Goal: Communication & Community: Answer question/provide support

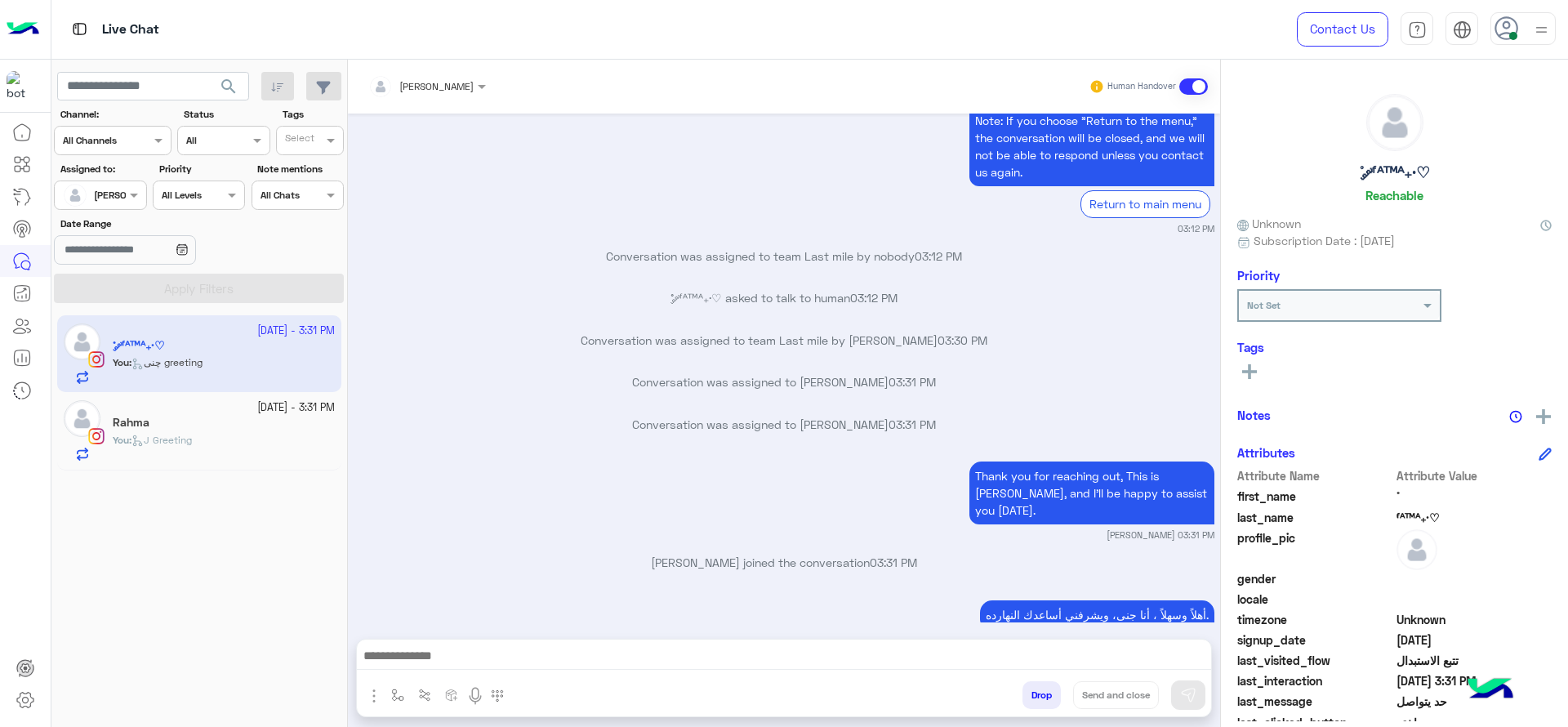
scroll to position [3491, 0]
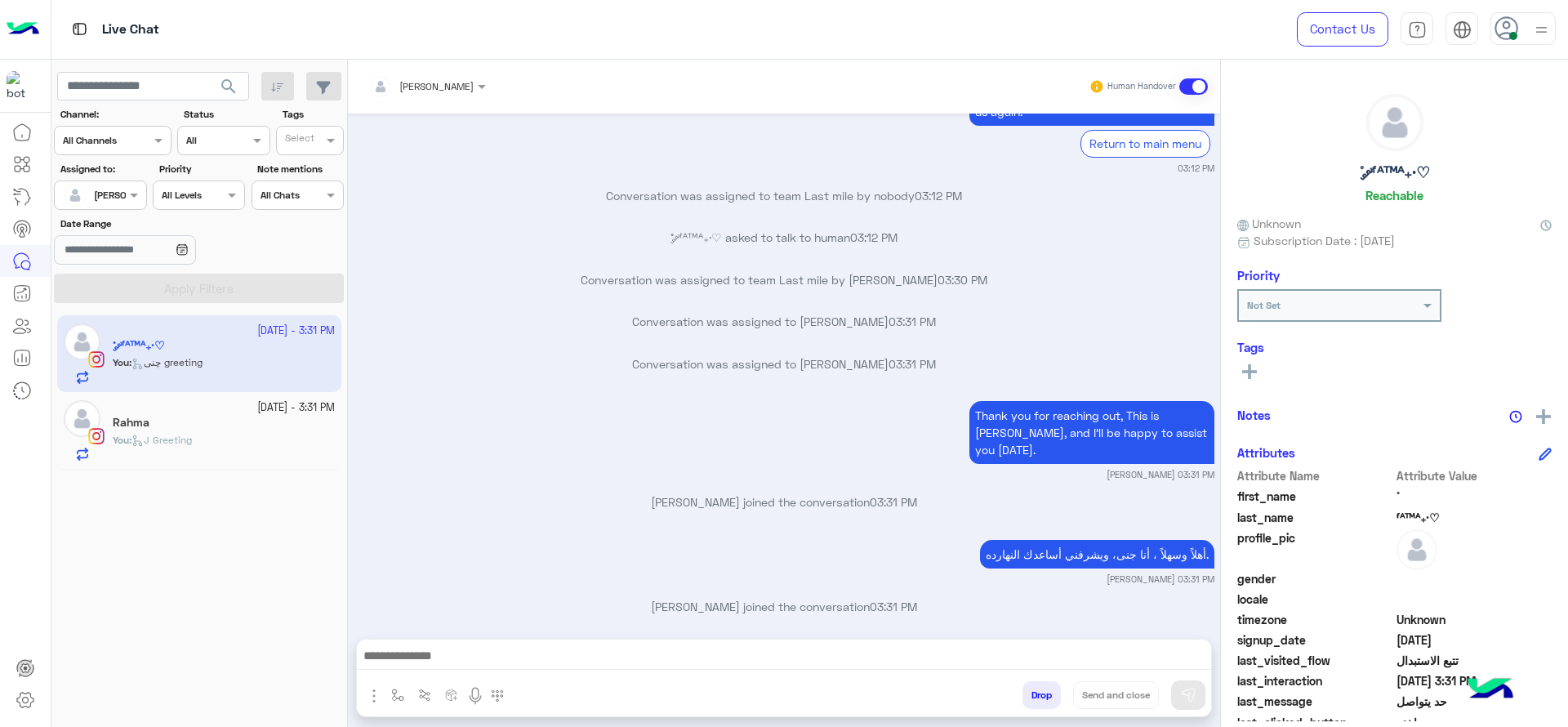
click at [303, 446] on div "You : J Greeting" at bounding box center [224, 448] width 222 height 28
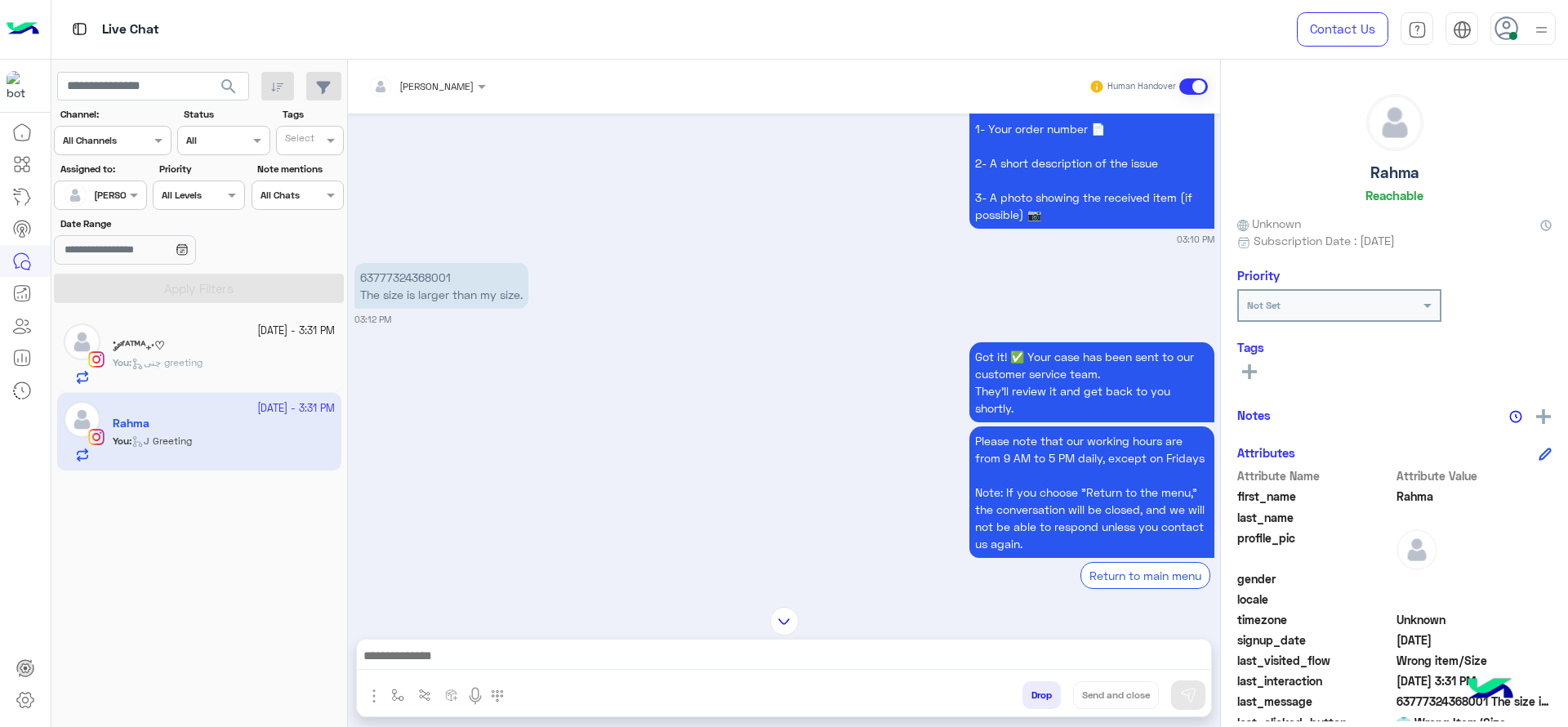
scroll to position [3859, 0]
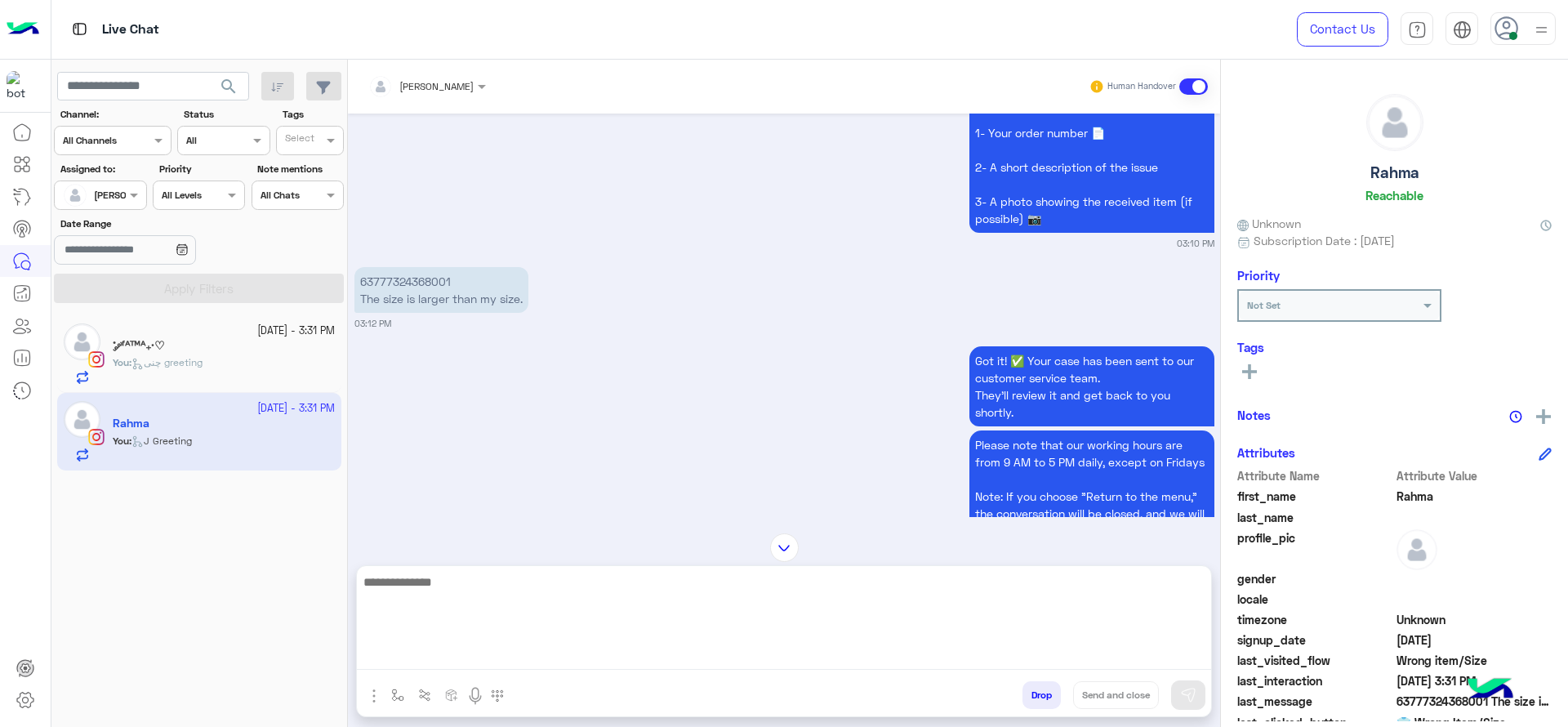
click at [548, 652] on textarea at bounding box center [784, 621] width 855 height 98
type textarea "**********"
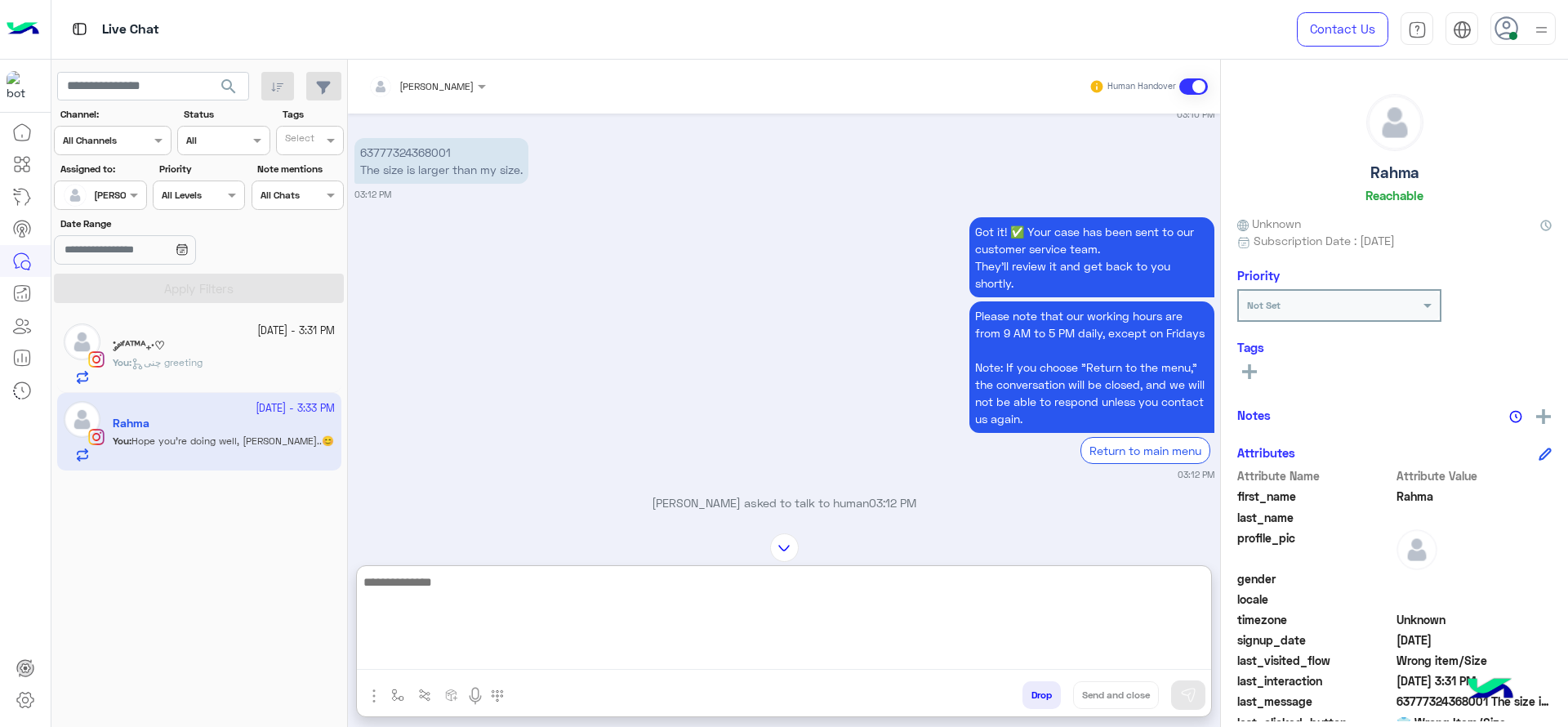
scroll to position [3974, 0]
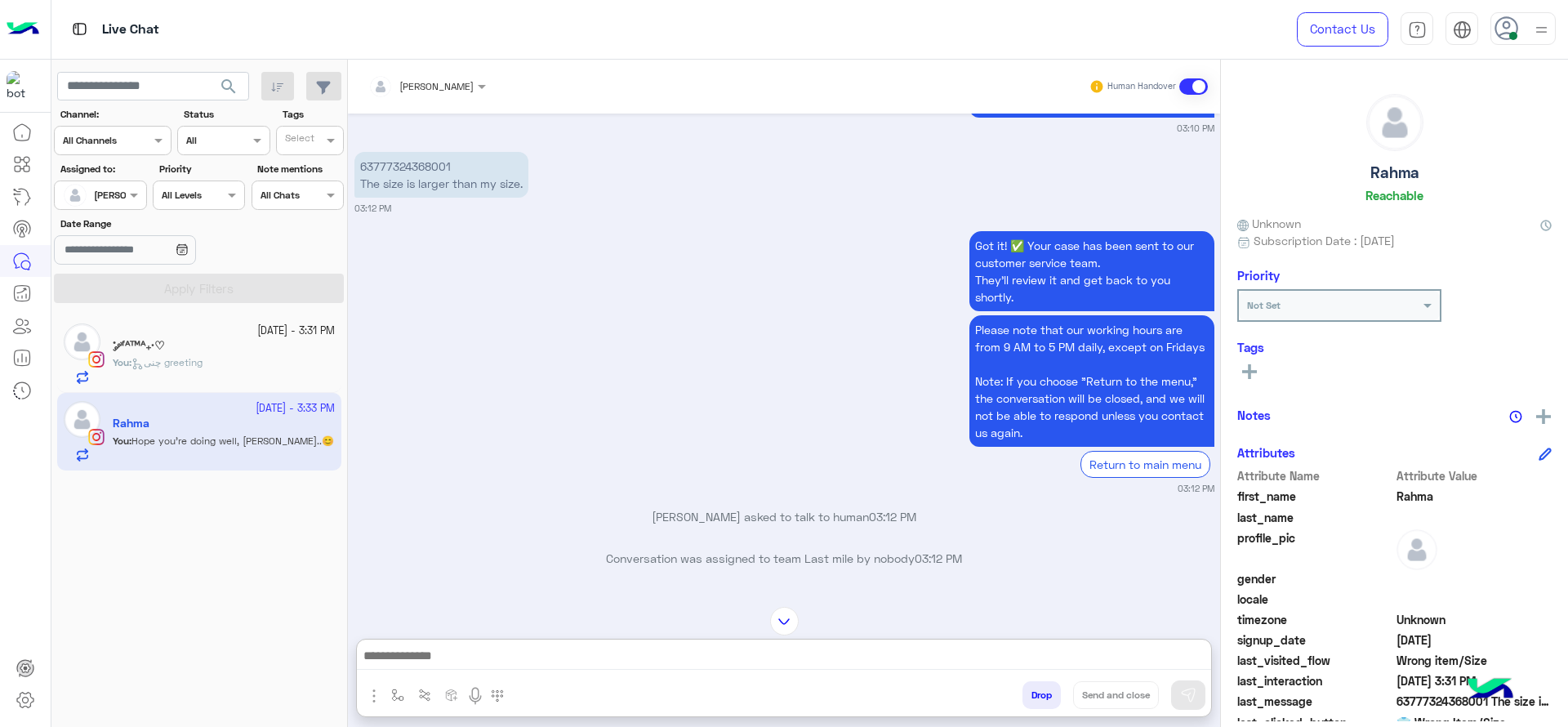
click at [155, 194] on div at bounding box center [199, 193] width 91 height 16
click at [123, 205] on div "[PERSON_NAME]" at bounding box center [94, 195] width 62 height 32
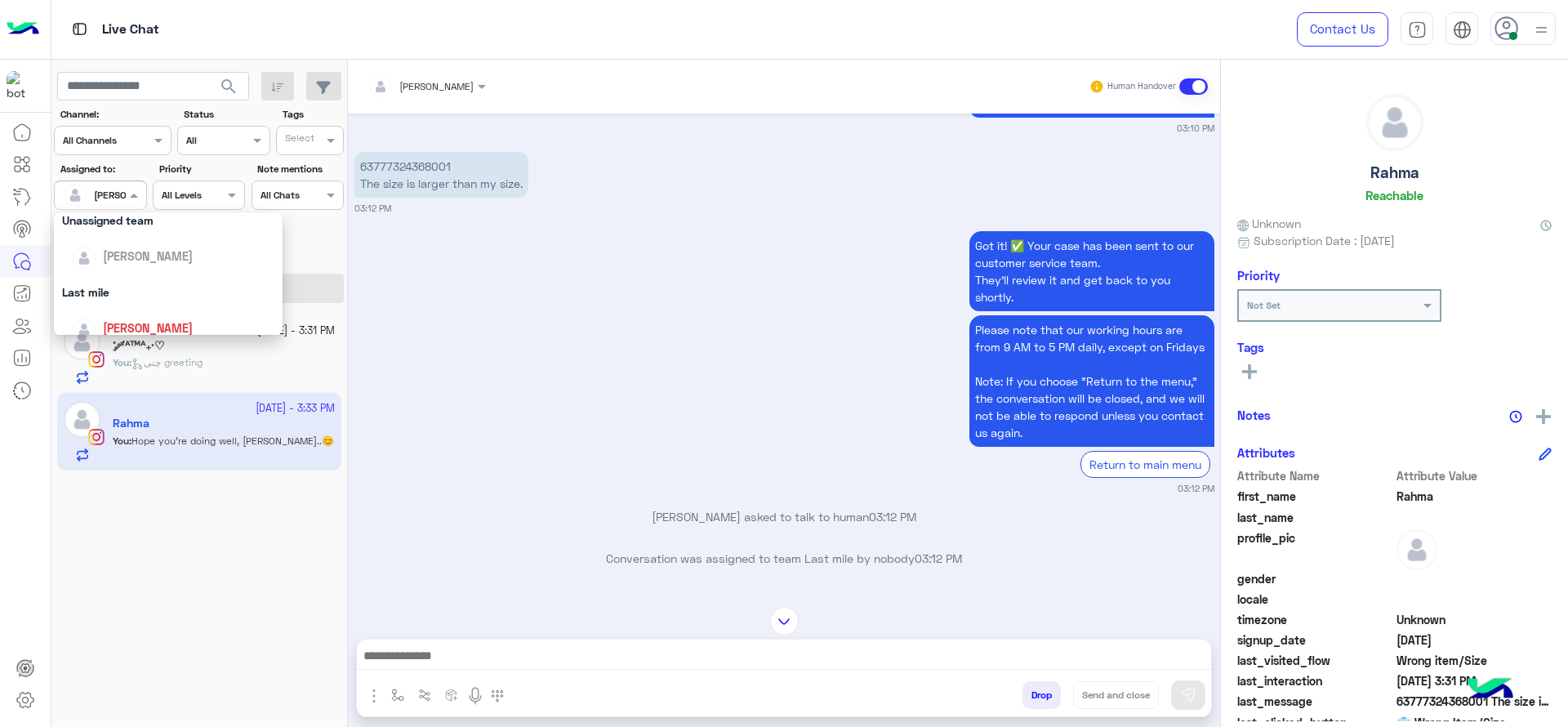
scroll to position [163, 0]
click at [122, 285] on div "Last mile" at bounding box center [168, 291] width 229 height 30
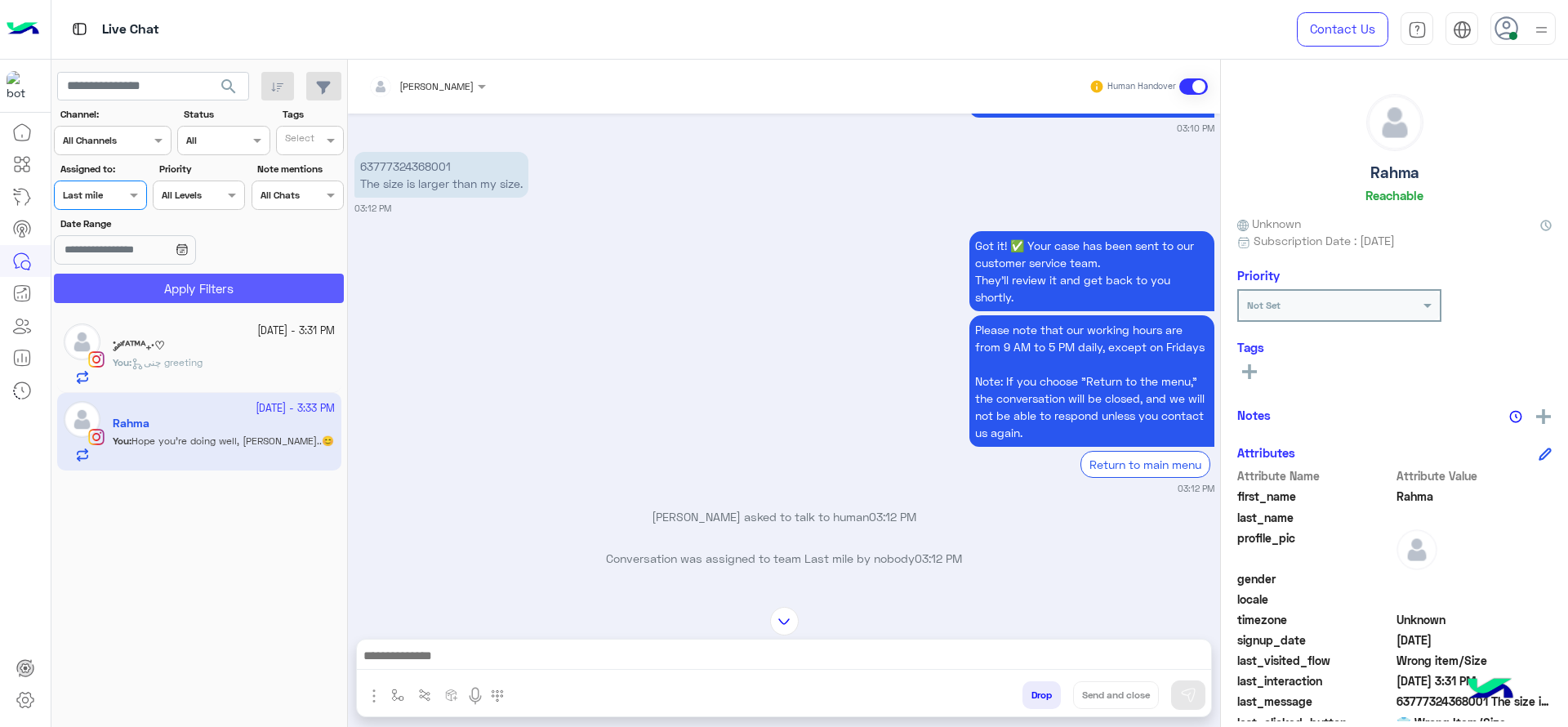
click at [122, 288] on button "Apply Filters" at bounding box center [199, 288] width 290 height 29
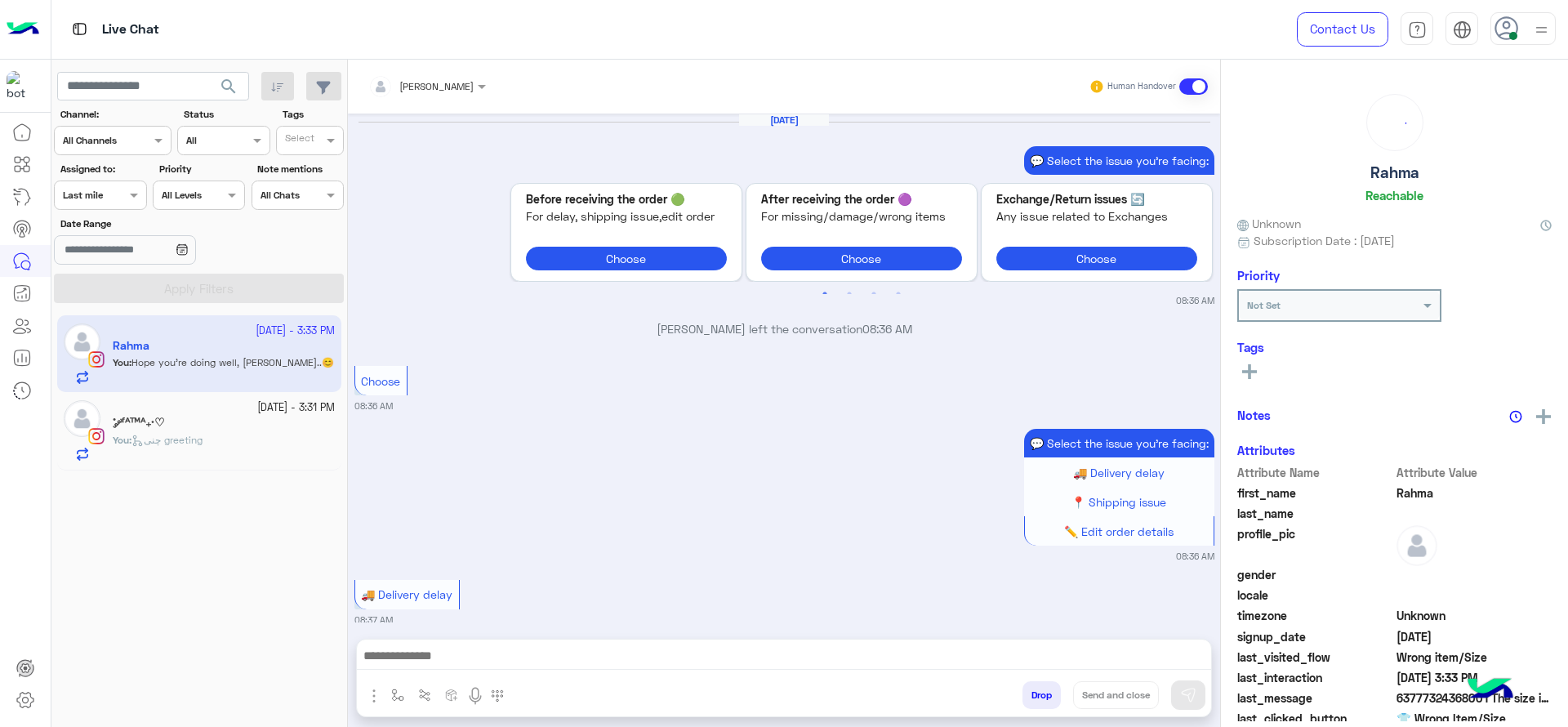
scroll to position [1599, 0]
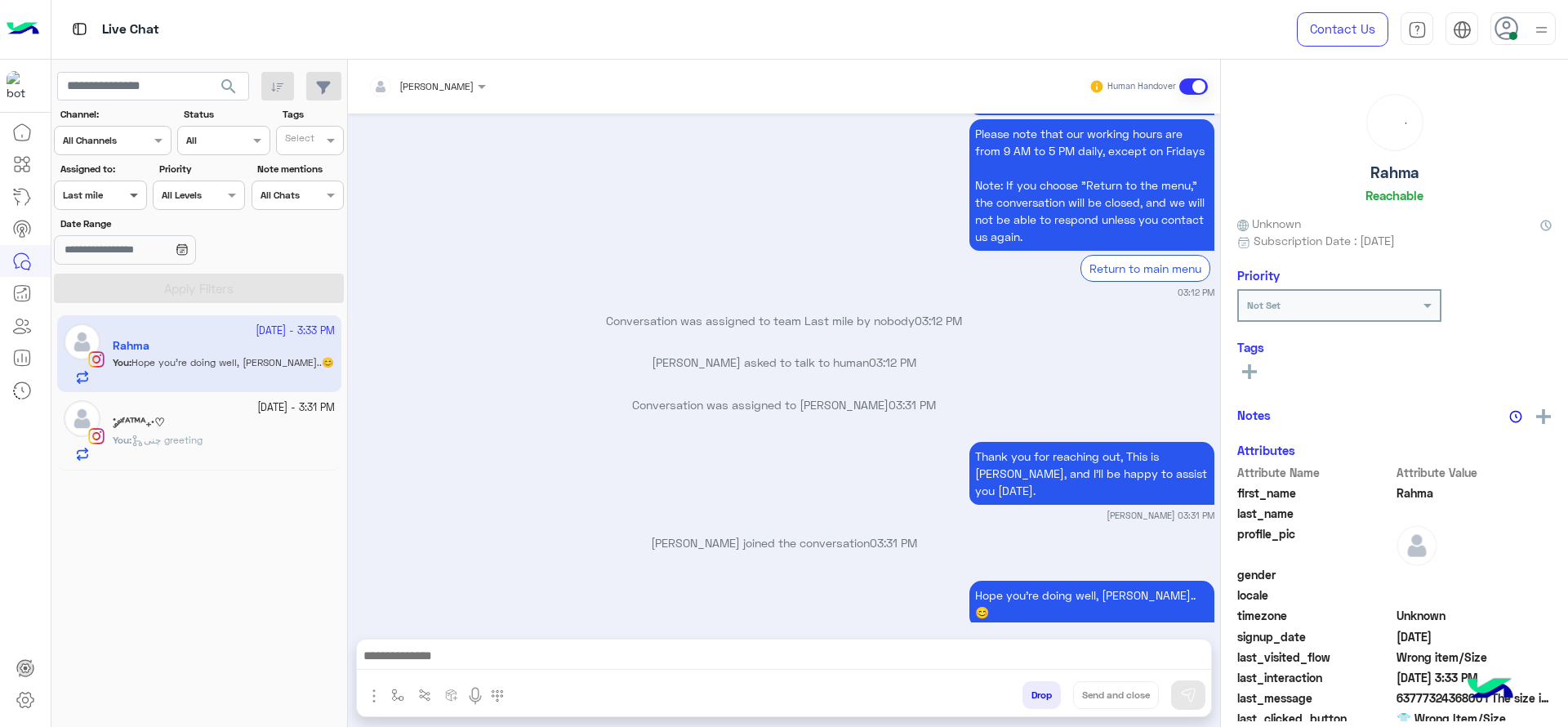
click at [139, 204] on span at bounding box center [136, 195] width 21 height 17
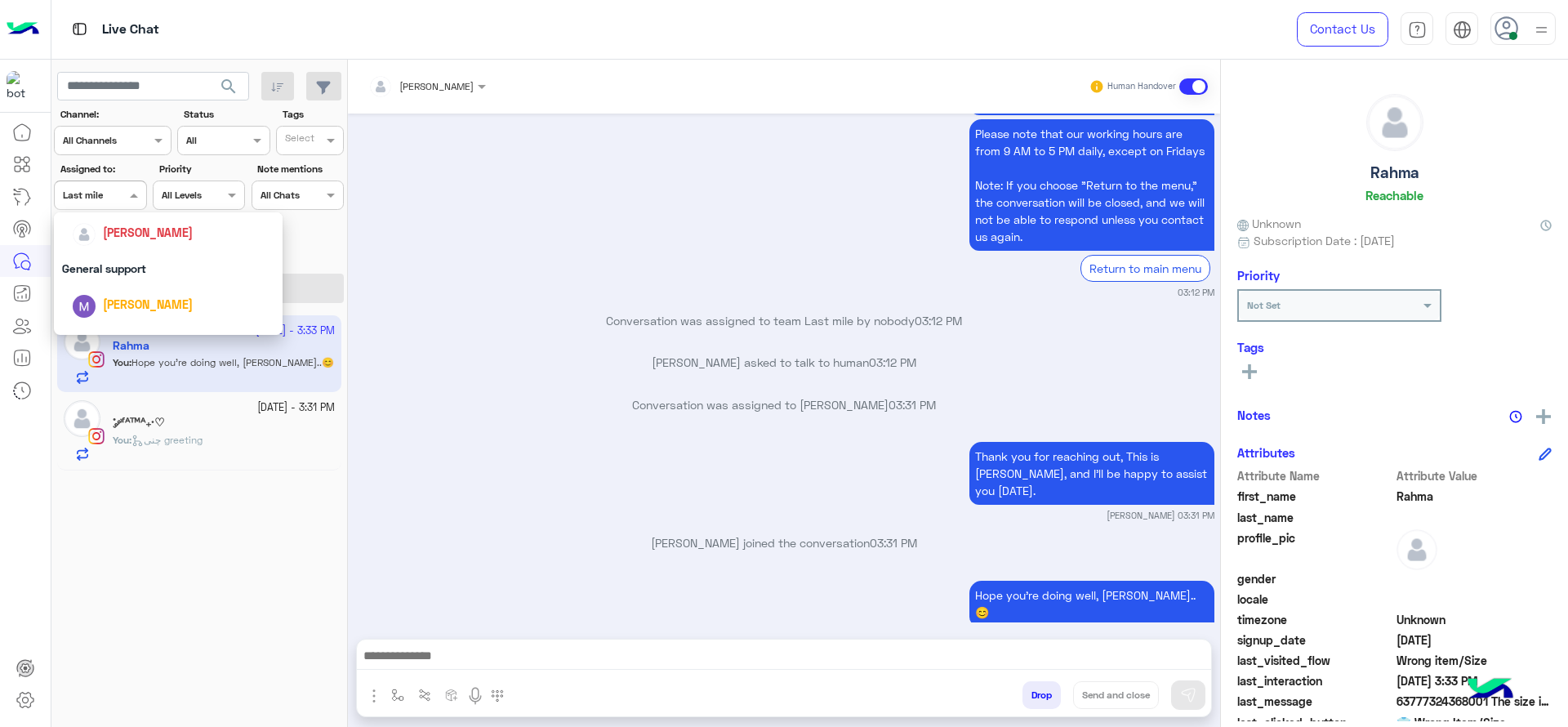
scroll to position [265, 0]
click at [147, 223] on span "[PERSON_NAME]" at bounding box center [148, 225] width 90 height 14
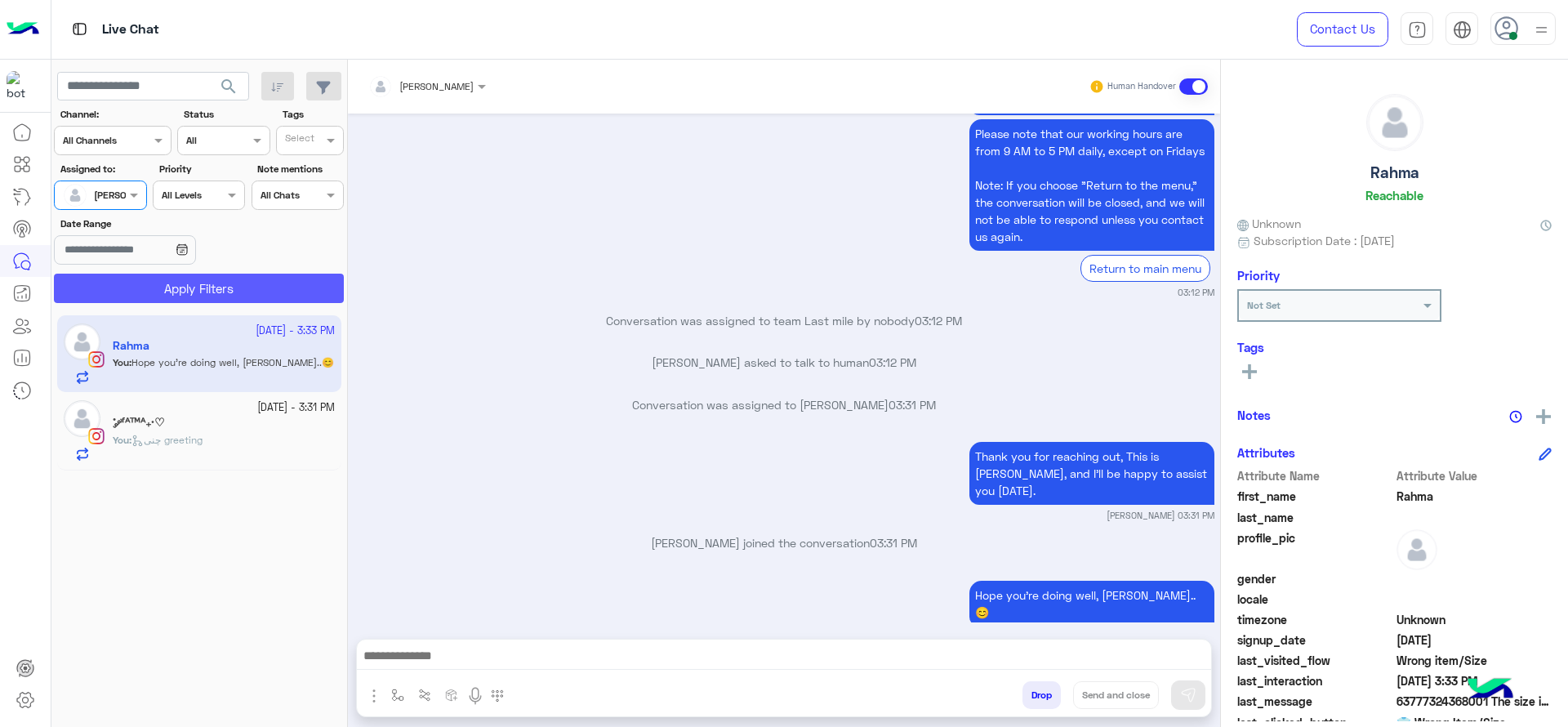
click at [170, 277] on button "Apply Filters" at bounding box center [199, 288] width 290 height 29
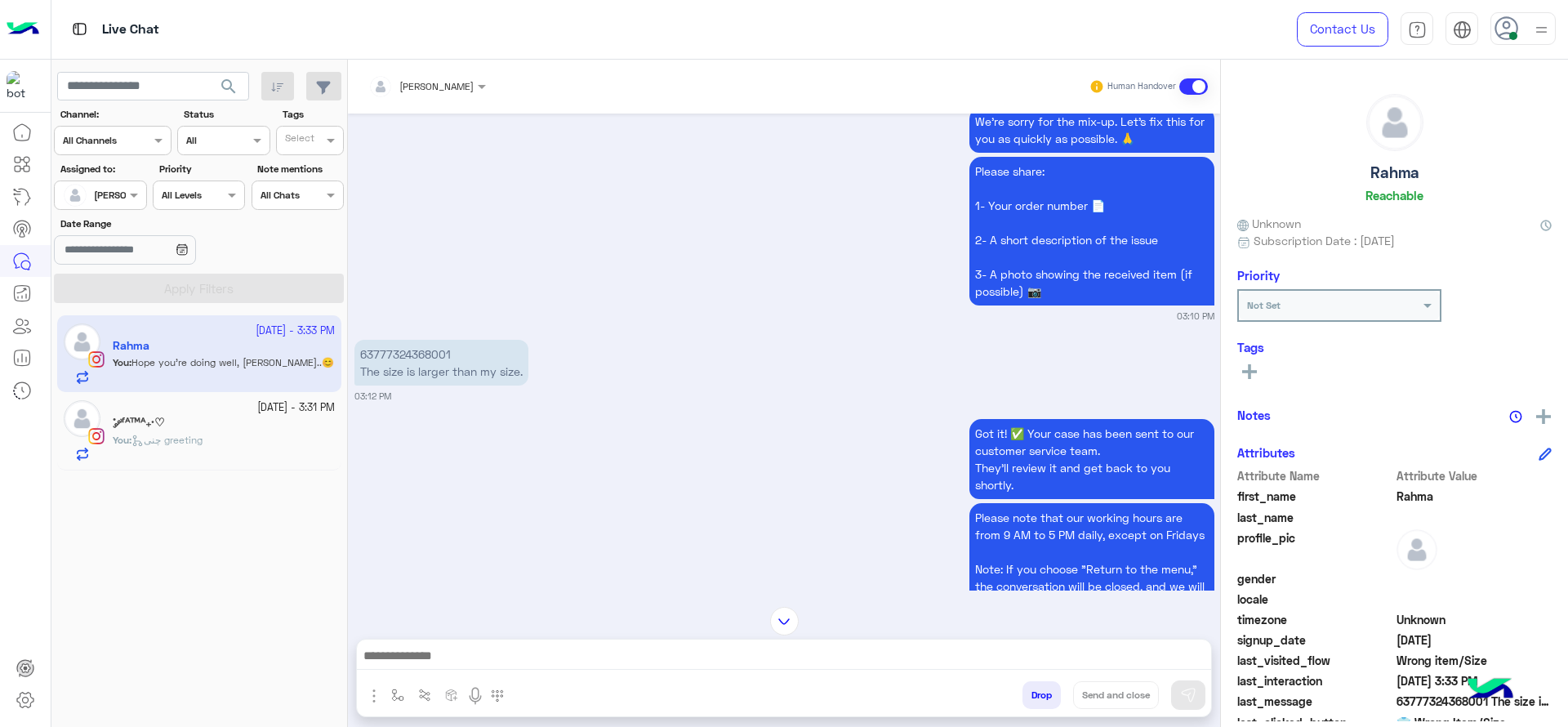
scroll to position [1189, 0]
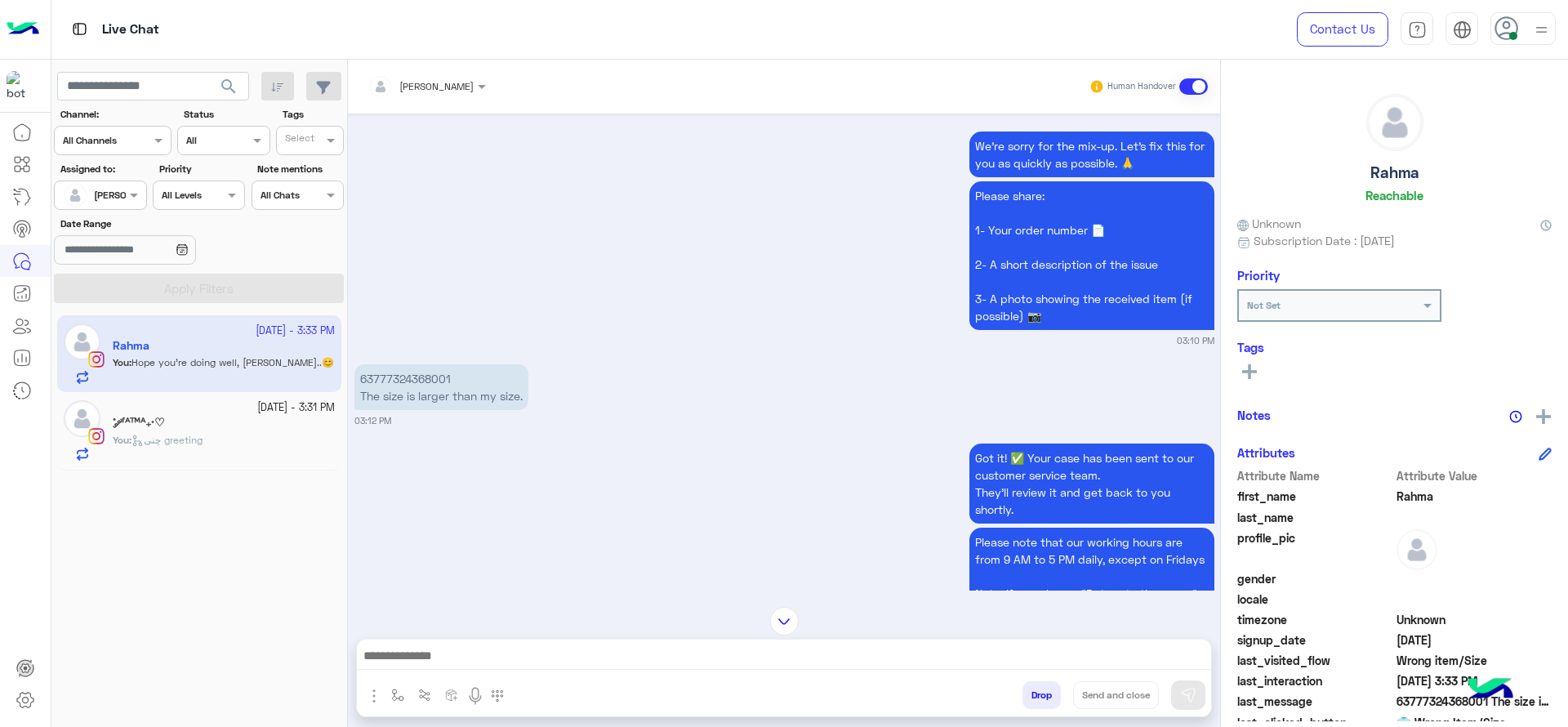
click at [421, 388] on p "63777324368001 The size is larger than my size." at bounding box center [441, 387] width 174 height 46
click at [421, 378] on p "63777324368001 The size is larger than my size." at bounding box center [441, 387] width 174 height 46
copy p "63777324368001"
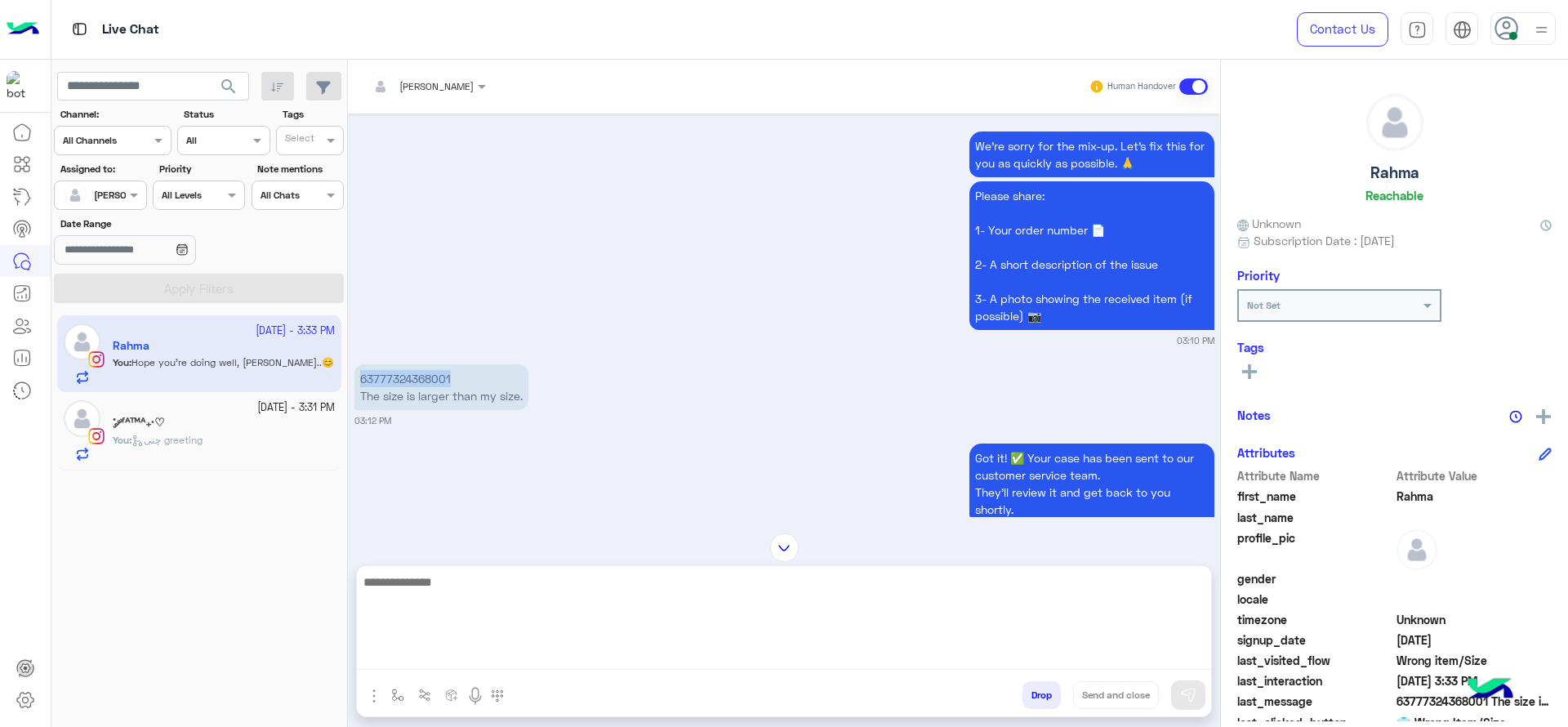
click at [584, 655] on textarea at bounding box center [784, 621] width 855 height 98
paste textarea "******"
type textarea "**********"
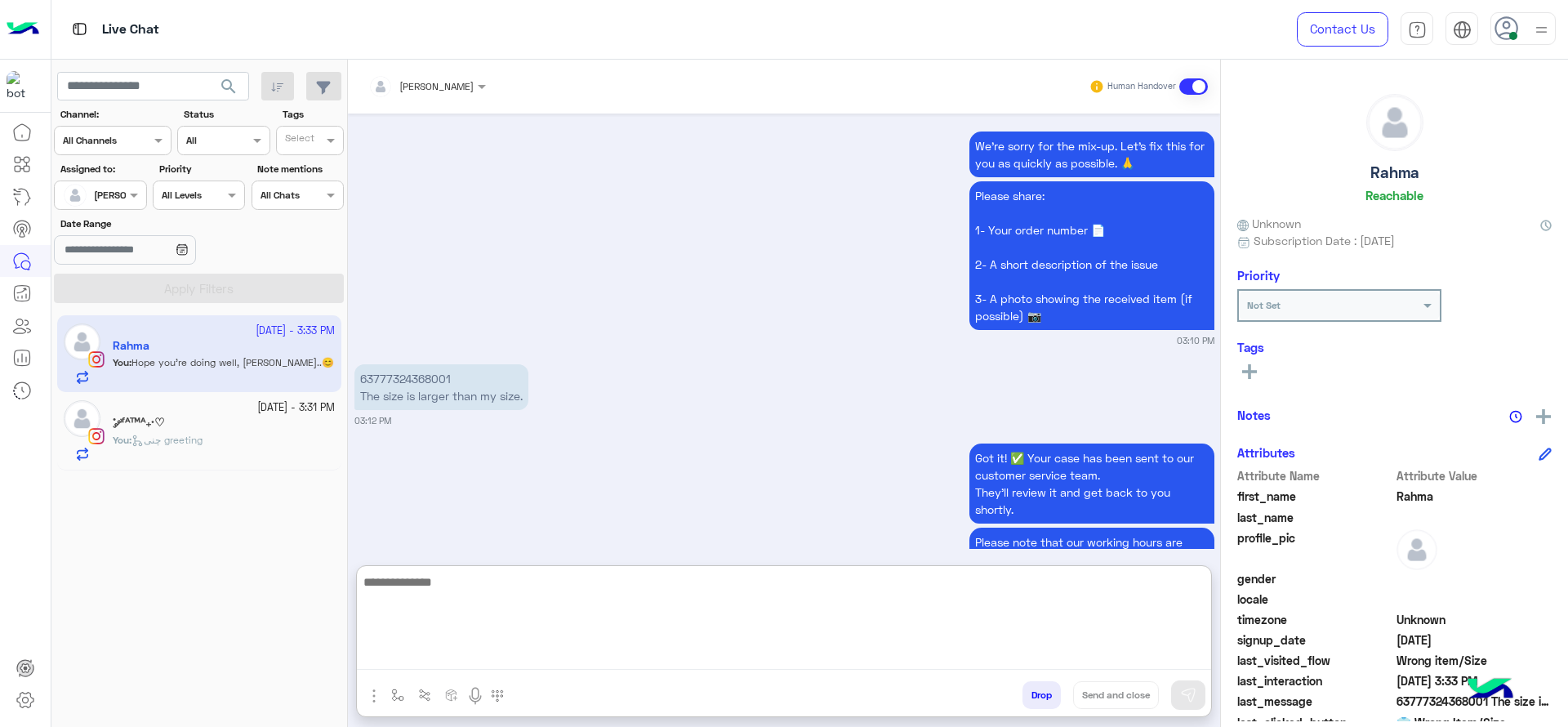
scroll to position [1734, 0]
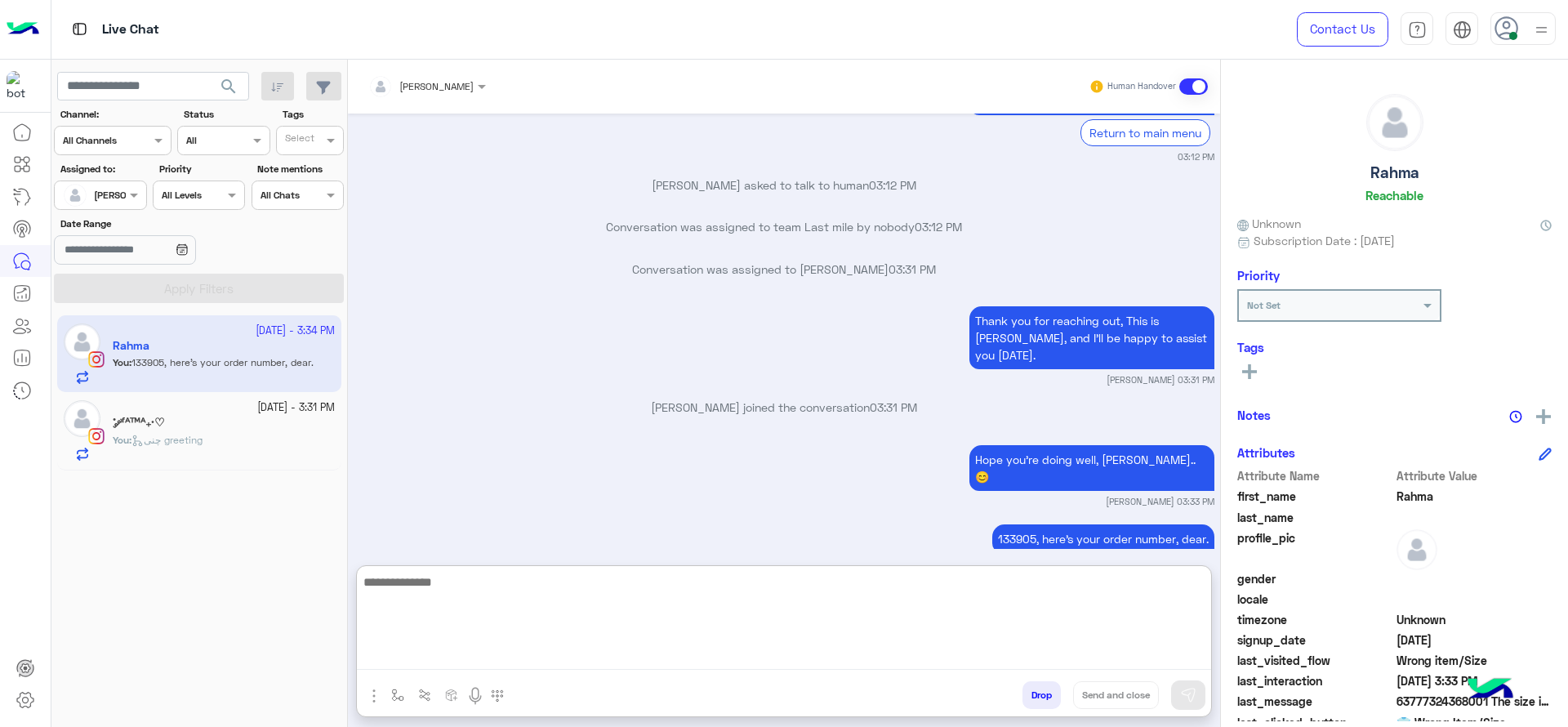
click at [556, 616] on textarea at bounding box center [784, 621] width 855 height 98
paste textarea "**********"
type textarea "**********"
paste textarea "**********"
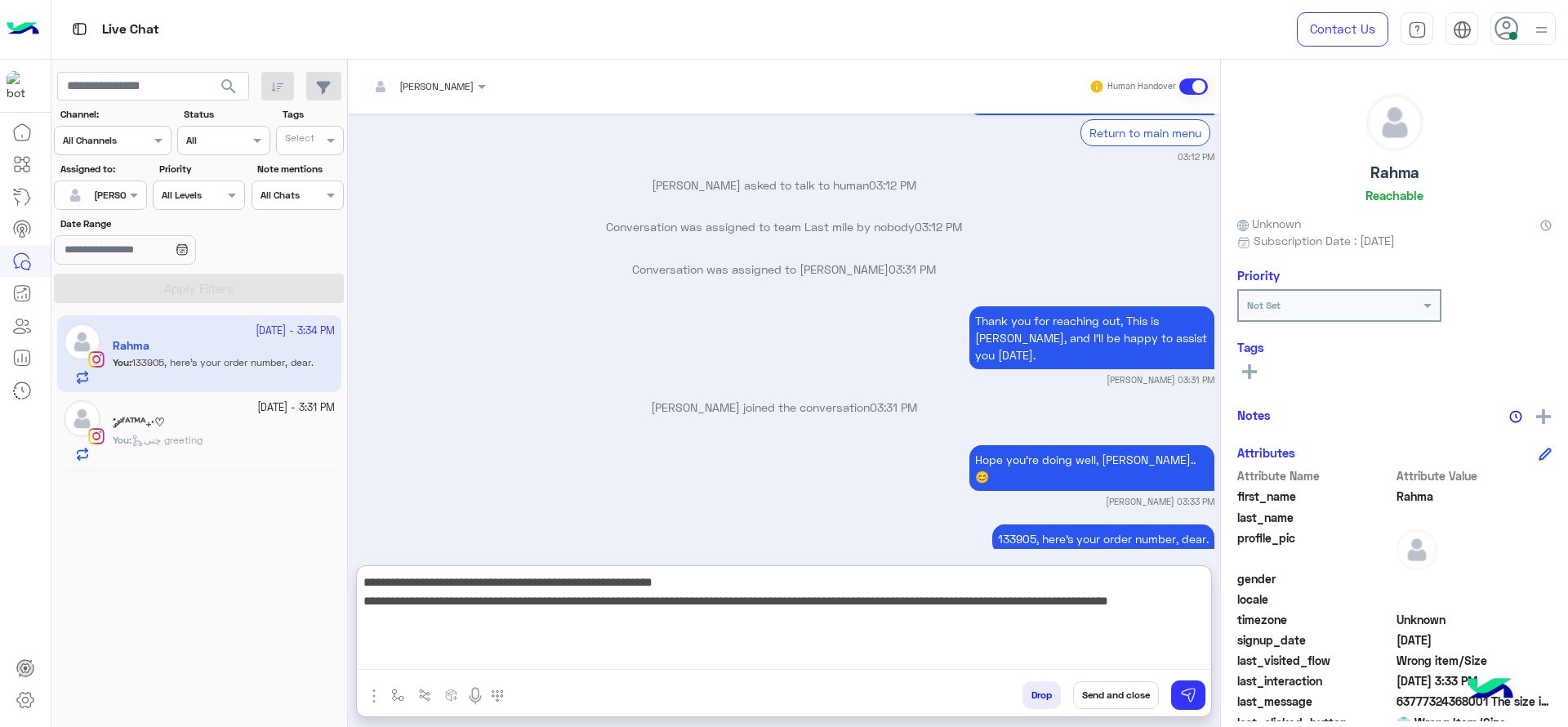
click at [466, 601] on textarea "**********" at bounding box center [784, 621] width 855 height 98
click at [367, 586] on textarea "**********" at bounding box center [784, 621] width 855 height 98
type textarea "**********"
click at [446, 631] on textarea "**********" at bounding box center [784, 621] width 855 height 98
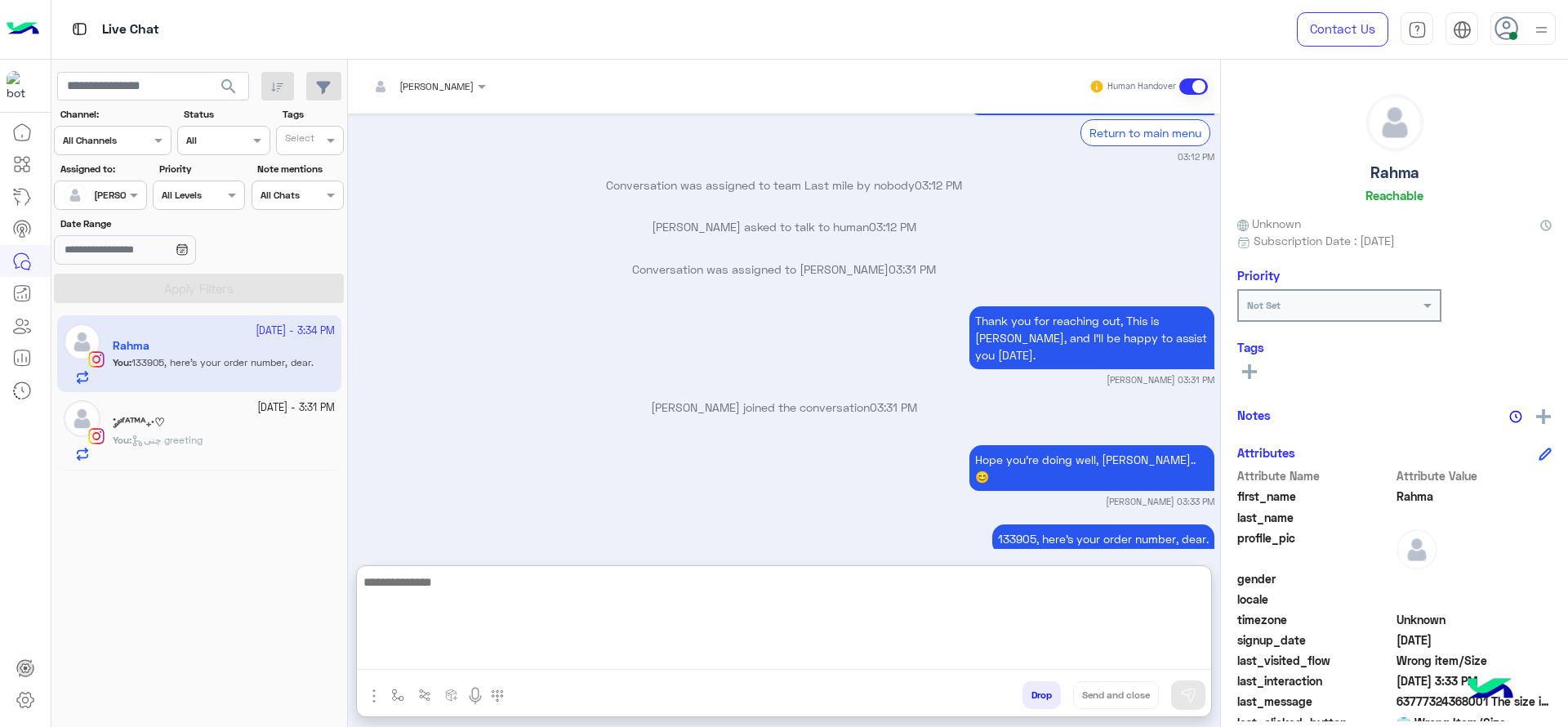
scroll to position [1882, 0]
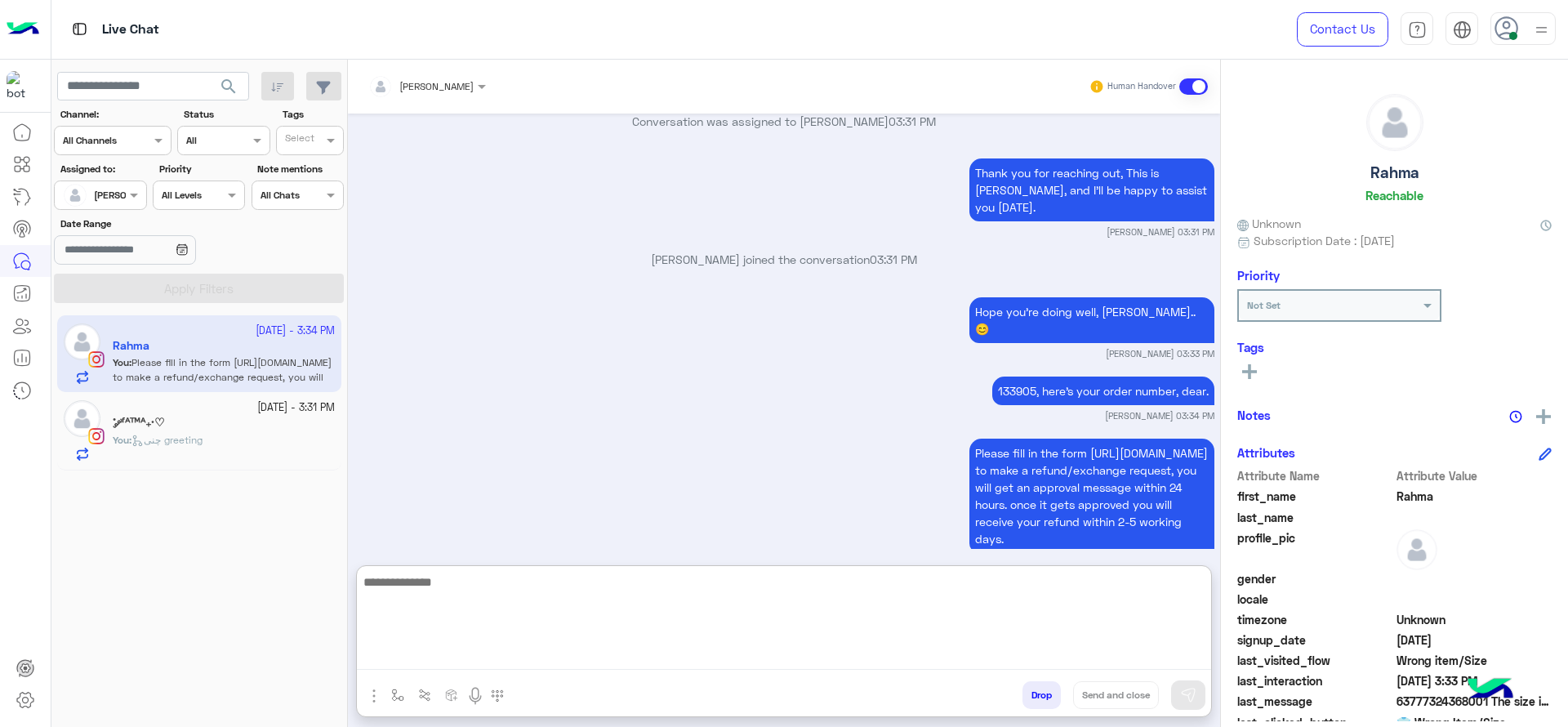
paste textarea "**********"
type textarea "**********"
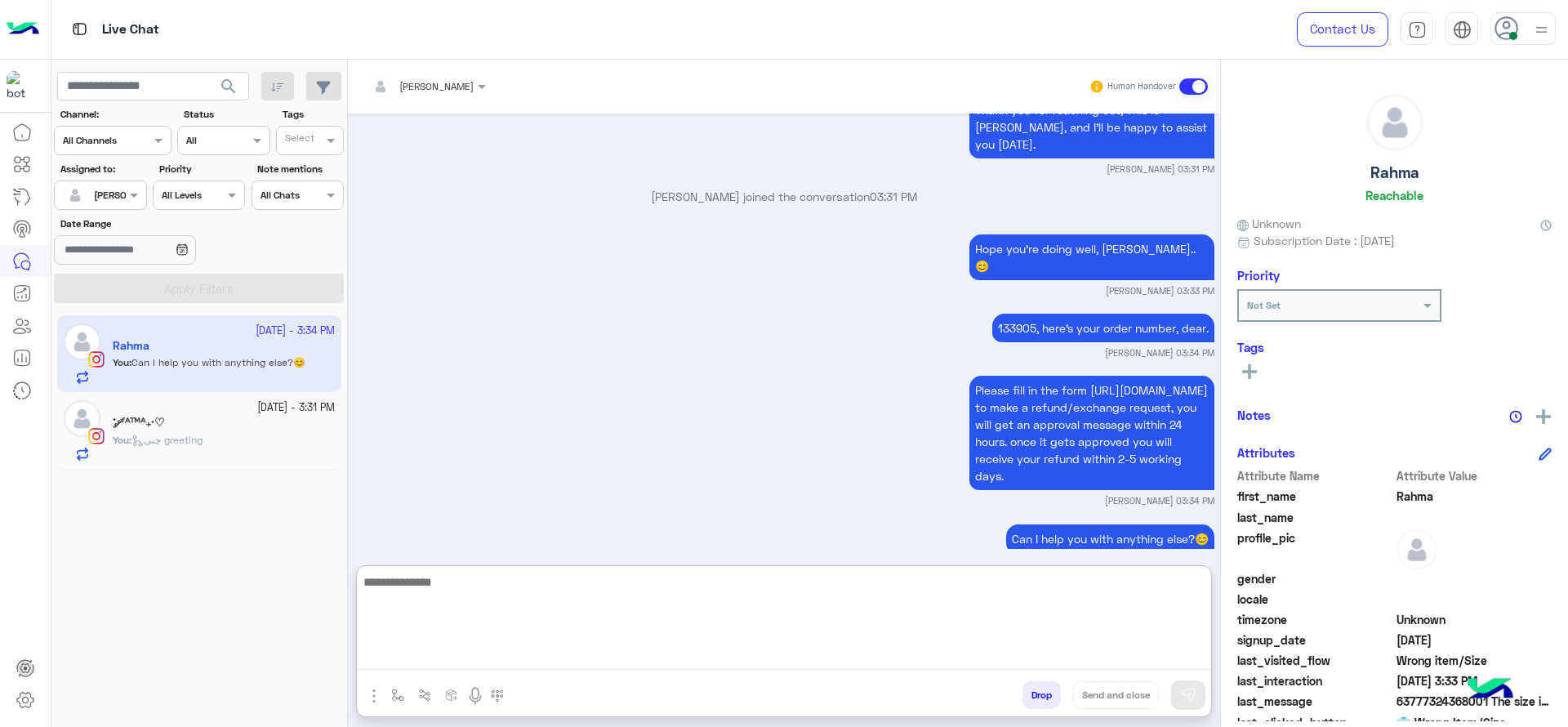
scroll to position [1945, 0]
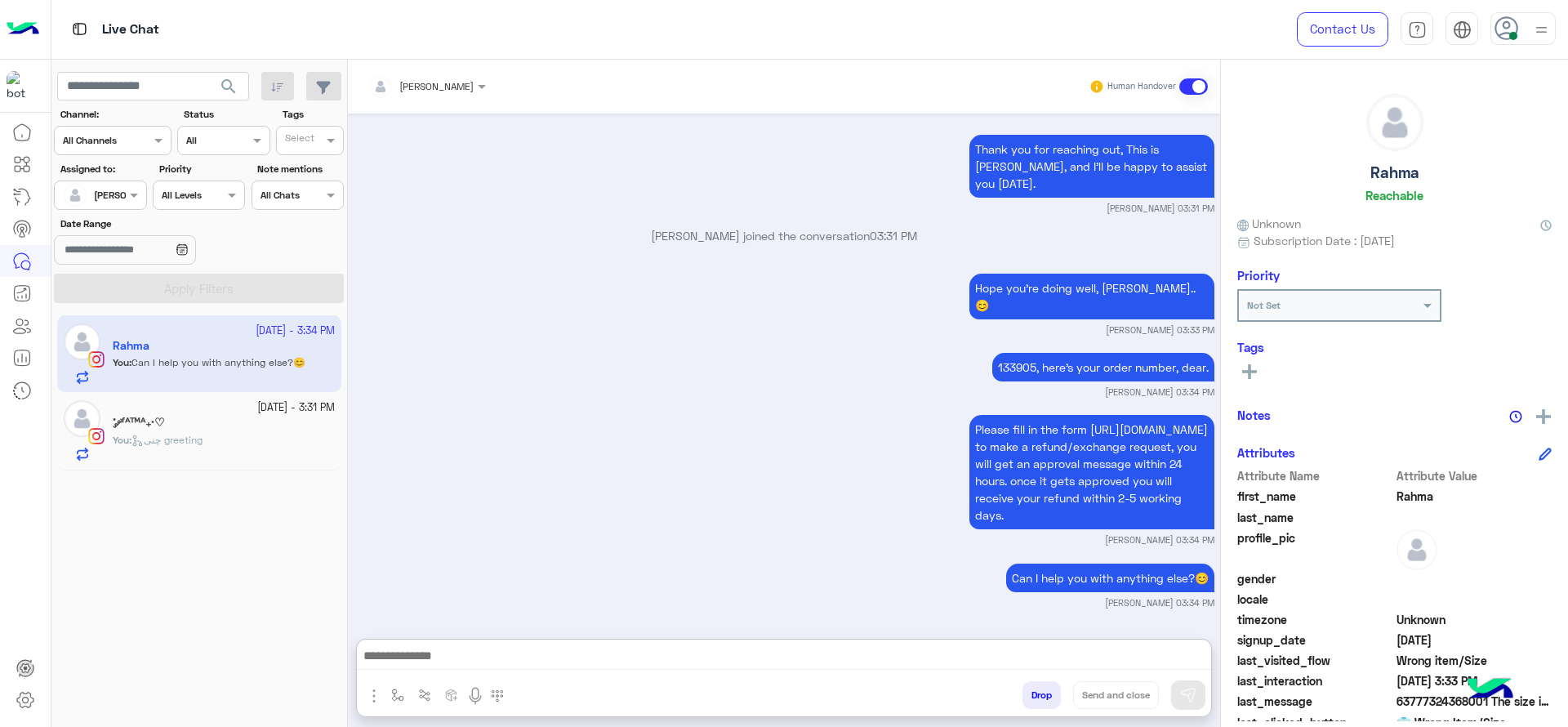
click at [229, 434] on div "You : [PERSON_NAME]" at bounding box center [224, 448] width 222 height 28
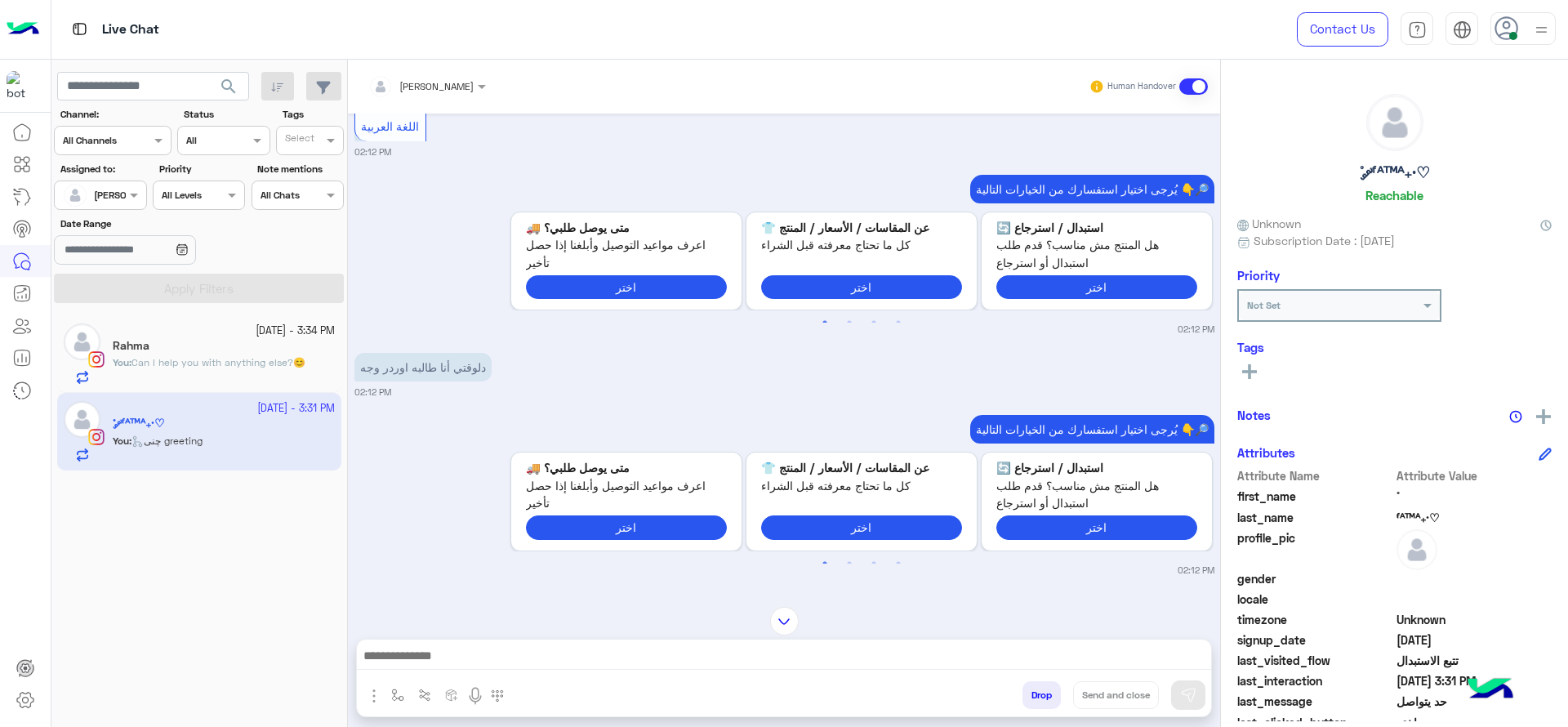
scroll to position [470, 0]
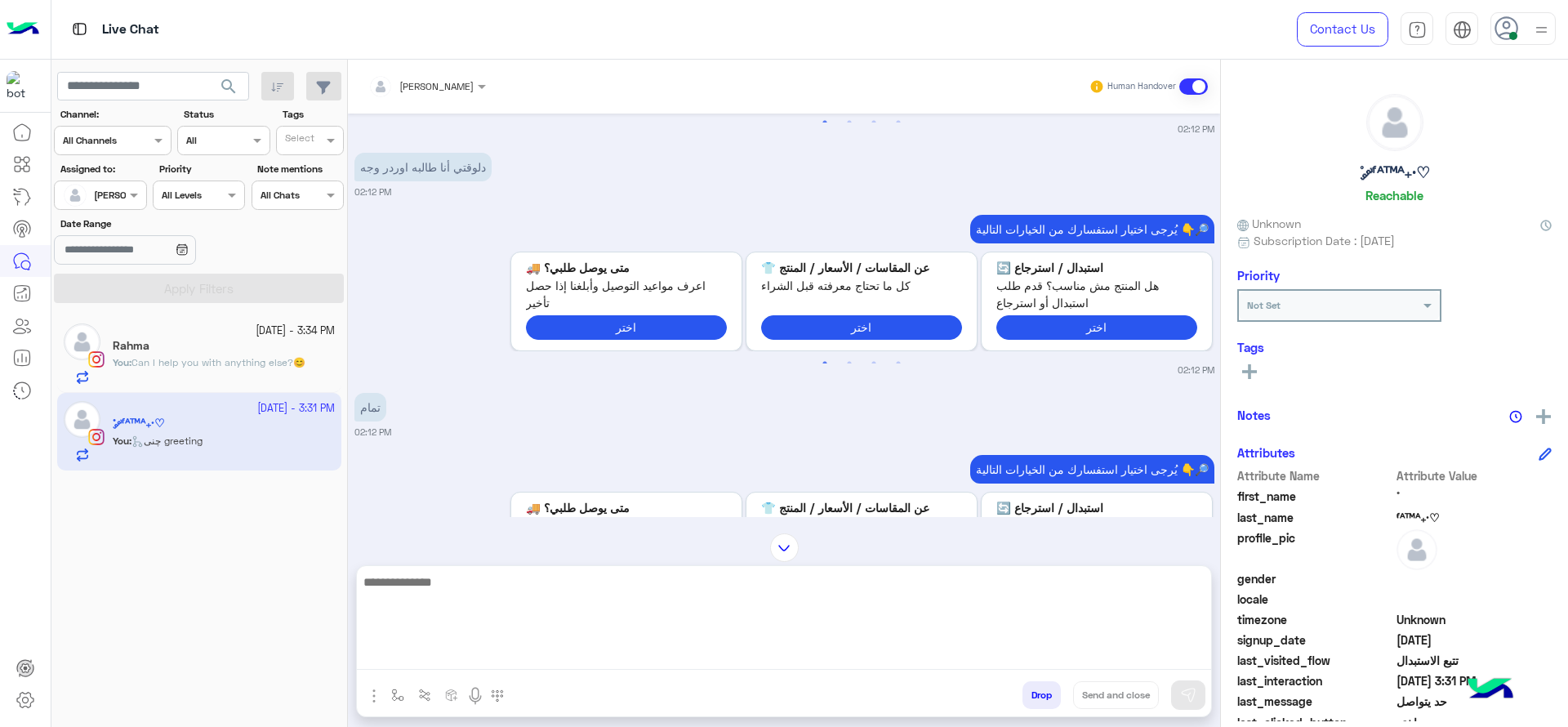
click at [537, 655] on textarea at bounding box center [784, 621] width 855 height 98
click at [948, 590] on textarea "**********" at bounding box center [784, 621] width 855 height 98
type textarea "**********"
click at [1044, 591] on textarea "**********" at bounding box center [784, 621] width 855 height 98
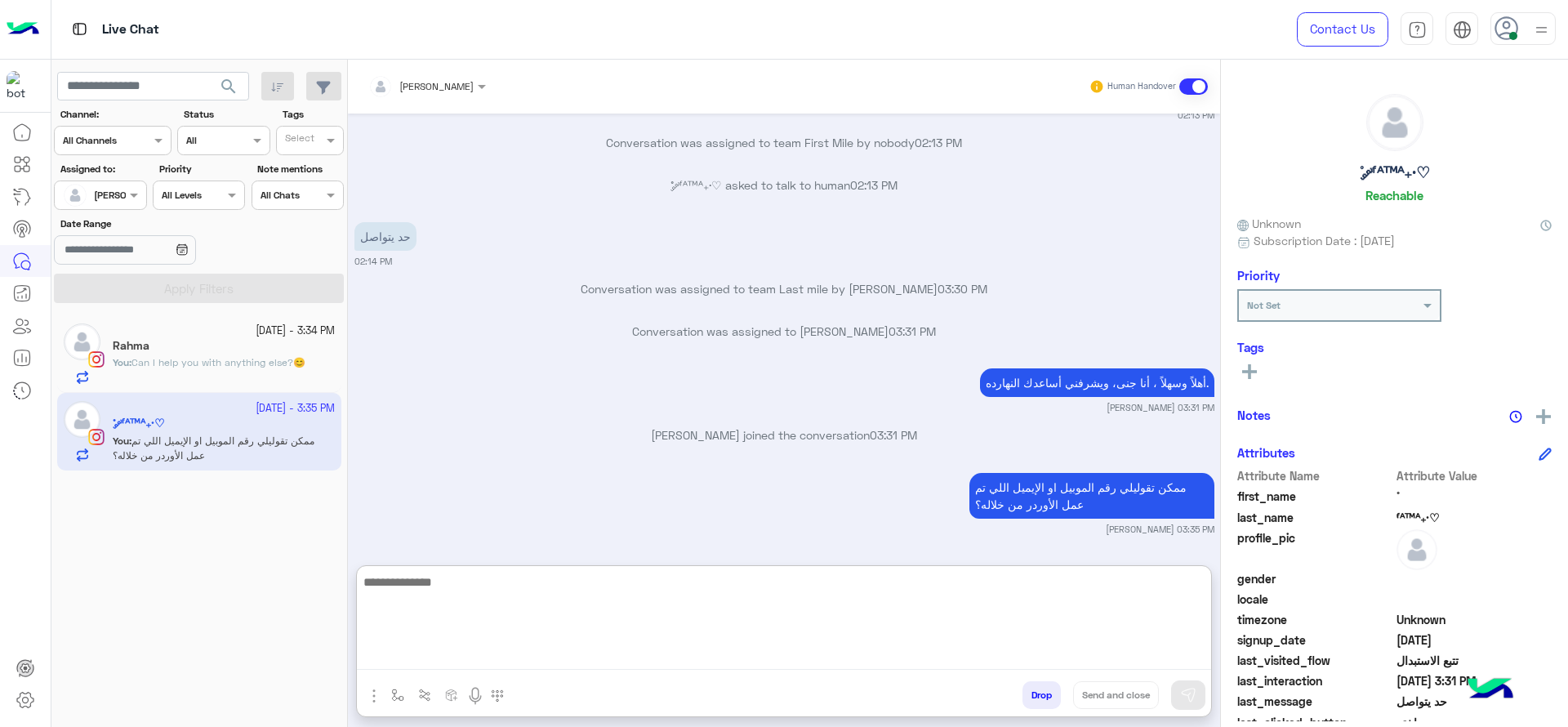
scroll to position [2345, 0]
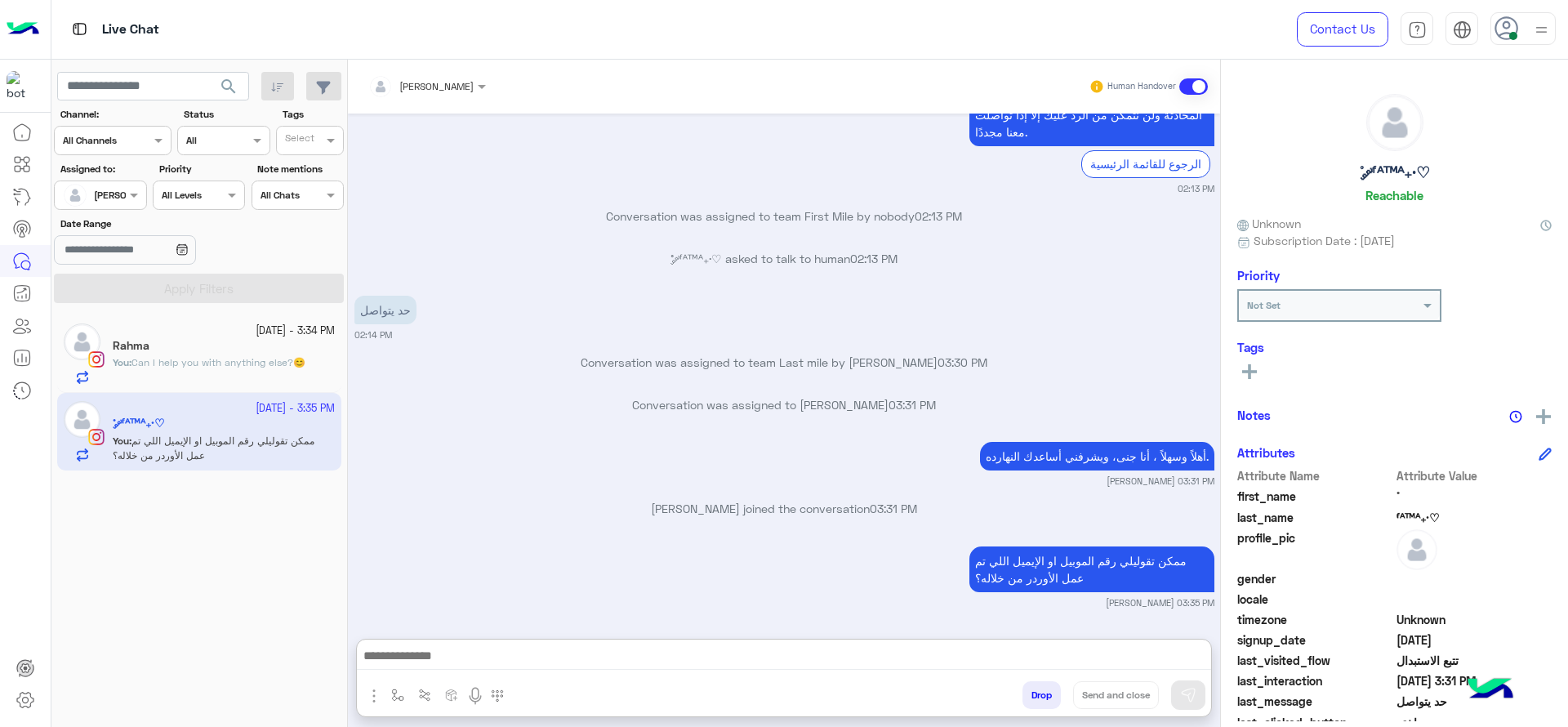
click at [216, 319] on div "[DATE] - 3:34 PM [PERSON_NAME] You : Can I help you with anything else?😊" at bounding box center [200, 354] width 284 height 77
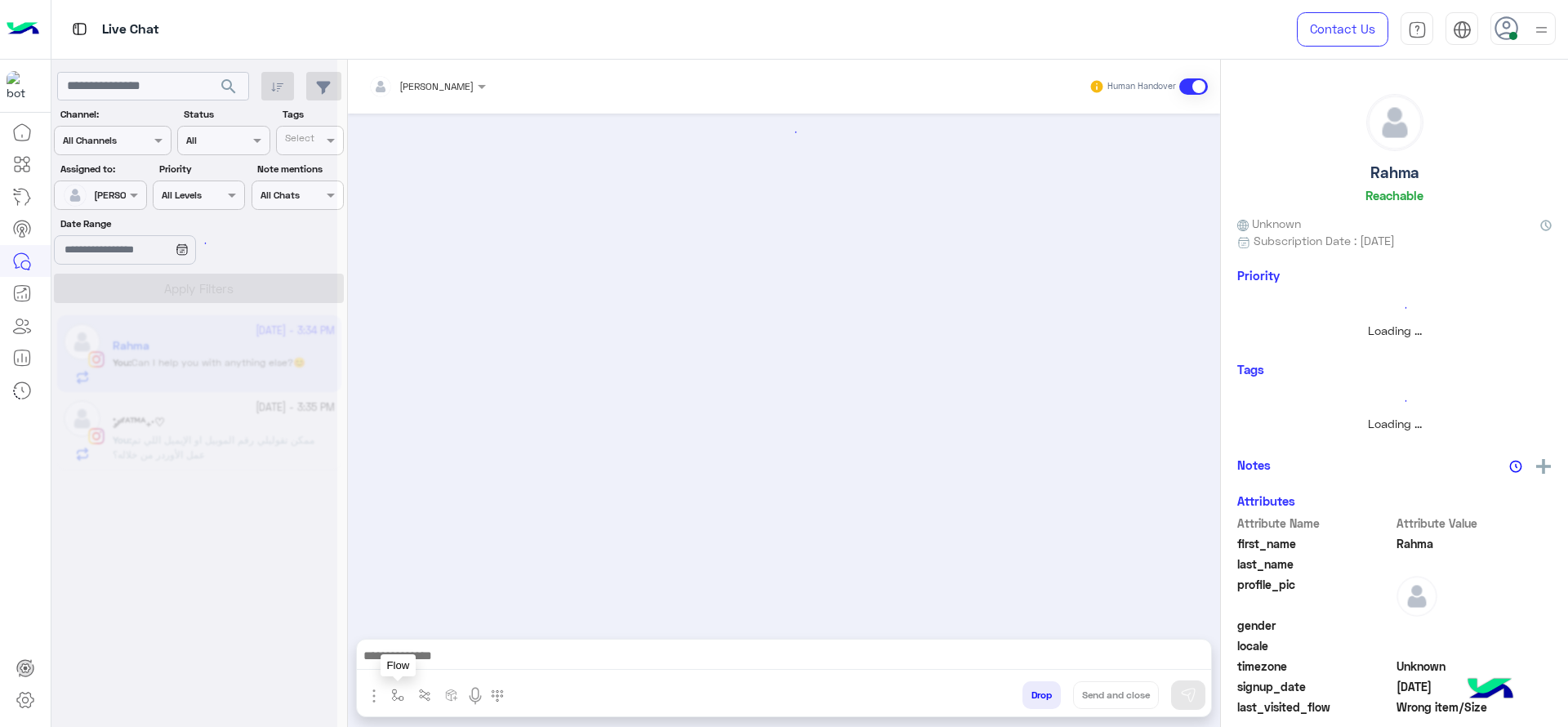
click at [400, 696] on img "button" at bounding box center [398, 695] width 13 height 13
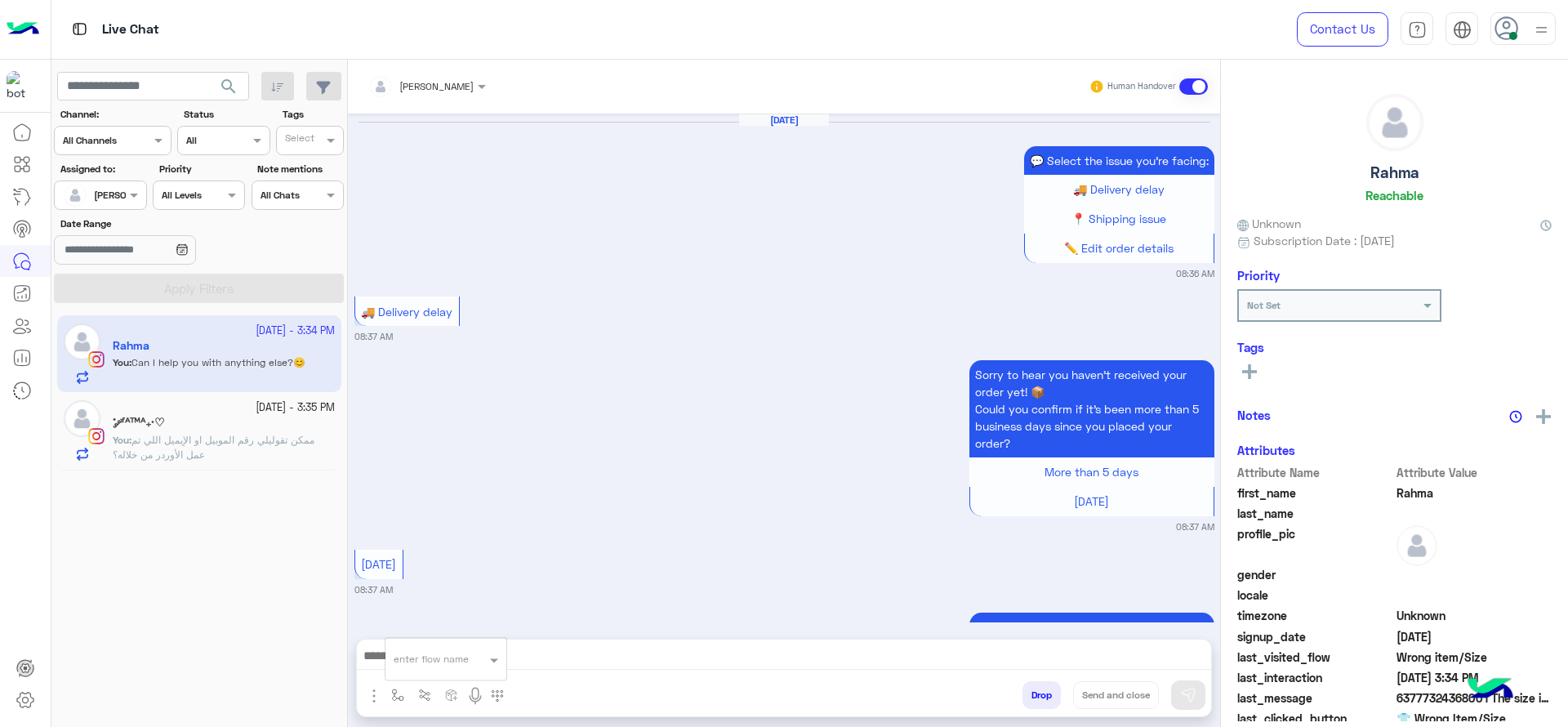
click at [434, 650] on input "text" at bounding box center [427, 657] width 65 height 15
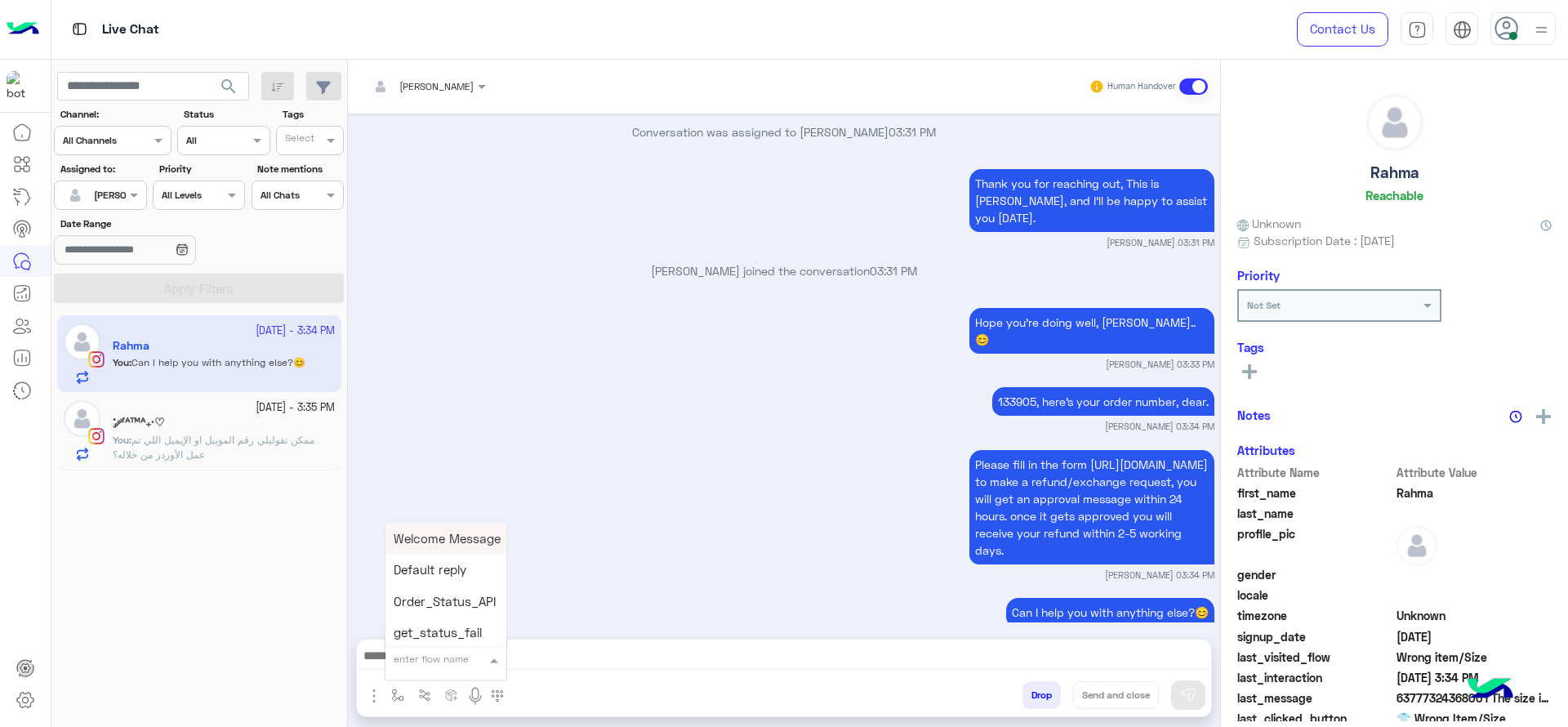
type input "*"
click at [462, 596] on div "J Greeting" at bounding box center [446, 598] width 121 height 32
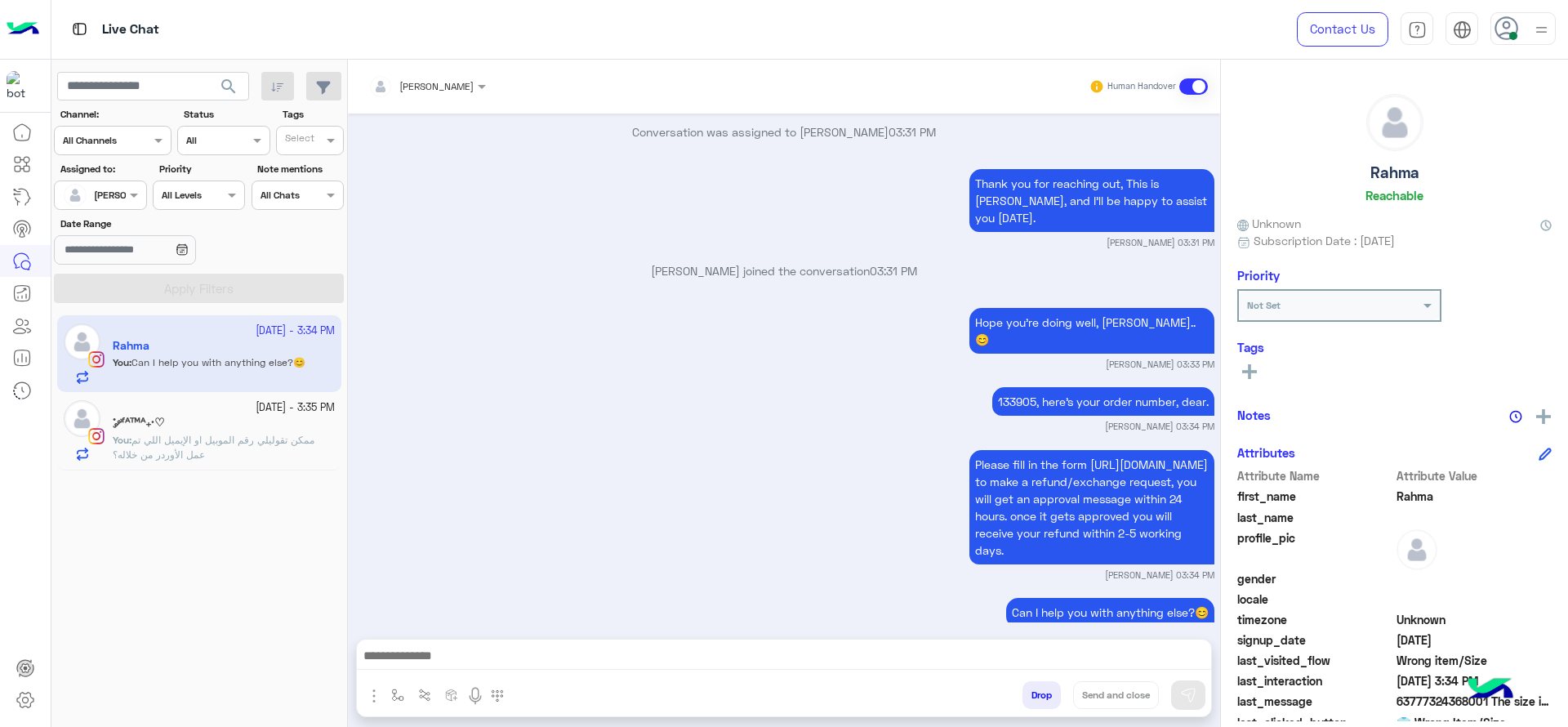
type textarea "**********"
click at [1098, 689] on button "Send and close" at bounding box center [1116, 695] width 86 height 27
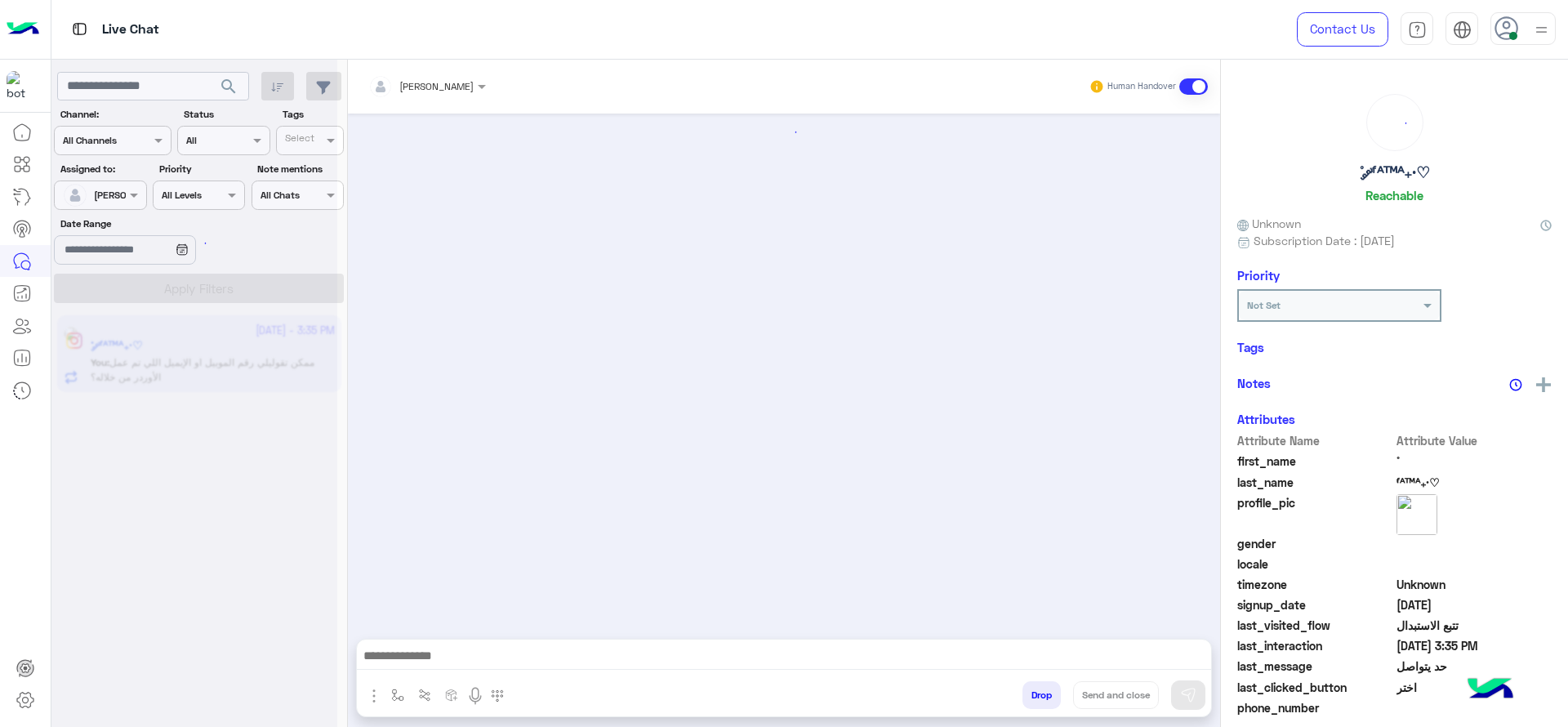
click at [254, 428] on div at bounding box center [195, 370] width 286 height 727
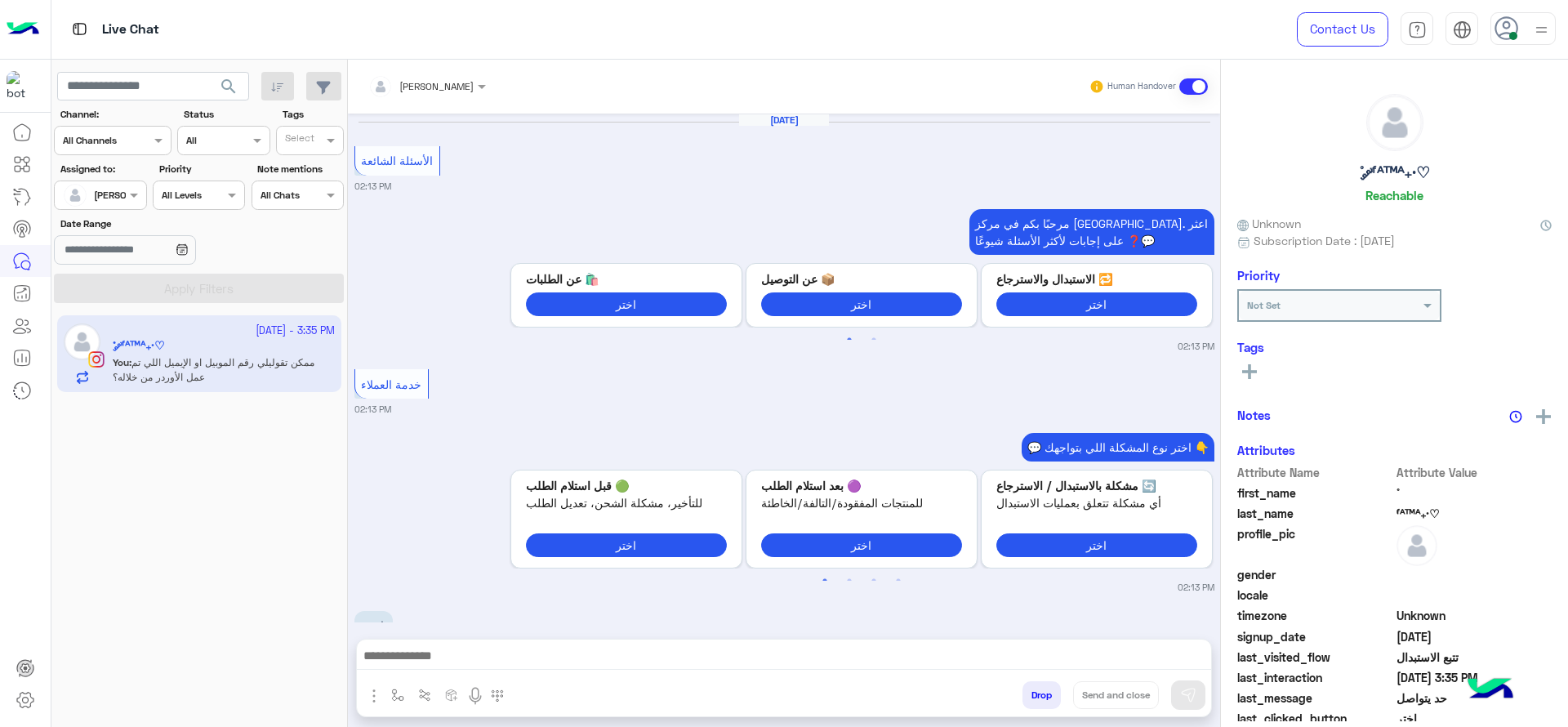
scroll to position [1314, 0]
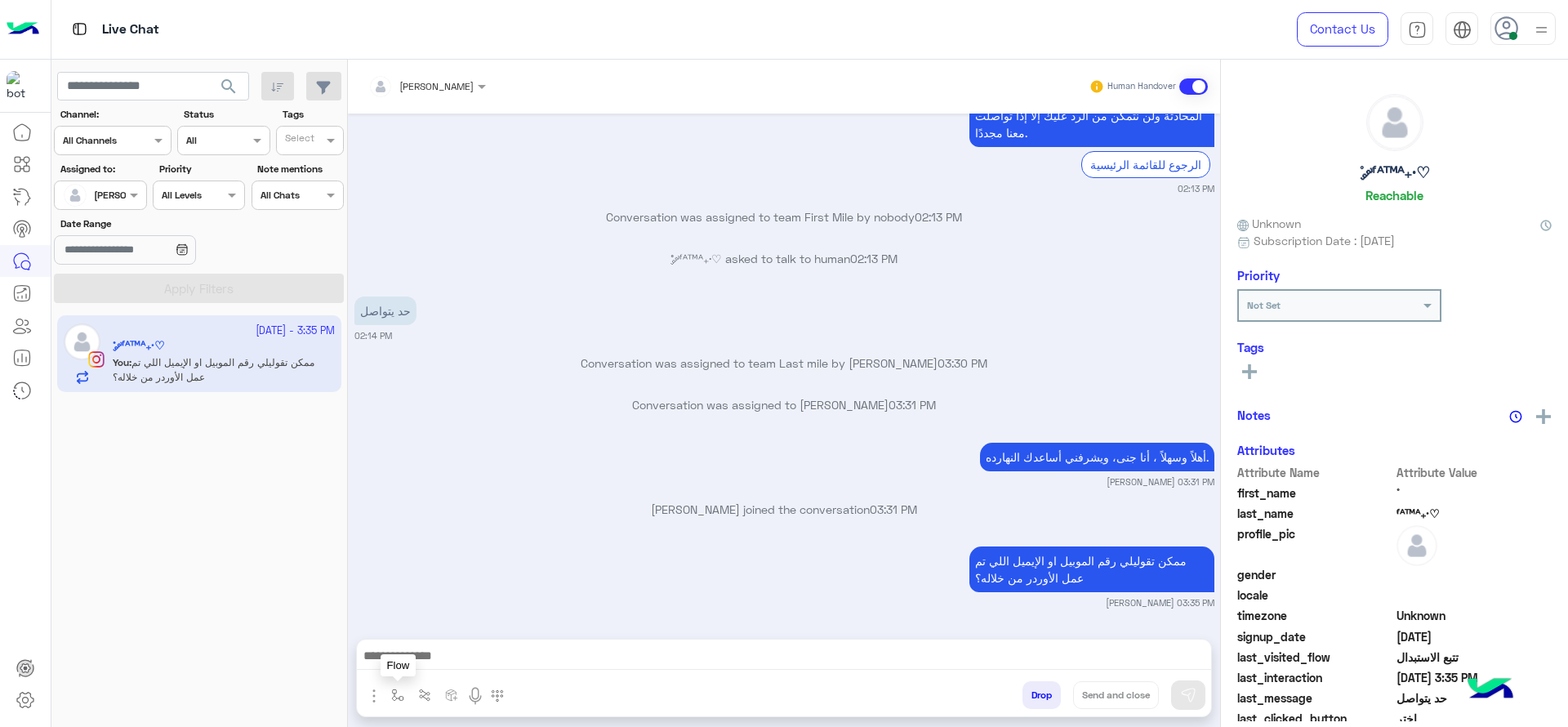
click at [388, 700] on button "button" at bounding box center [398, 695] width 27 height 27
click at [412, 666] on div "enter flow name" at bounding box center [431, 660] width 75 height 15
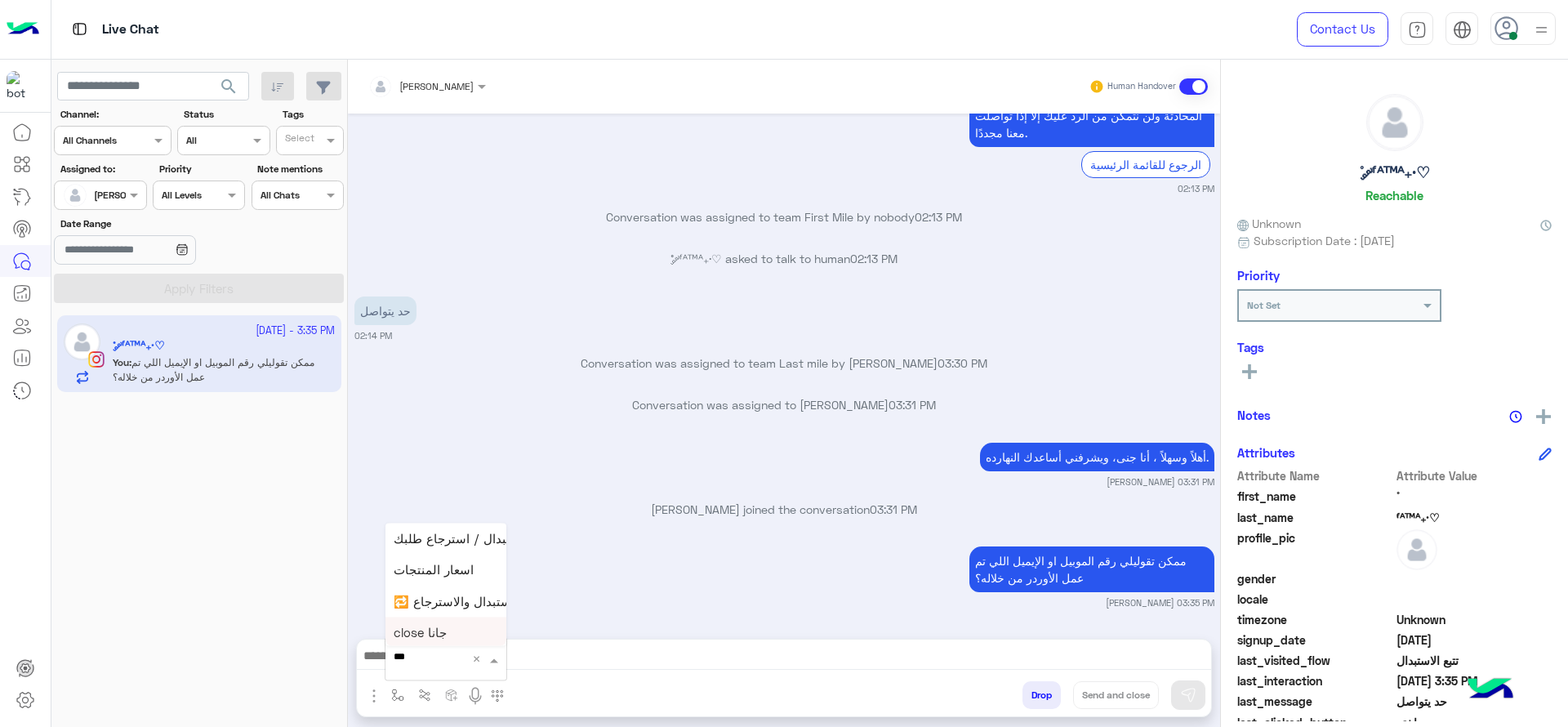
type input "****"
click at [435, 638] on div "close جانا" at bounding box center [446, 631] width 121 height 32
type textarea "**********"
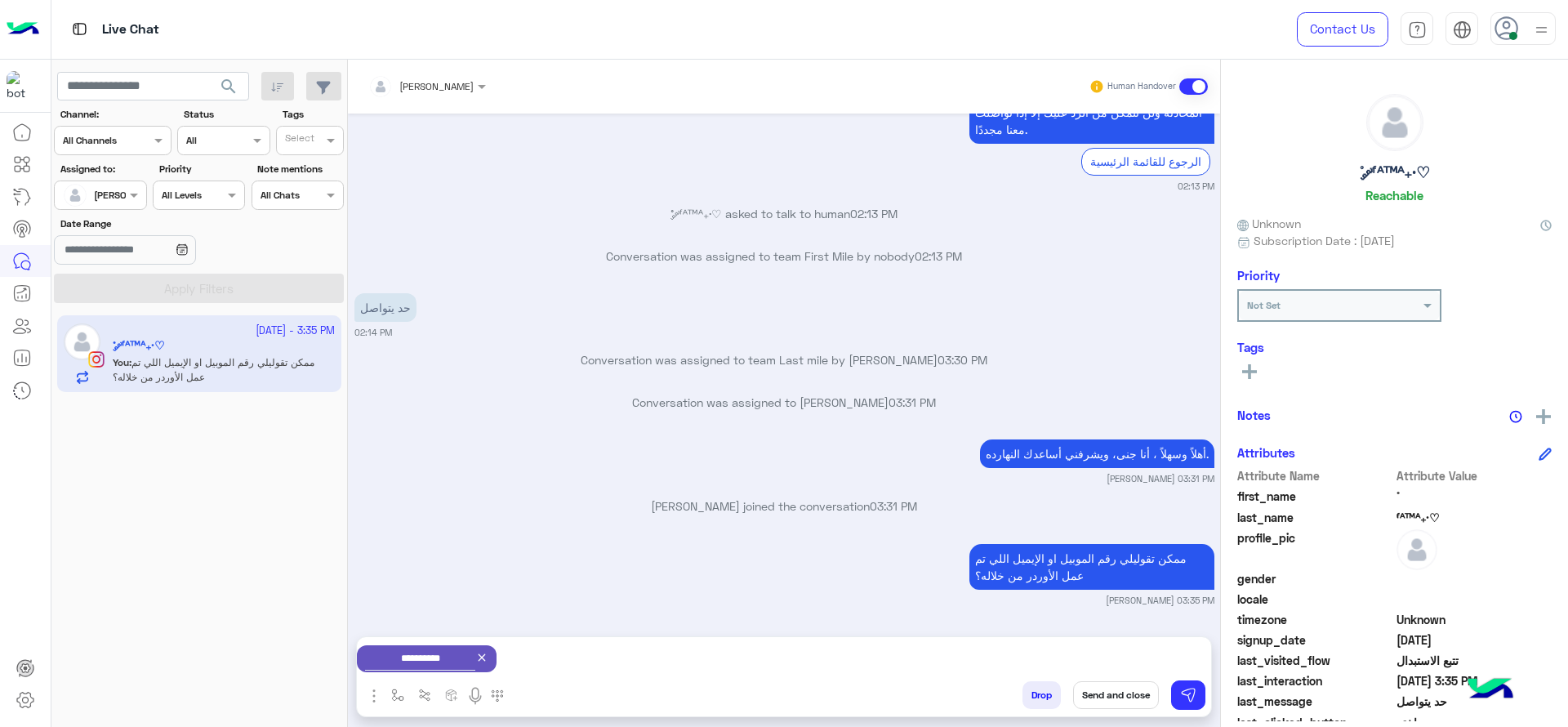
scroll to position [2273, 0]
click at [1105, 687] on button "Send and close" at bounding box center [1116, 695] width 86 height 27
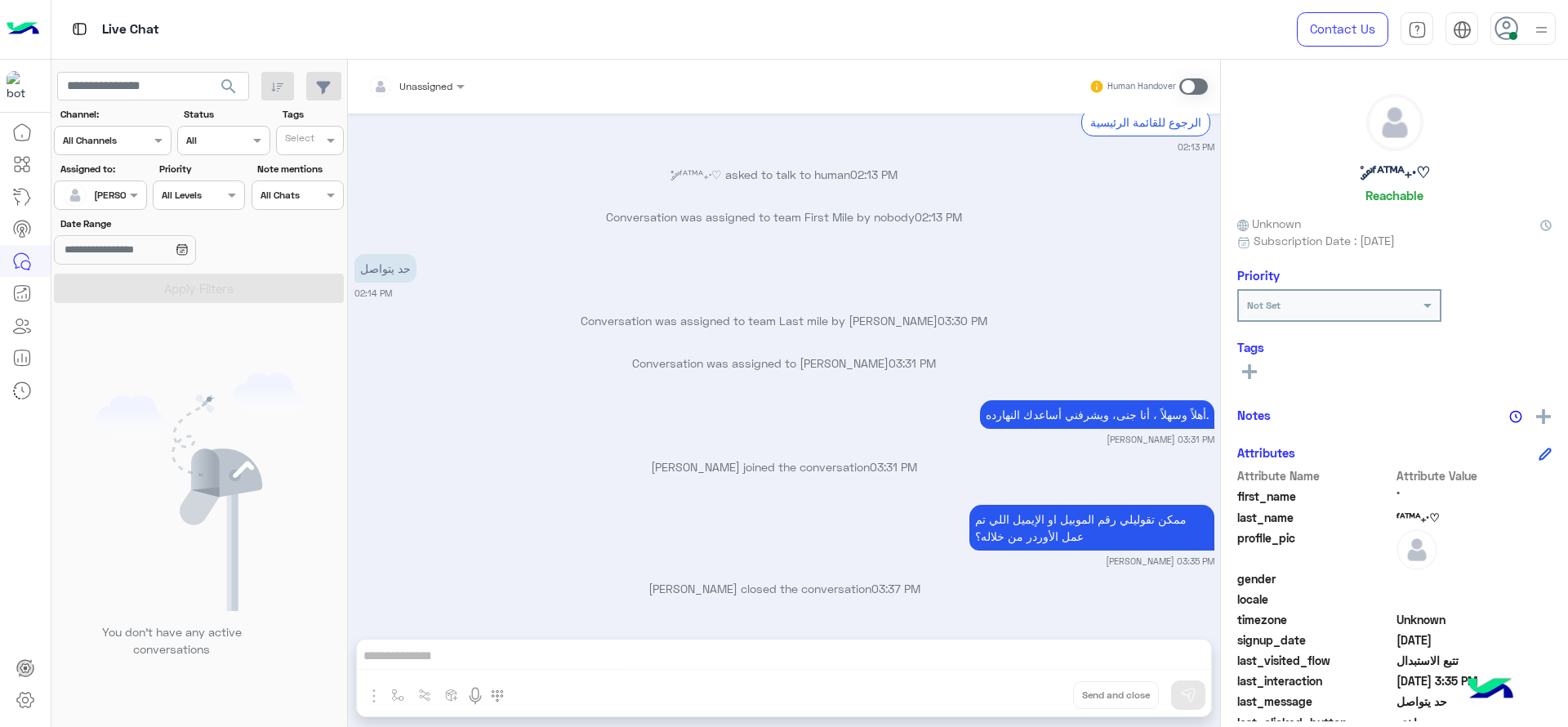
scroll to position [2525, 0]
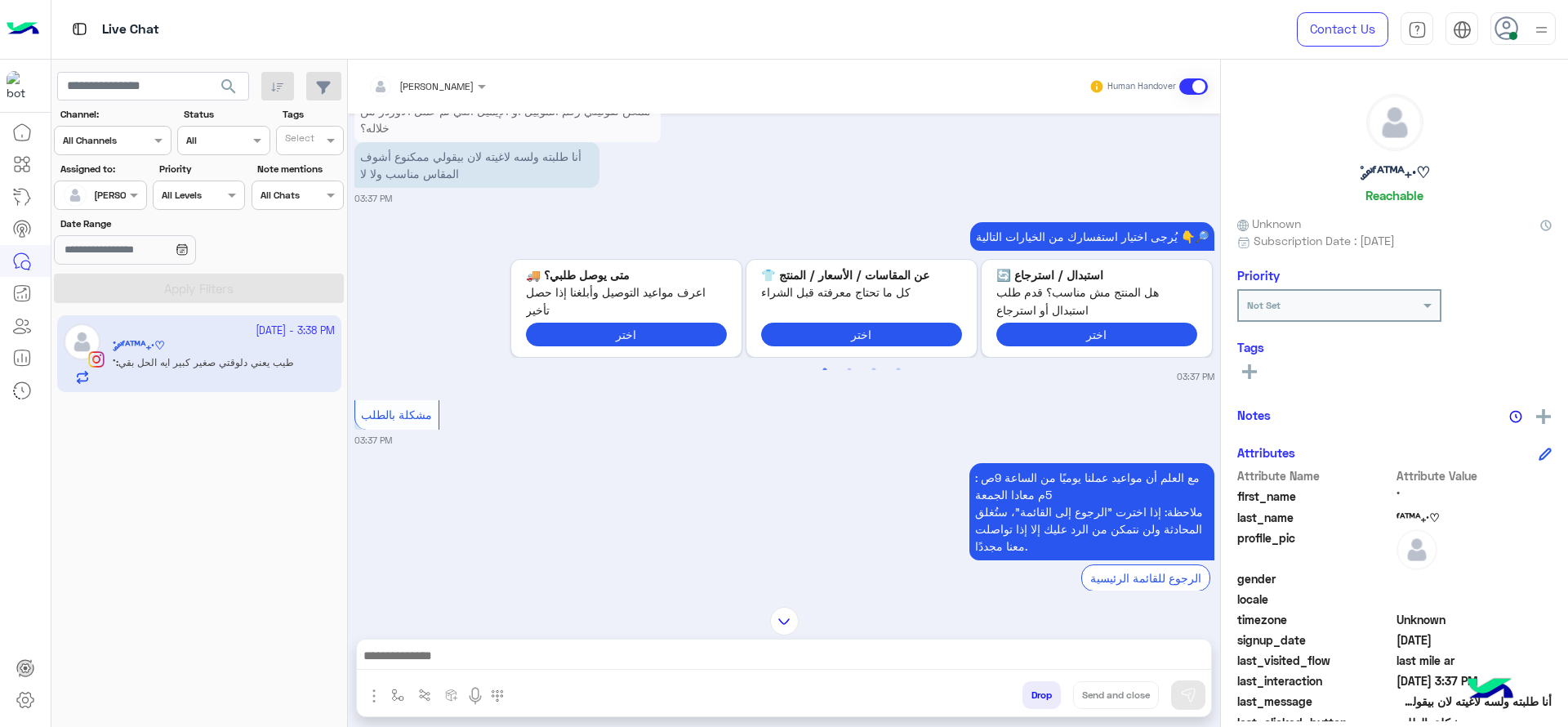
scroll to position [1298, 0]
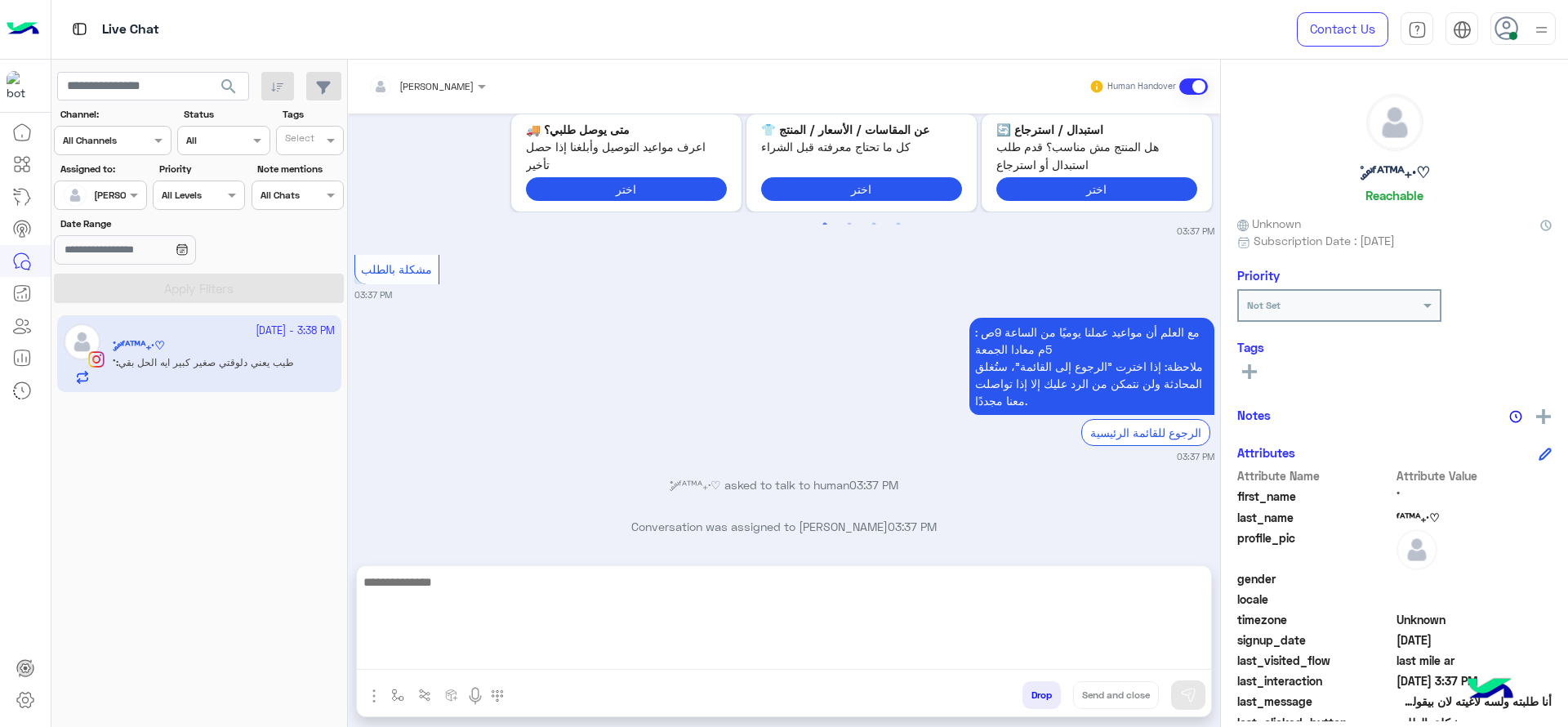
click at [696, 647] on textarea at bounding box center [784, 621] width 855 height 98
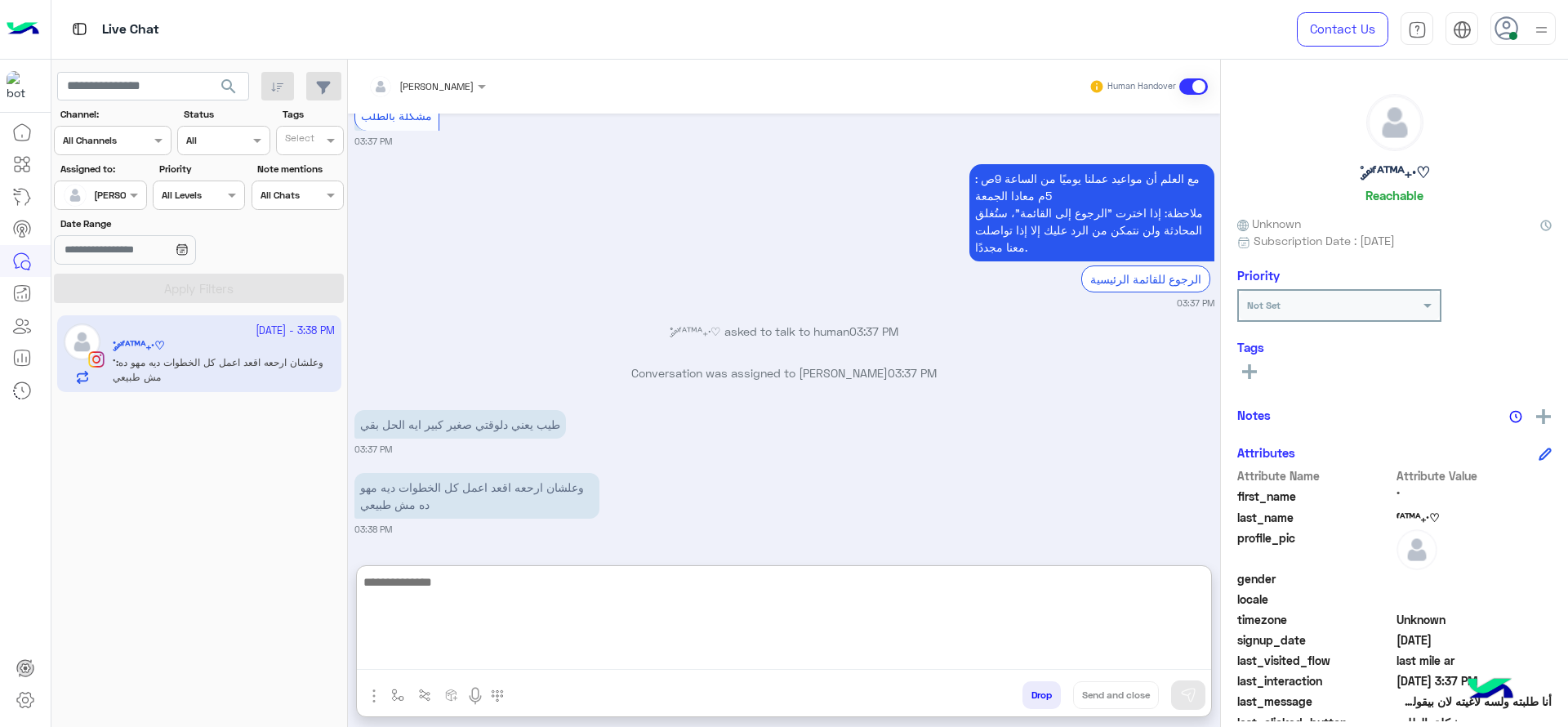
click at [640, 640] on textarea at bounding box center [784, 621] width 855 height 98
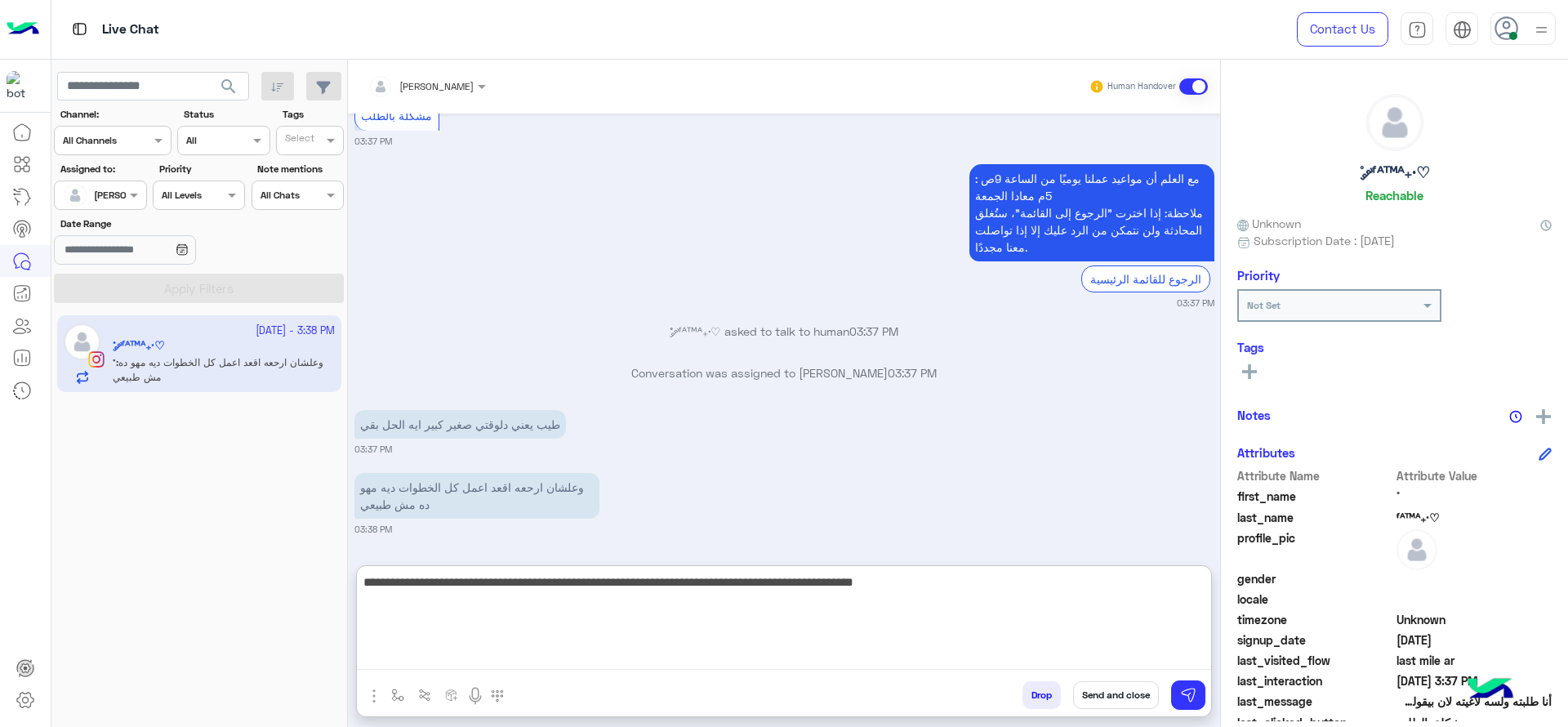
click at [757, 589] on textarea "**********" at bounding box center [784, 621] width 855 height 98
click at [590, 591] on textarea "**********" at bounding box center [784, 621] width 855 height 98
paste textarea "**********"
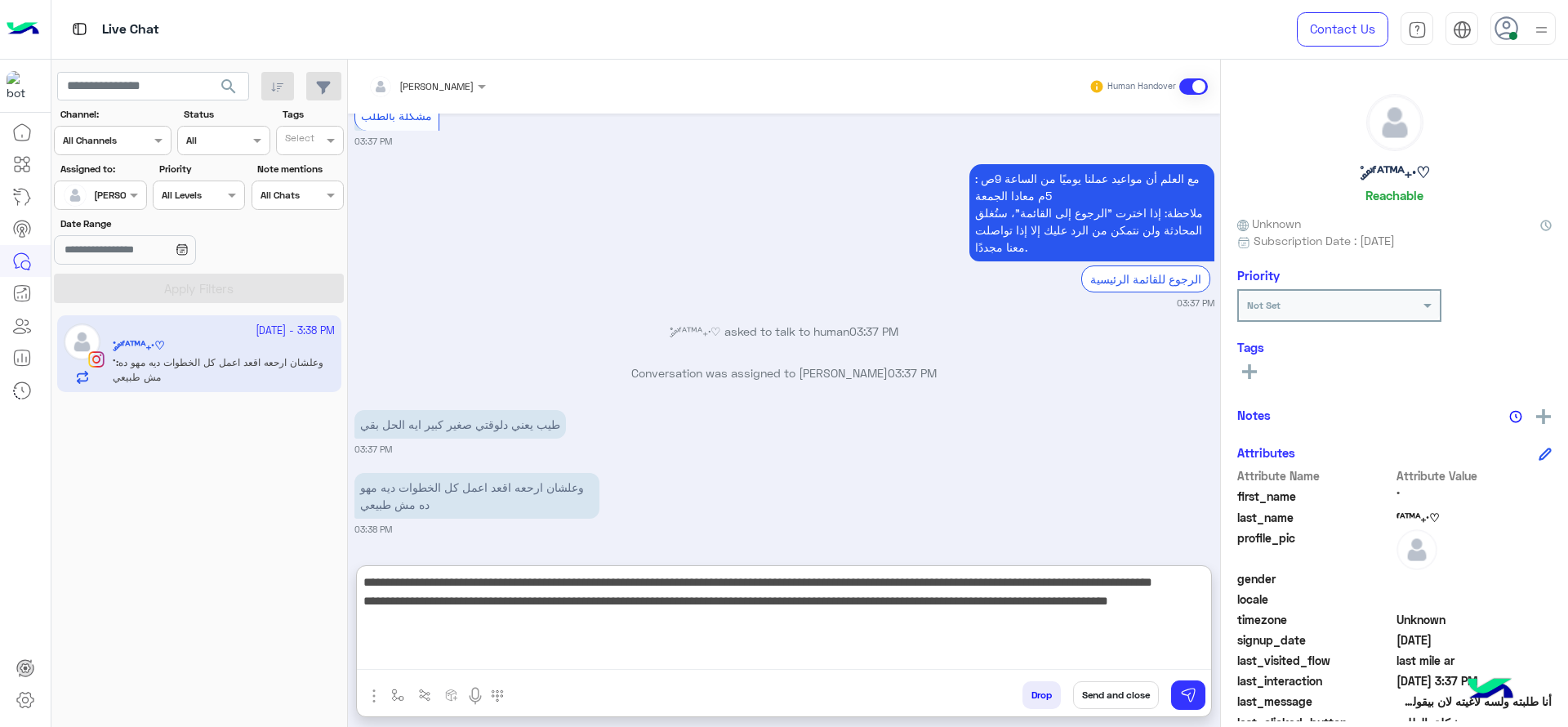
drag, startPoint x: 386, startPoint y: 587, endPoint x: 515, endPoint y: 586, distance: 129.0
click at [515, 586] on textarea "**********" at bounding box center [784, 621] width 855 height 98
drag, startPoint x: 377, startPoint y: 611, endPoint x: 483, endPoint y: 631, distance: 107.9
click at [483, 631] on textarea "**********" at bounding box center [784, 621] width 855 height 98
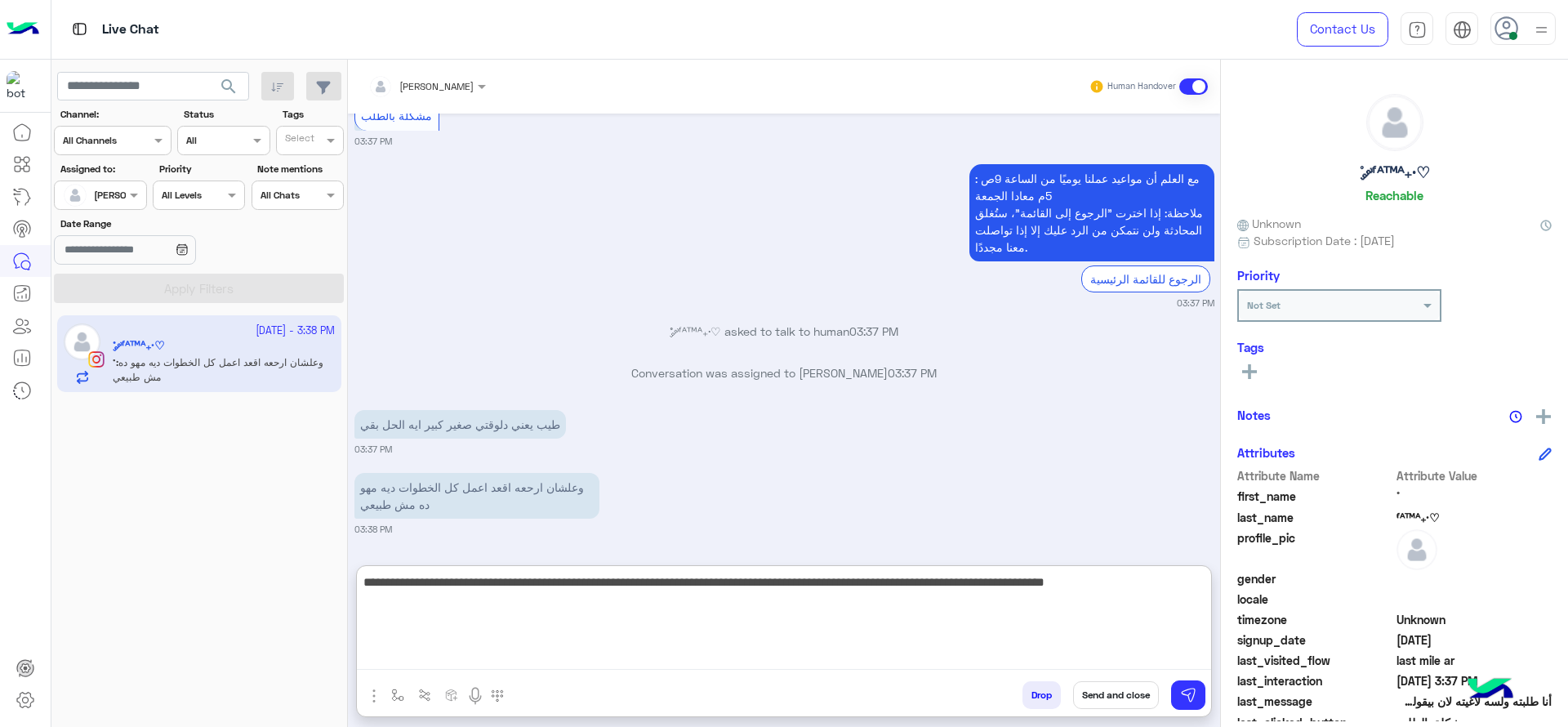
type textarea "**********"
click at [656, 632] on textarea "**********" at bounding box center [784, 621] width 855 height 98
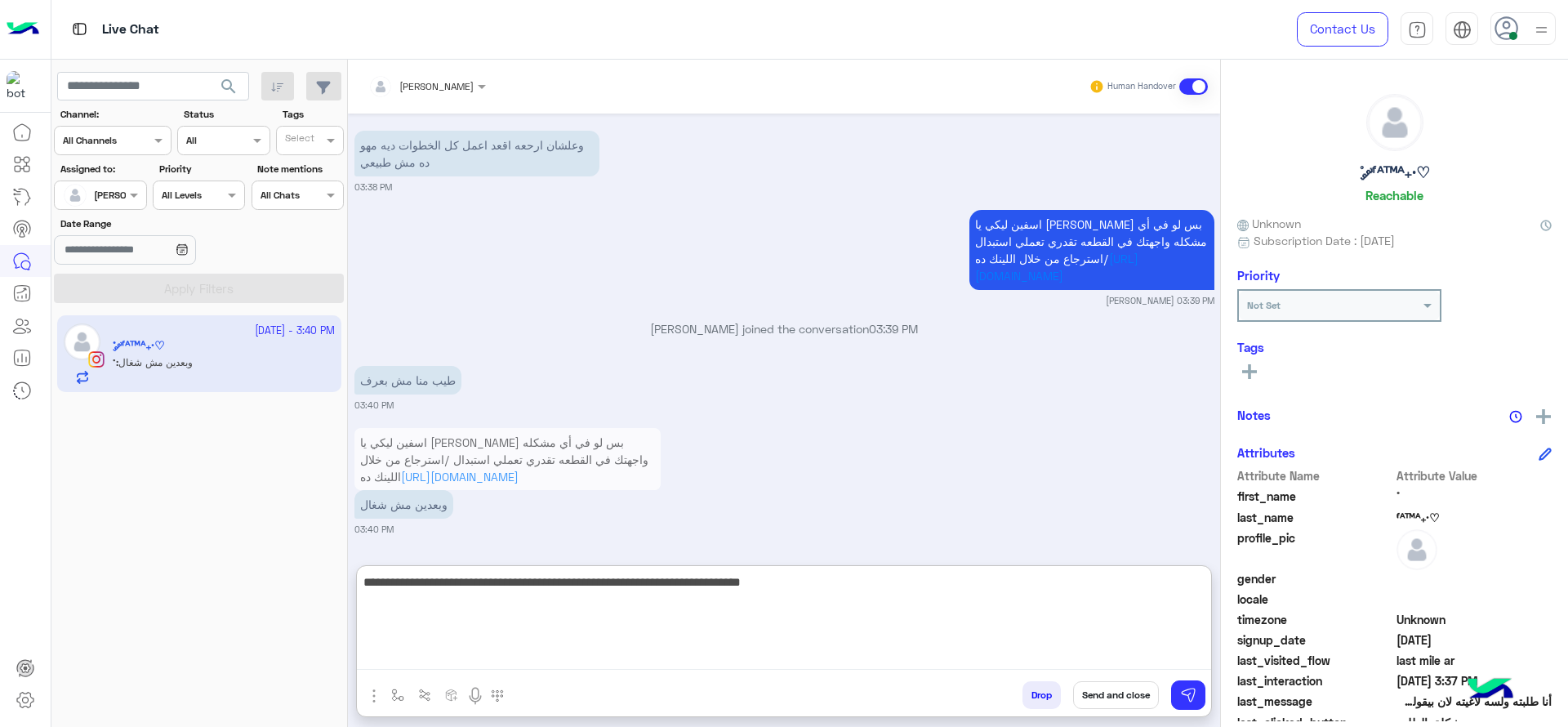
scroll to position [1856, 0]
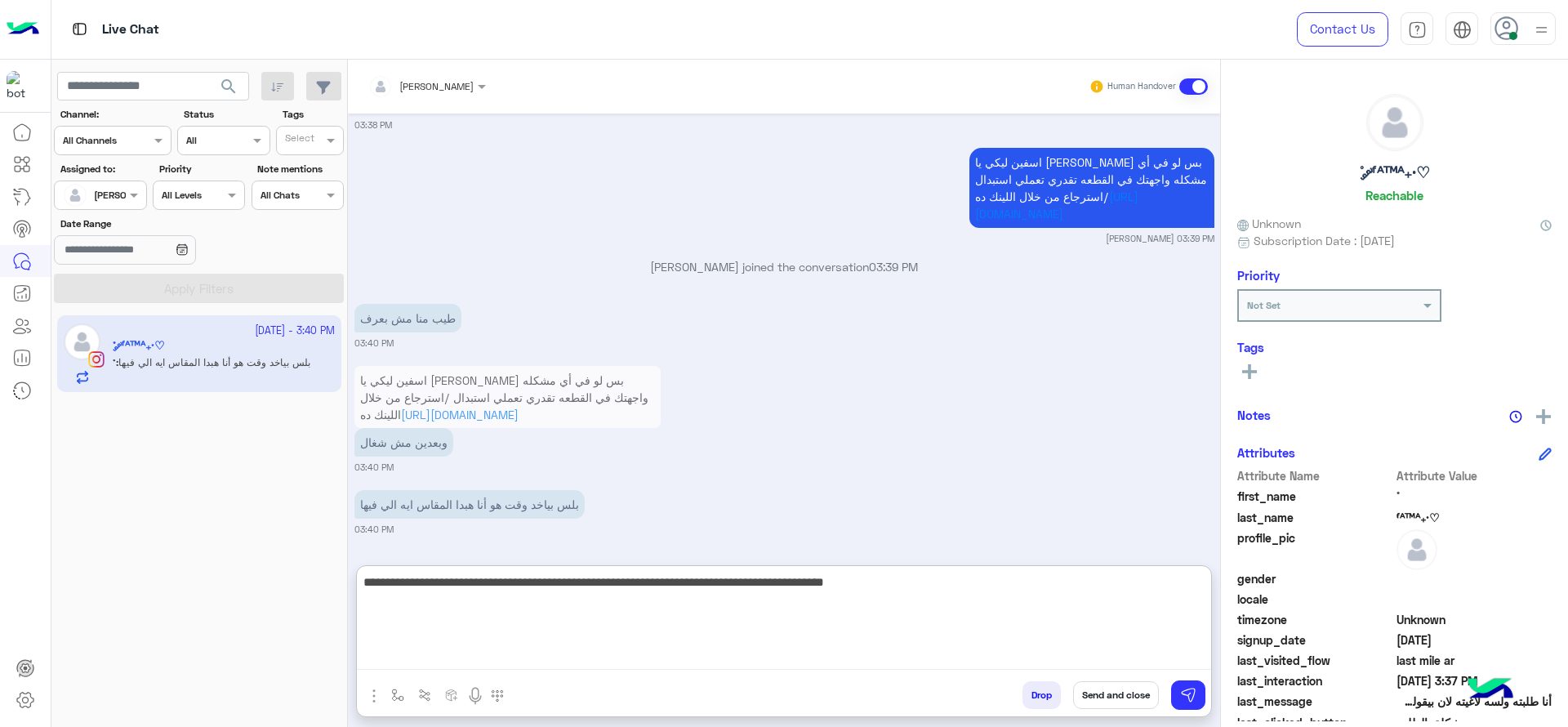
click at [751, 596] on textarea "**********" at bounding box center [784, 621] width 855 height 98
type textarea "**********"
click at [714, 603] on textarea "**********" at bounding box center [784, 621] width 855 height 98
click at [727, 603] on textarea "**********" at bounding box center [784, 621] width 855 height 98
click at [723, 603] on textarea "**********" at bounding box center [784, 621] width 855 height 98
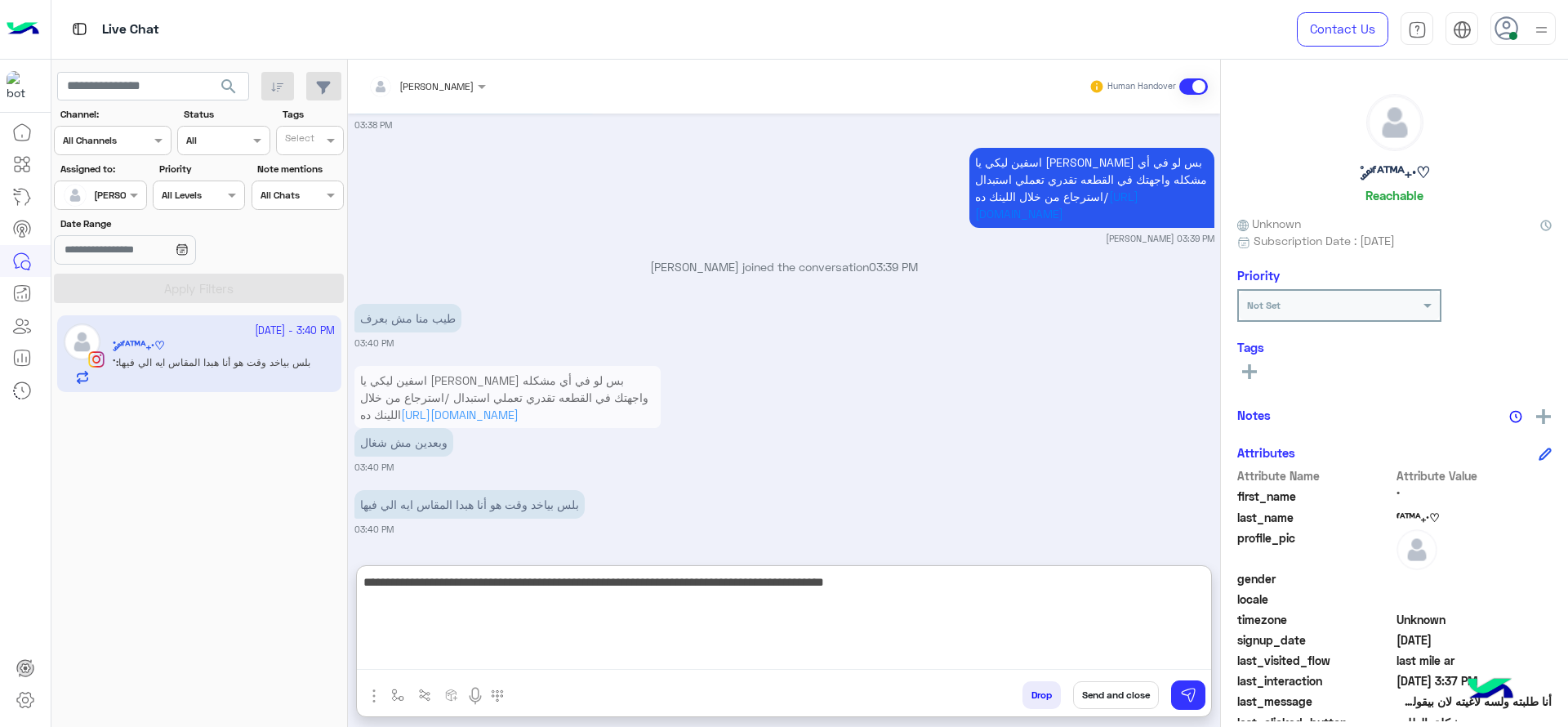
click at [898, 633] on textarea "**********" at bounding box center [784, 621] width 855 height 98
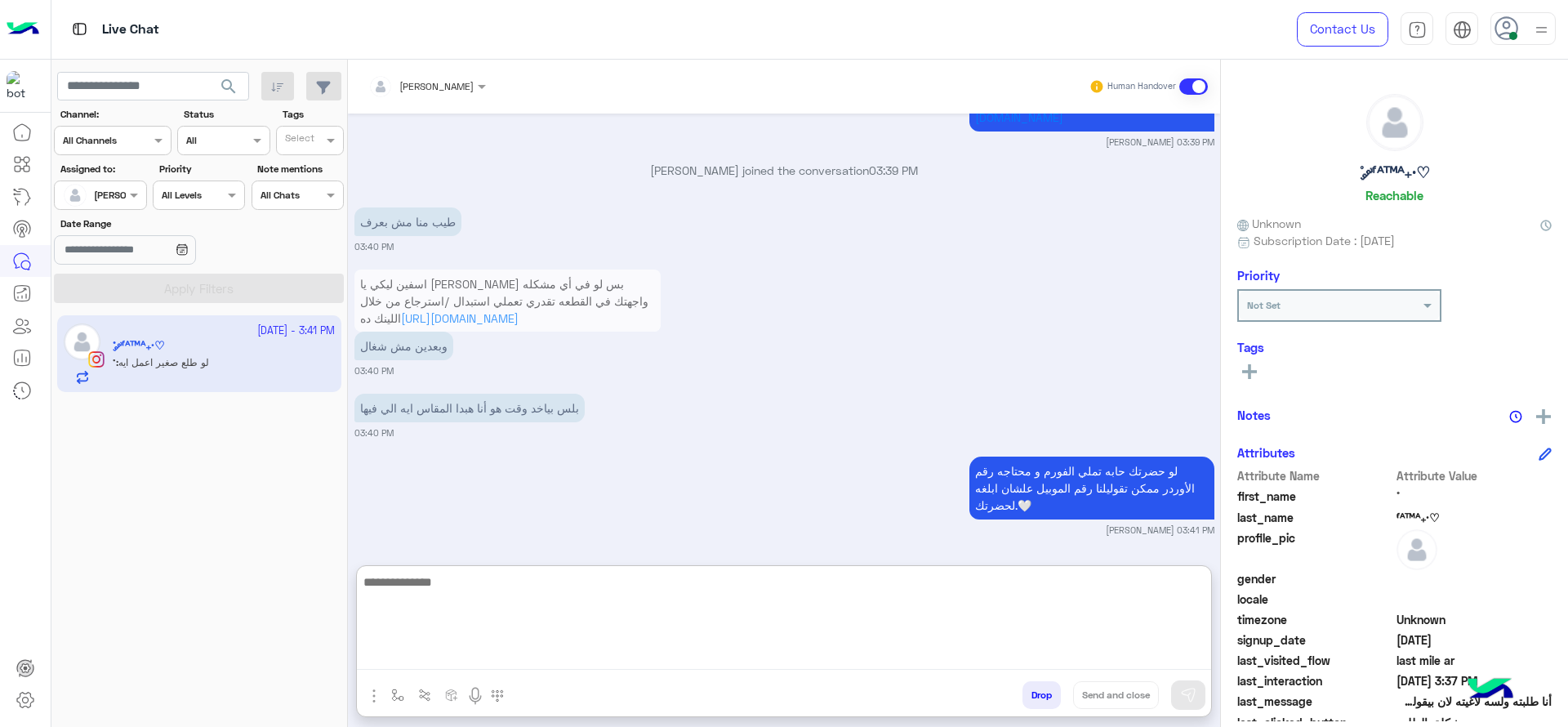
scroll to position [2077, 0]
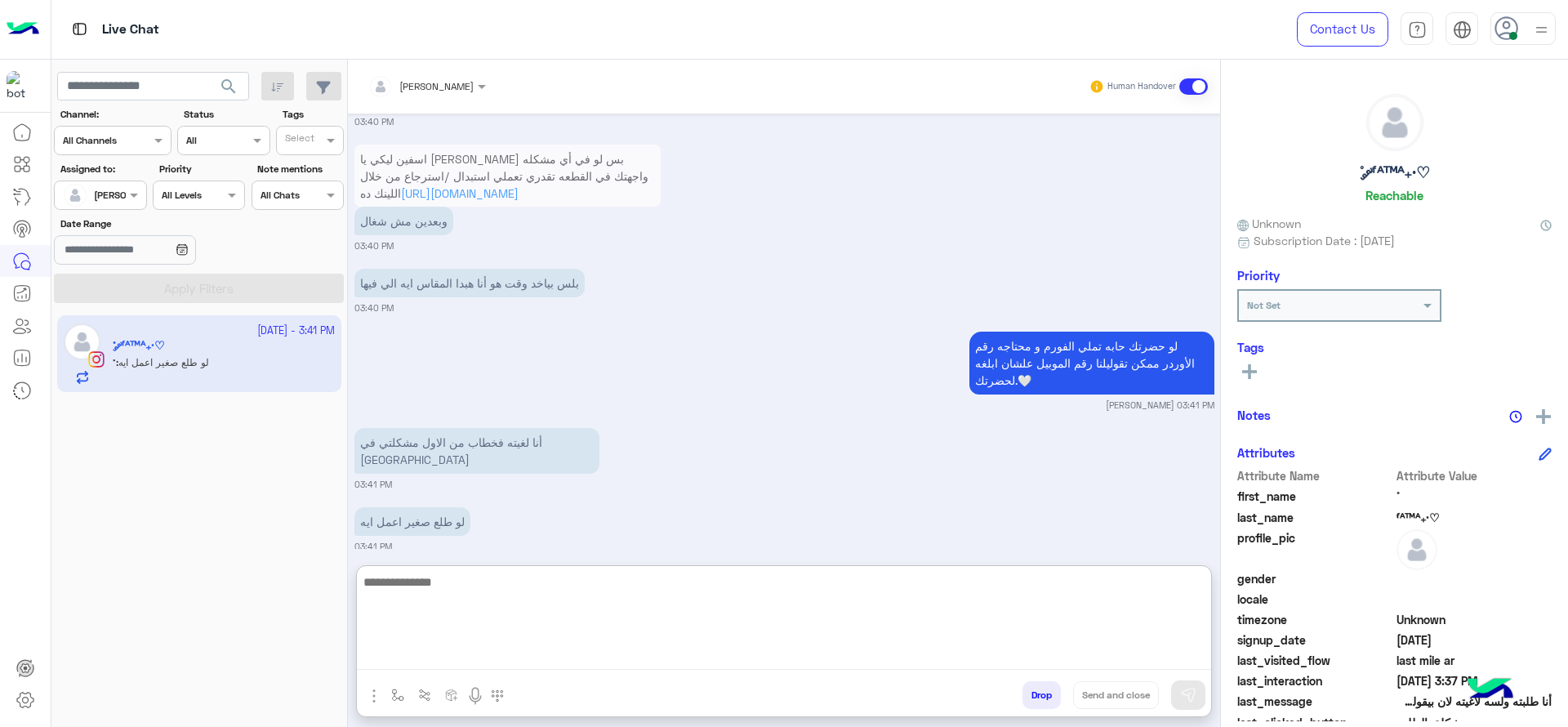
click at [565, 606] on textarea at bounding box center [784, 621] width 855 height 98
type textarea "*"
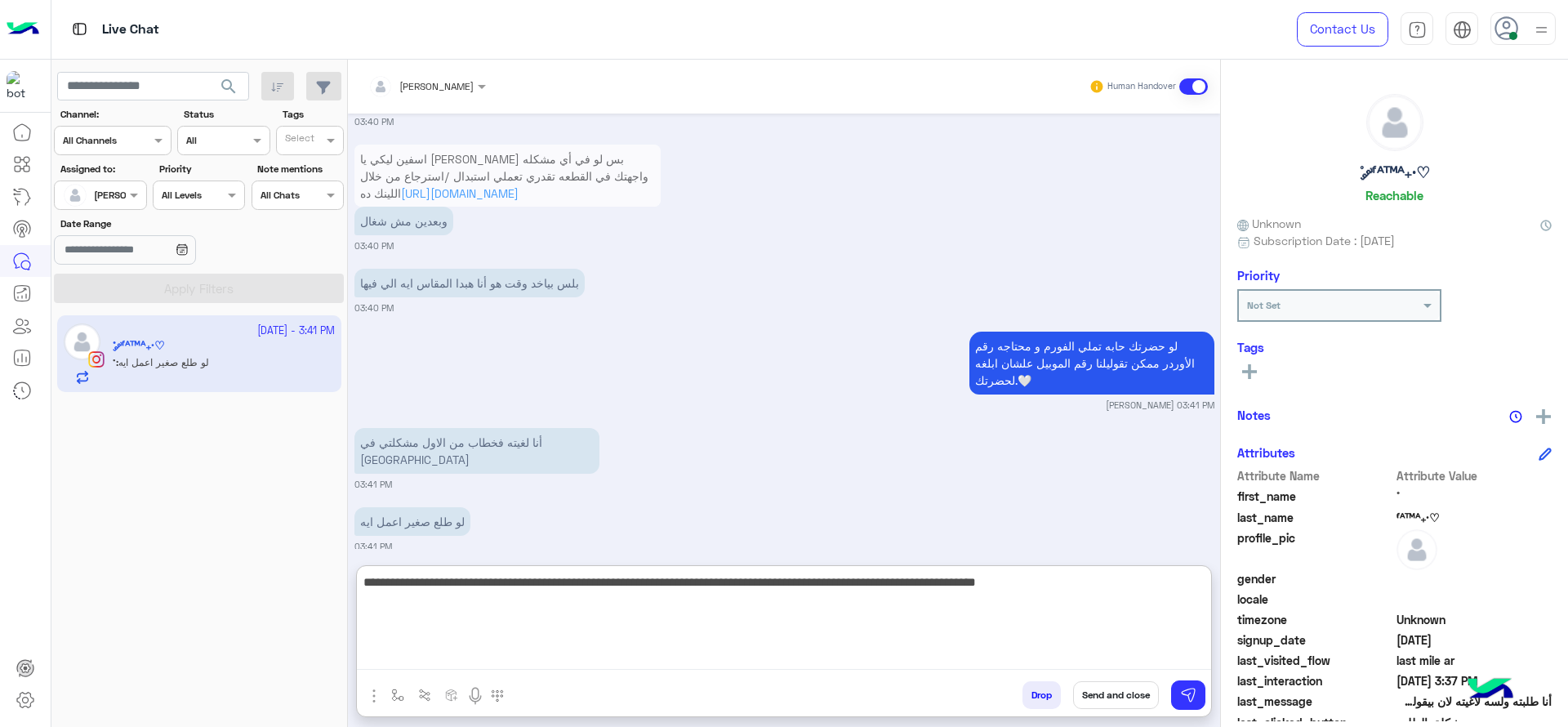
click at [918, 583] on textarea "**********" at bounding box center [784, 621] width 855 height 98
click at [714, 600] on textarea "**********" at bounding box center [784, 621] width 855 height 98
type textarea "**********"
click at [658, 606] on textarea "**********" at bounding box center [784, 621] width 855 height 98
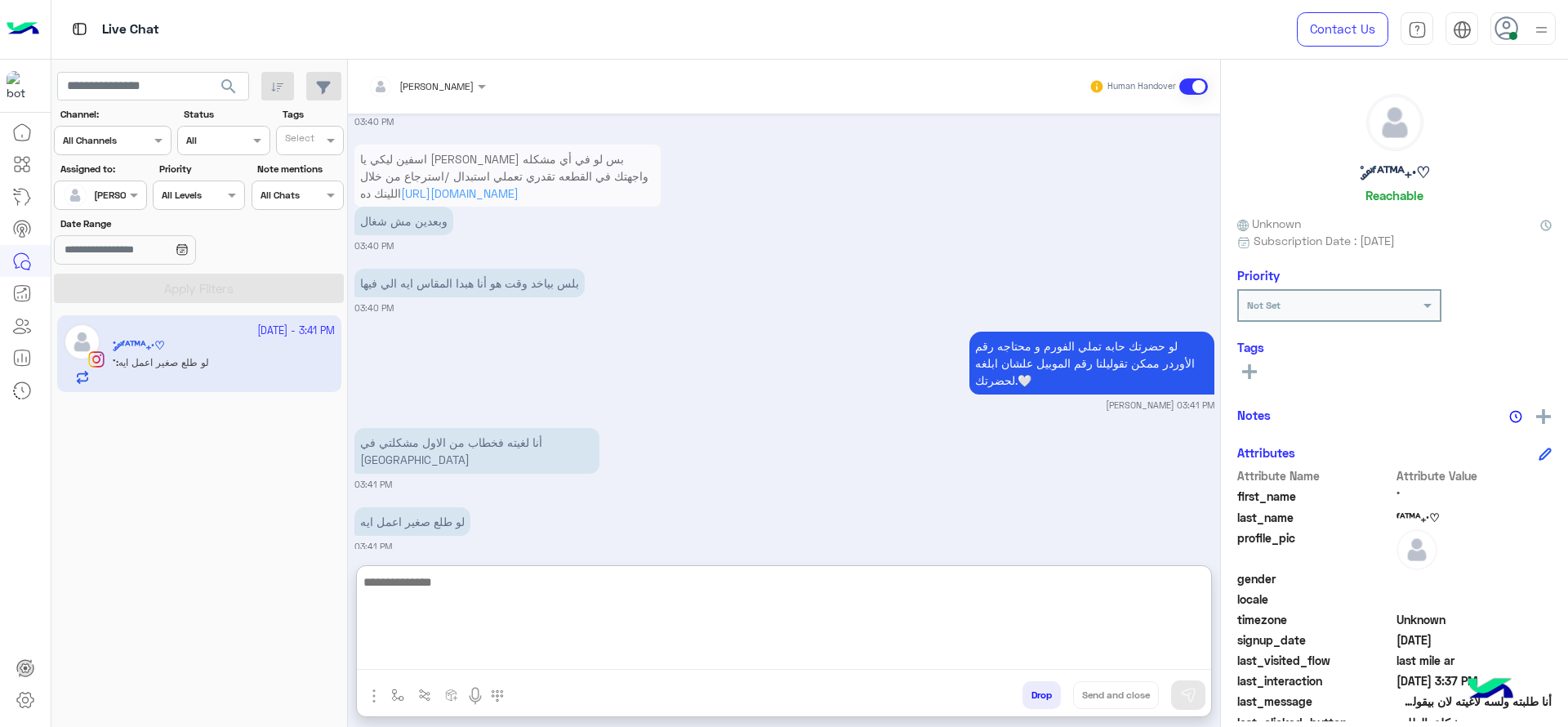
scroll to position [2174, 0]
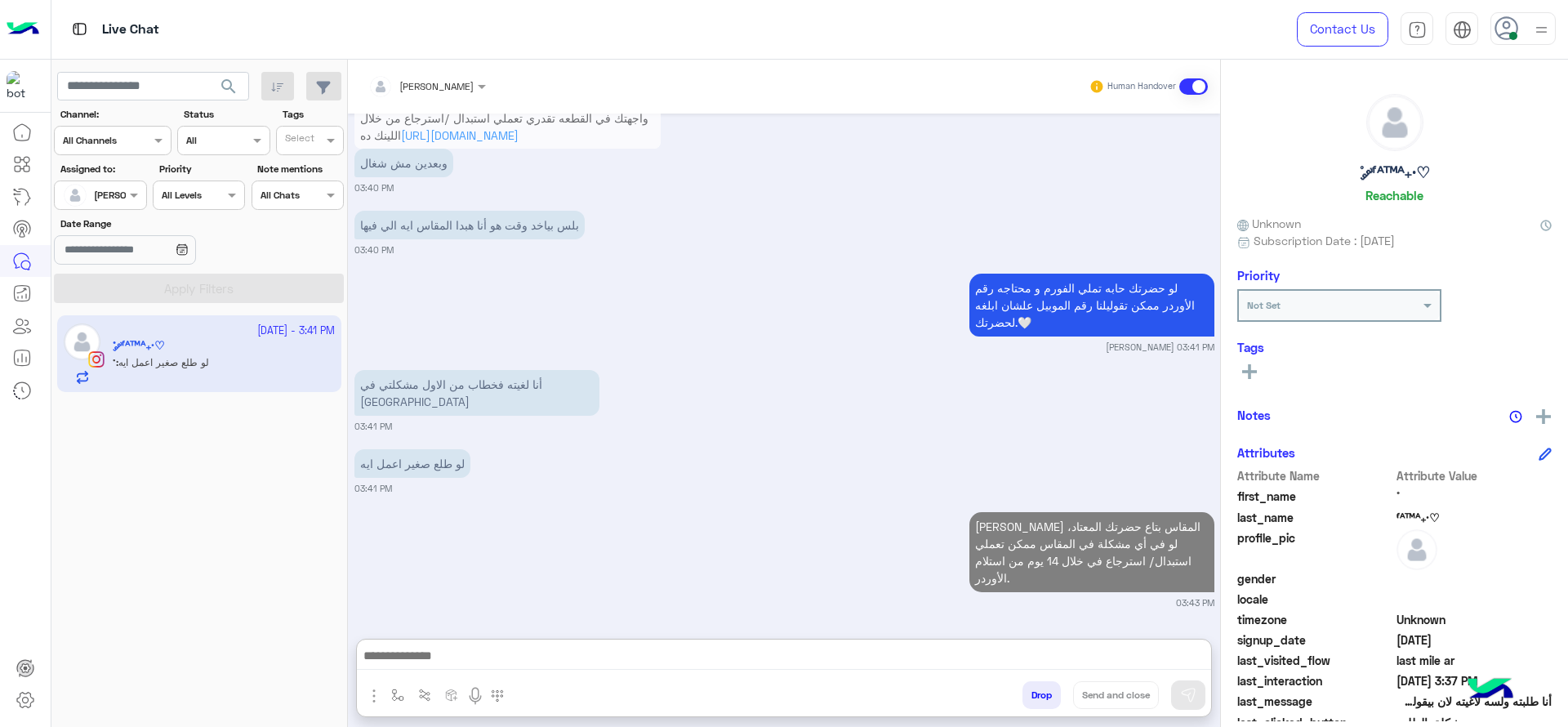
click at [571, 508] on div "[PERSON_NAME] المقاس بتاع حضرتك المعتاد، لو في أي مشكلة في المقاس ممكن تعملي اس…" at bounding box center [784, 559] width 860 height 101
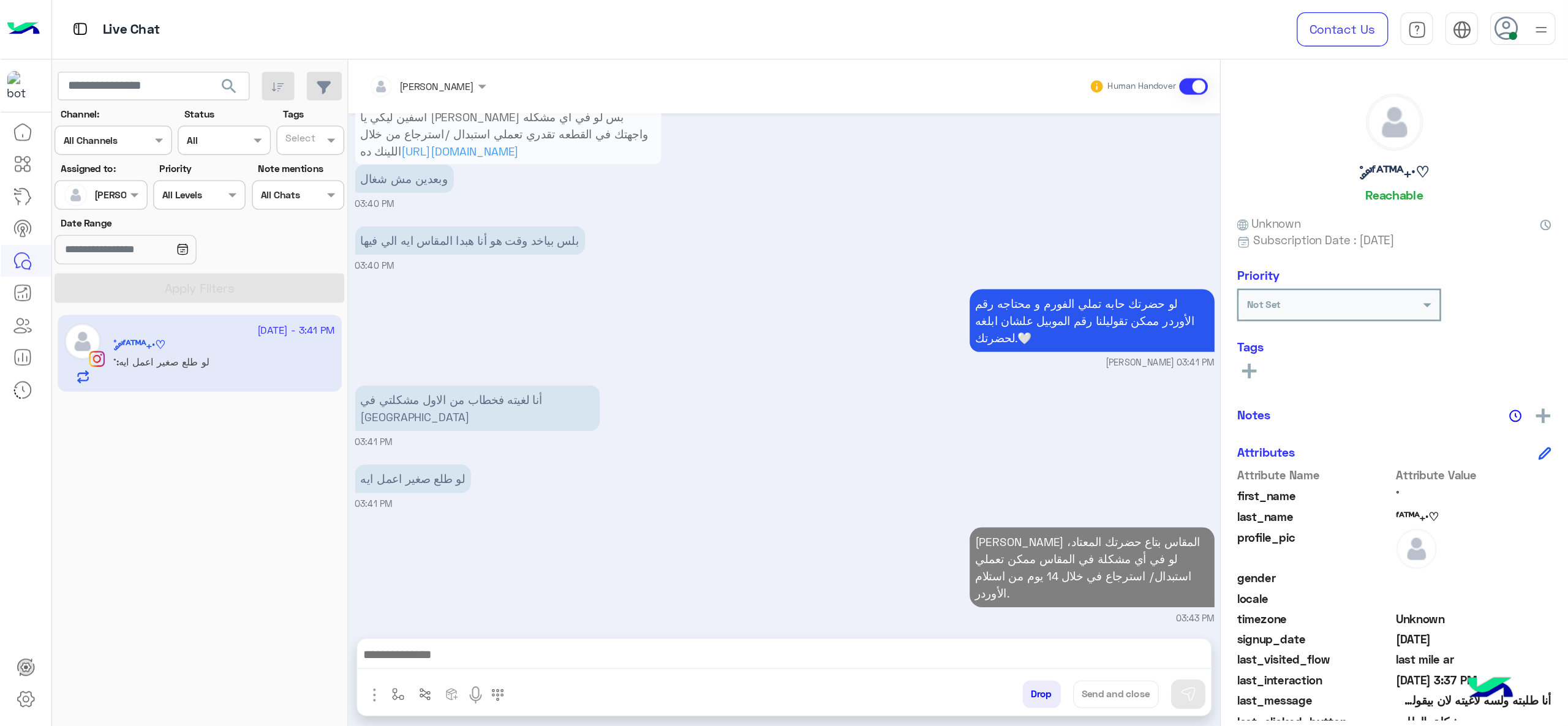
scroll to position [1574, 0]
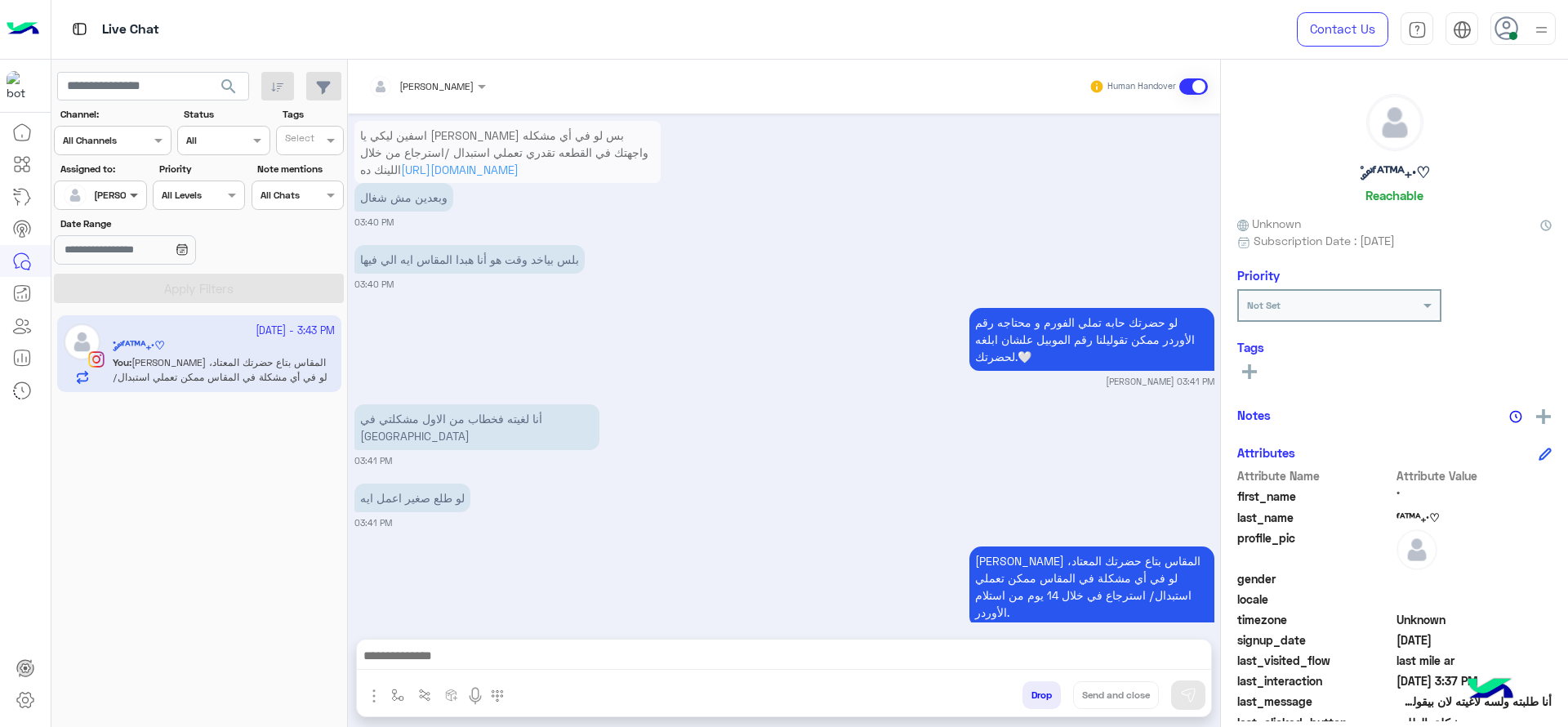
click at [142, 196] on span at bounding box center [136, 195] width 21 height 17
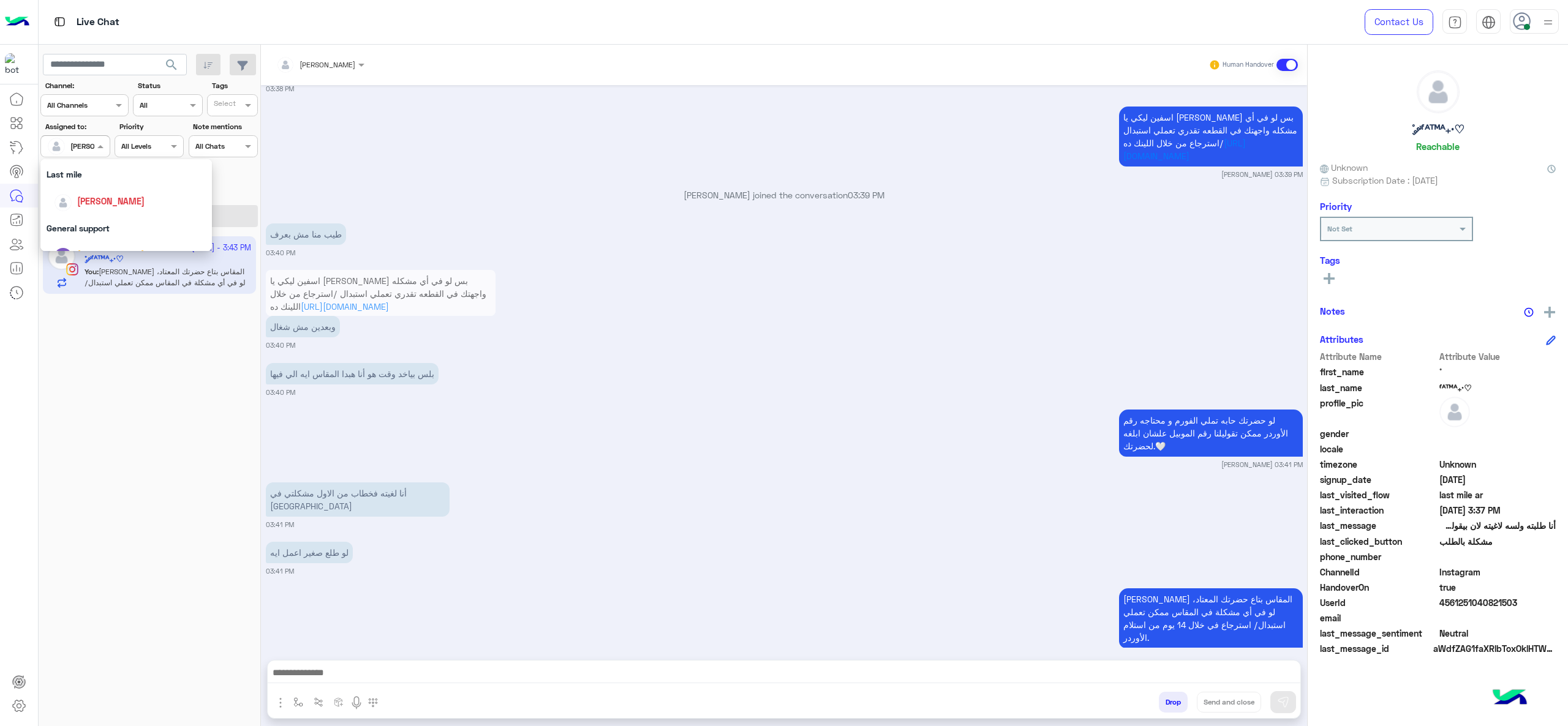
scroll to position [158, 0]
click at [118, 234] on div "General support" at bounding box center [126, 237] width 171 height 22
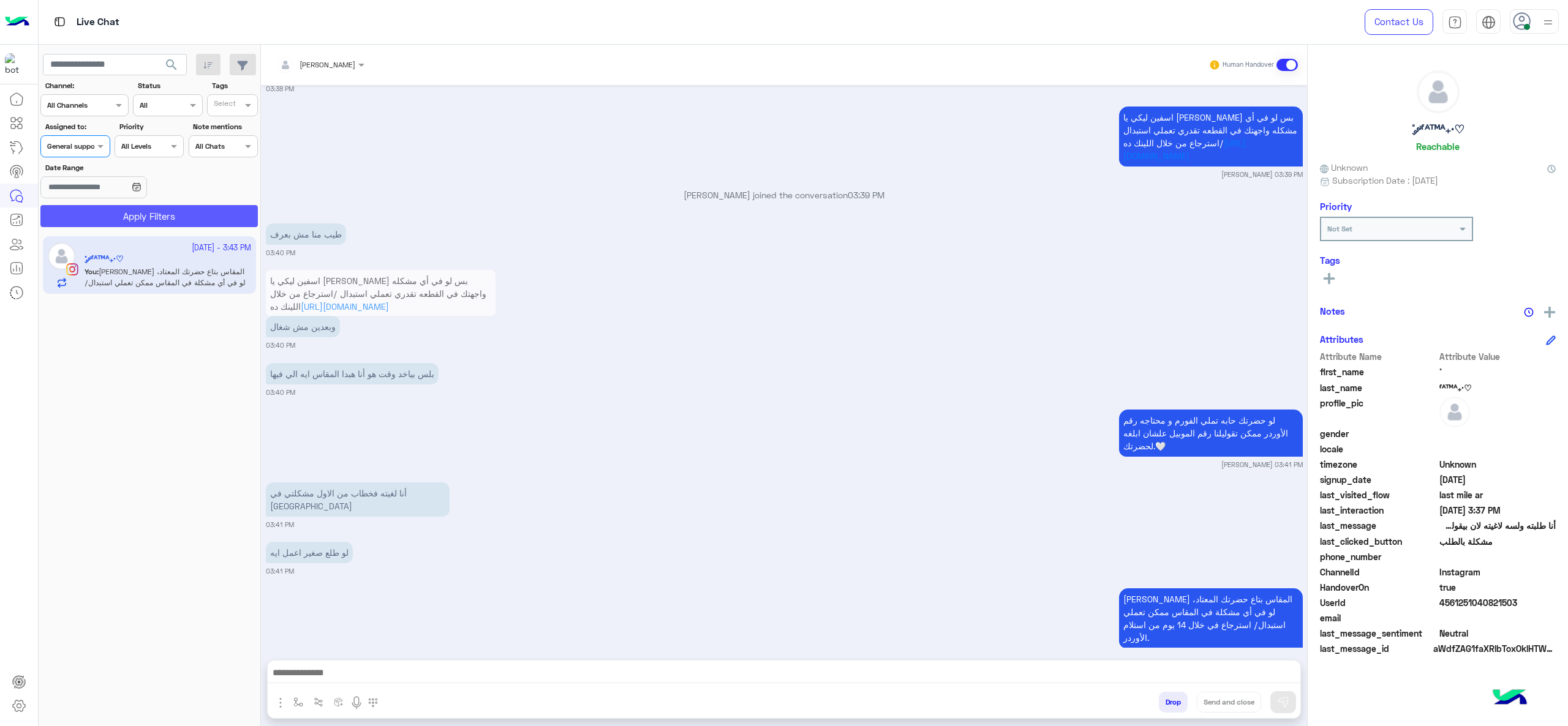
click at [126, 217] on button "Apply Filters" at bounding box center [149, 216] width 218 height 22
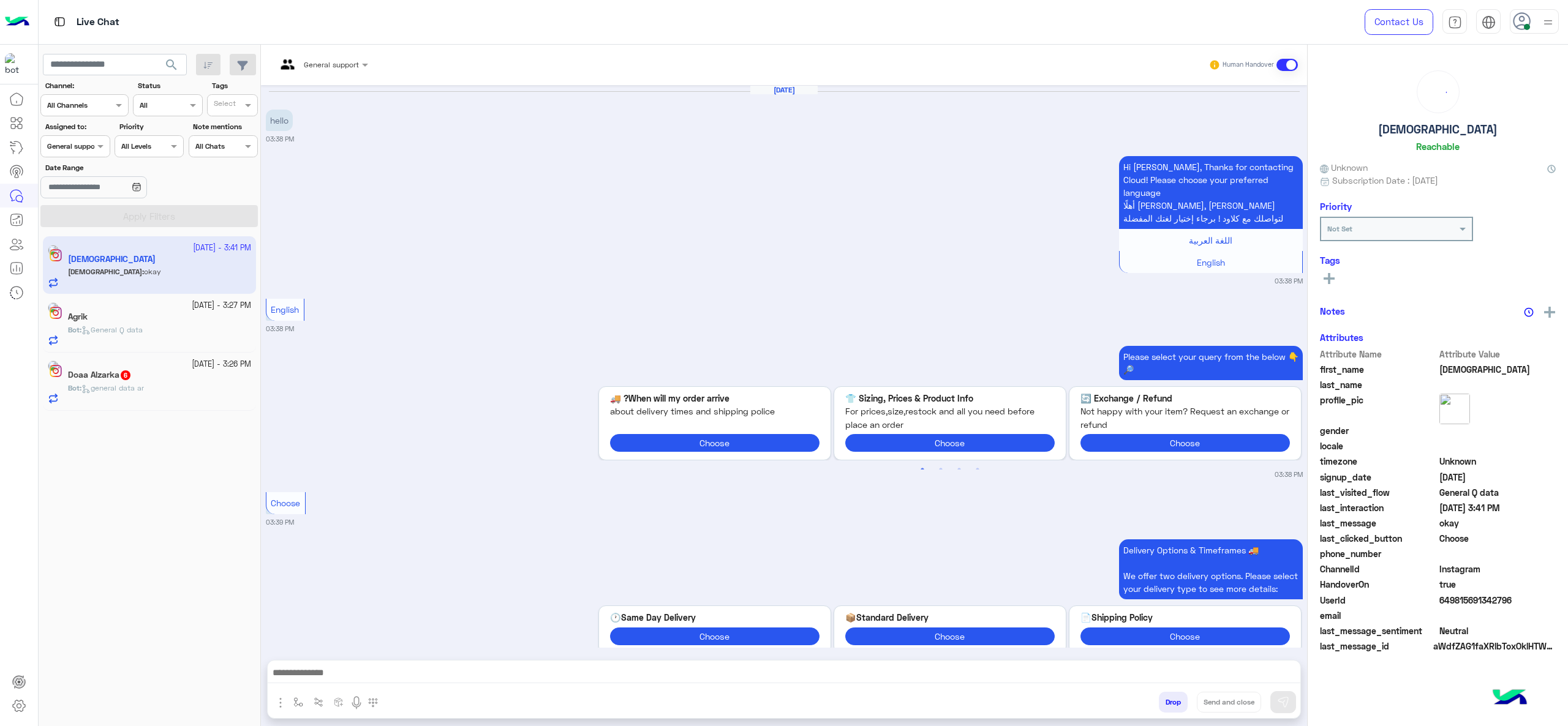
scroll to position [1856, 0]
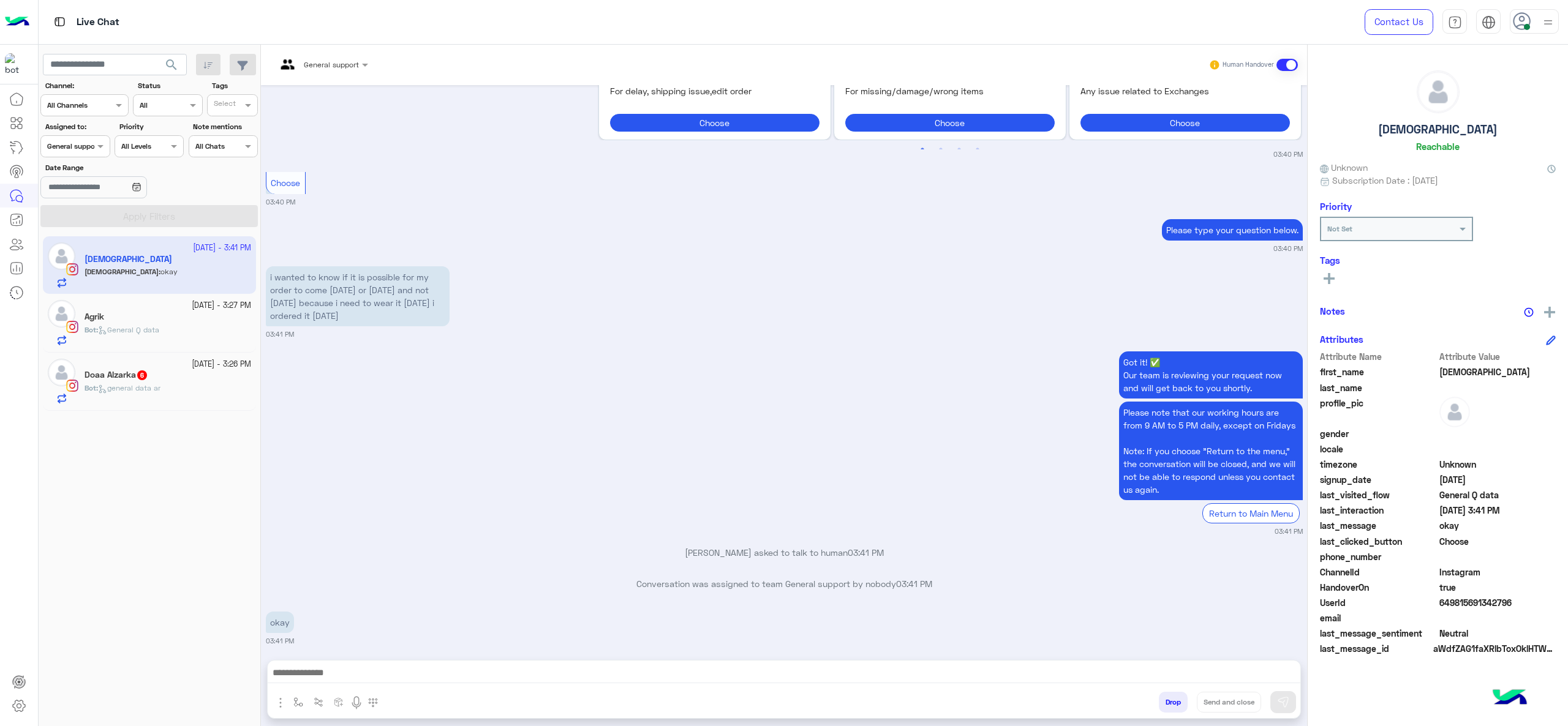
click at [334, 73] on div "General support" at bounding box center [317, 65] width 83 height 29
click at [363, 85] on div "[PERSON_NAME]" at bounding box center [347, 86] width 67 height 13
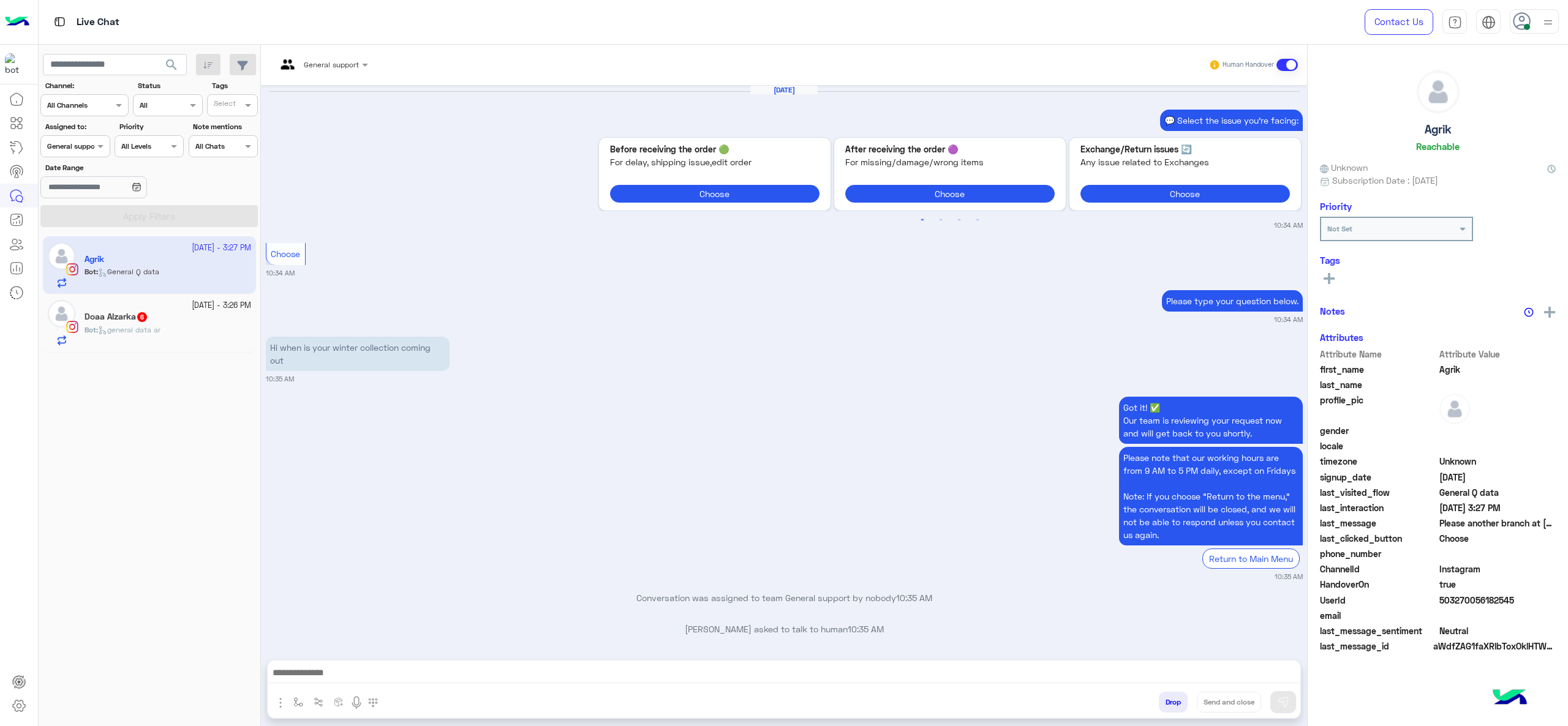
scroll to position [1636, 0]
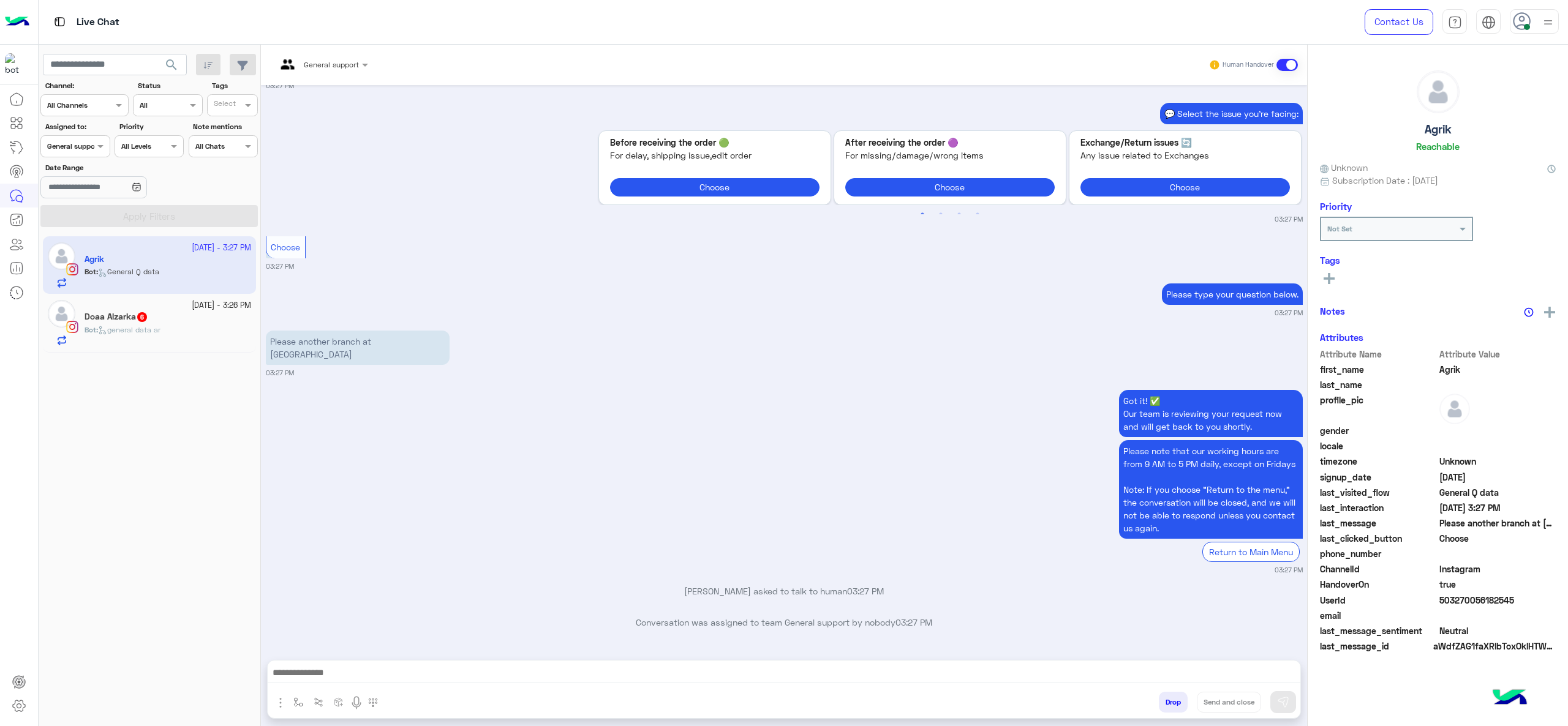
click at [317, 66] on input "text" at bounding box center [306, 63] width 60 height 11
click at [333, 163] on div "[PERSON_NAME]" at bounding box center [347, 168] width 67 height 13
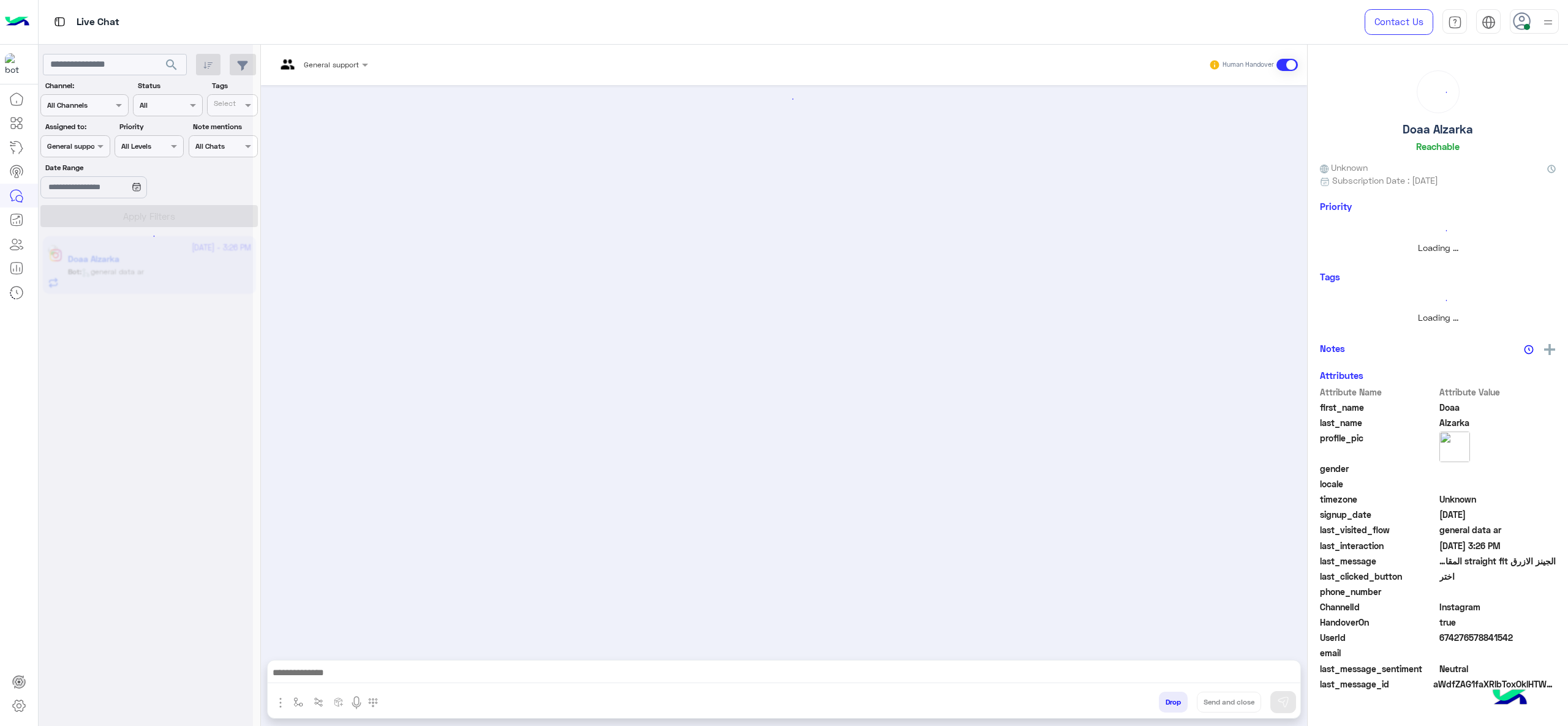
click at [348, 65] on div at bounding box center [322, 62] width 104 height 12
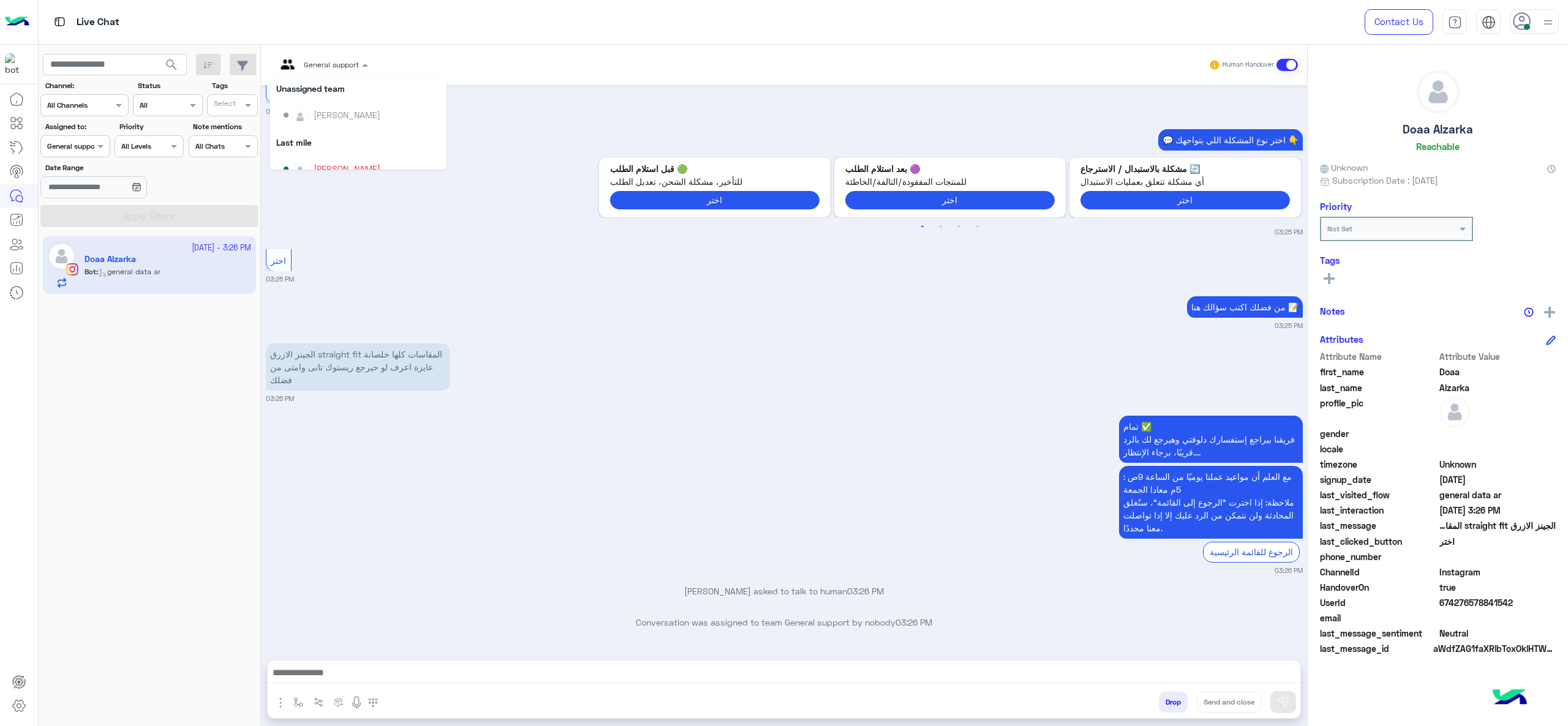
scroll to position [115, 0]
click at [353, 154] on div "[PERSON_NAME]" at bounding box center [347, 148] width 67 height 13
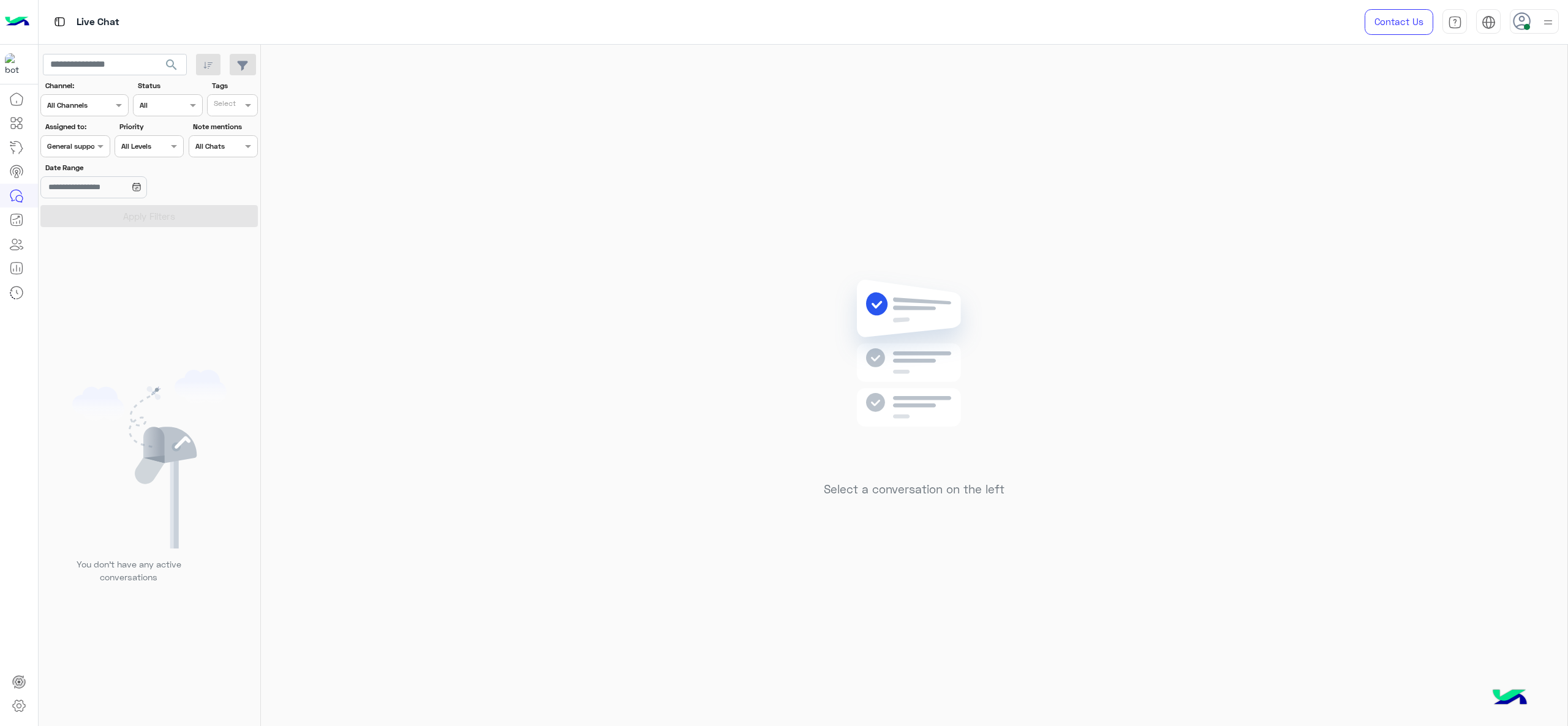
click at [84, 165] on label "Date Range" at bounding box center [114, 168] width 137 height 11
click at [84, 176] on input "Date Range" at bounding box center [94, 187] width 106 height 22
click at [84, 151] on span "General support" at bounding box center [74, 146] width 53 height 9
click at [90, 216] on div "[PERSON_NAME]" at bounding box center [130, 226] width 152 height 21
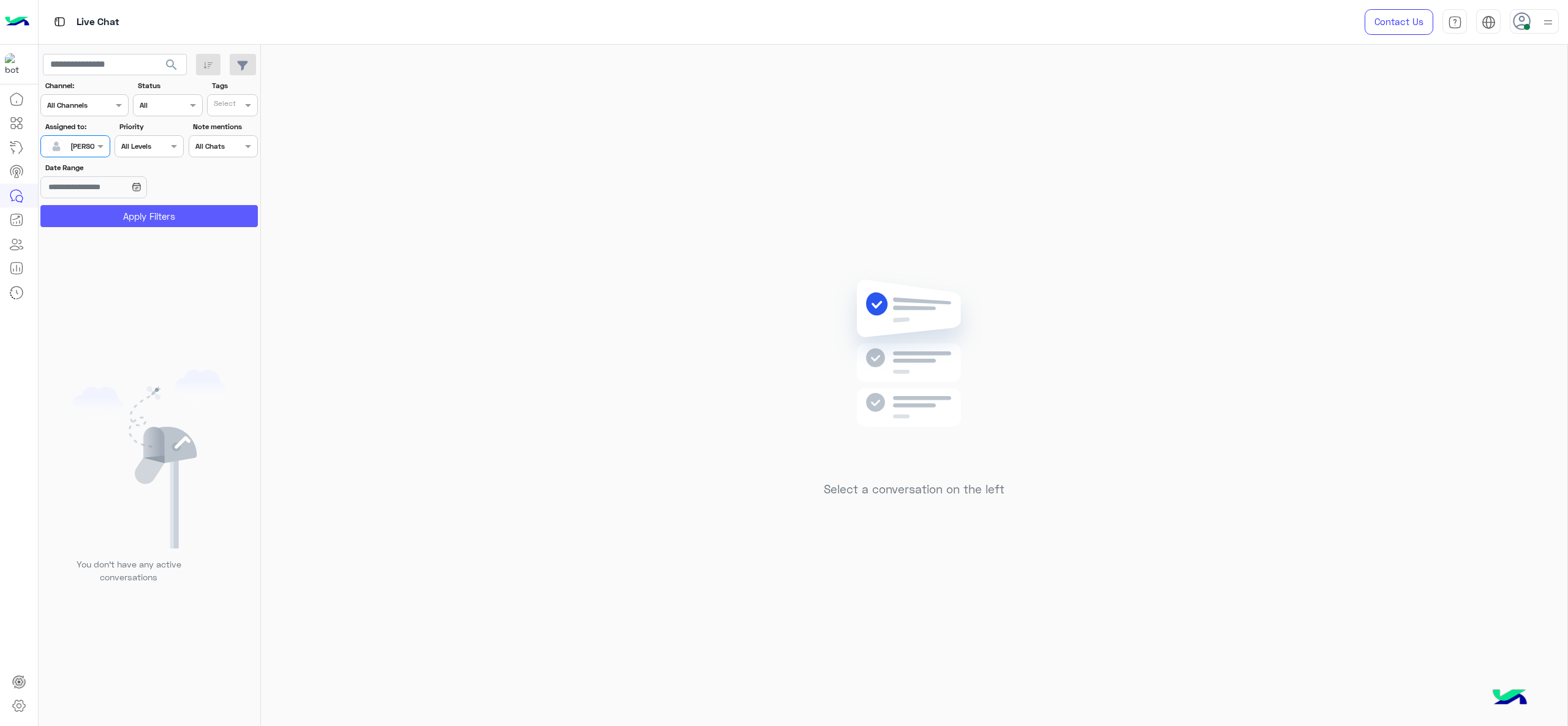
click at [91, 216] on button "Apply Filters" at bounding box center [149, 216] width 218 height 22
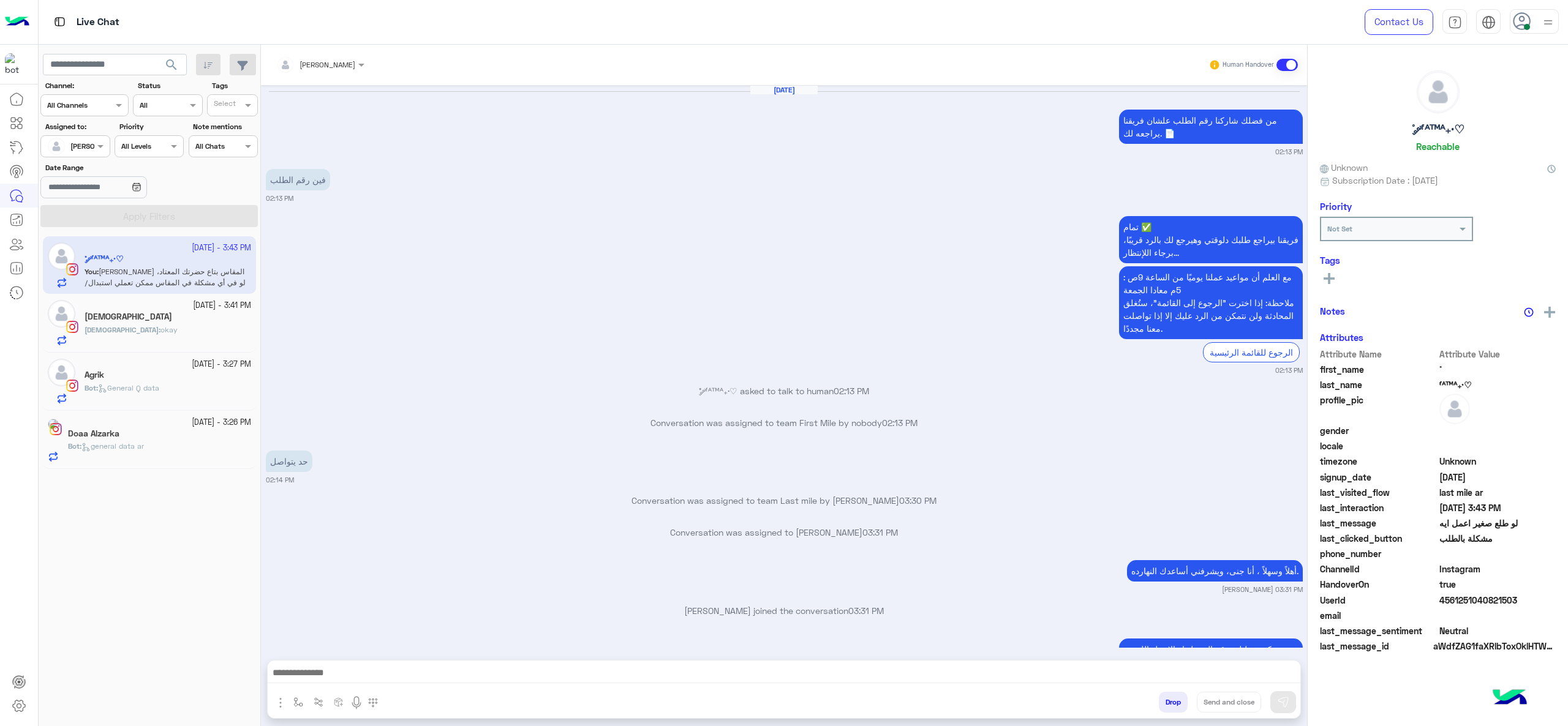
scroll to position [1335, 0]
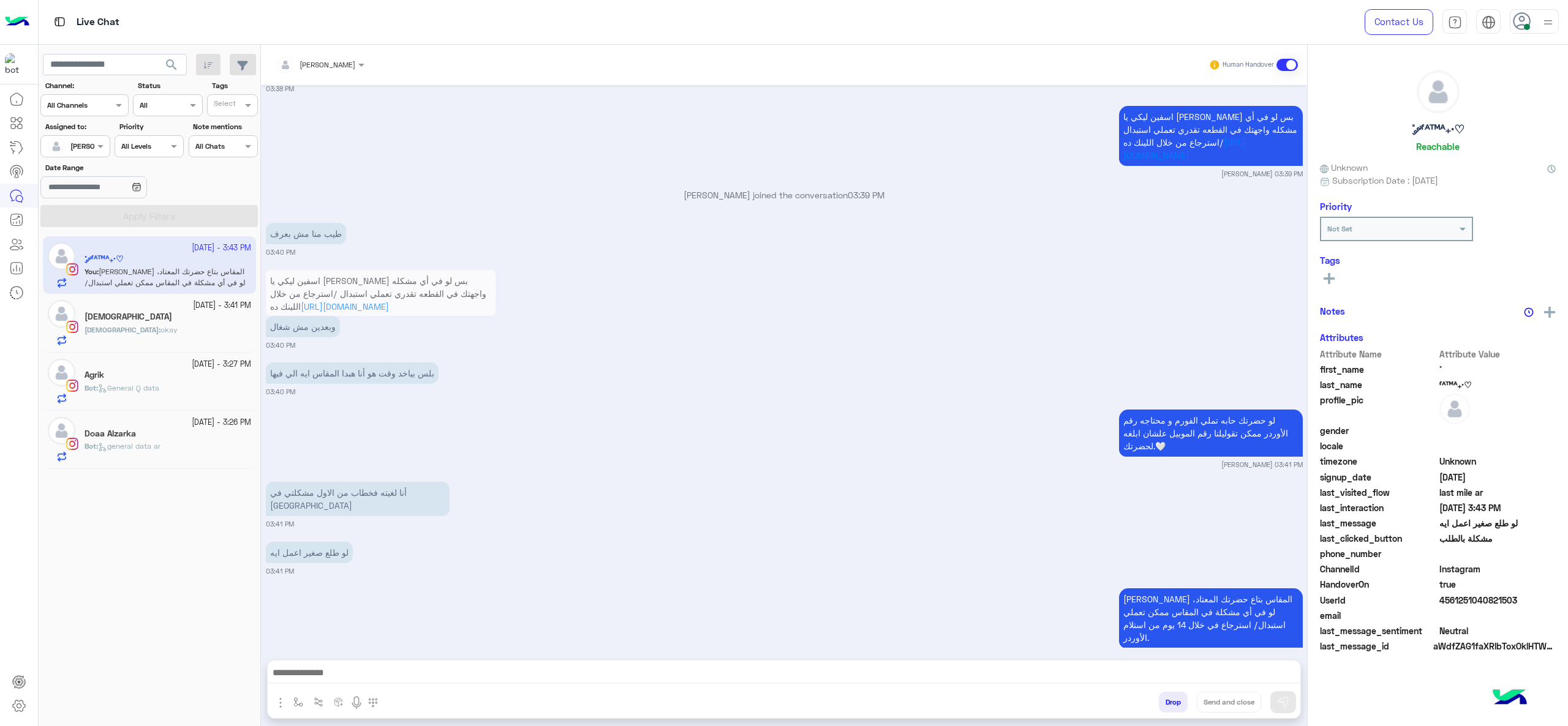
click at [206, 339] on div "[PERSON_NAME] : okay" at bounding box center [168, 335] width 166 height 21
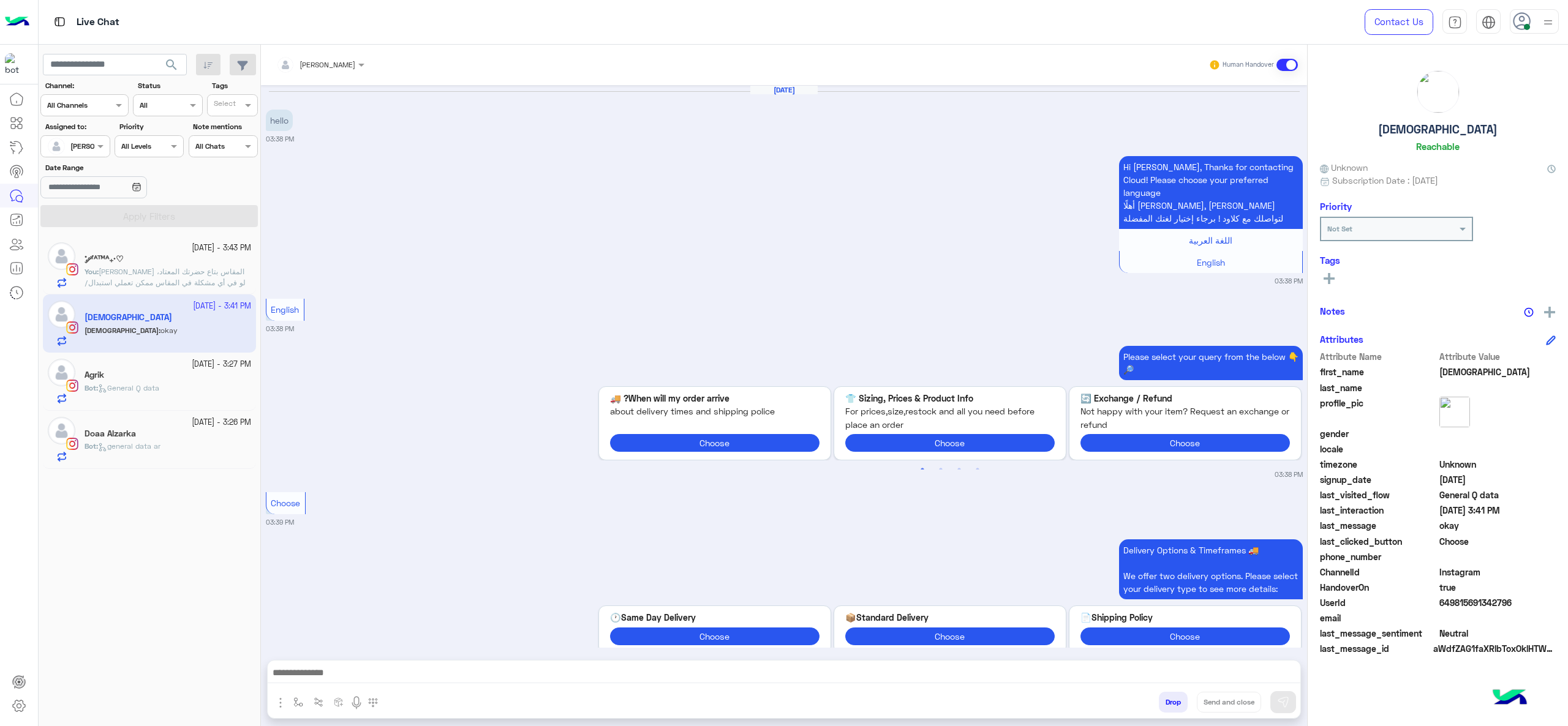
scroll to position [1888, 0]
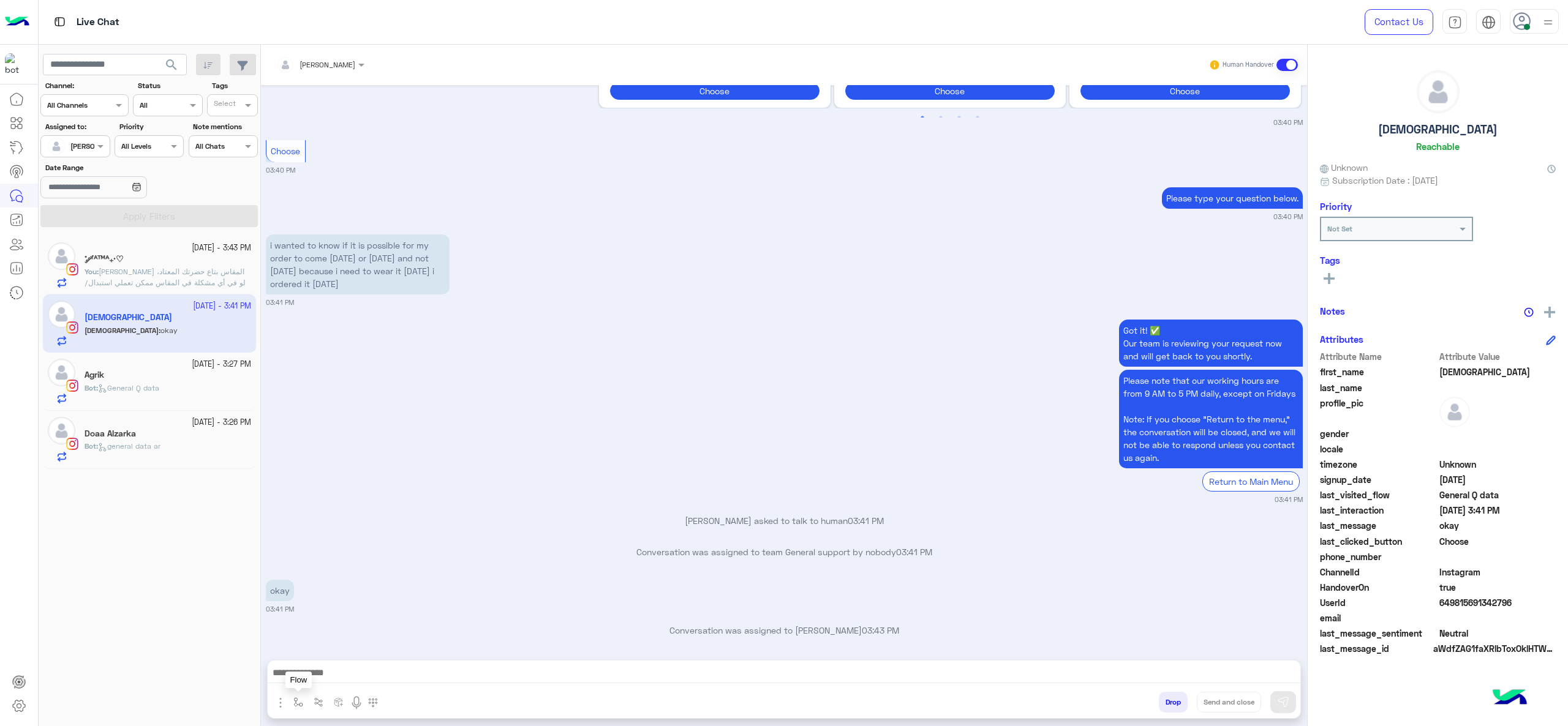
click at [301, 544] on img "button" at bounding box center [299, 702] width 10 height 10
click at [321, 544] on input "text" at bounding box center [320, 674] width 49 height 11
type input "*"
click at [362, 544] on div "J Greeting" at bounding box center [334, 629] width 90 height 24
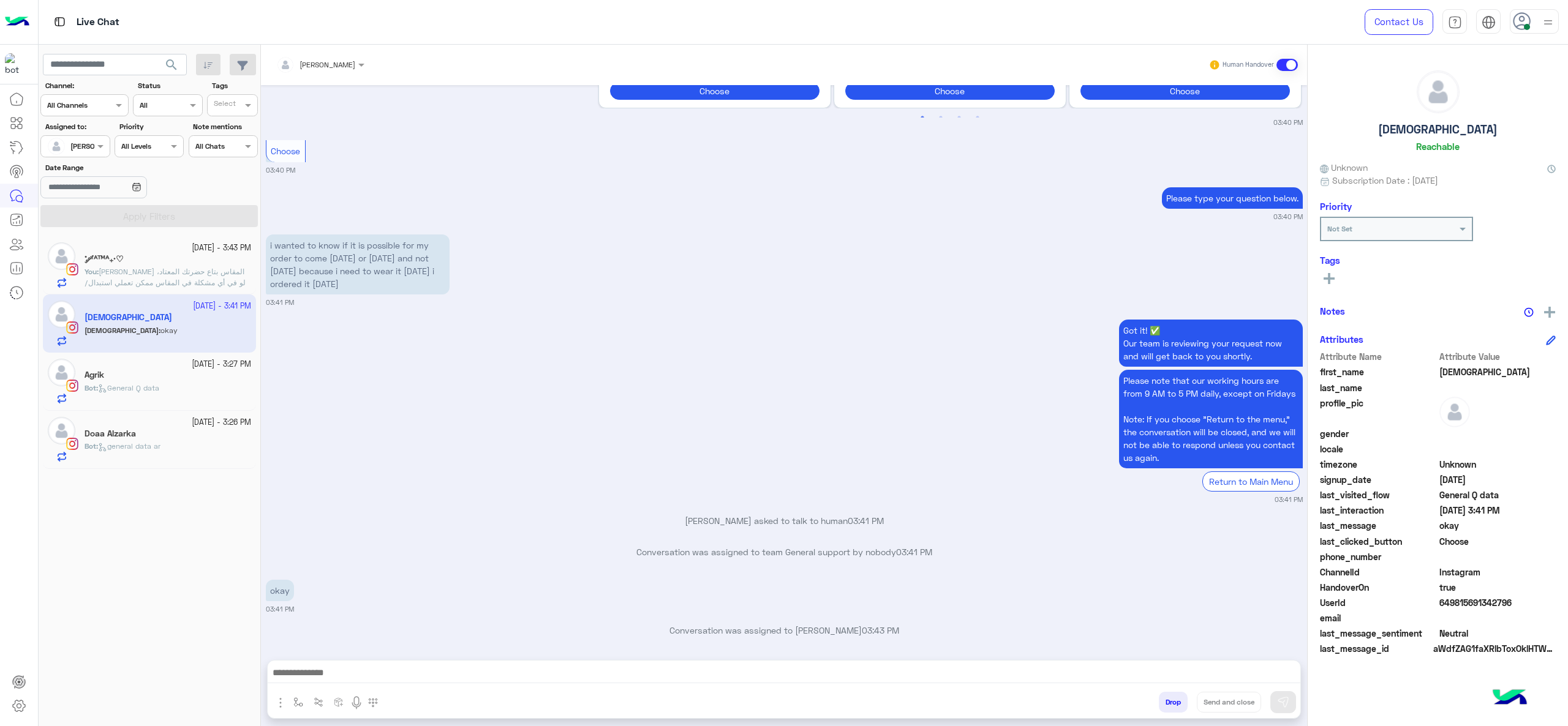
type textarea "**********"
click at [1175, 544] on img at bounding box center [1283, 702] width 12 height 12
click at [140, 376] on div "Agrik" at bounding box center [168, 376] width 166 height 13
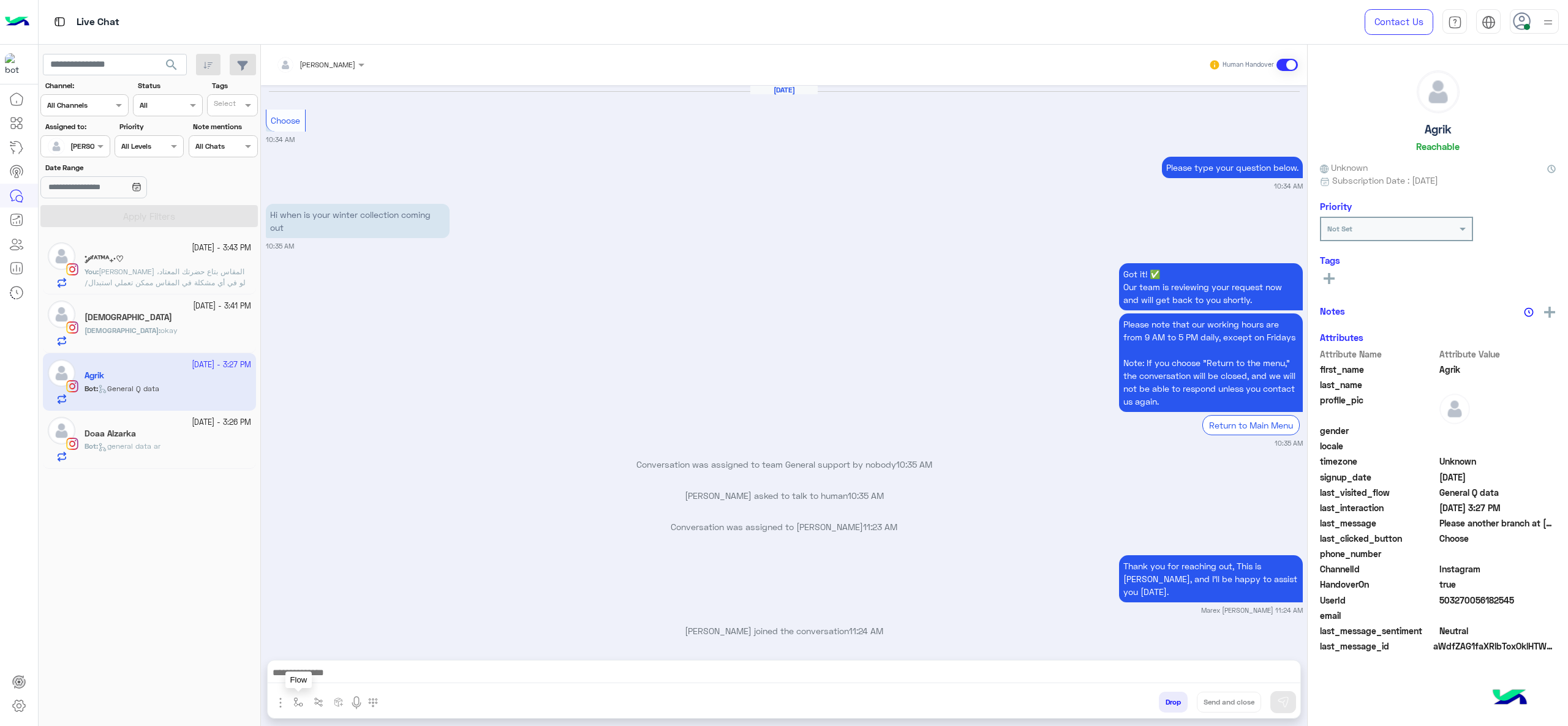
scroll to position [1533, 0]
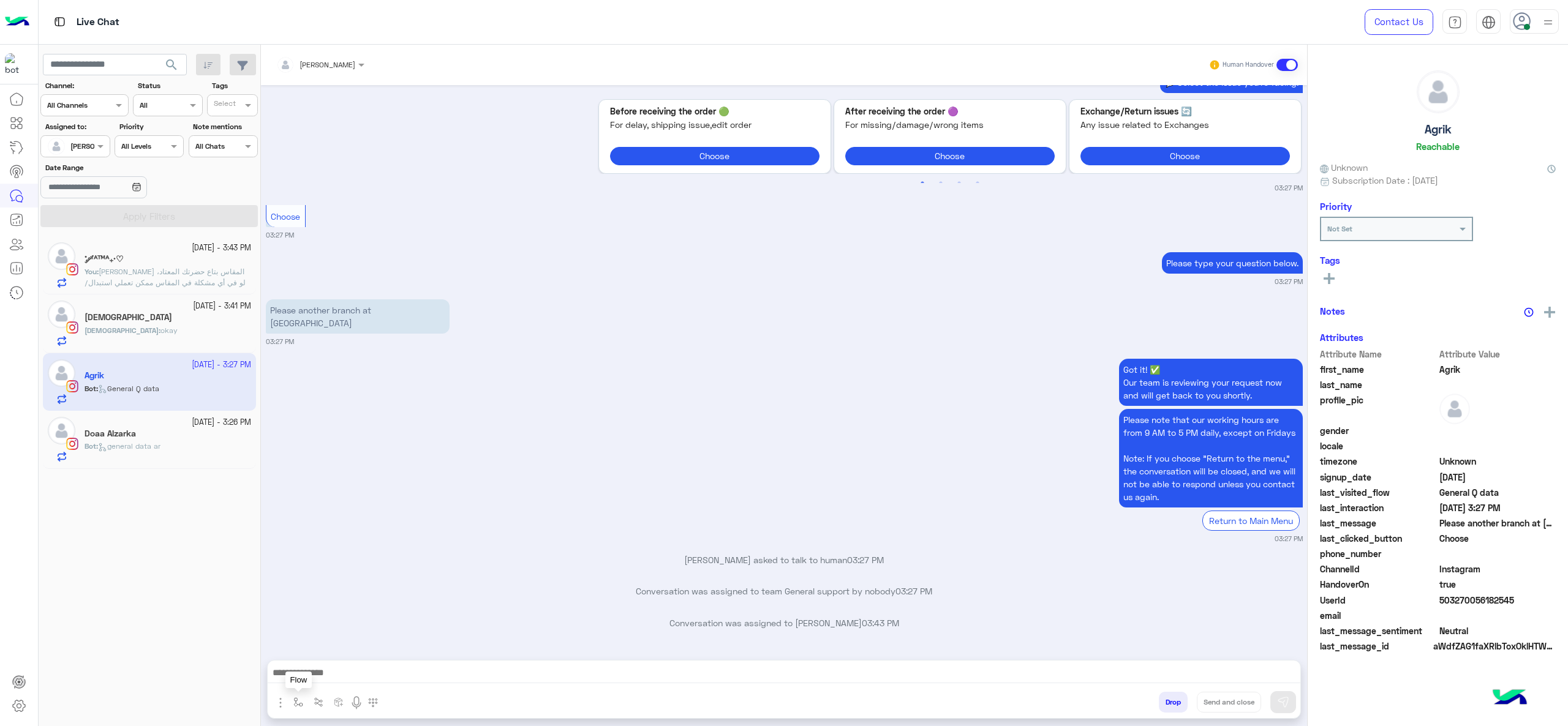
click at [306, 544] on button "button" at bounding box center [299, 702] width 20 height 20
click at [327, 544] on input "text" at bounding box center [320, 674] width 49 height 11
type input "*"
click at [355, 544] on div "[PERSON_NAME]" at bounding box center [334, 654] width 90 height 24
type textarea "**********"
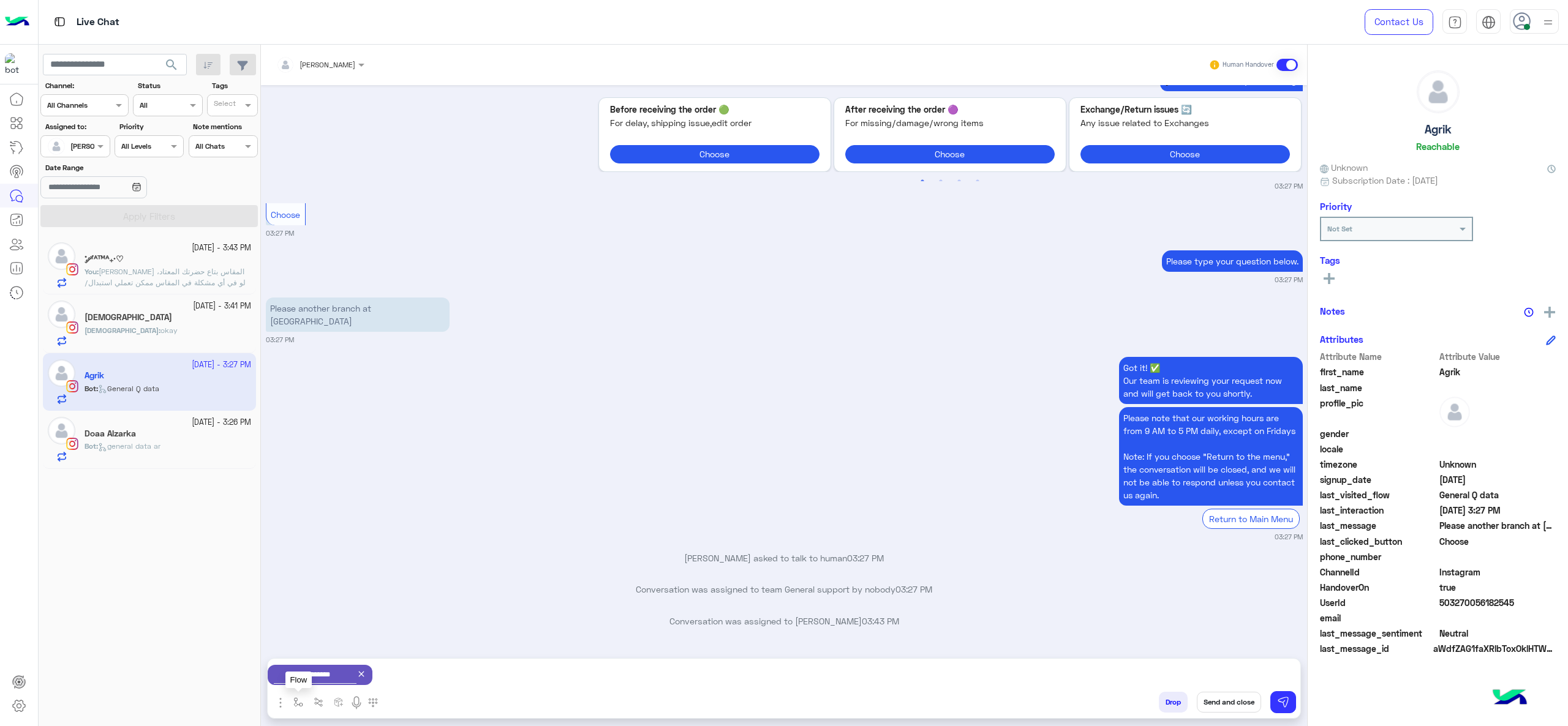
click at [302, 544] on button "button" at bounding box center [299, 702] width 20 height 20
click at [322, 544] on input "text" at bounding box center [320, 674] width 49 height 11
type input "*"
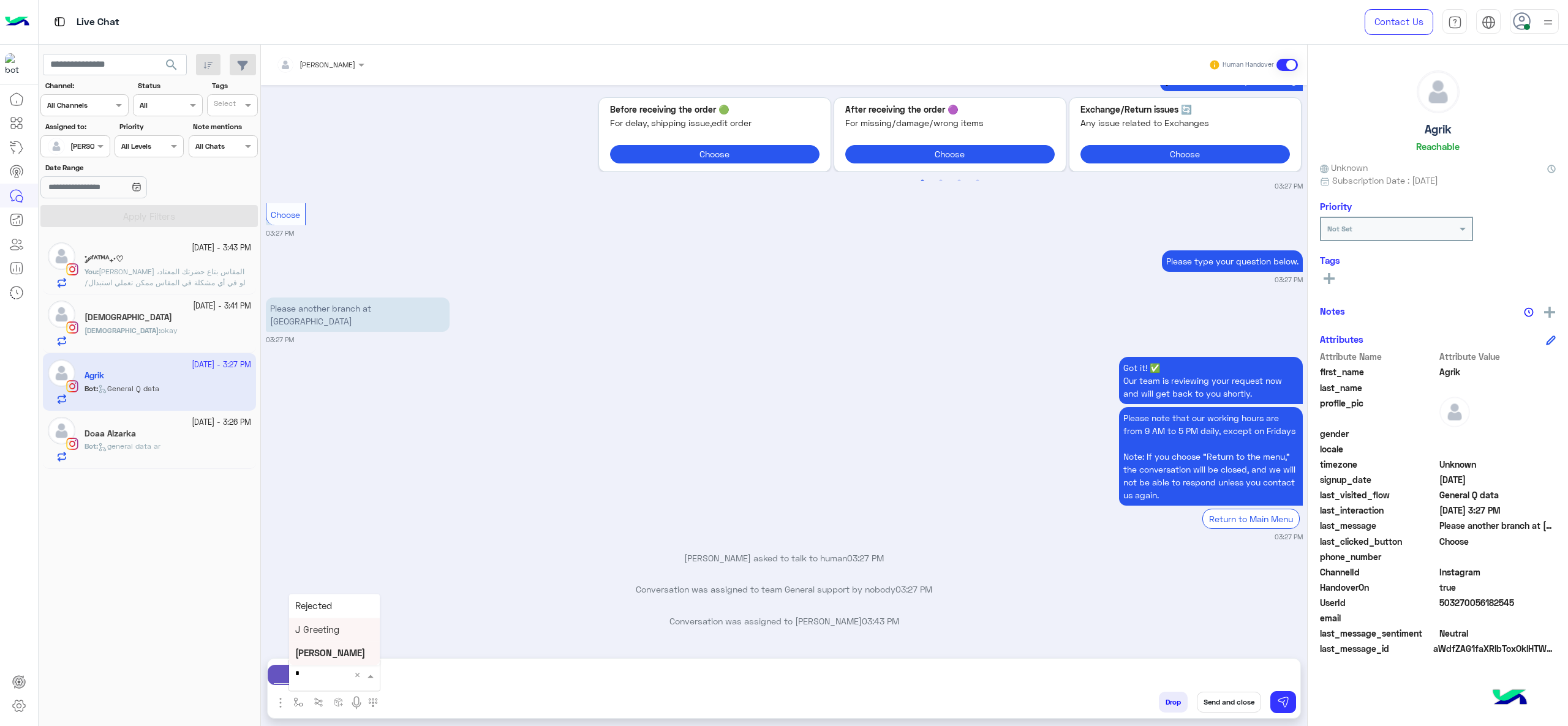
click at [345, 544] on div "J Greeting" at bounding box center [334, 629] width 90 height 24
type textarea "**********"
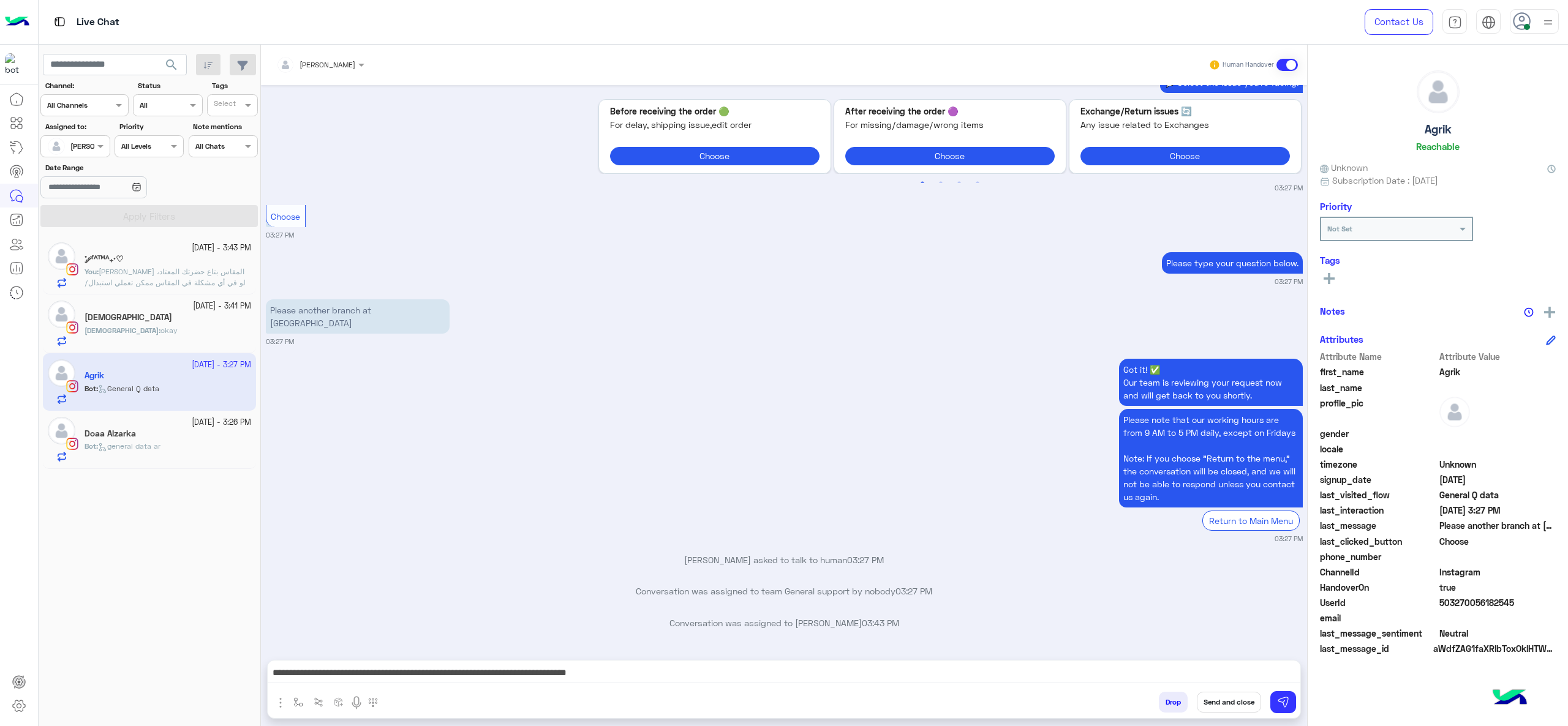
scroll to position [1533, 0]
click at [1175, 544] on button at bounding box center [1282, 702] width 26 height 22
click at [192, 435] on div "Doaa Alzarka" at bounding box center [168, 435] width 166 height 13
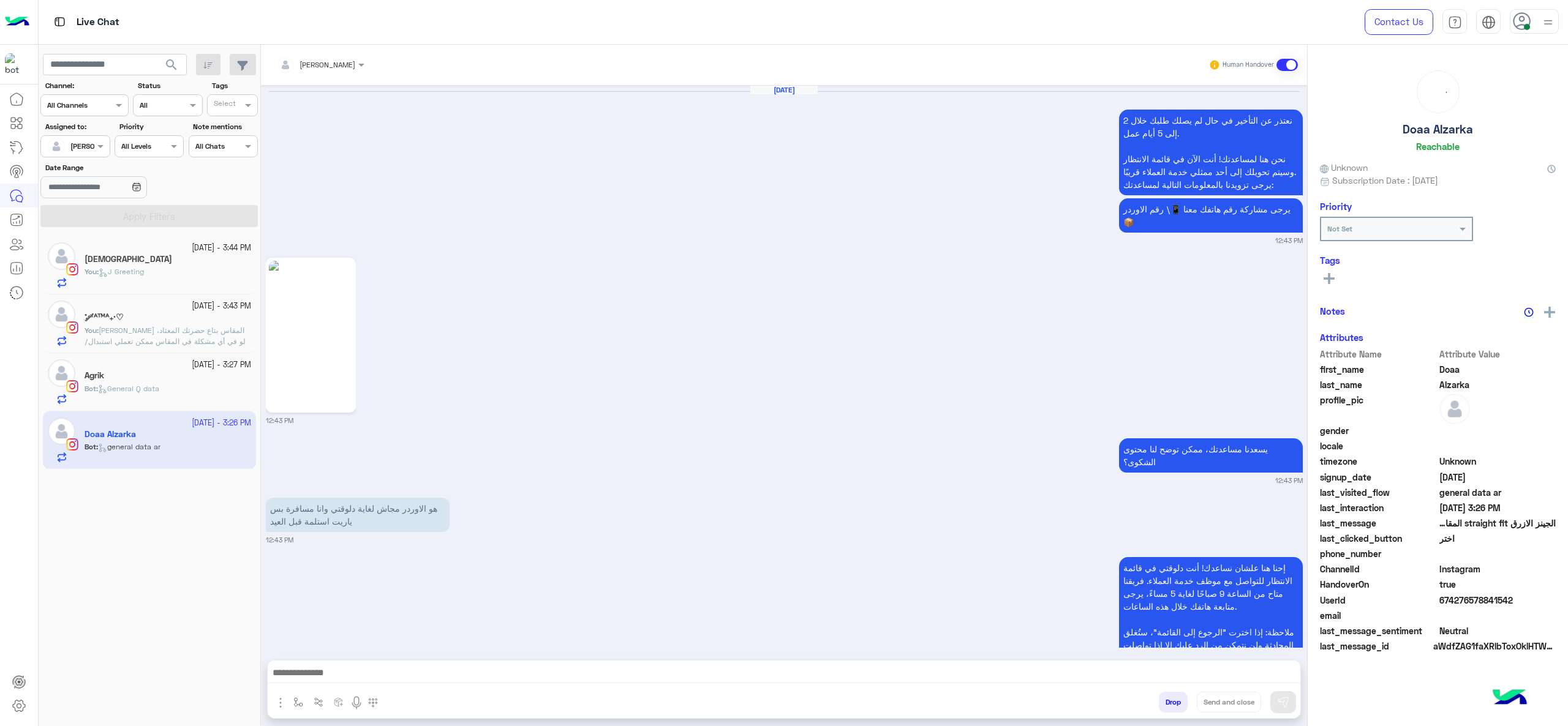
scroll to position [1984, 0]
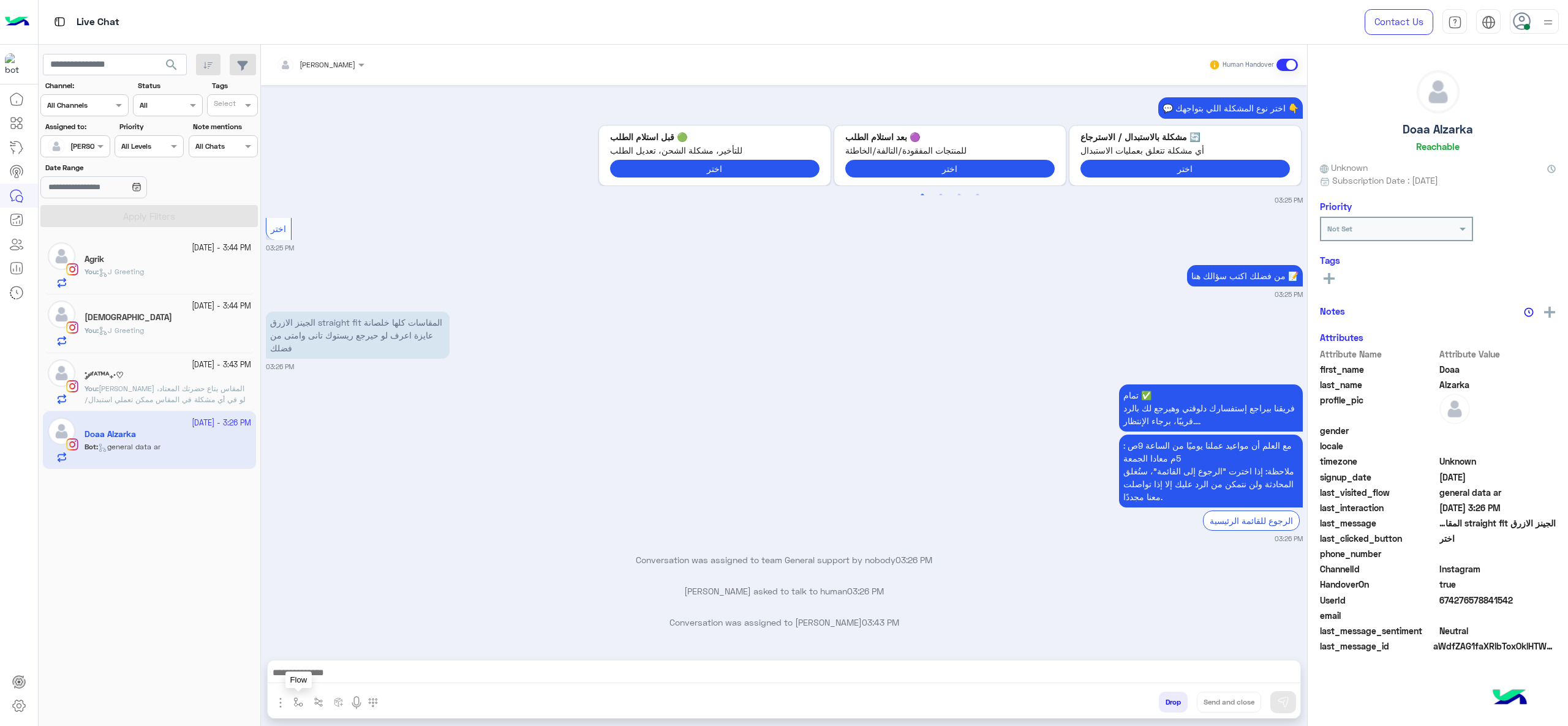
click at [299, 544] on img "button" at bounding box center [299, 702] width 10 height 10
click at [326, 544] on div "enter flow name" at bounding box center [324, 676] width 56 height 11
type input "****"
click at [351, 544] on div "چنى greeting" at bounding box center [334, 618] width 90 height 24
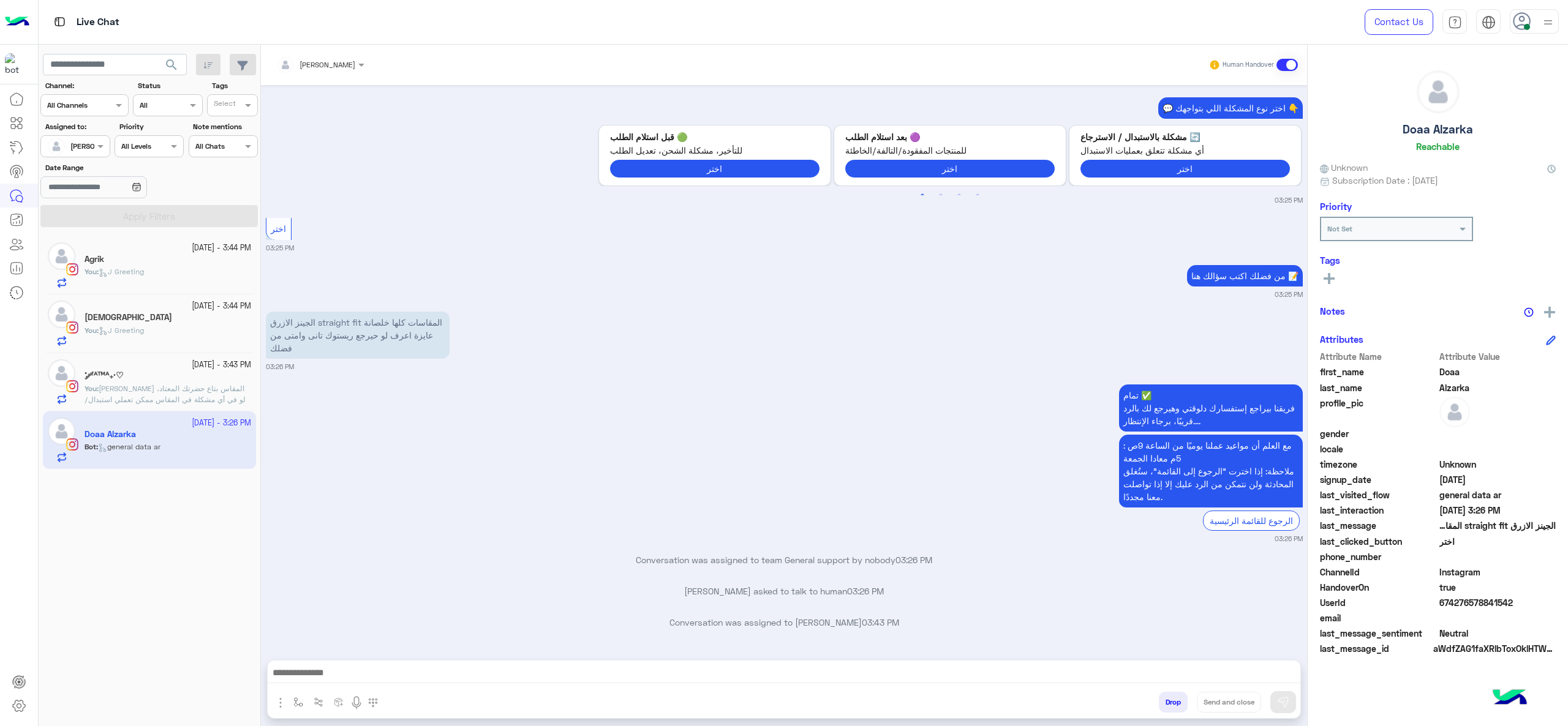
type textarea "**********"
click at [1175, 544] on img at bounding box center [1283, 702] width 12 height 12
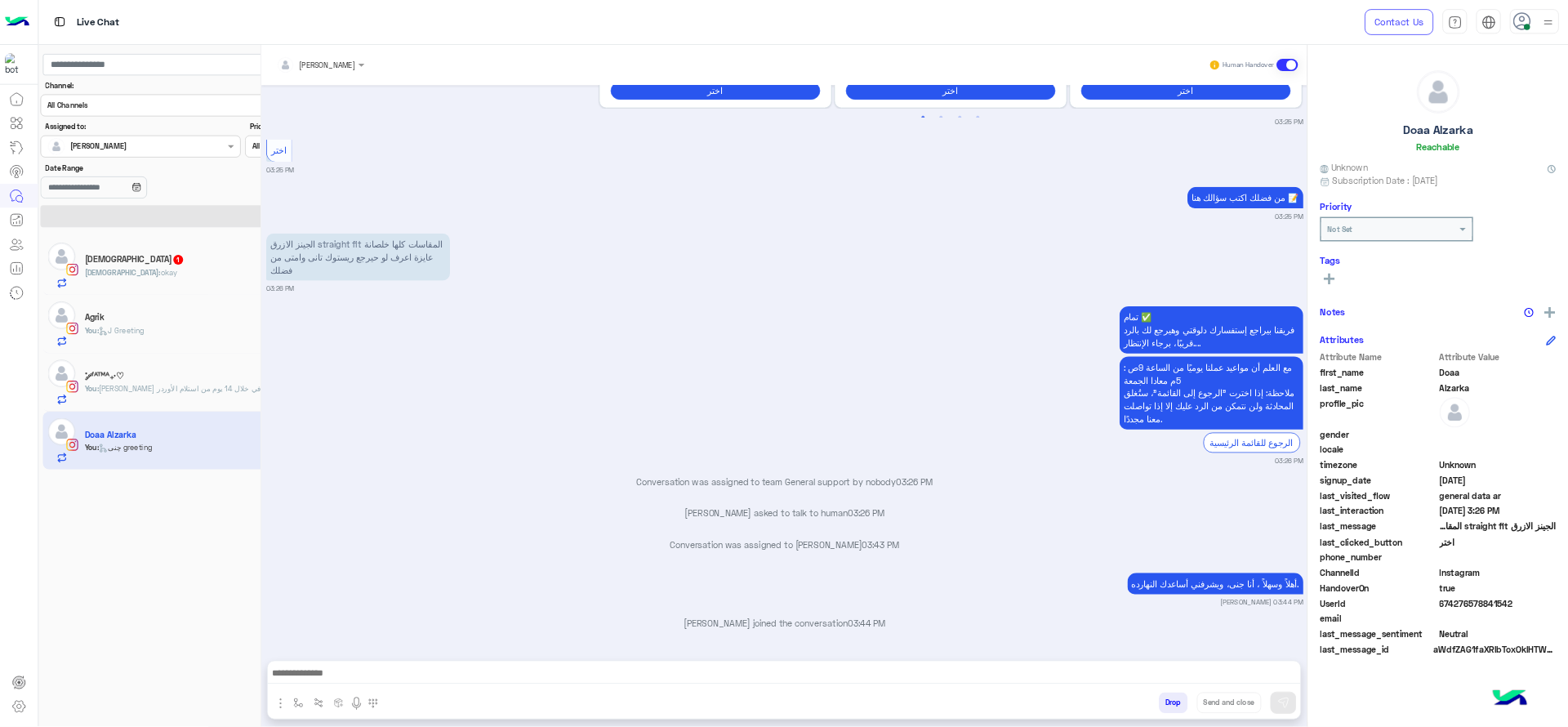
scroll to position [2770, 0]
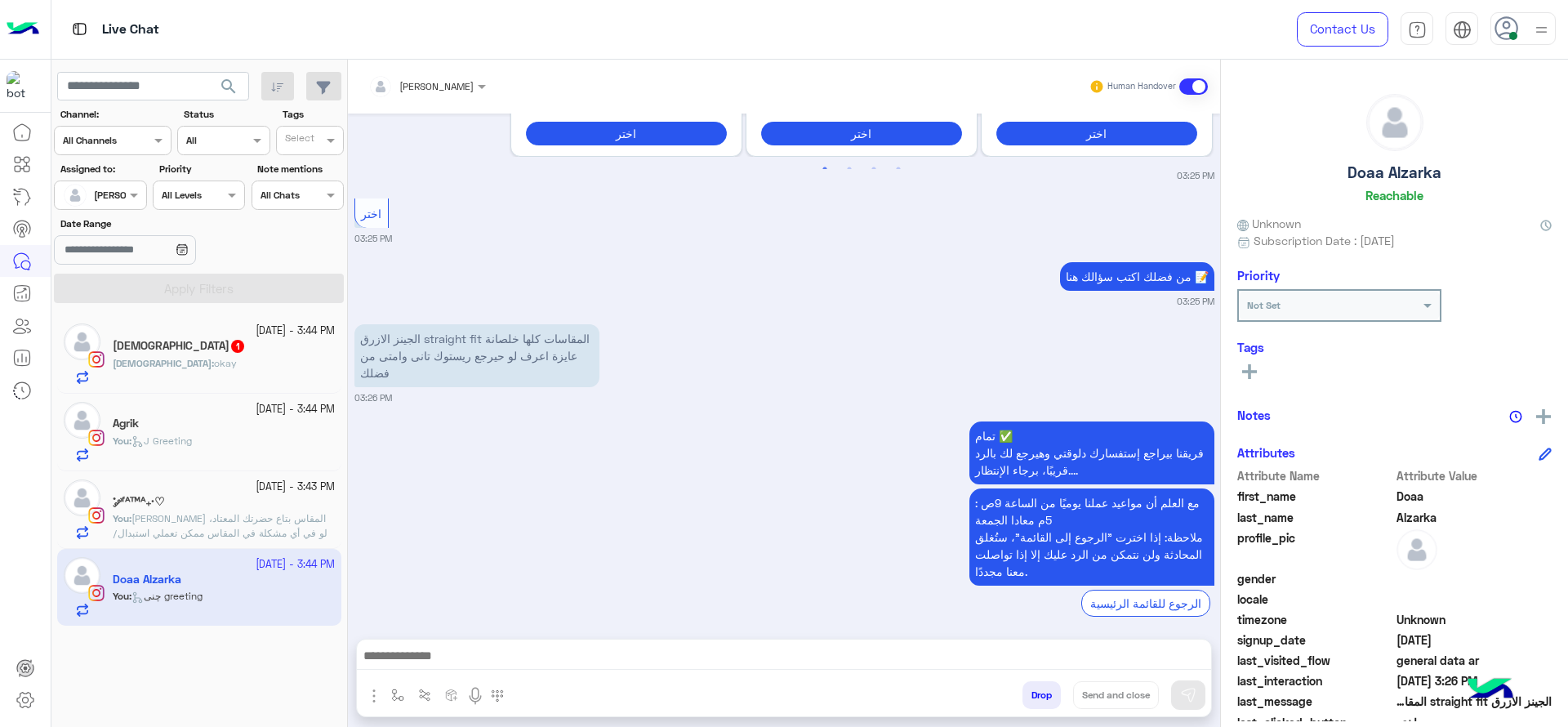
click at [725, 359] on div "الجينز الازرق straight fit المقاسات كلها خلصانة عايزة اعرف لو حيرجع ريستوك تانى…" at bounding box center [784, 362] width 860 height 84
click at [233, 363] on div "[PERSON_NAME] : okay" at bounding box center [224, 370] width 222 height 28
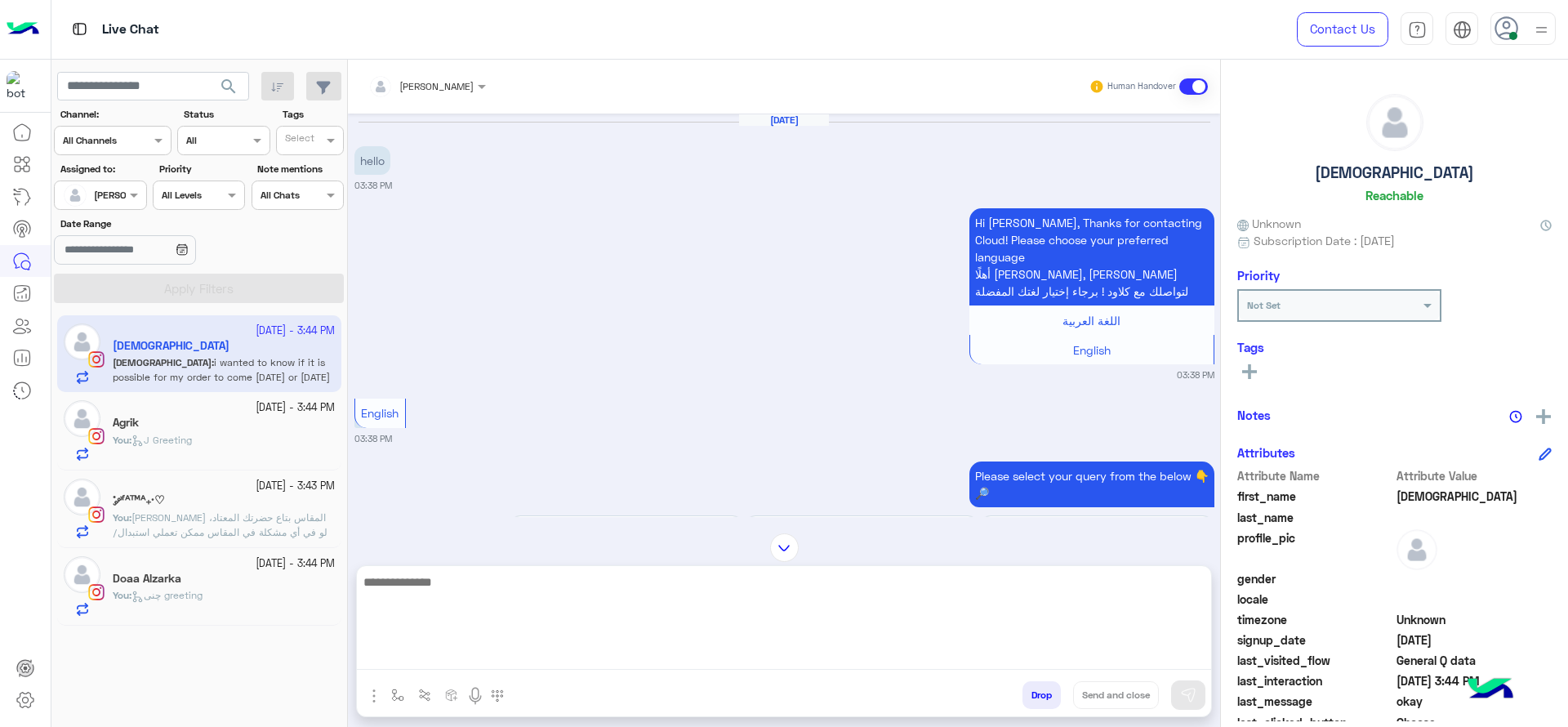
click at [594, 662] on textarea at bounding box center [784, 621] width 855 height 98
type textarea "**********"
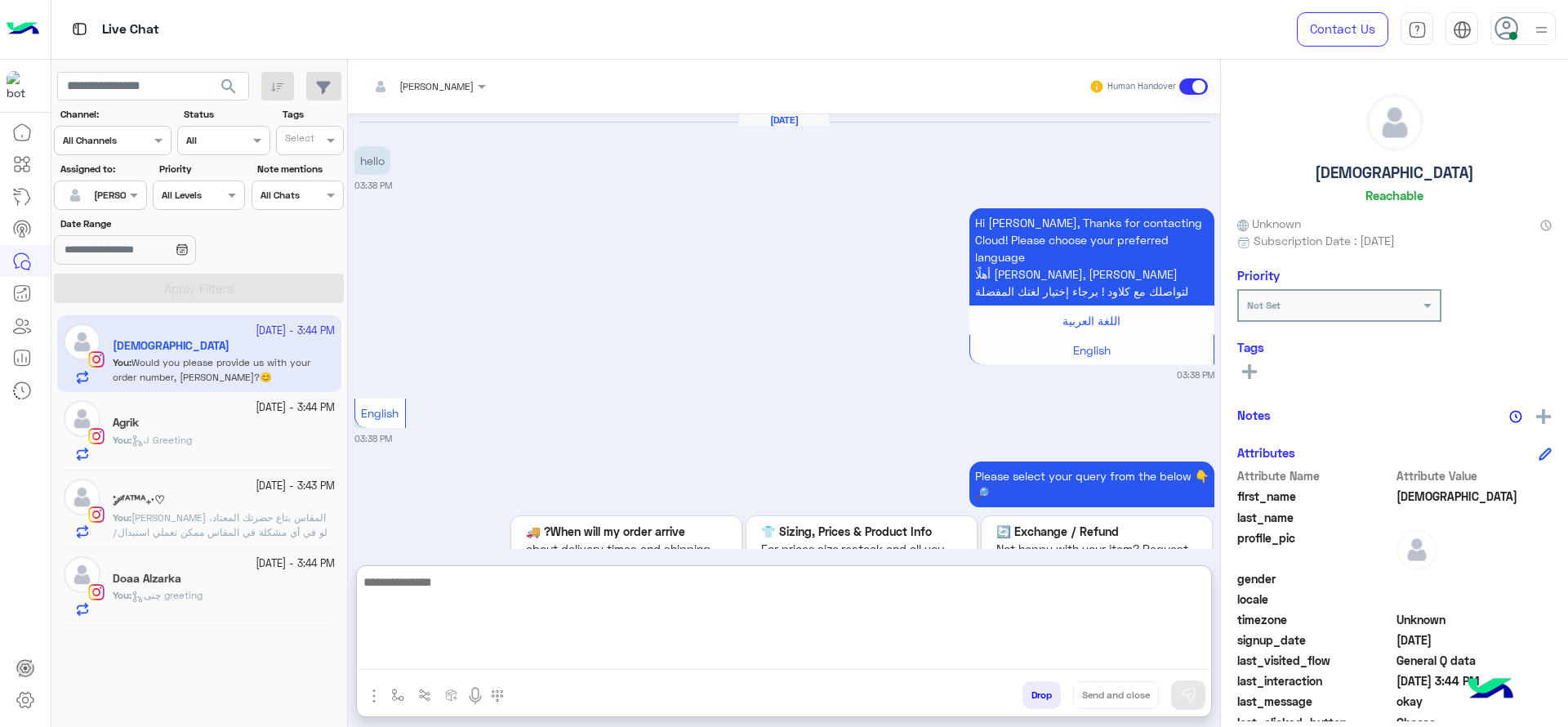
scroll to position [3206, 0]
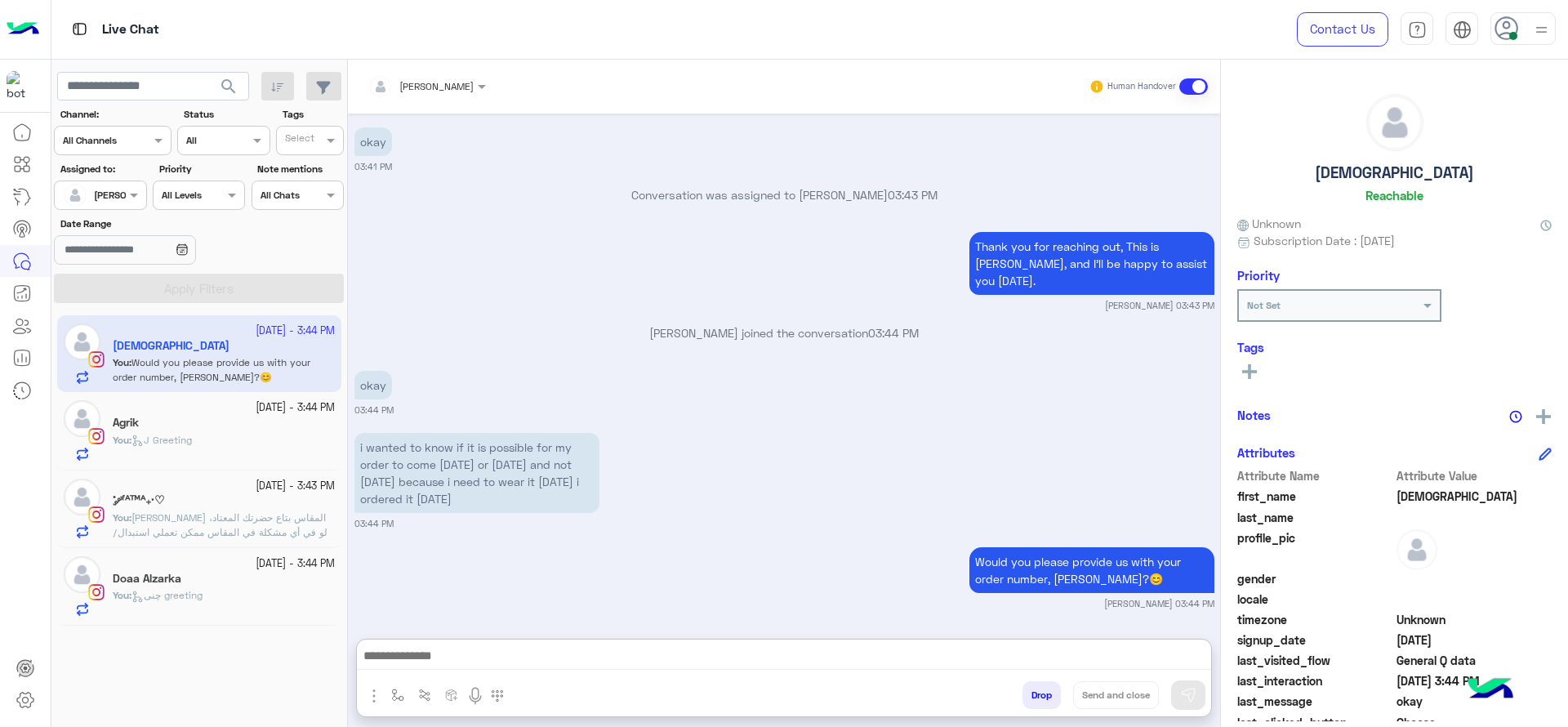
click at [232, 496] on div "˚ ༘ᶠᴬᵀᴹᴬ₊·♡" at bounding box center [224, 502] width 222 height 17
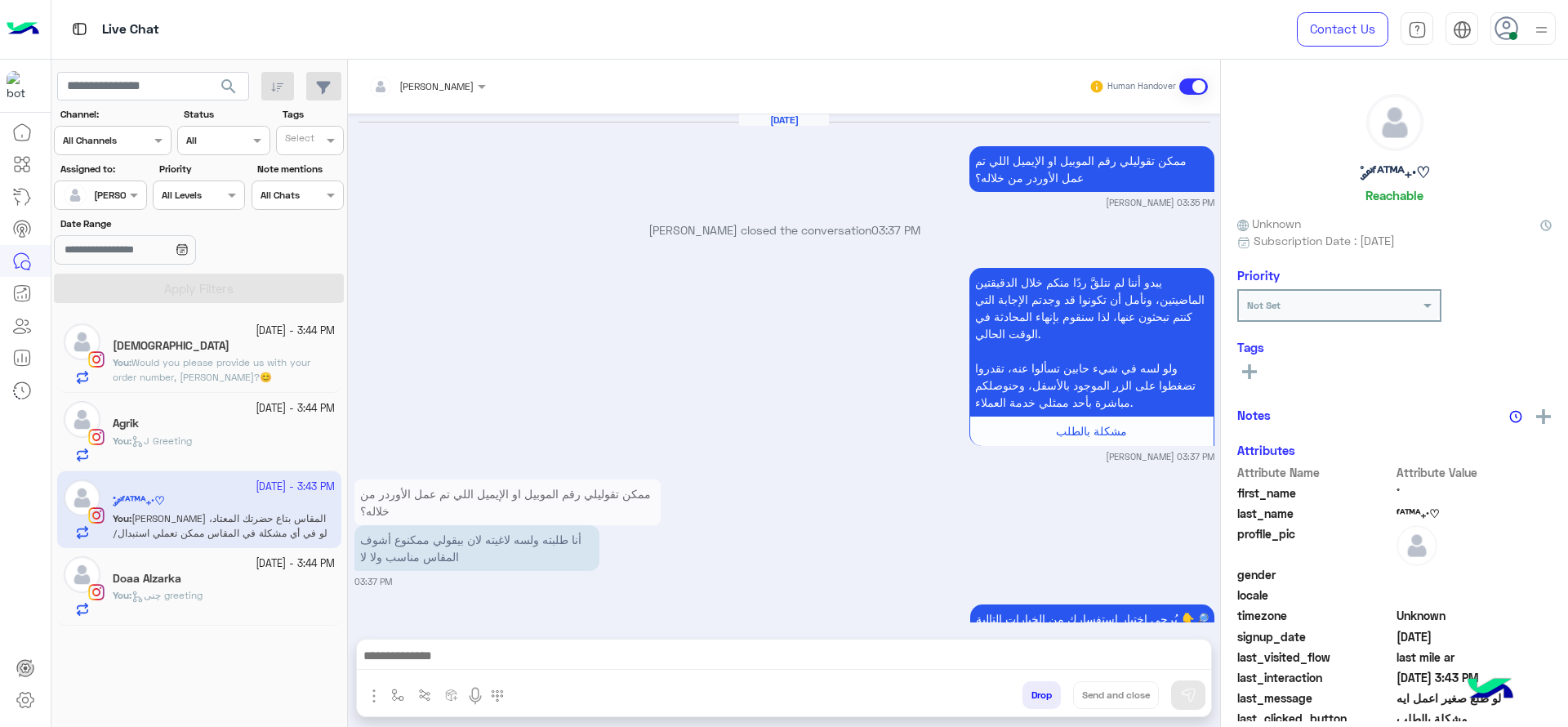
scroll to position [1331, 0]
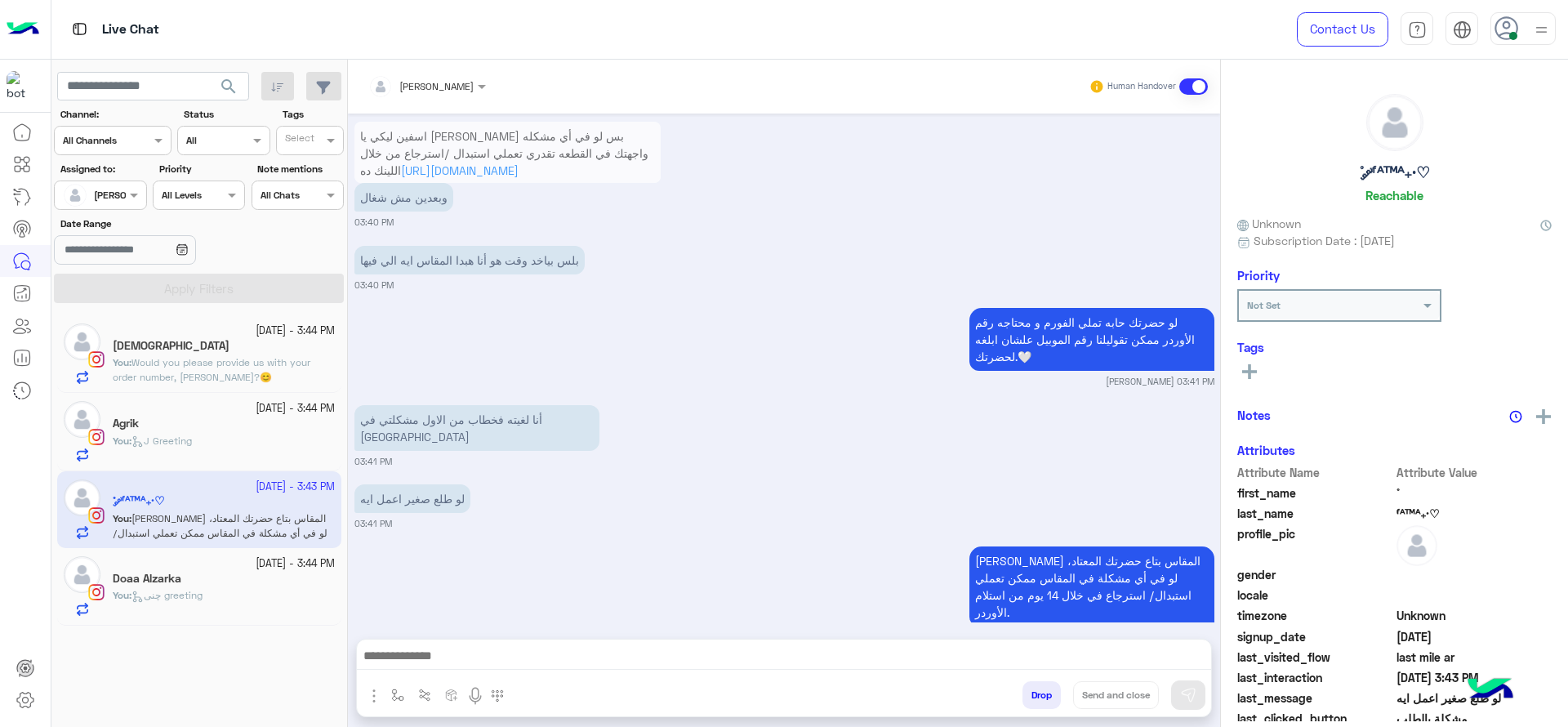
click at [259, 576] on div "Doaa Alzarka" at bounding box center [224, 581] width 222 height 17
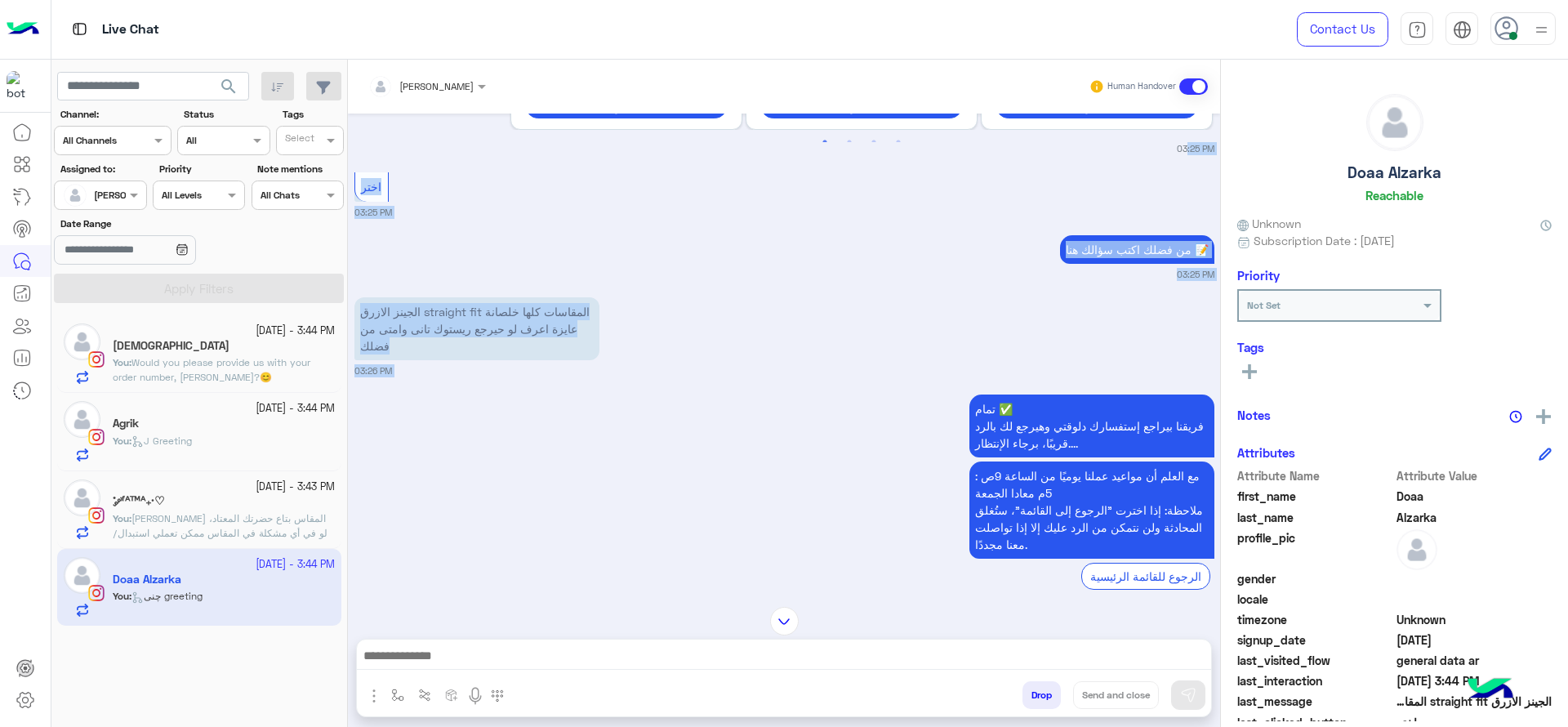
scroll to position [1469, 0]
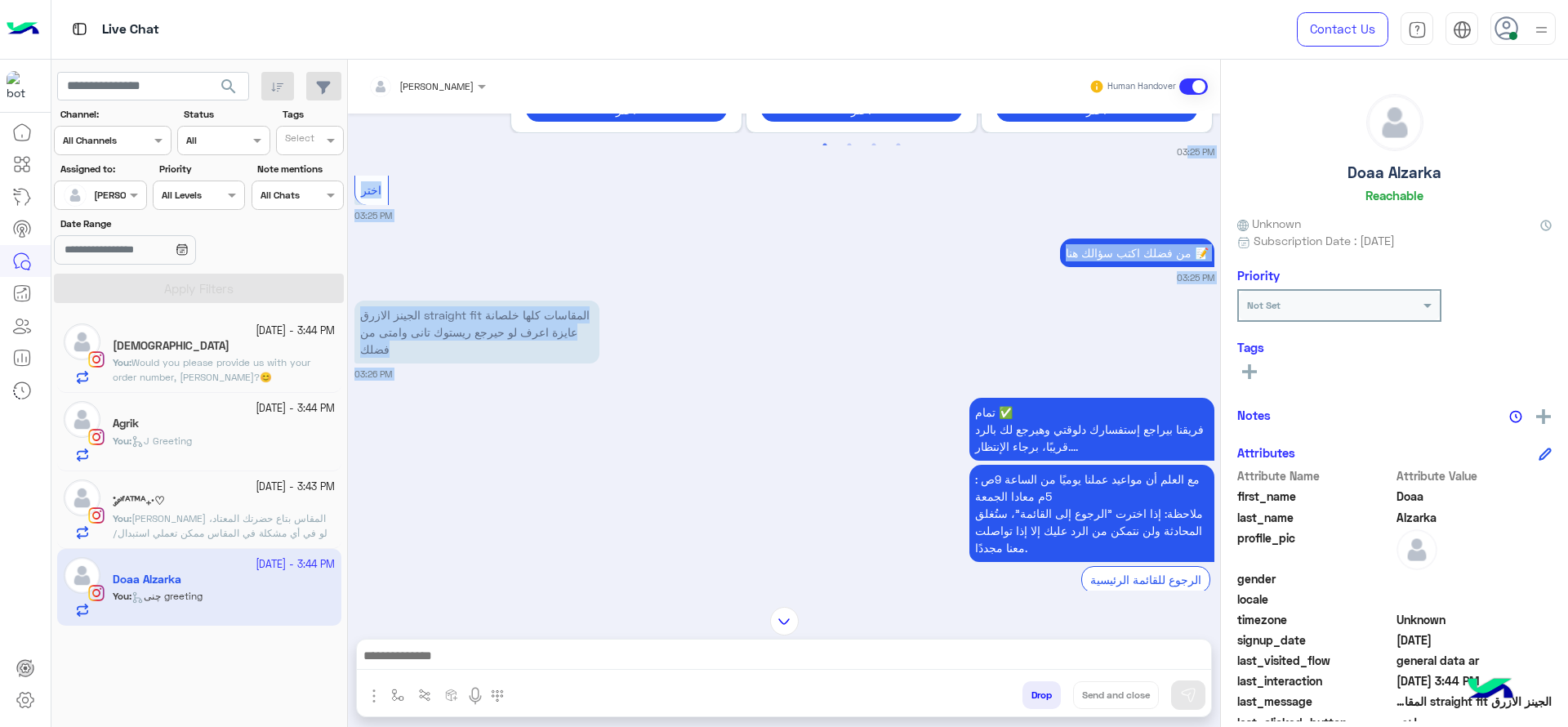
drag, startPoint x: 654, startPoint y: 419, endPoint x: 540, endPoint y: 394, distance: 116.7
click at [540, 394] on div "[DATE] You're always welcome. 🤍🤍 [PERSON_NAME] 12:51 PM [PERSON_NAME] closed th…" at bounding box center [784, 353] width 872 height 477
click at [540, 381] on small "03:26 PM" at bounding box center [784, 374] width 860 height 13
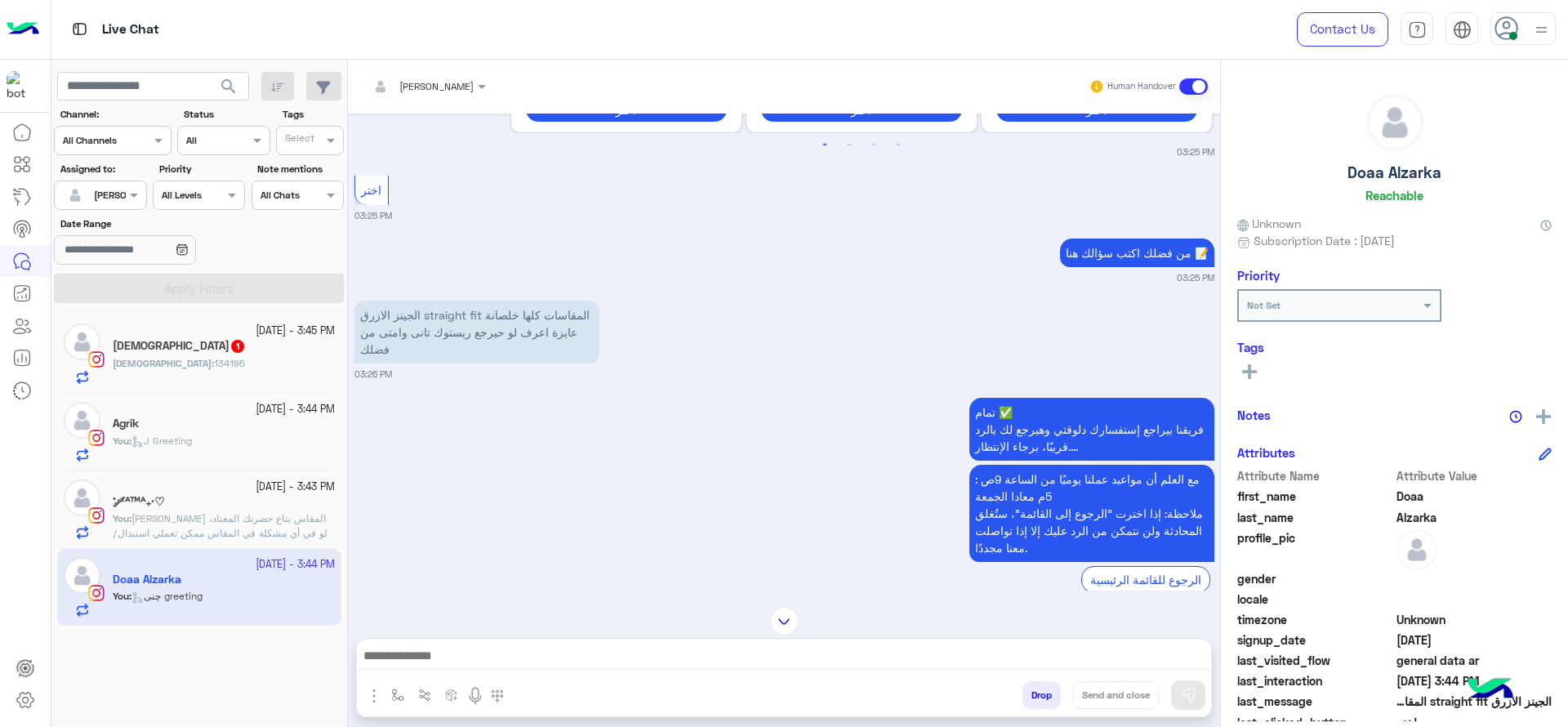
click at [652, 684] on div "Drop Send and close" at bounding box center [864, 698] width 695 height 36
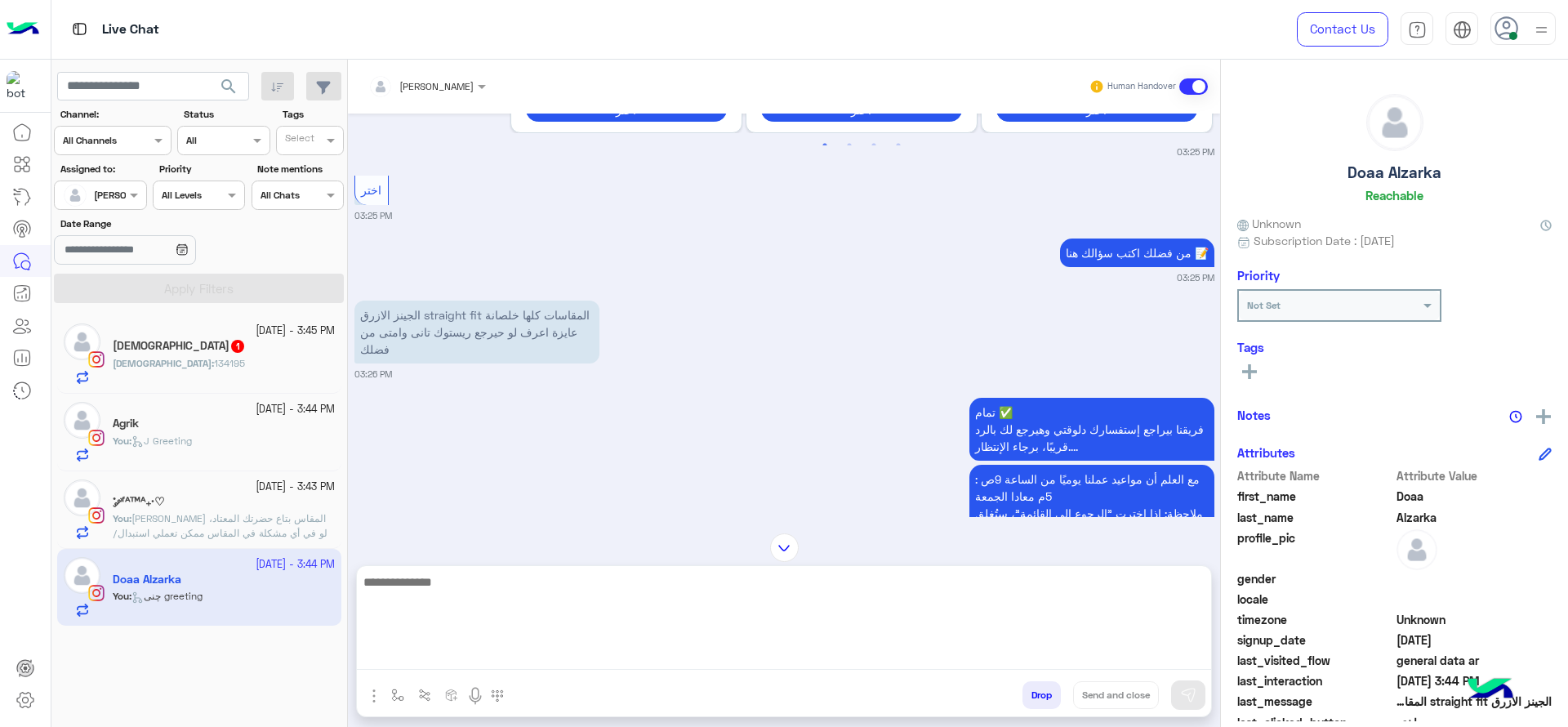
click at [671, 655] on textarea at bounding box center [784, 621] width 855 height 98
paste textarea "**********"
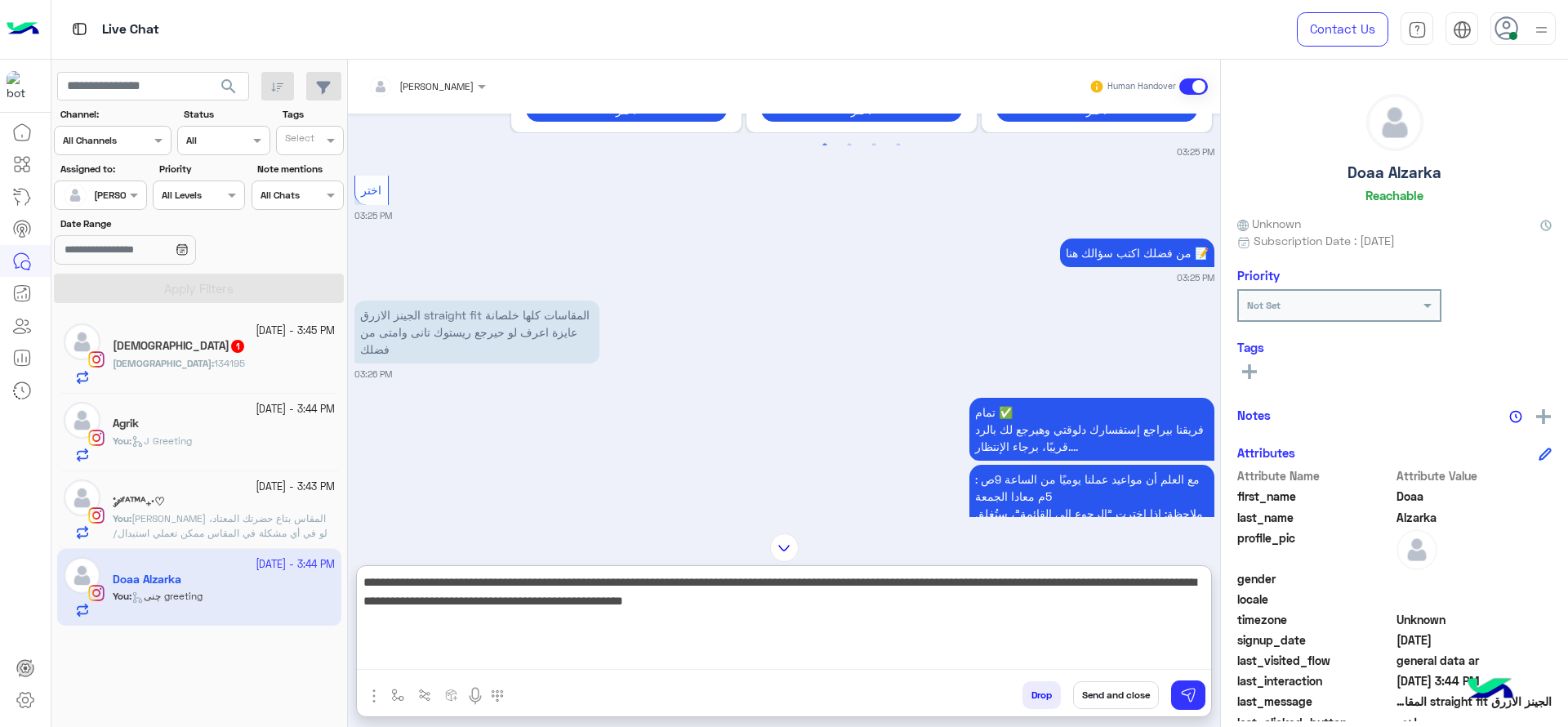
type textarea "**********"
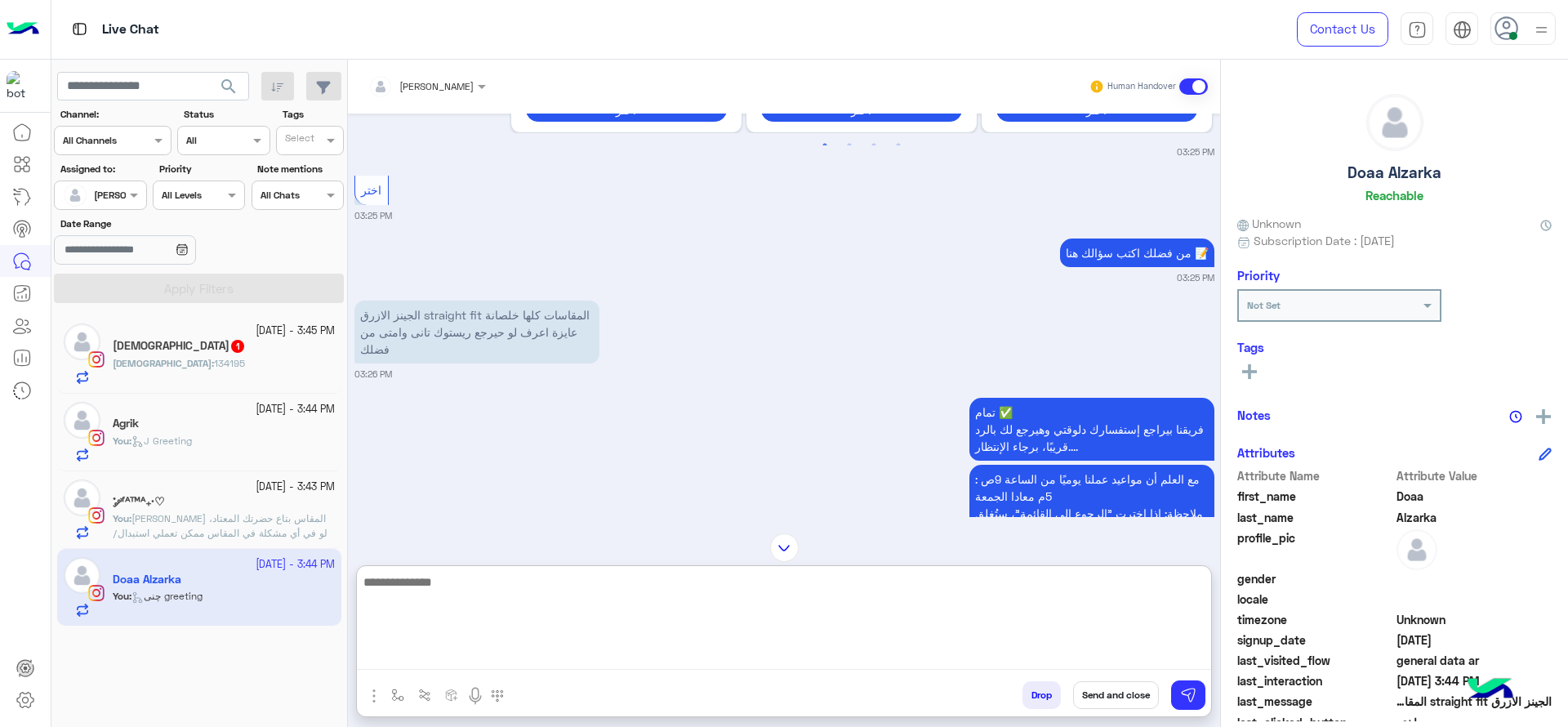
scroll to position [1939, 0]
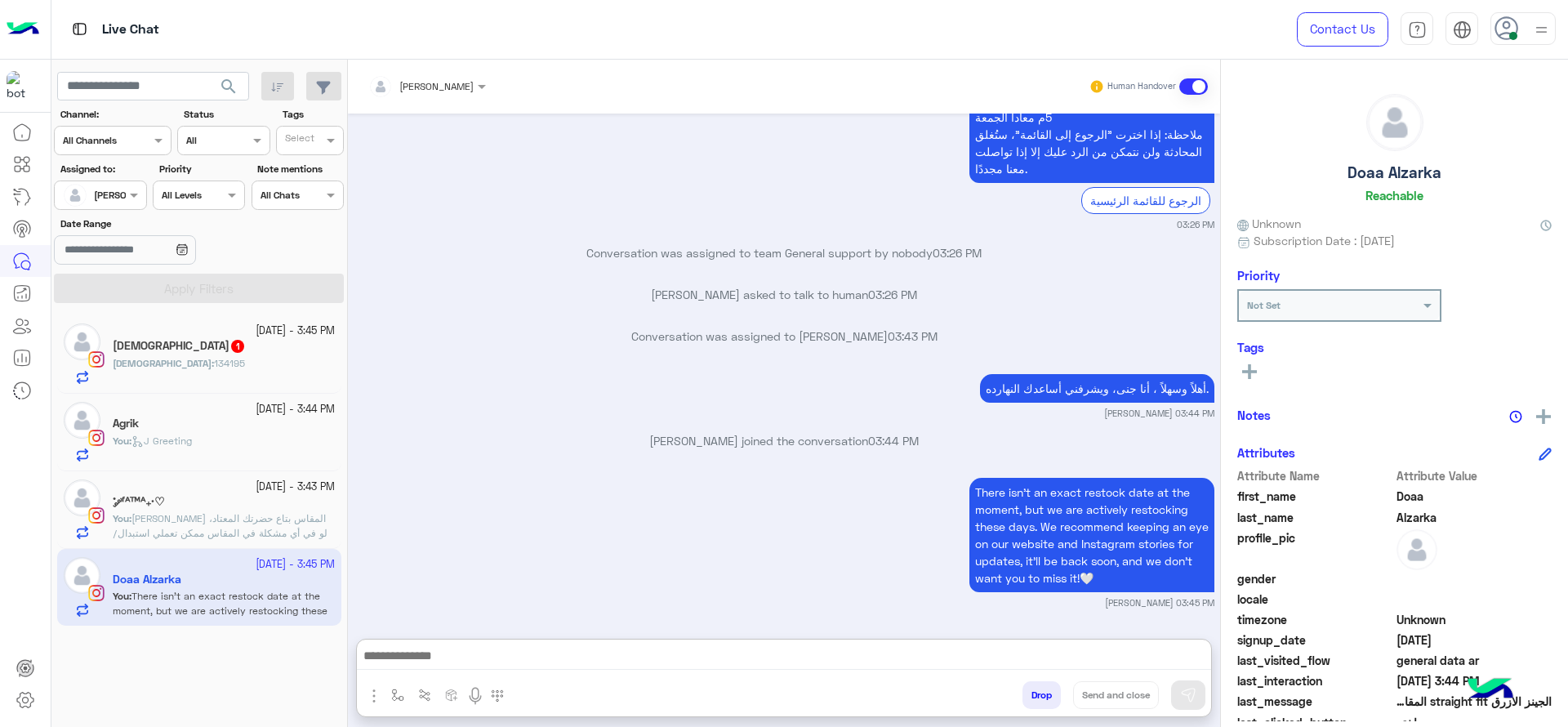
click at [288, 483] on small "[DATE] - 3:43 PM" at bounding box center [294, 487] width 79 height 16
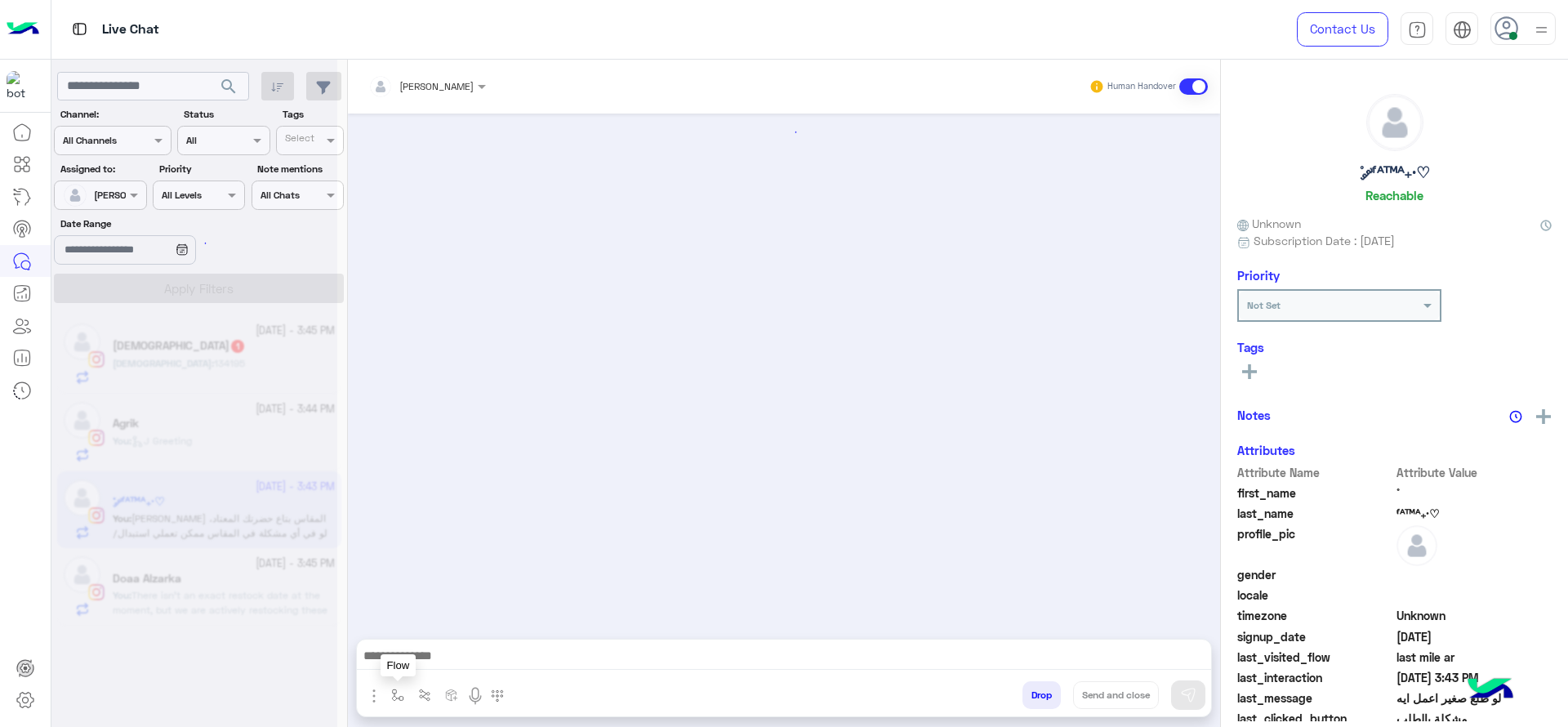
click at [396, 693] on img "button" at bounding box center [398, 695] width 13 height 13
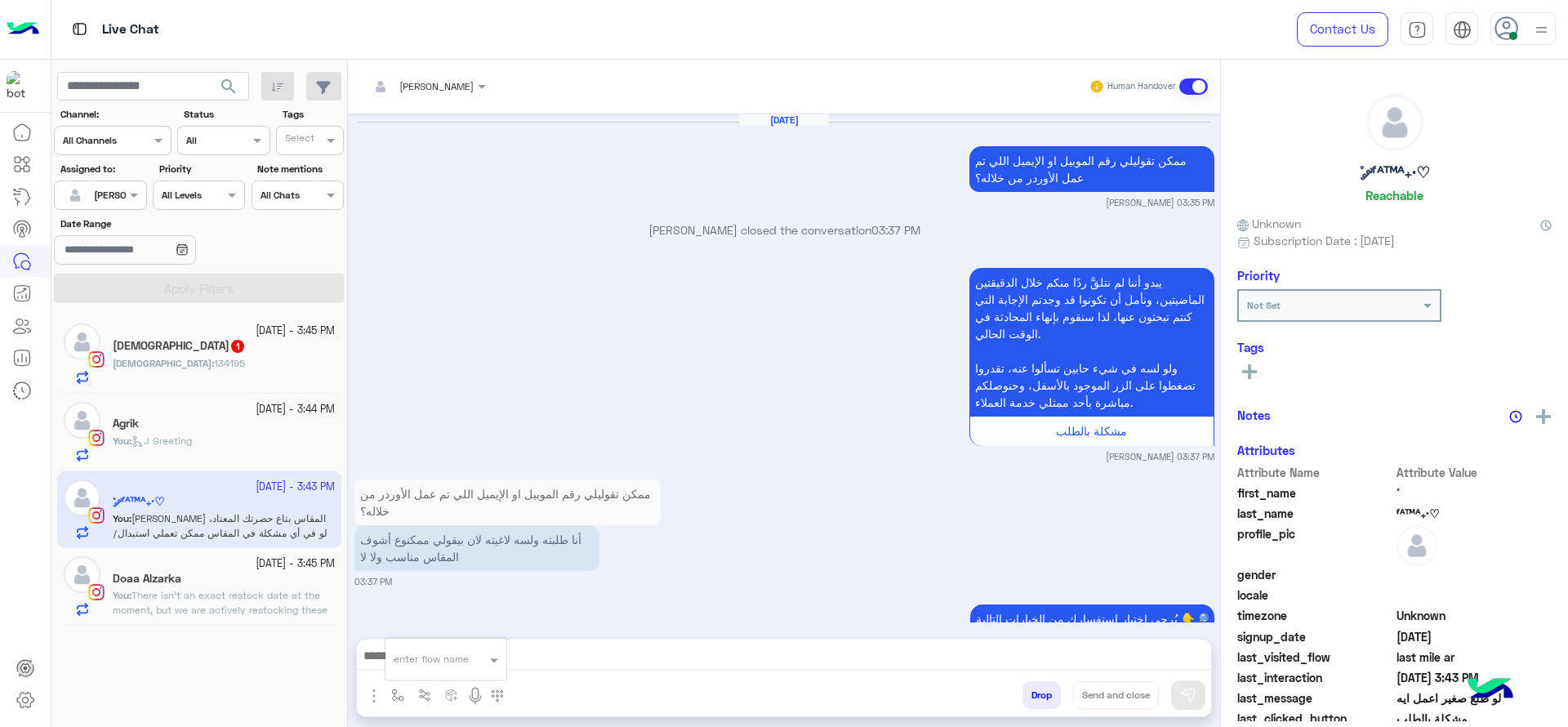
scroll to position [1331, 0]
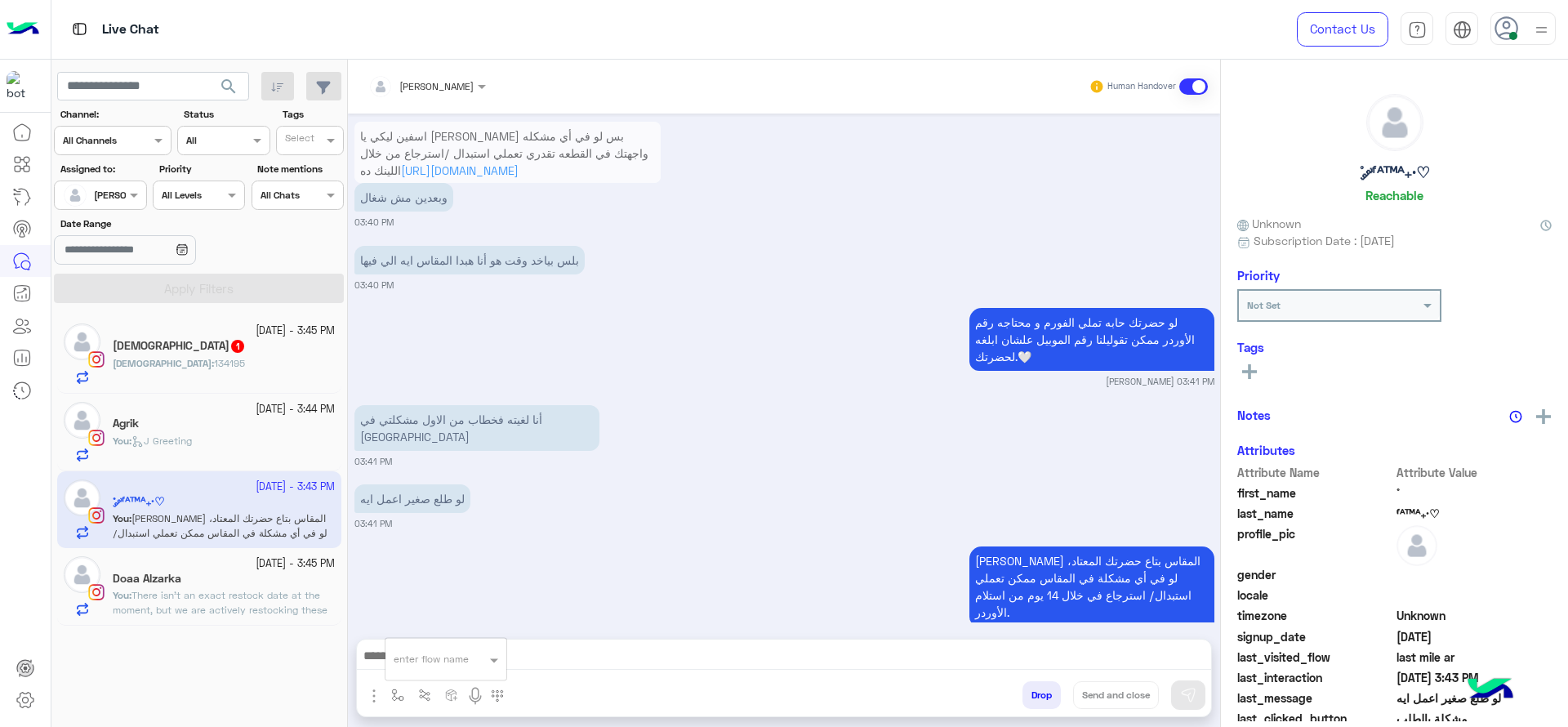
click at [431, 646] on div "enter flow name" at bounding box center [446, 659] width 121 height 29
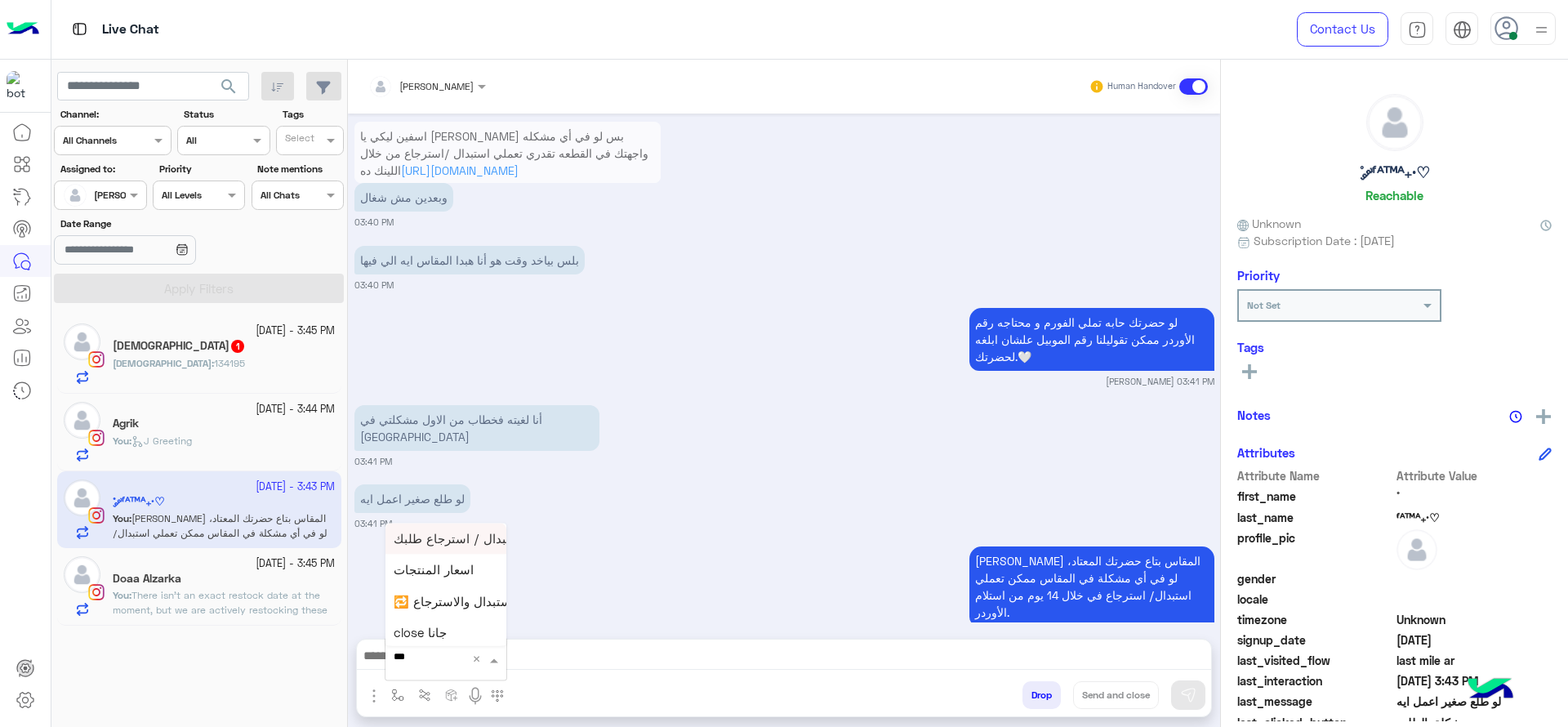
type input "****"
click at [450, 634] on div "close جانا" at bounding box center [446, 631] width 121 height 32
type textarea "**********"
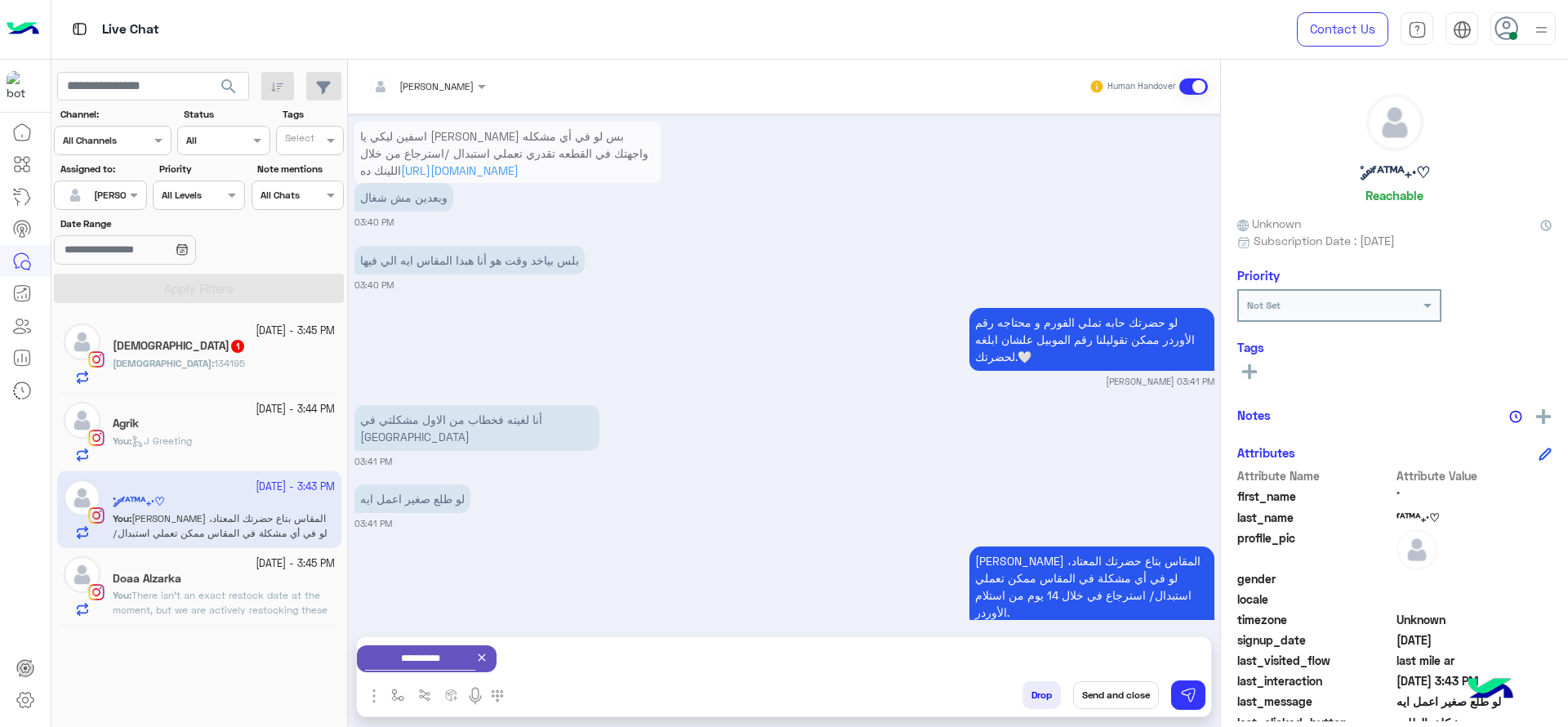
click at [1096, 700] on button "Send and close" at bounding box center [1116, 695] width 86 height 27
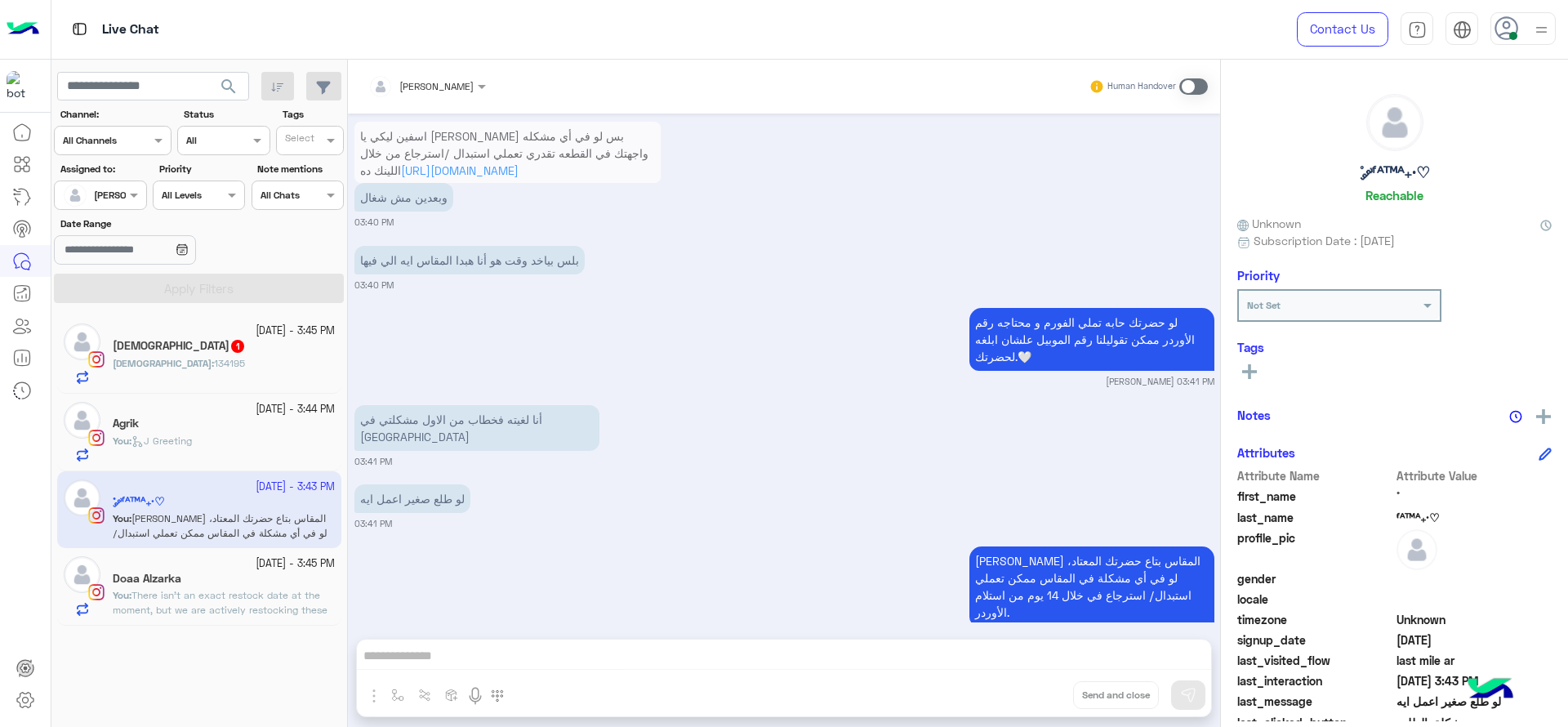
scroll to position [1372, 0]
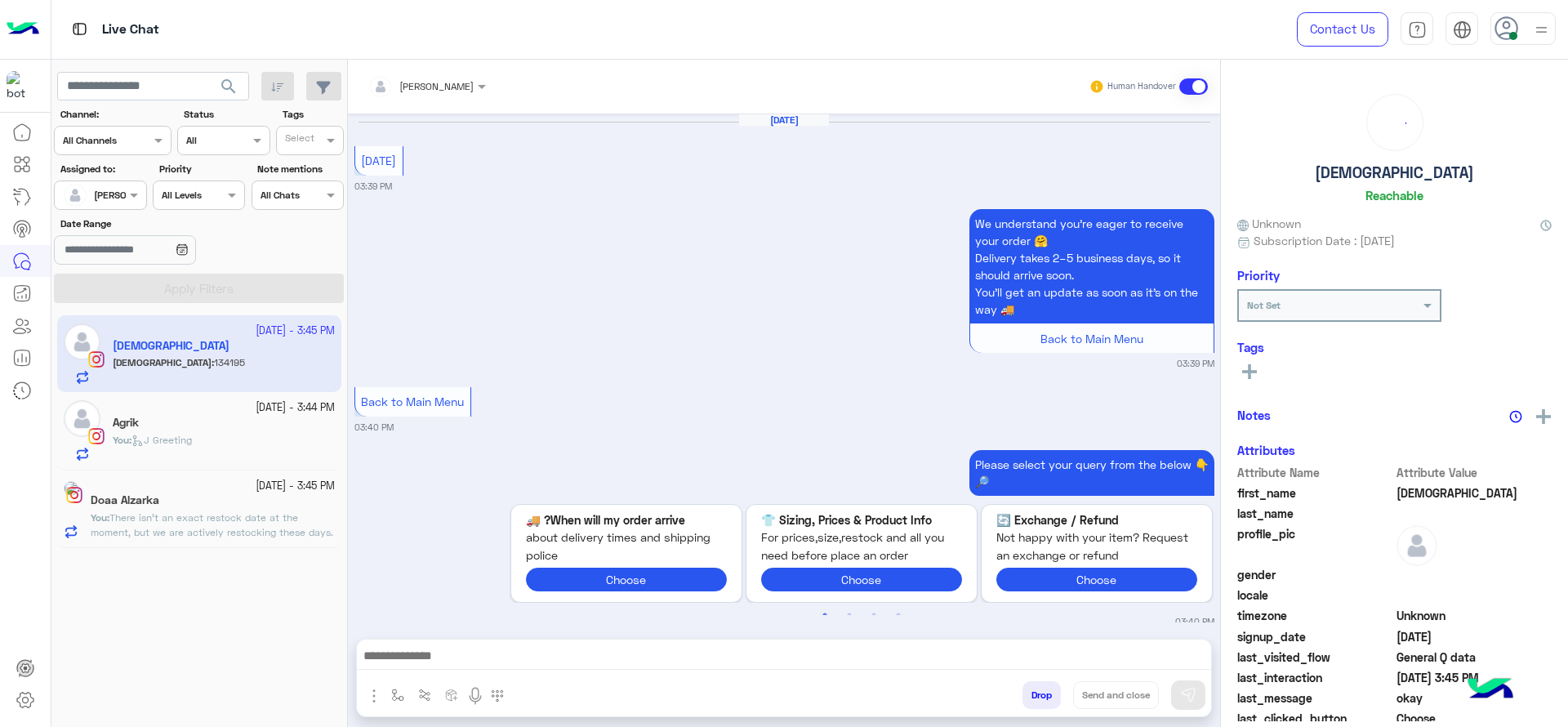
scroll to position [1392, 0]
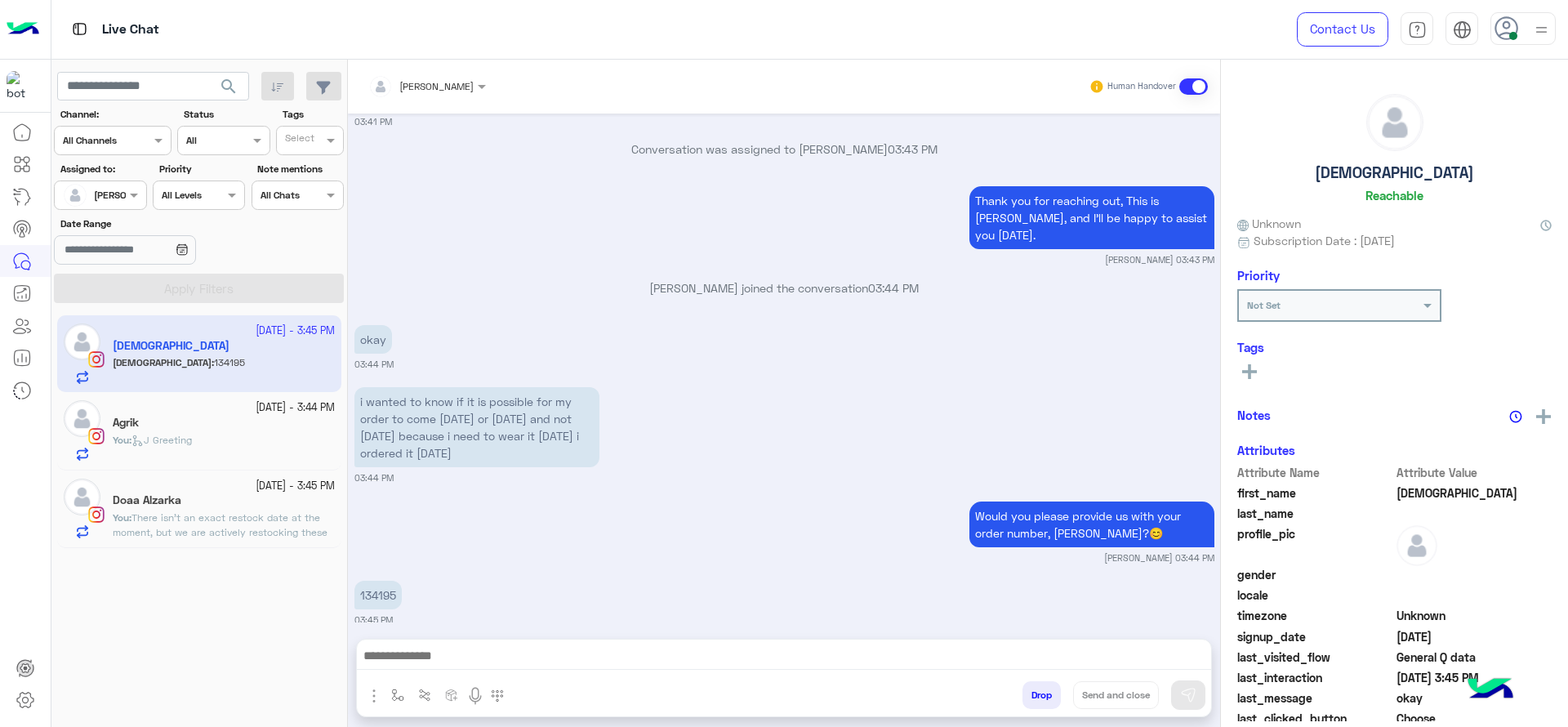
click at [252, 450] on div "You : J Greeting" at bounding box center [224, 448] width 222 height 28
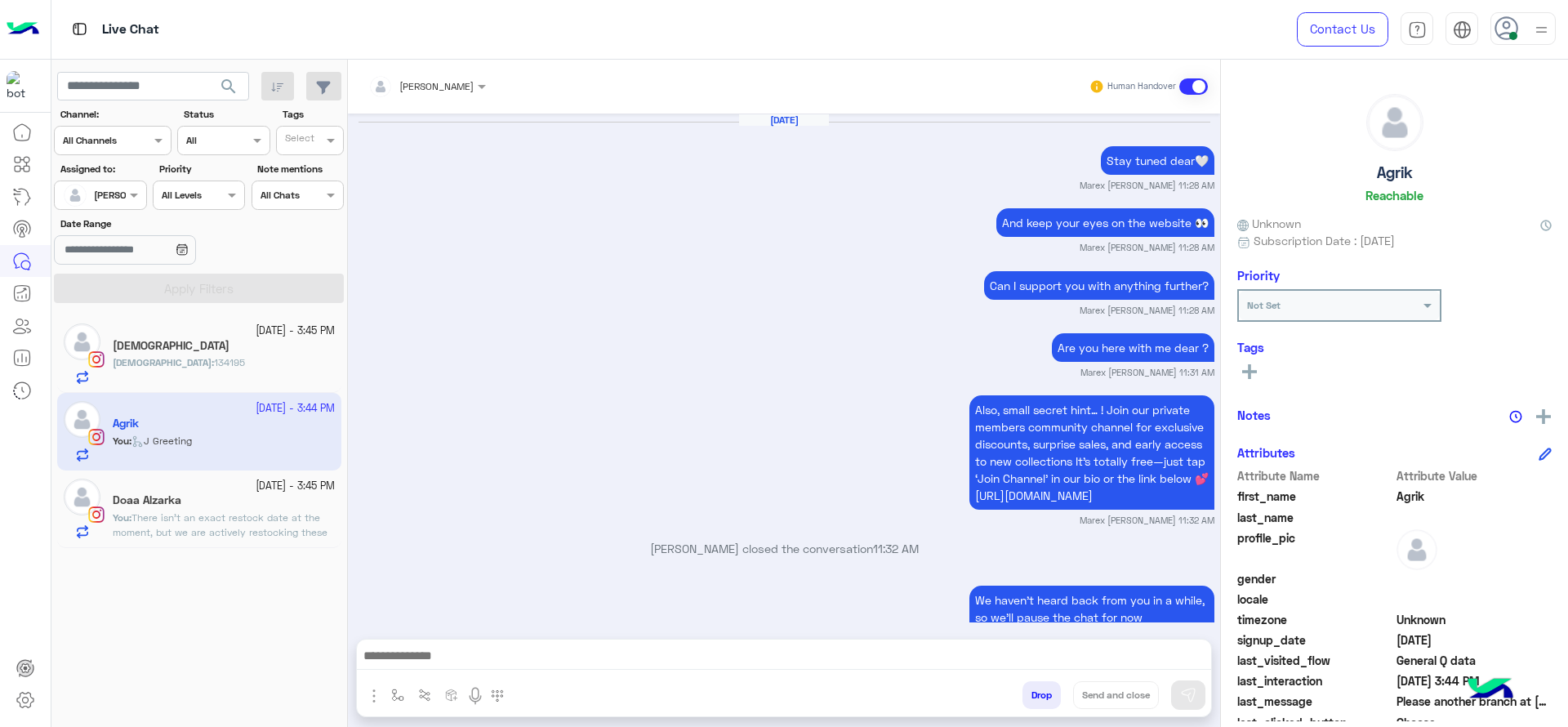
scroll to position [1466, 0]
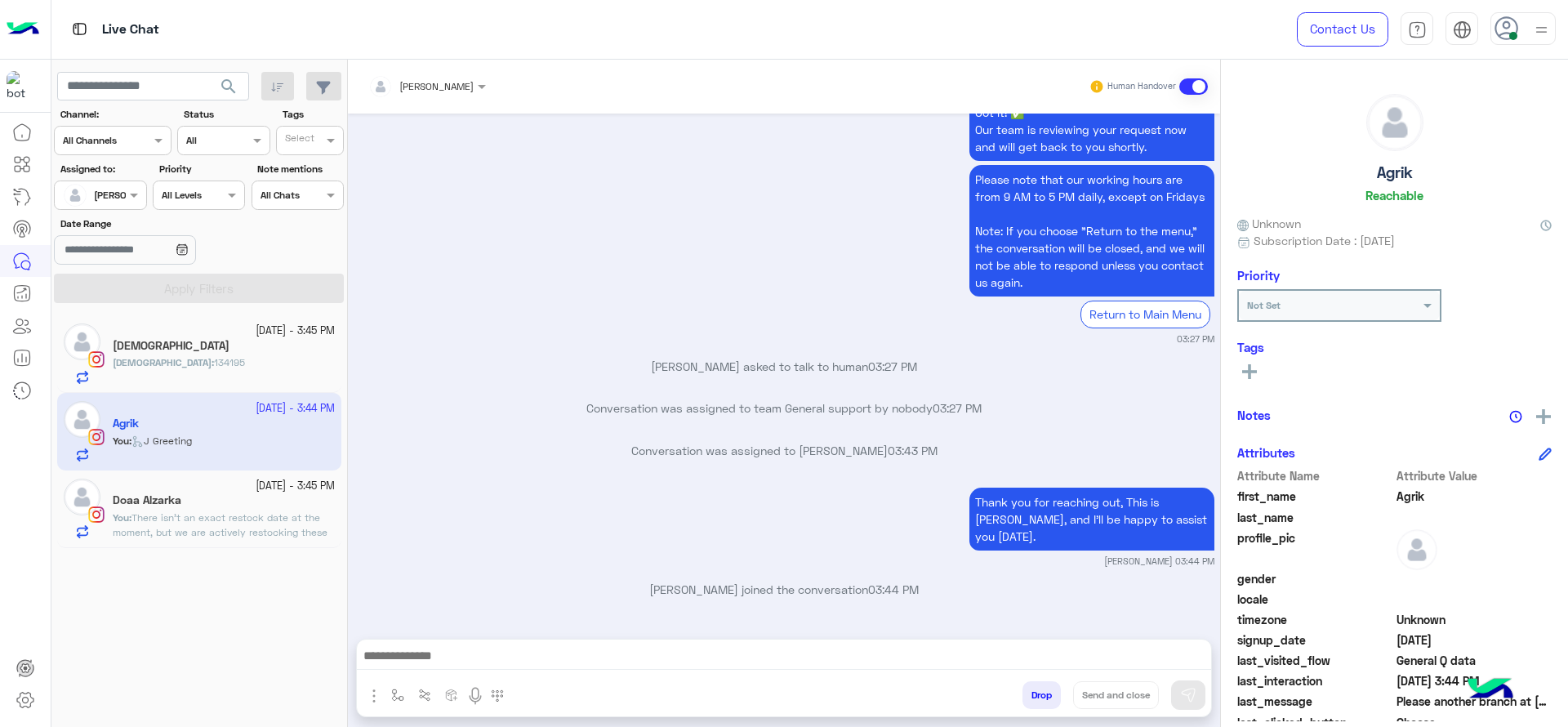
click at [202, 346] on div "[DEMOGRAPHIC_DATA]" at bounding box center [224, 348] width 222 height 17
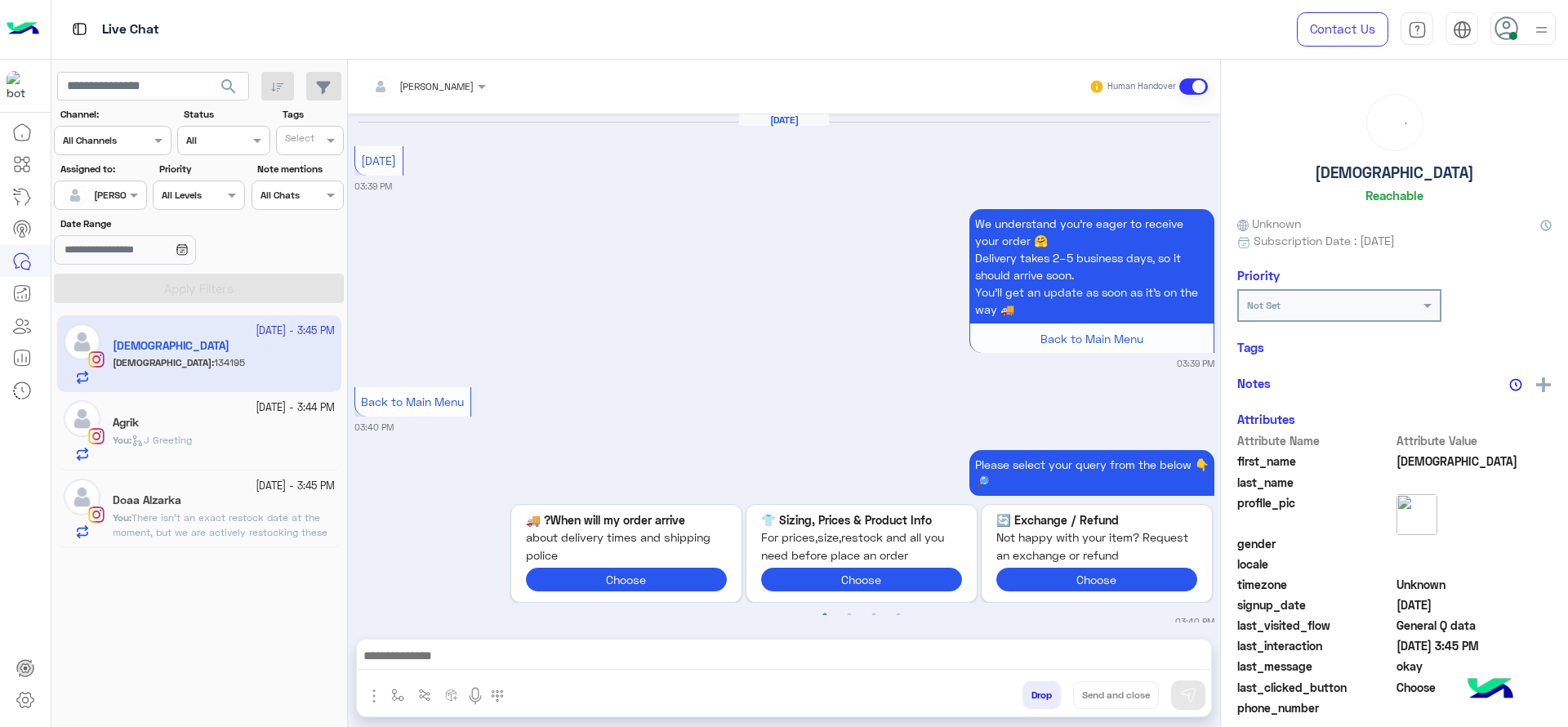
scroll to position [1392, 0]
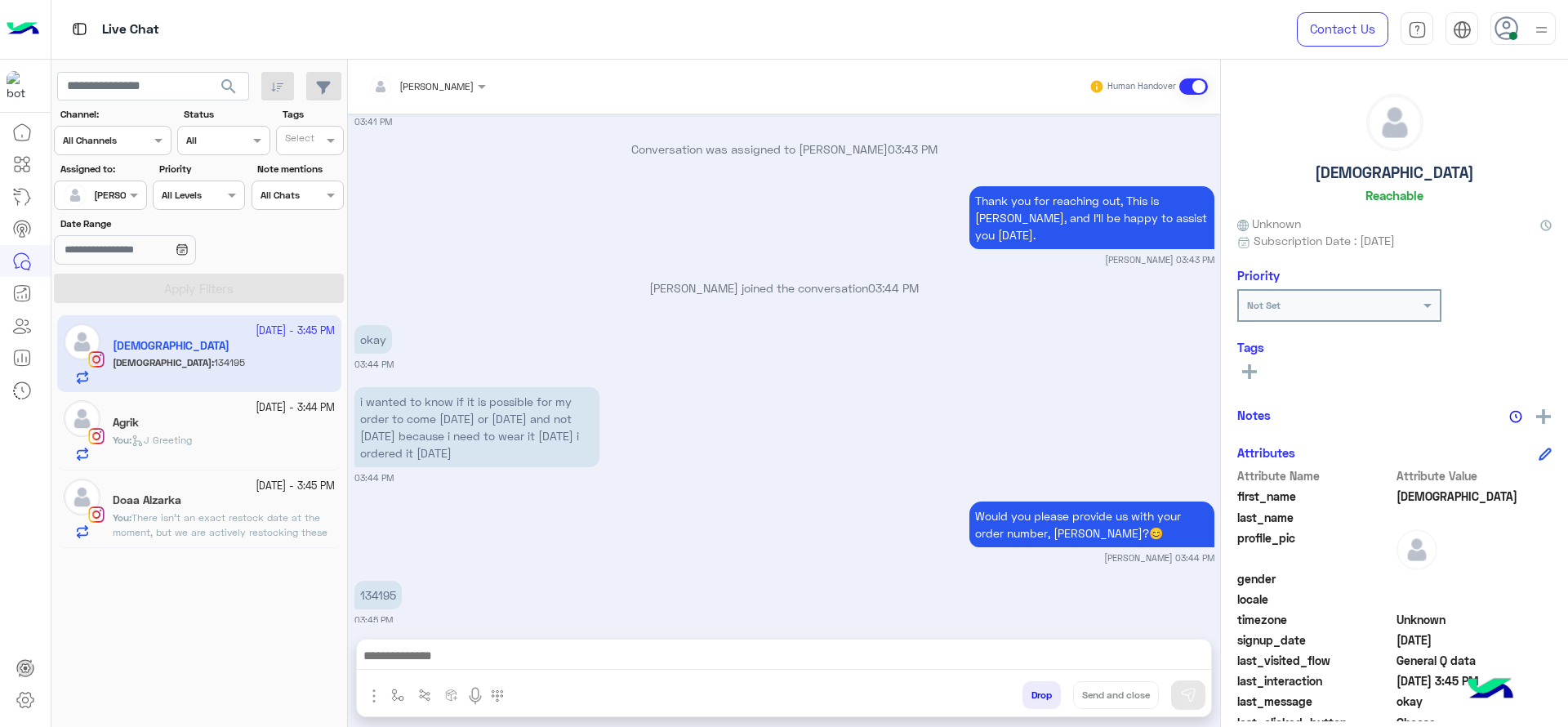
click at [369, 584] on p "134195" at bounding box center [377, 595] width 47 height 28
copy p "134195"
click at [623, 675] on div at bounding box center [784, 660] width 855 height 41
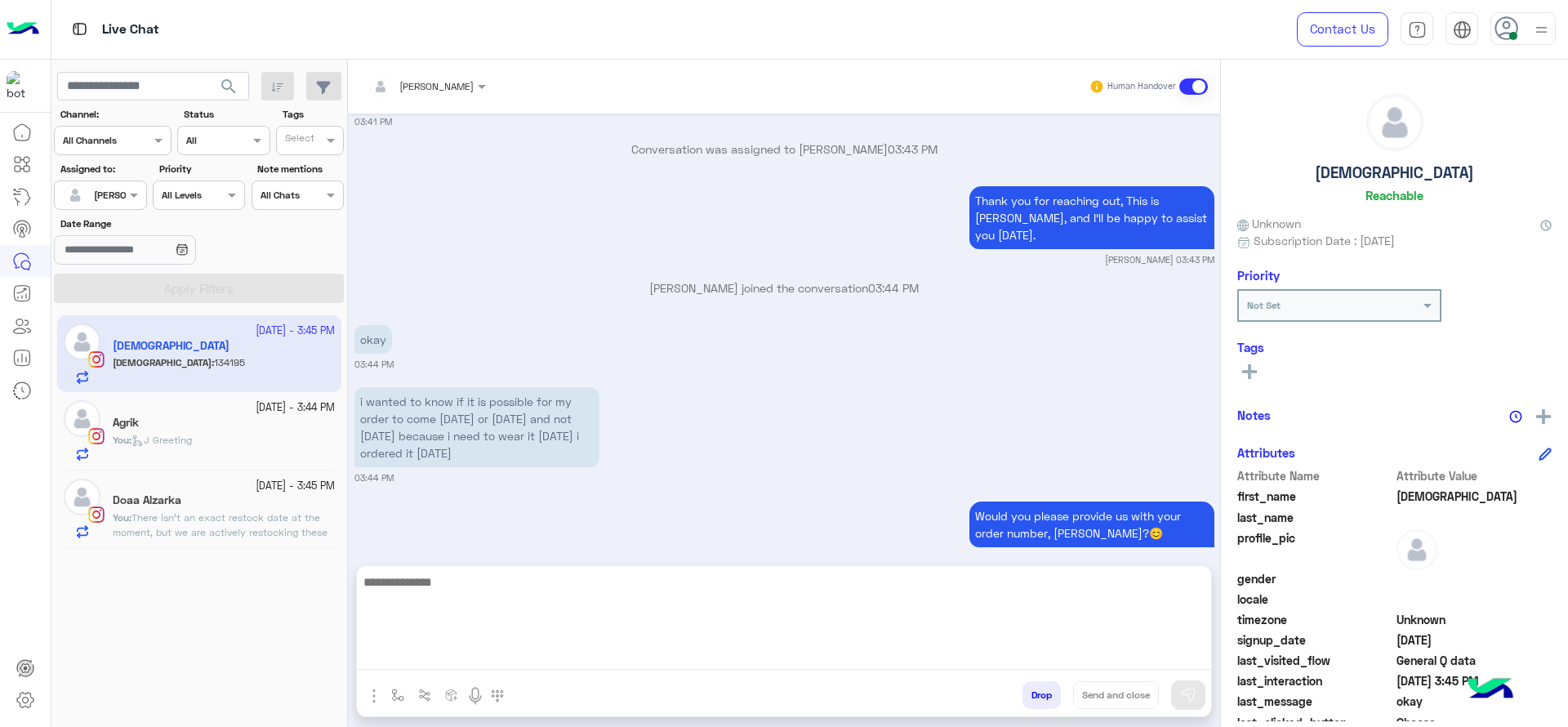
click at [612, 651] on textarea at bounding box center [784, 621] width 855 height 98
paste textarea "**********"
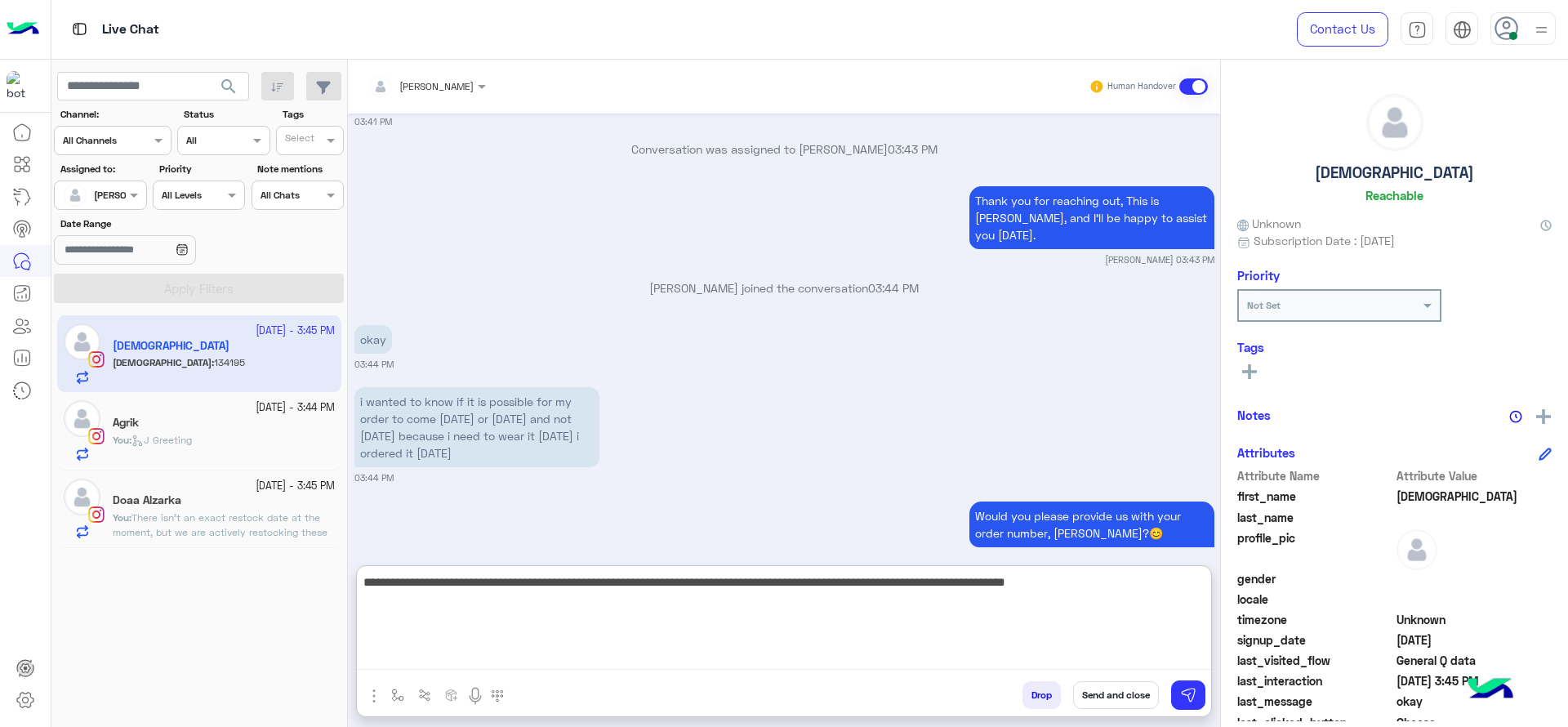
click at [1137, 596] on textarea "**********" at bounding box center [784, 621] width 855 height 98
type textarea "**********"
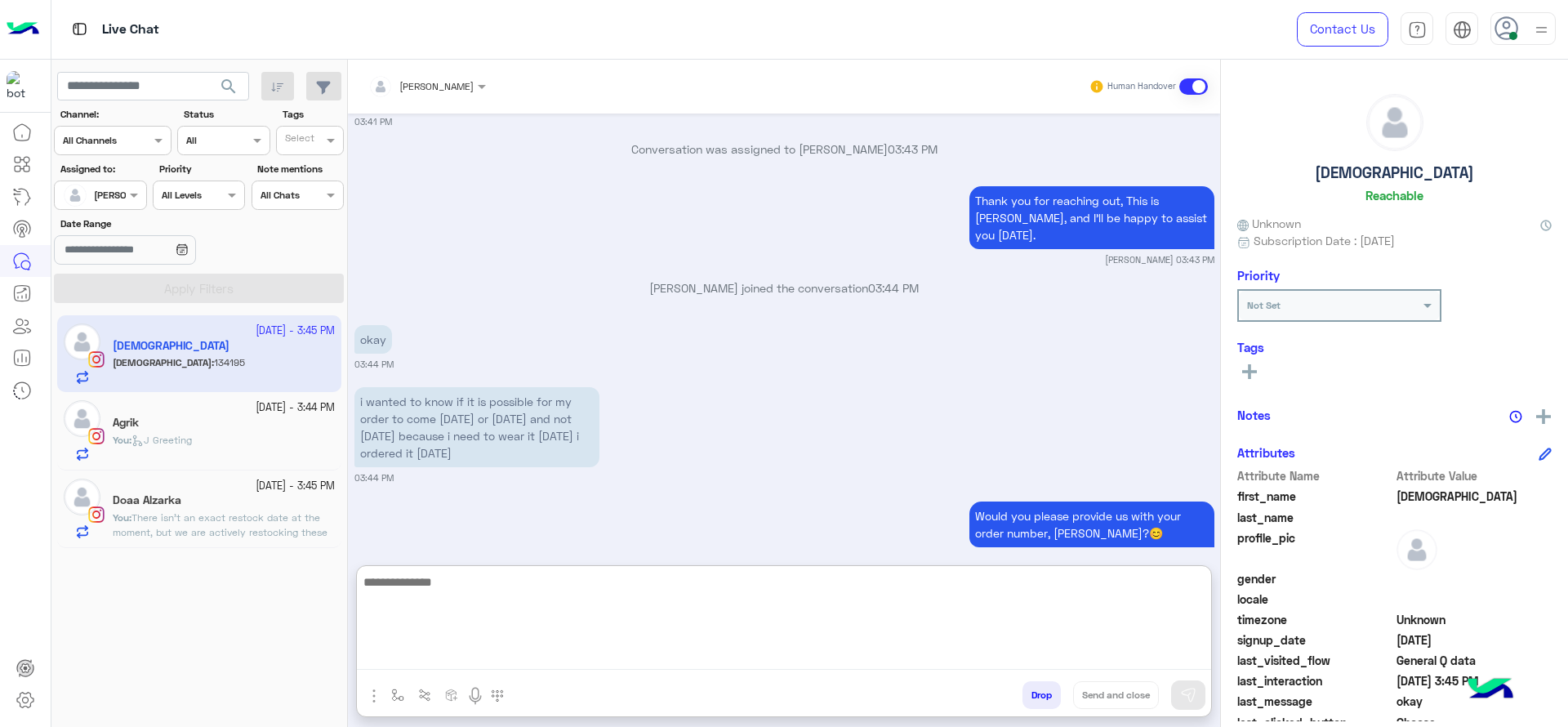
scroll to position [1596, 0]
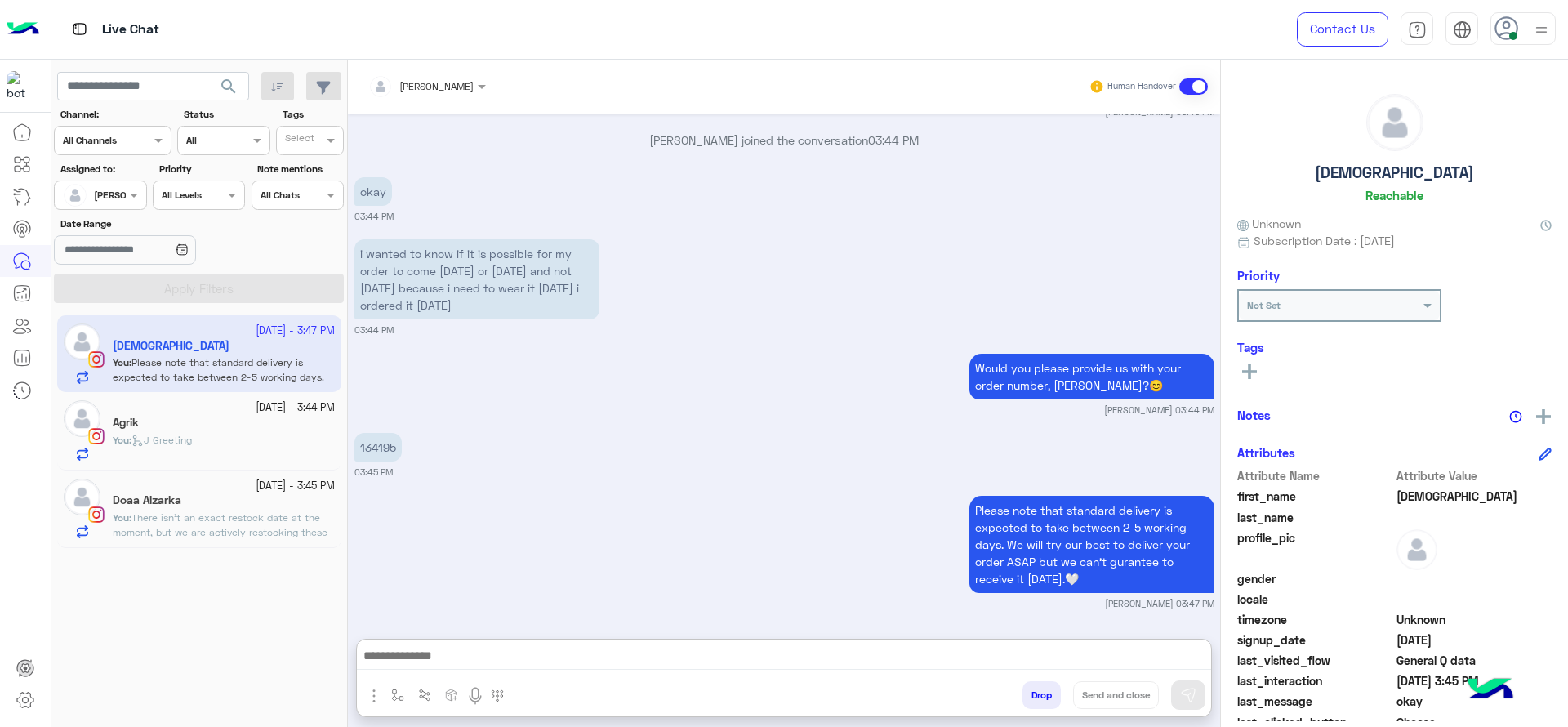
click at [286, 532] on span "There isn’t an exact restock date at the moment, but we are actively restocking…" at bounding box center [221, 554] width 216 height 86
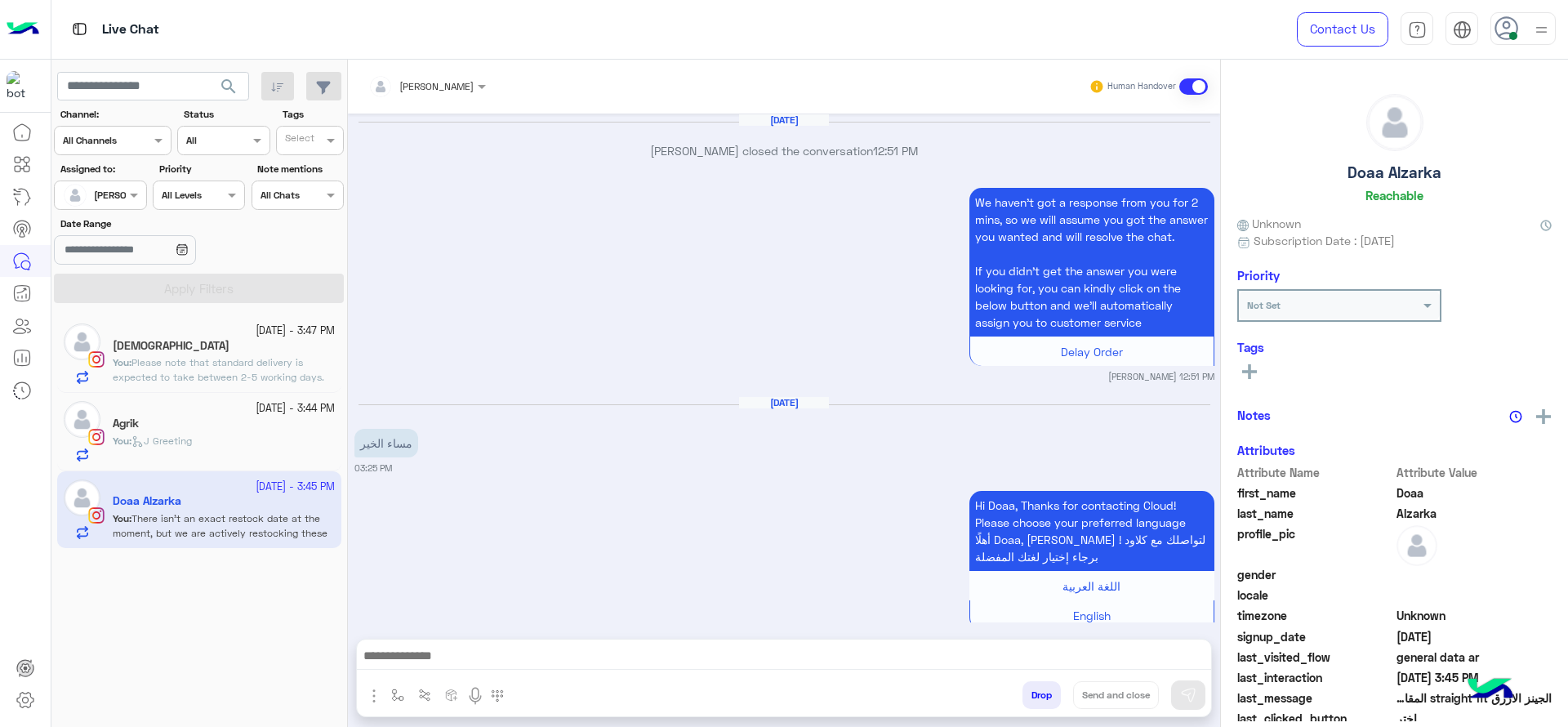
scroll to position [1803, 0]
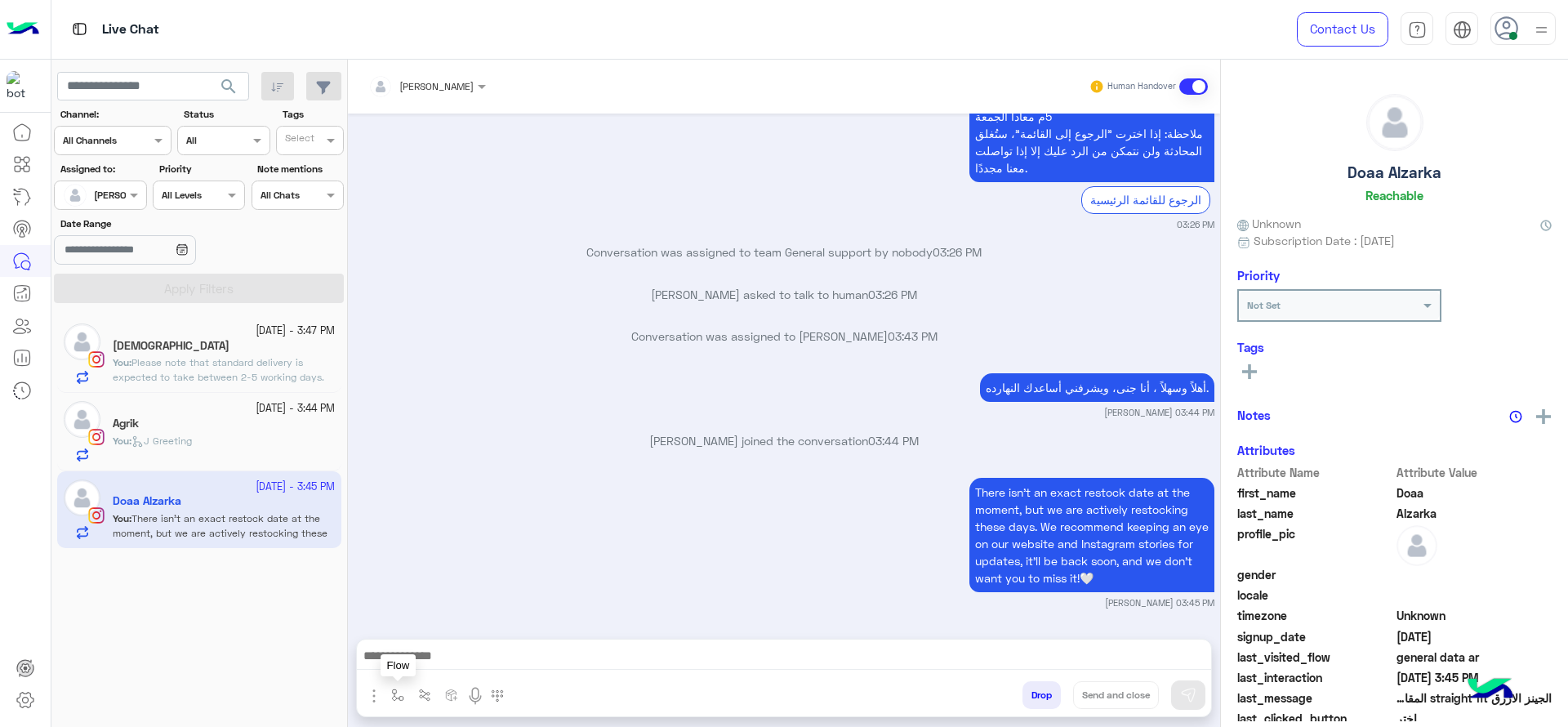
click at [403, 696] on img "button" at bounding box center [398, 695] width 13 height 13
click at [438, 650] on input "text" at bounding box center [427, 657] width 65 height 15
type input "*"
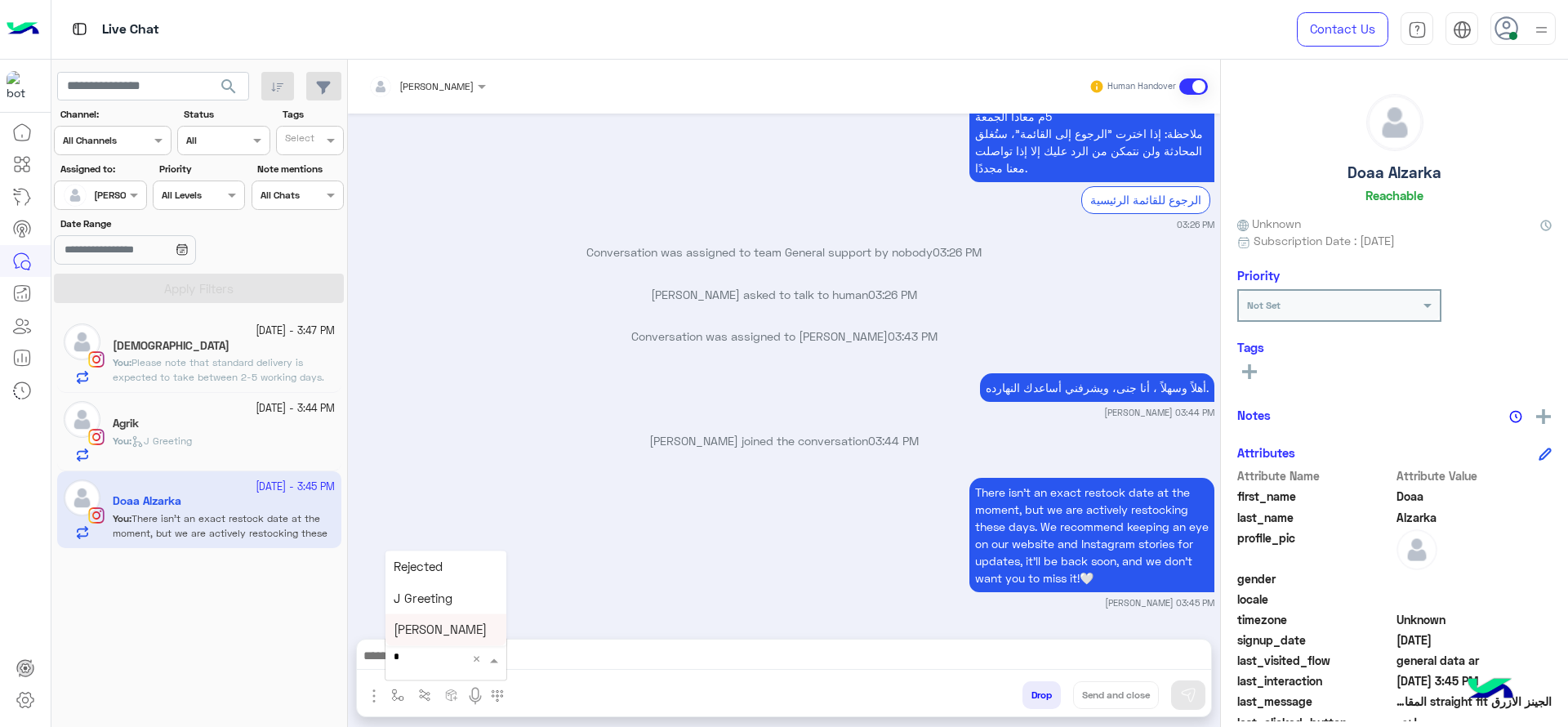
click at [448, 617] on div "[PERSON_NAME]" at bounding box center [446, 631] width 121 height 32
type textarea "**********"
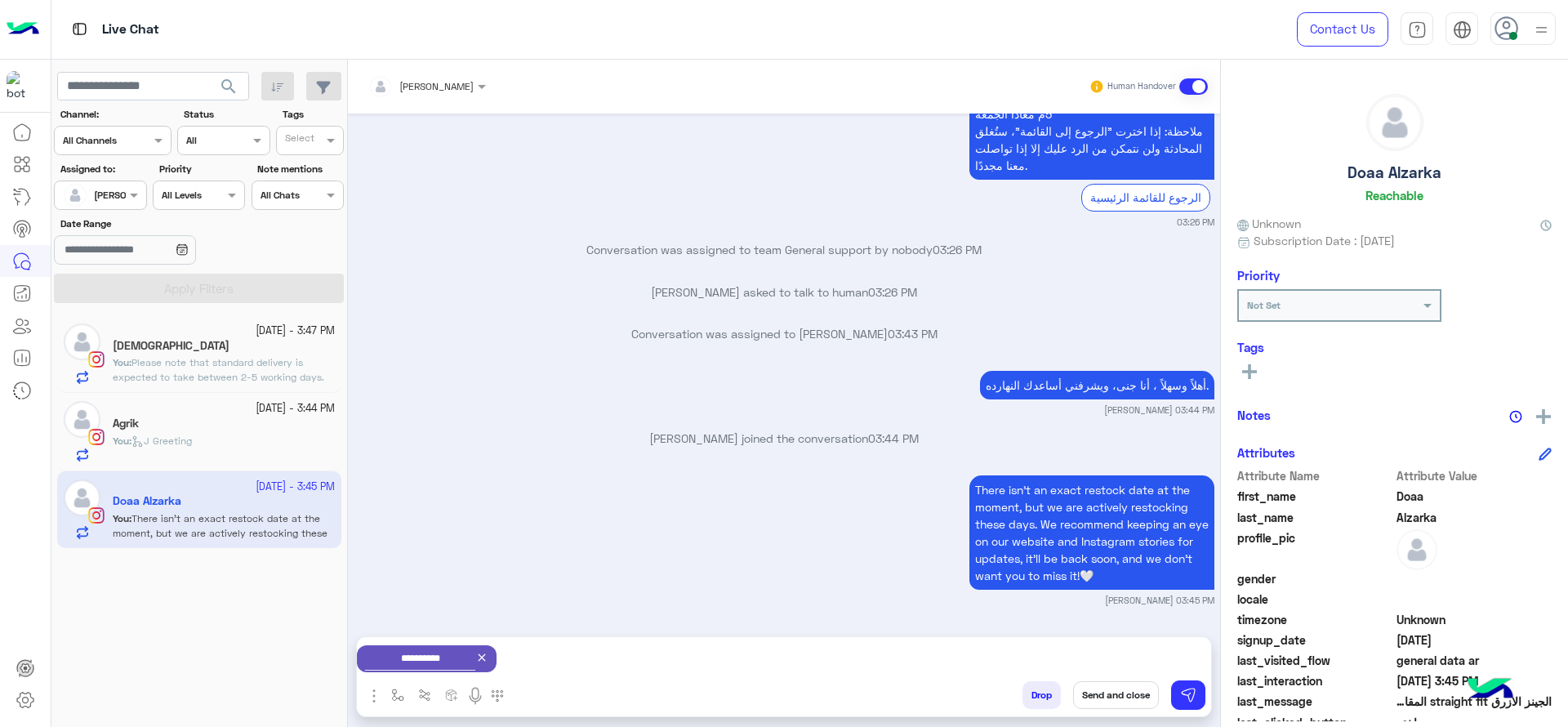
click at [1113, 691] on button "Send and close" at bounding box center [1116, 695] width 86 height 27
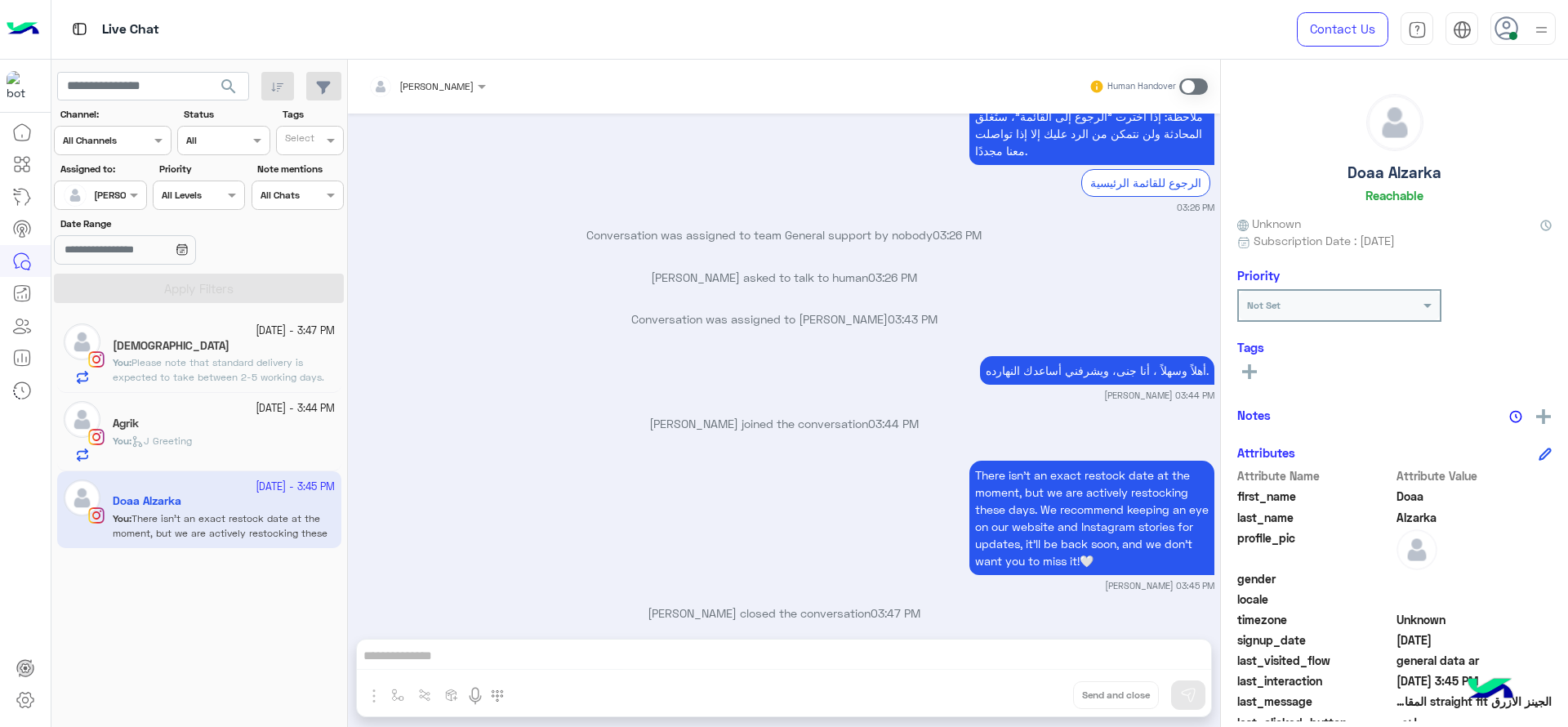
scroll to position [1845, 0]
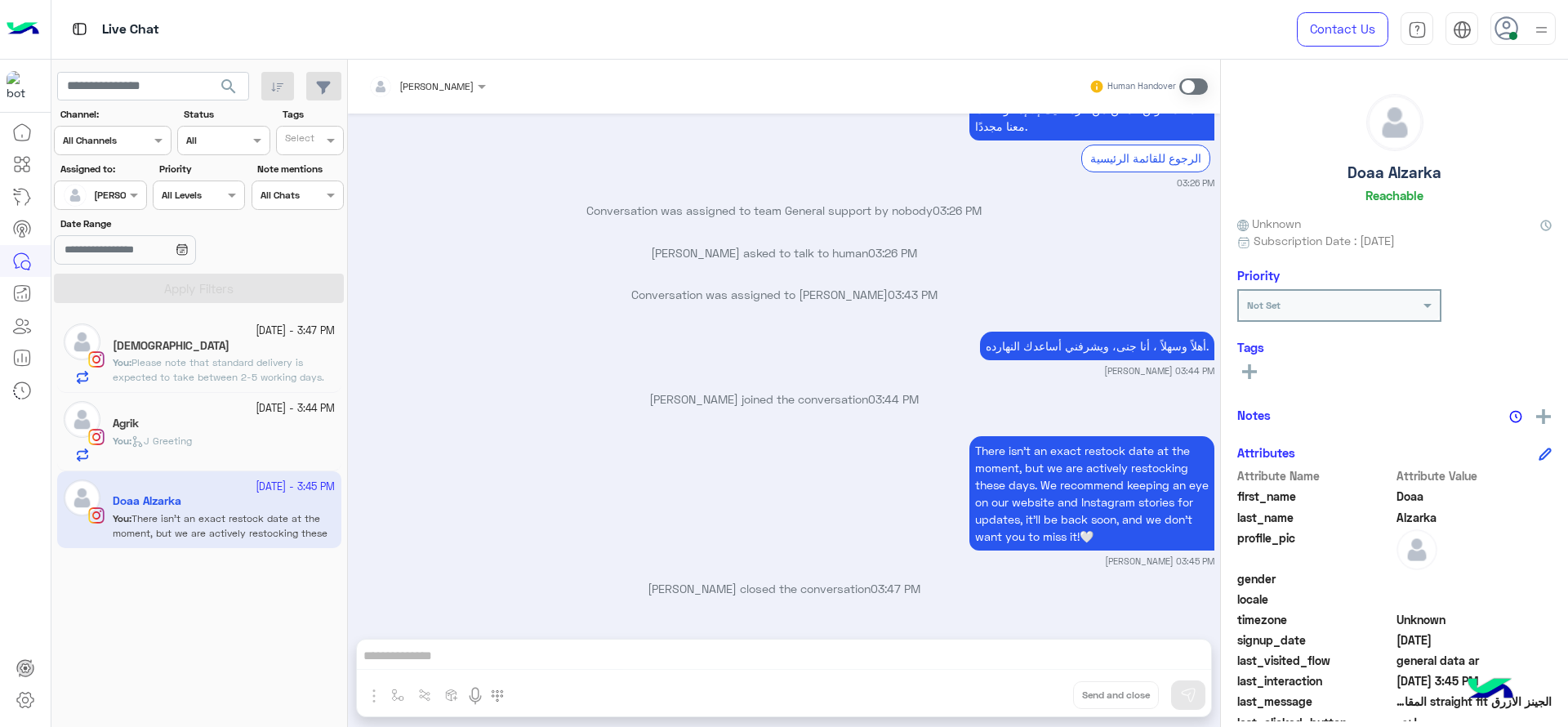
click at [210, 406] on div "[DATE] - 3:44 PM" at bounding box center [224, 408] width 222 height 16
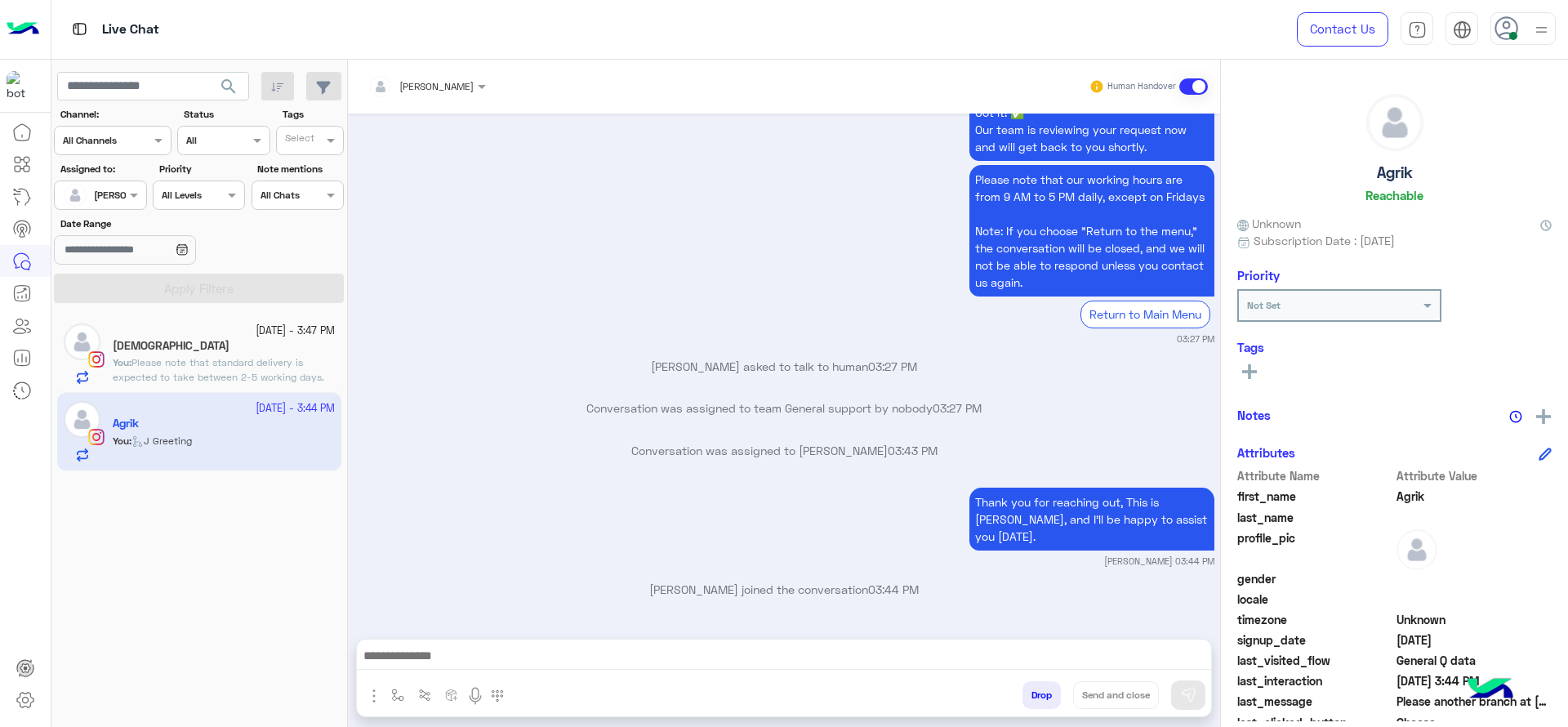
scroll to position [1466, 0]
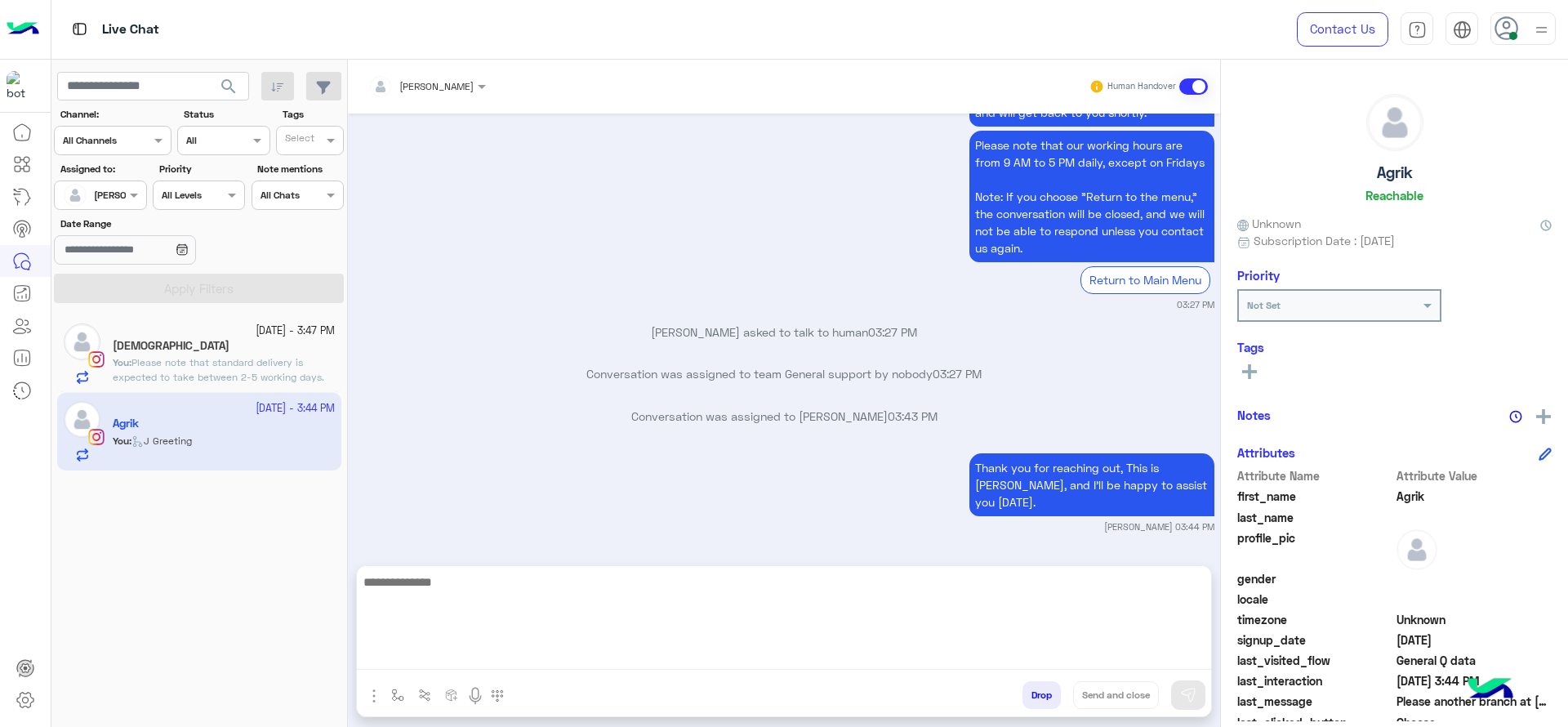
click at [633, 658] on textarea at bounding box center [784, 621] width 855 height 98
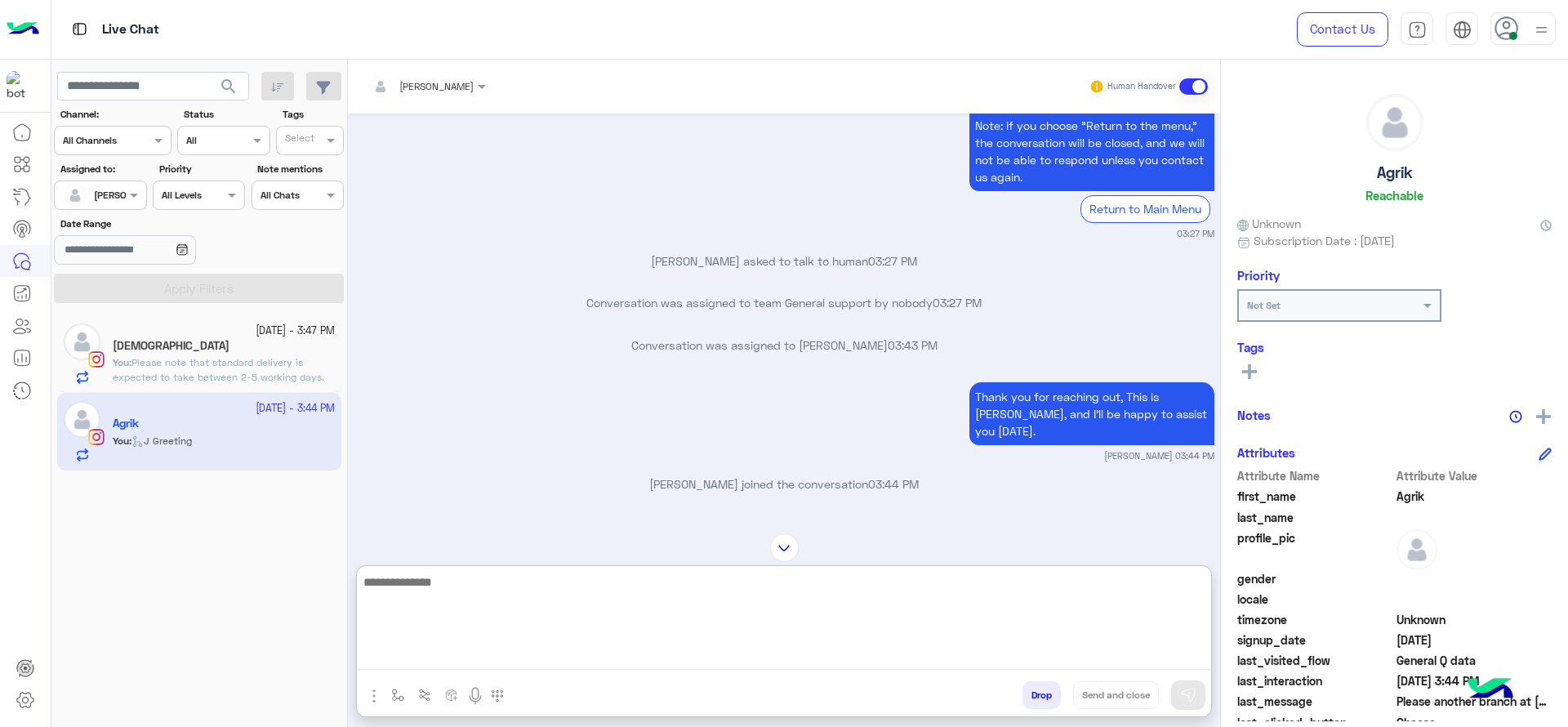
scroll to position [1275, 0]
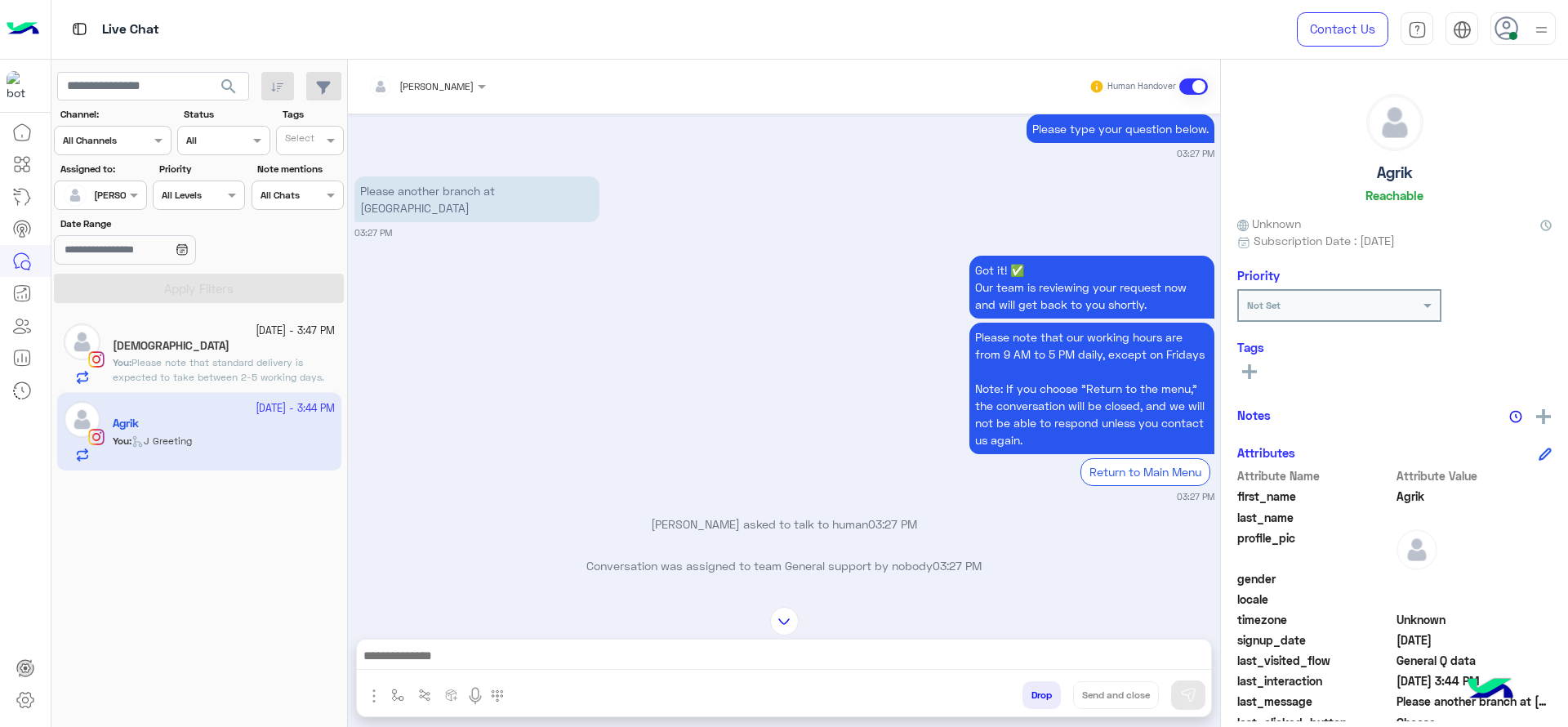
drag, startPoint x: 373, startPoint y: 244, endPoint x: 412, endPoint y: 260, distance: 42.2
click at [412, 222] on p "Please another branch at [GEOGRAPHIC_DATA]" at bounding box center [476, 199] width 245 height 46
copy p "Please another branch at [GEOGRAPHIC_DATA]"
click at [300, 358] on p "[PERSON_NAME] : i’m not saying [DATE] i’m saying tommorow or [DATE] but not [DA…" at bounding box center [224, 370] width 222 height 29
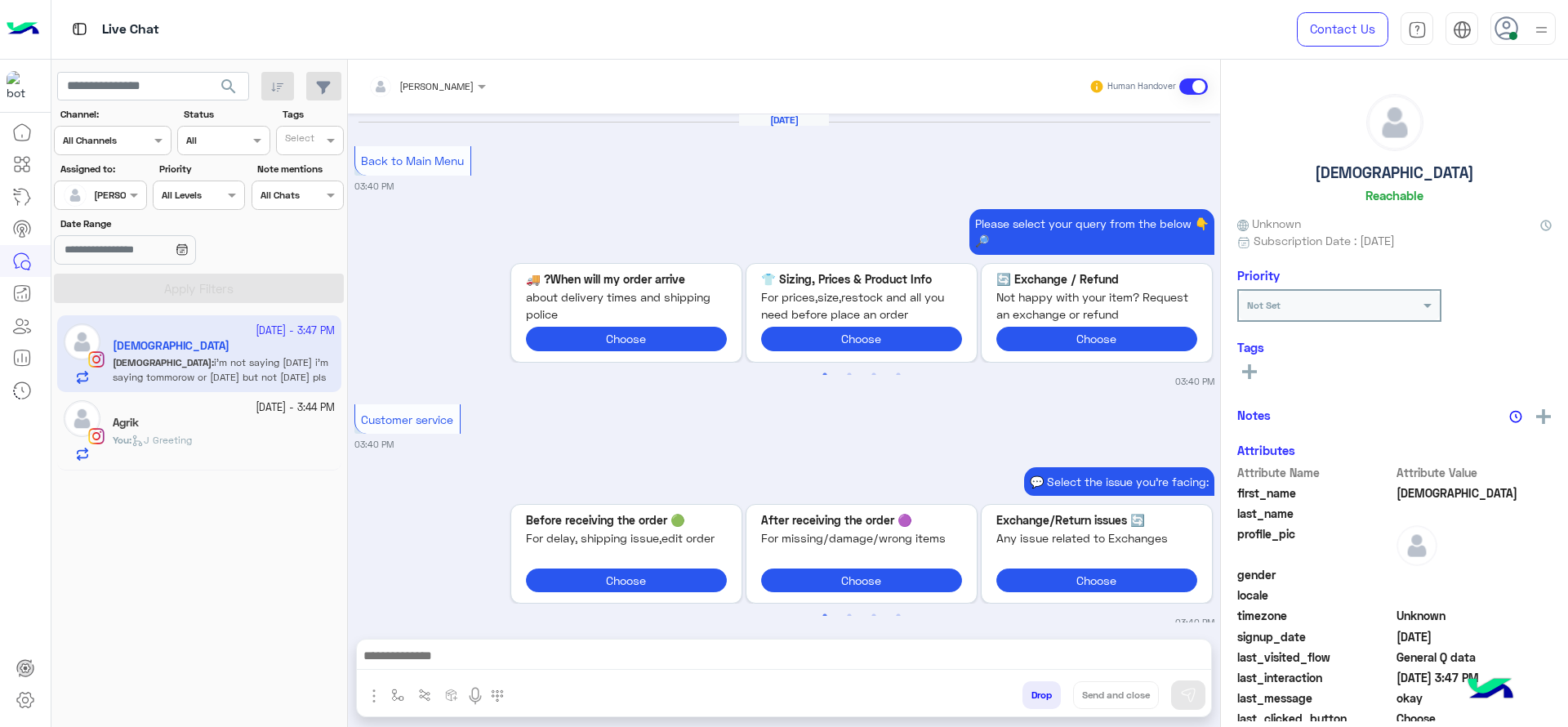
scroll to position [1362, 0]
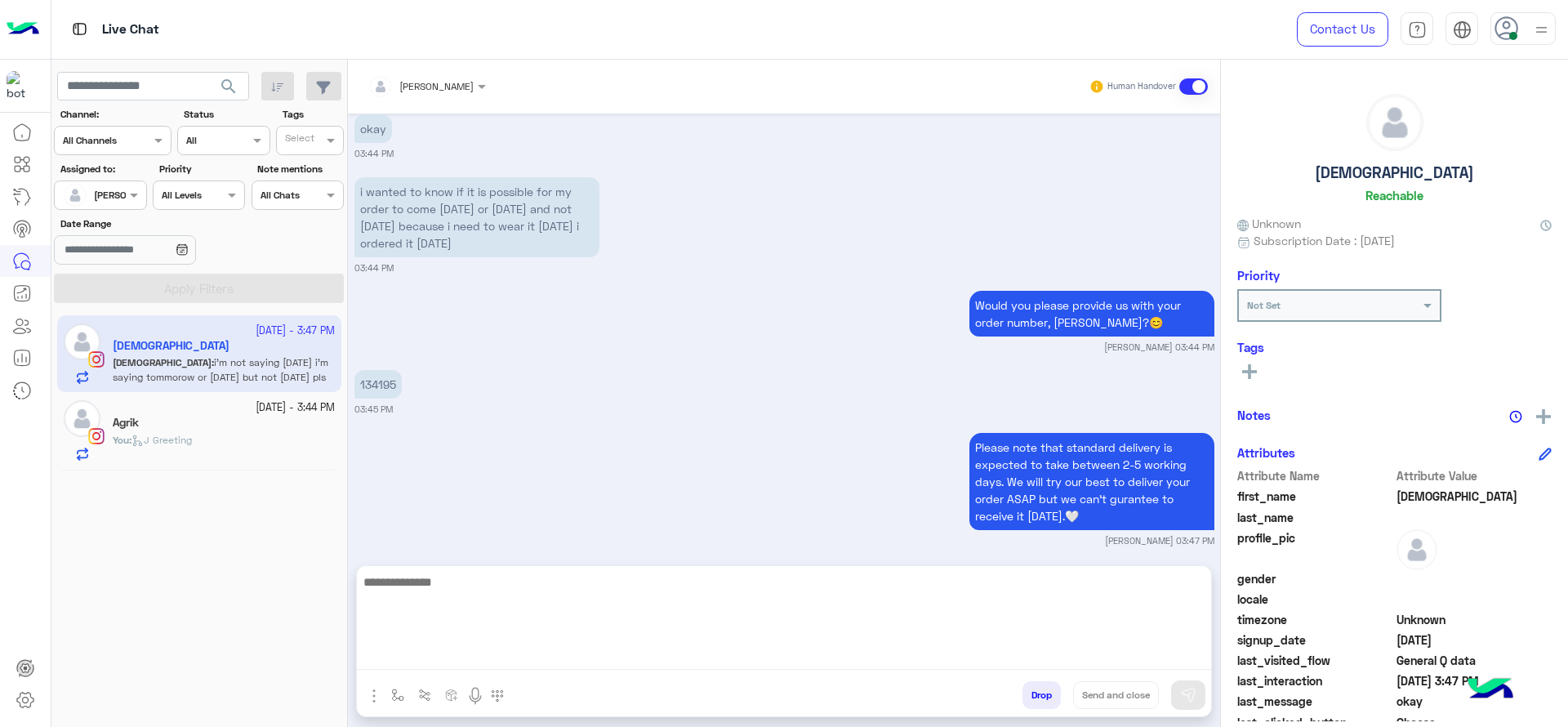
click at [563, 654] on textarea at bounding box center [784, 621] width 855 height 98
type textarea "**********"
click at [754, 602] on textarea "**********" at bounding box center [784, 621] width 855 height 98
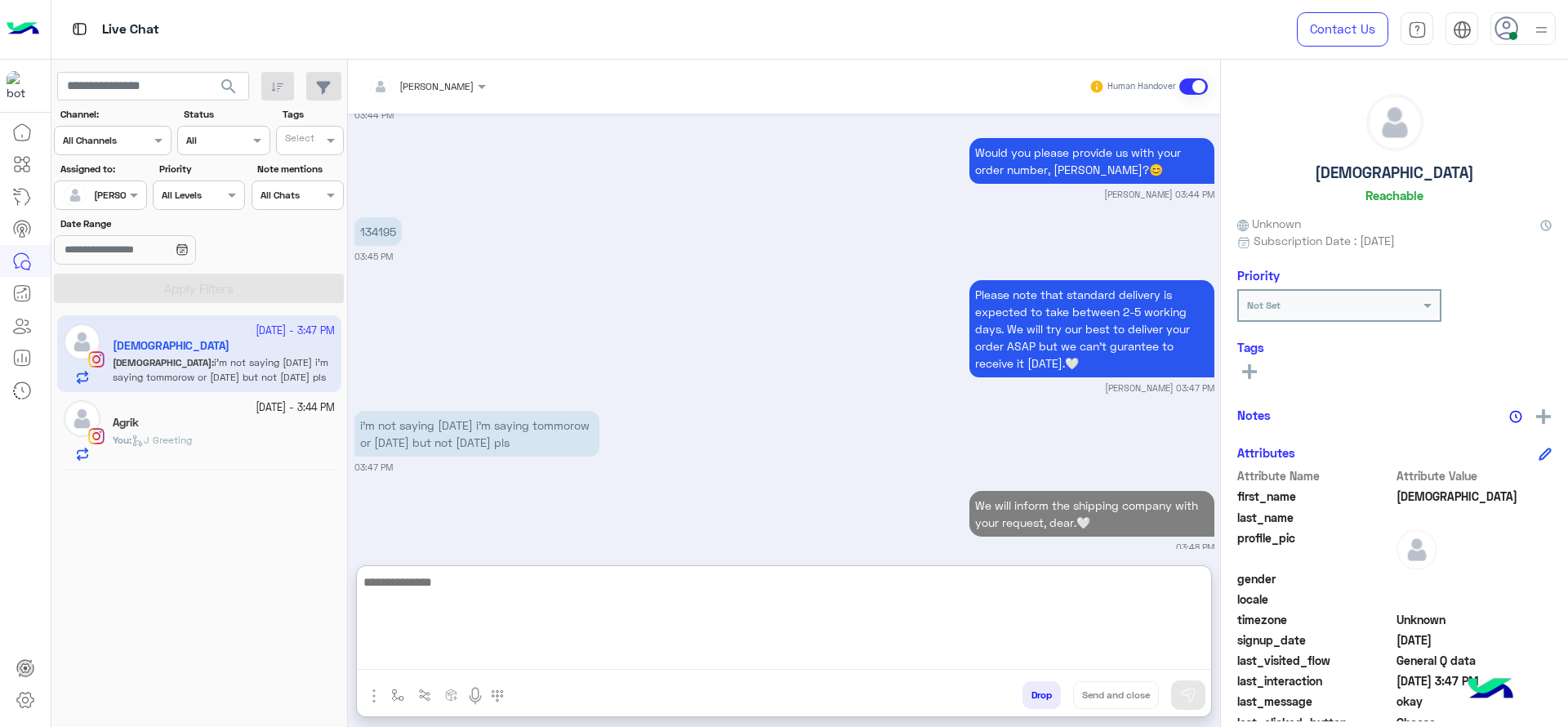
paste textarea "**********"
type textarea "**********"
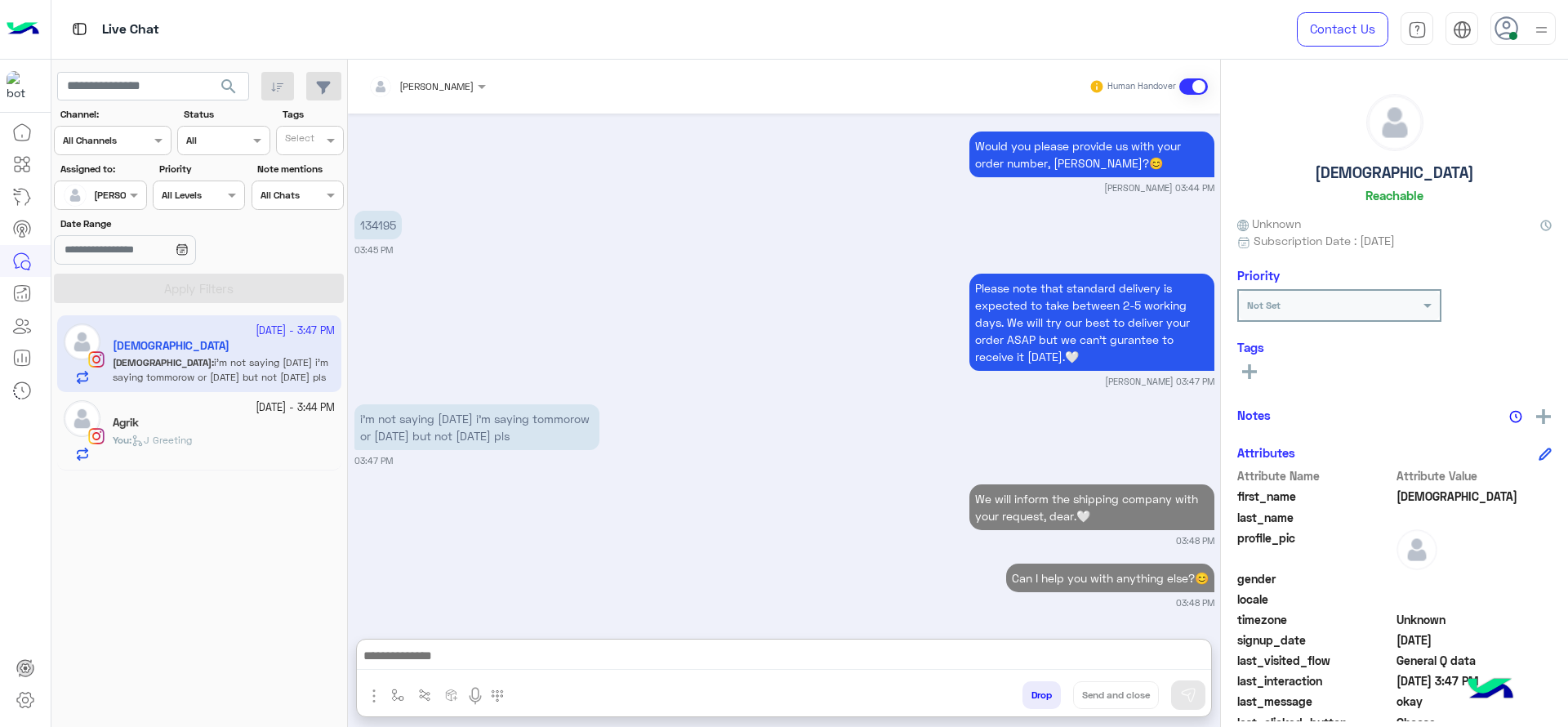
click at [301, 423] on div "Agrik" at bounding box center [224, 424] width 222 height 17
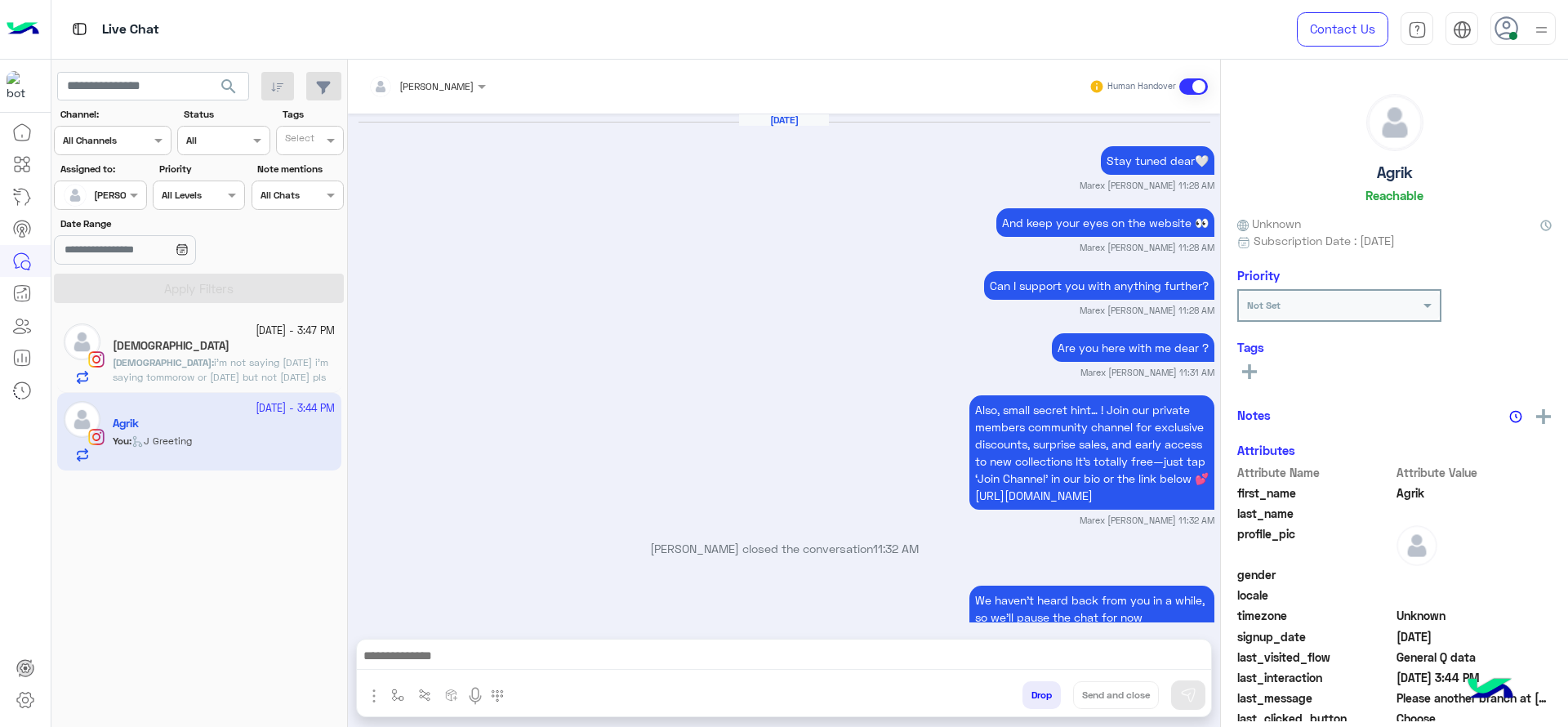
scroll to position [1466, 0]
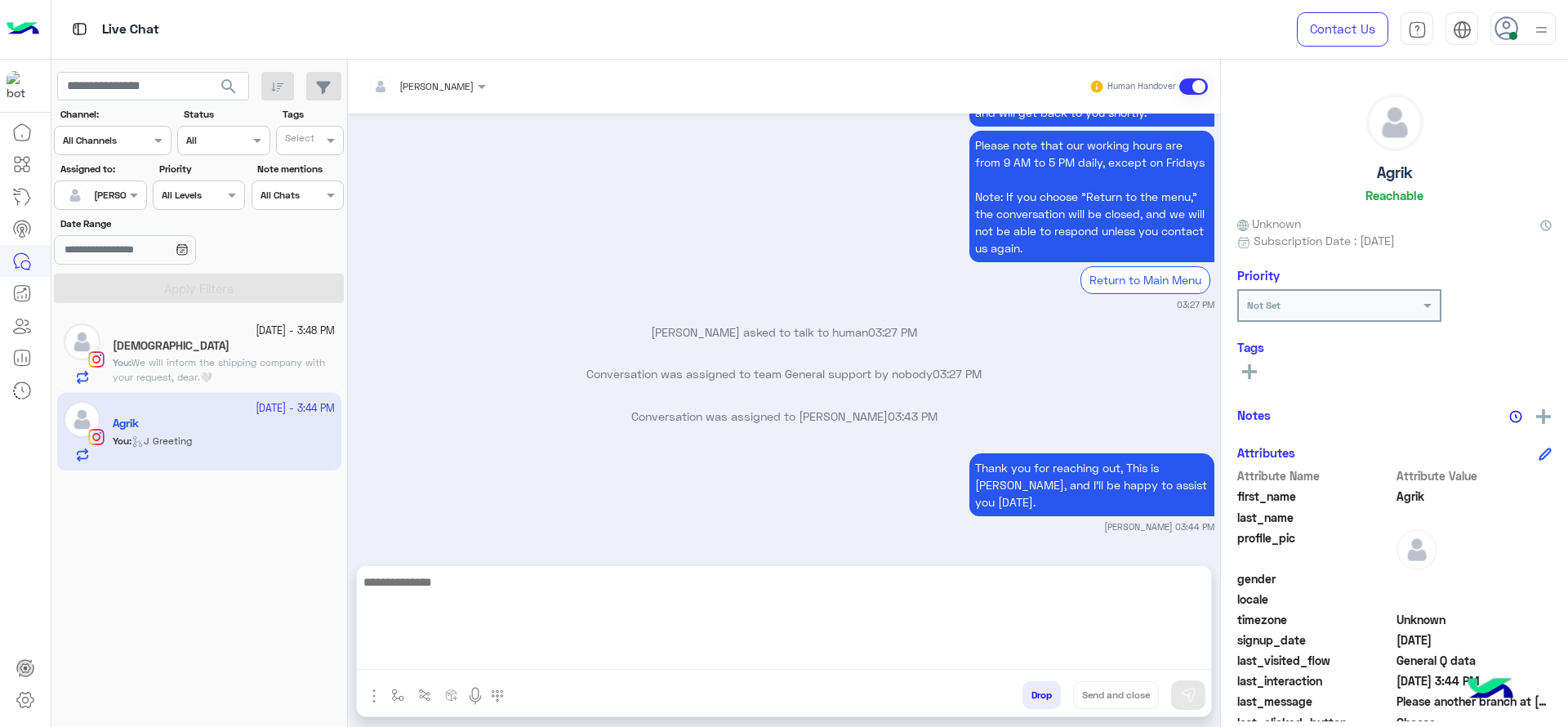
click at [493, 652] on textarea at bounding box center [784, 621] width 855 height 98
paste textarea "**********"
type textarea "**********"
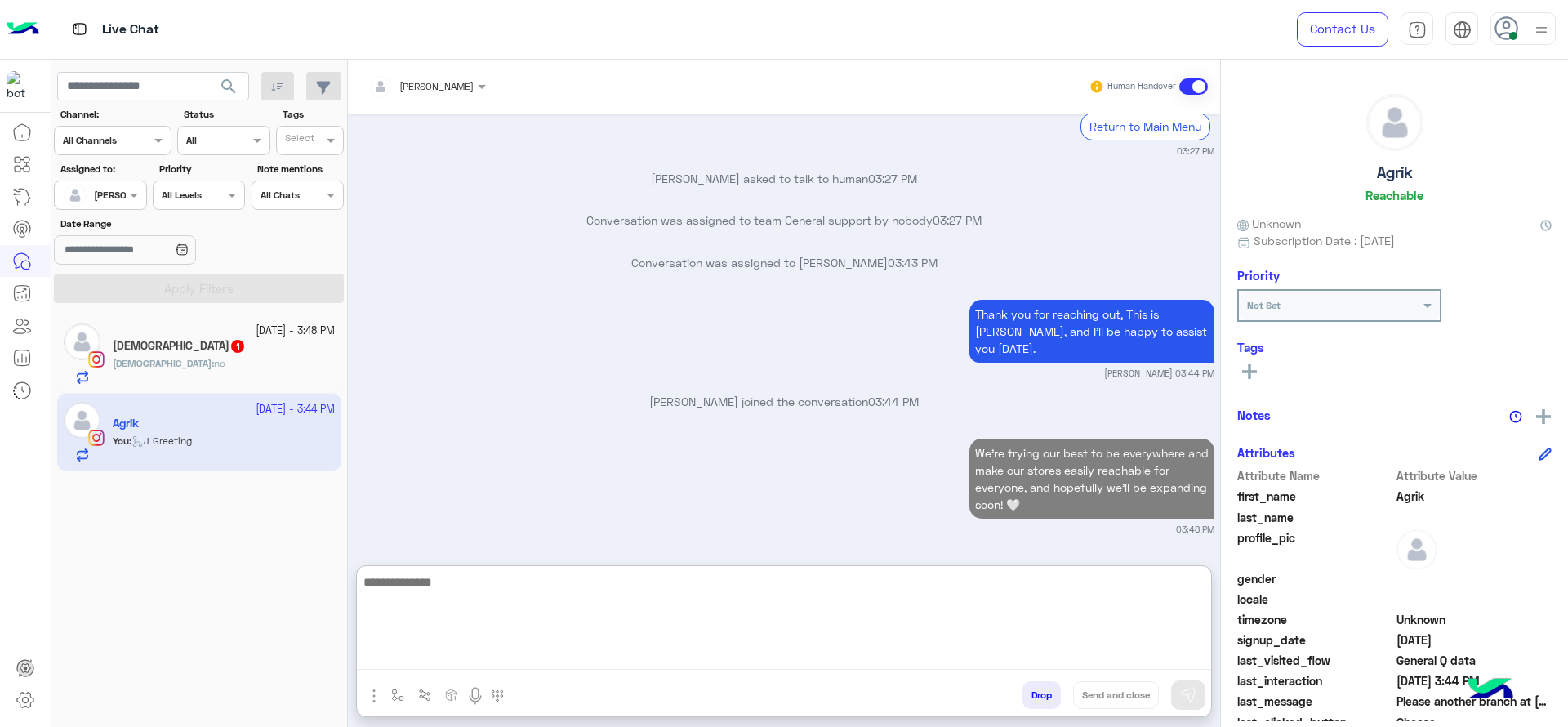
type textarea "*"
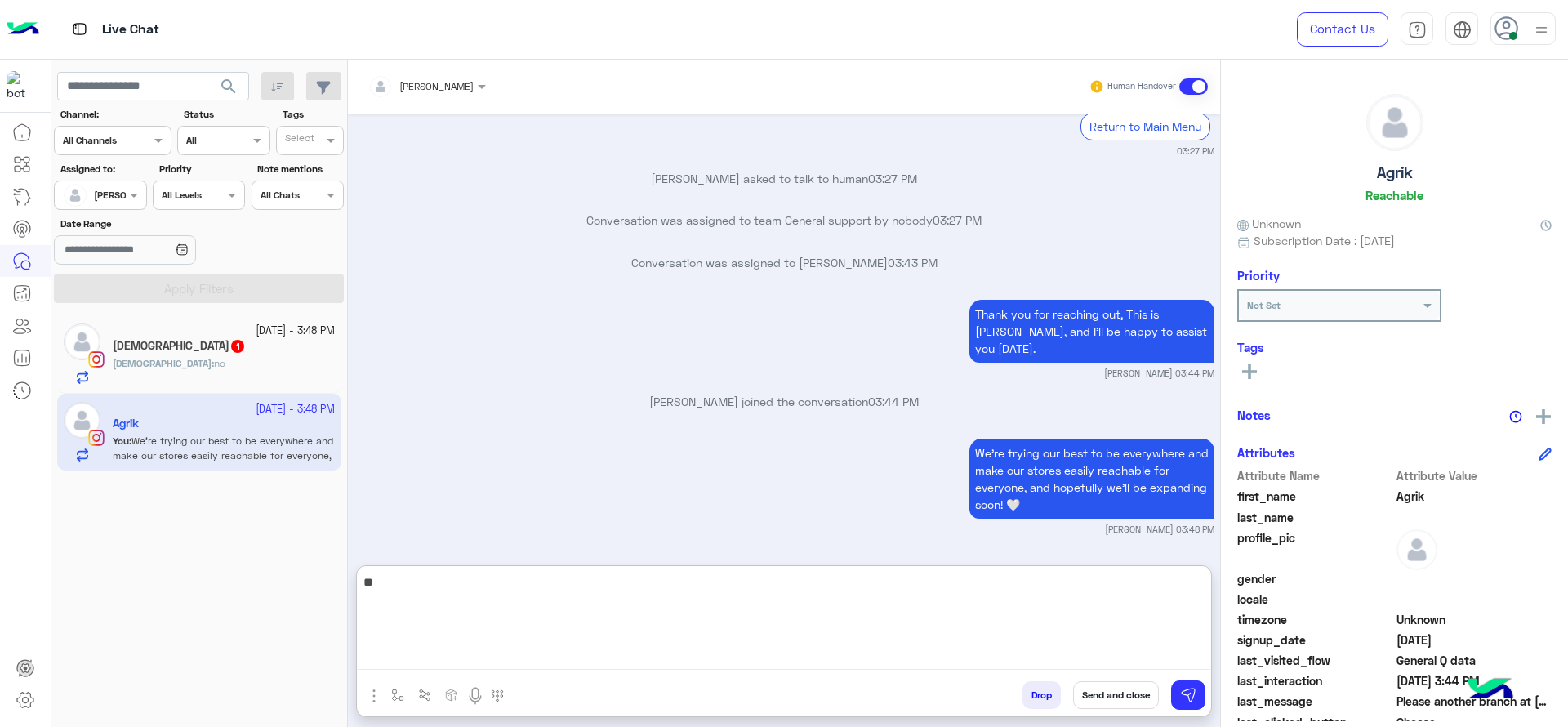
type textarea "*"
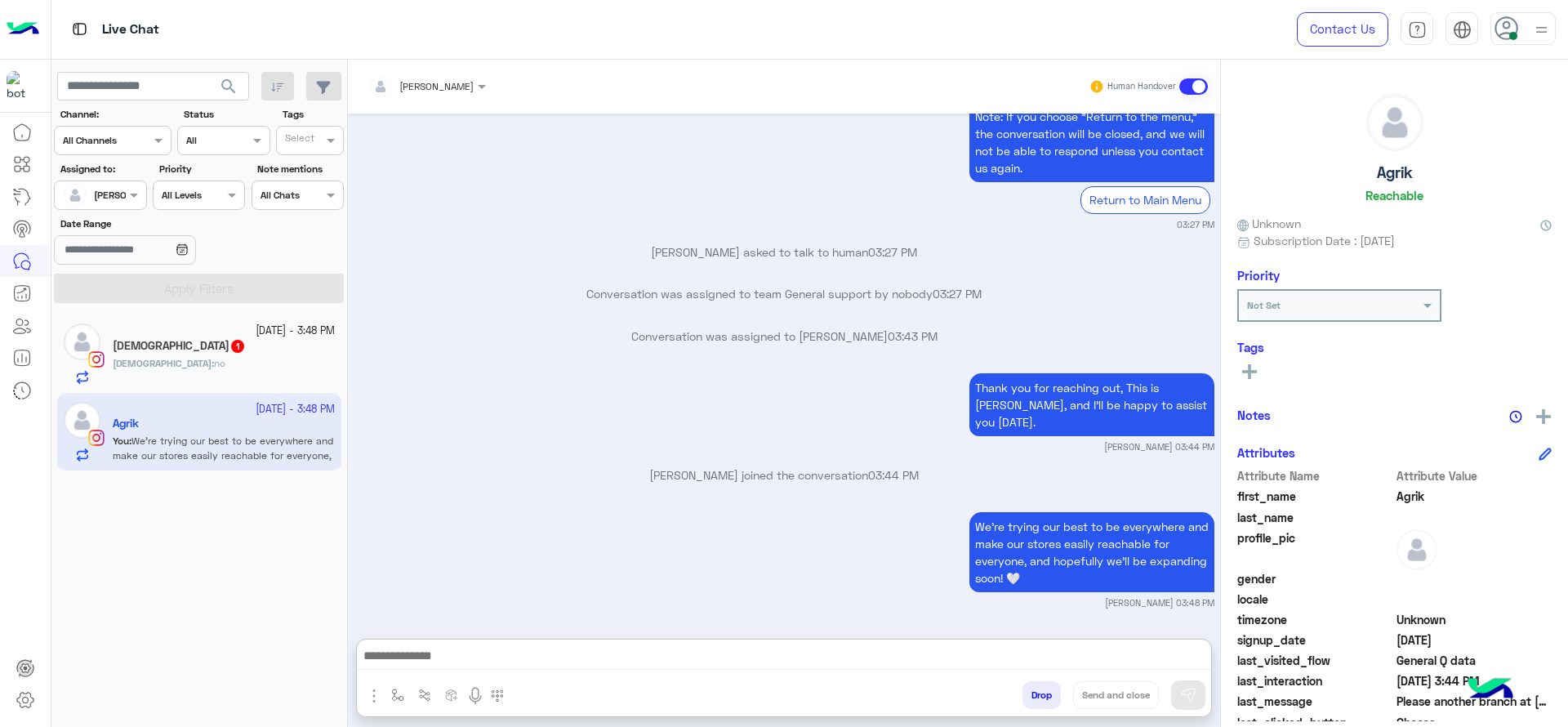
click at [261, 326] on small "[DATE] - 3:48 PM" at bounding box center [294, 331] width 79 height 16
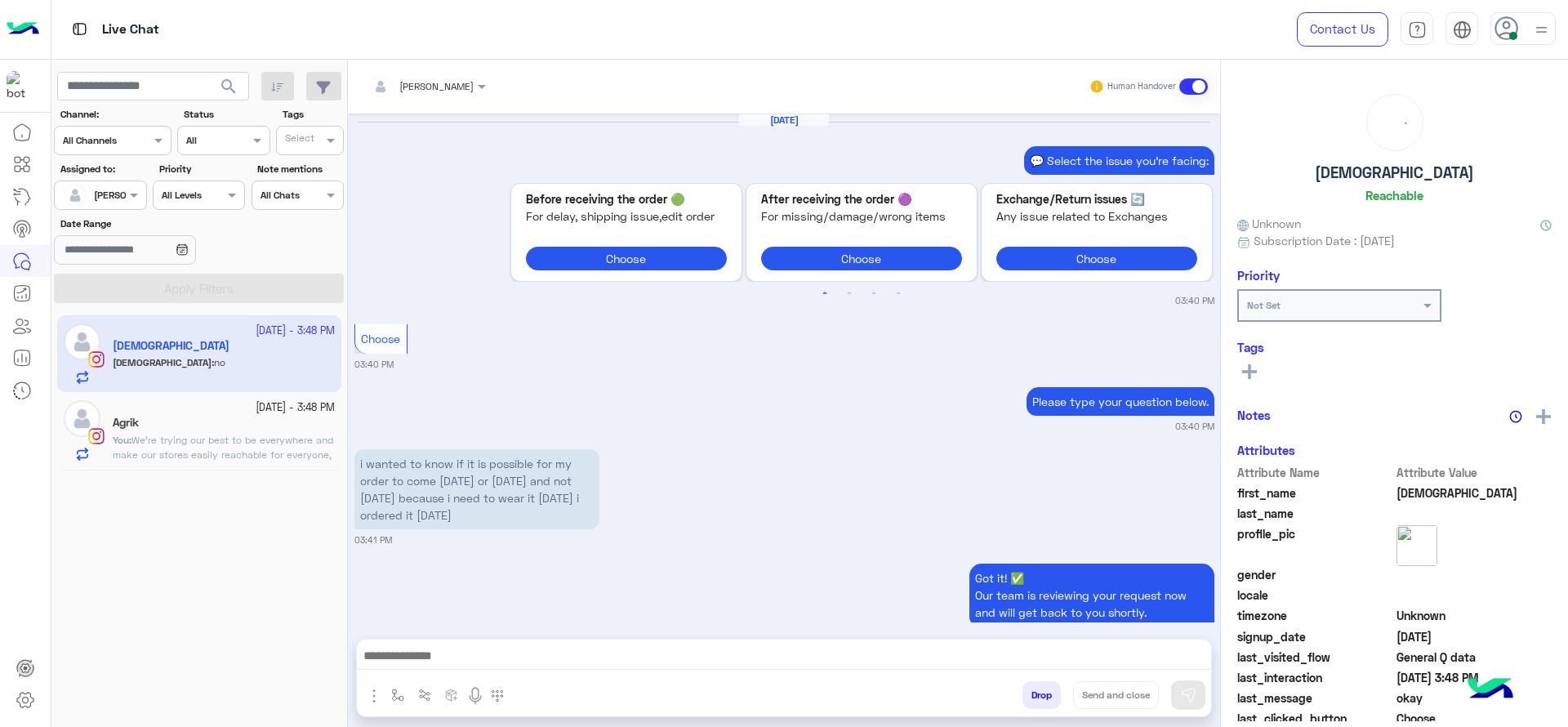
scroll to position [1244, 0]
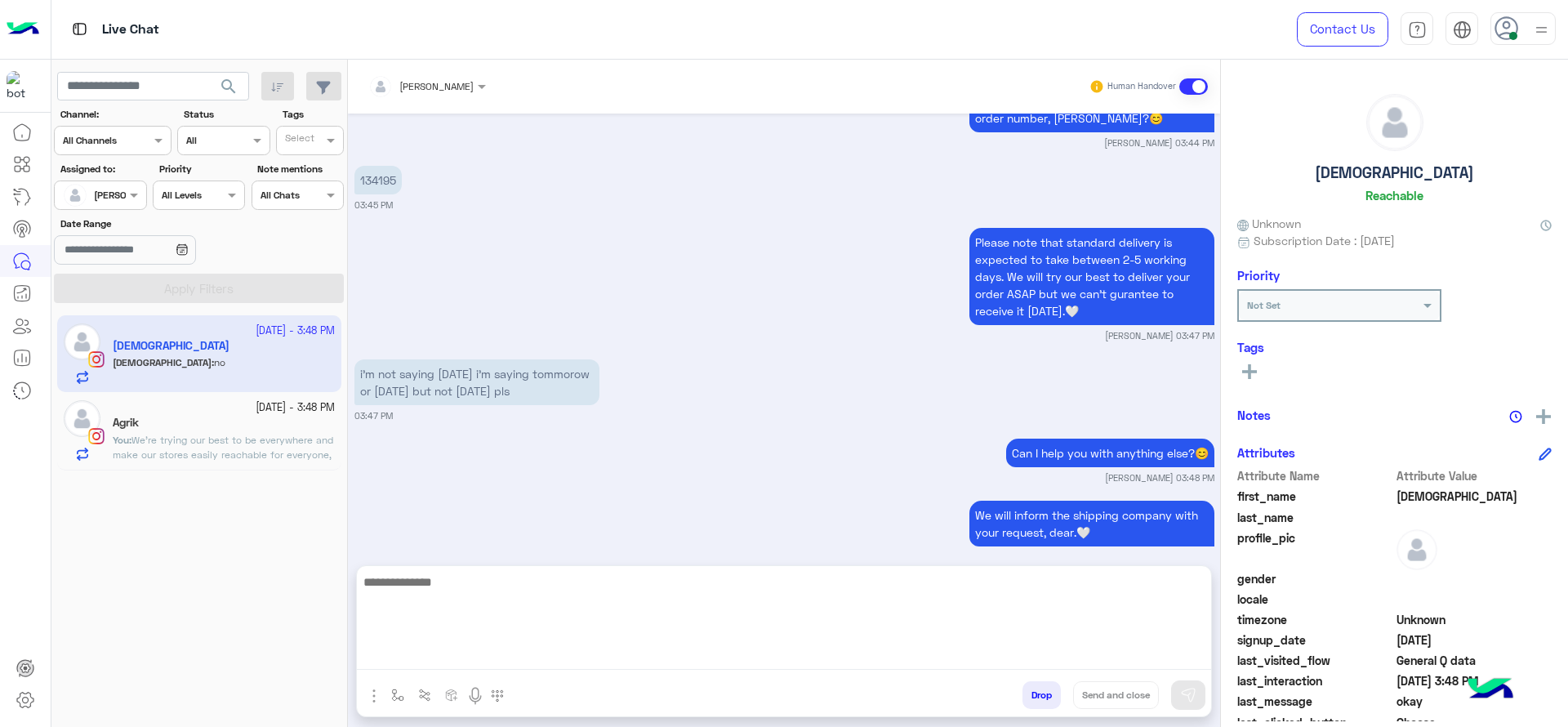
click at [641, 653] on textarea at bounding box center [784, 621] width 855 height 98
paste textarea "**********"
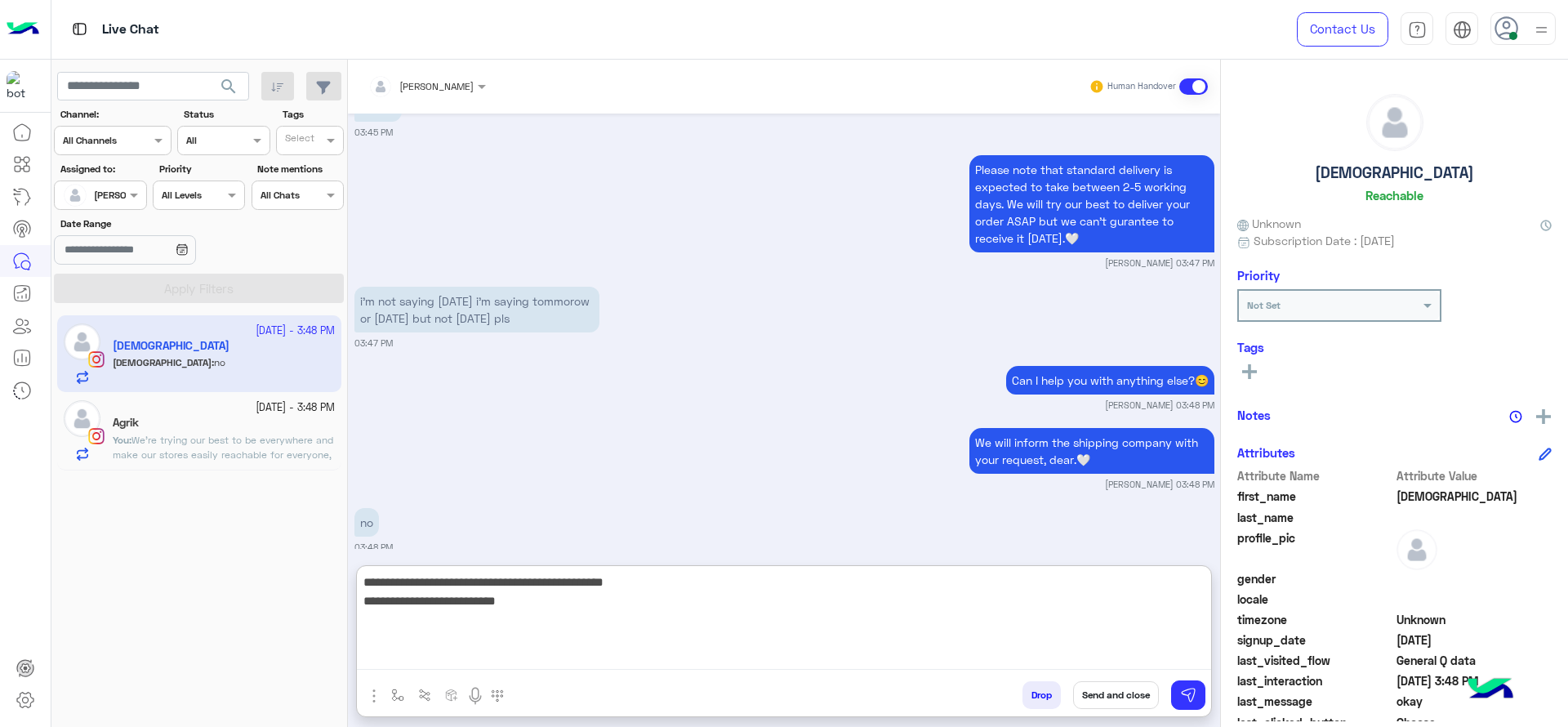
drag, startPoint x: 362, startPoint y: 580, endPoint x: 465, endPoint y: 577, distance: 103.0
click at [466, 577] on textarea "**********" at bounding box center [784, 621] width 855 height 98
click at [361, 601] on textarea "**********" at bounding box center [784, 621] width 855 height 98
type textarea "**********"
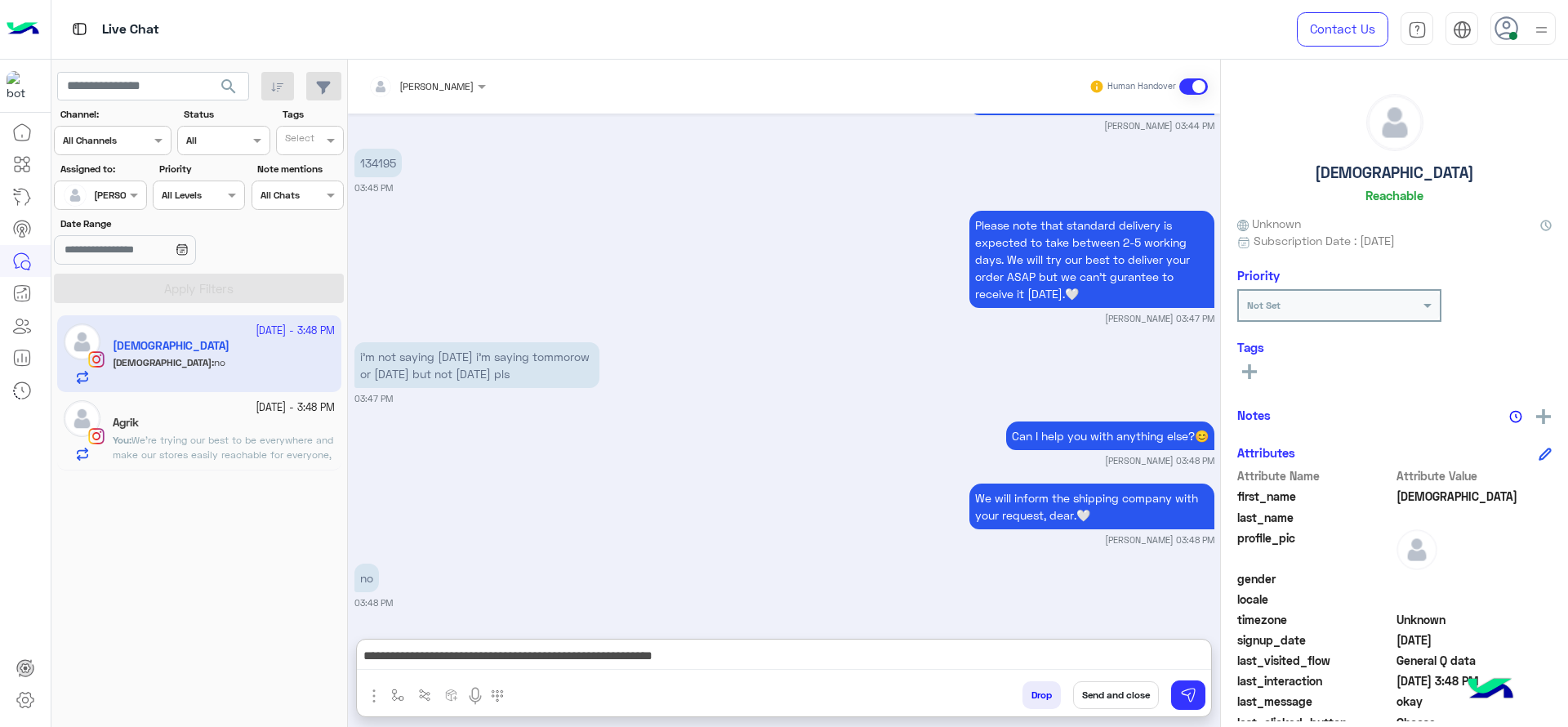
click at [1132, 691] on button "Send and close" at bounding box center [1116, 695] width 86 height 27
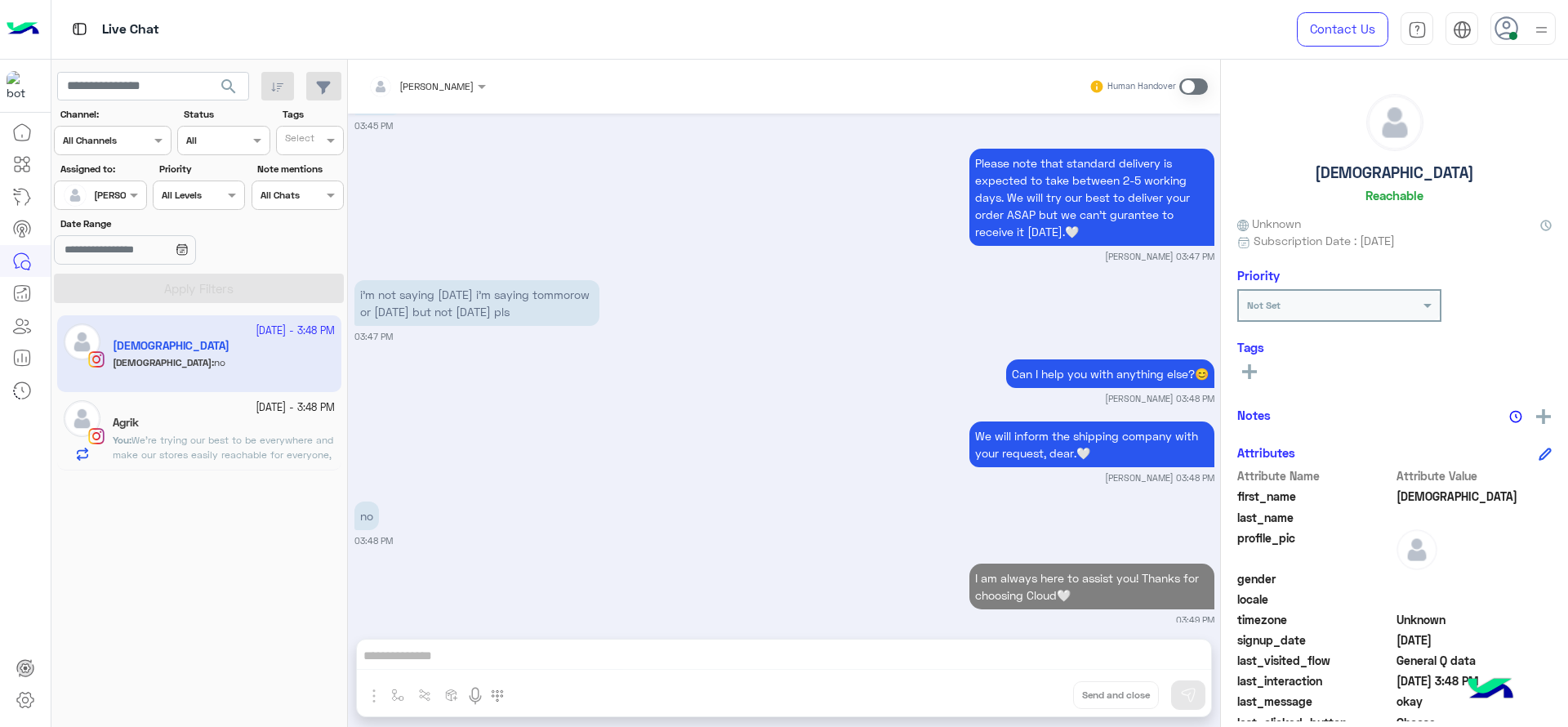
scroll to position [1366, 0]
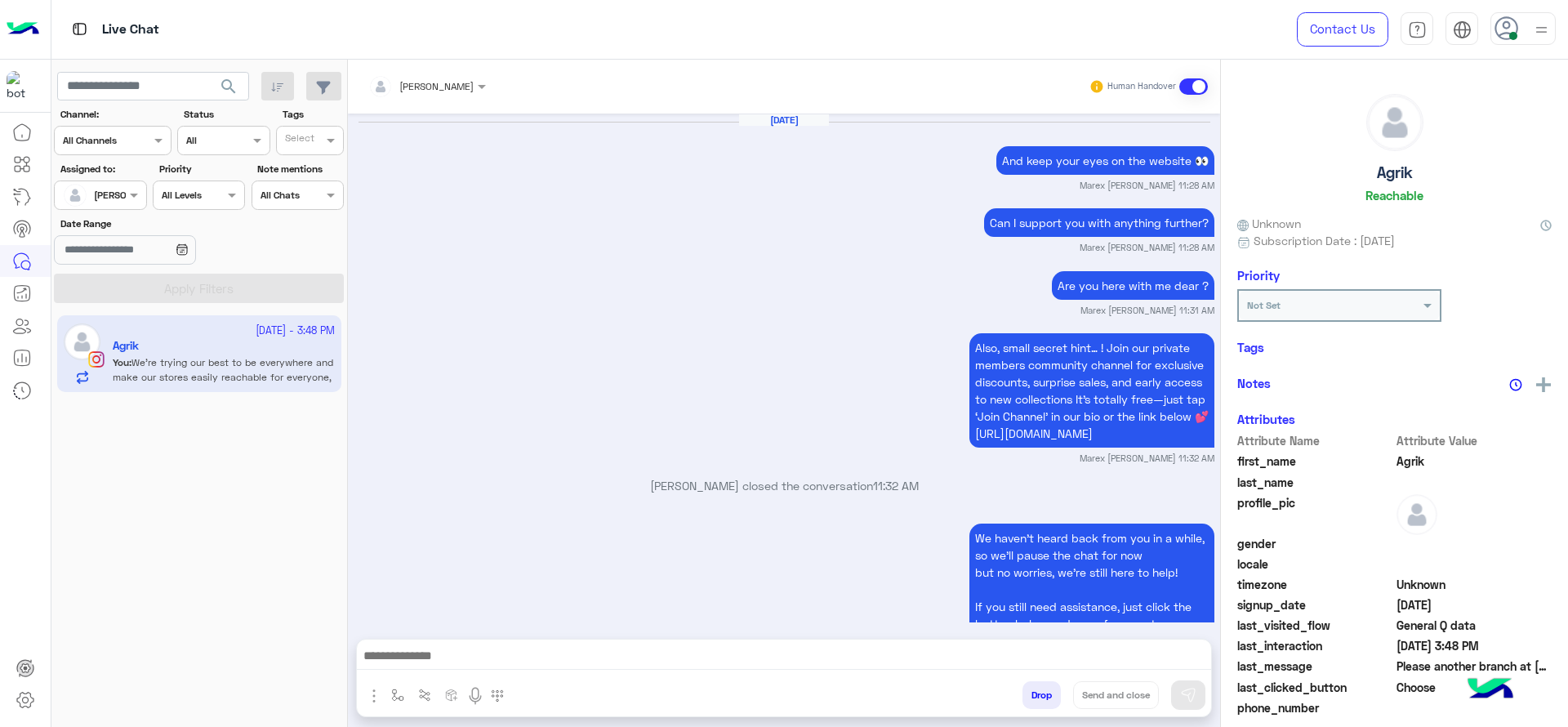
scroll to position [1518, 0]
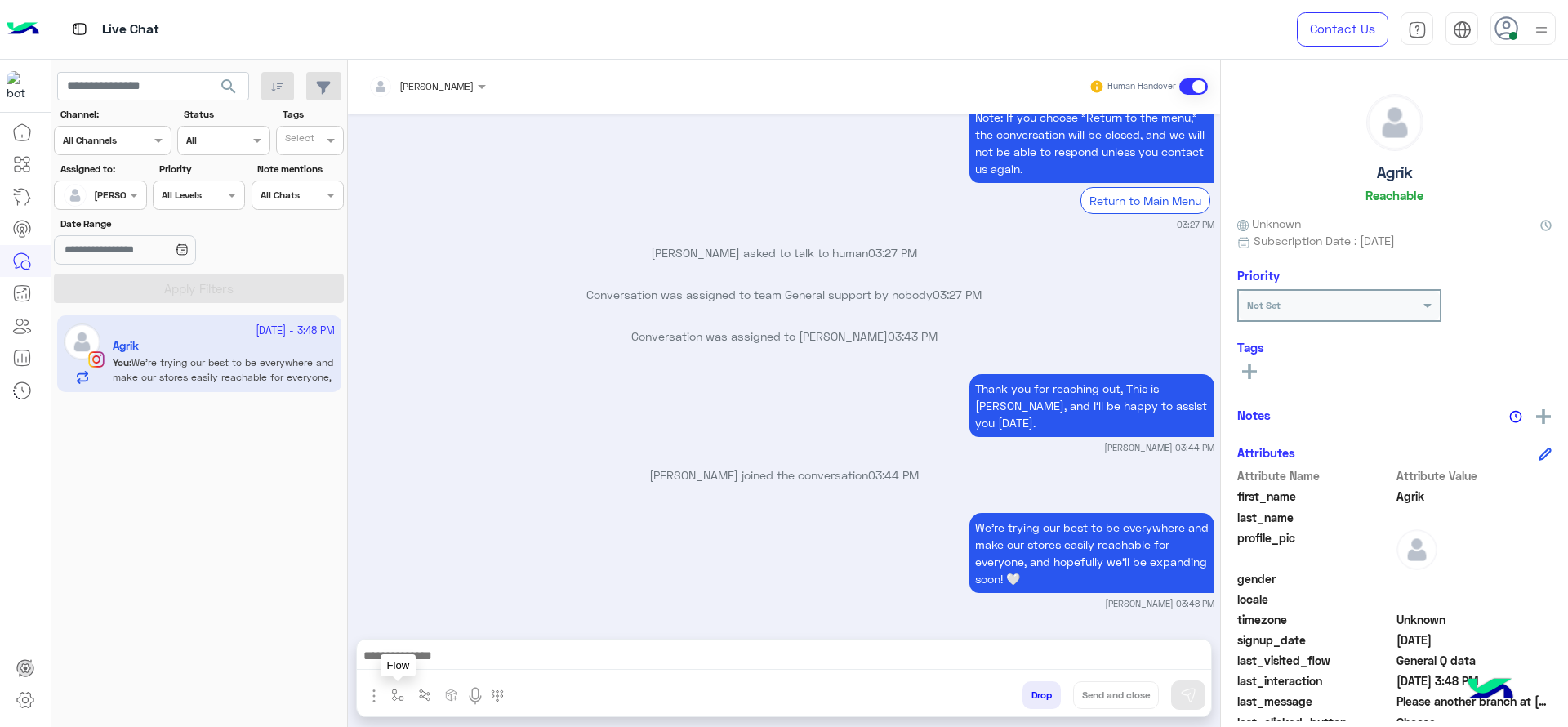
click at [401, 690] on img "button" at bounding box center [398, 695] width 13 height 13
click at [445, 630] on div "[PERSON_NAME] Human Handover [DATE] And keep your eyes on the website 👀 Marex […" at bounding box center [784, 397] width 872 height 674
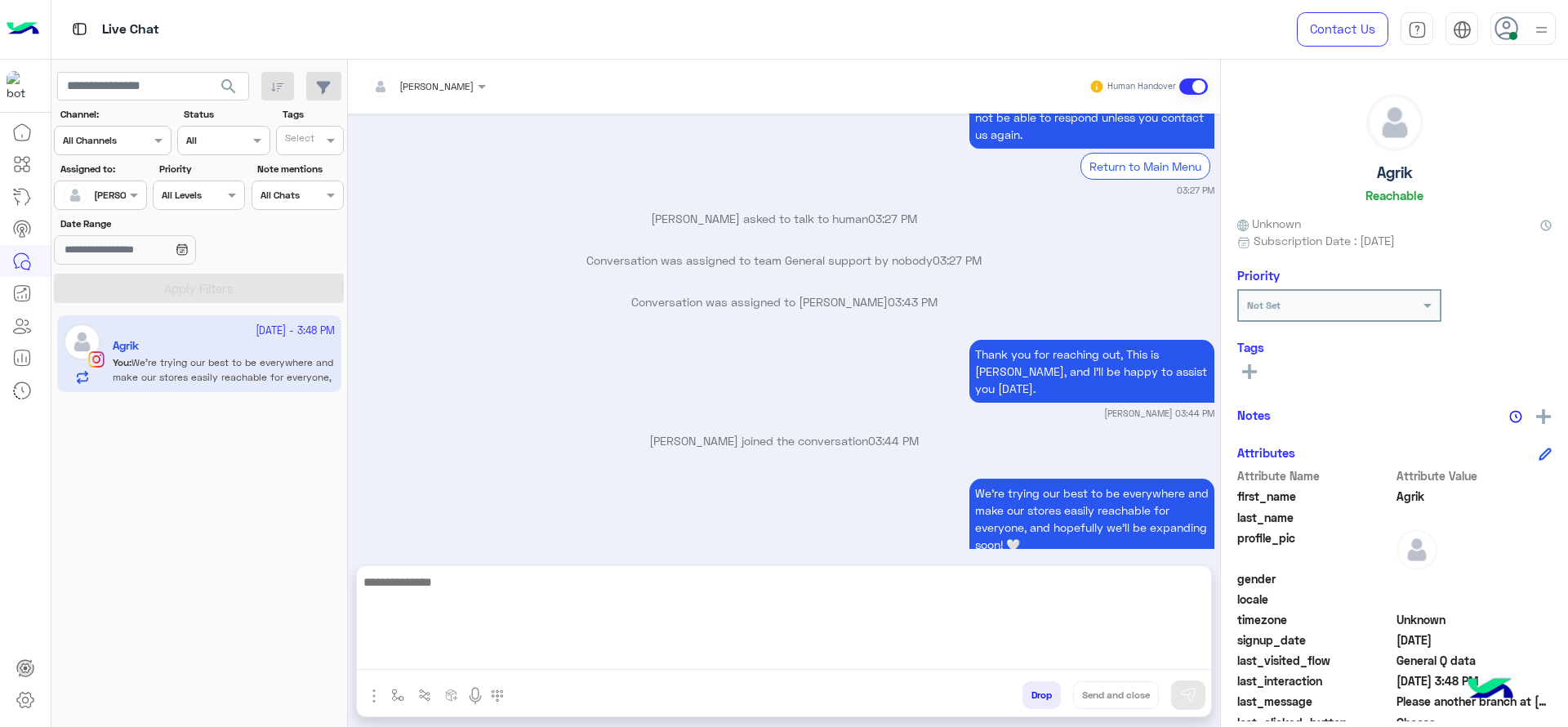
click at [445, 666] on textarea at bounding box center [784, 621] width 855 height 98
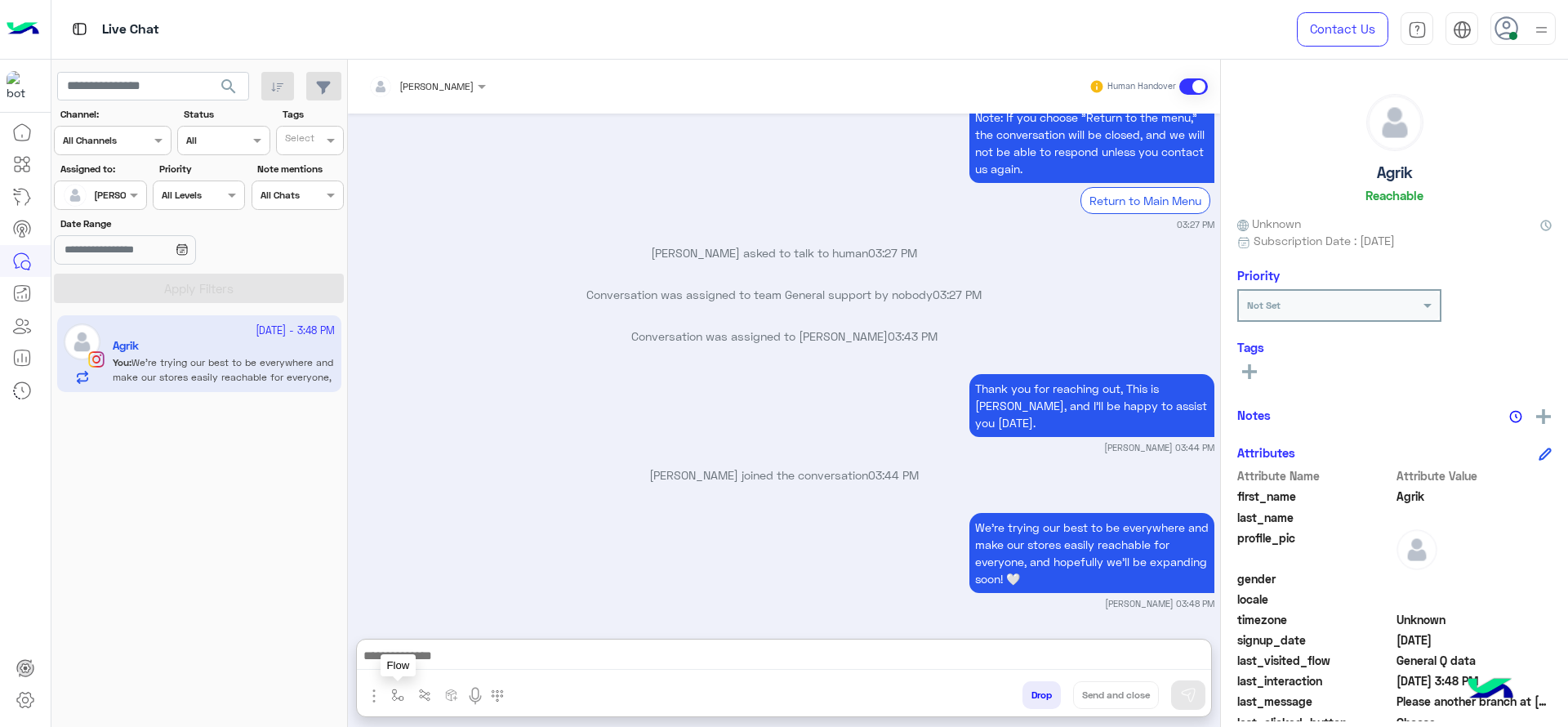
click at [400, 694] on img "button" at bounding box center [398, 695] width 13 height 13
click at [422, 670] on div "enter flow name" at bounding box center [446, 659] width 121 height 29
type input "*"
click at [458, 623] on div "[PERSON_NAME]" at bounding box center [446, 631] width 121 height 32
type textarea "**********"
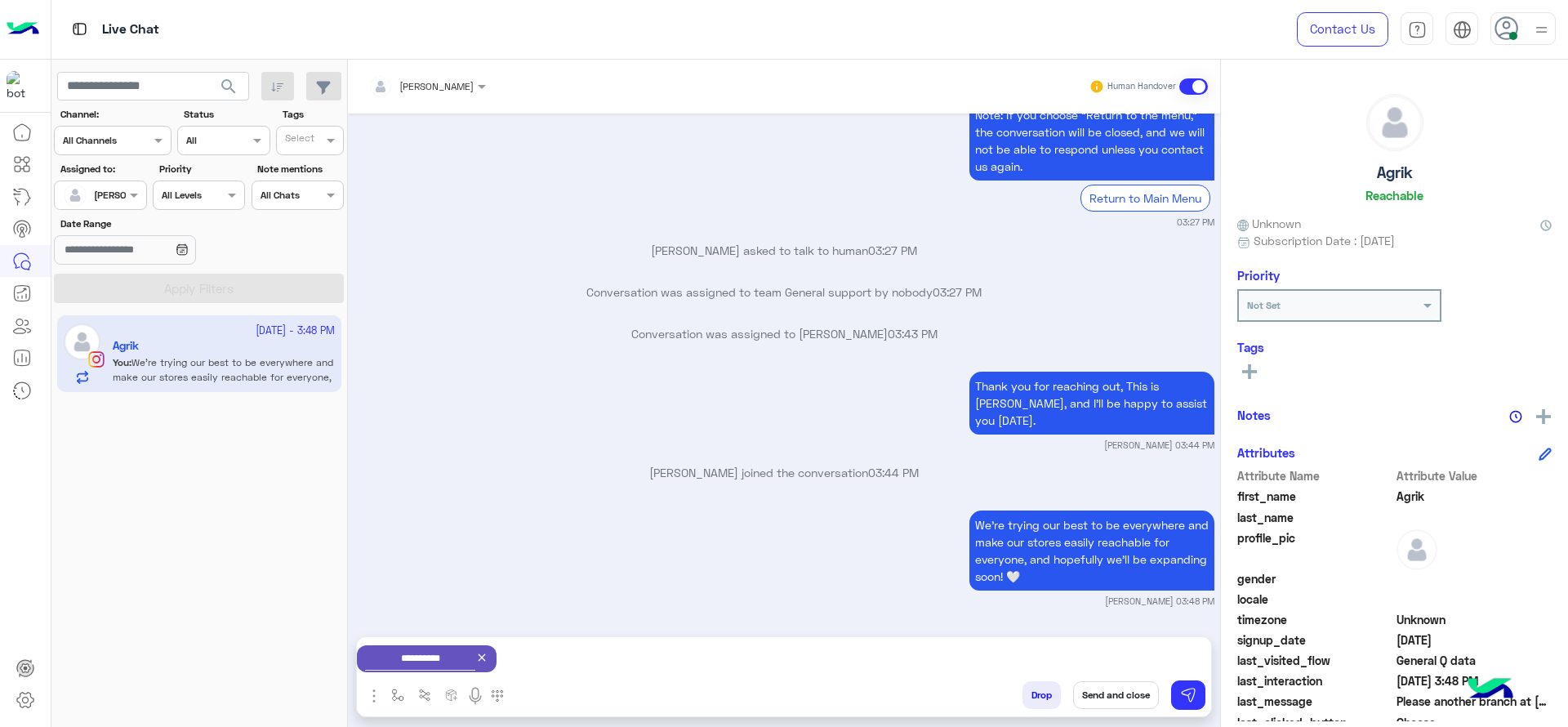
click at [1094, 690] on button "Send and close" at bounding box center [1116, 695] width 86 height 27
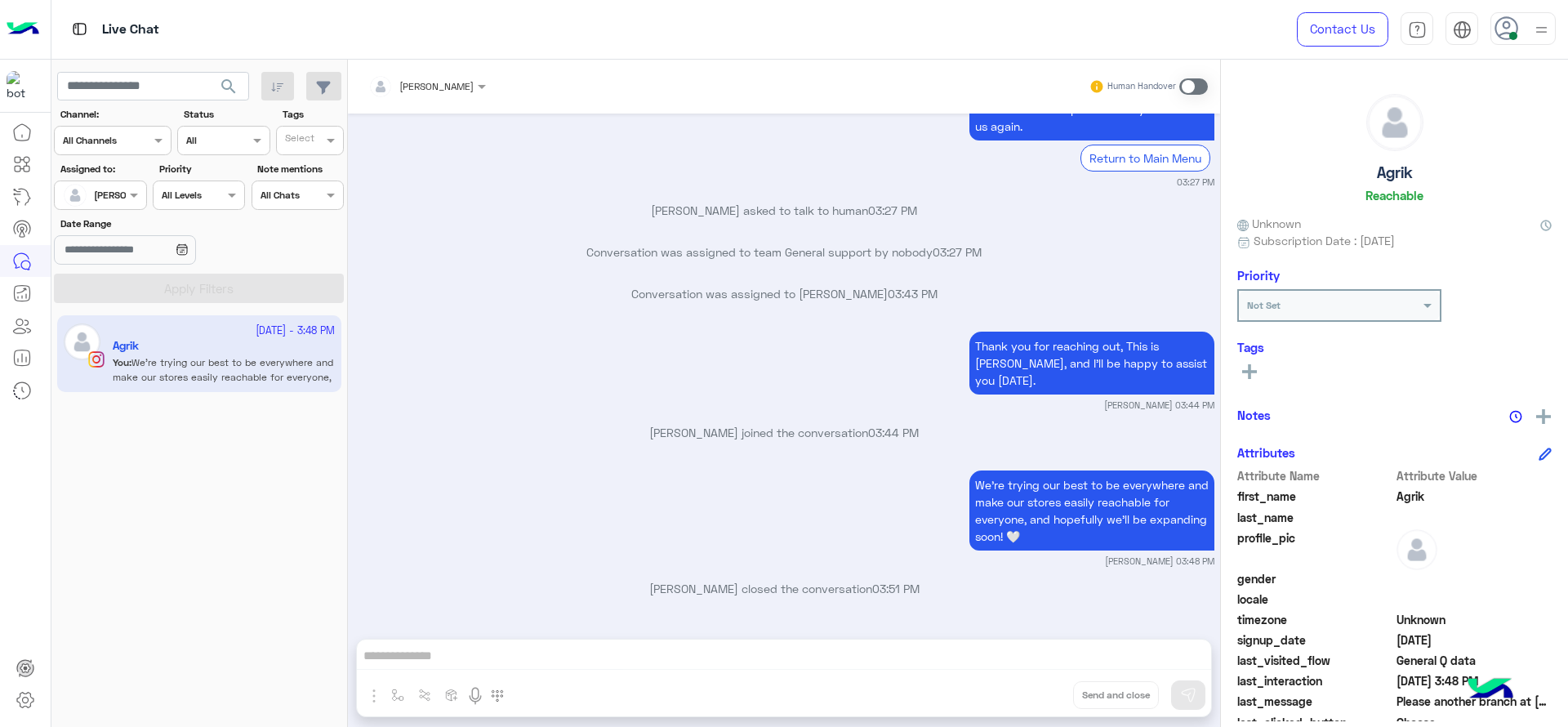
scroll to position [1773, 0]
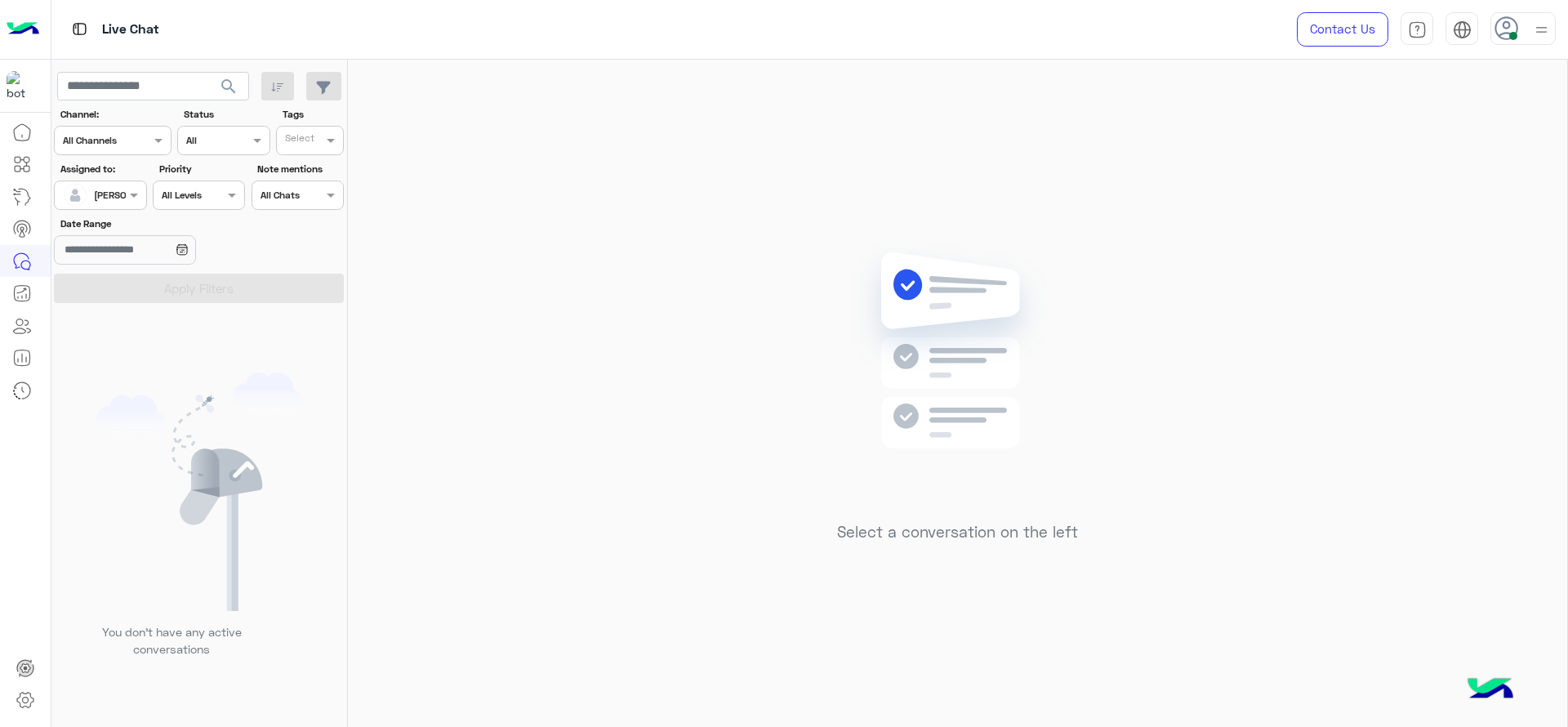
click at [112, 198] on div at bounding box center [100, 193] width 91 height 16
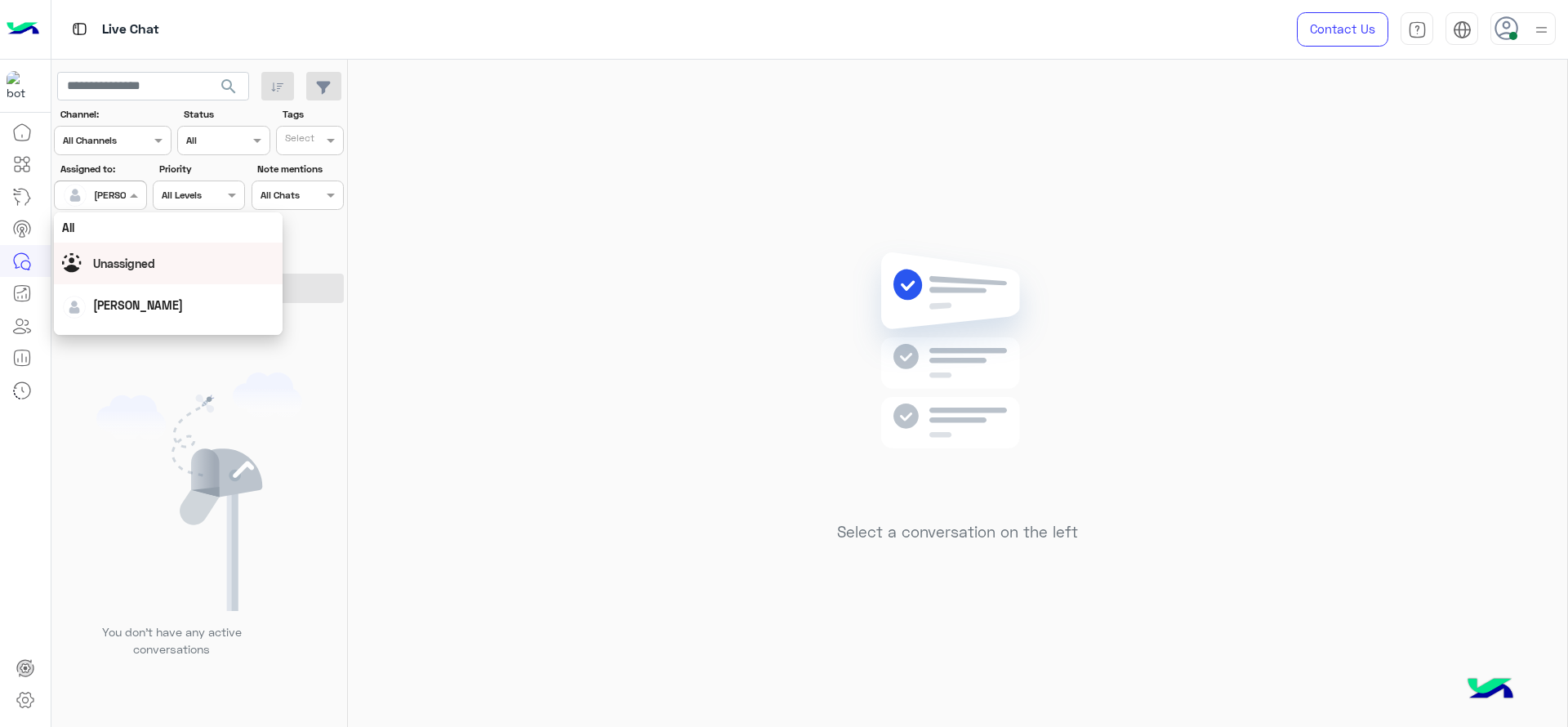
click at [131, 265] on span "Unassigned" at bounding box center [124, 263] width 62 height 14
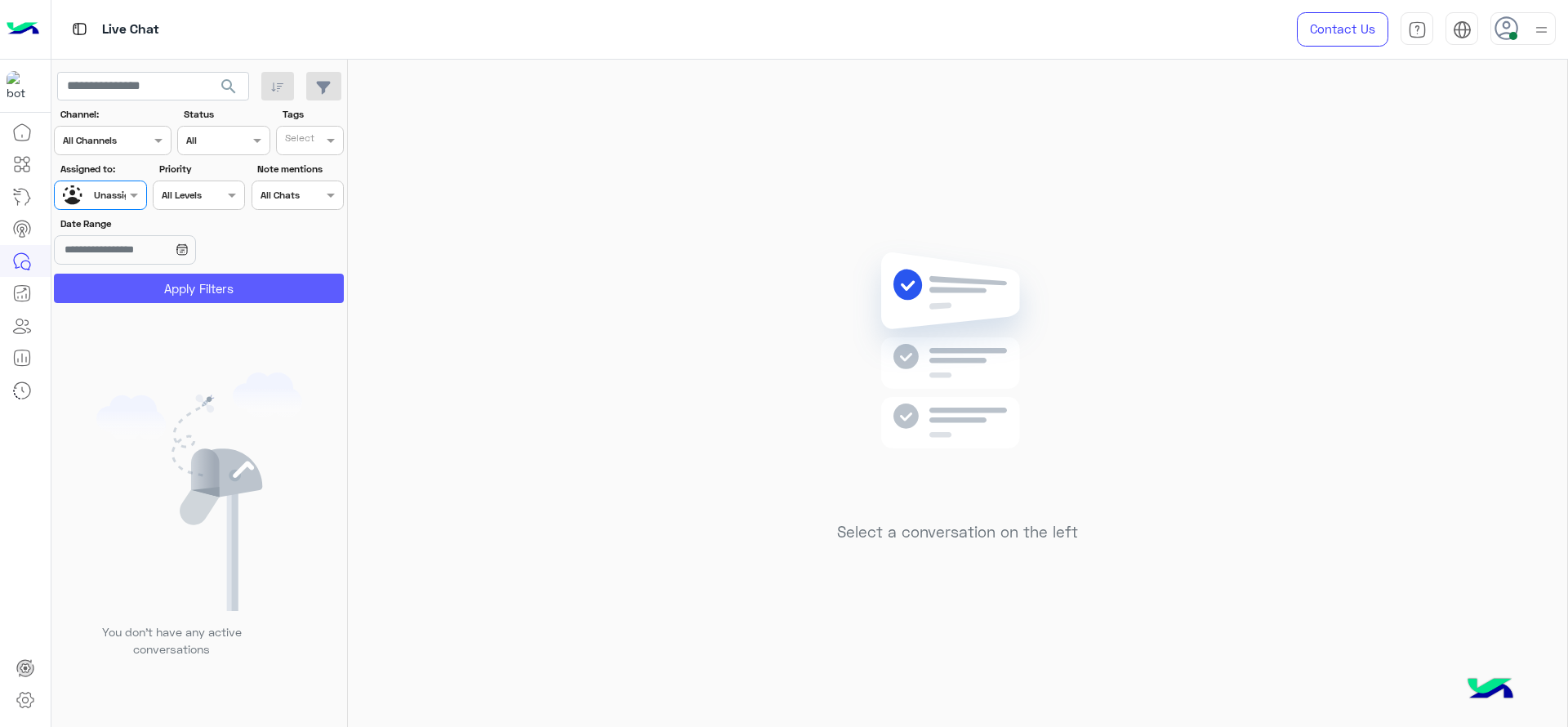
click at [207, 285] on button "Apply Filters" at bounding box center [199, 288] width 290 height 29
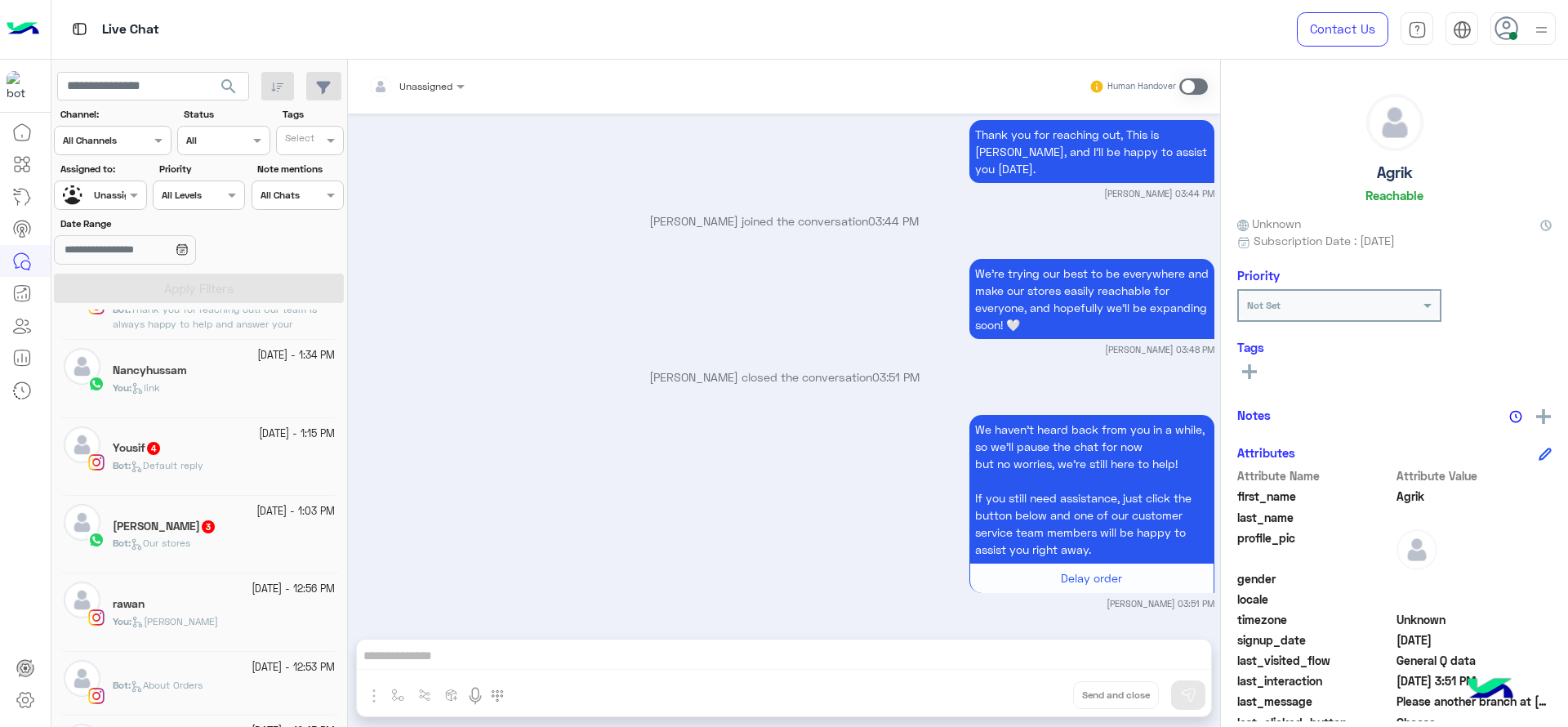
scroll to position [1071, 0]
click at [232, 373] on div "Nancyhussam" at bounding box center [224, 368] width 222 height 17
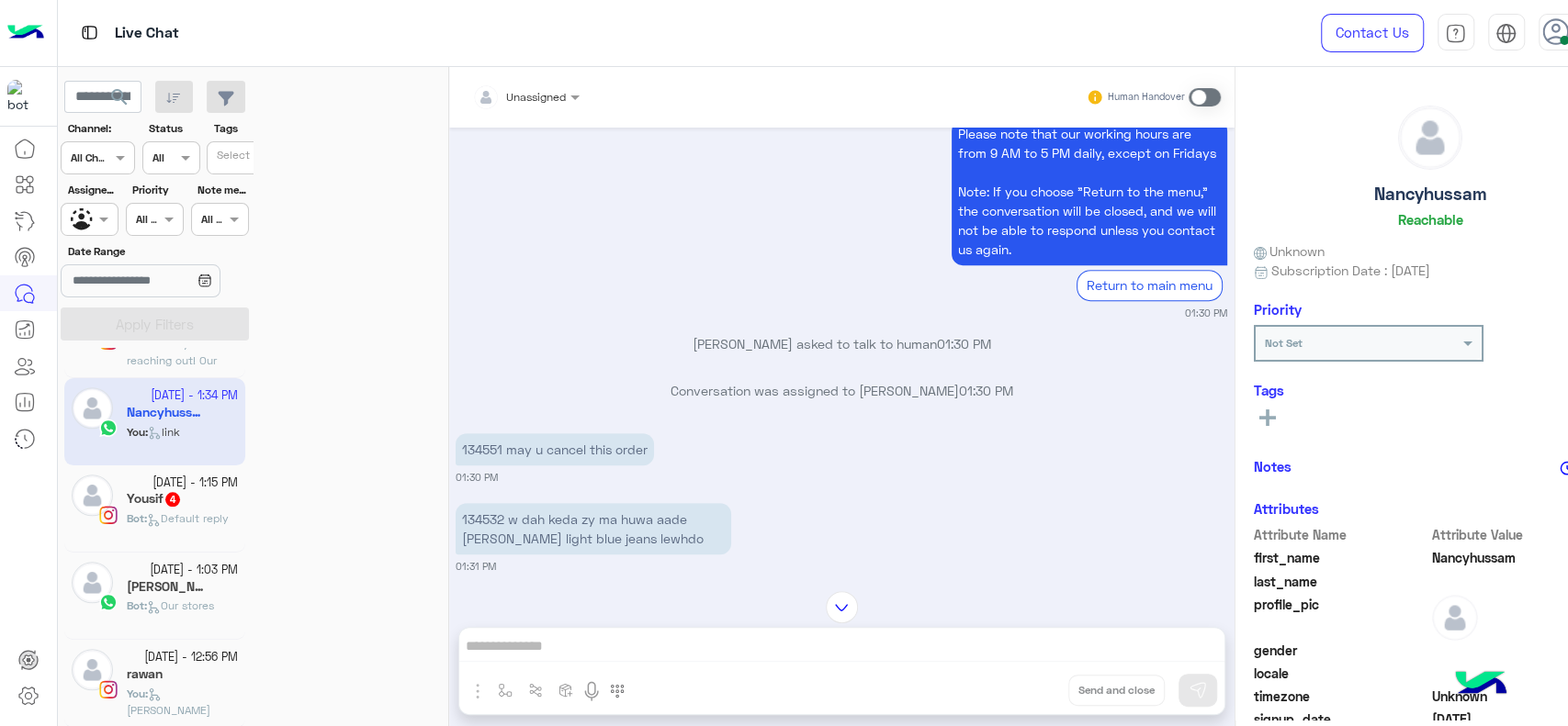
scroll to position [448, 0]
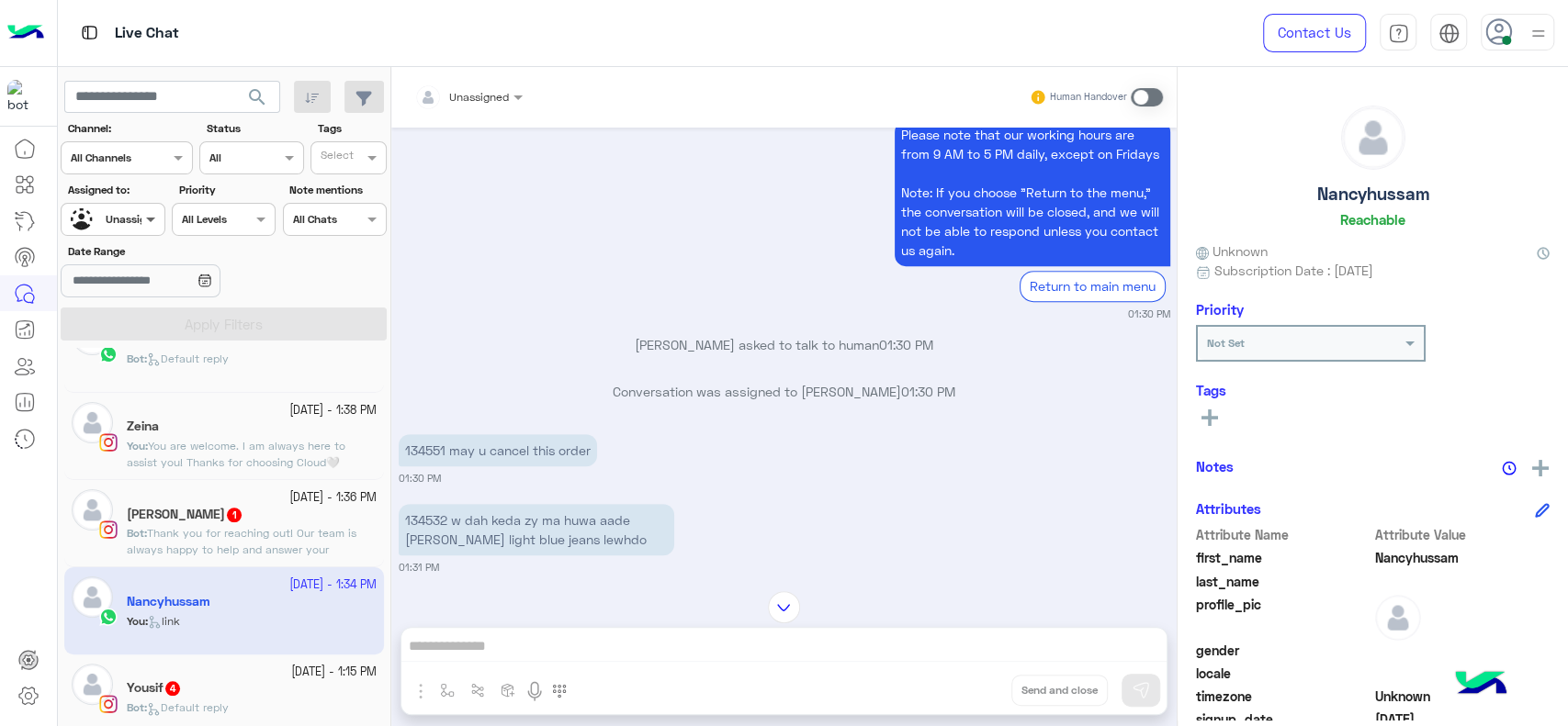
click at [154, 229] on span at bounding box center [152, 219] width 23 height 20
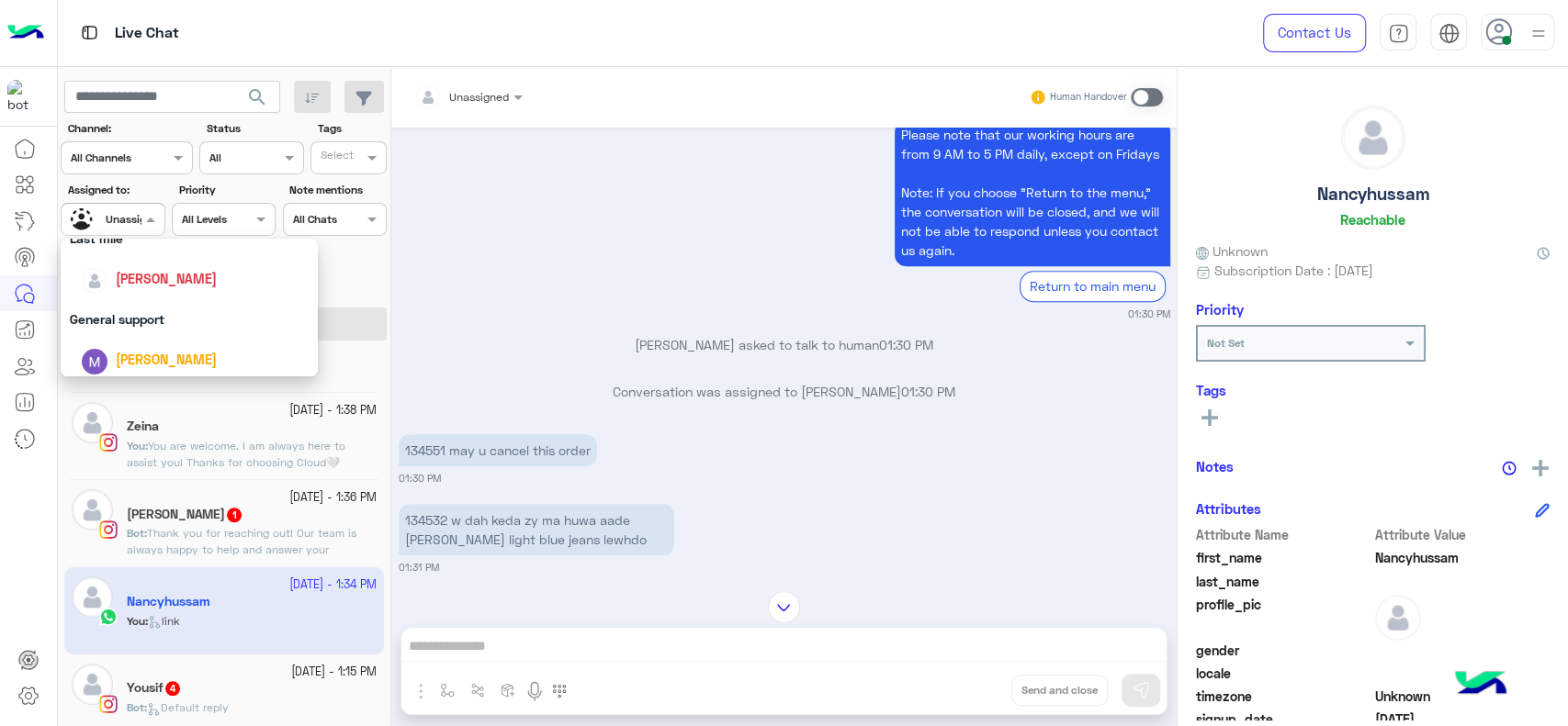
scroll to position [257, 0]
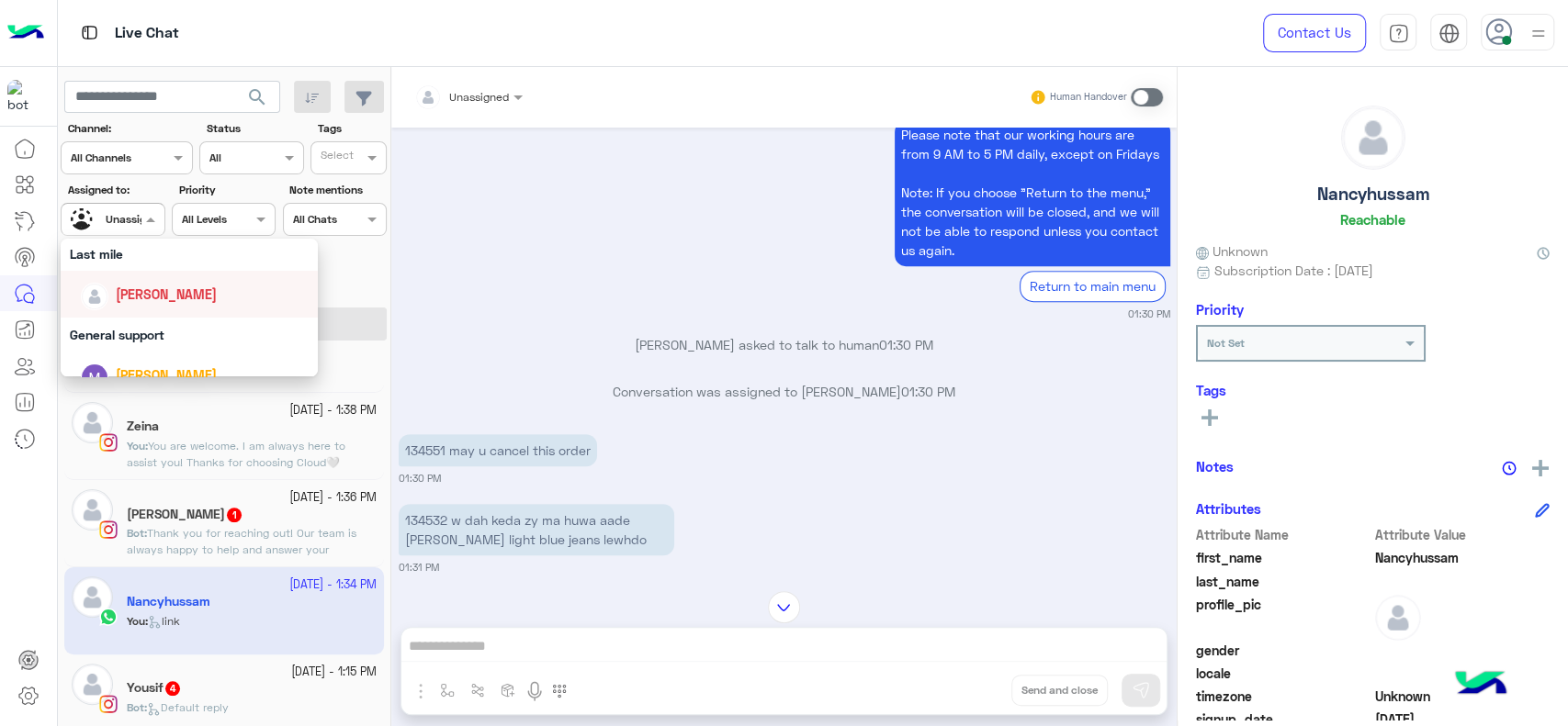
click at [158, 316] on div "[PERSON_NAME]" at bounding box center [189, 294] width 257 height 47
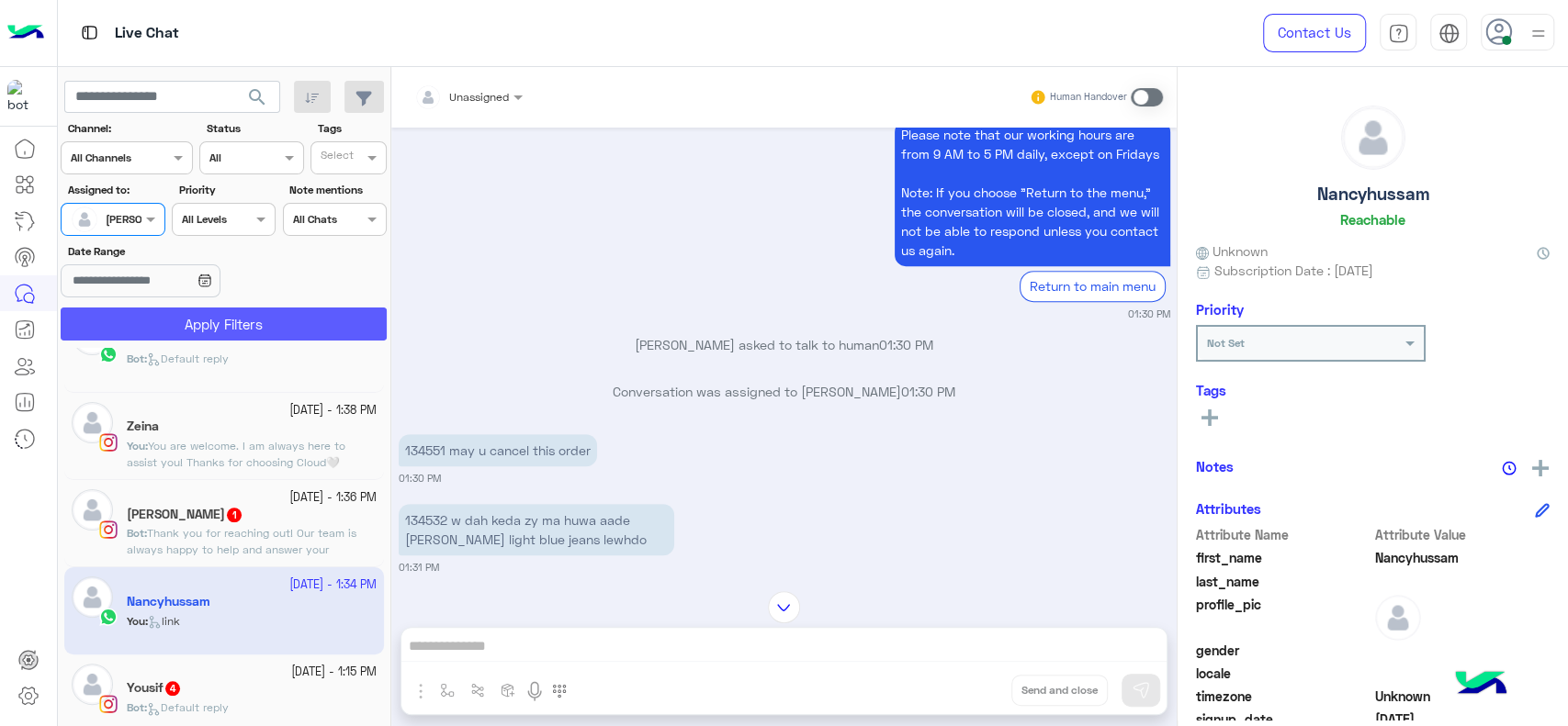
click at [162, 320] on button "Apply Filters" at bounding box center [223, 323] width 326 height 33
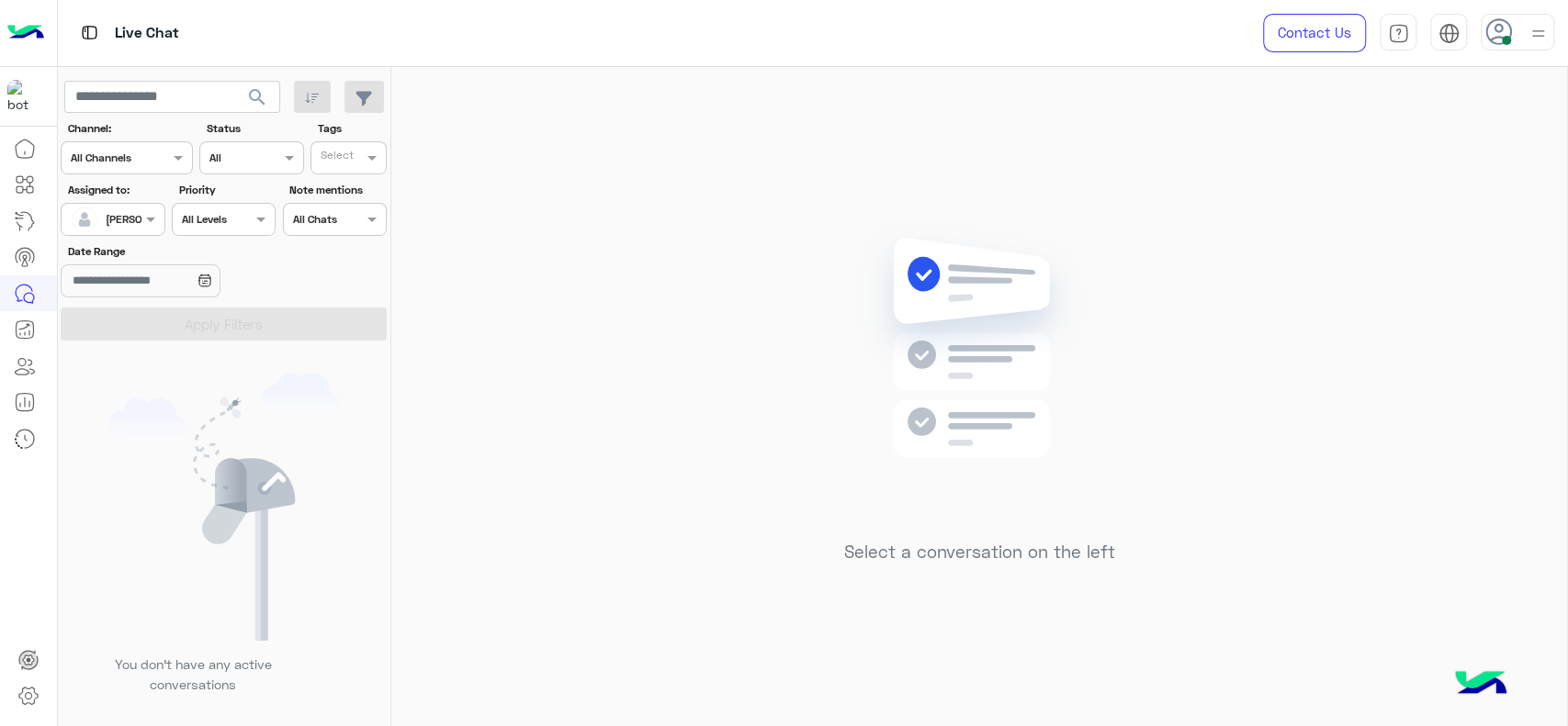
click at [129, 223] on div at bounding box center [112, 217] width 102 height 18
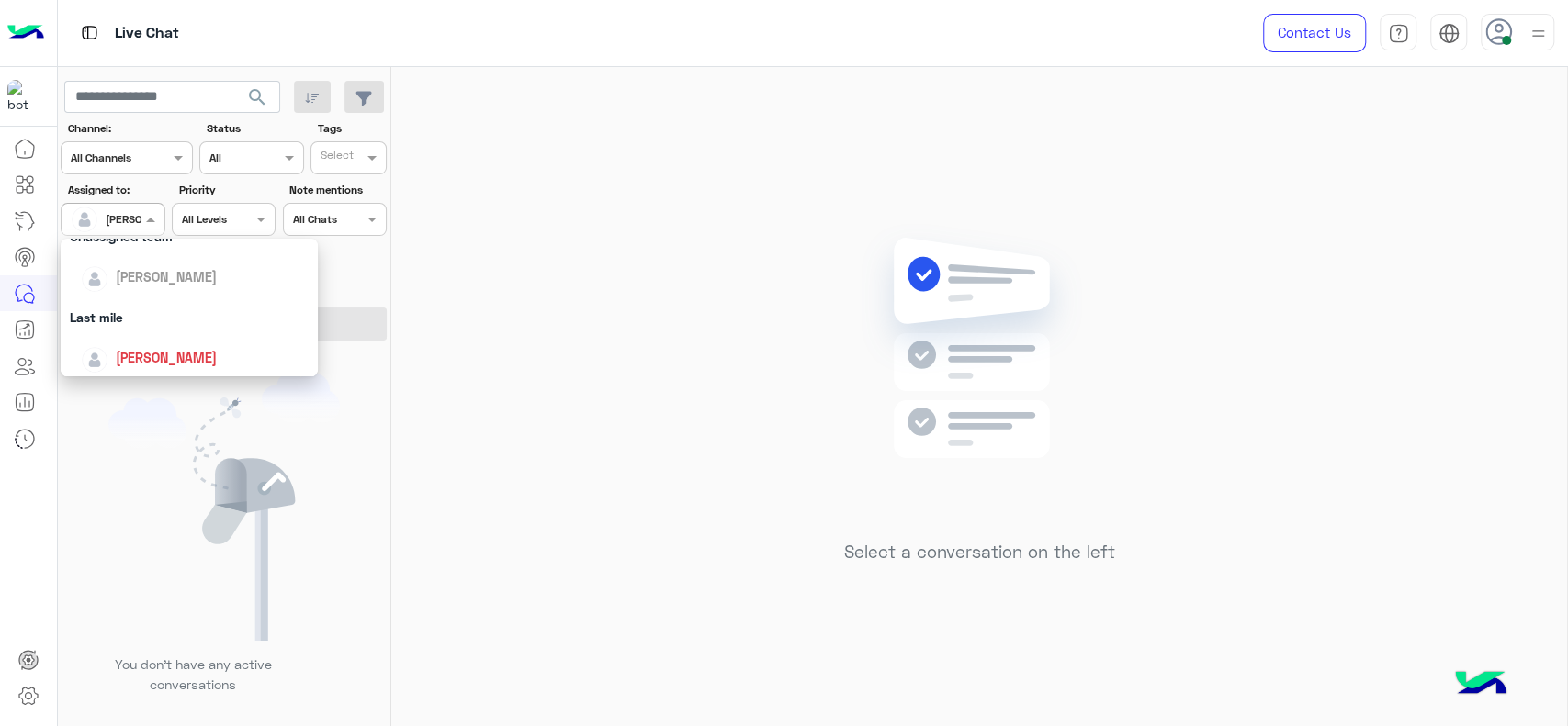
scroll to position [224, 0]
click at [138, 362] on div "General support" at bounding box center [189, 367] width 257 height 34
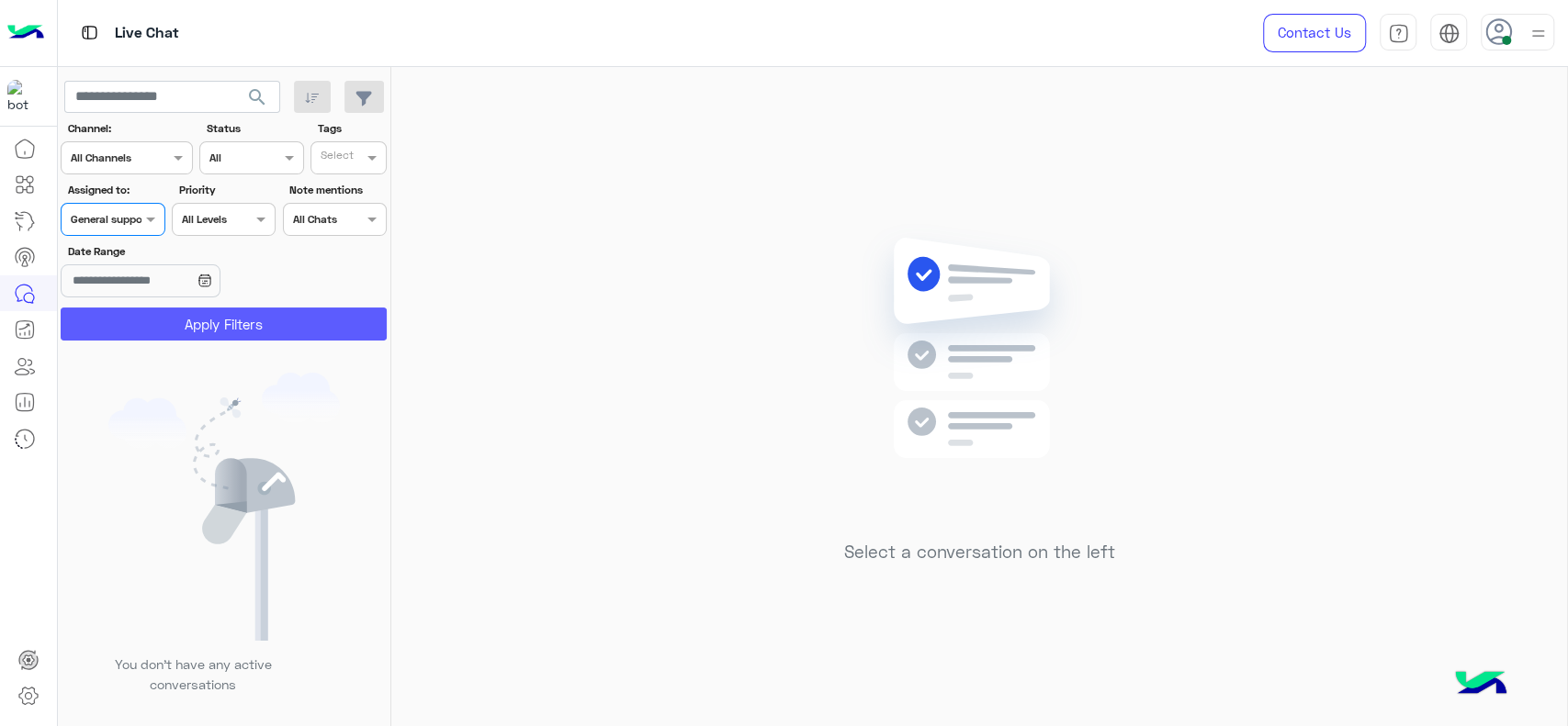
click at [145, 335] on button "Apply Filters" at bounding box center [223, 323] width 326 height 33
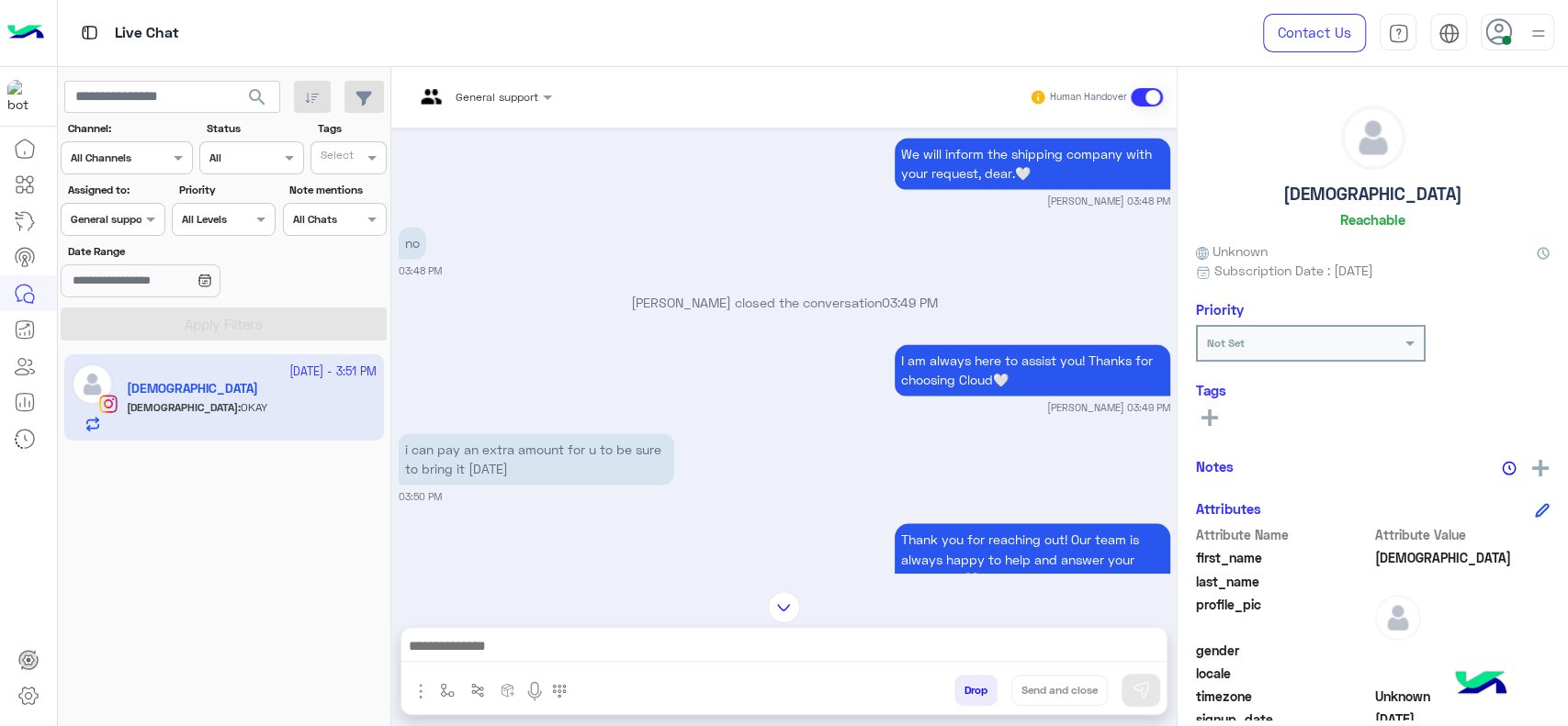
scroll to position [1916, 0]
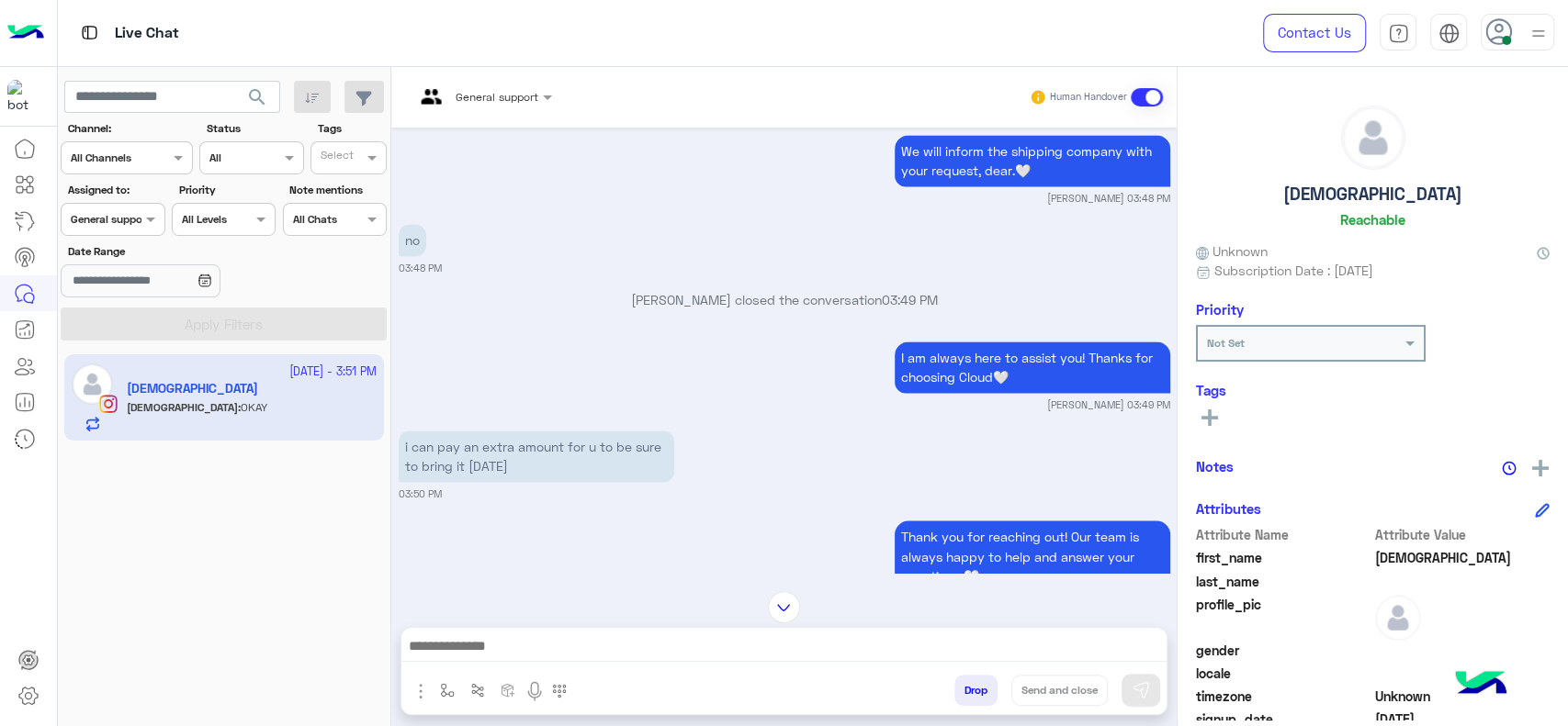
click at [525, 85] on div at bounding box center [482, 93] width 156 height 18
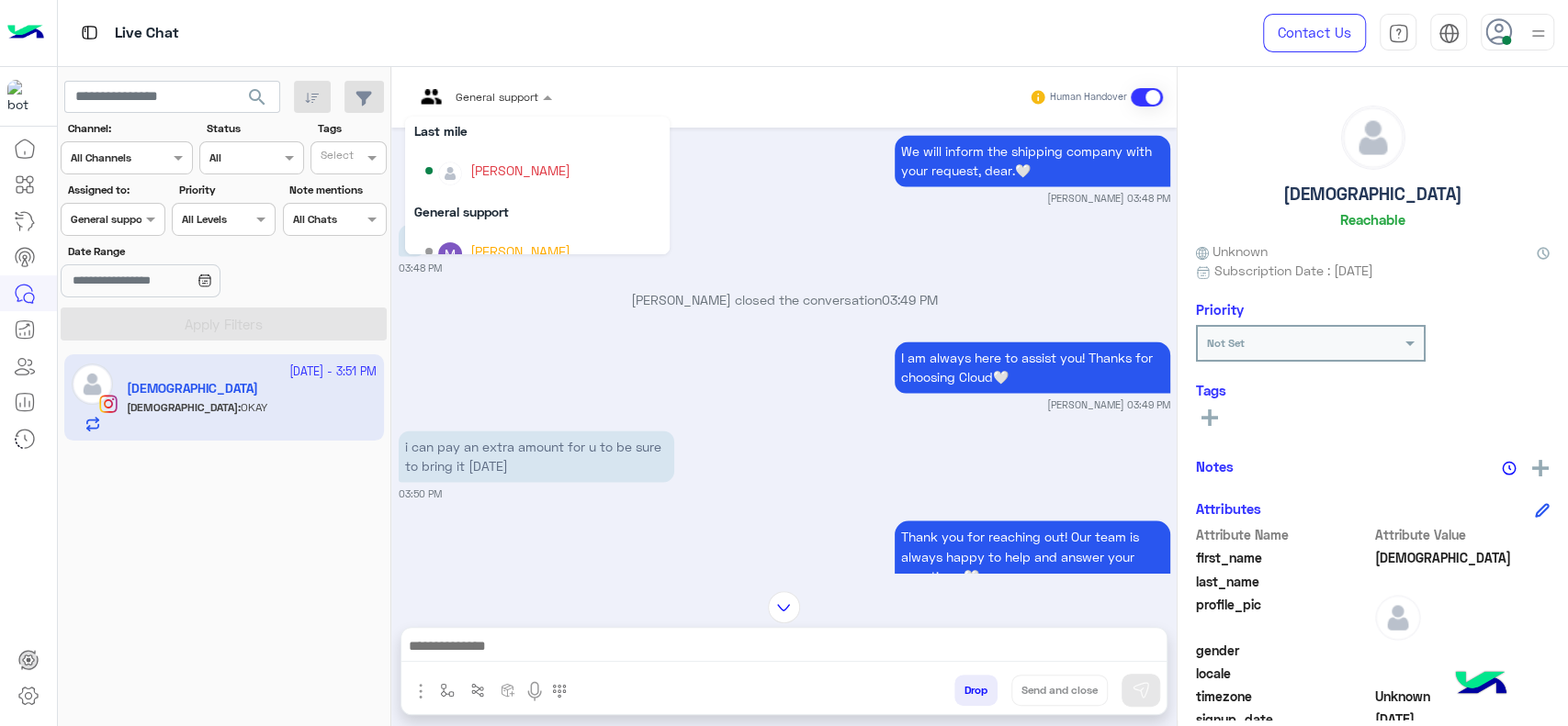
scroll to position [203, 0]
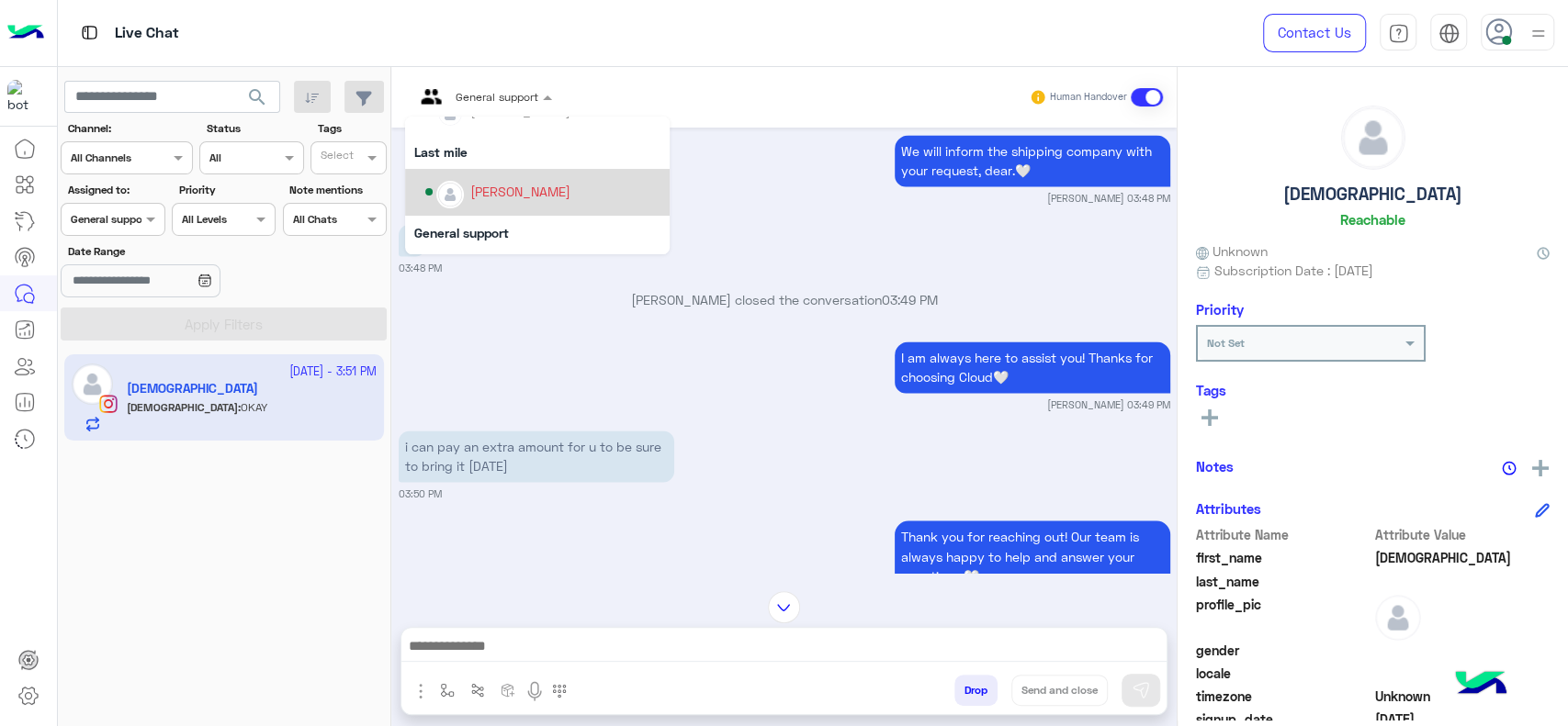
click at [526, 190] on div "[PERSON_NAME]" at bounding box center [520, 192] width 100 height 20
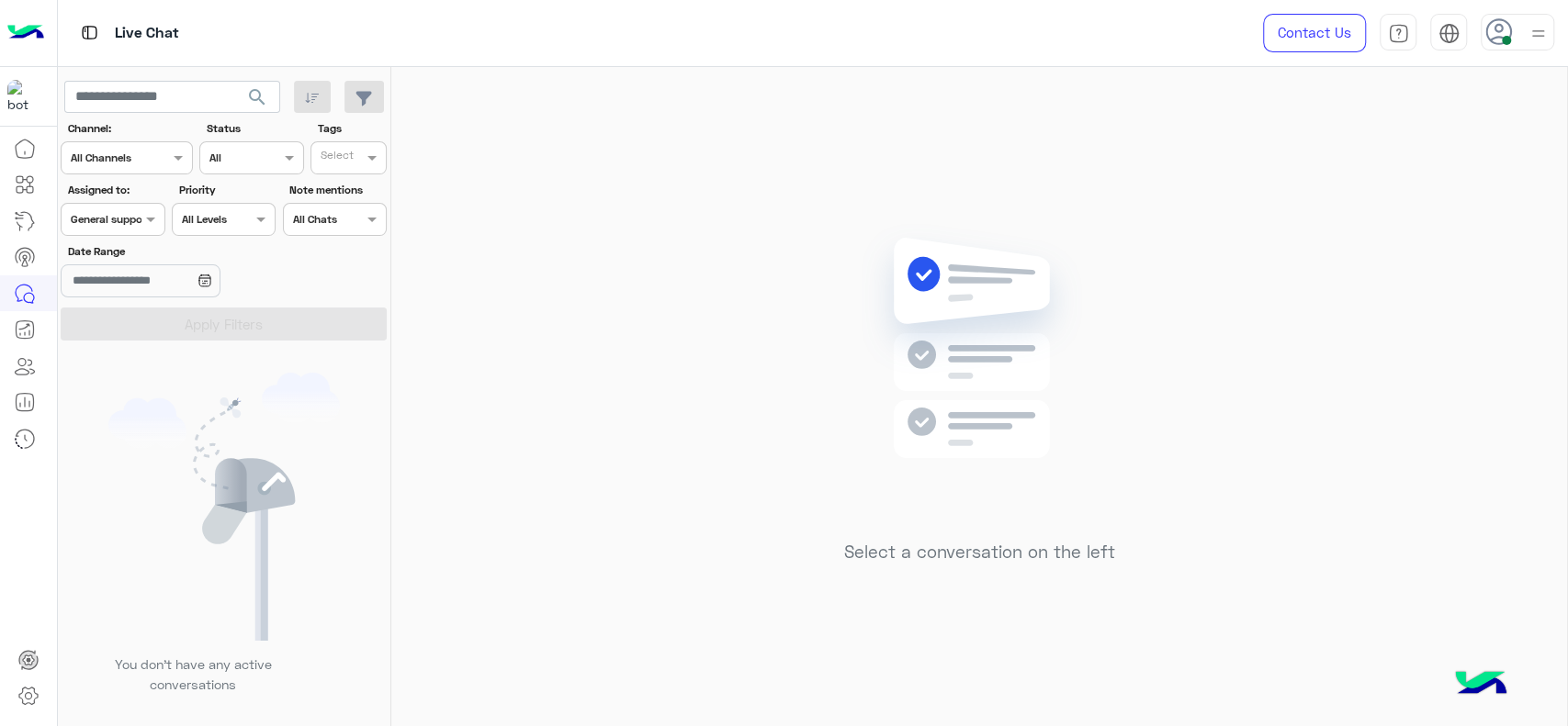
click at [152, 234] on div "Assigned on General support" at bounding box center [112, 219] width 104 height 33
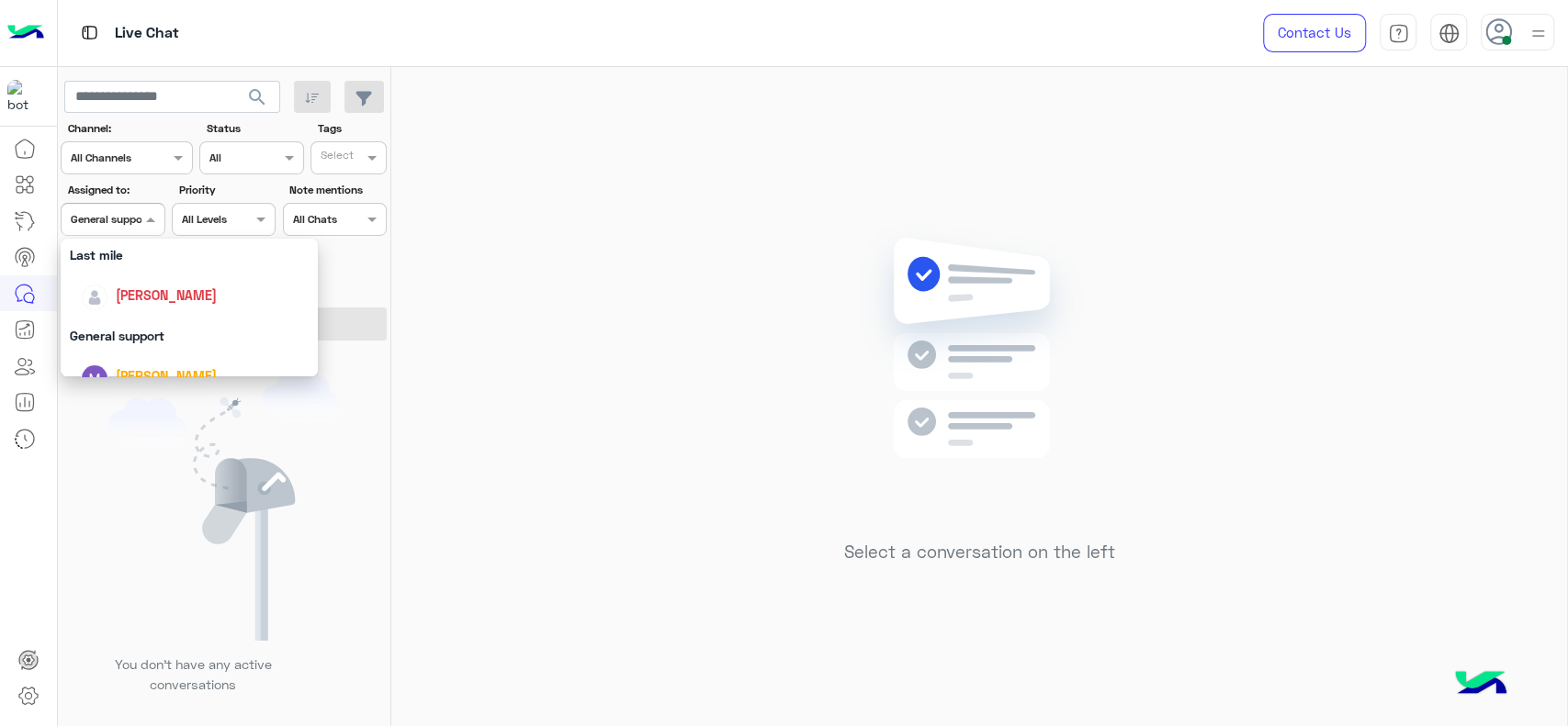
scroll to position [236, 0]
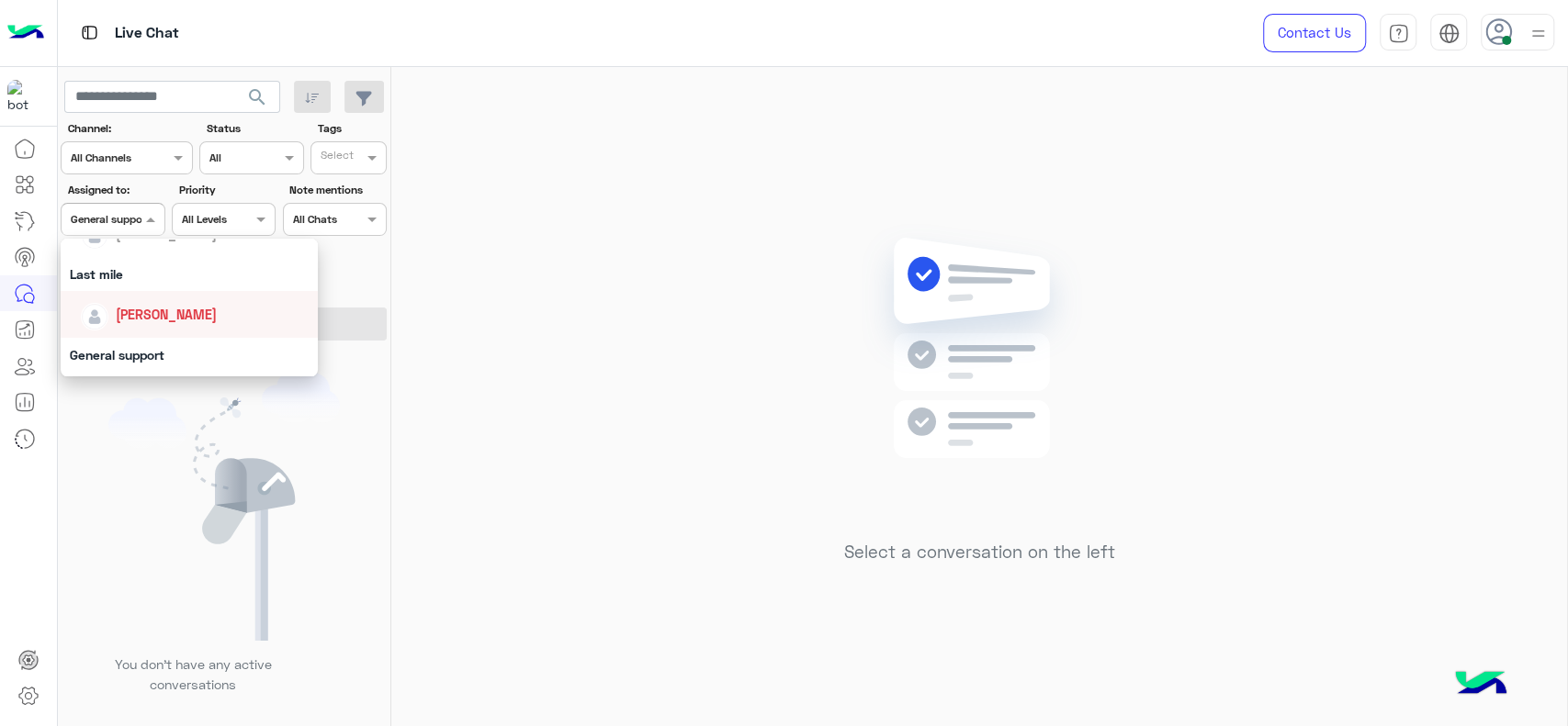
click at [177, 308] on span "[PERSON_NAME]" at bounding box center [166, 314] width 101 height 16
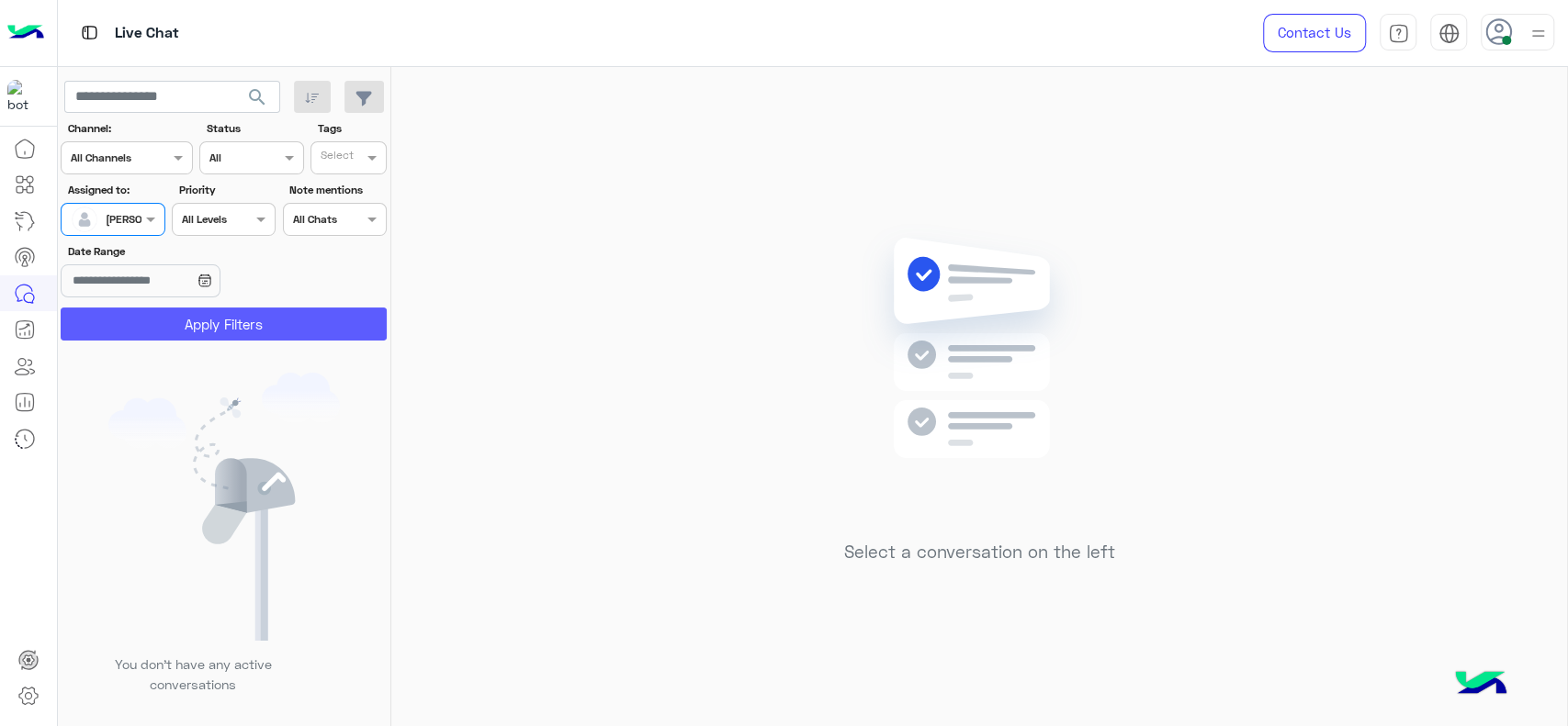
click at [182, 308] on button "Apply Filters" at bounding box center [223, 323] width 326 height 33
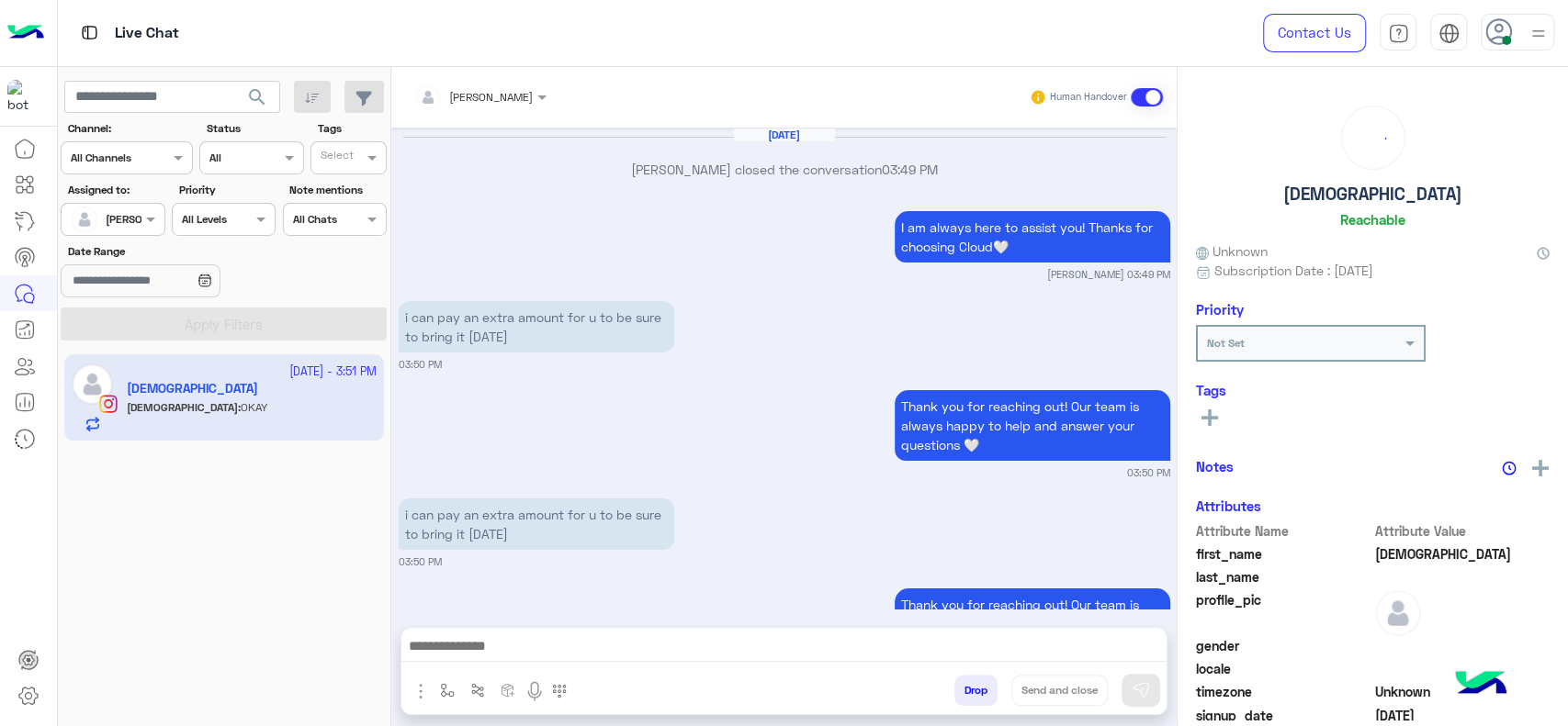
scroll to position [1599, 0]
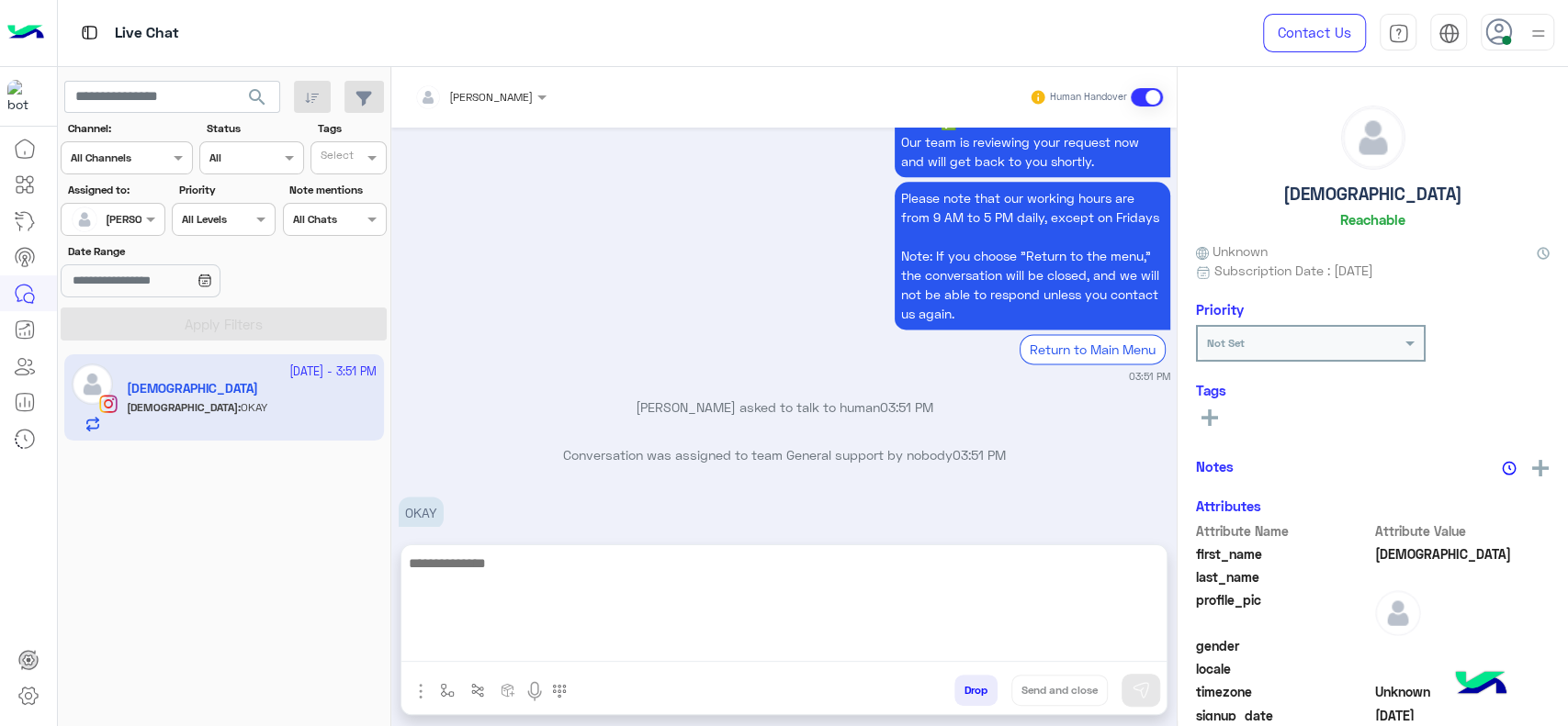
click at [537, 650] on textarea at bounding box center [784, 606] width 765 height 110
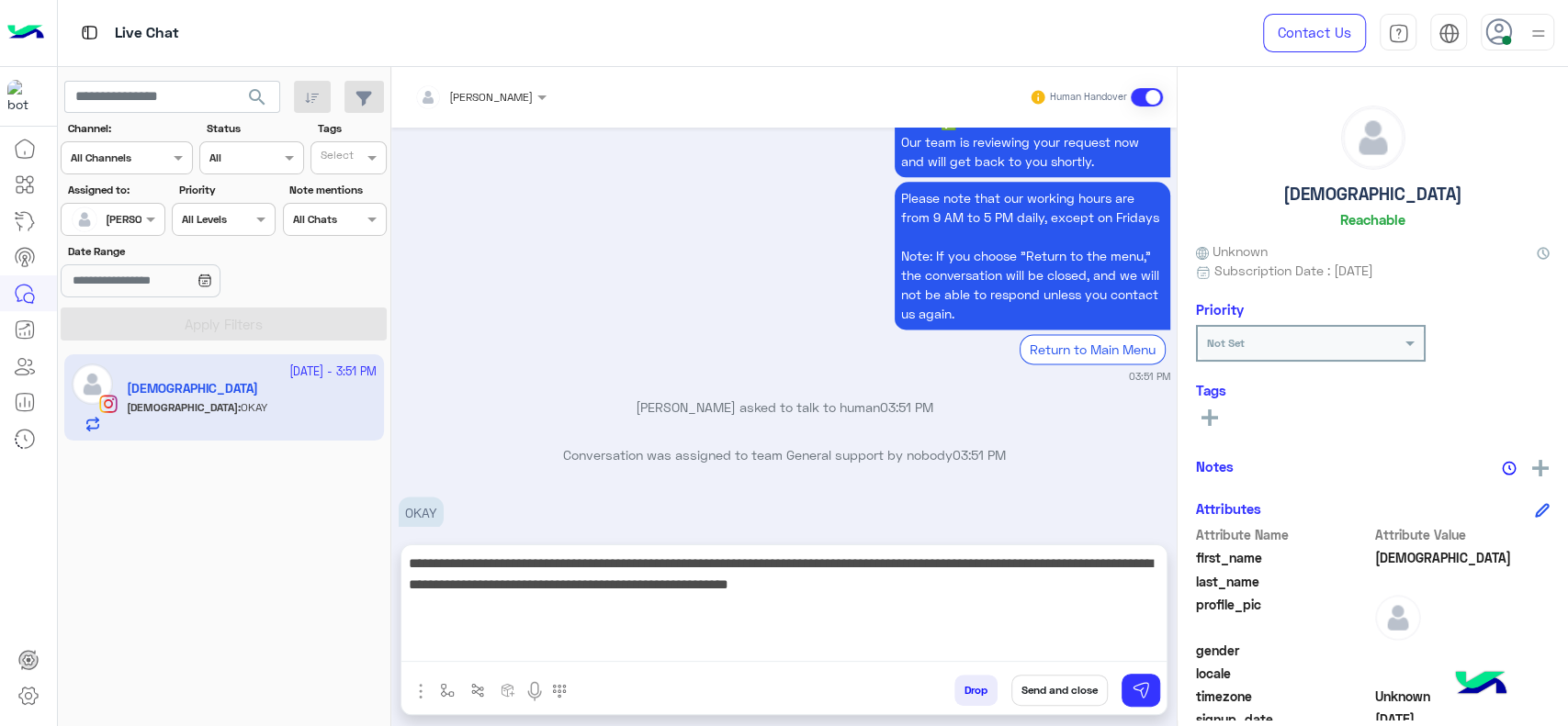
click at [985, 644] on textarea "**********" at bounding box center [784, 606] width 765 height 110
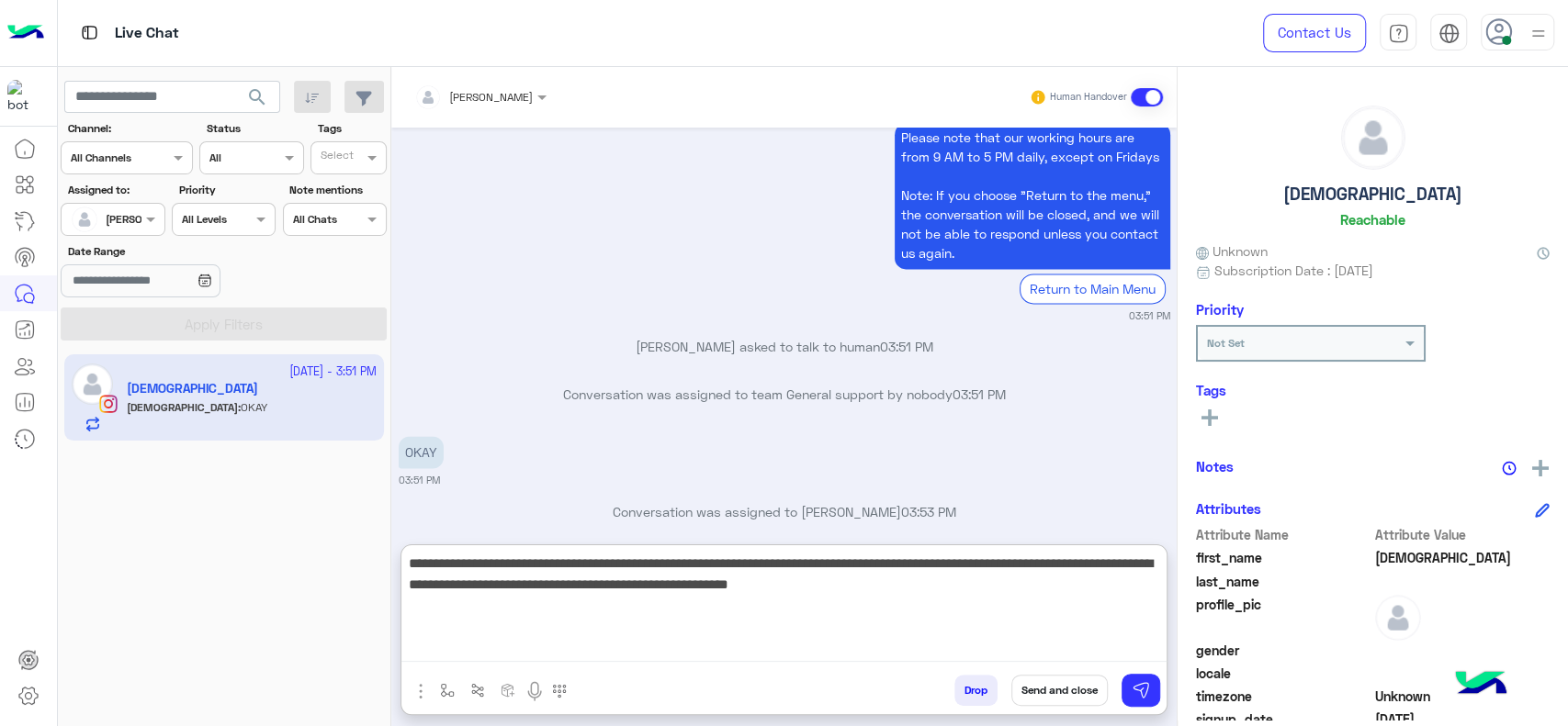
scroll to position [1682, 0]
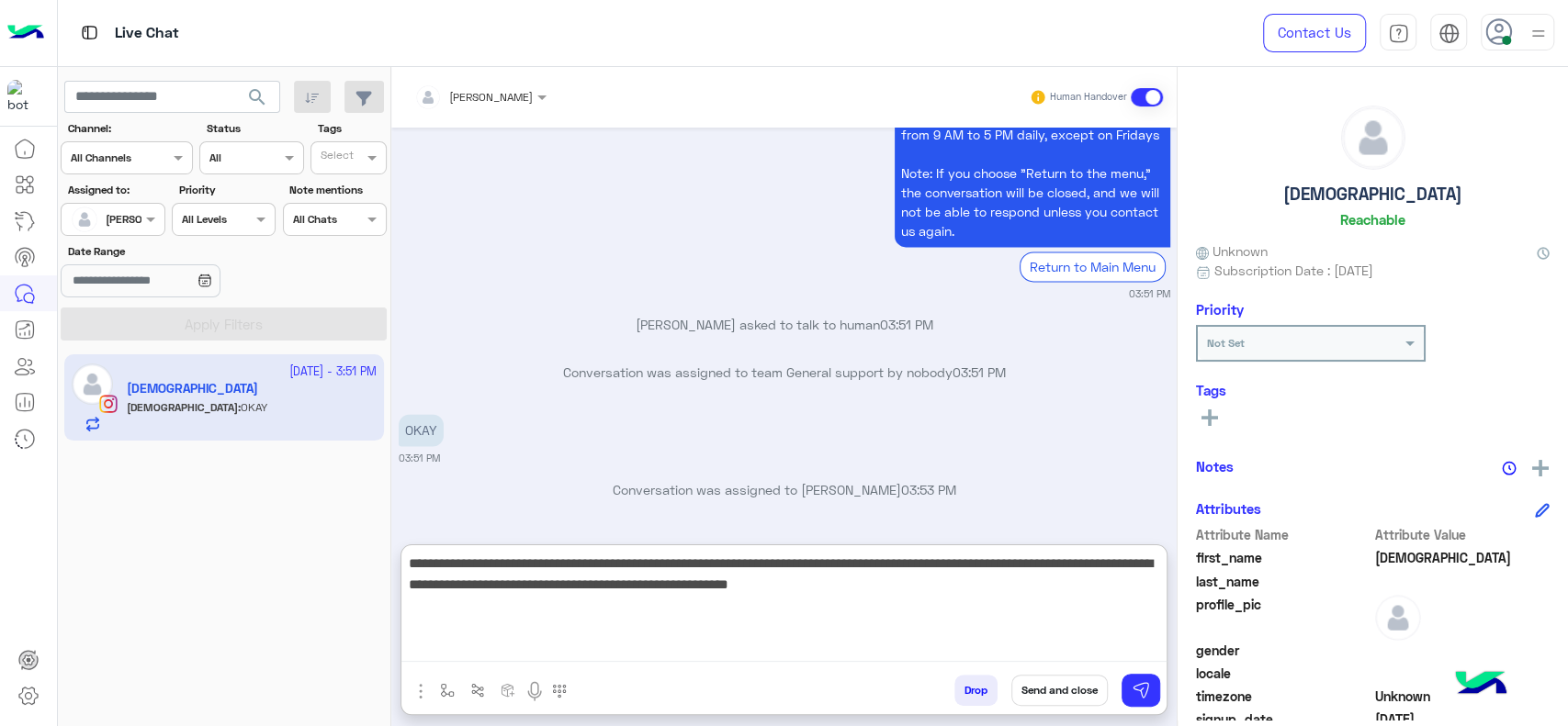
click at [977, 605] on textarea "**********" at bounding box center [784, 606] width 765 height 110
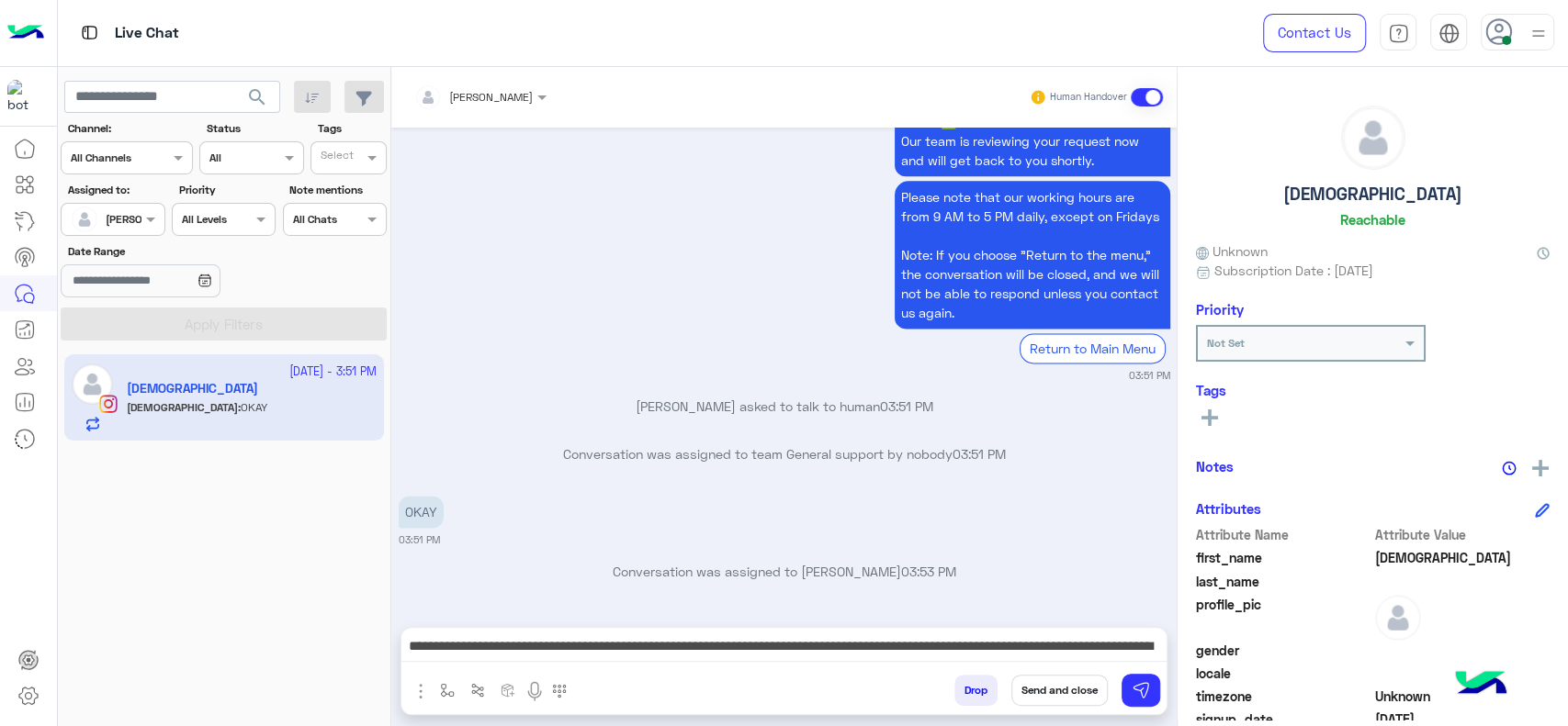
scroll to position [1599, 0]
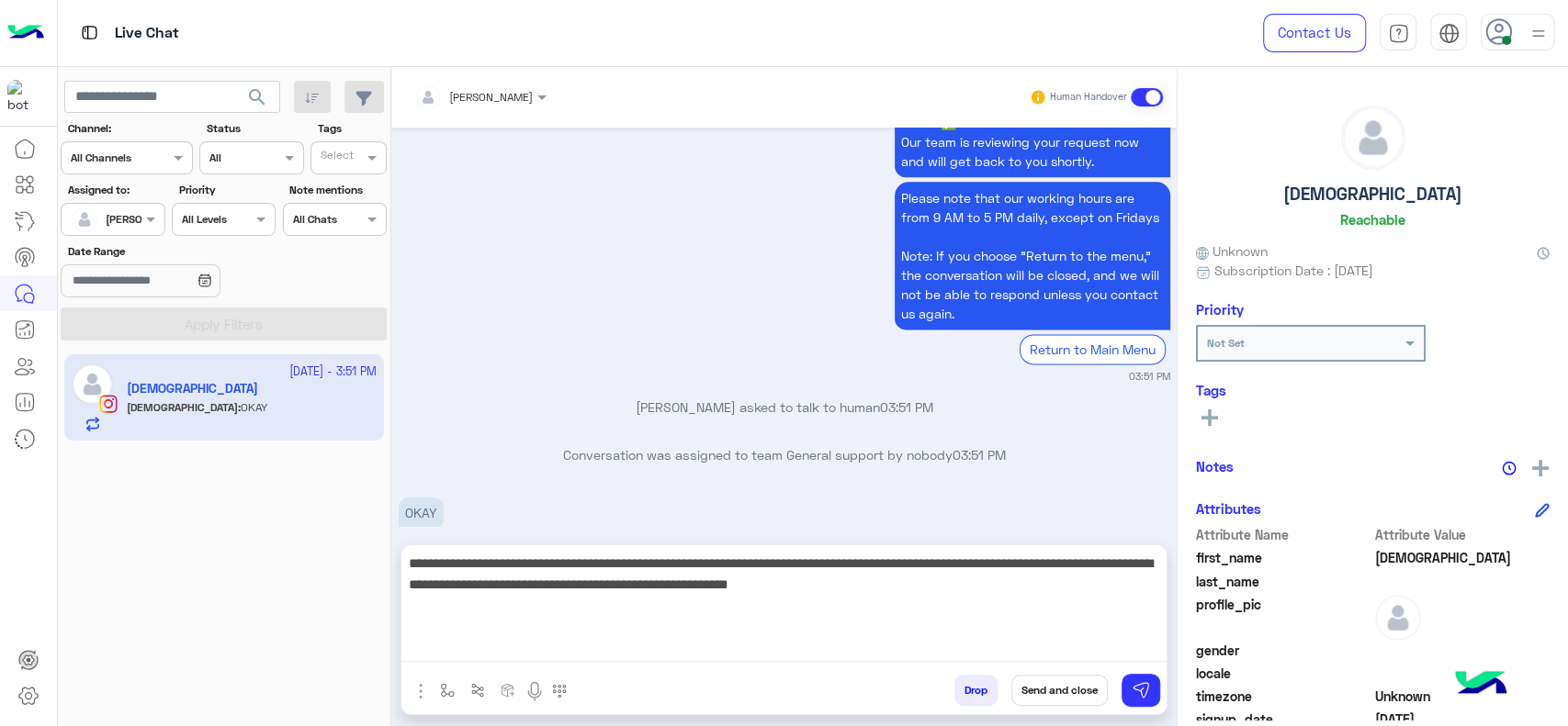
click at [1071, 646] on textarea "**********" at bounding box center [784, 606] width 765 height 110
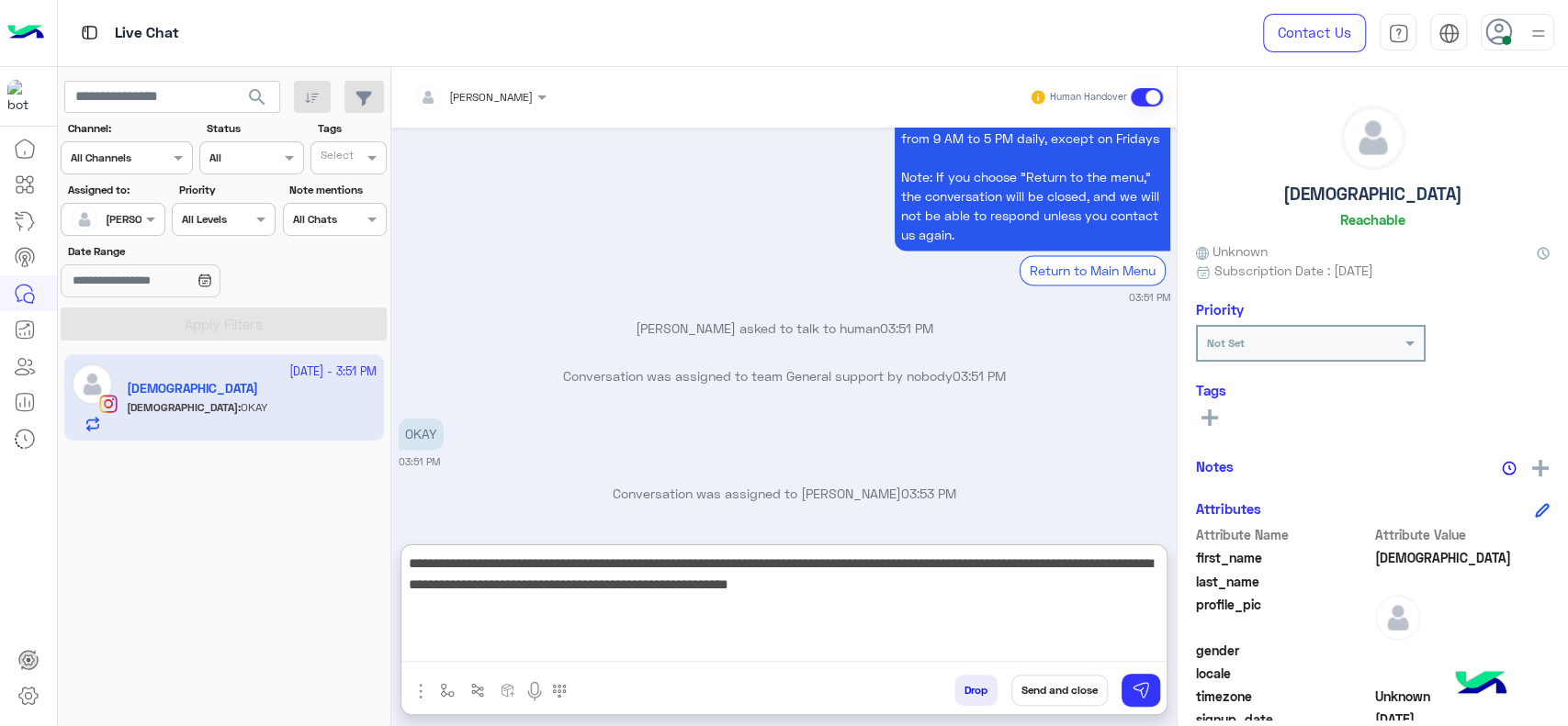
scroll to position [1682, 0]
click at [1034, 605] on textarea "**********" at bounding box center [784, 606] width 765 height 110
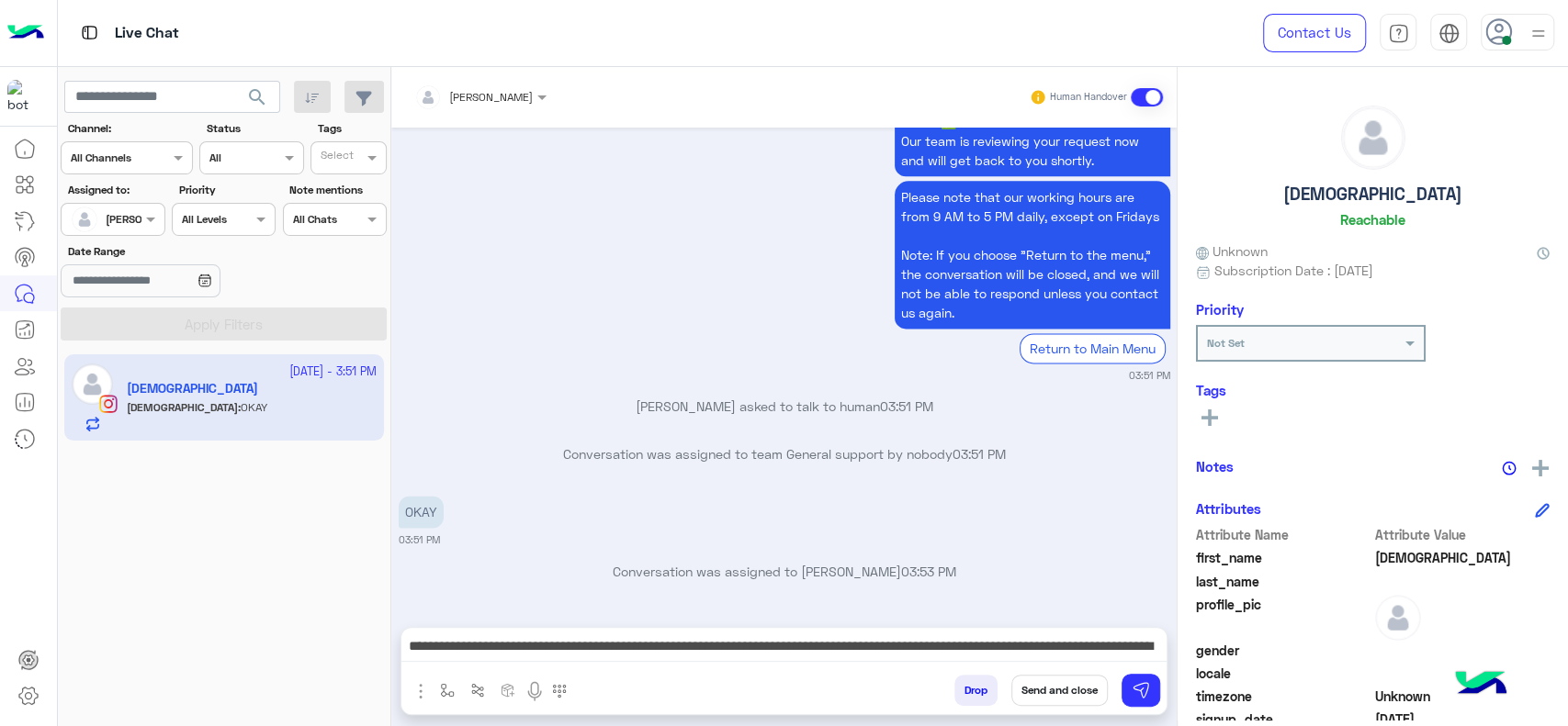
scroll to position [1599, 0]
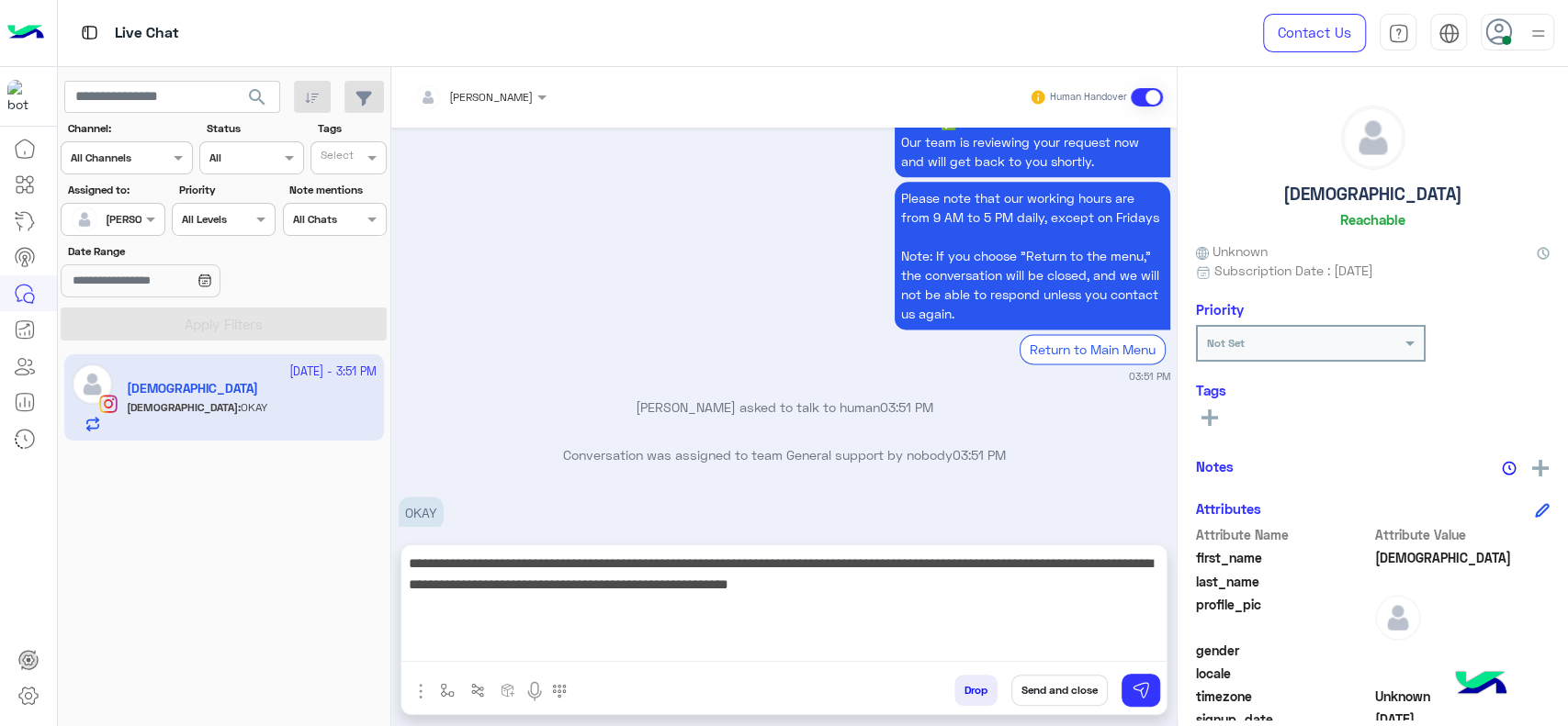
click at [1039, 647] on textarea "**********" at bounding box center [784, 606] width 765 height 110
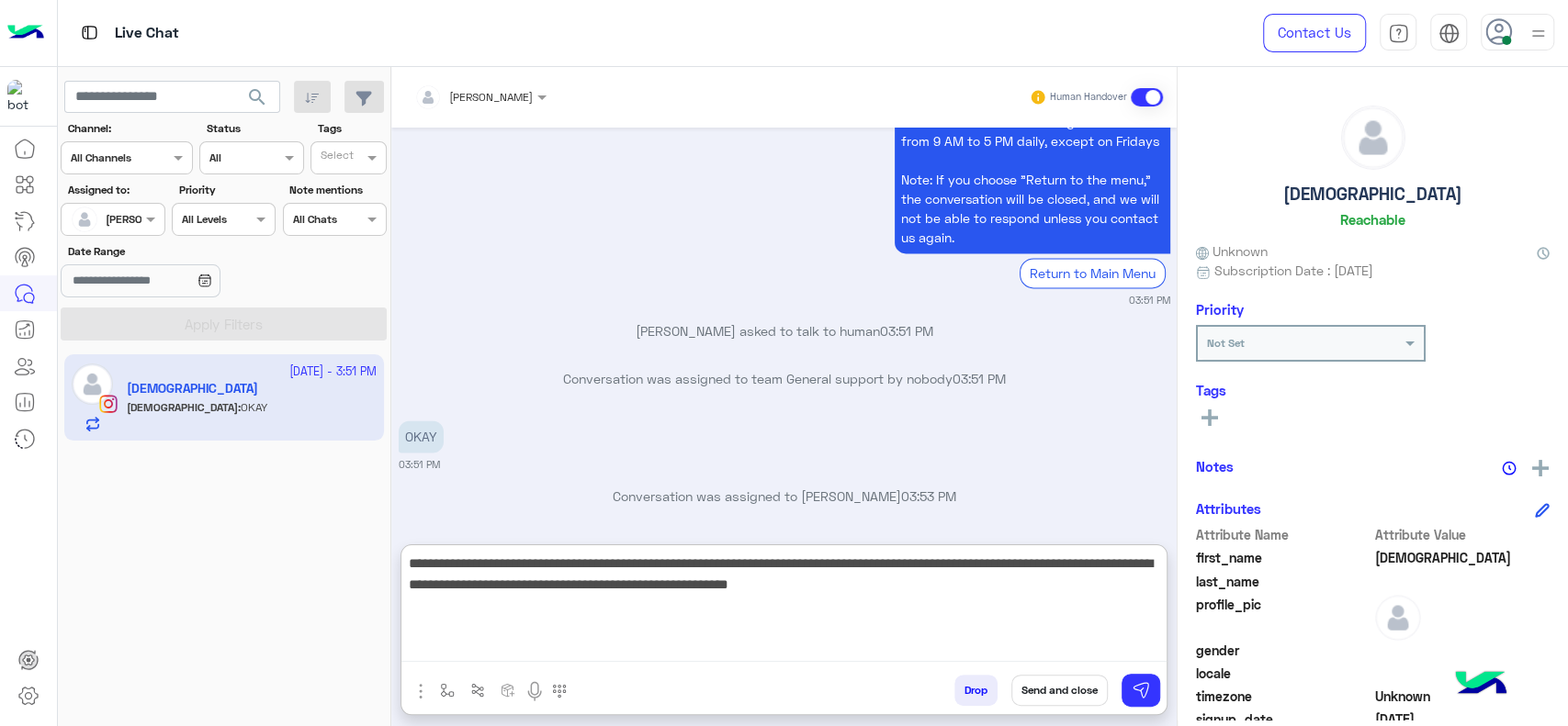
scroll to position [1682, 0]
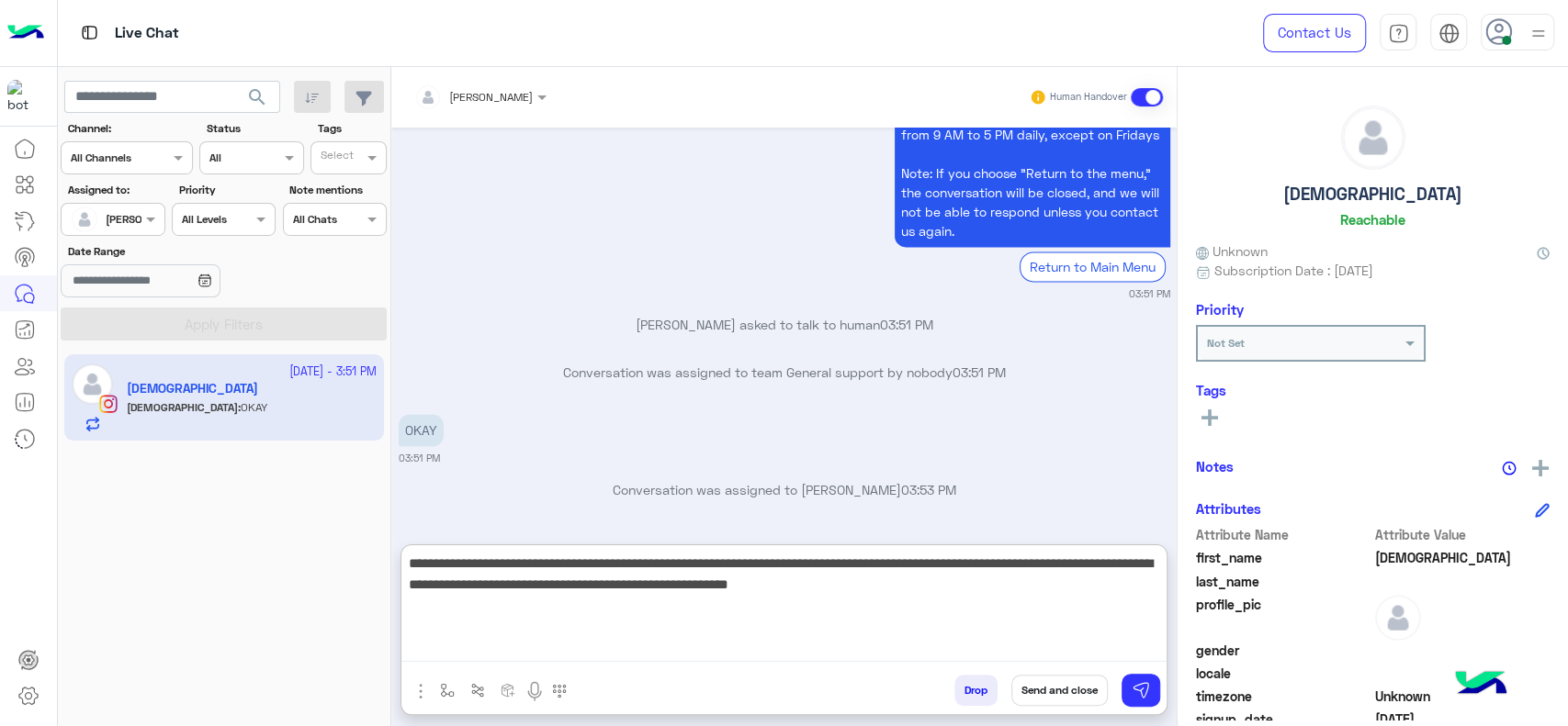
click at [1029, 580] on textarea "**********" at bounding box center [784, 606] width 765 height 110
type textarea "**********"
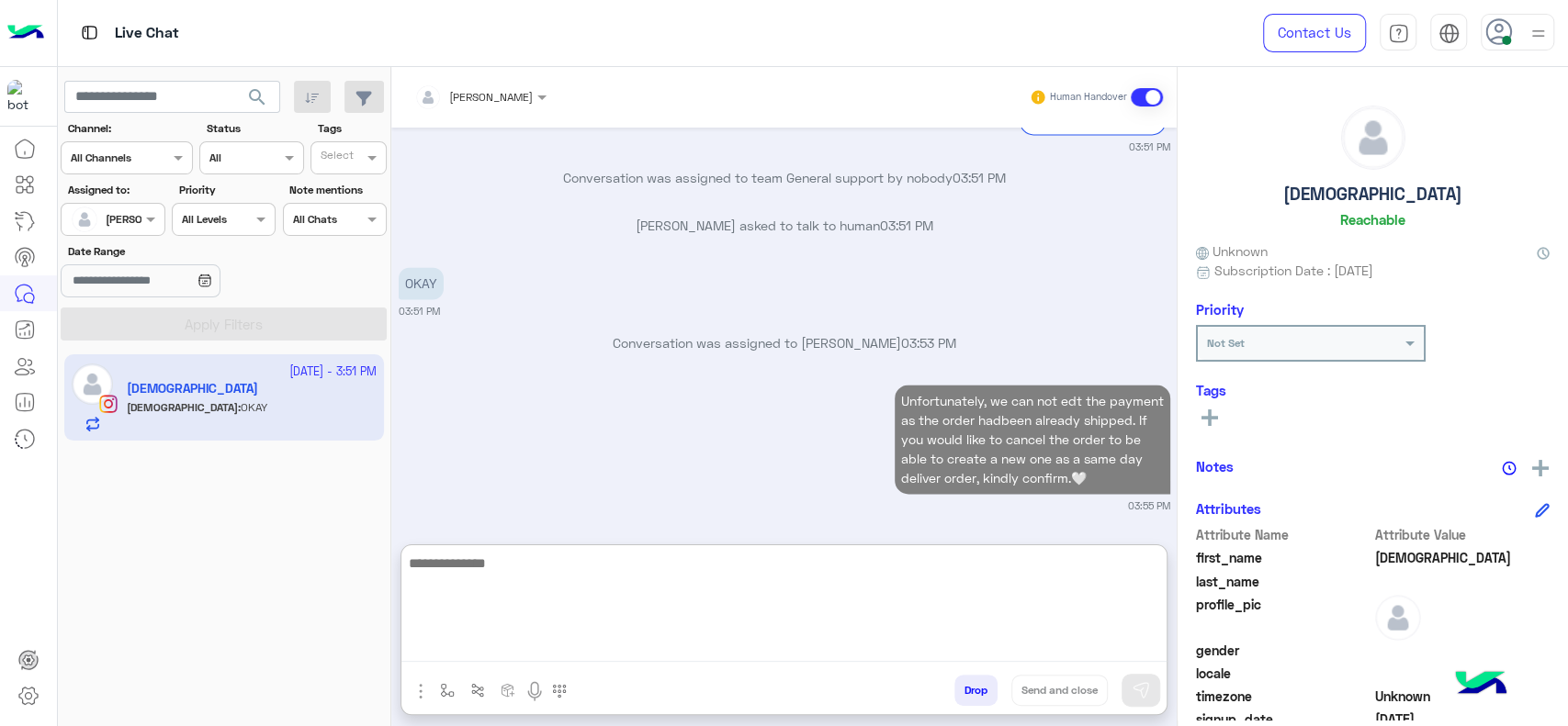
scroll to position [1875, 0]
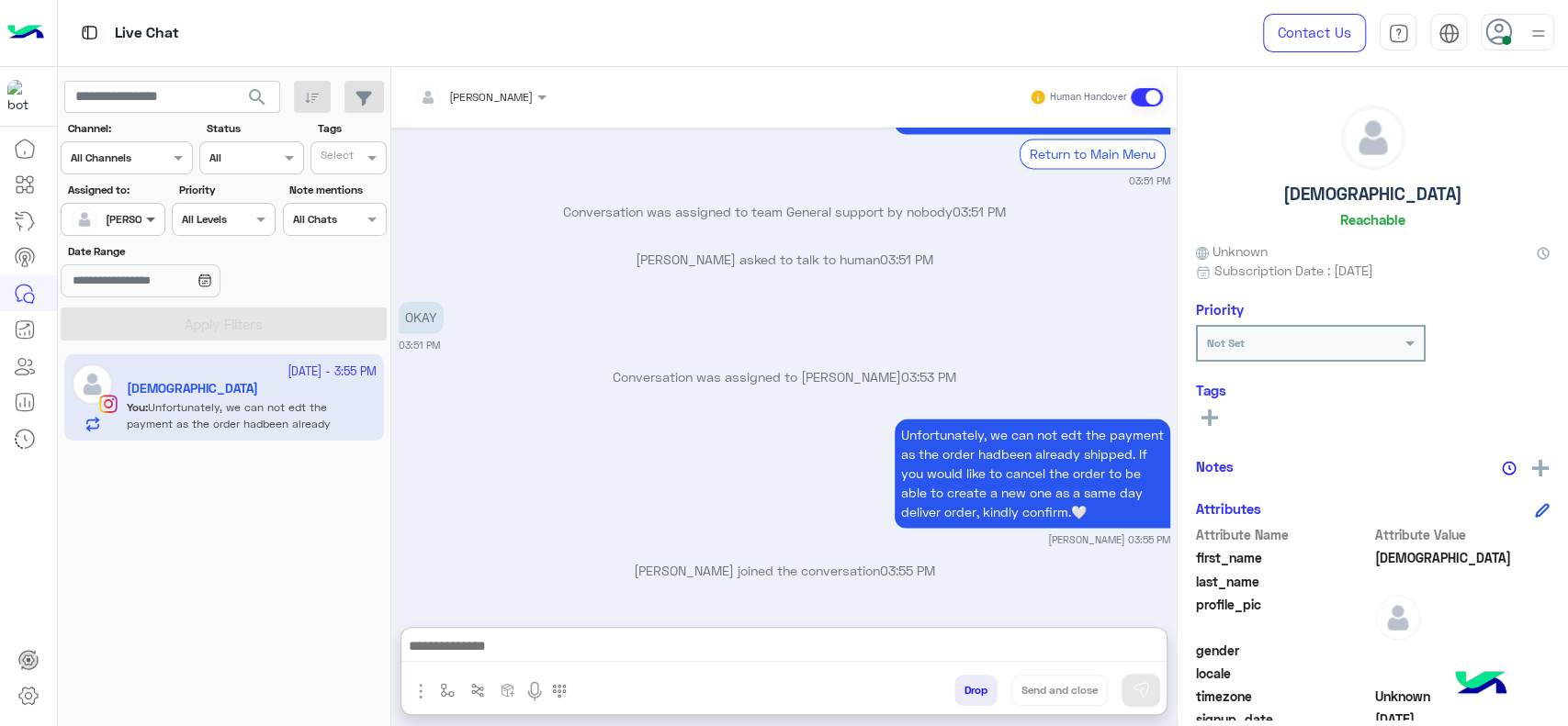
click at [141, 223] on span at bounding box center [152, 219] width 23 height 20
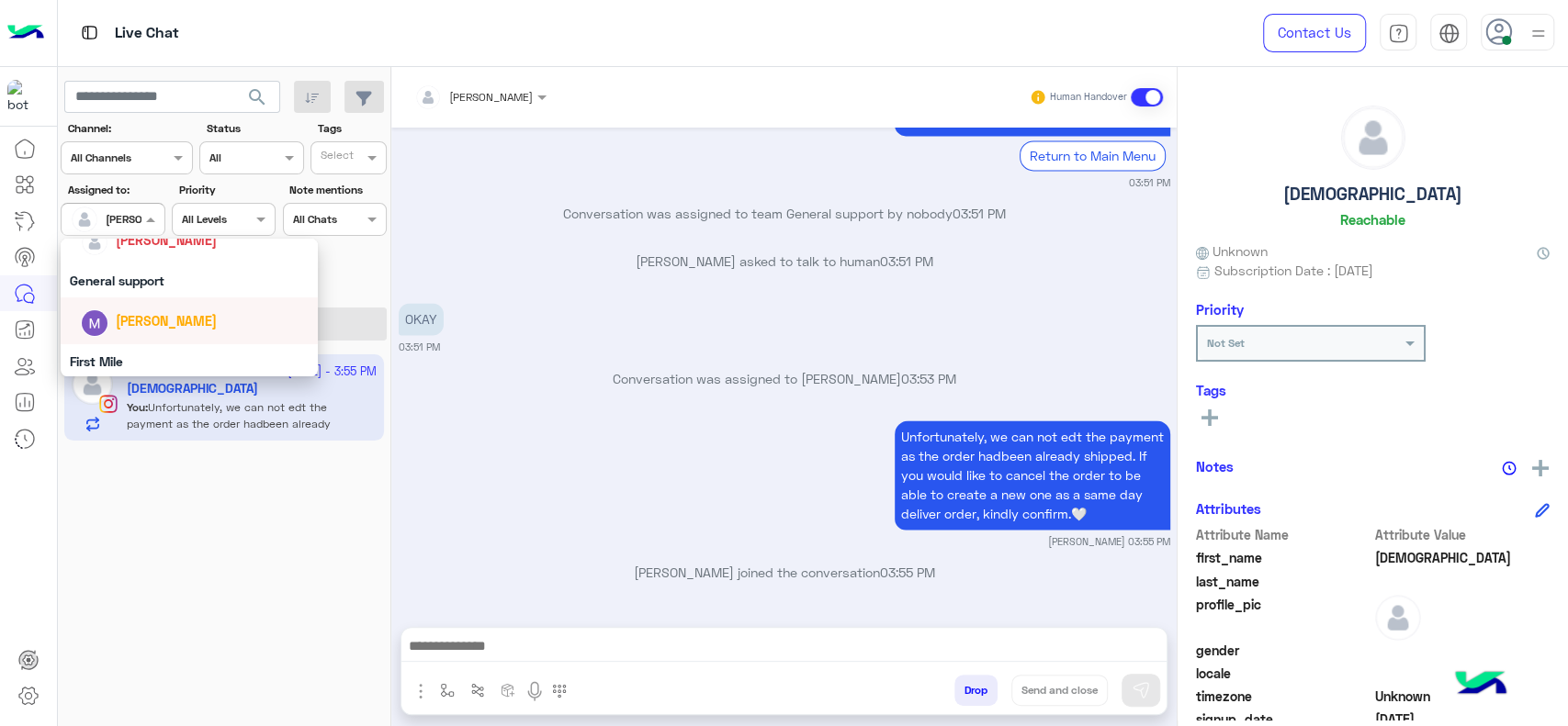
scroll to position [298, 0]
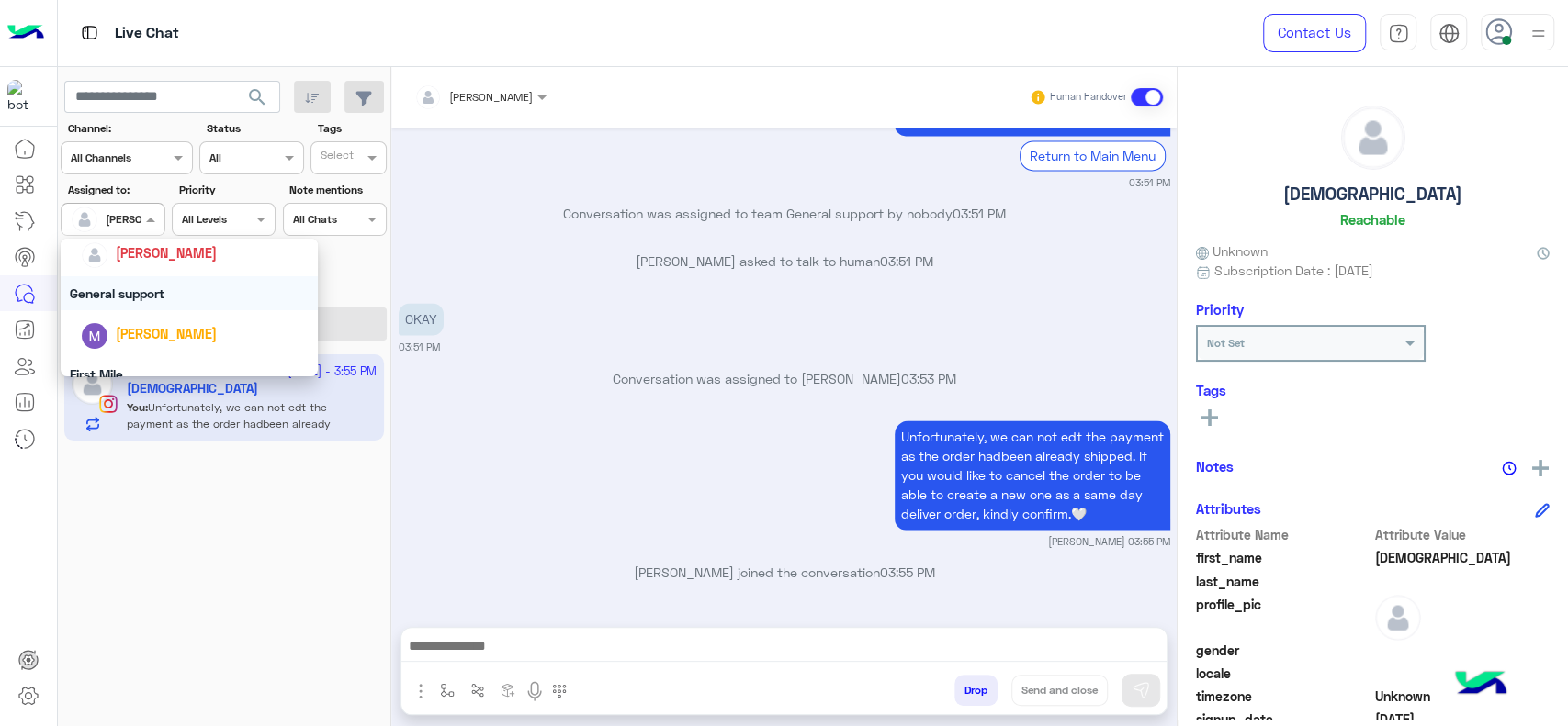
click at [137, 287] on div "General support" at bounding box center [189, 293] width 257 height 34
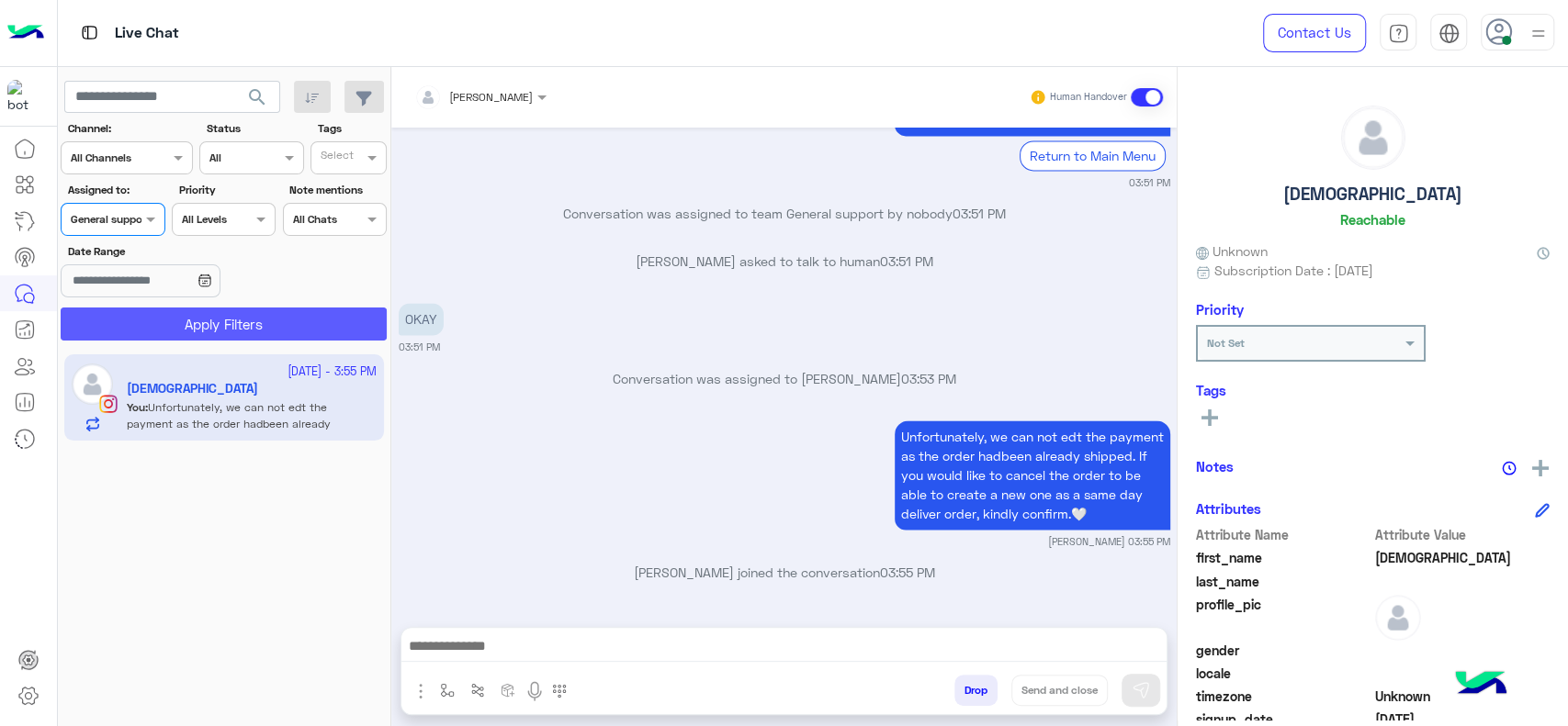
click at [141, 320] on button "Apply Filters" at bounding box center [223, 323] width 326 height 33
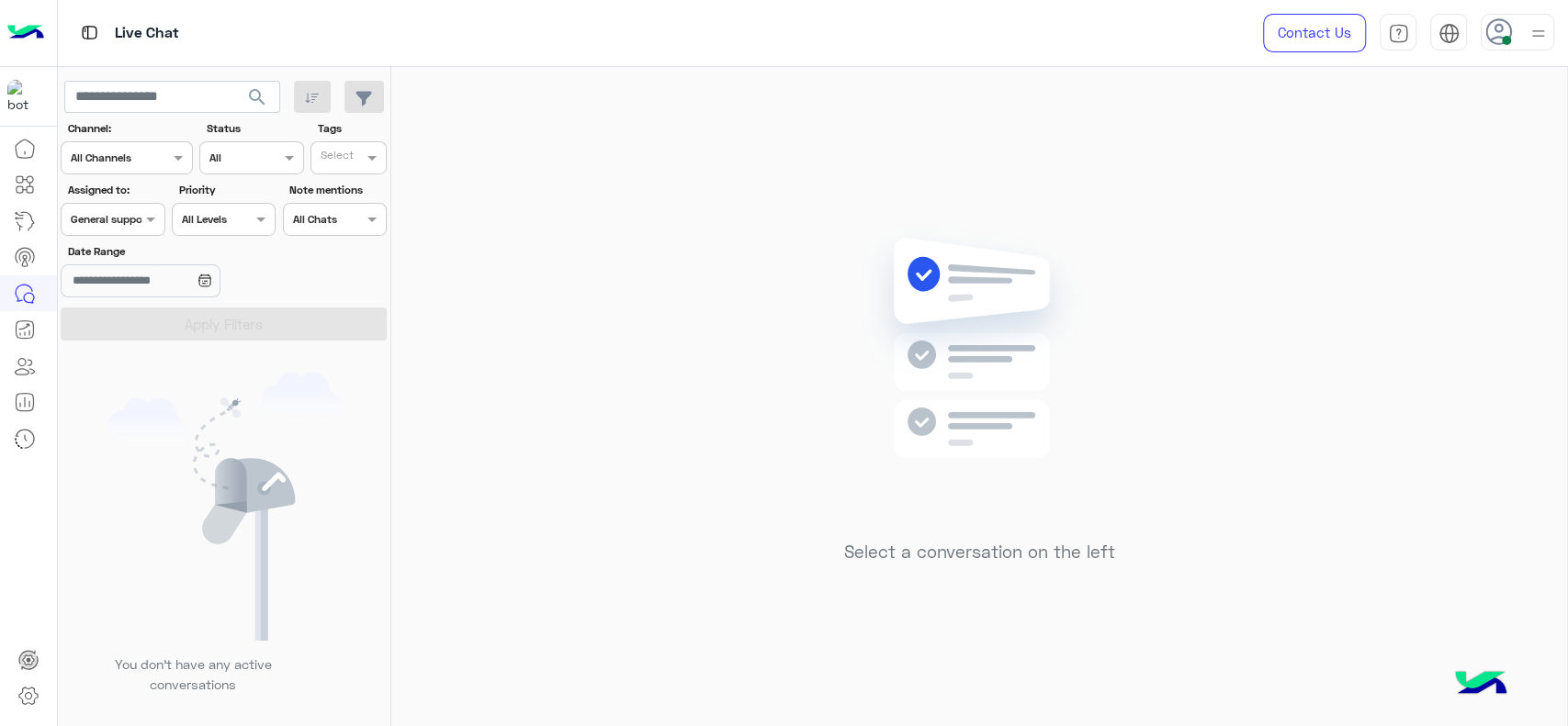
click at [114, 212] on div at bounding box center [112, 217] width 102 height 18
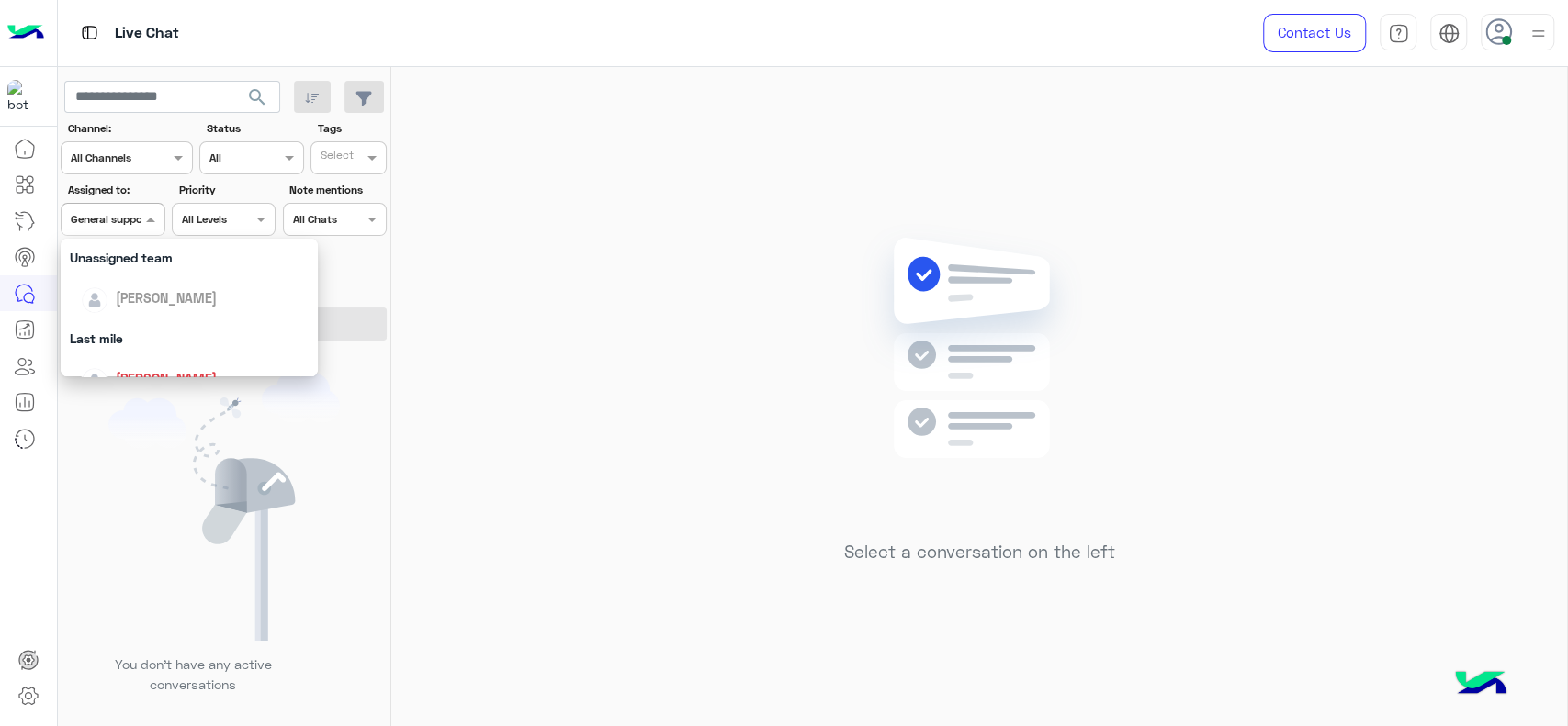
scroll to position [183, 0]
click at [127, 346] on div "[PERSON_NAME]" at bounding box center [189, 367] width 257 height 47
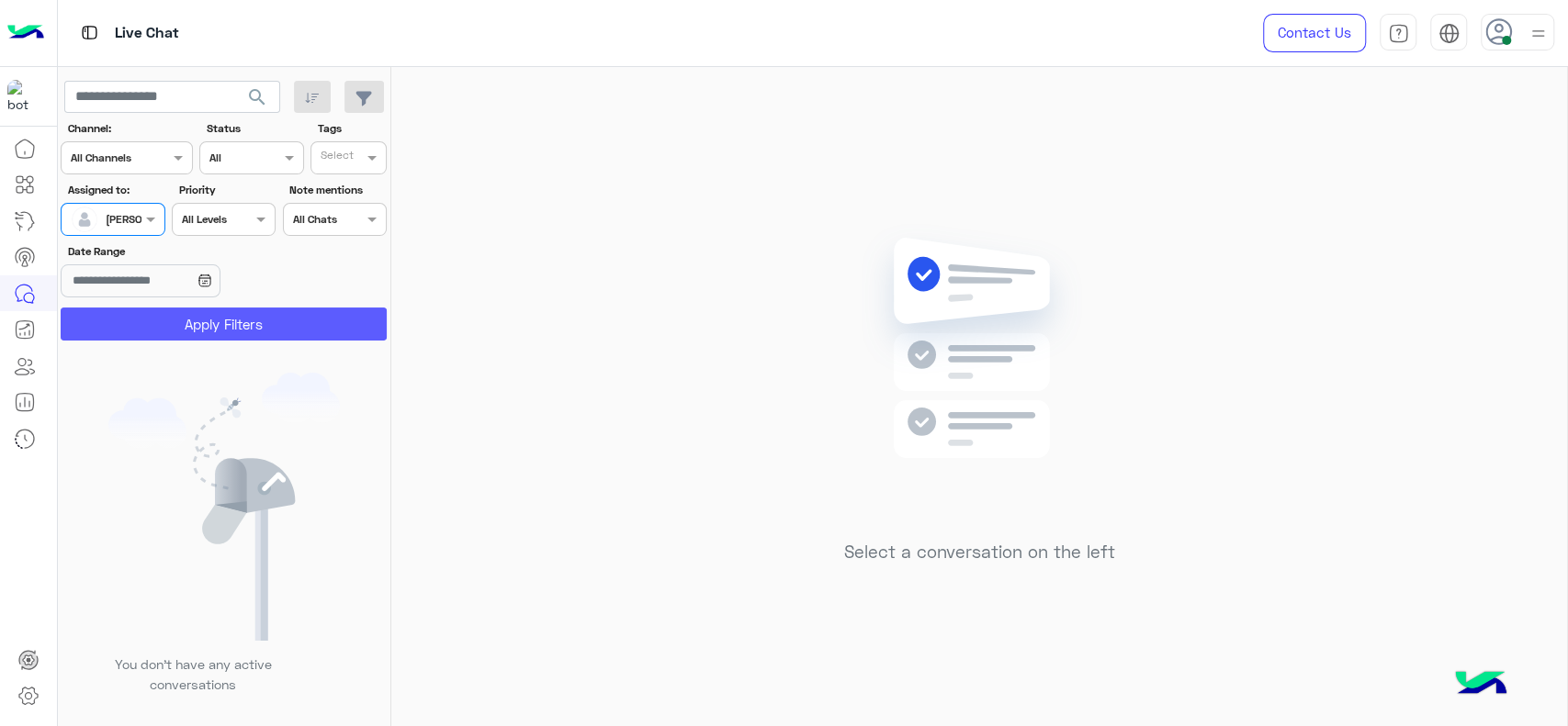
click at [131, 337] on button "Apply Filters" at bounding box center [223, 323] width 326 height 33
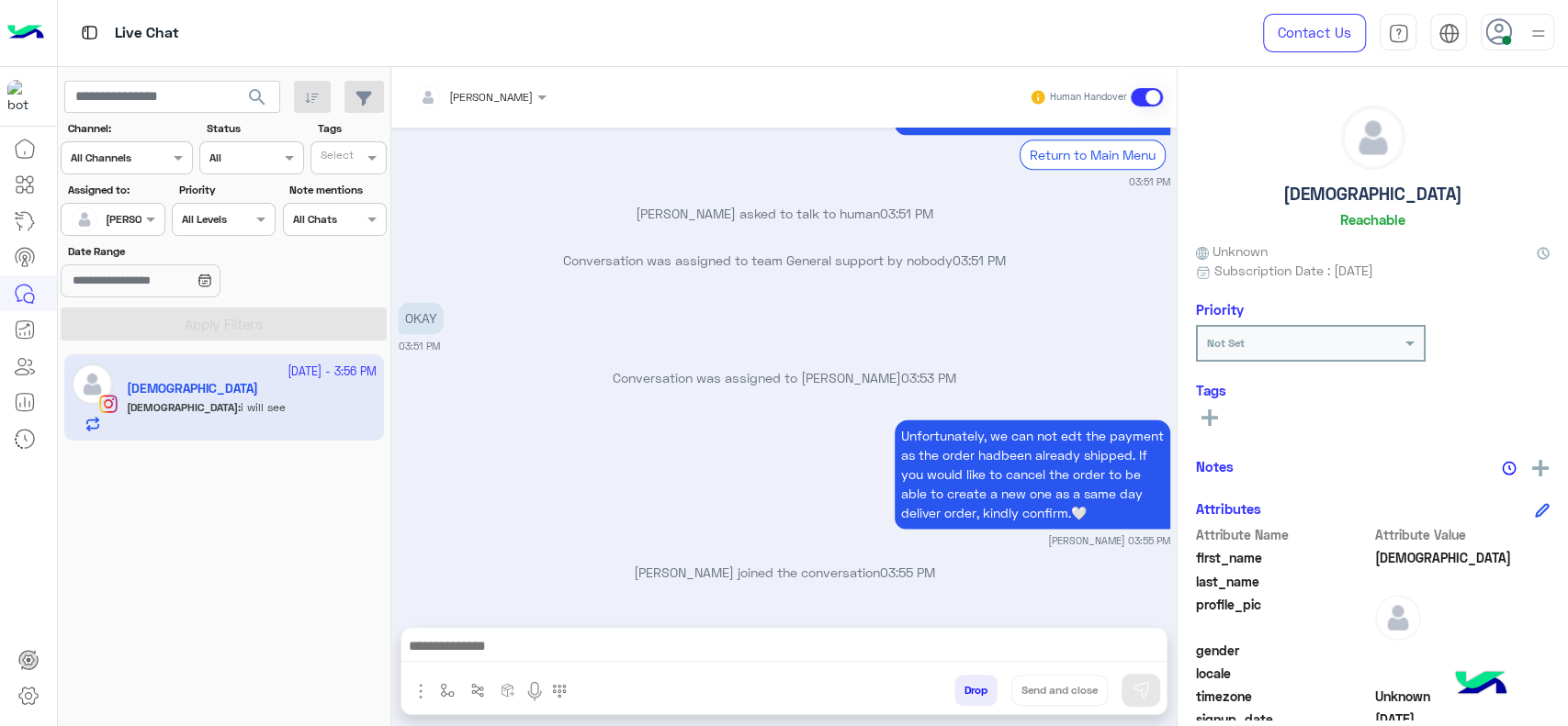
scroll to position [1727, 0]
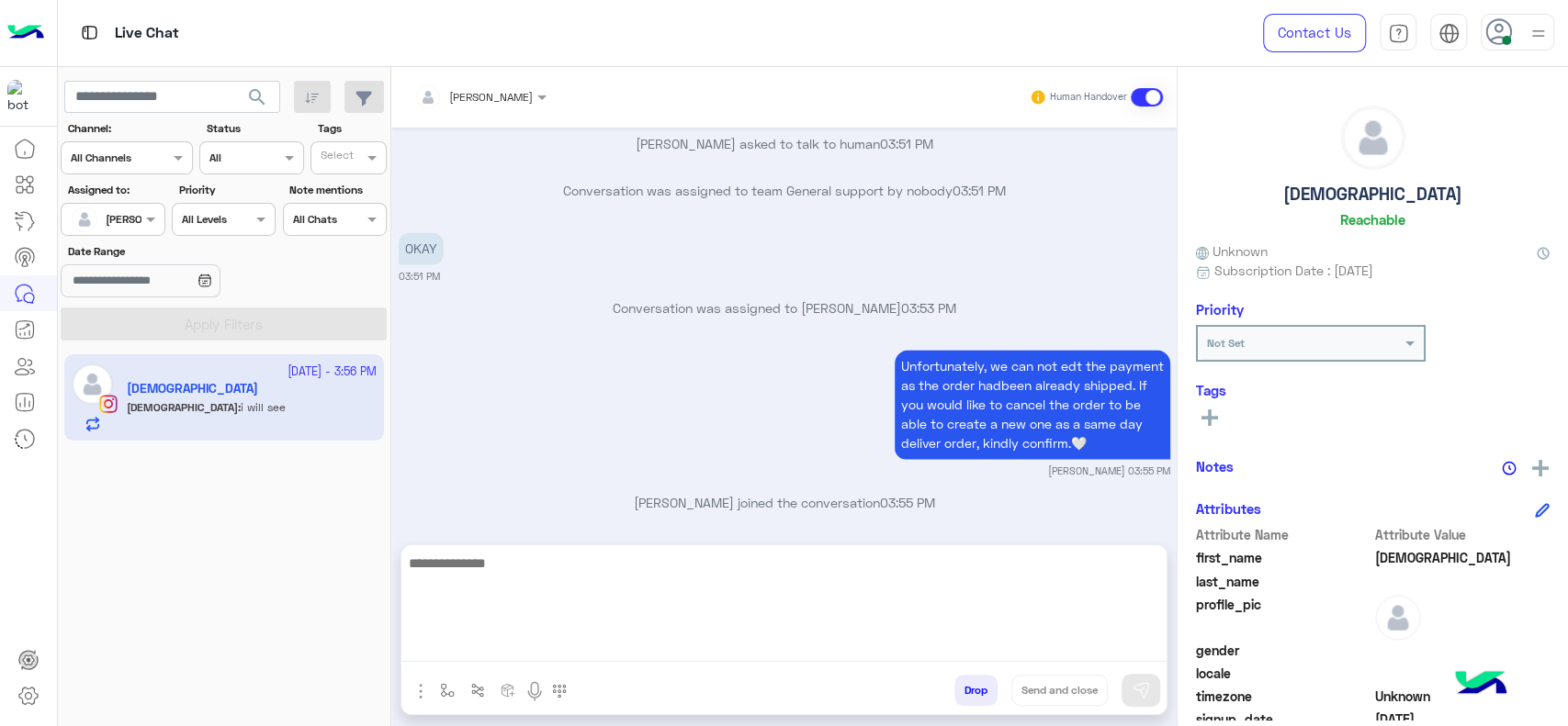
click at [822, 657] on textarea at bounding box center [784, 606] width 765 height 110
type textarea "*"
type textarea "**********"
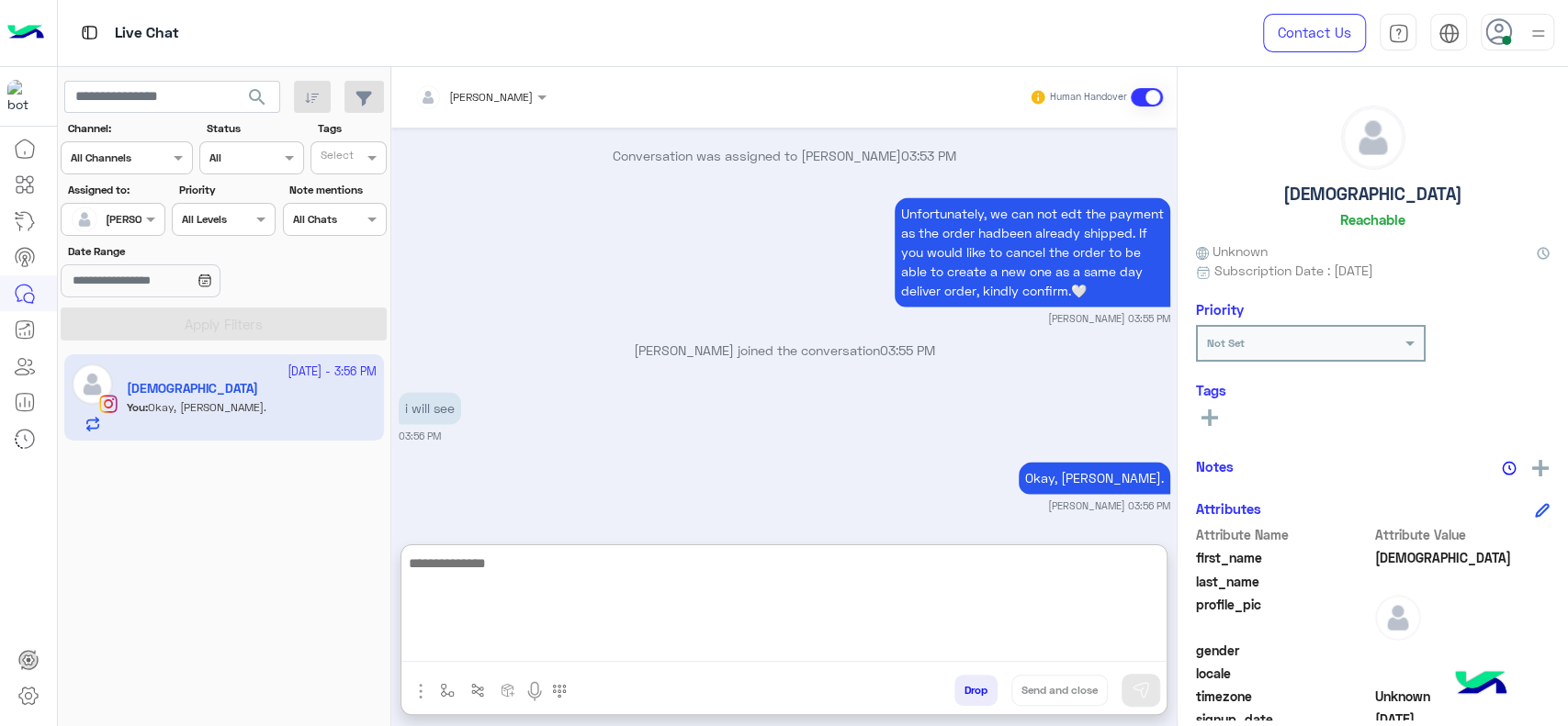
paste textarea "**********"
type textarea "**********"
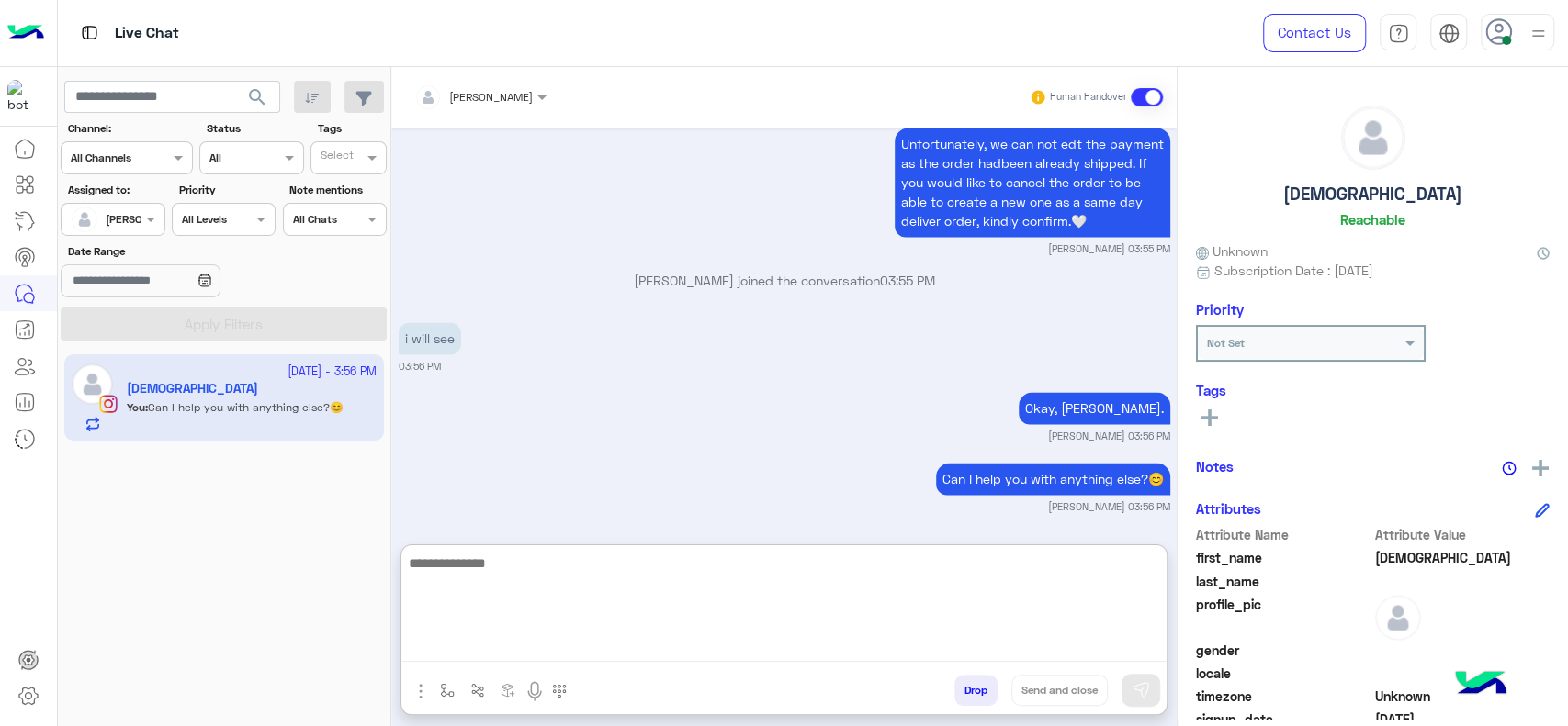
scroll to position [2019, 0]
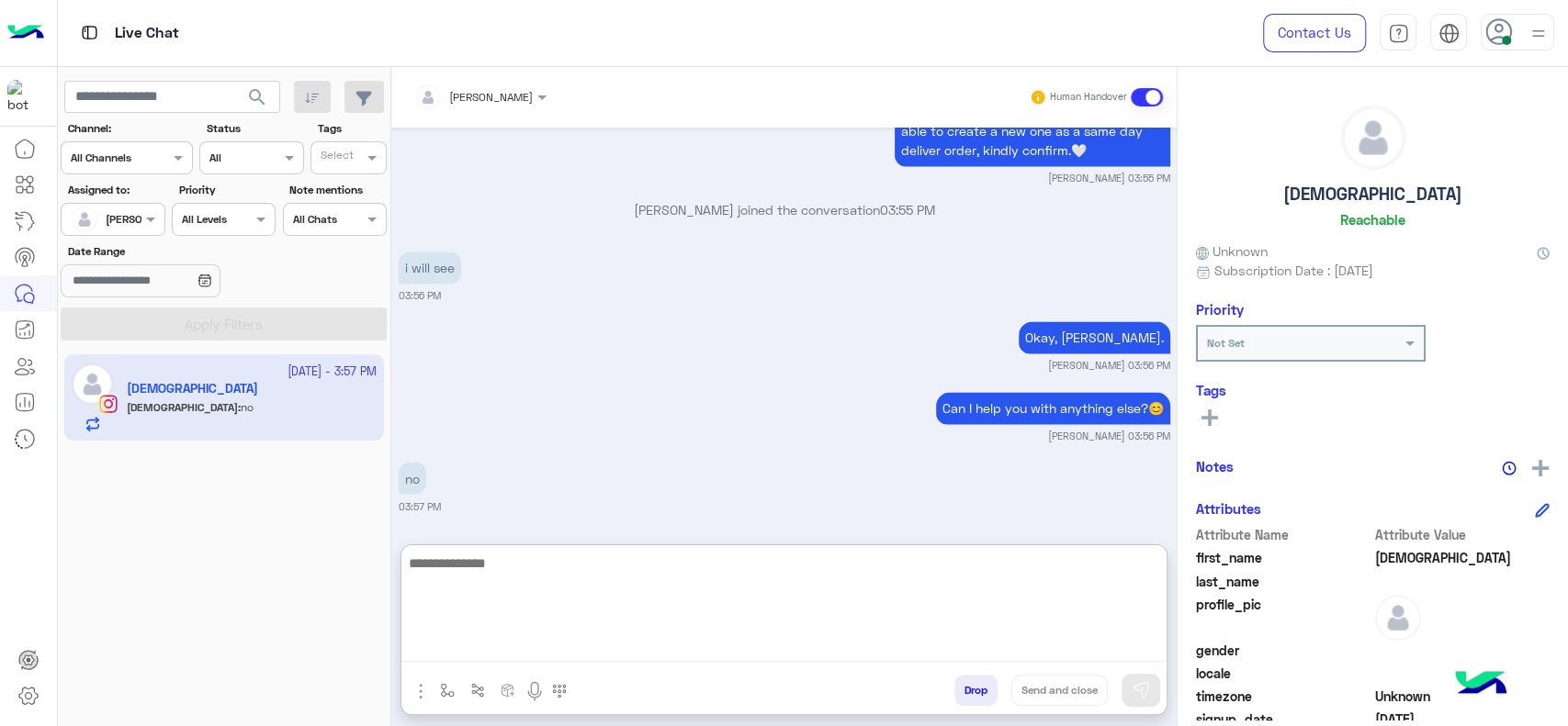
click at [649, 578] on textarea at bounding box center [784, 606] width 765 height 110
click at [492, 635] on textarea at bounding box center [784, 606] width 765 height 110
type textarea "**********"
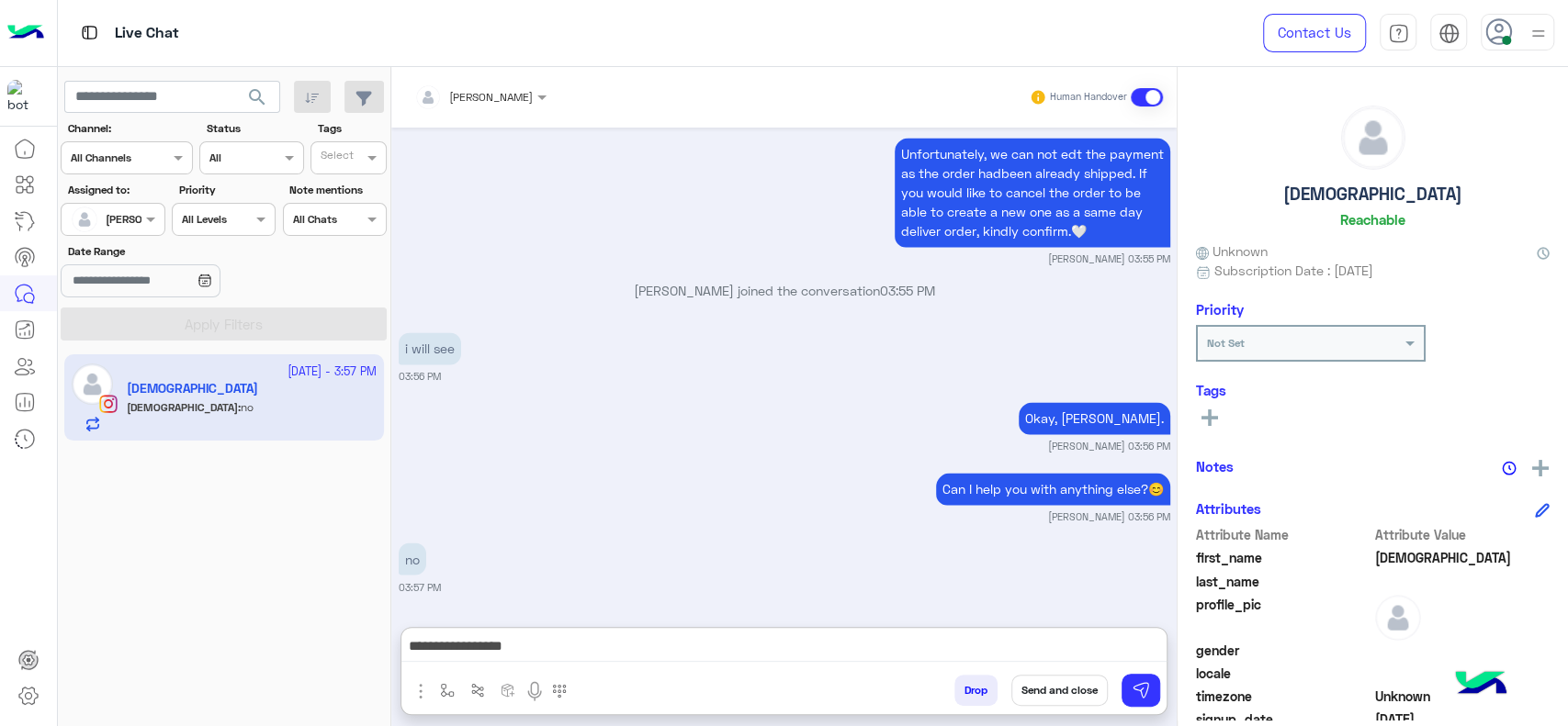
click at [1064, 692] on button "Send and close" at bounding box center [1059, 690] width 96 height 31
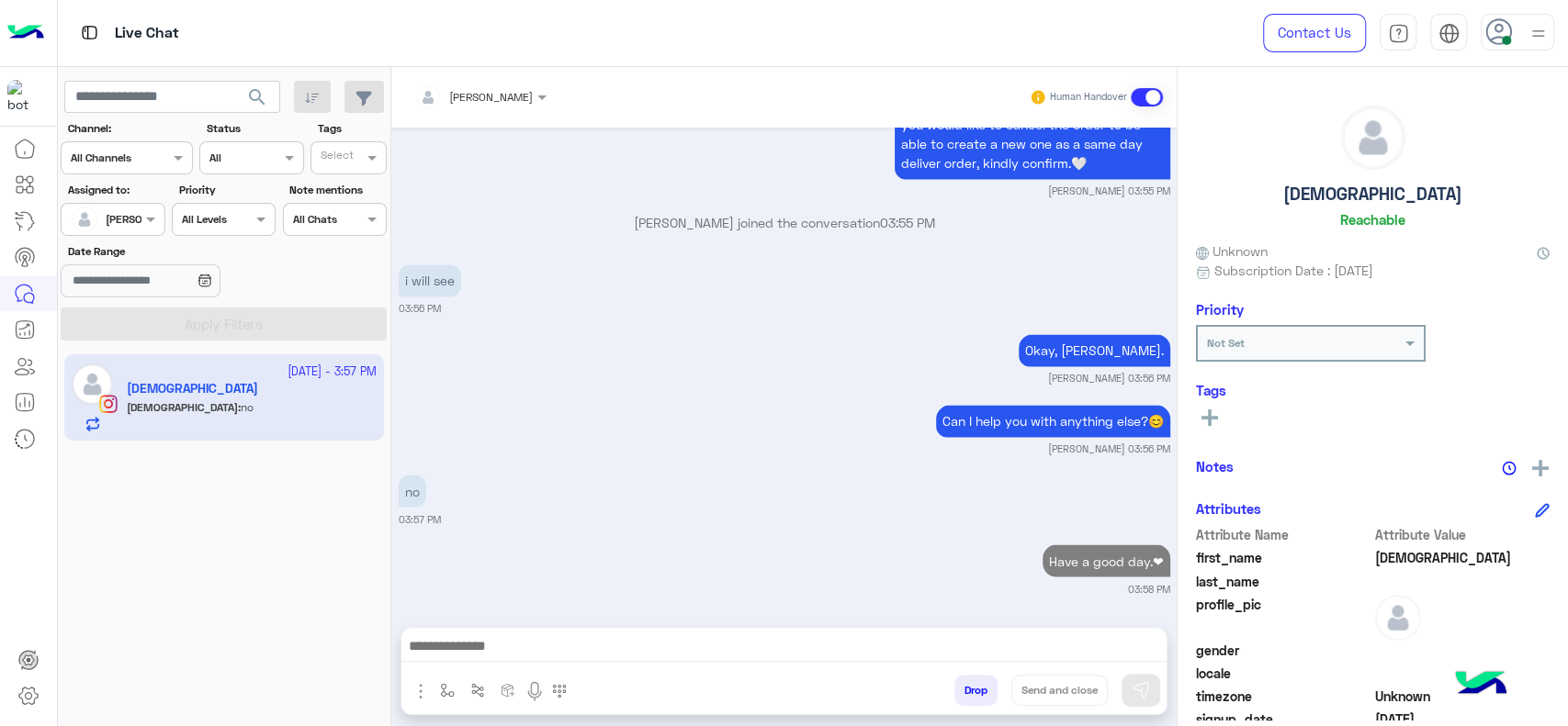
scroll to position [2055, 0]
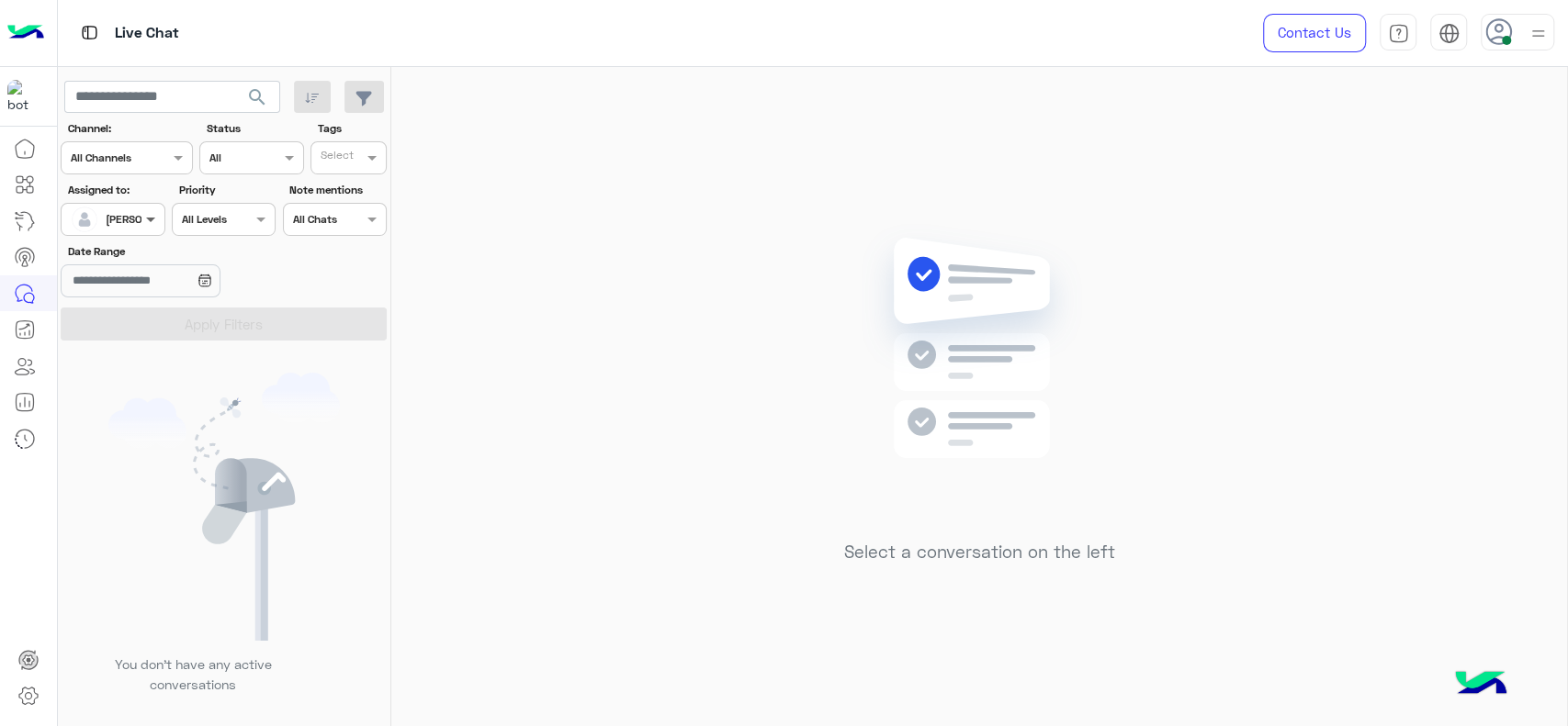
click at [156, 229] on span at bounding box center [152, 219] width 23 height 20
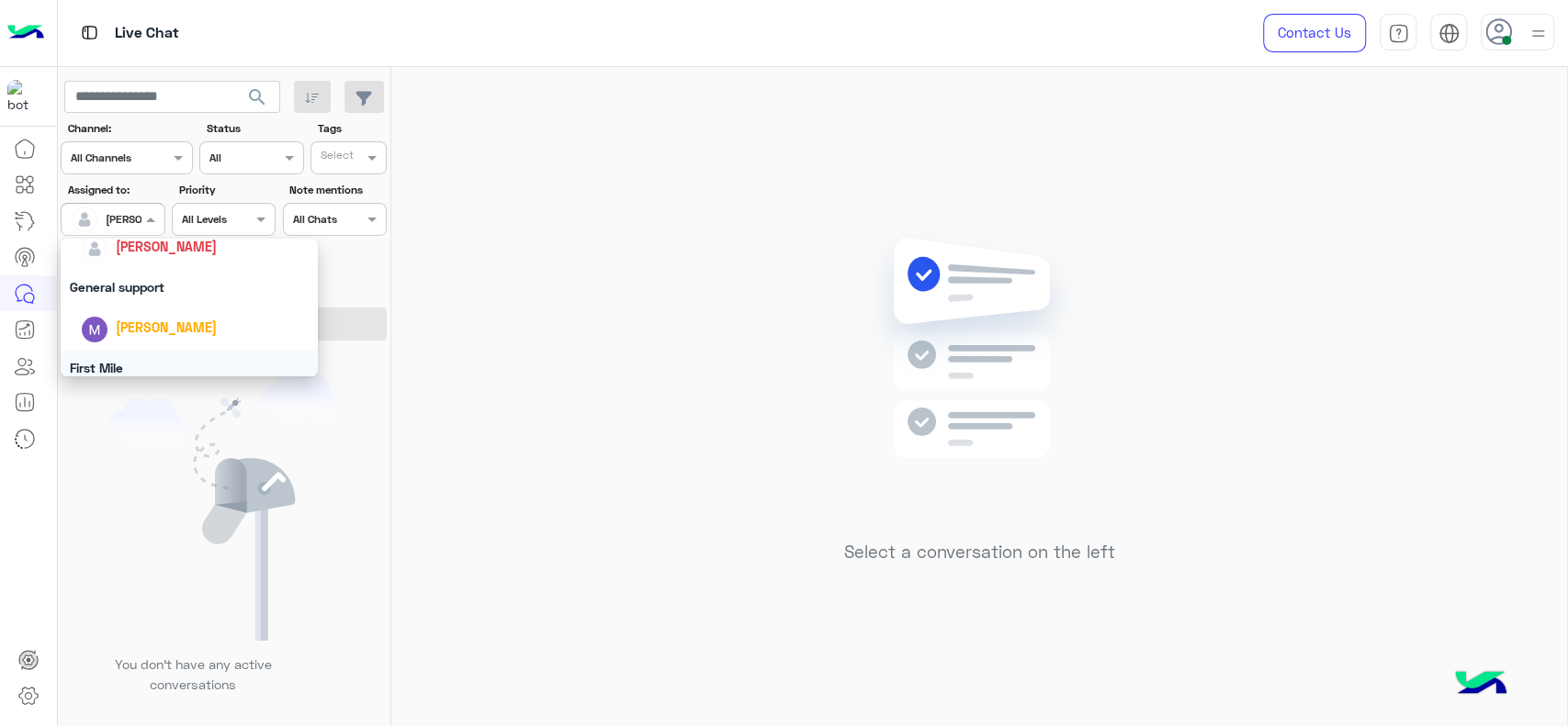
scroll to position [298, 0]
click at [148, 296] on div "General support" at bounding box center [189, 293] width 257 height 34
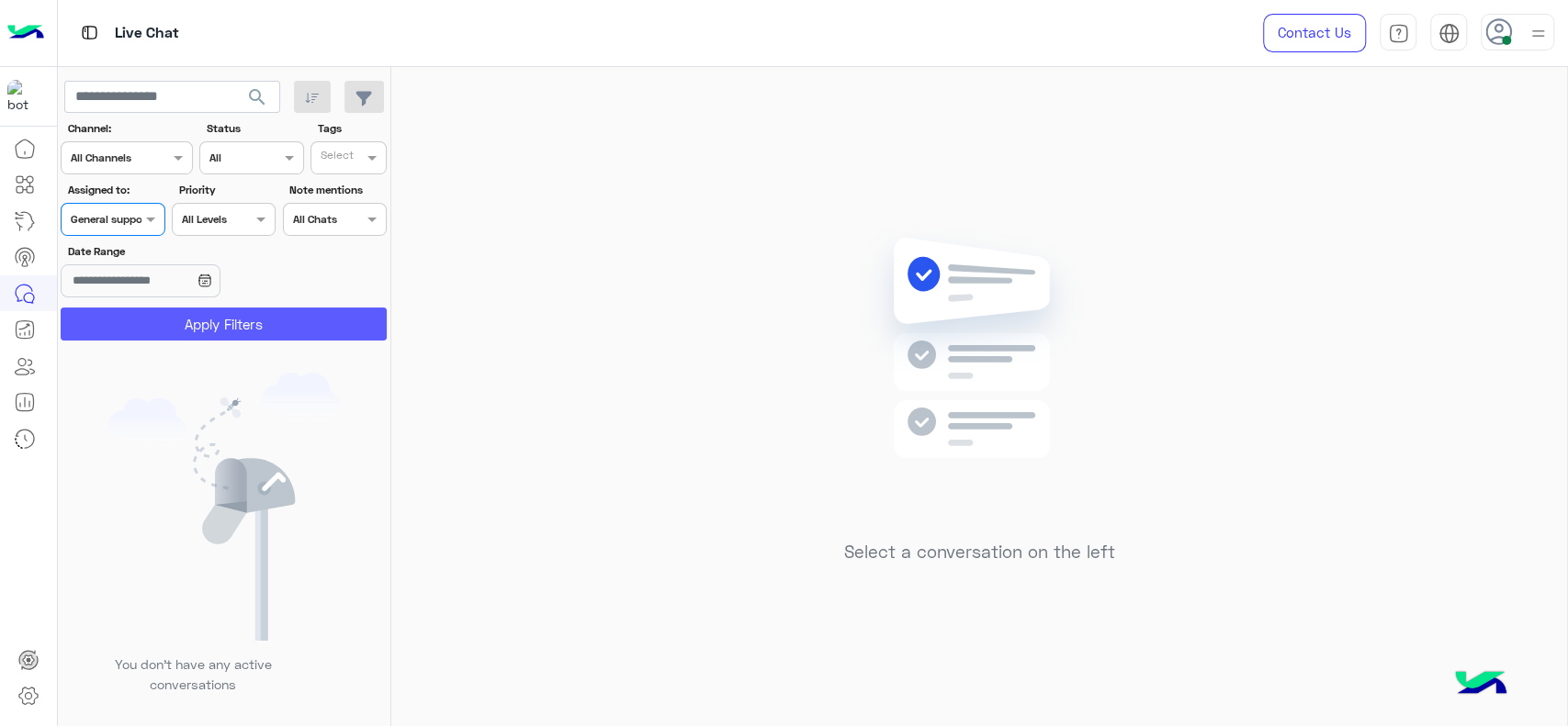
click at [139, 327] on button "Apply Filters" at bounding box center [223, 323] width 326 height 33
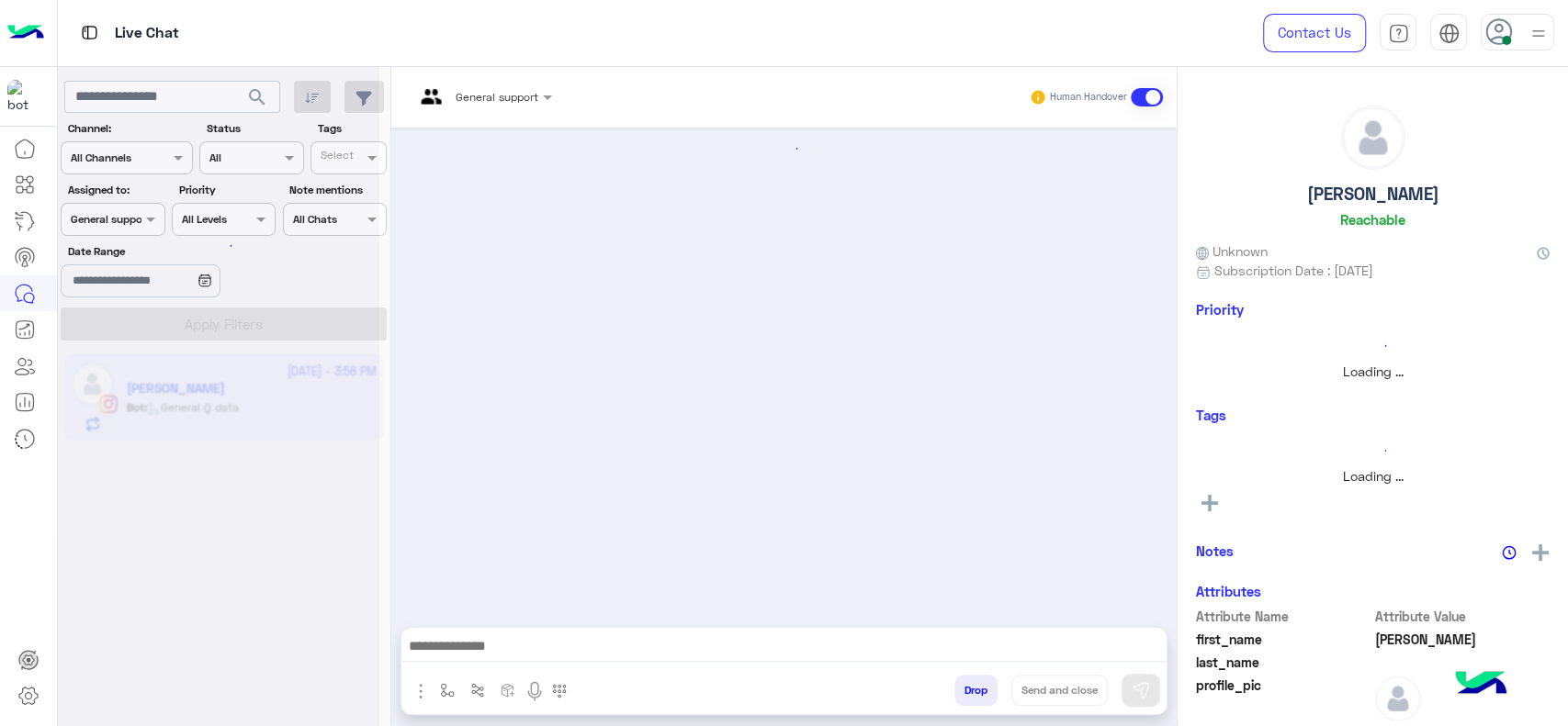
scroll to position [1038, 0]
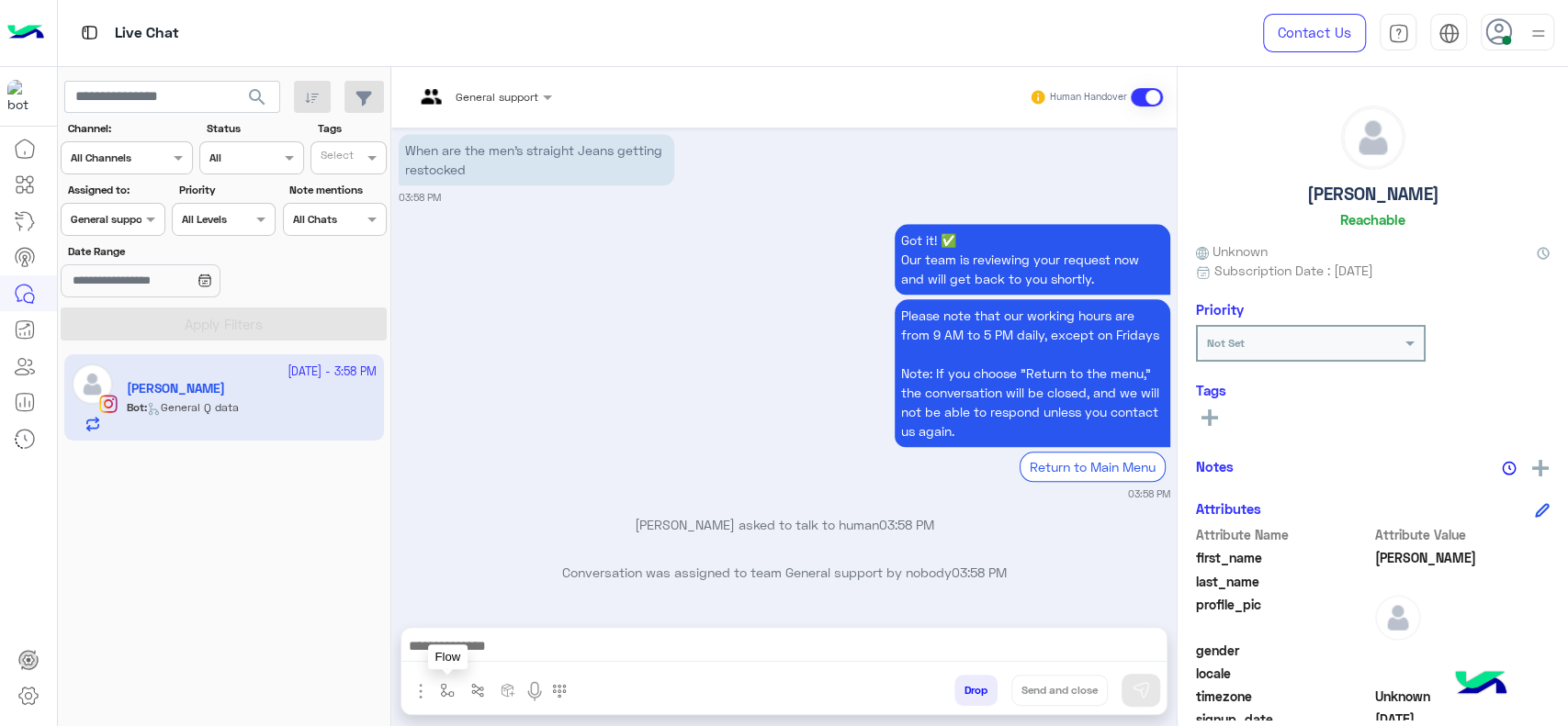
click at [453, 691] on img "button" at bounding box center [448, 690] width 15 height 15
click at [463, 641] on input "text" at bounding box center [480, 648] width 73 height 17
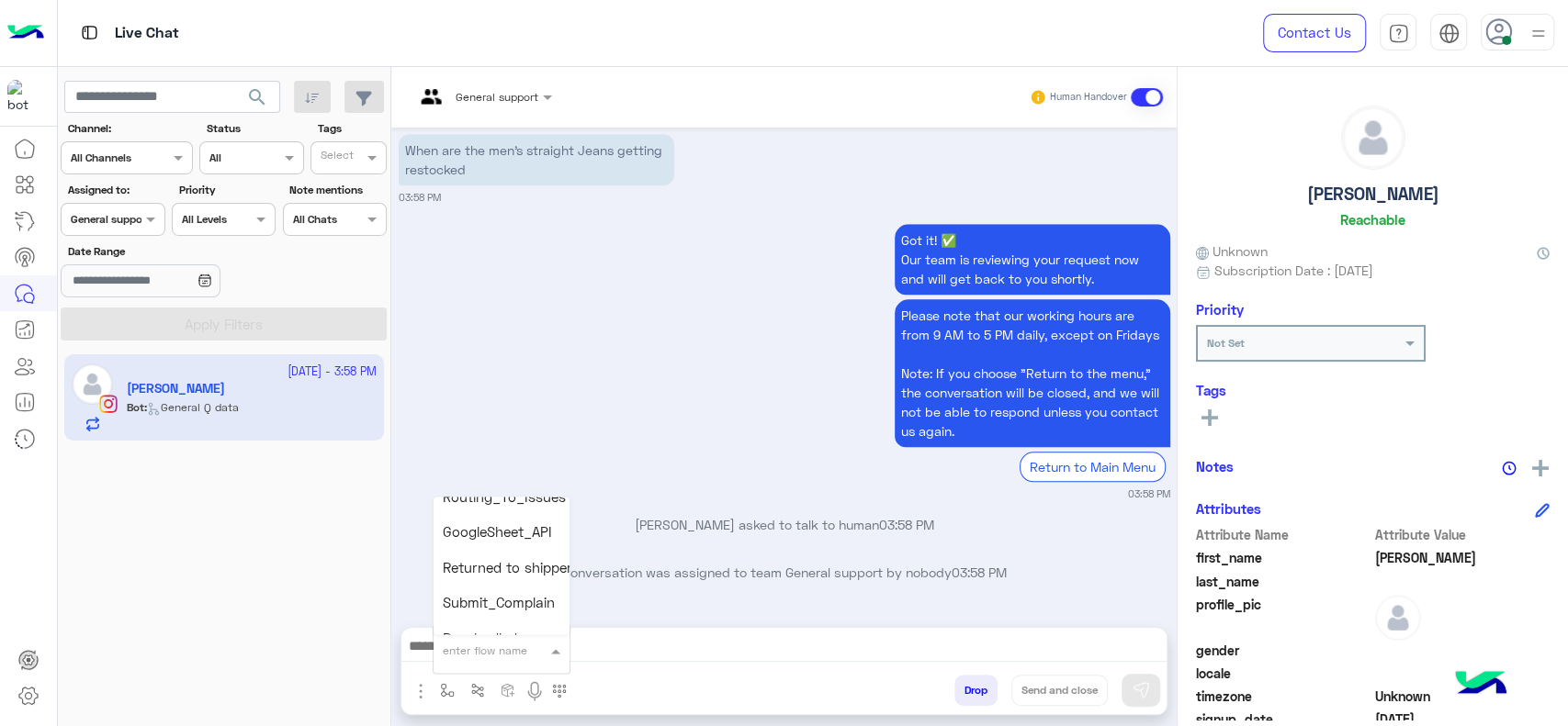
scroll to position [244, 0]
type input "*"
click at [478, 113] on div "General support" at bounding box center [476, 97] width 124 height 44
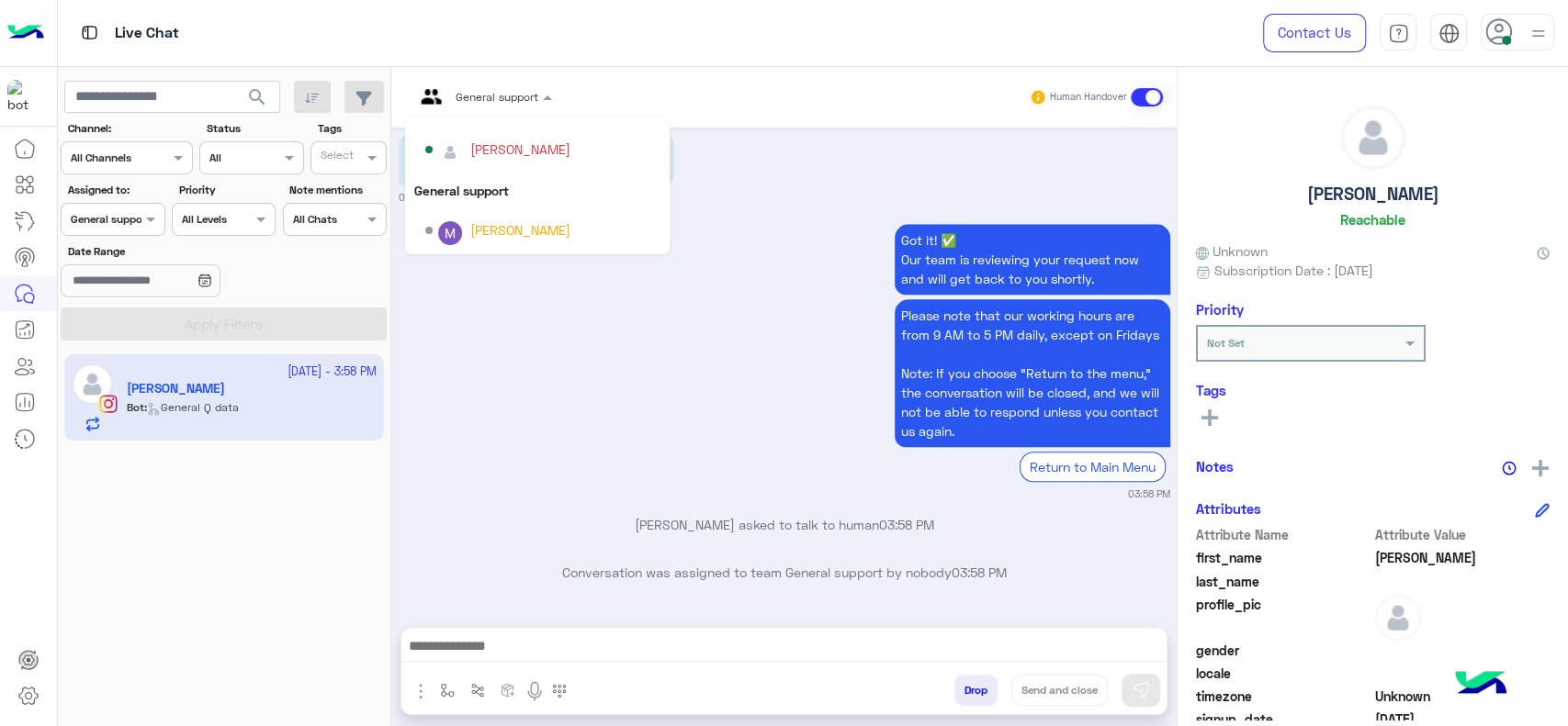
scroll to position [223, 0]
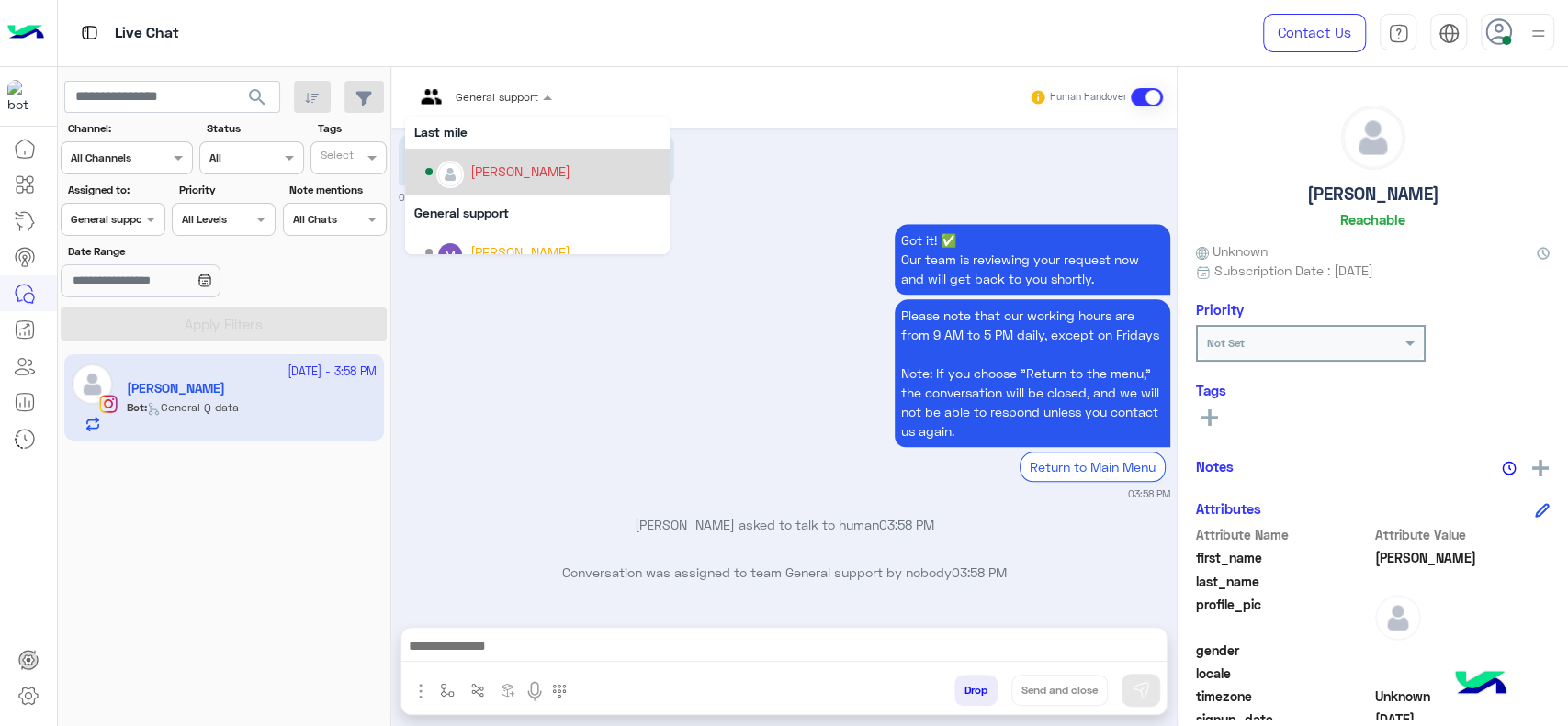
click at [493, 171] on div "[PERSON_NAME]" at bounding box center [520, 171] width 100 height 20
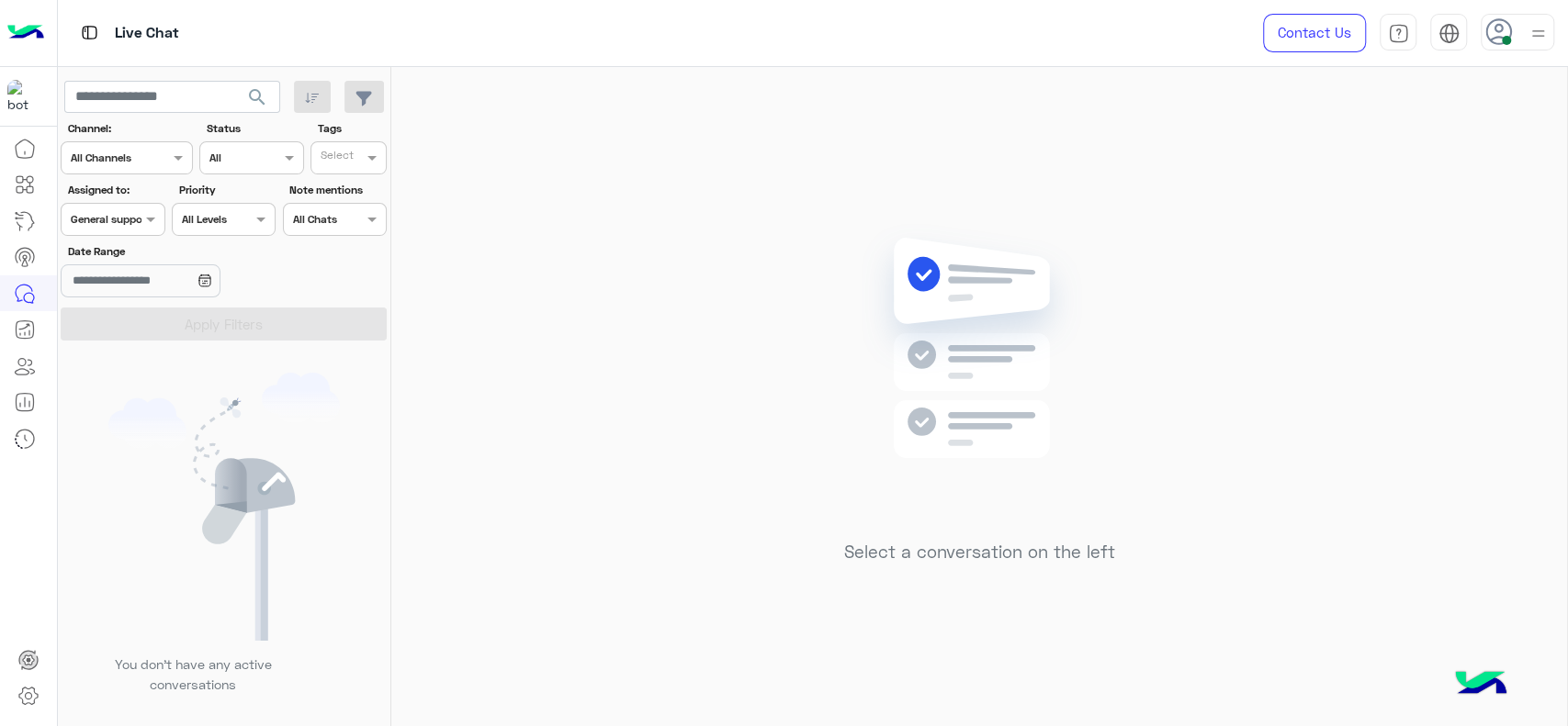
click at [101, 220] on input "text" at bounding box center [92, 218] width 42 height 17
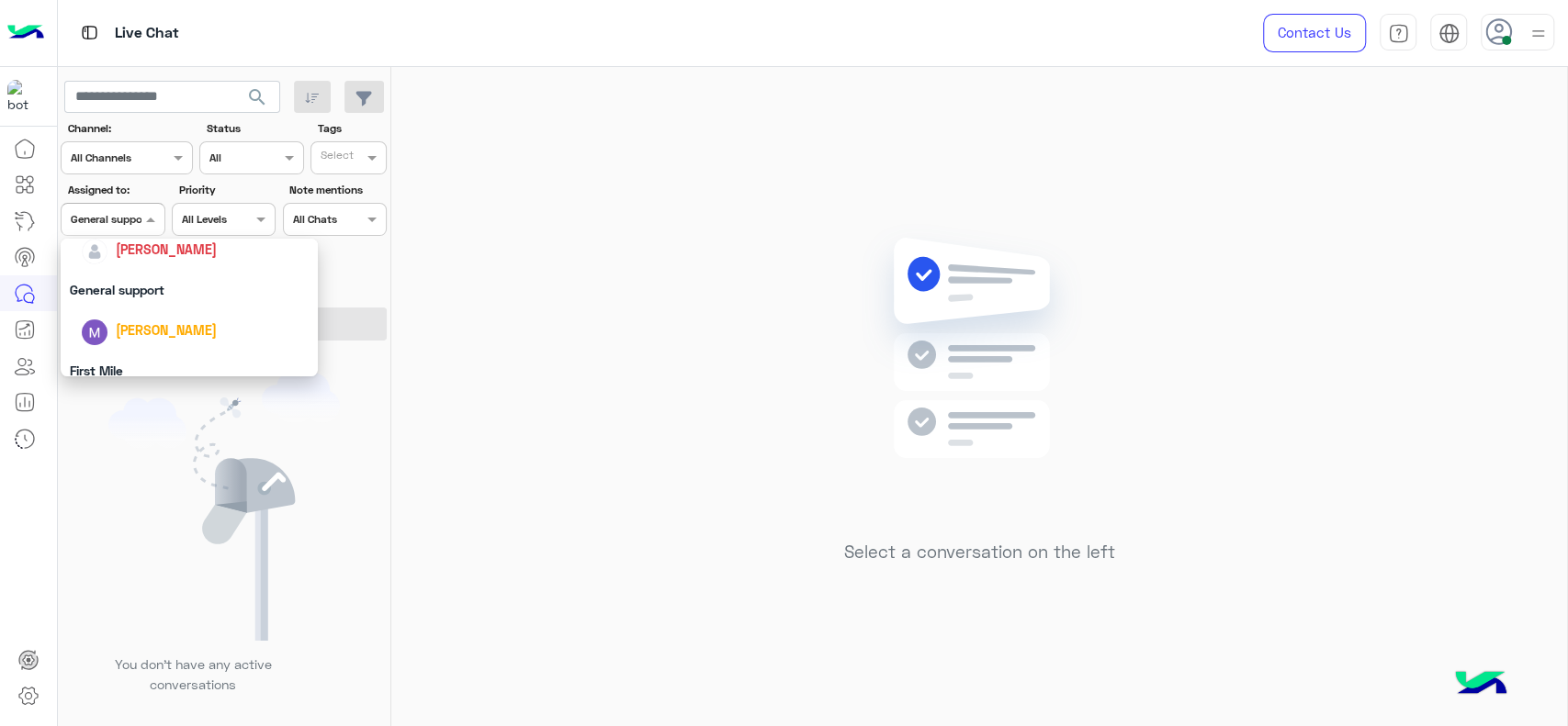
scroll to position [278, 0]
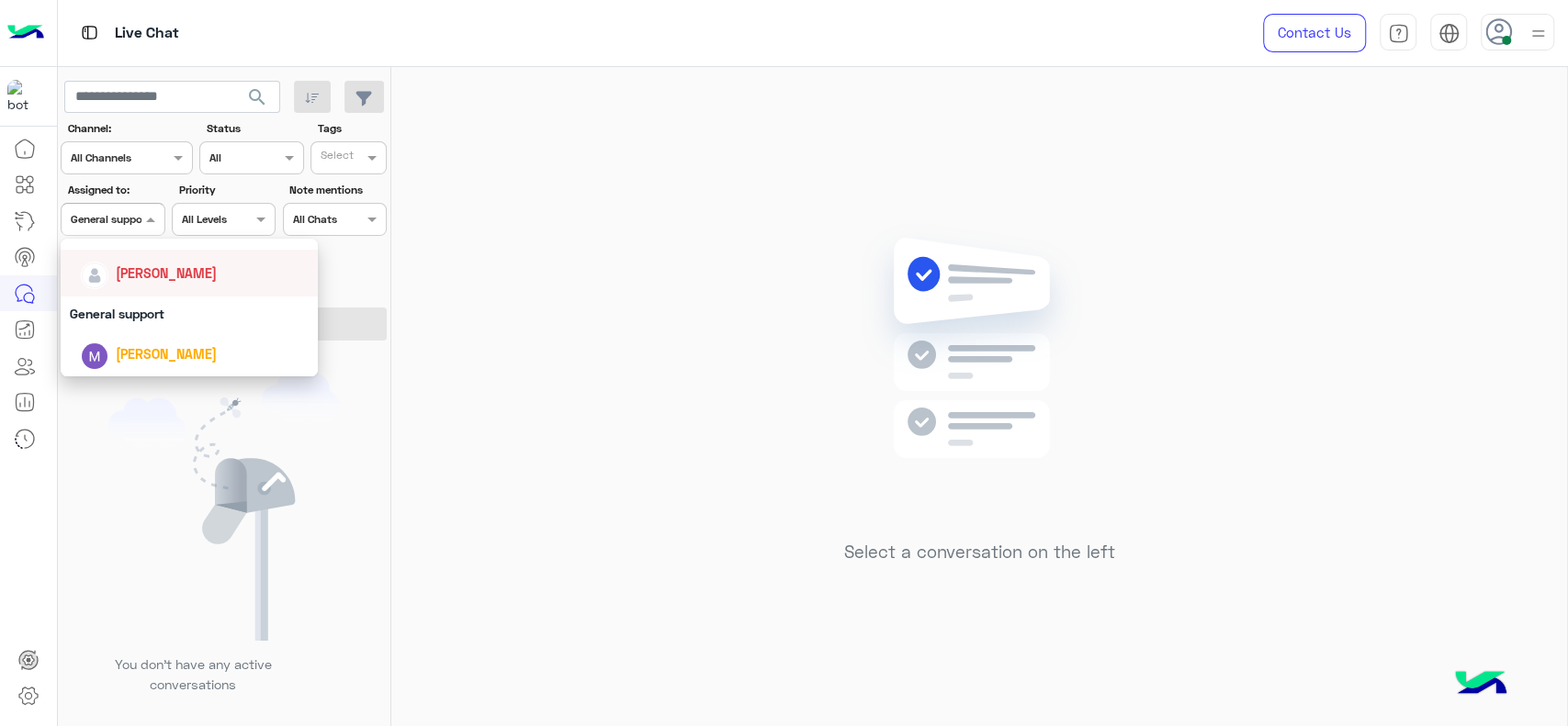
click at [95, 292] on div "[PERSON_NAME]" at bounding box center [189, 273] width 257 height 47
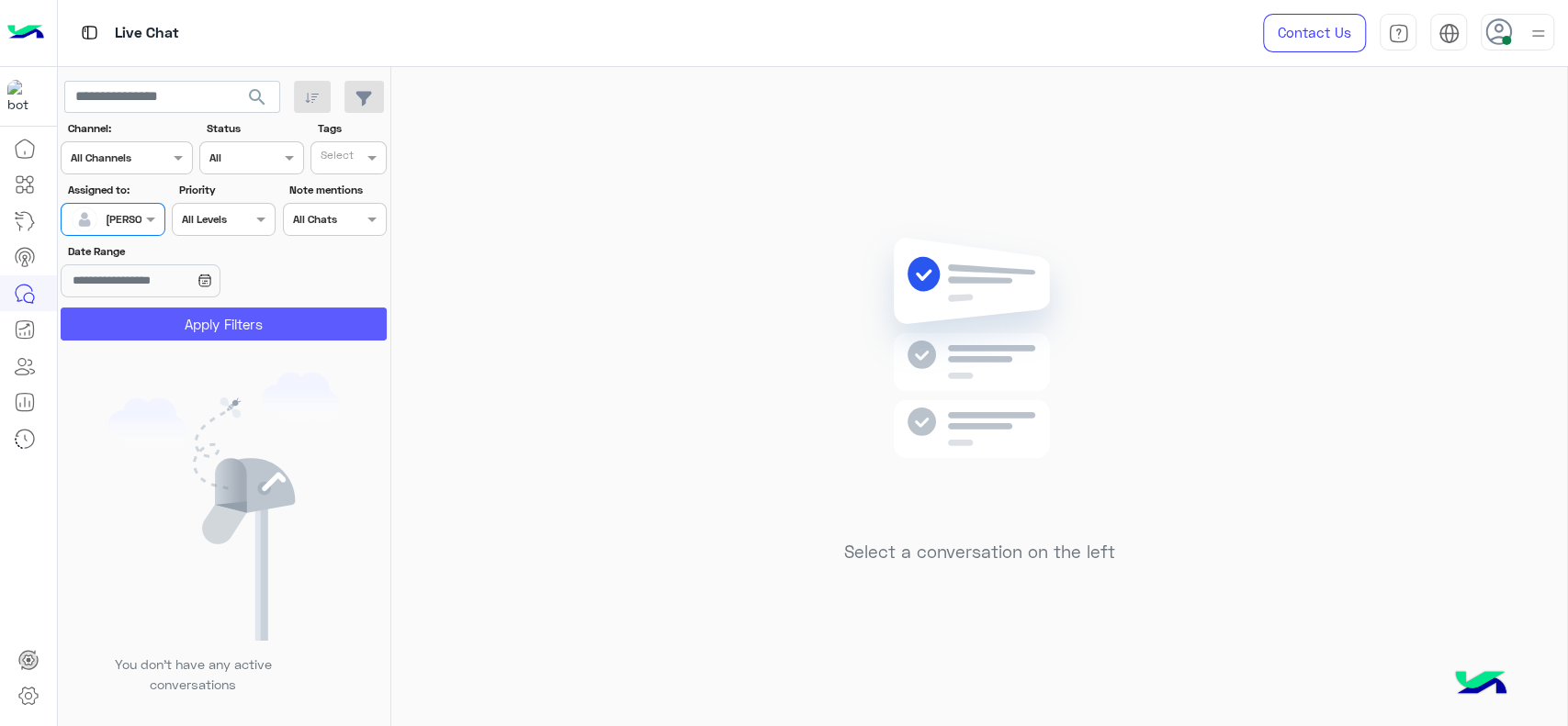
click at [156, 307] on button "Apply Filters" at bounding box center [223, 323] width 326 height 33
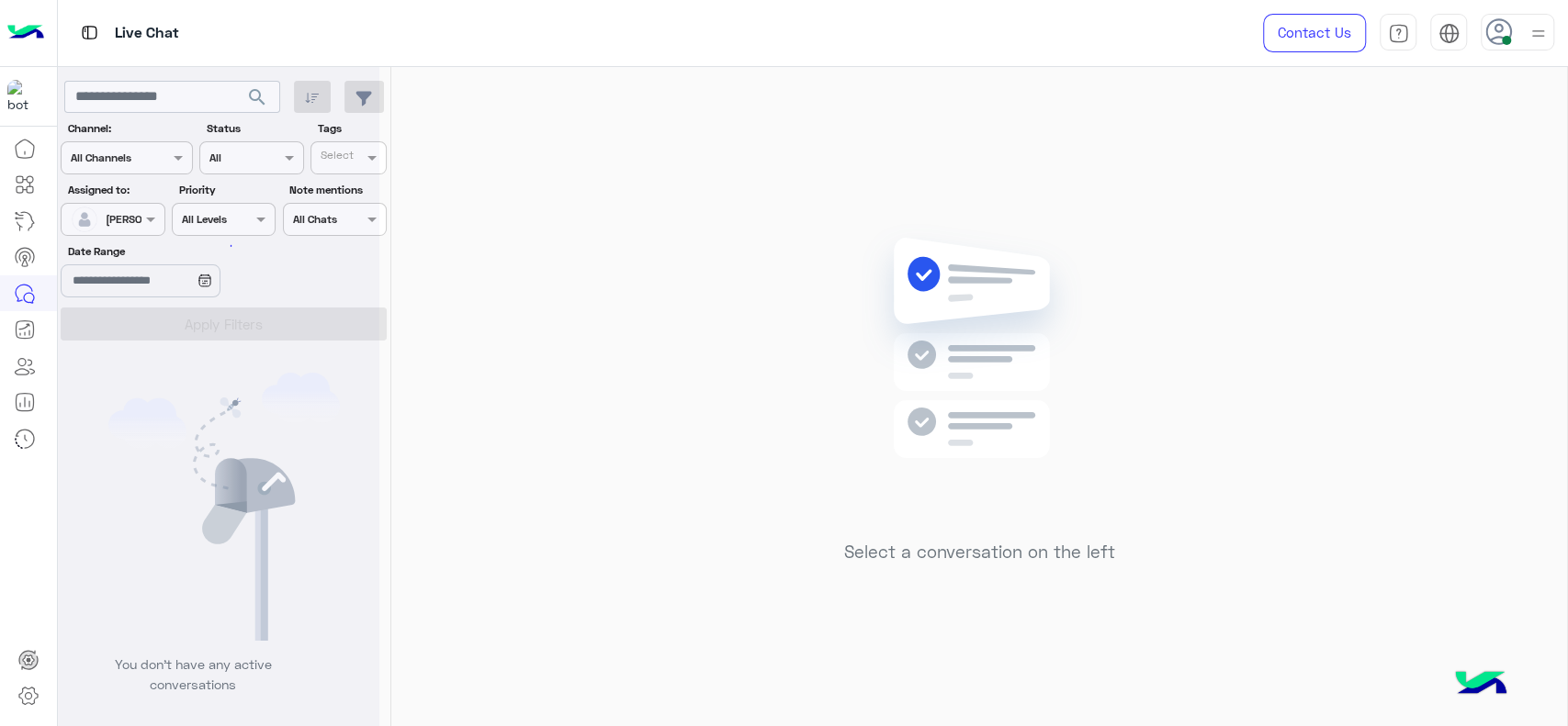
click at [156, 315] on div at bounding box center [219, 370] width 322 height 726
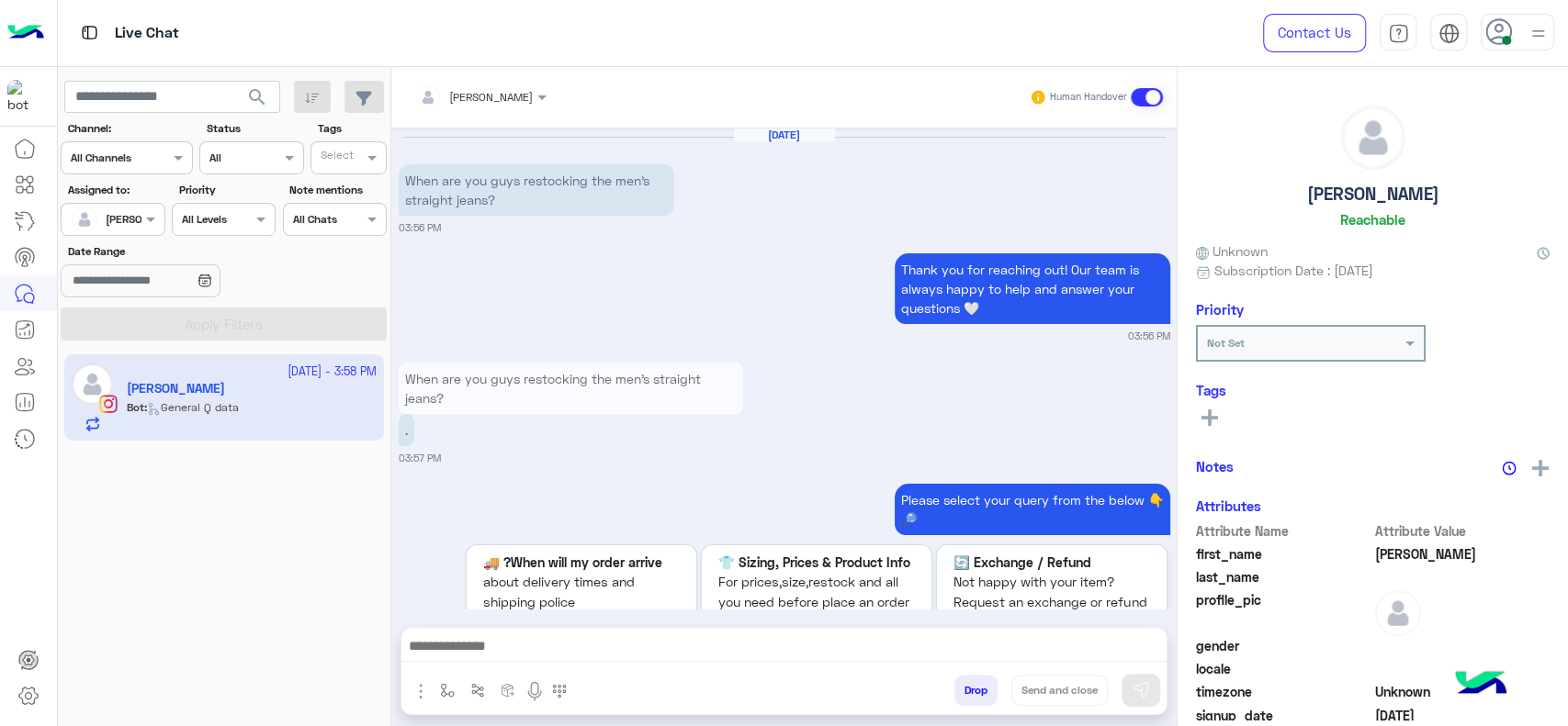
scroll to position [1085, 0]
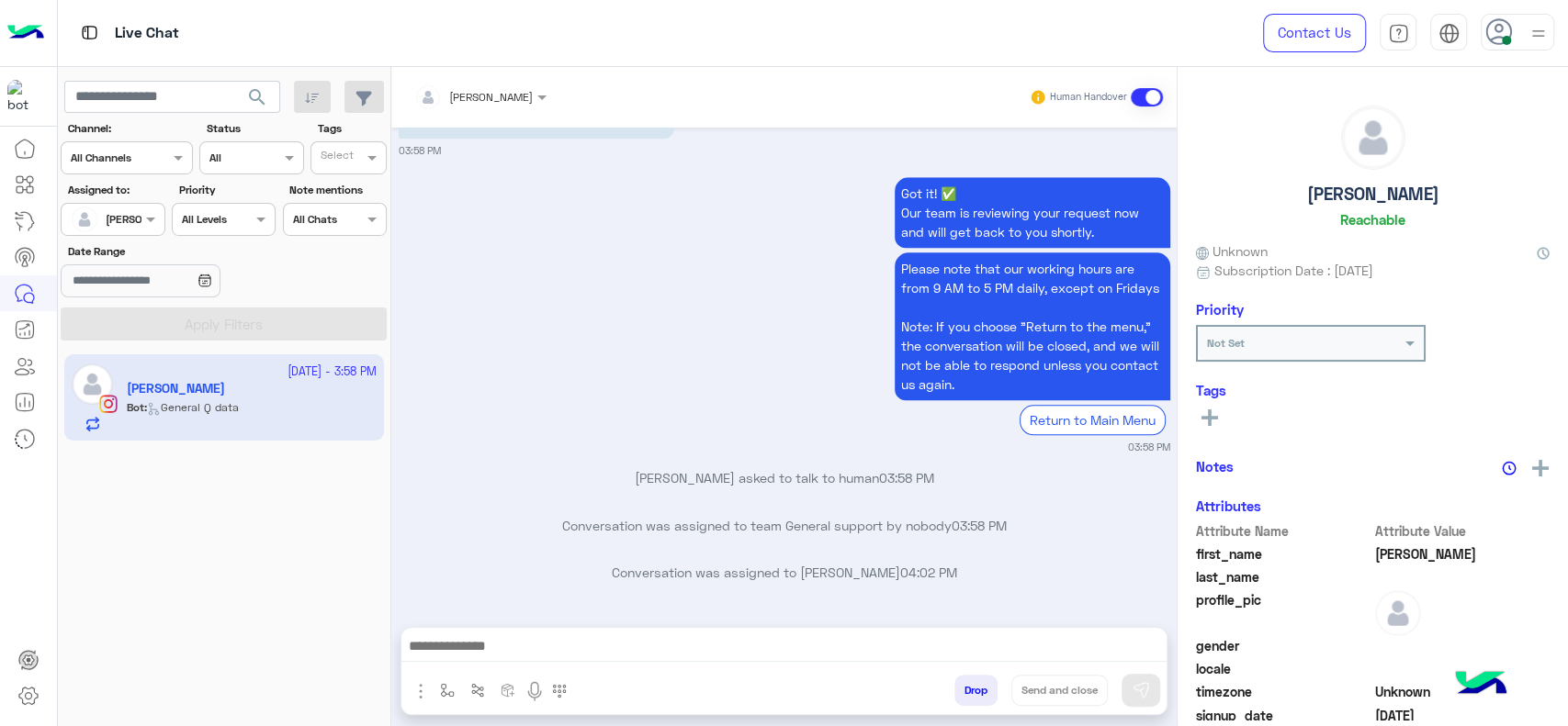
click at [436, 705] on button "button" at bounding box center [448, 690] width 30 height 30
click at [467, 645] on input "text" at bounding box center [480, 648] width 73 height 17
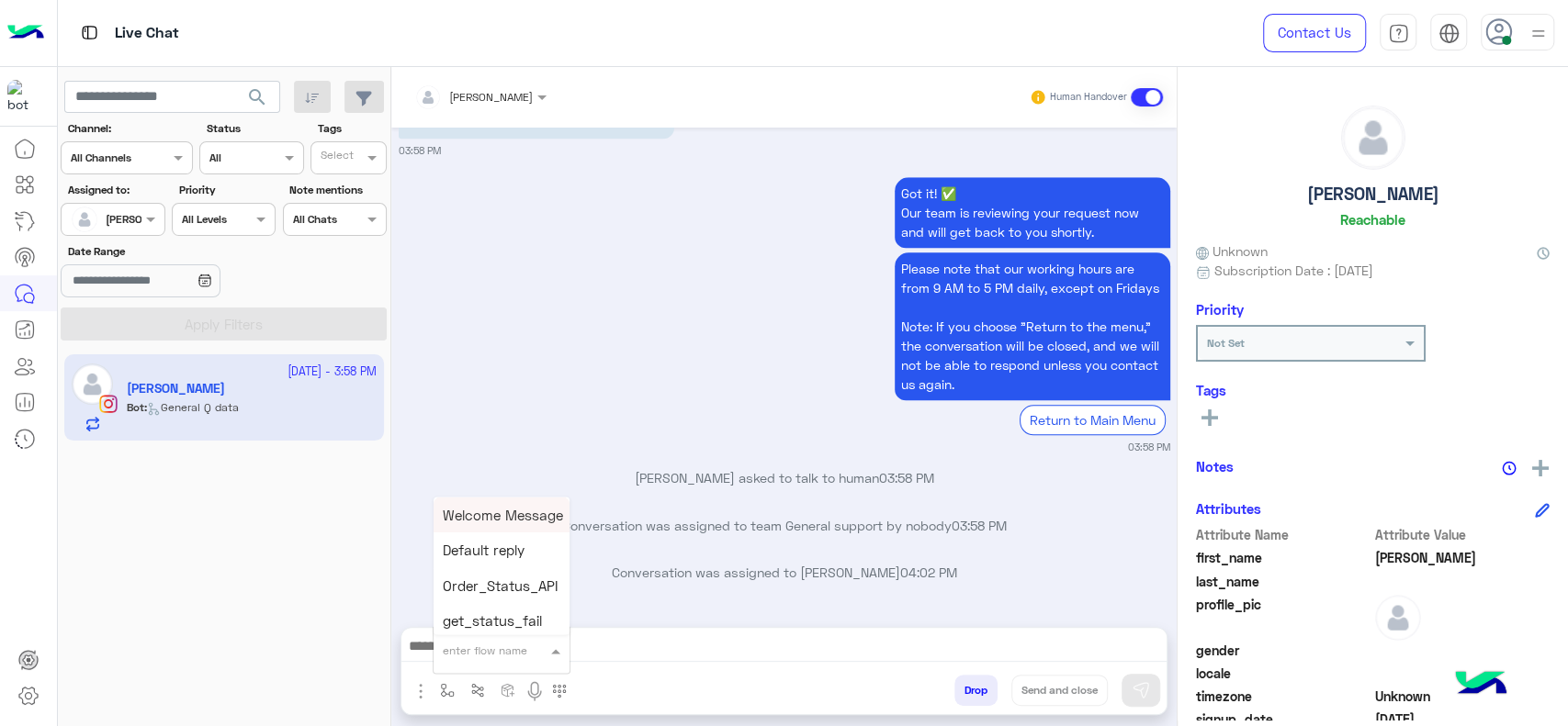
type input "*"
click at [511, 582] on div "J Greeting" at bounding box center [501, 581] width 136 height 36
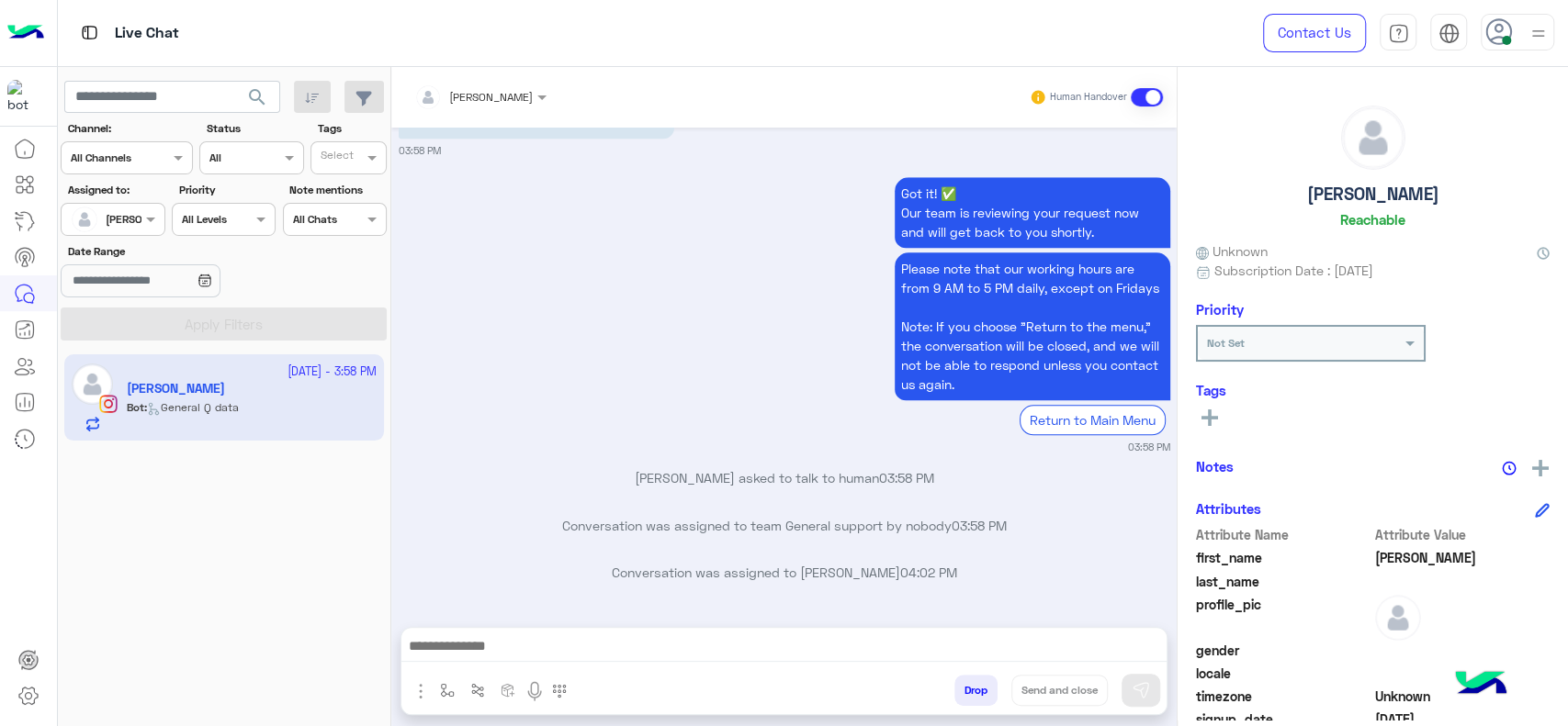
type textarea "**********"
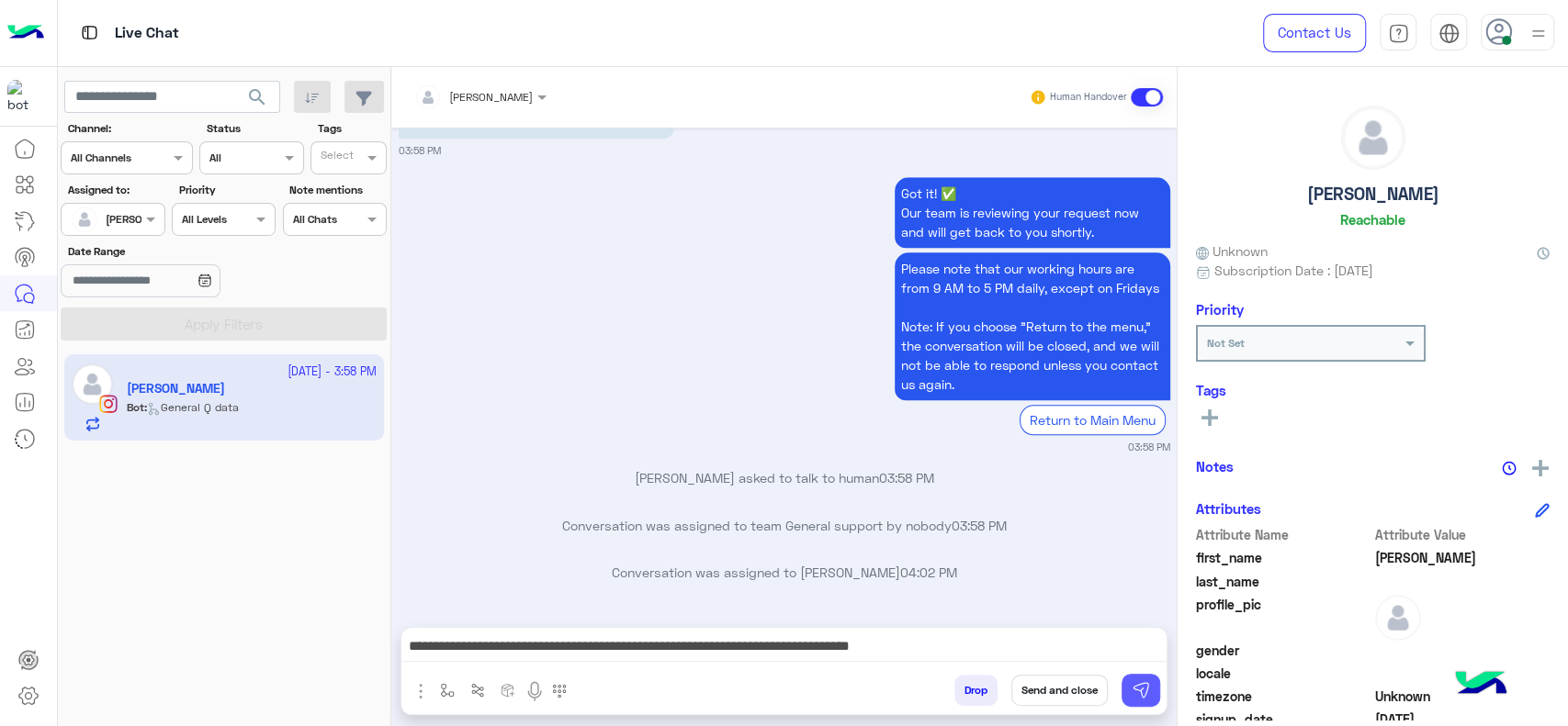
click at [1139, 687] on img at bounding box center [1141, 690] width 19 height 19
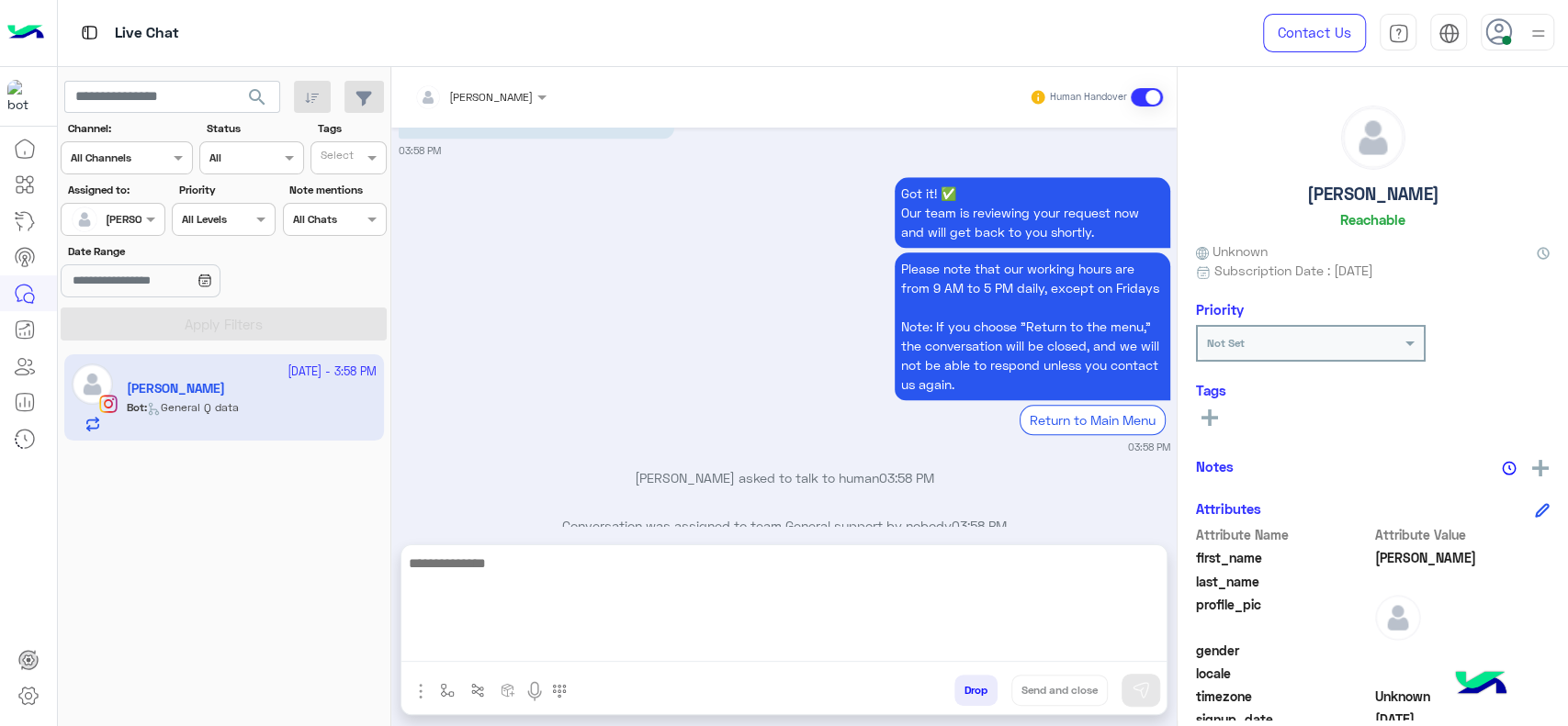
click at [1136, 648] on textarea at bounding box center [784, 606] width 765 height 110
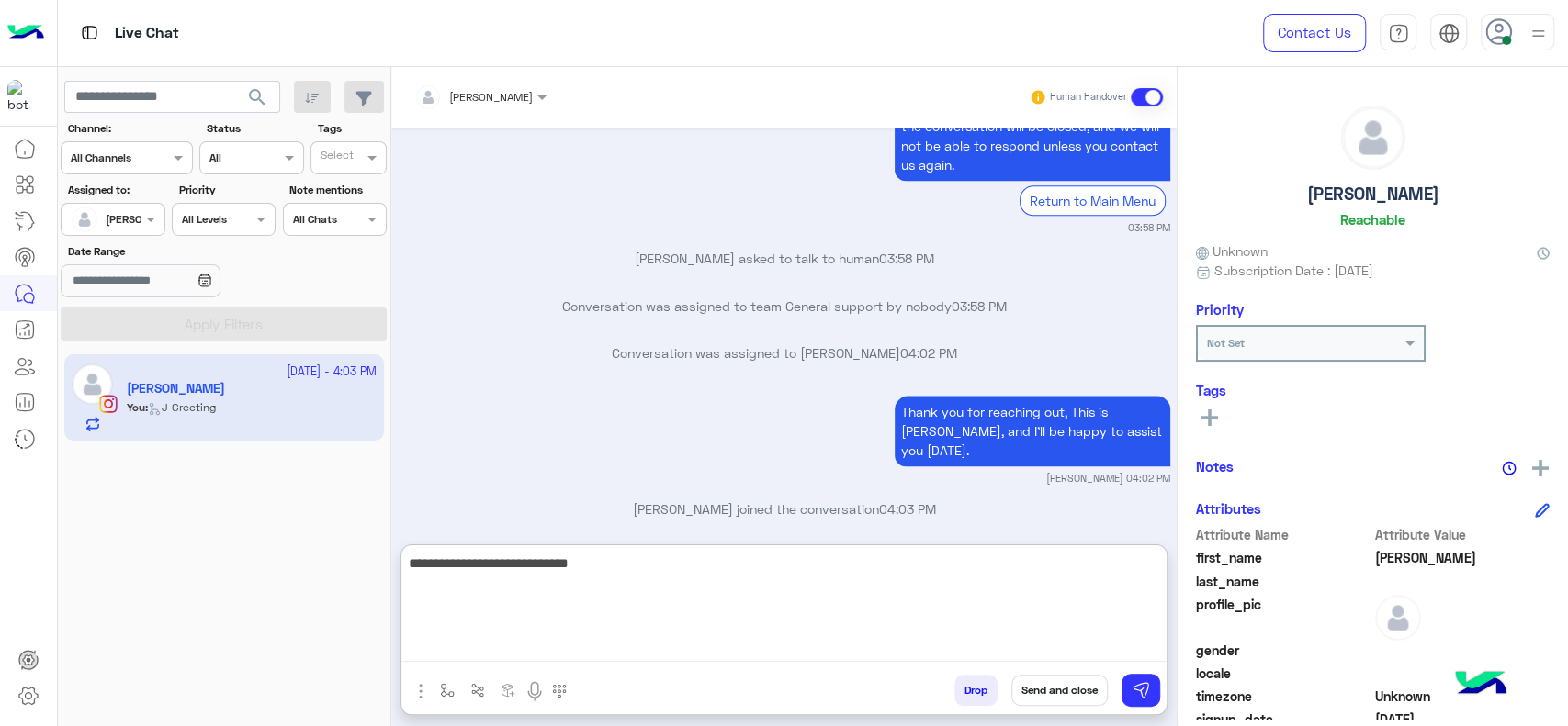
type textarea "**********"
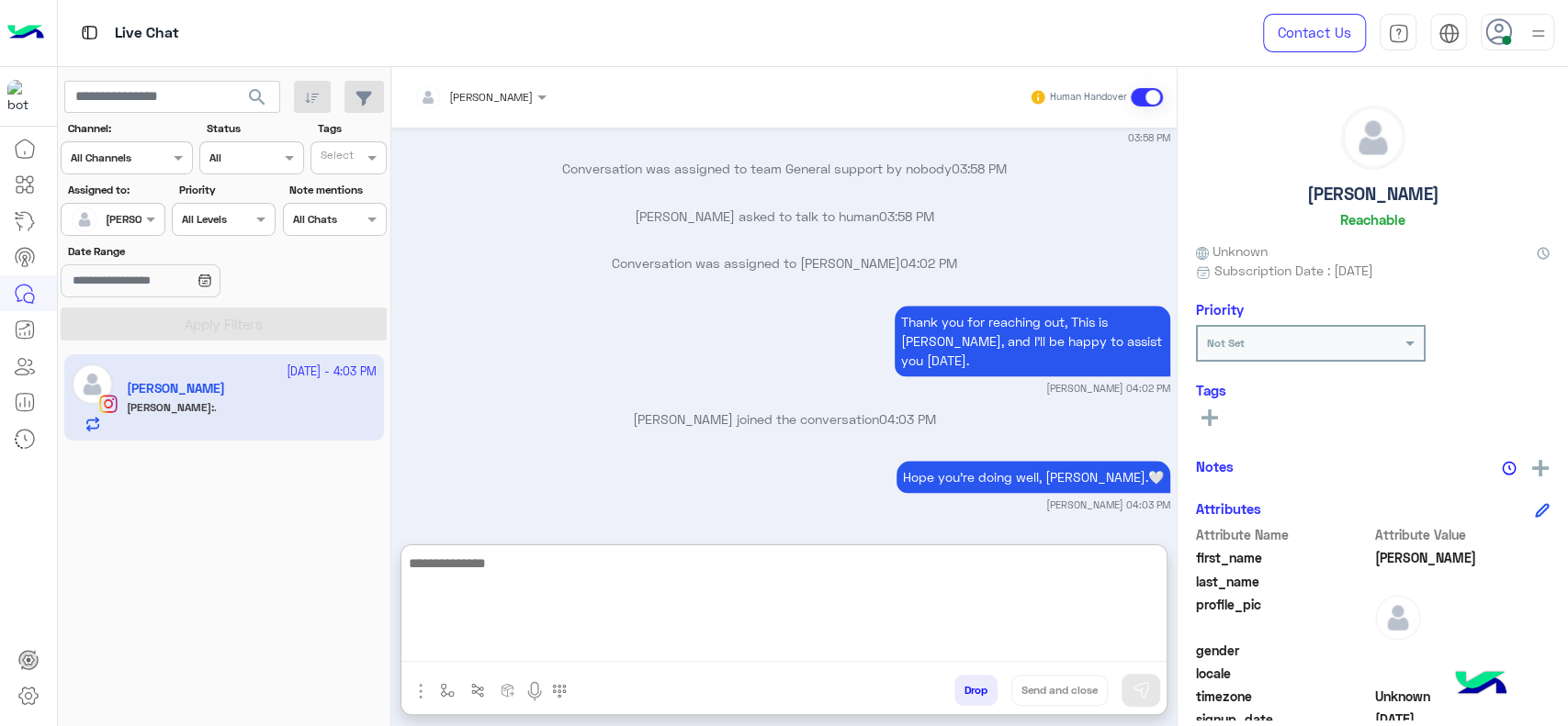
scroll to position [1476, 0]
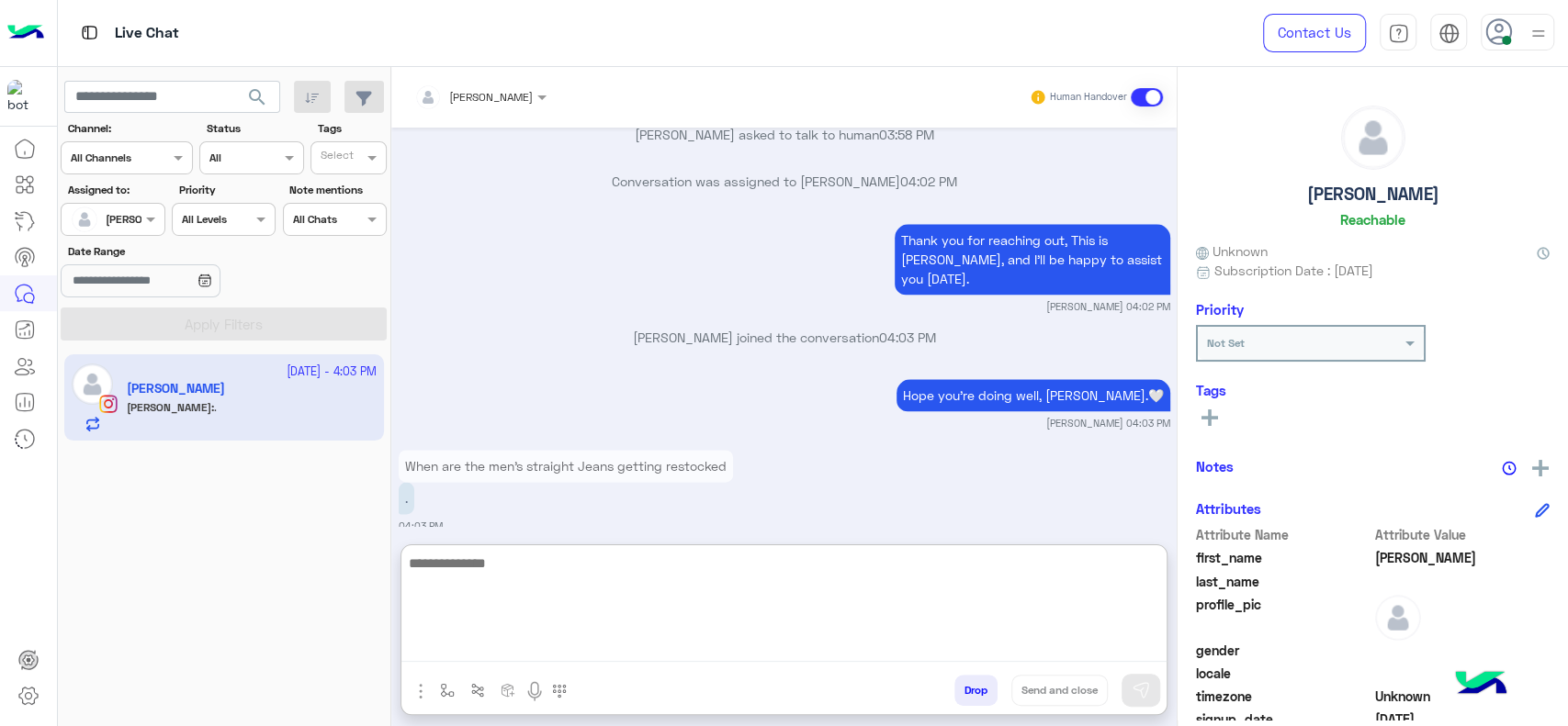
click at [569, 620] on textarea at bounding box center [784, 606] width 765 height 110
paste textarea "**********"
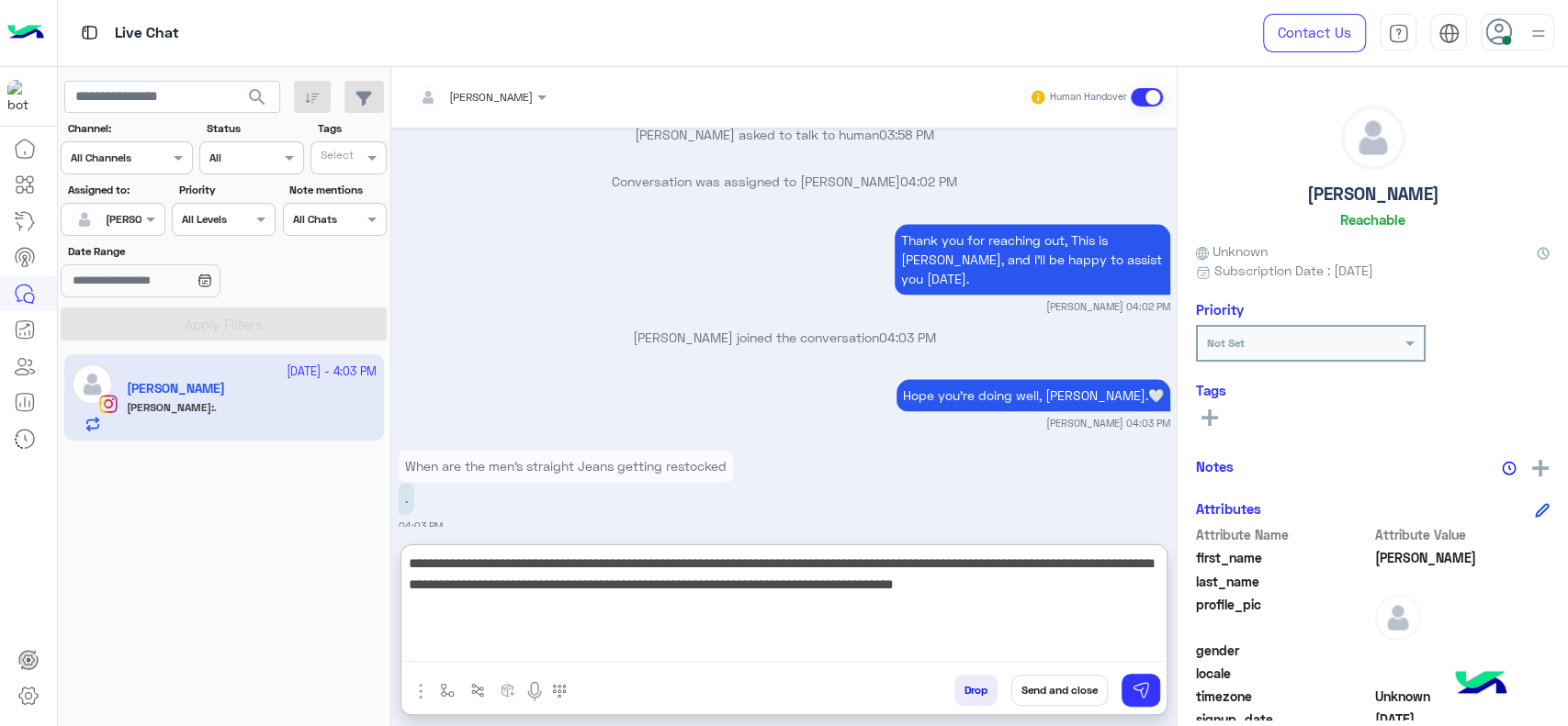
type textarea "**********"
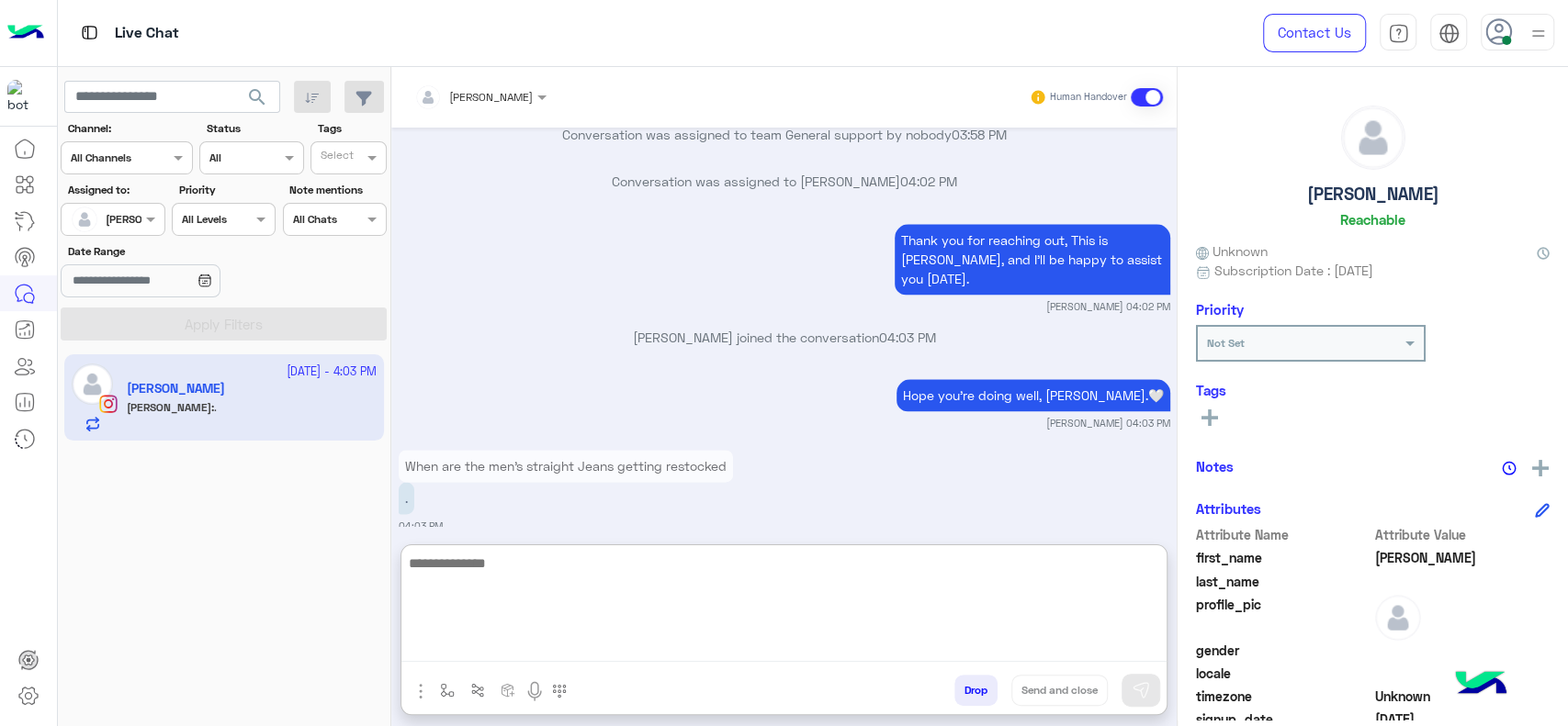
scroll to position [1643, 0]
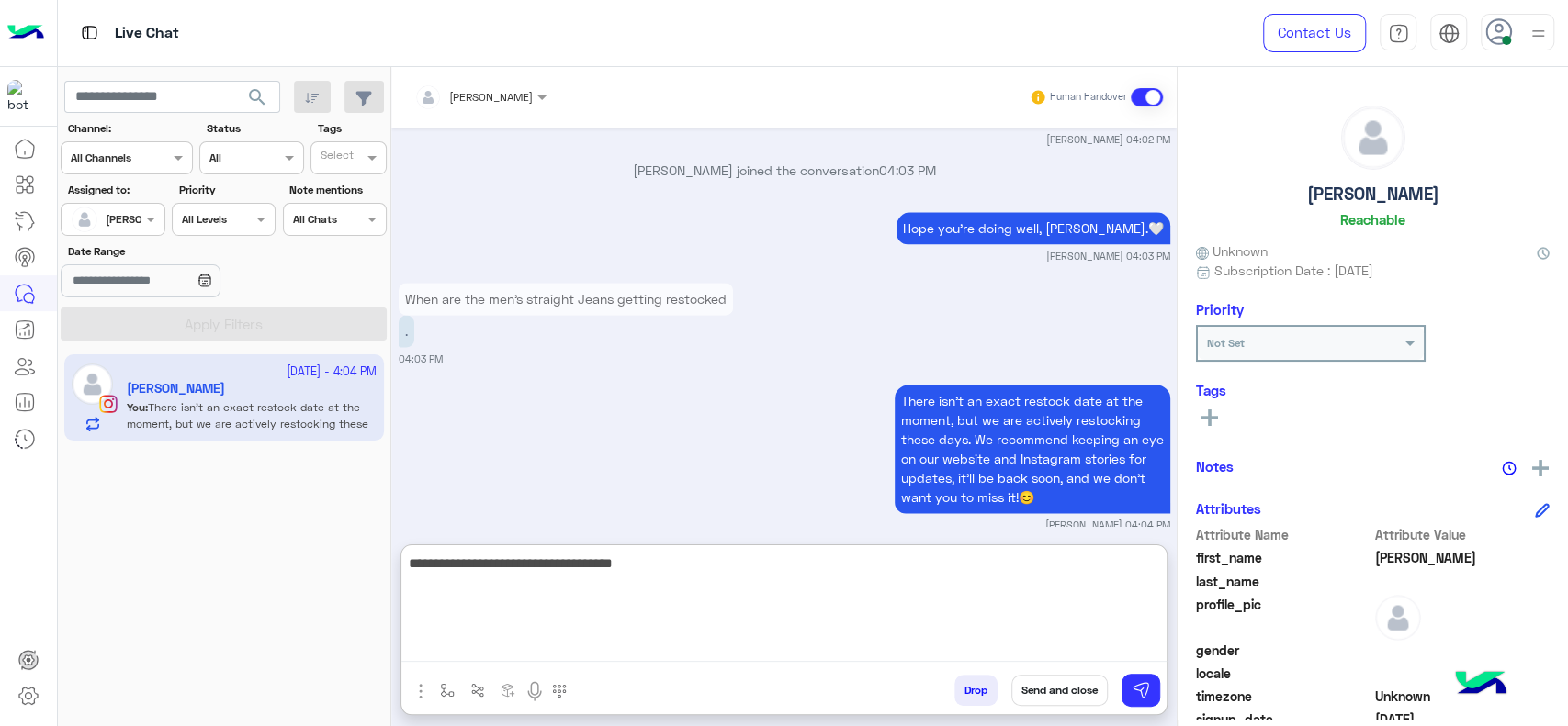
type textarea "**********"
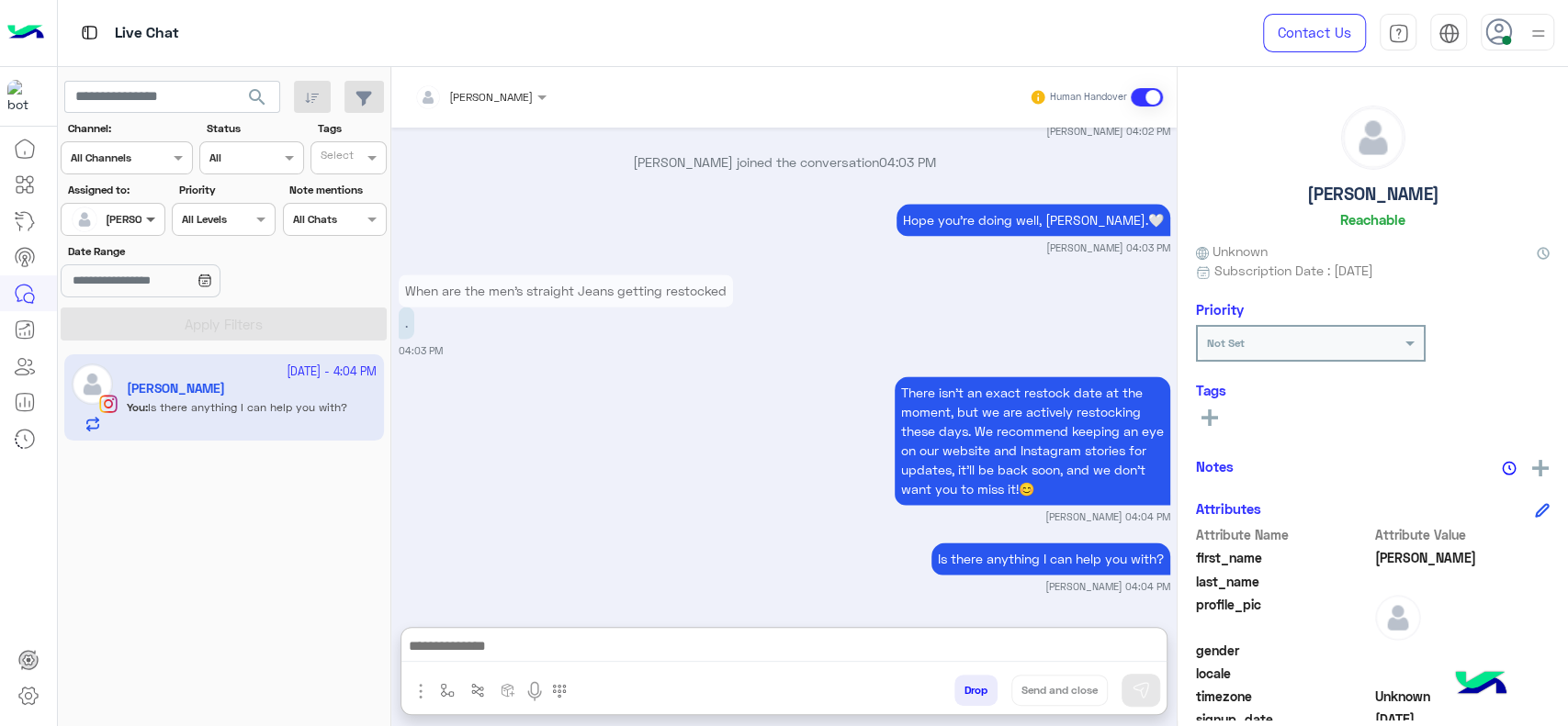
click at [145, 209] on span at bounding box center [152, 219] width 23 height 20
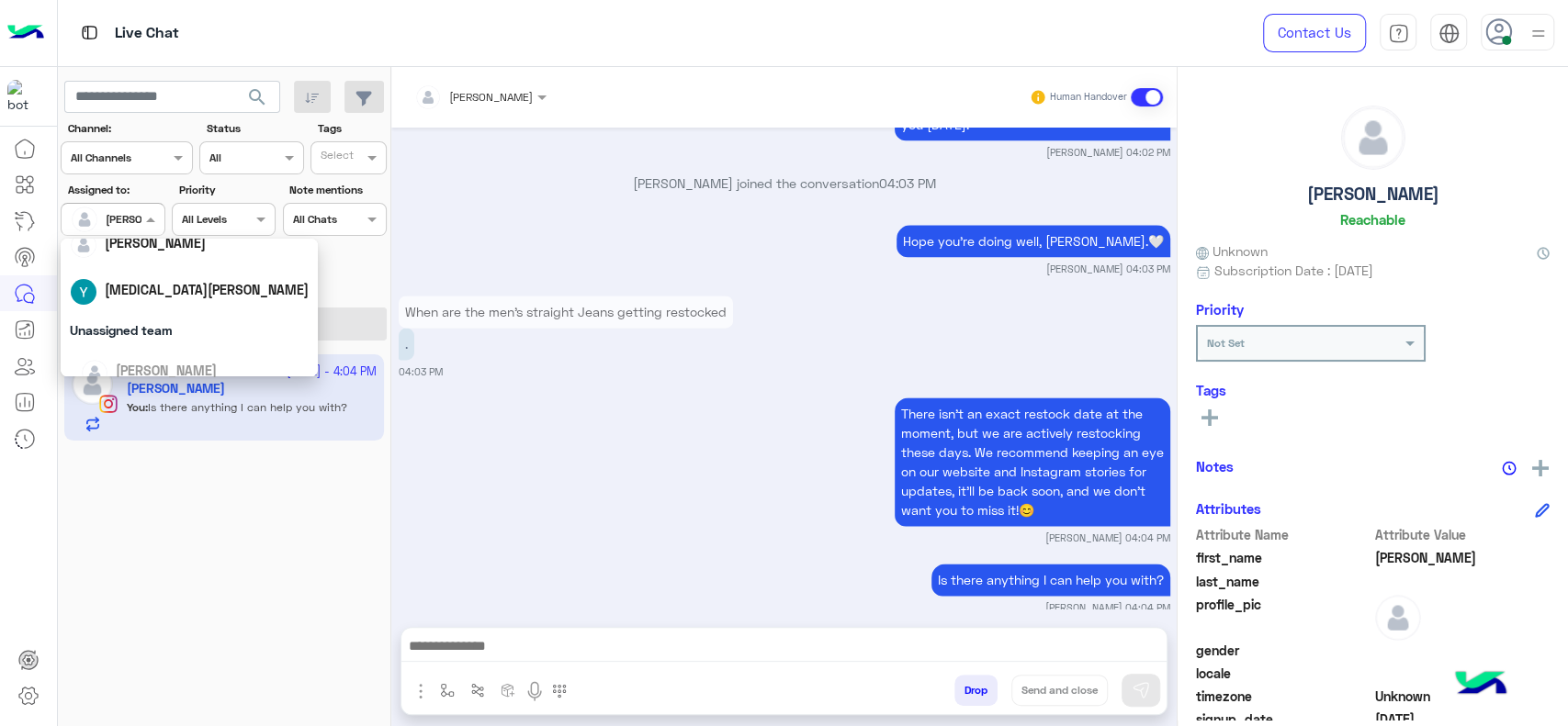
scroll to position [0, 0]
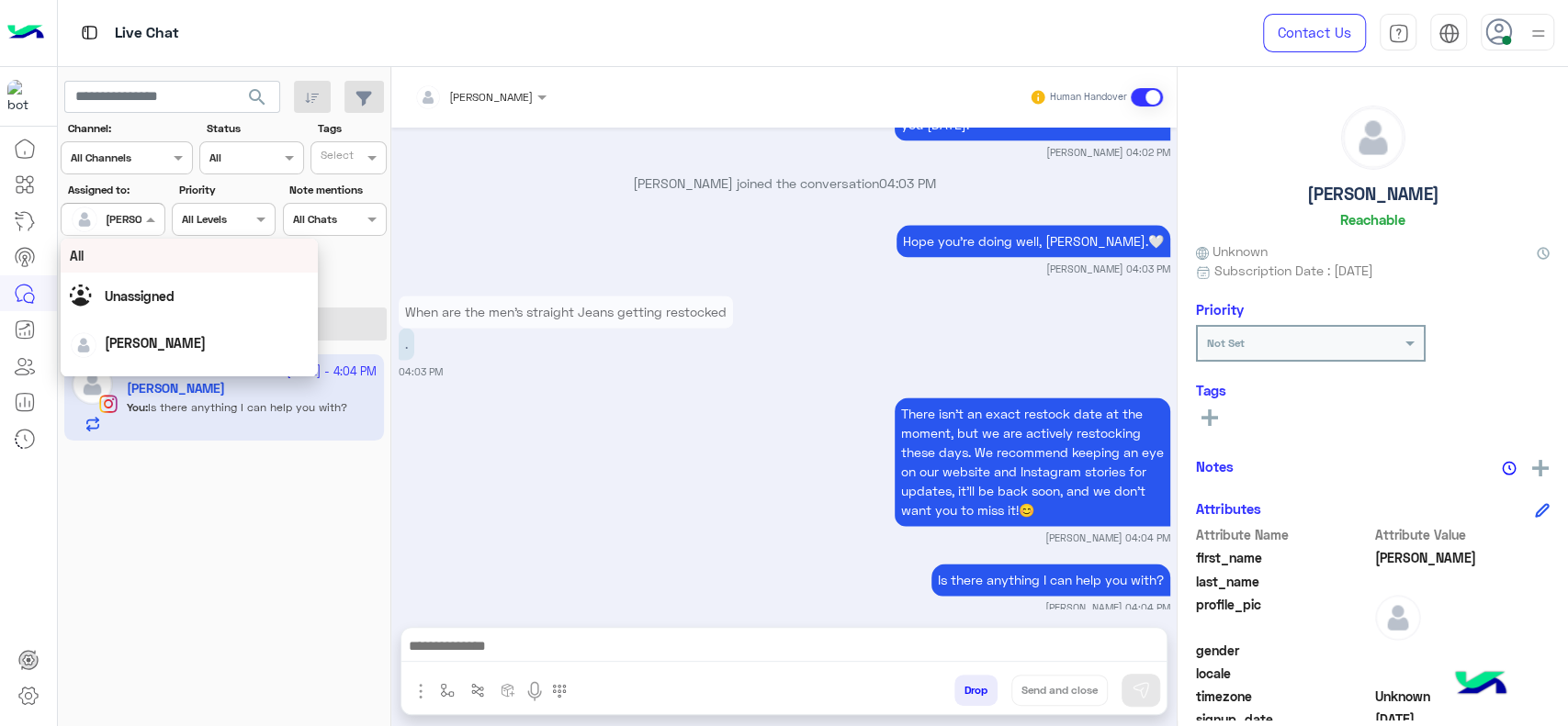
click at [332, 257] on div "Date Range" at bounding box center [224, 272] width 334 height 58
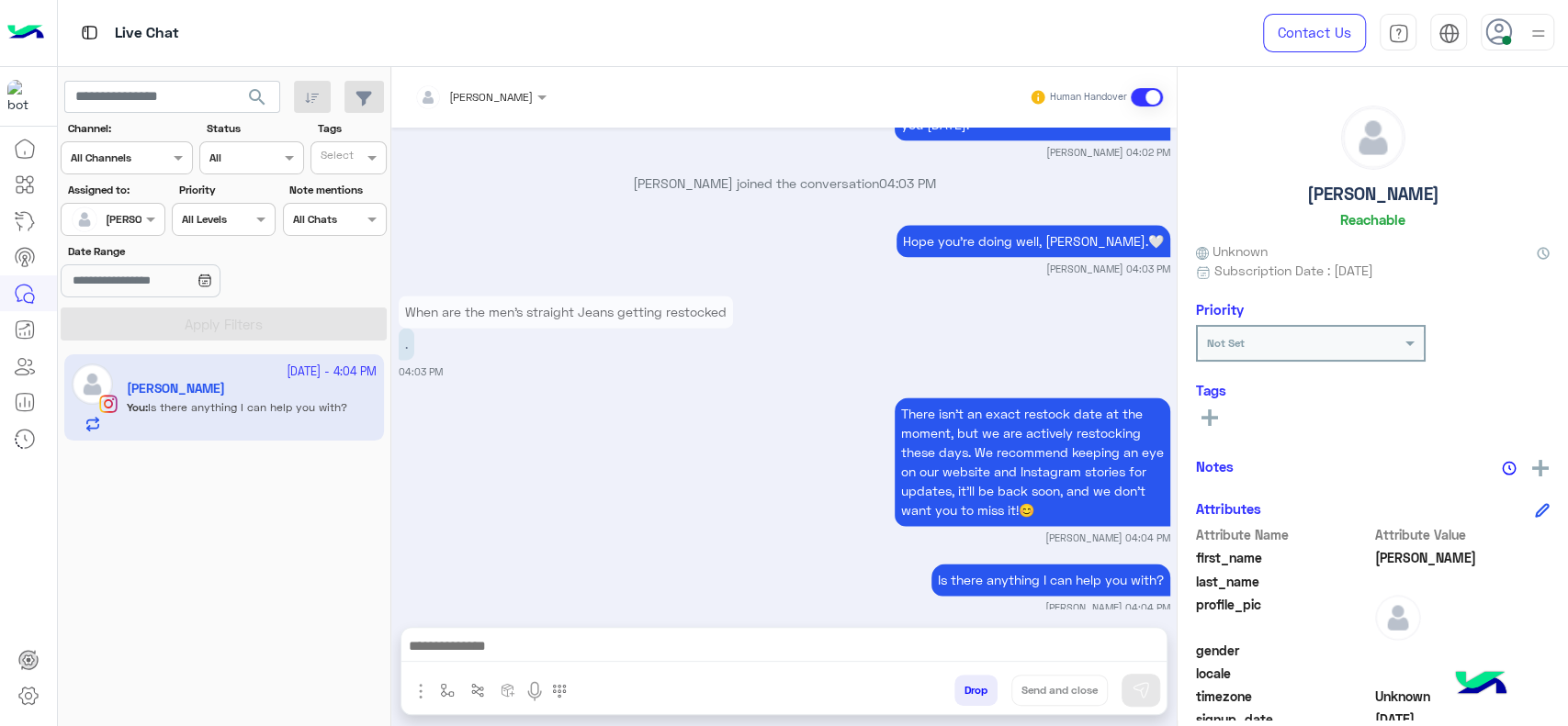
scroll to position [1701, 0]
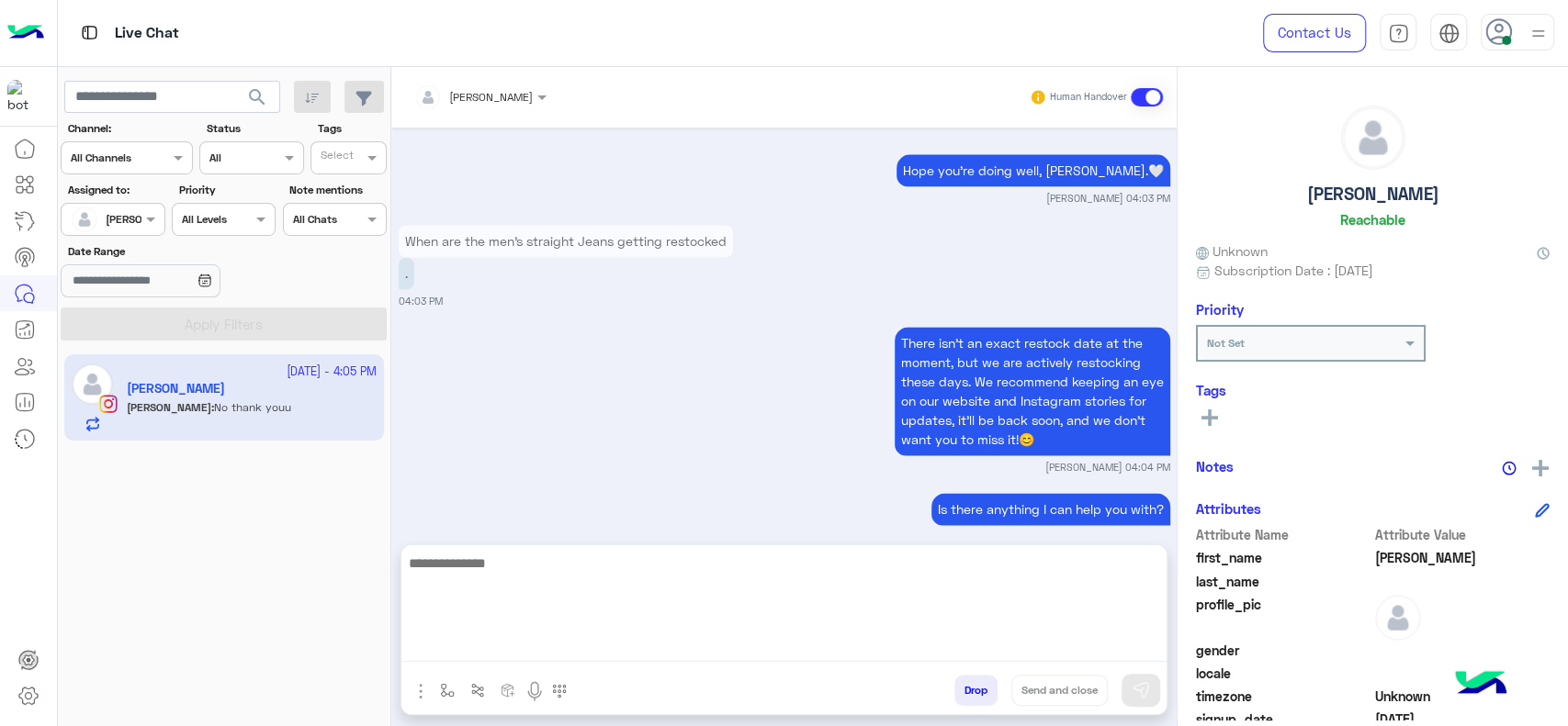
click at [570, 645] on textarea at bounding box center [784, 606] width 765 height 110
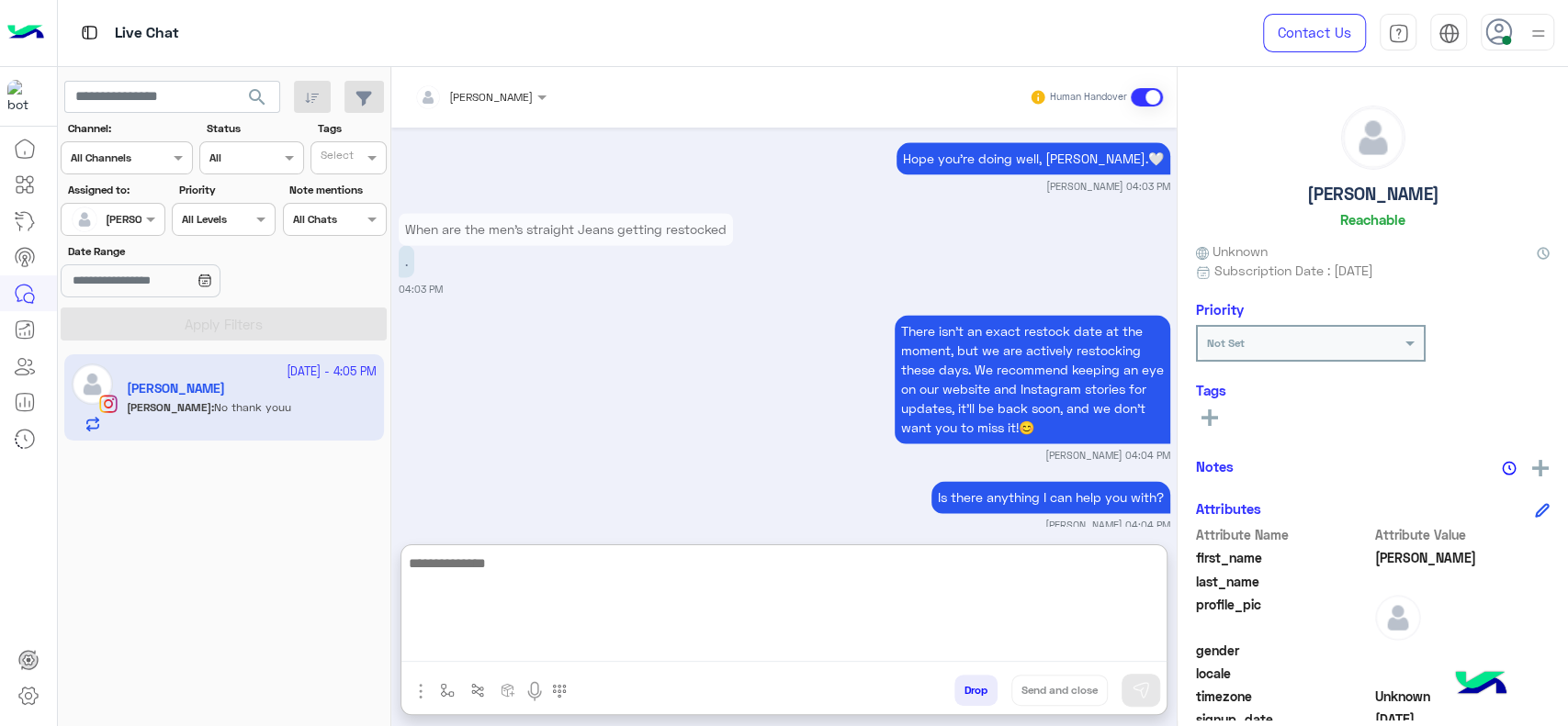
paste textarea "**********"
type textarea "**********"
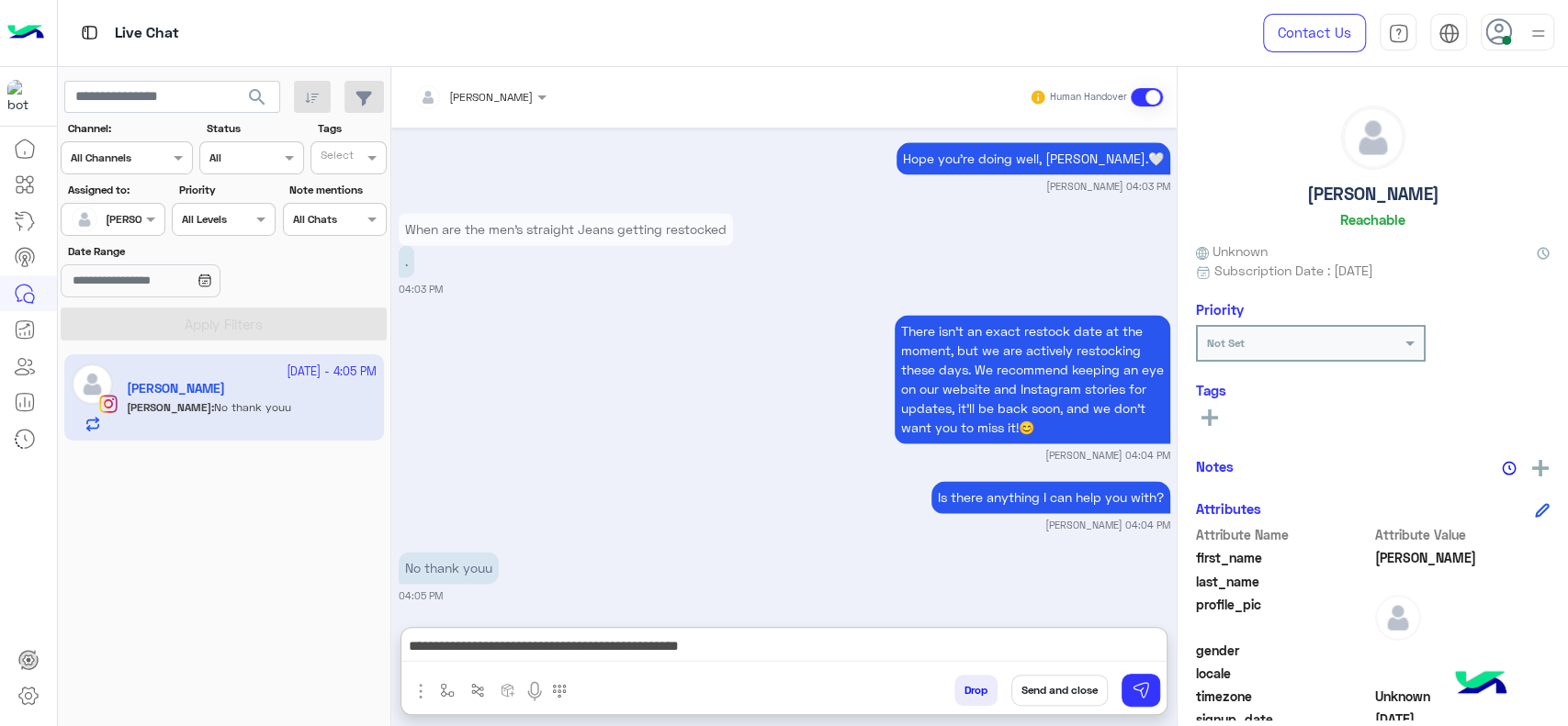
click at [1066, 690] on button "Send and close" at bounding box center [1059, 690] width 96 height 31
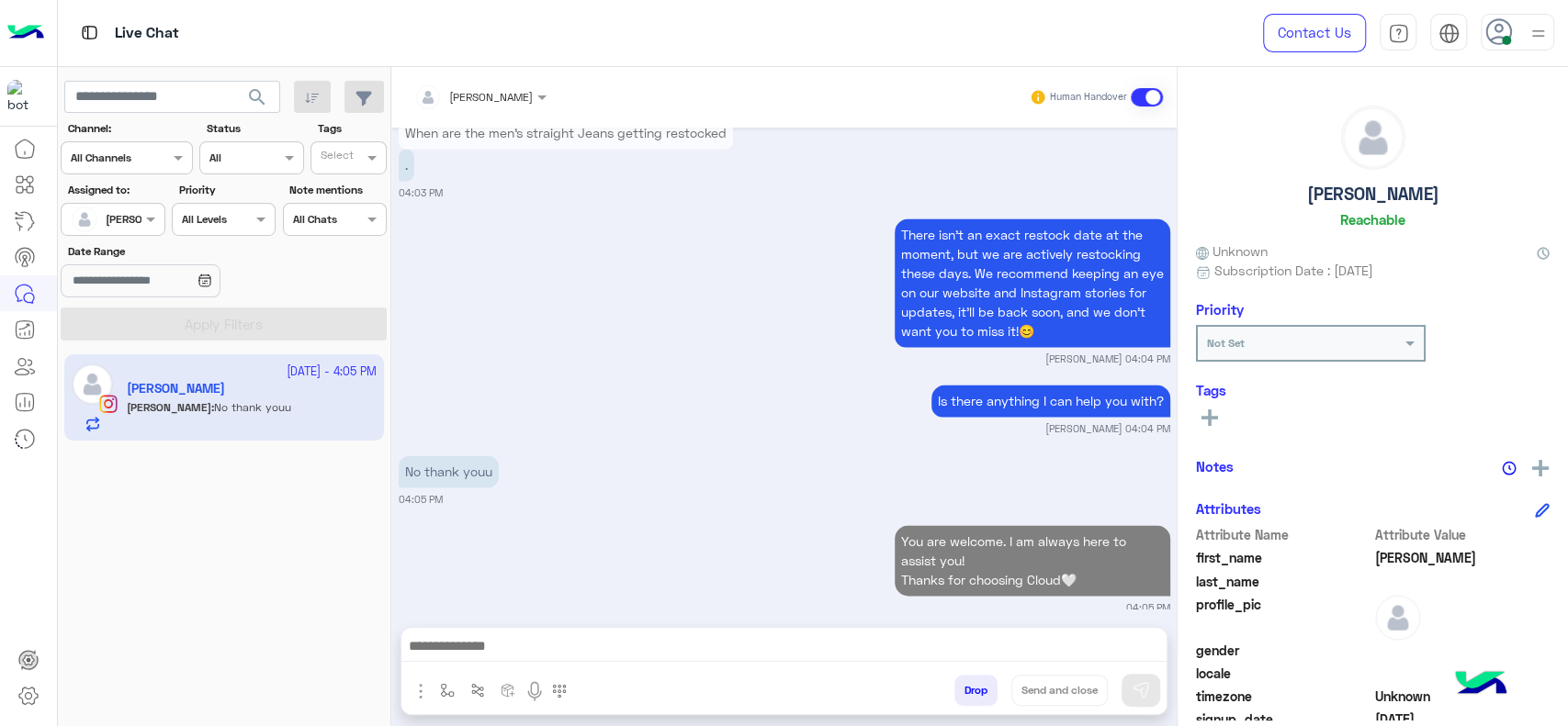
scroll to position [1857, 0]
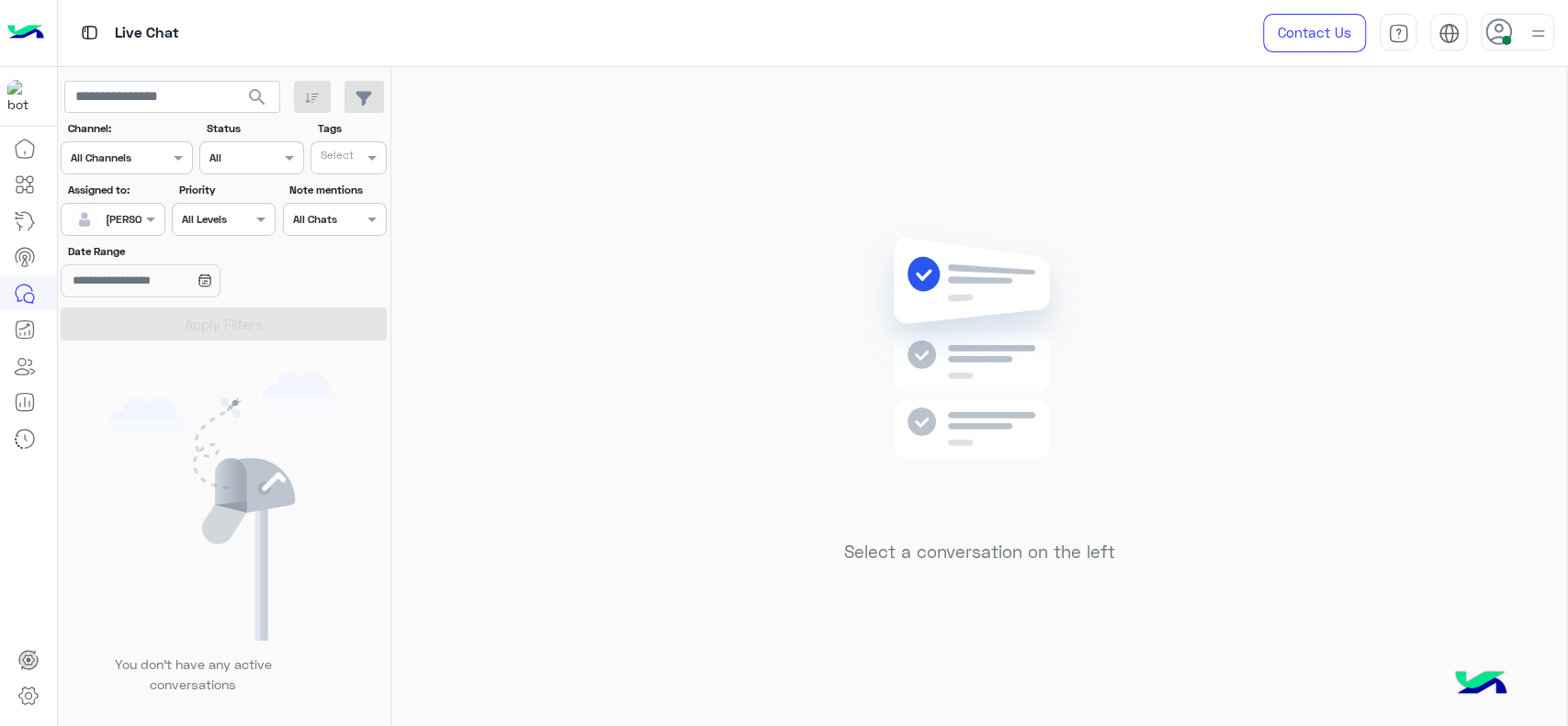
click at [138, 216] on div at bounding box center [112, 217] width 102 height 18
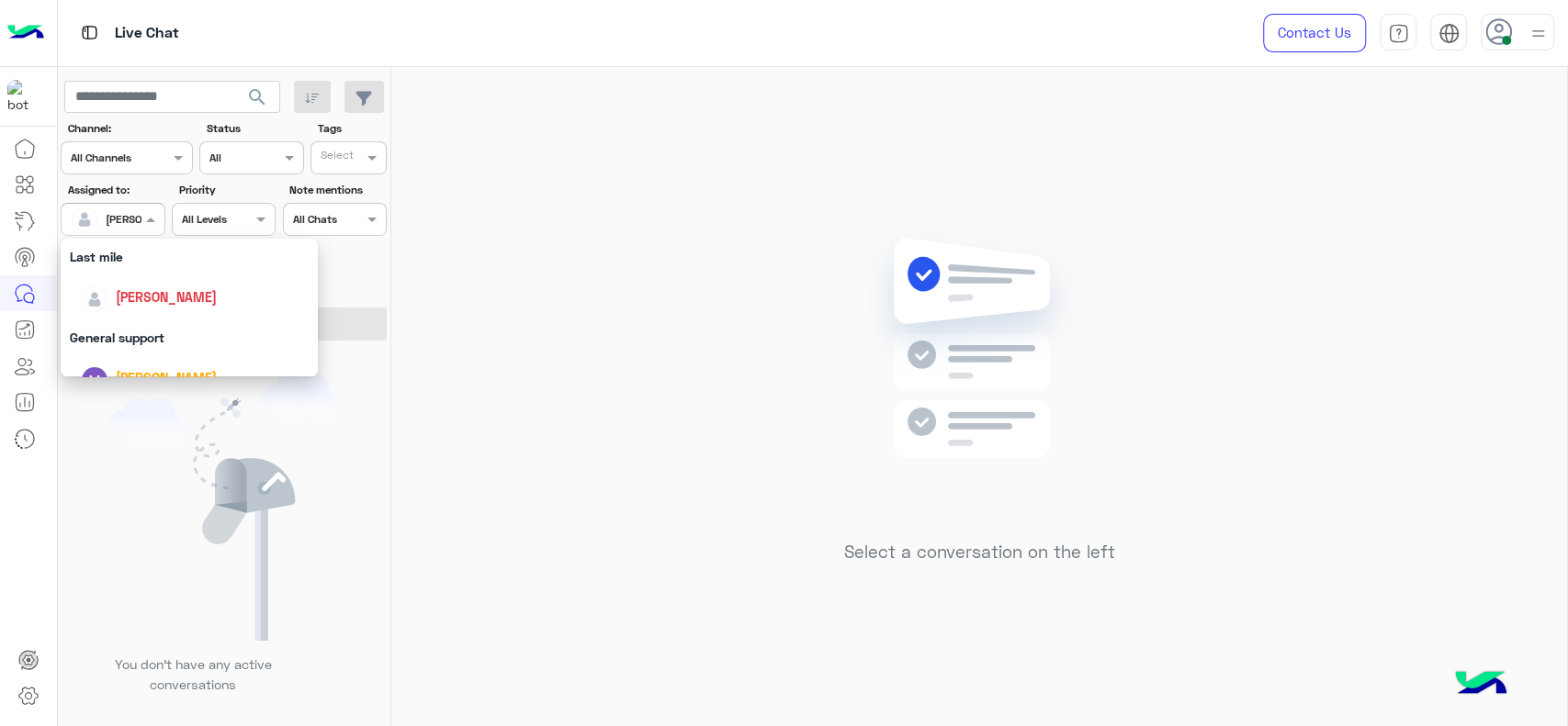
scroll to position [244, 0]
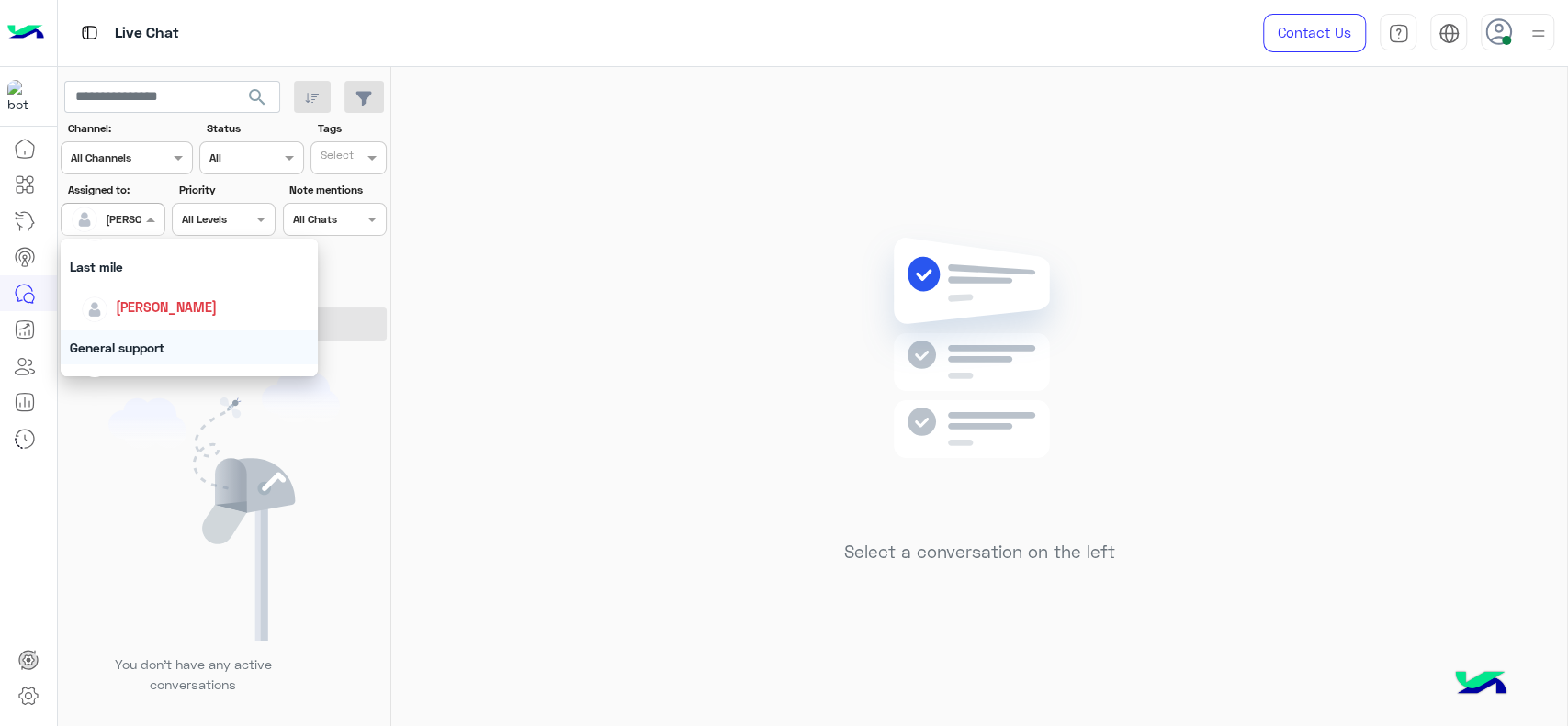
click at [147, 352] on div "General support" at bounding box center [189, 348] width 257 height 34
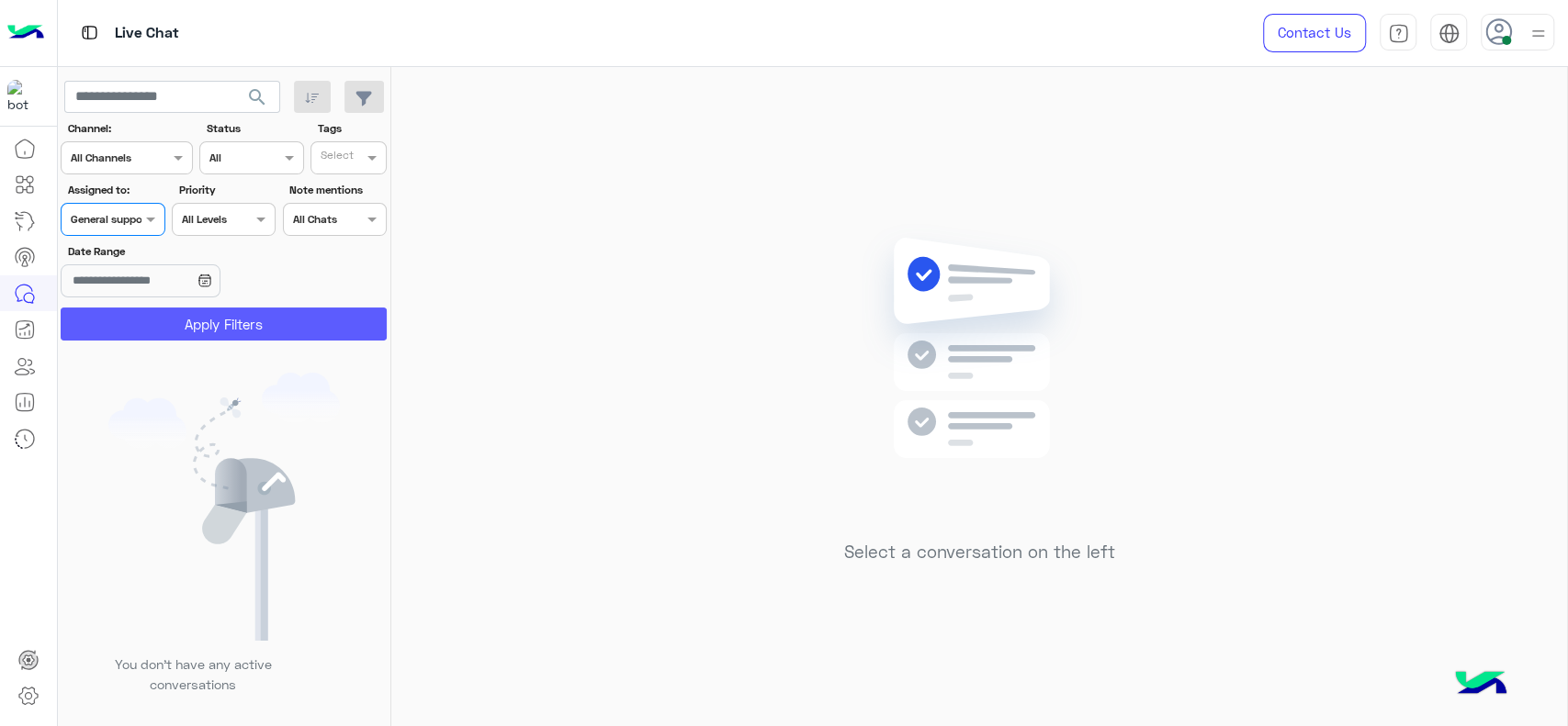
click at [157, 325] on button "Apply Filters" at bounding box center [223, 323] width 326 height 33
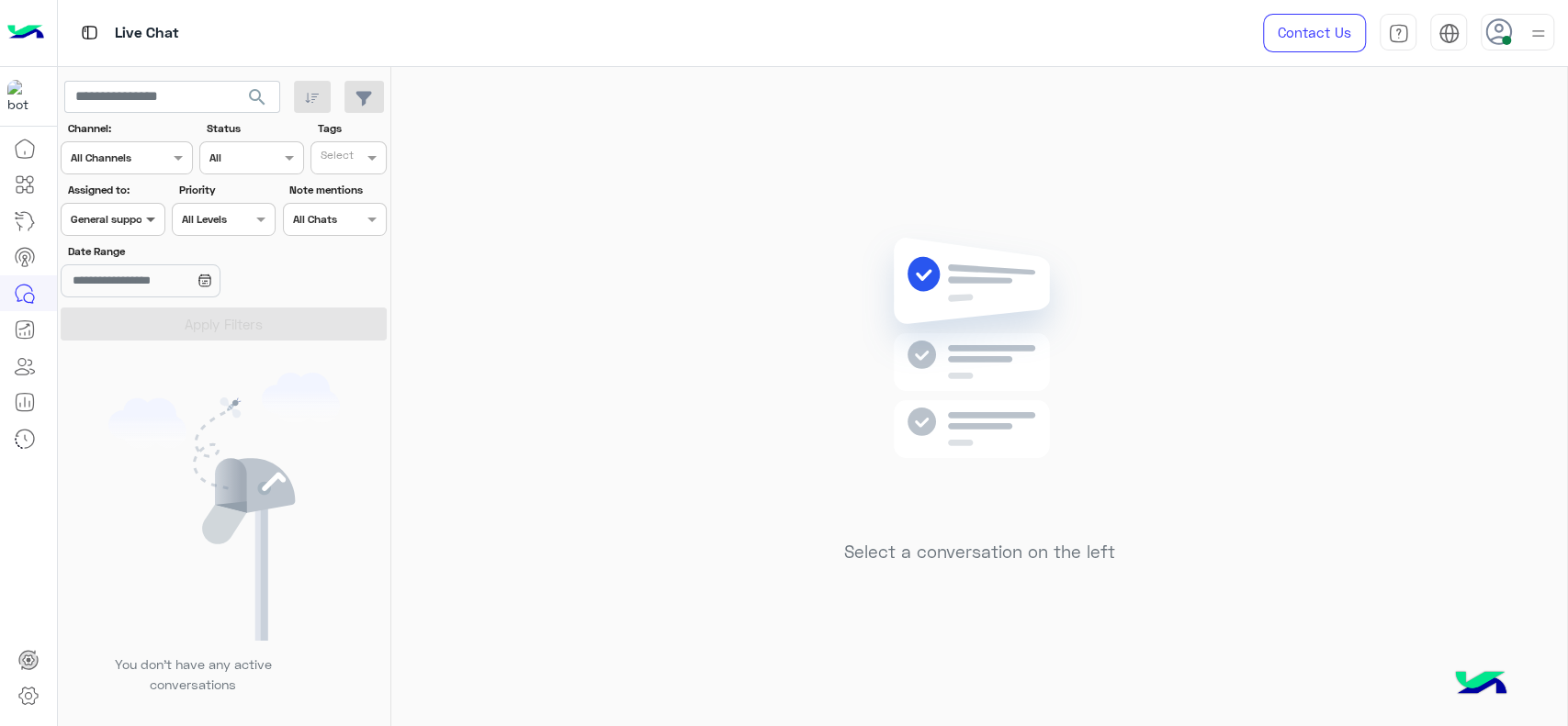
click at [148, 218] on span at bounding box center [152, 219] width 23 height 20
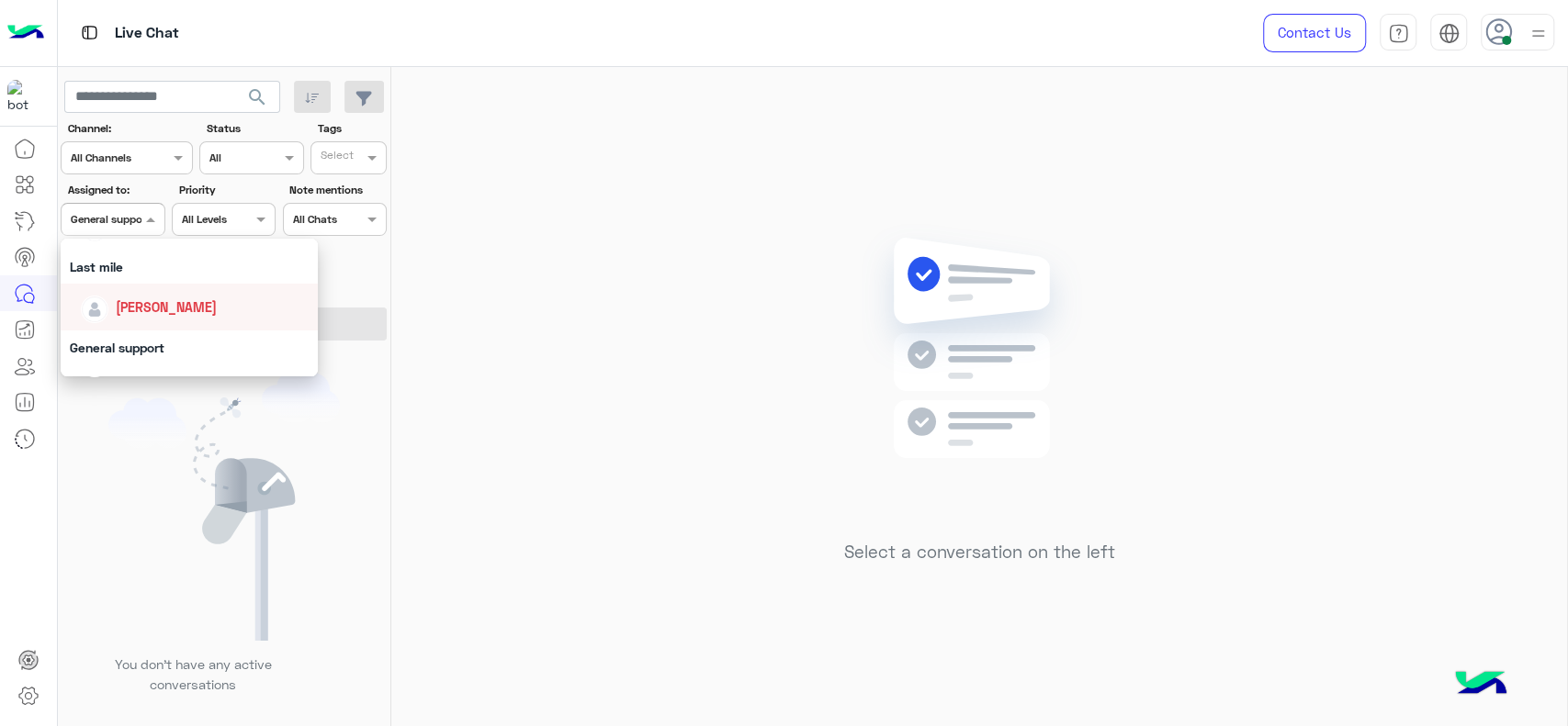
click at [149, 306] on span "[PERSON_NAME]" at bounding box center [166, 306] width 101 height 16
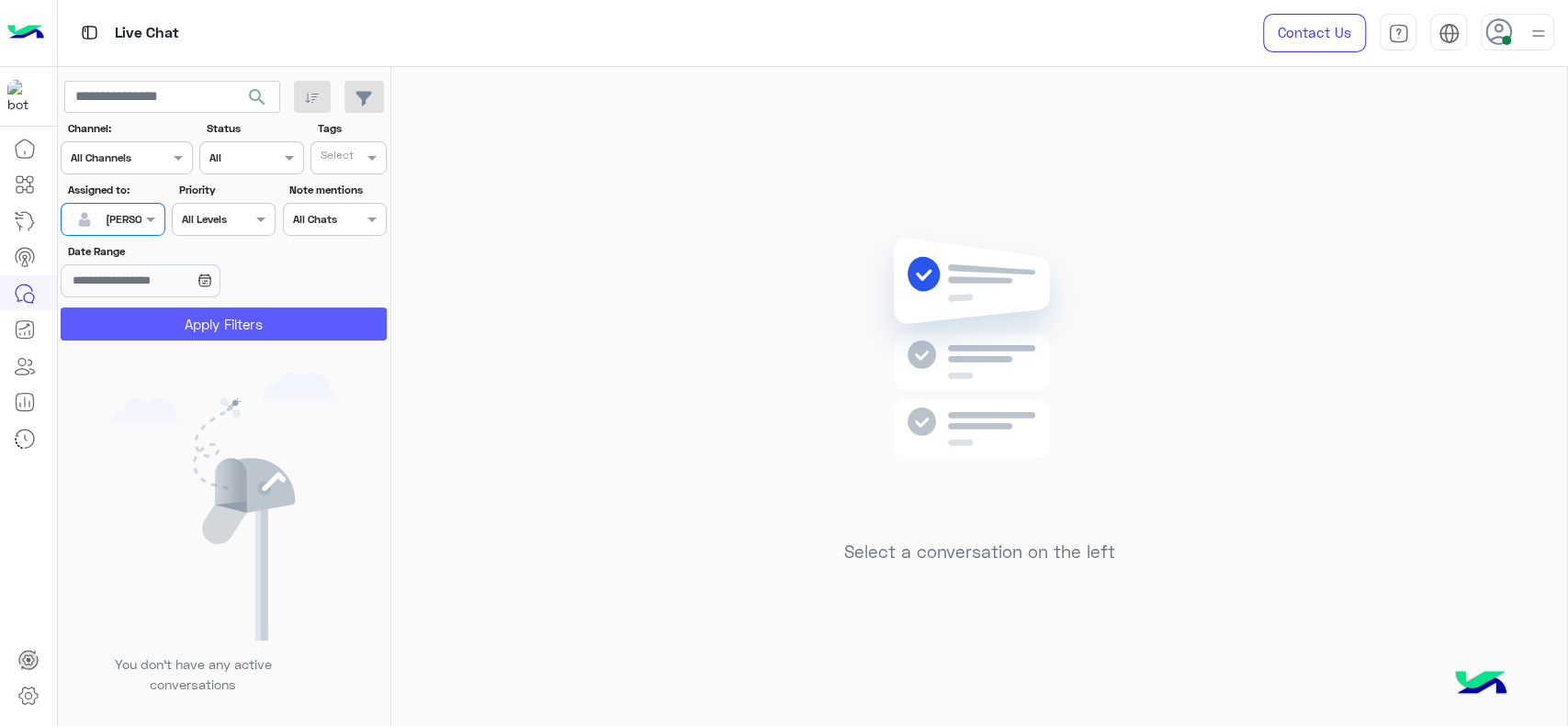
click at [159, 322] on button "Apply Filters" at bounding box center [223, 323] width 326 height 33
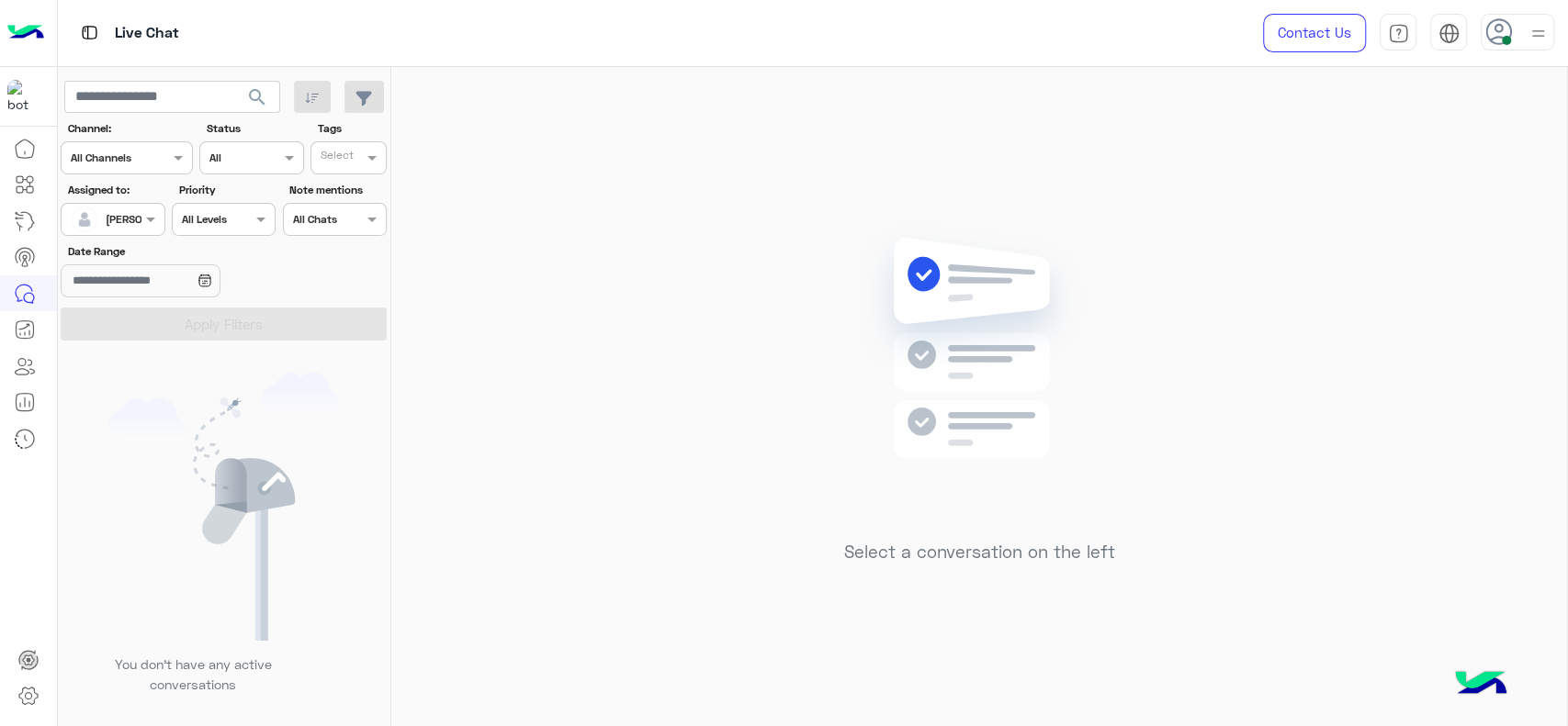
click at [139, 224] on div at bounding box center [112, 217] width 102 height 18
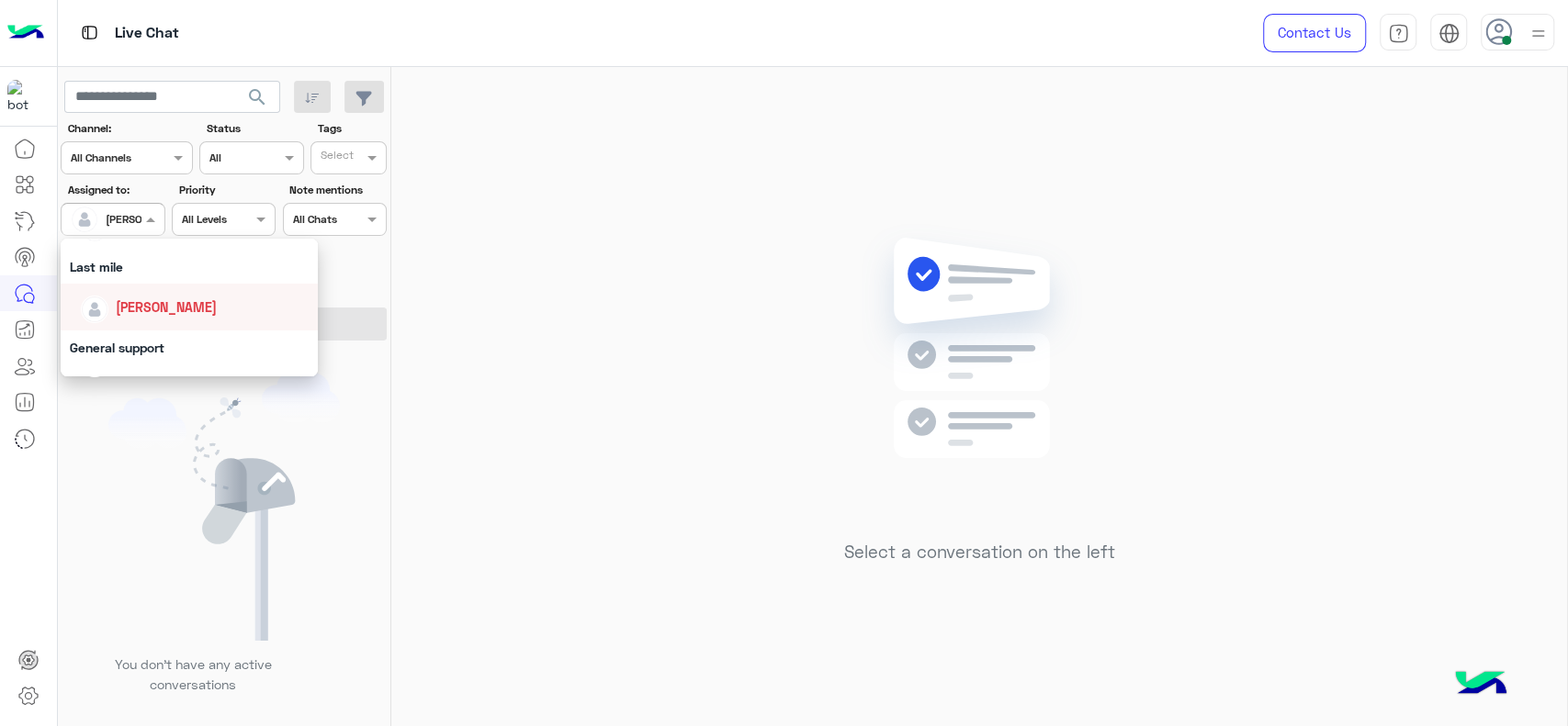
click at [153, 320] on div "[PERSON_NAME]" at bounding box center [194, 306] width 228 height 32
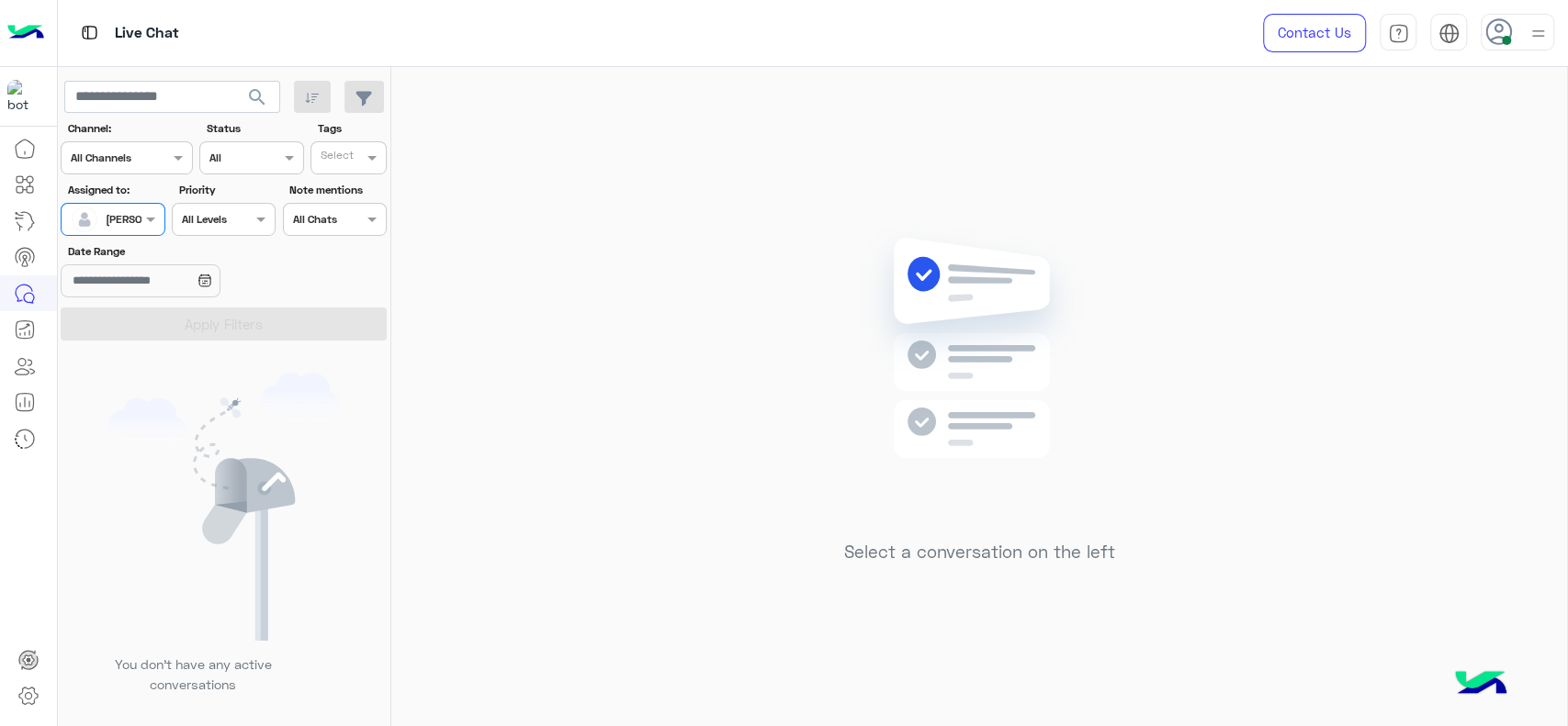
click at [138, 214] on div at bounding box center [112, 217] width 102 height 18
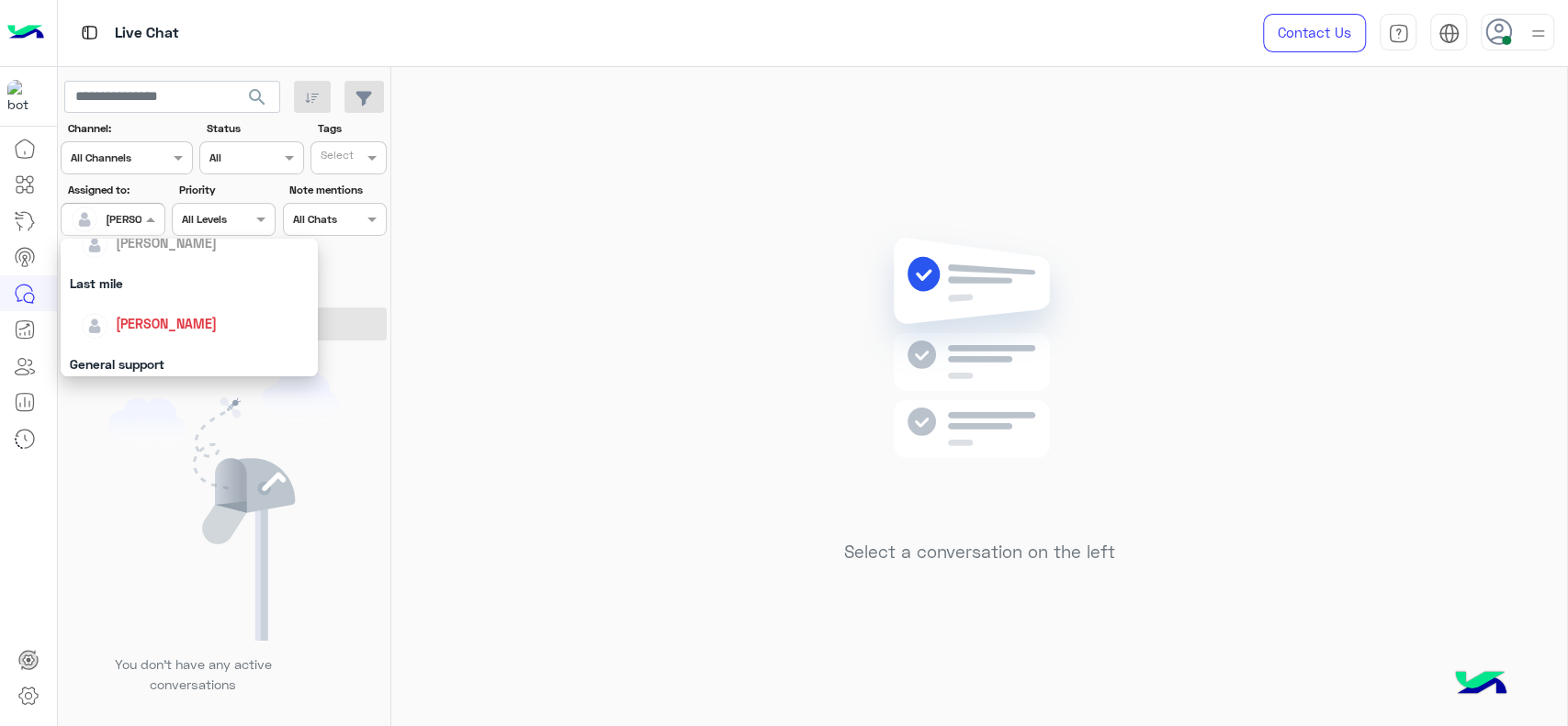
scroll to position [286, 0]
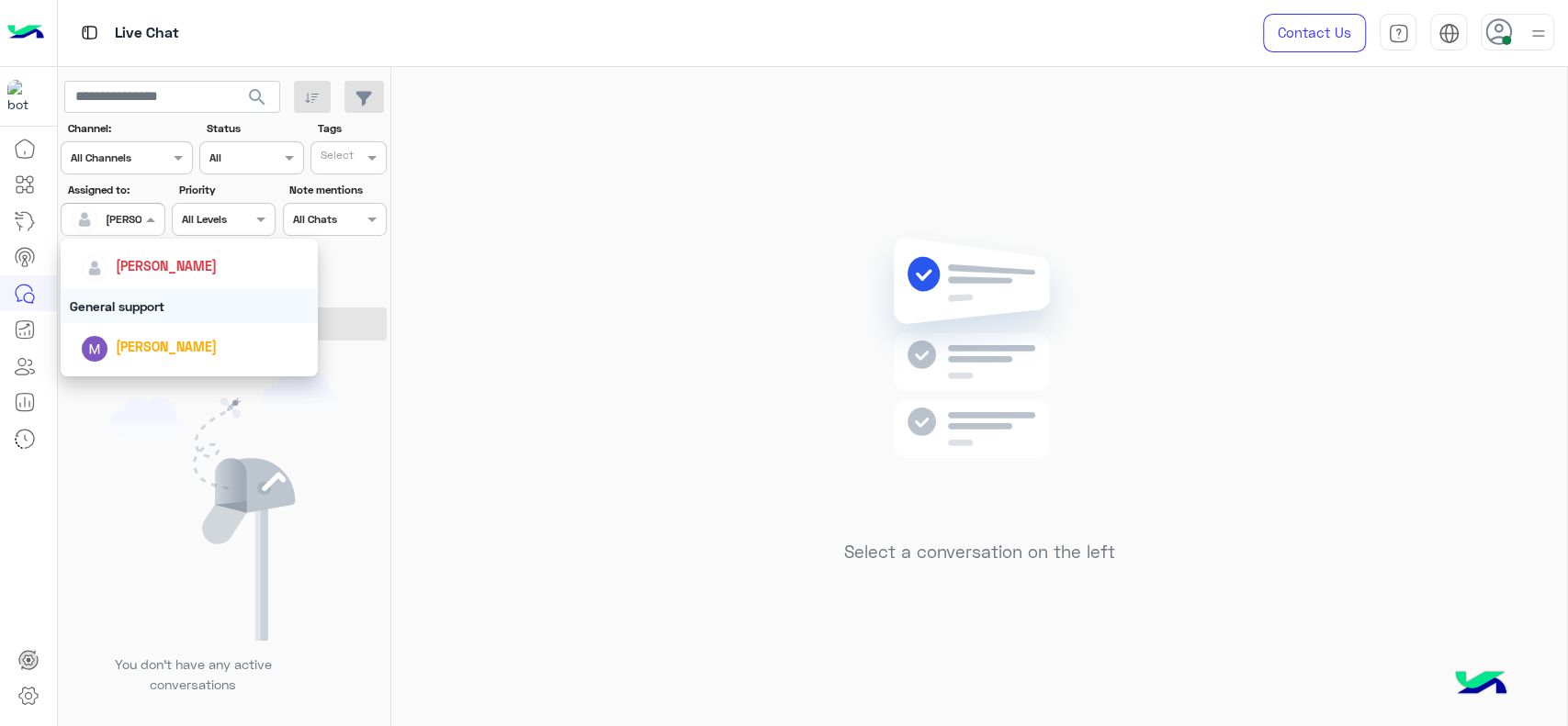
click at [158, 304] on div "General support" at bounding box center [189, 306] width 257 height 34
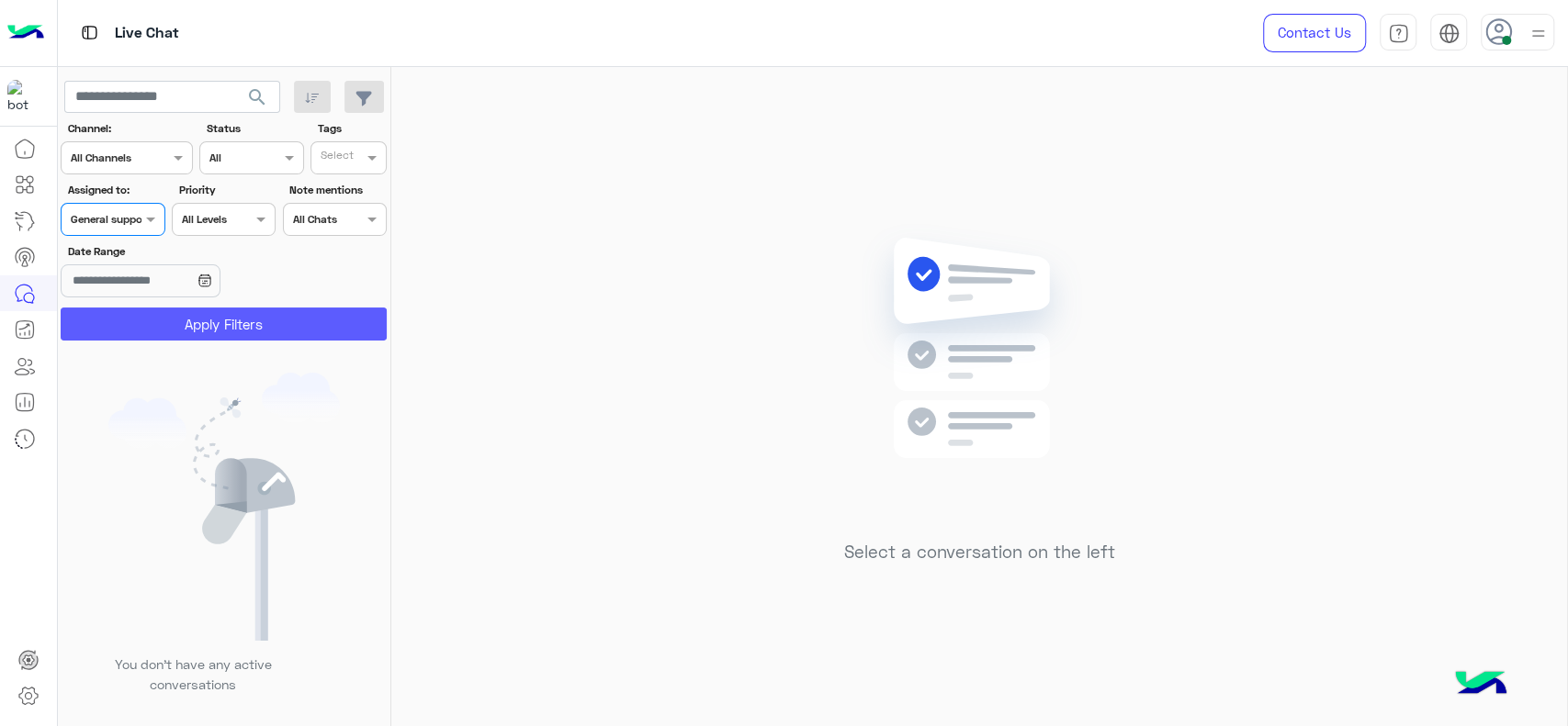
click at [160, 320] on button "Apply Filters" at bounding box center [223, 323] width 326 height 33
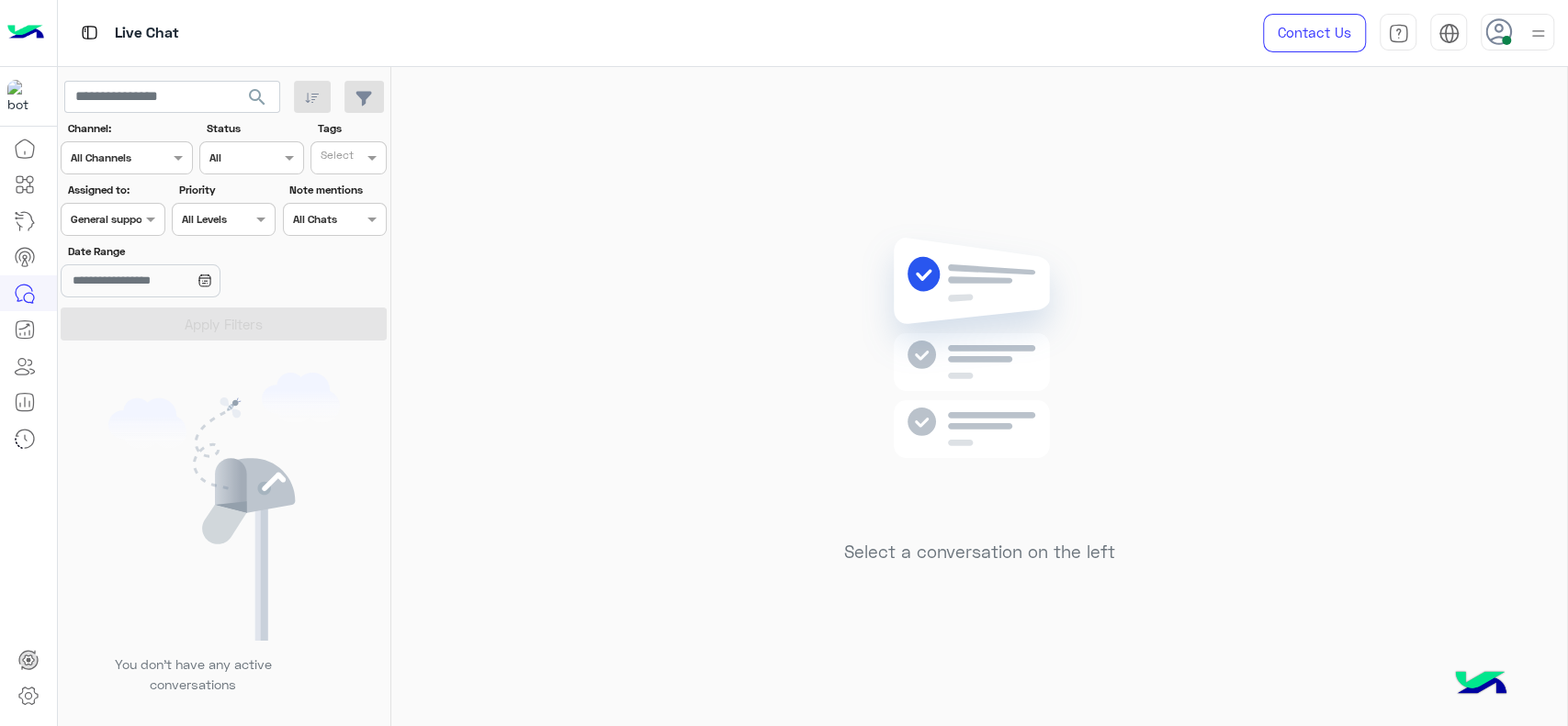
click at [131, 220] on div at bounding box center [112, 217] width 102 height 18
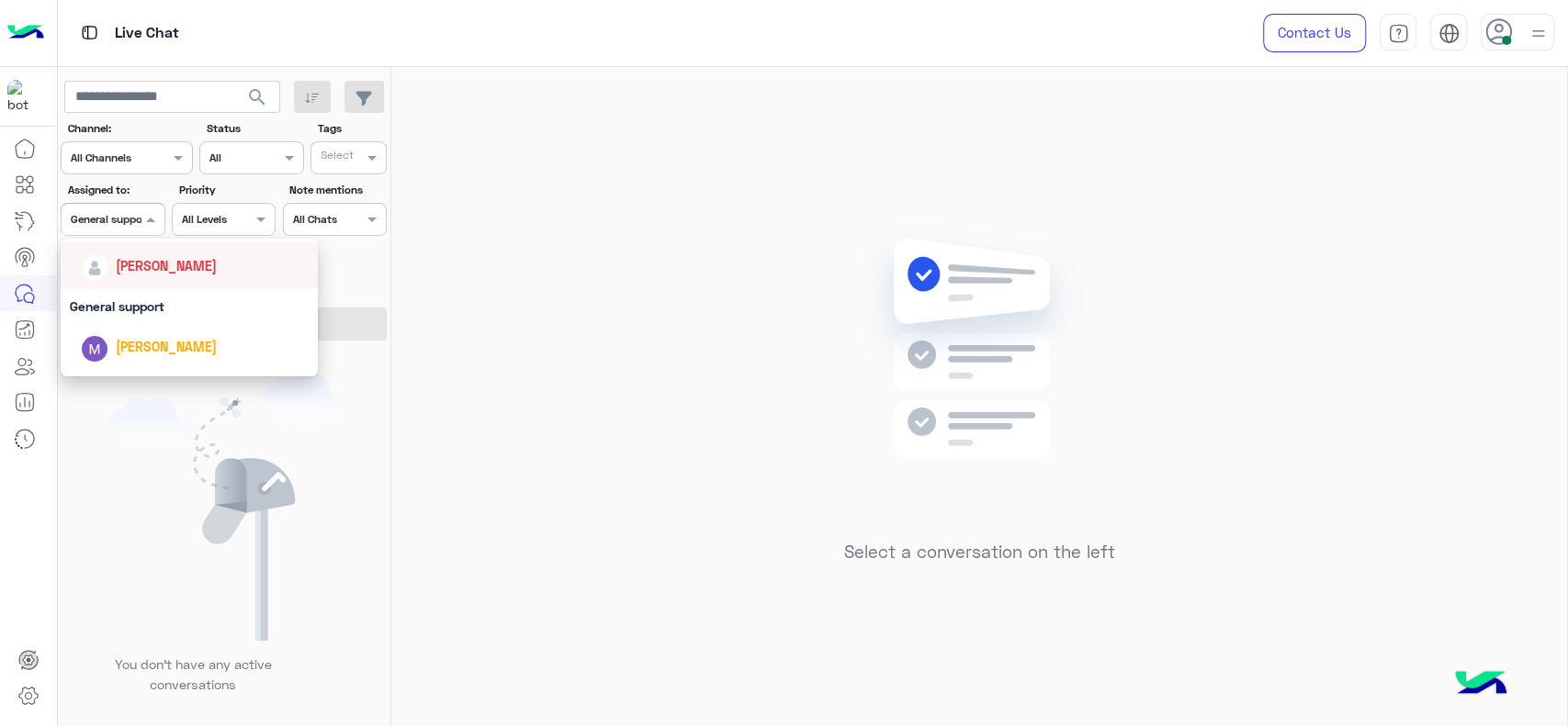
click at [135, 260] on span "[PERSON_NAME]" at bounding box center [166, 265] width 101 height 16
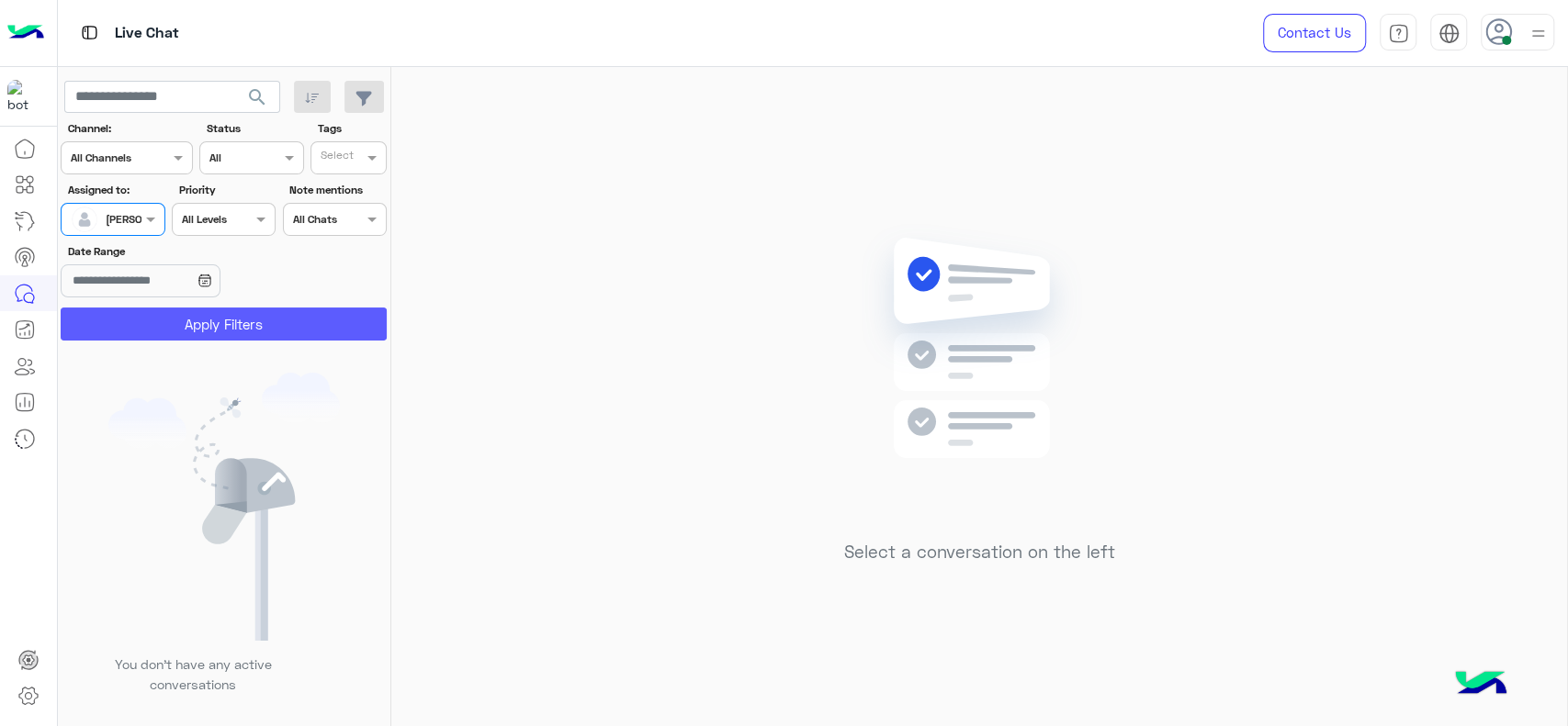
click at [218, 316] on button "Apply Filters" at bounding box center [223, 323] width 326 height 33
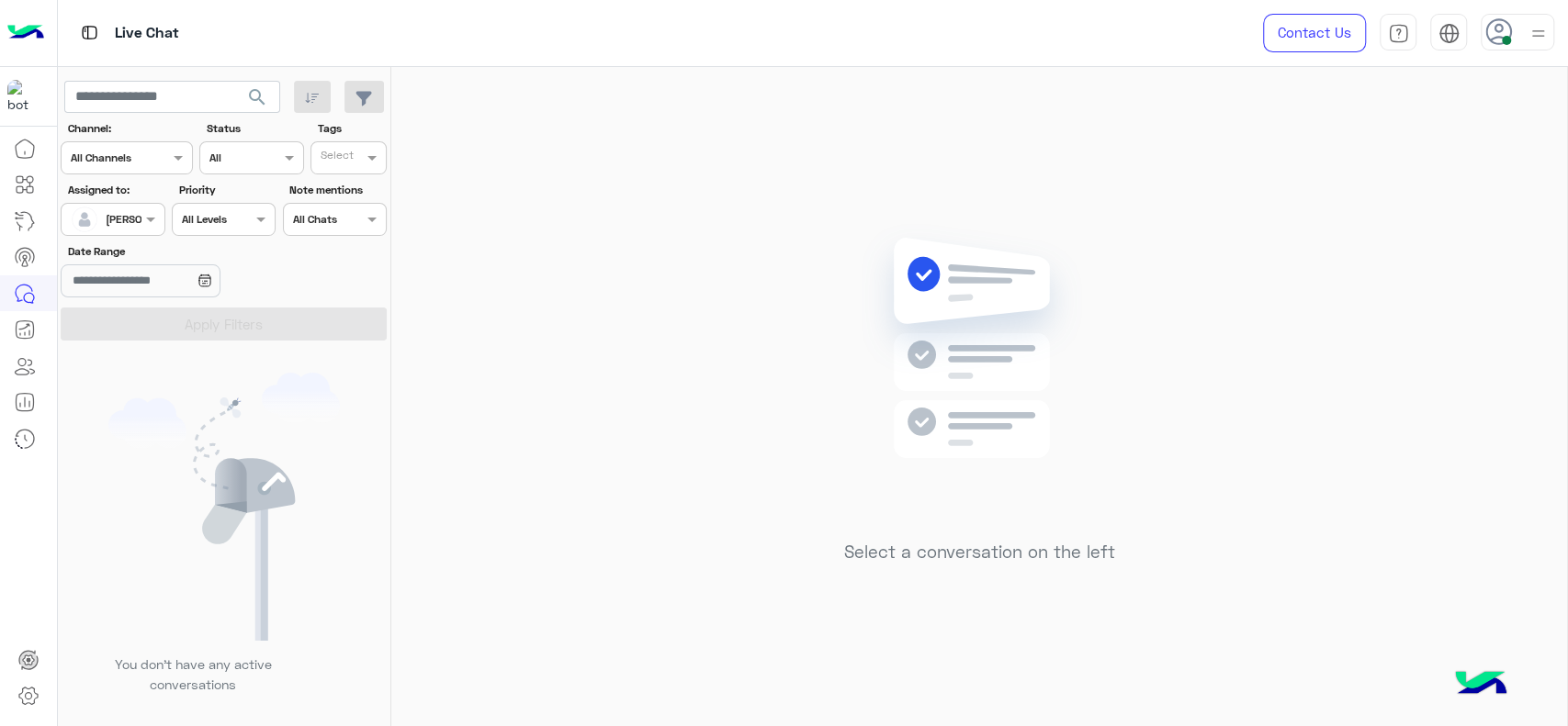
click at [131, 225] on span "[PERSON_NAME]" at bounding box center [148, 219] width 84 height 14
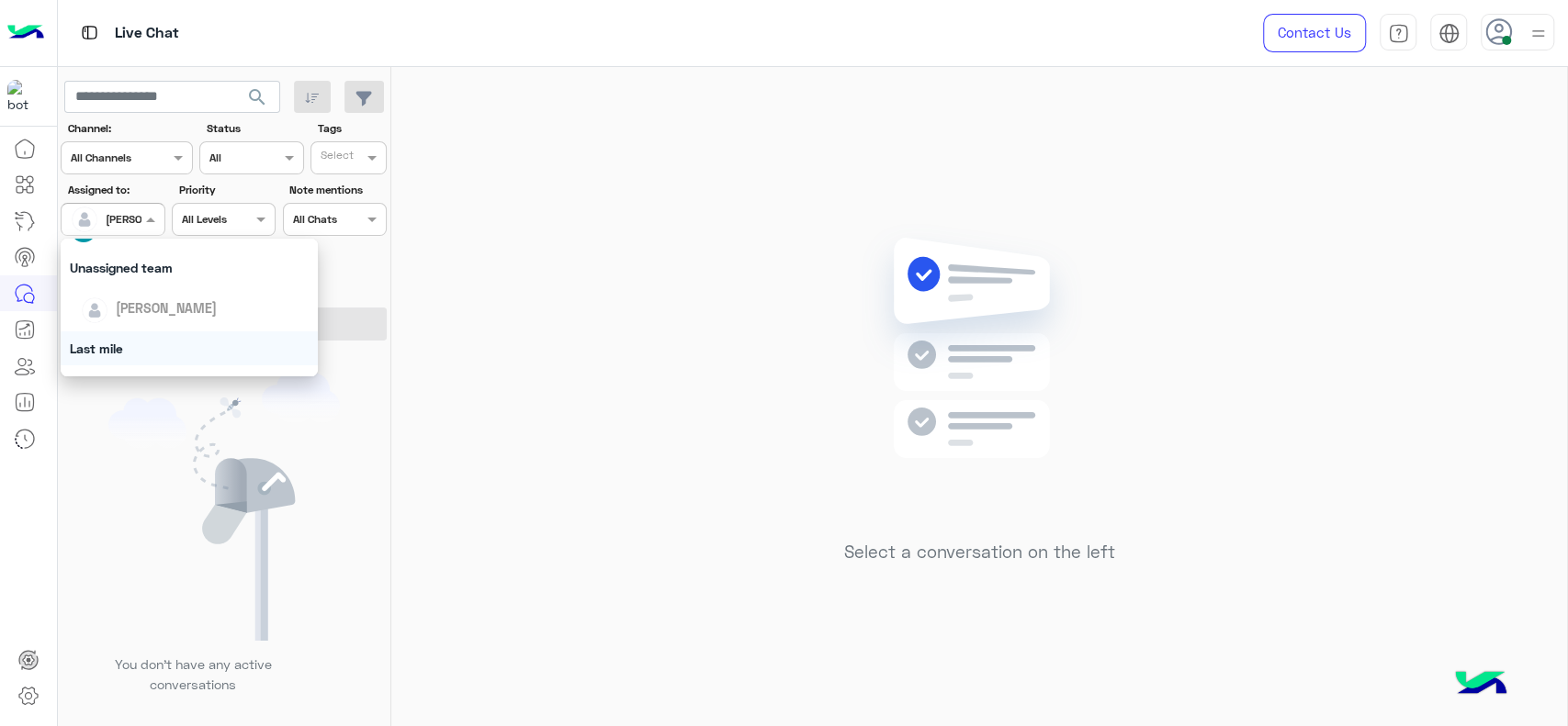
scroll to position [244, 0]
click at [143, 338] on div "General support" at bounding box center [189, 348] width 257 height 34
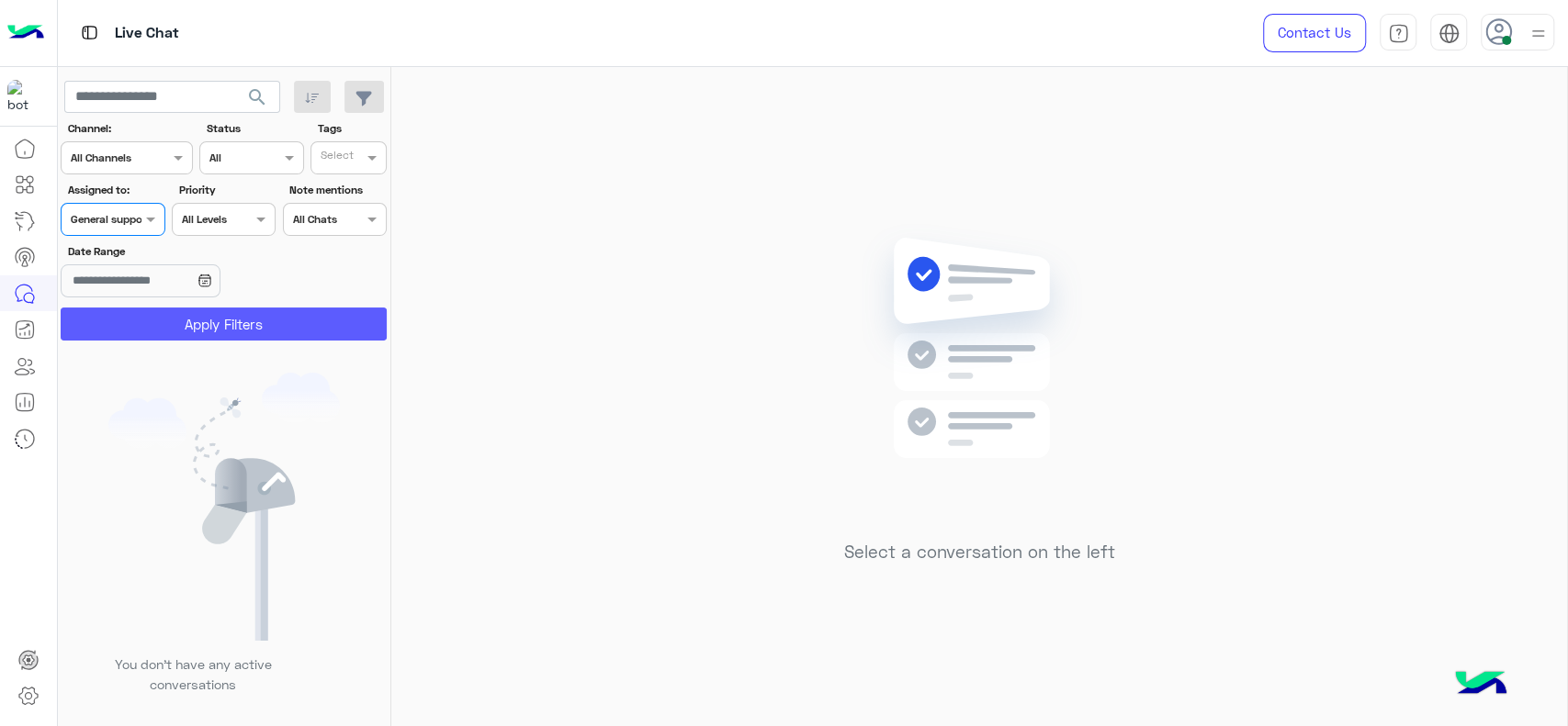
click at [215, 319] on button "Apply Filters" at bounding box center [223, 323] width 326 height 33
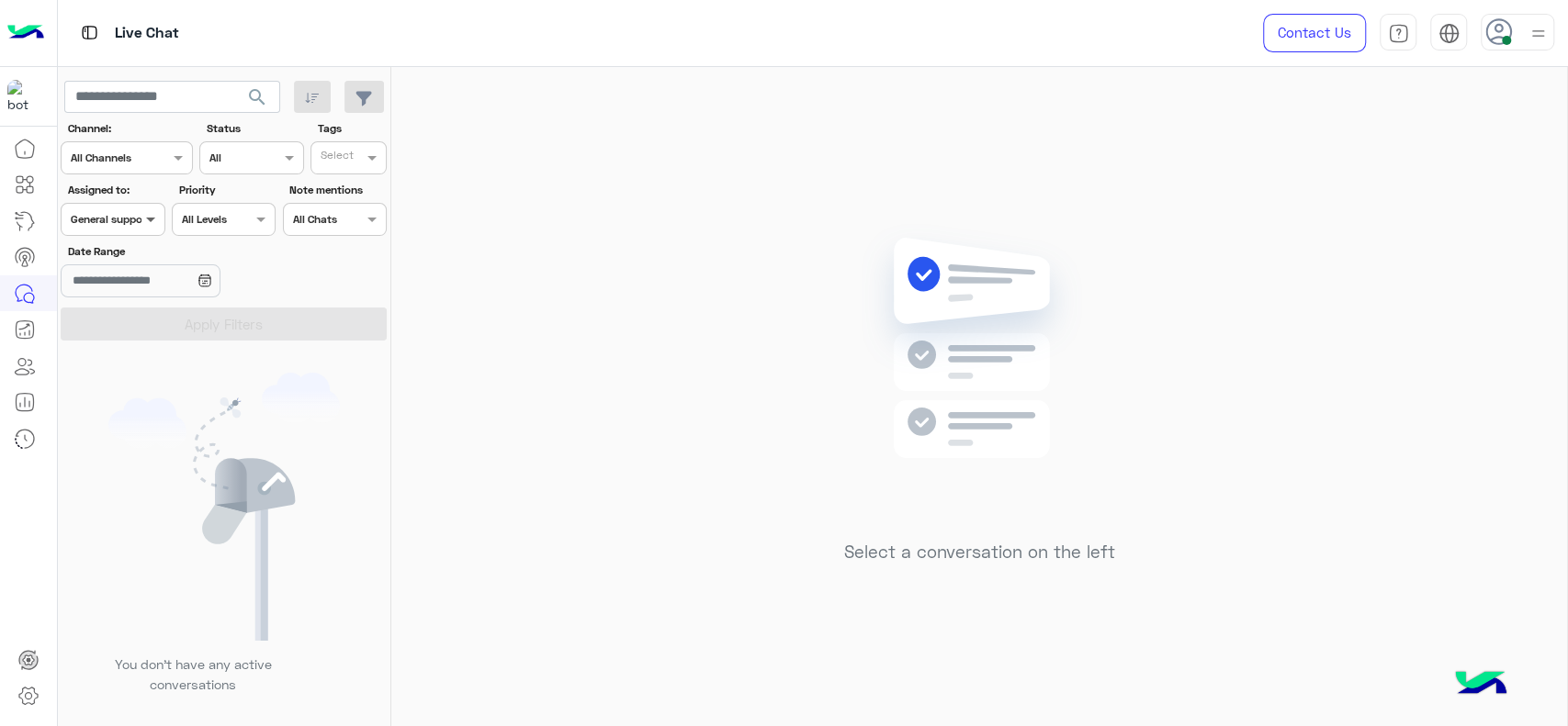
click at [154, 224] on span at bounding box center [152, 219] width 23 height 20
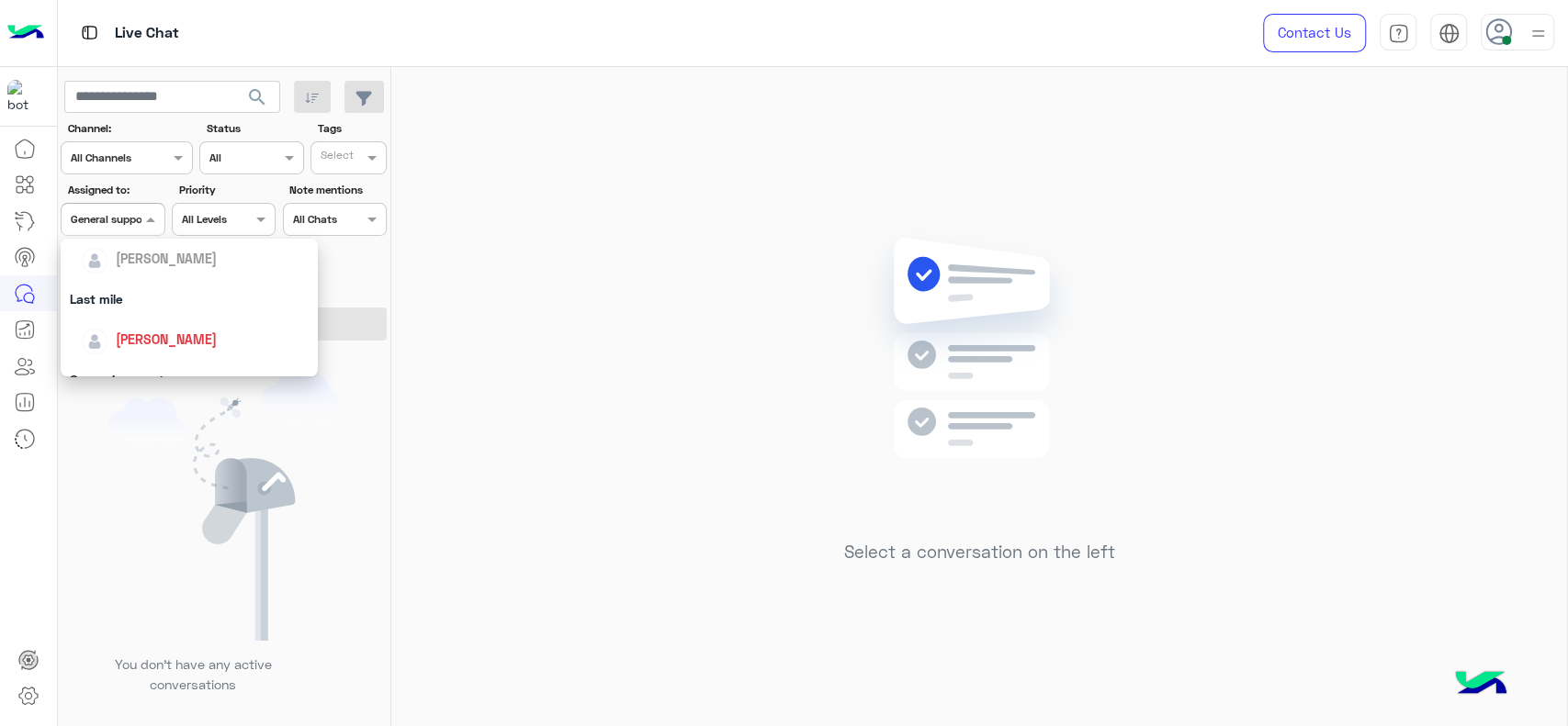
scroll to position [224, 0]
click at [190, 323] on span "[PERSON_NAME]" at bounding box center [166, 327] width 101 height 16
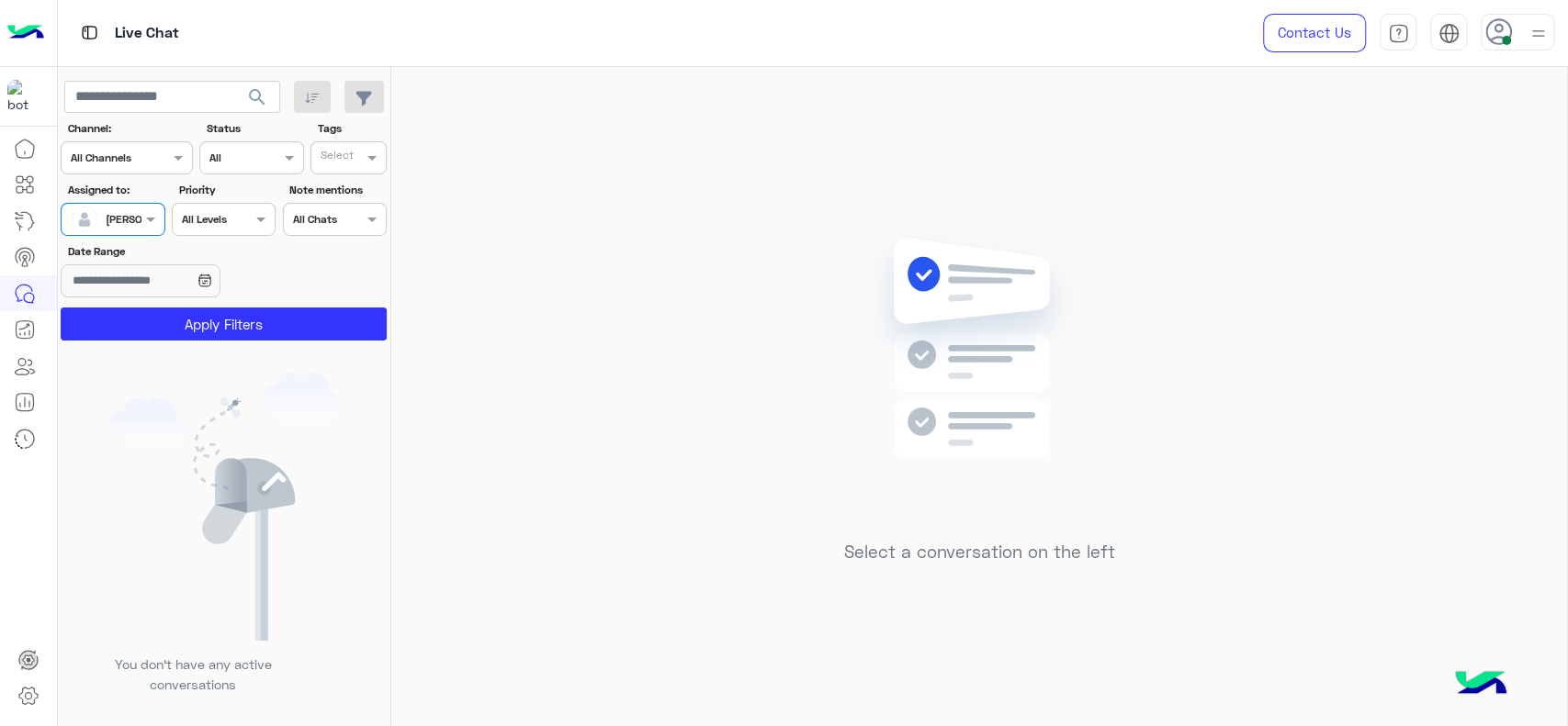
click at [190, 323] on button "Apply Filters" at bounding box center [223, 323] width 326 height 33
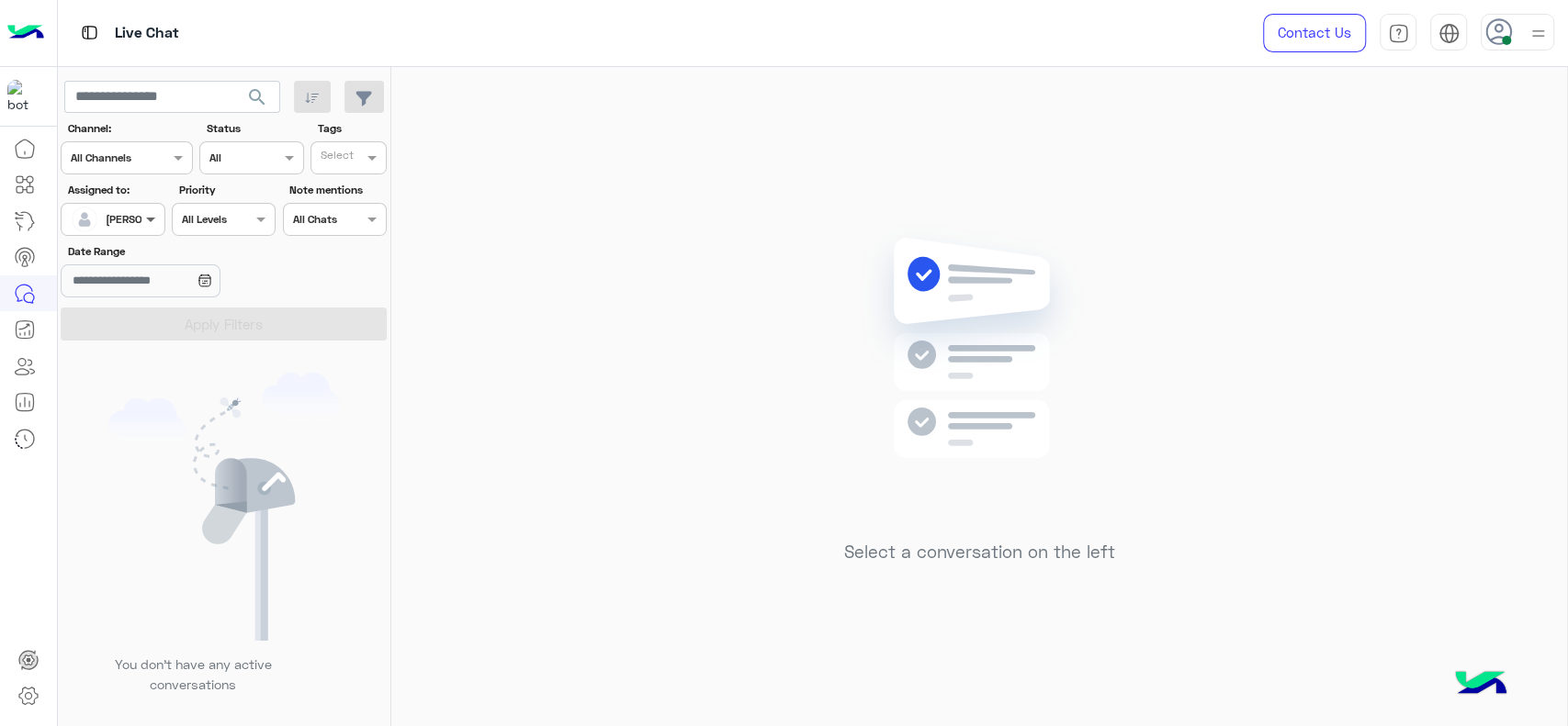
click at [141, 217] on span at bounding box center [152, 219] width 23 height 20
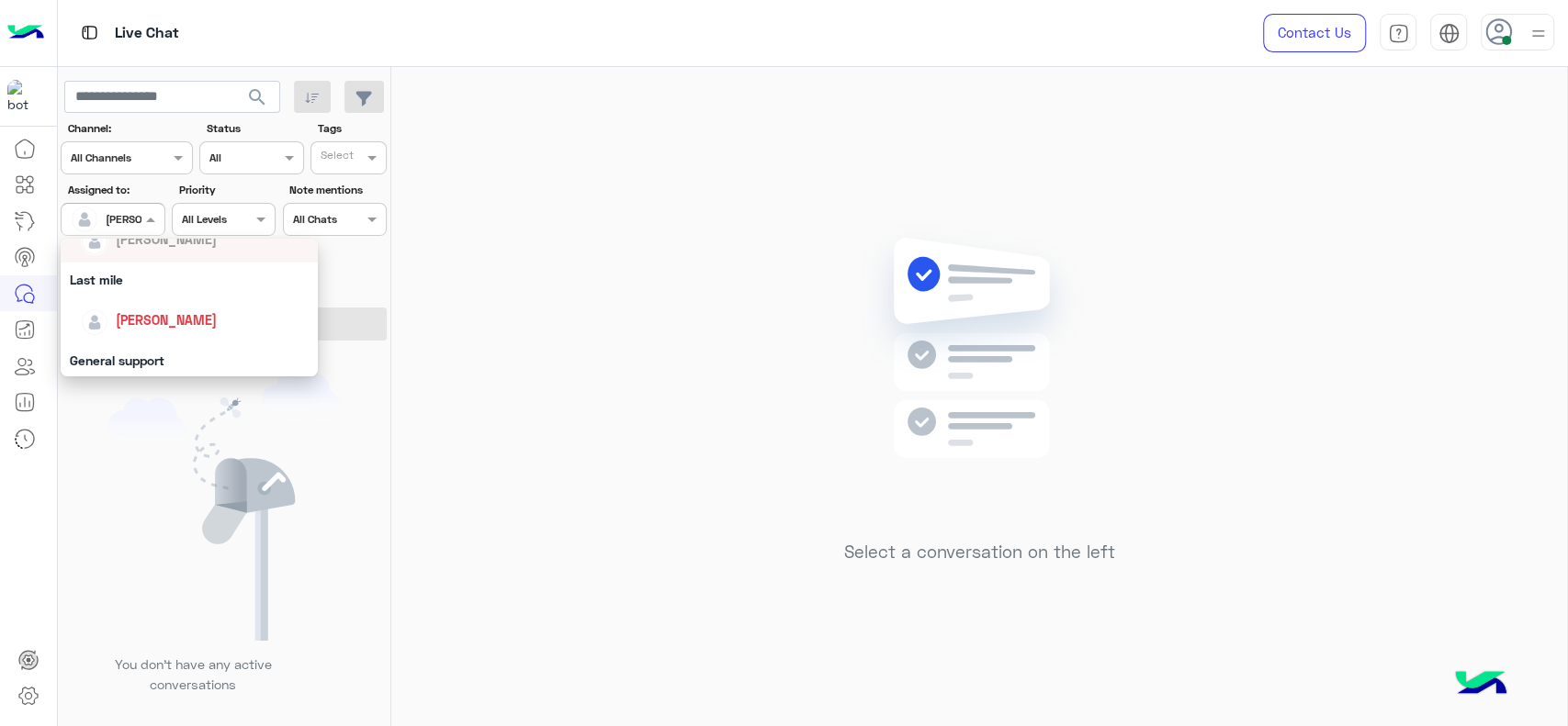
scroll to position [264, 0]
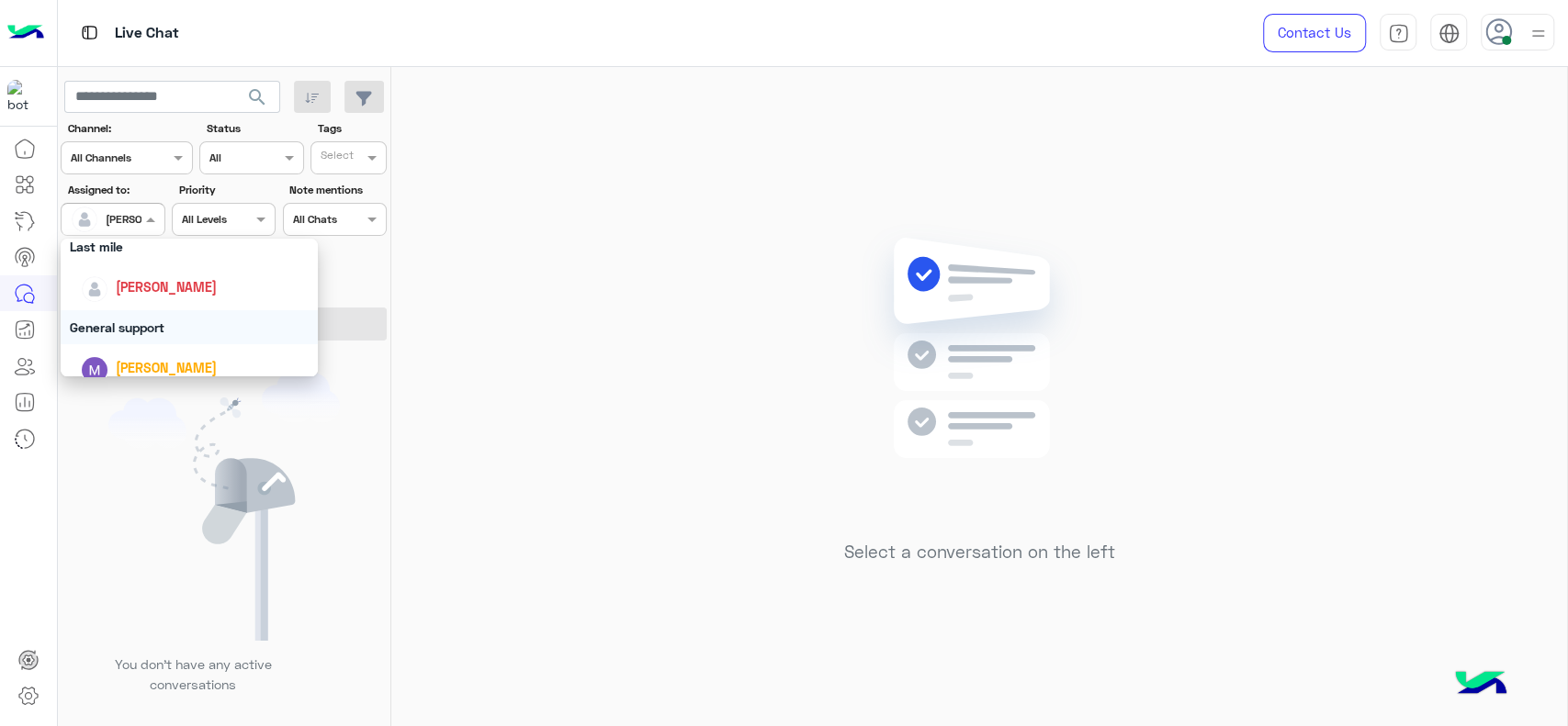
click at [133, 317] on div "General support" at bounding box center [189, 327] width 257 height 34
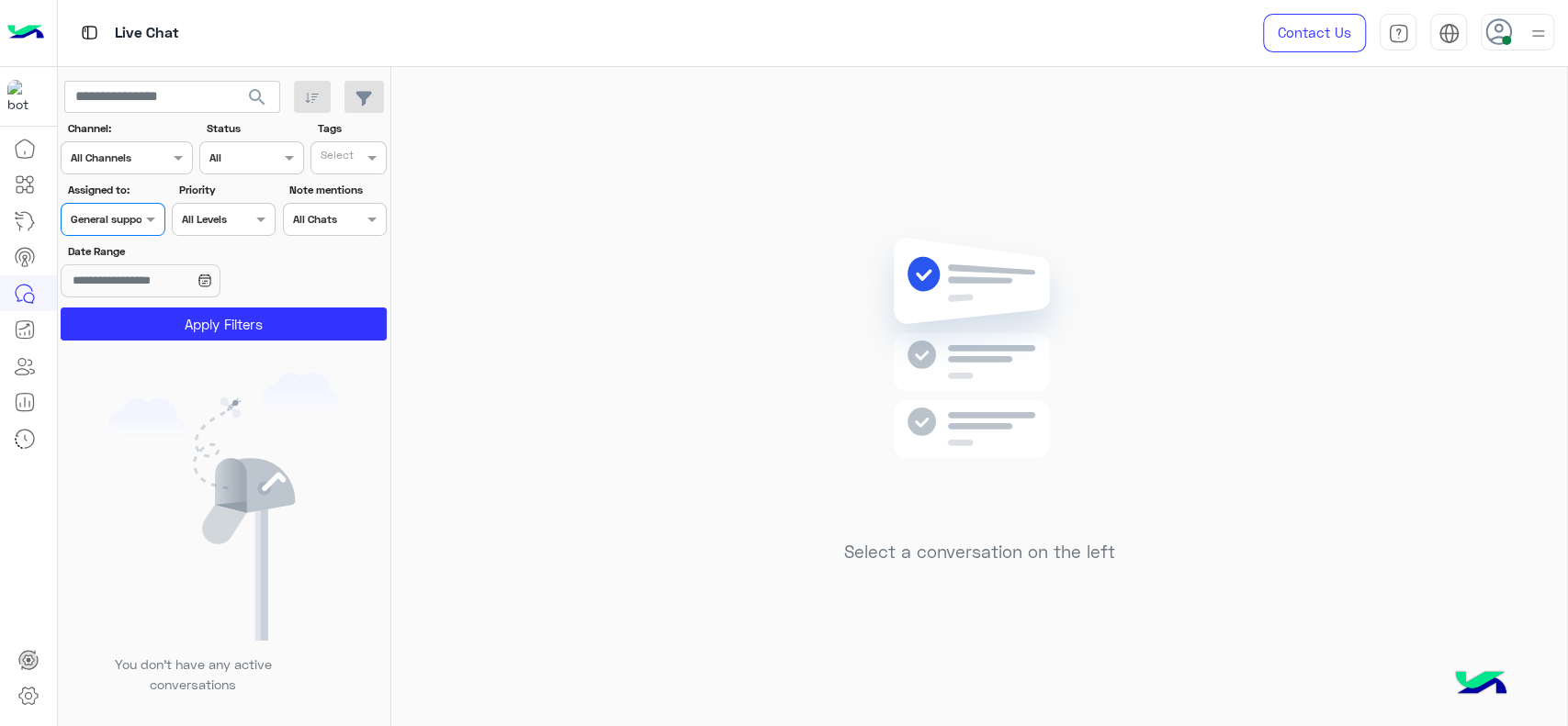
click at [133, 317] on button "Apply Filters" at bounding box center [223, 323] width 326 height 33
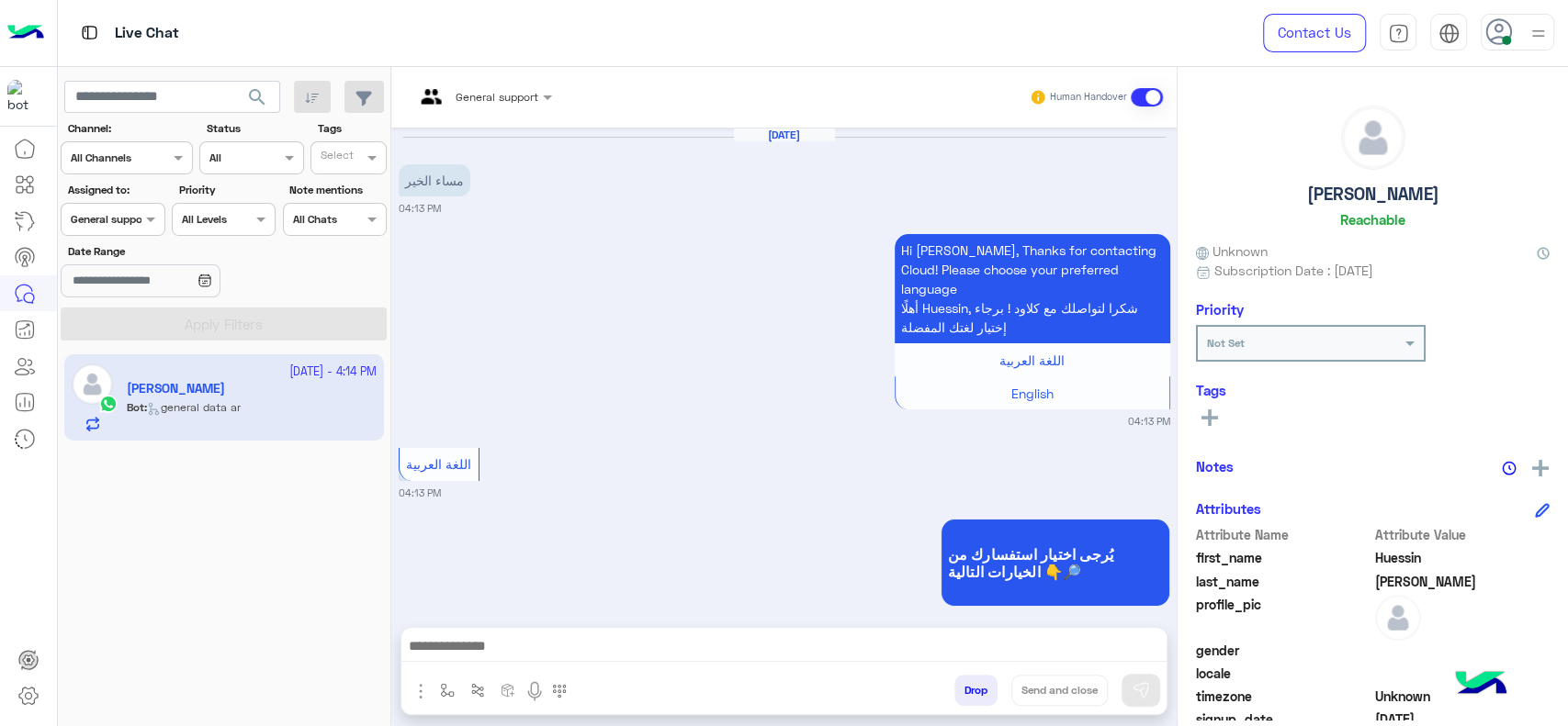
scroll to position [775, 0]
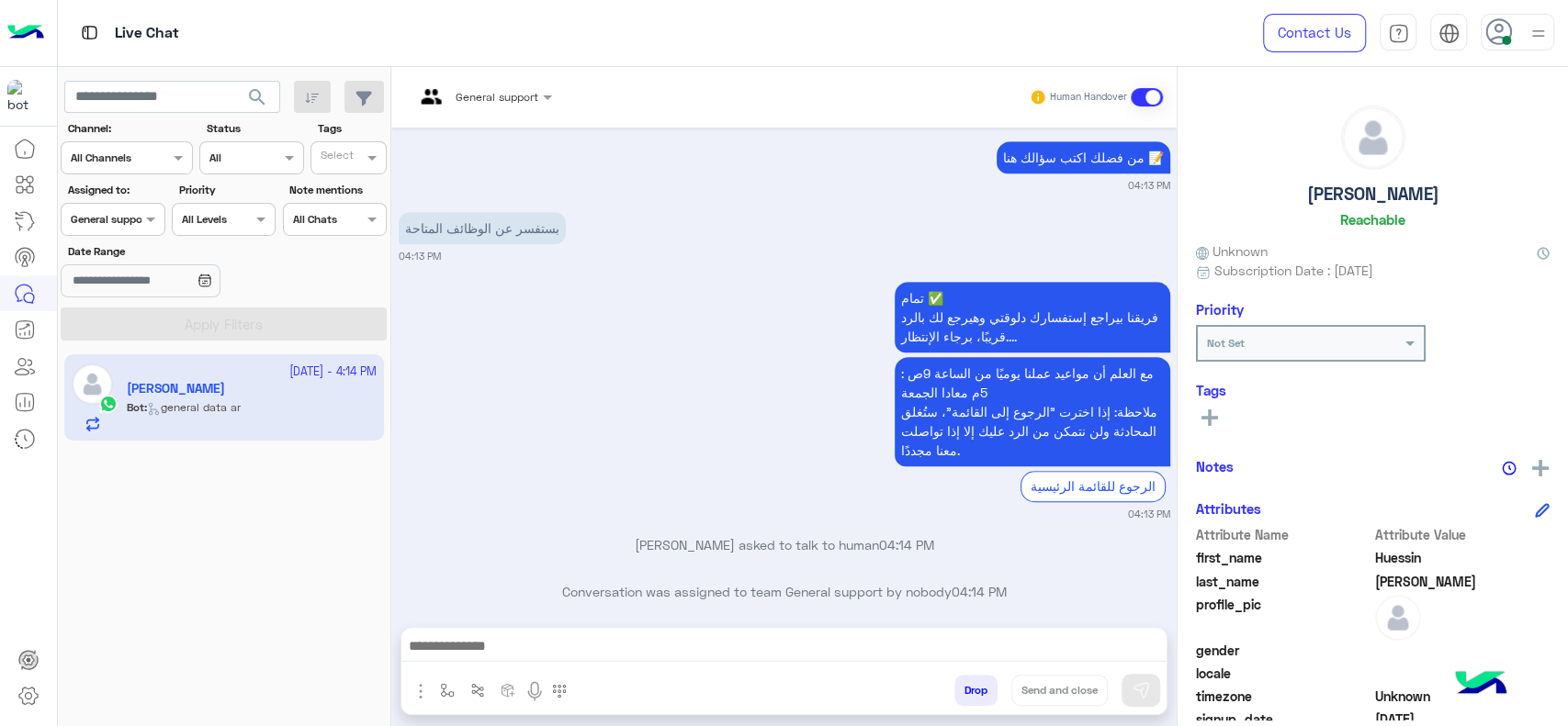
click at [484, 99] on input "text" at bounding box center [459, 94] width 91 height 17
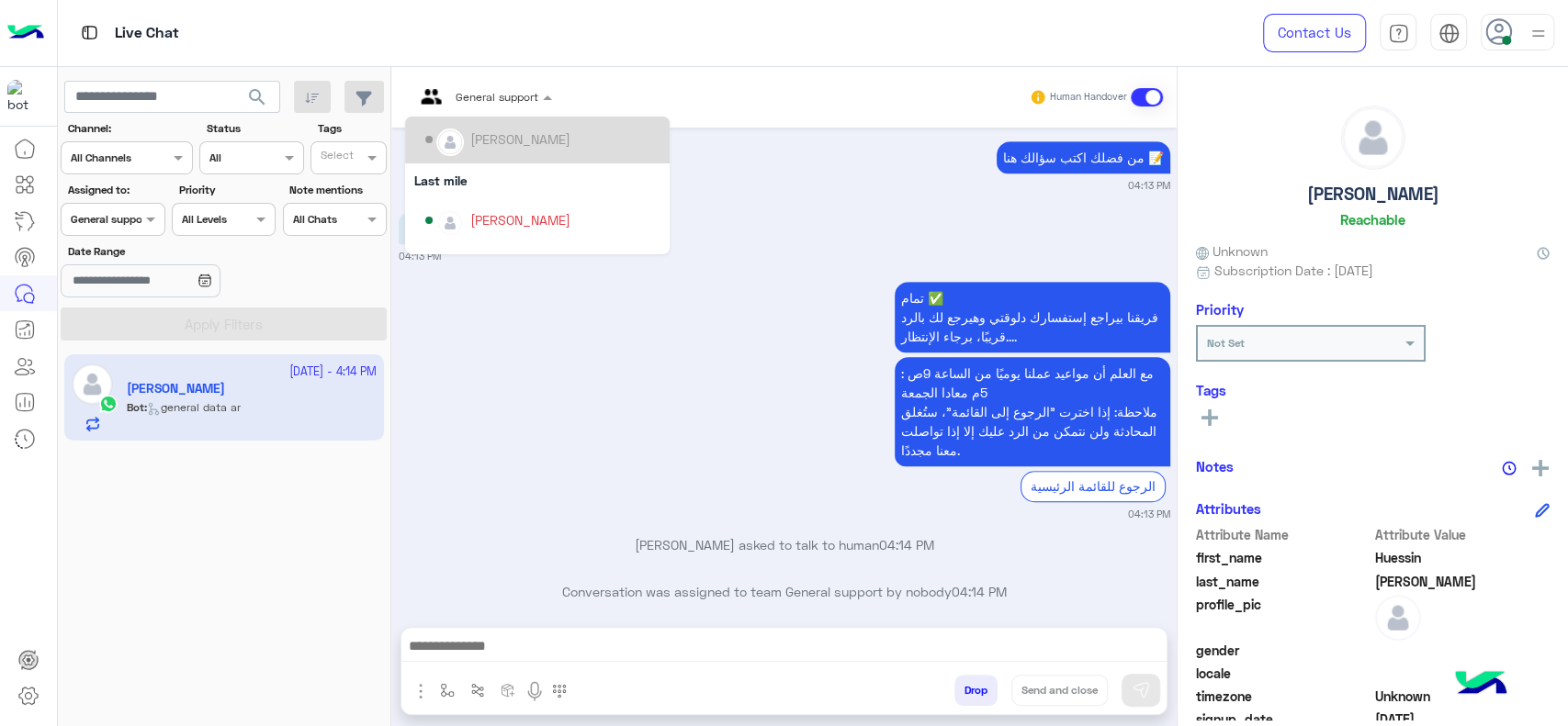
scroll to position [162, 0]
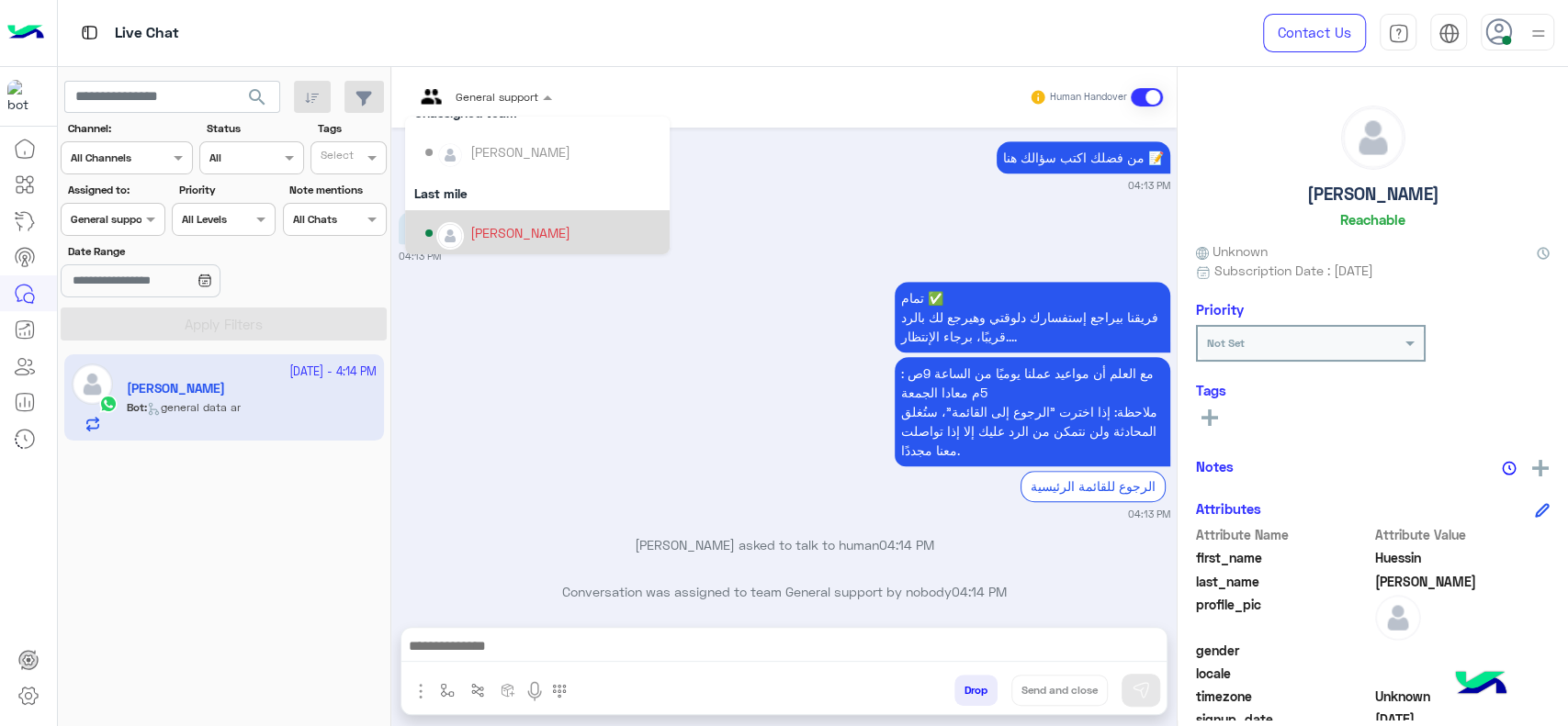
click at [502, 223] on div "[PERSON_NAME]" at bounding box center [520, 233] width 100 height 20
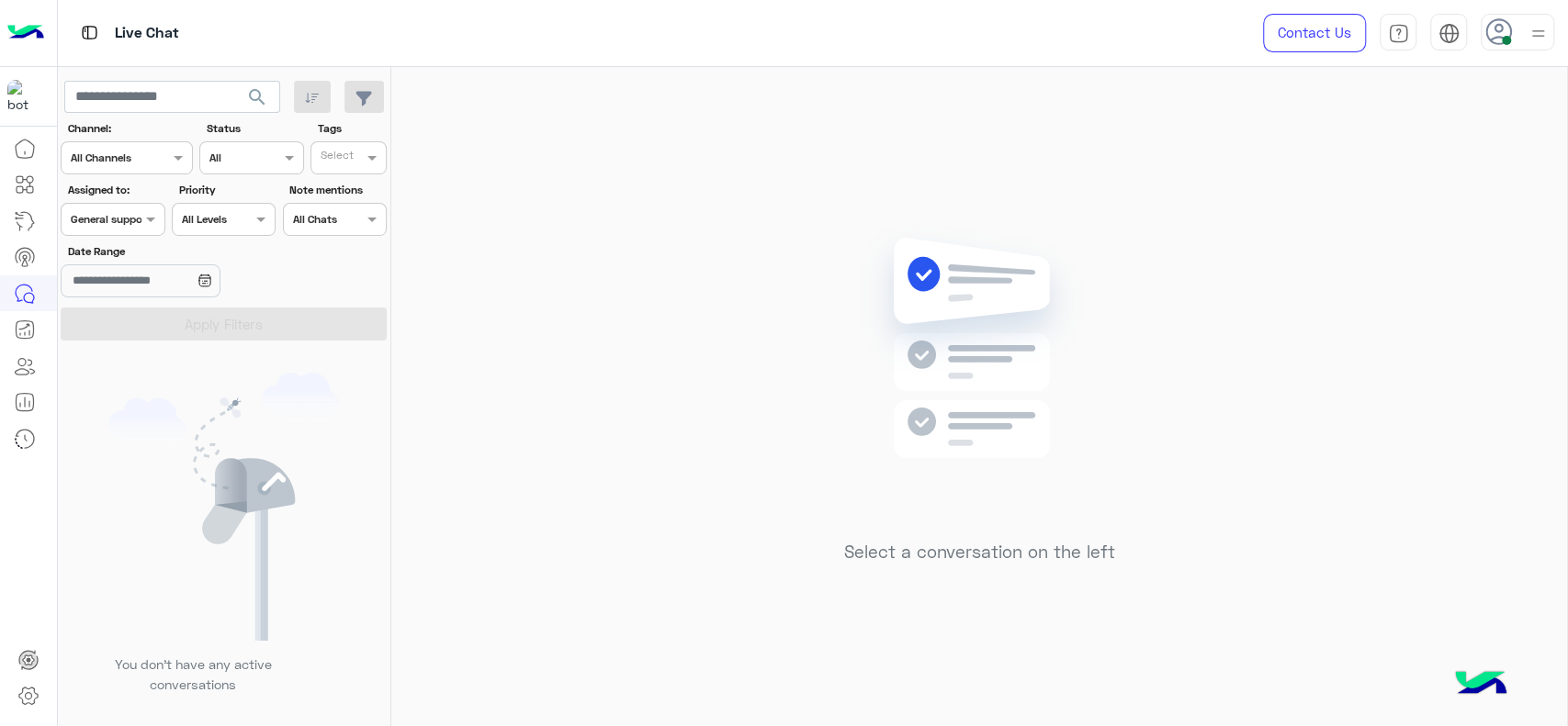
click at [134, 229] on div "Assigned on General support" at bounding box center [112, 219] width 104 height 33
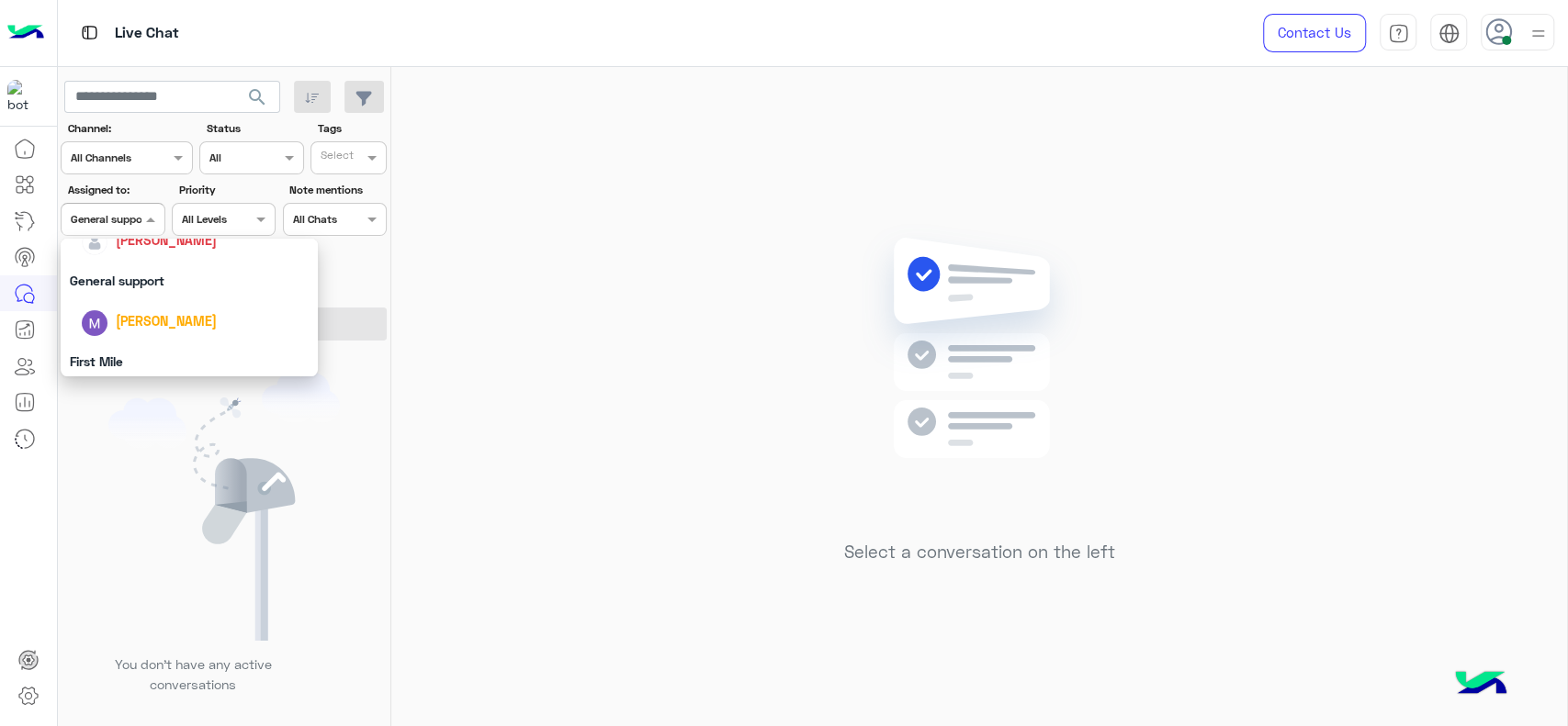
scroll to position [278, 0]
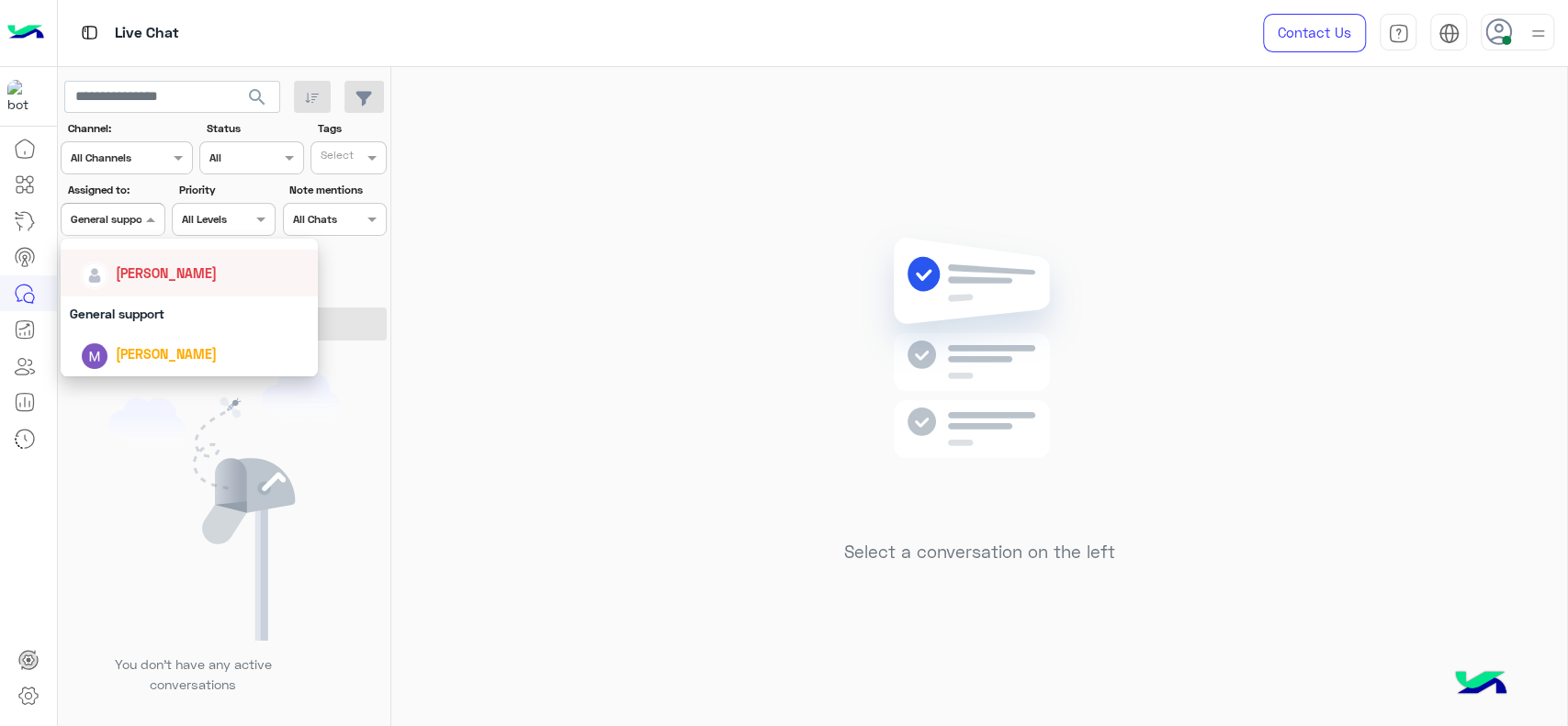
click at [221, 280] on div "[PERSON_NAME]" at bounding box center [189, 273] width 257 height 47
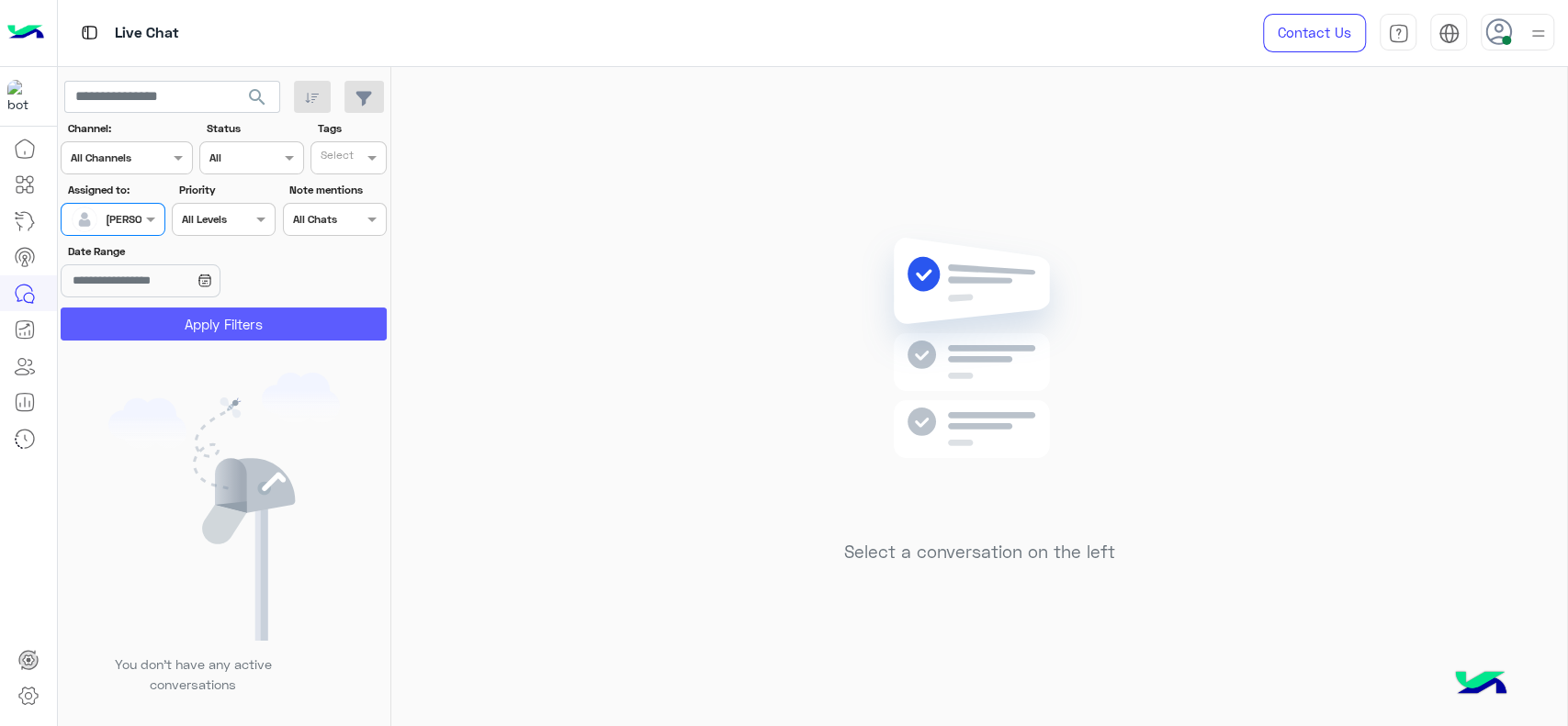
click at [234, 327] on button "Apply Filters" at bounding box center [223, 323] width 326 height 33
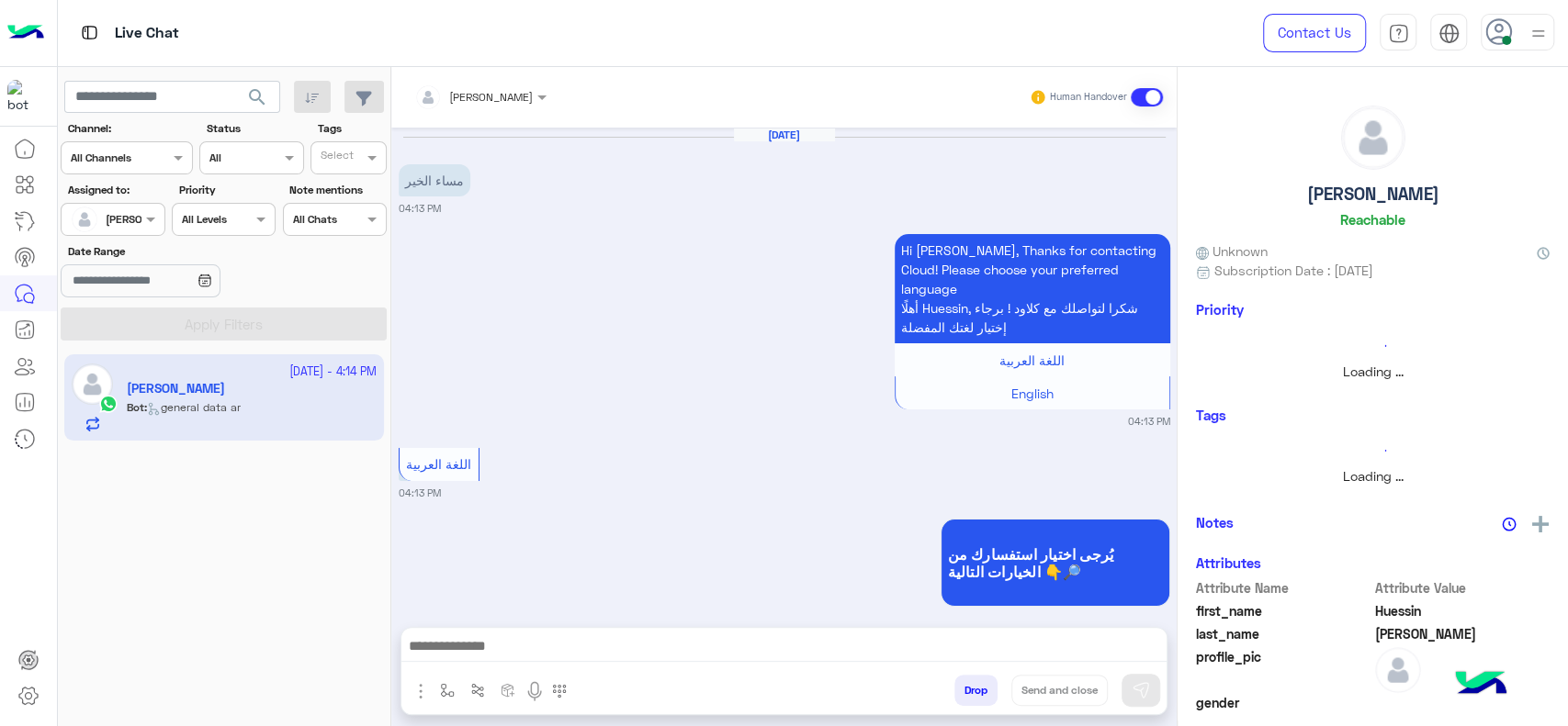
scroll to position [822, 0]
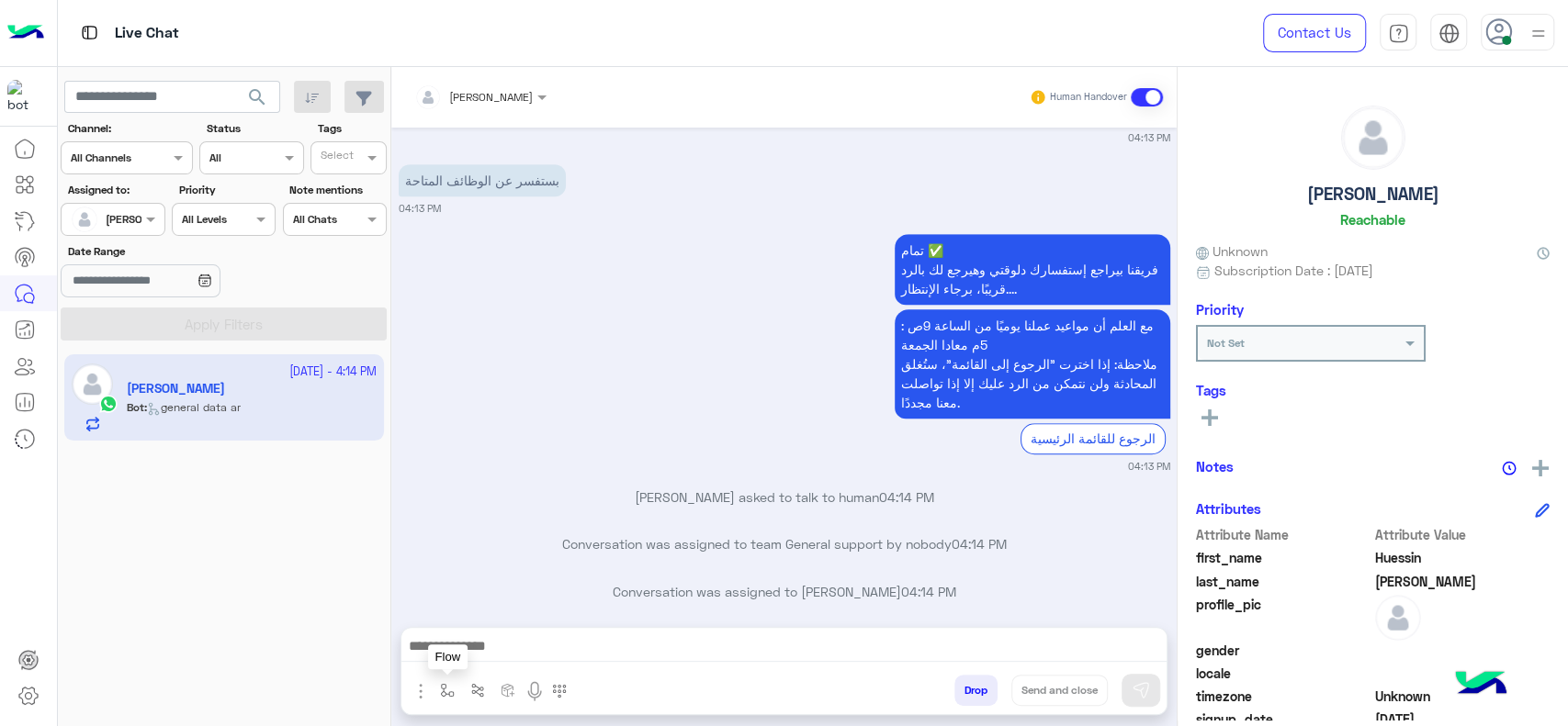
click at [454, 685] on button "button" at bounding box center [448, 690] width 30 height 30
click at [456, 654] on input "text" at bounding box center [480, 648] width 73 height 17
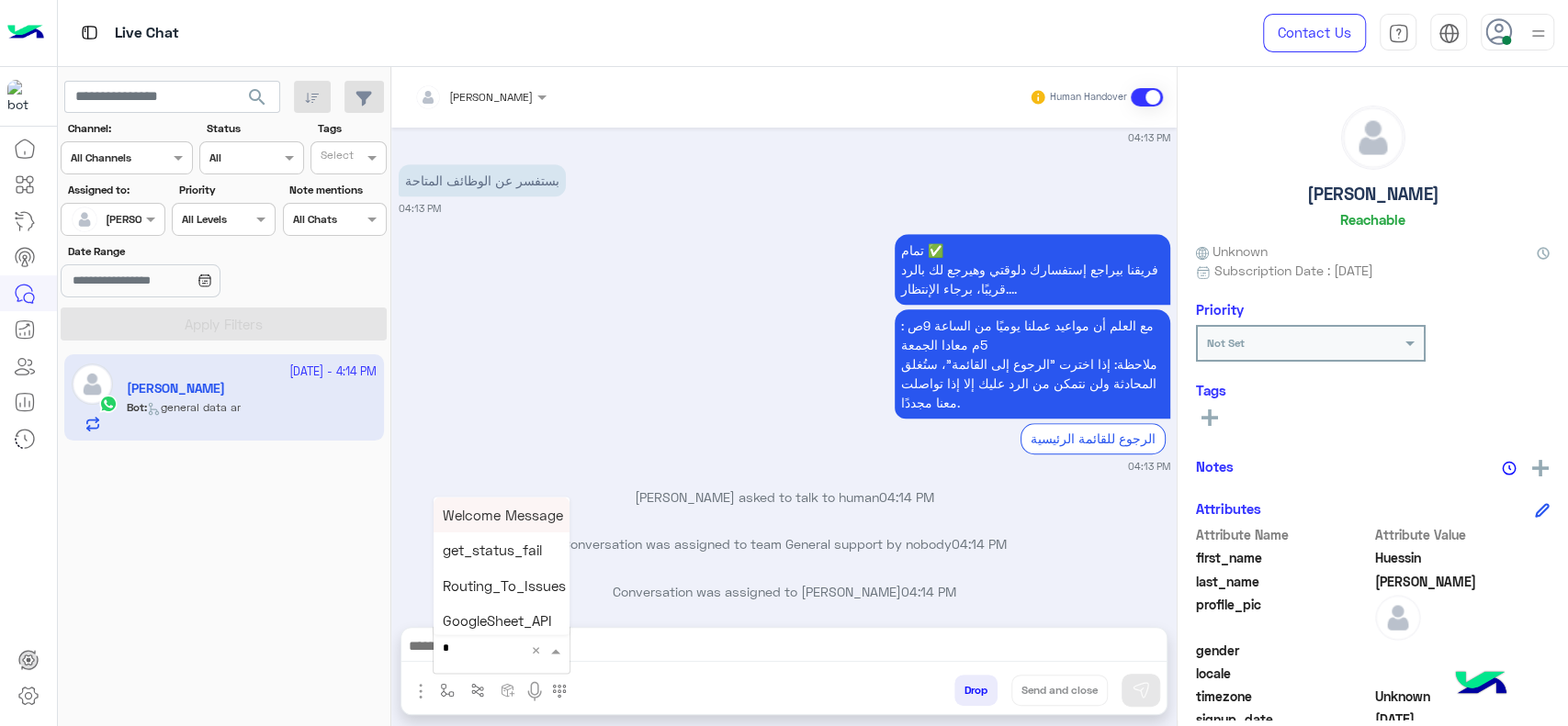
type input "**"
click at [507, 623] on div "چنى greeting" at bounding box center [501, 635] width 136 height 36
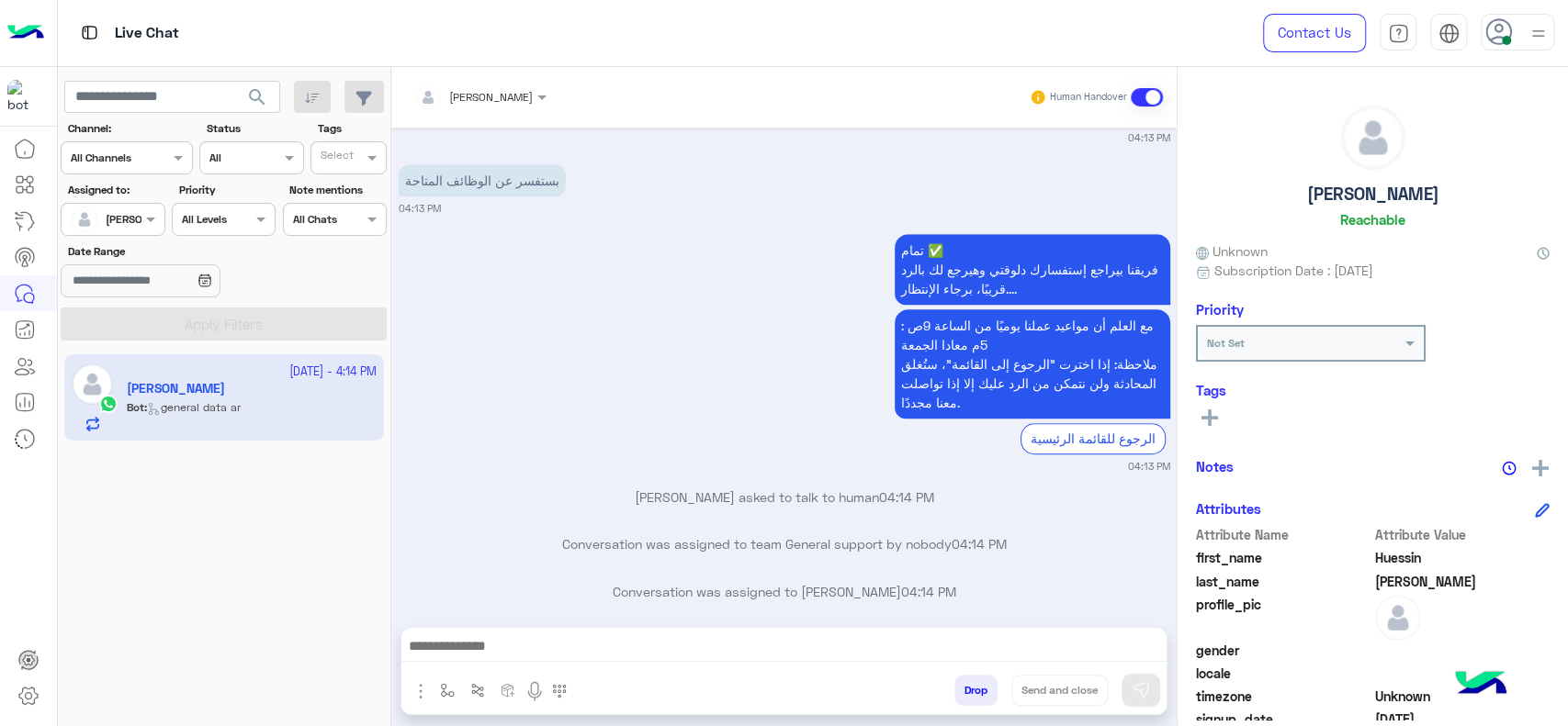
type textarea "**********"
click at [1145, 687] on img at bounding box center [1141, 690] width 19 height 19
click at [944, 662] on div at bounding box center [784, 650] width 765 height 46
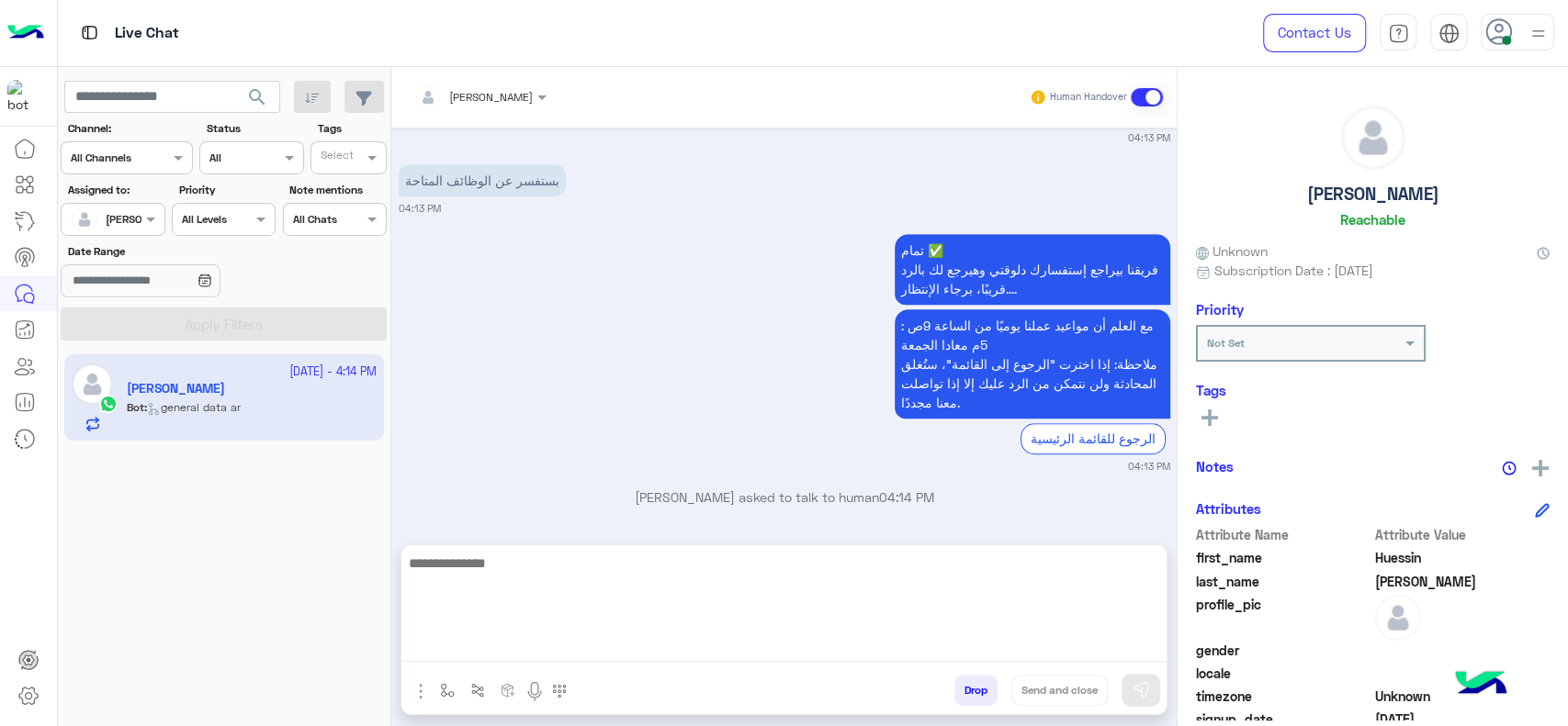
click at [943, 658] on textarea at bounding box center [784, 606] width 765 height 110
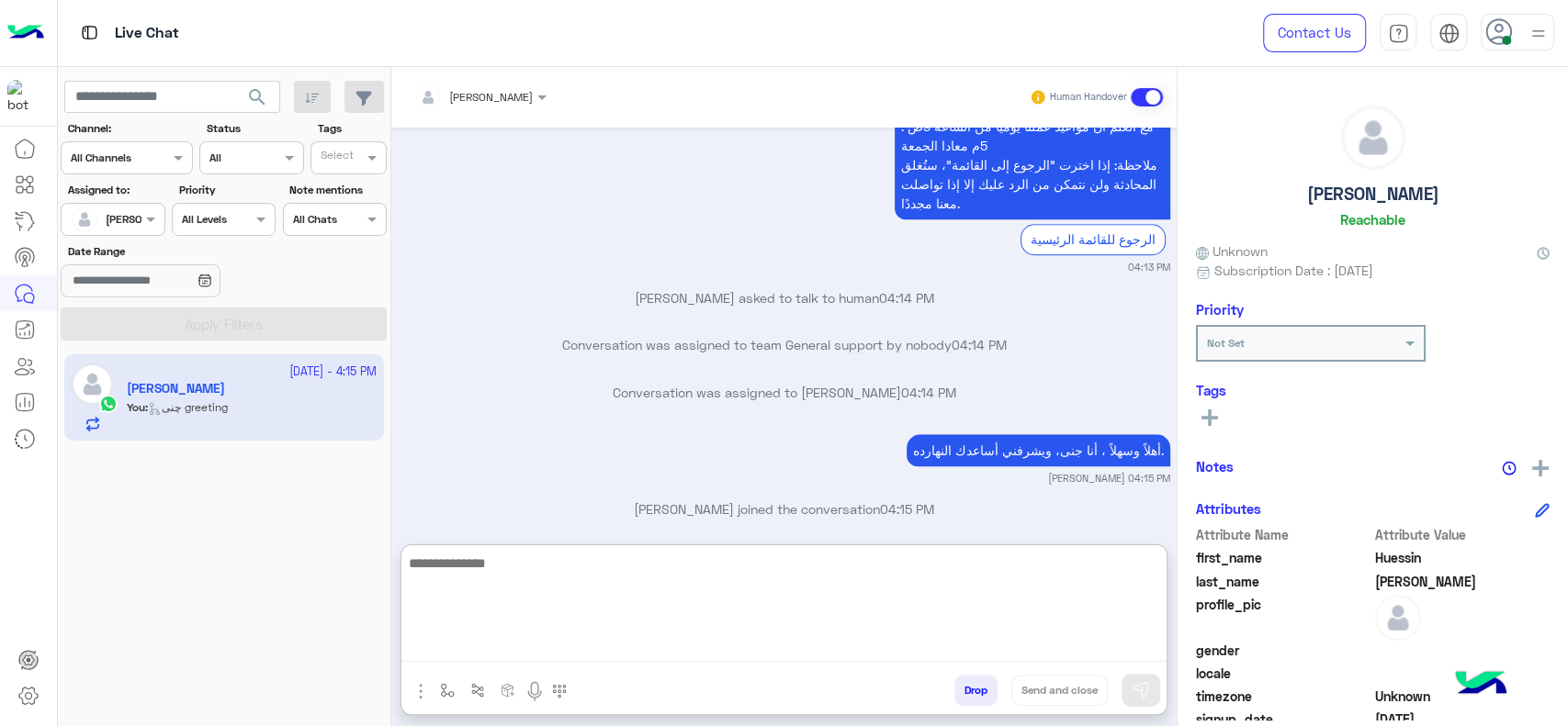
click at [515, 644] on textarea at bounding box center [784, 606] width 765 height 110
click at [642, 587] on textarea at bounding box center [784, 606] width 765 height 110
click at [461, 571] on textarea at bounding box center [784, 606] width 765 height 110
click at [771, 620] on textarea at bounding box center [784, 606] width 765 height 110
click at [776, 600] on textarea at bounding box center [784, 606] width 765 height 110
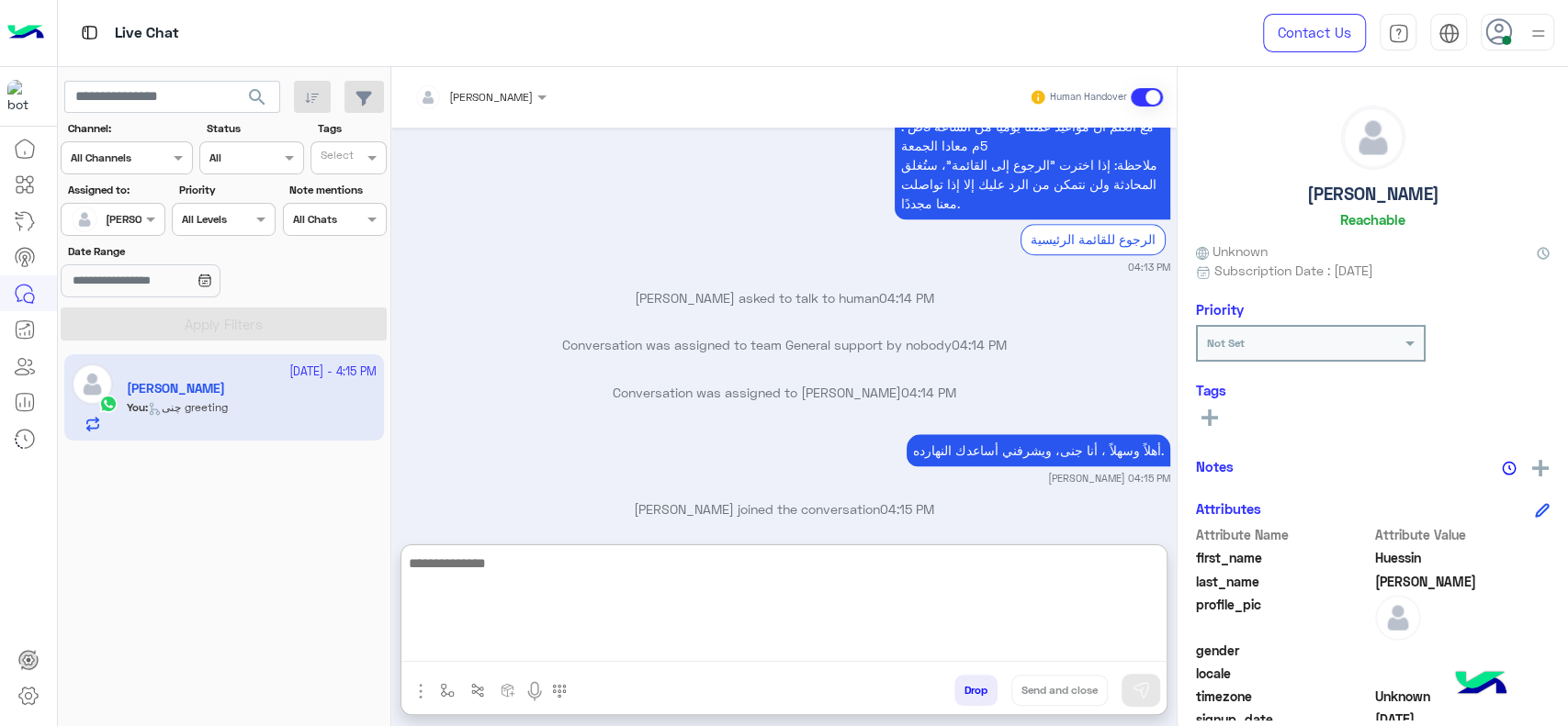
paste textarea "**********"
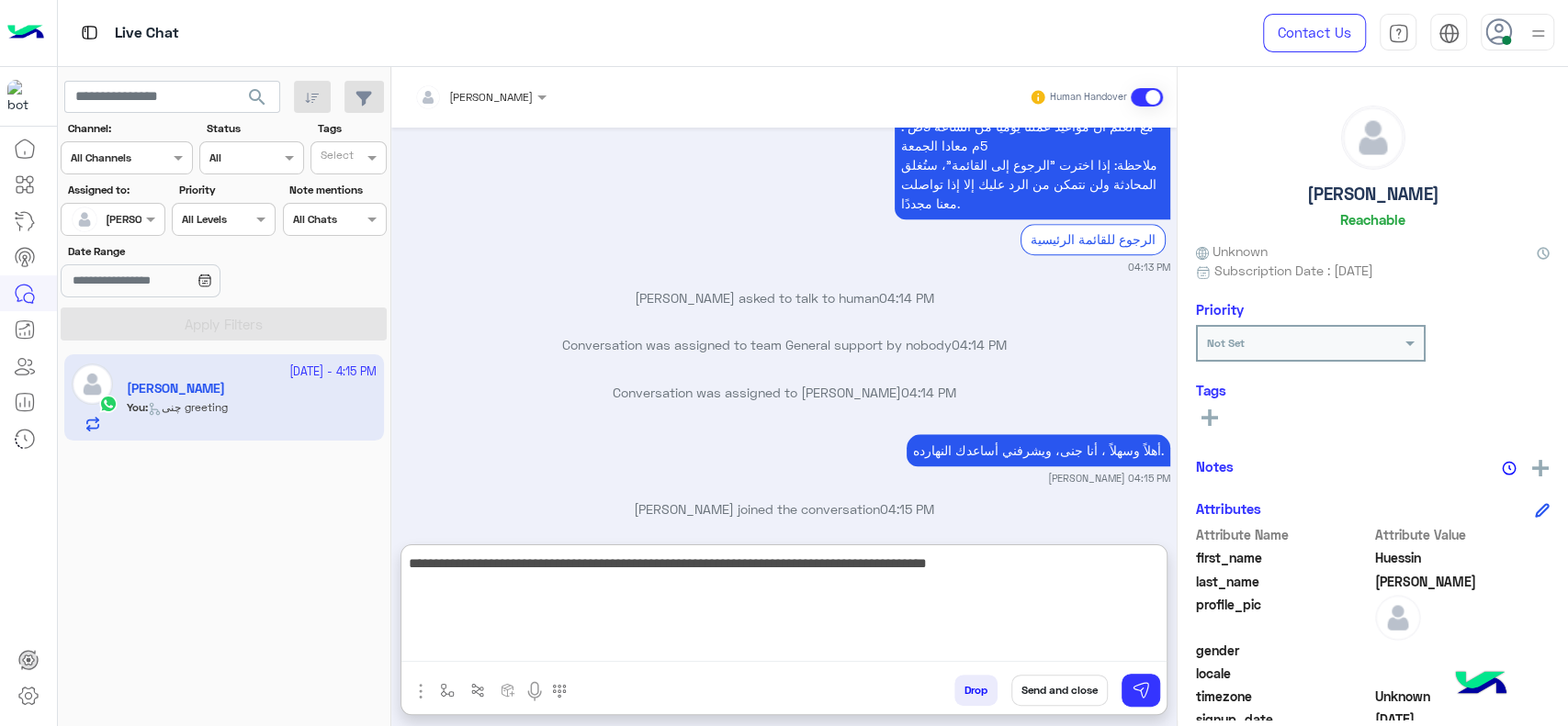
click at [944, 560] on textarea "**********" at bounding box center [784, 606] width 765 height 110
click at [955, 567] on textarea "**********" at bounding box center [784, 606] width 765 height 110
click at [714, 574] on textarea "**********" at bounding box center [784, 606] width 765 height 110
click at [579, 570] on textarea "**********" at bounding box center [784, 606] width 765 height 110
type textarea "**********"
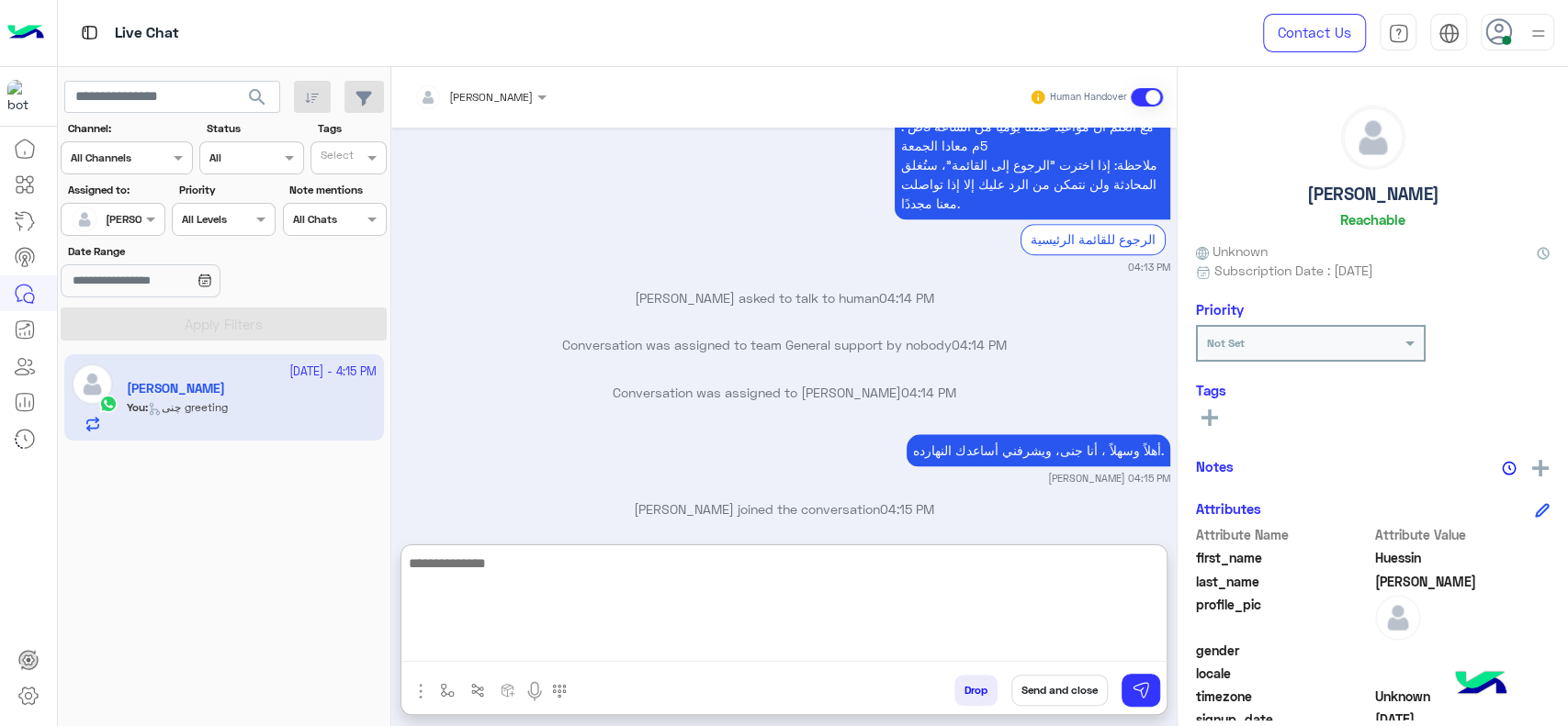
scroll to position [1150, 0]
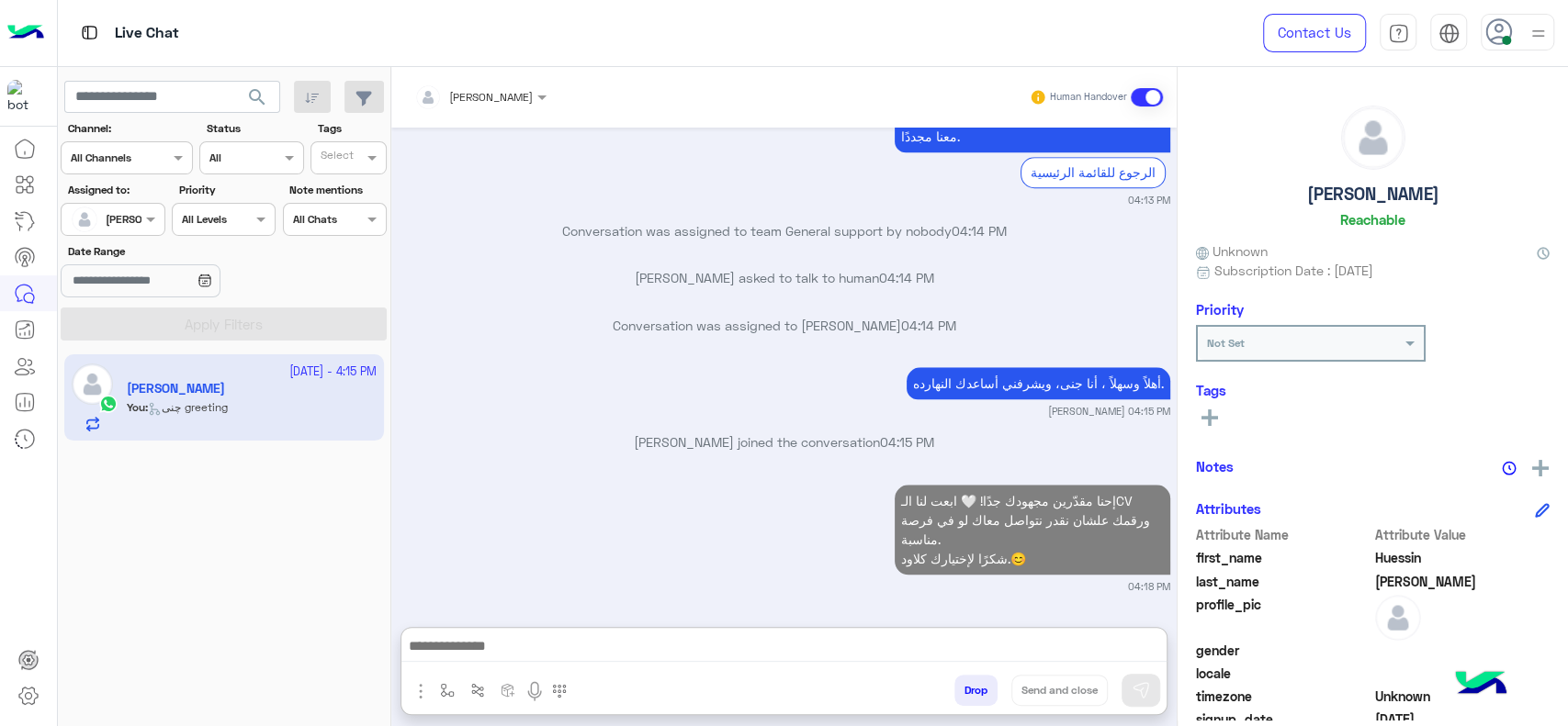
click at [136, 216] on div at bounding box center [112, 217] width 102 height 18
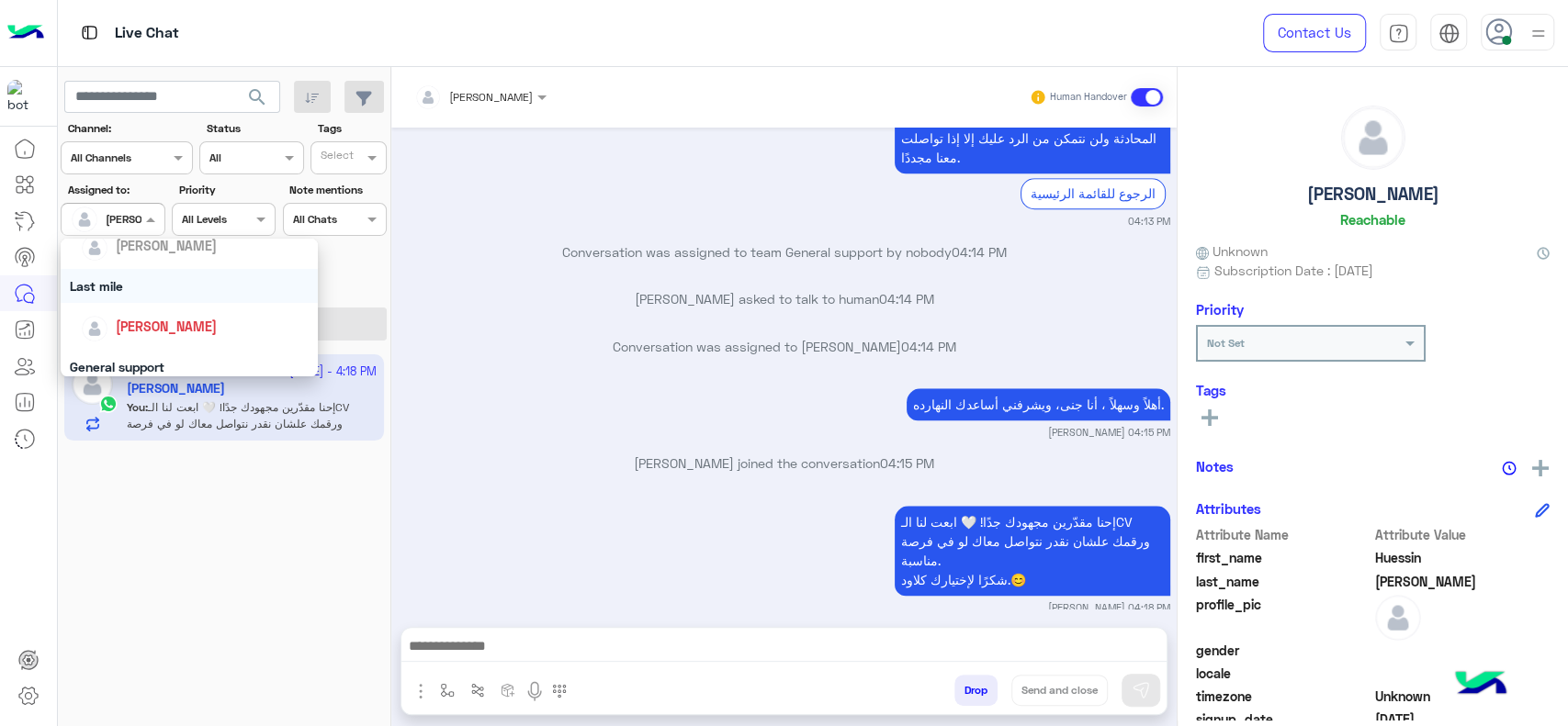
scroll to position [224, 0]
click at [147, 366] on div "General support" at bounding box center [189, 367] width 257 height 34
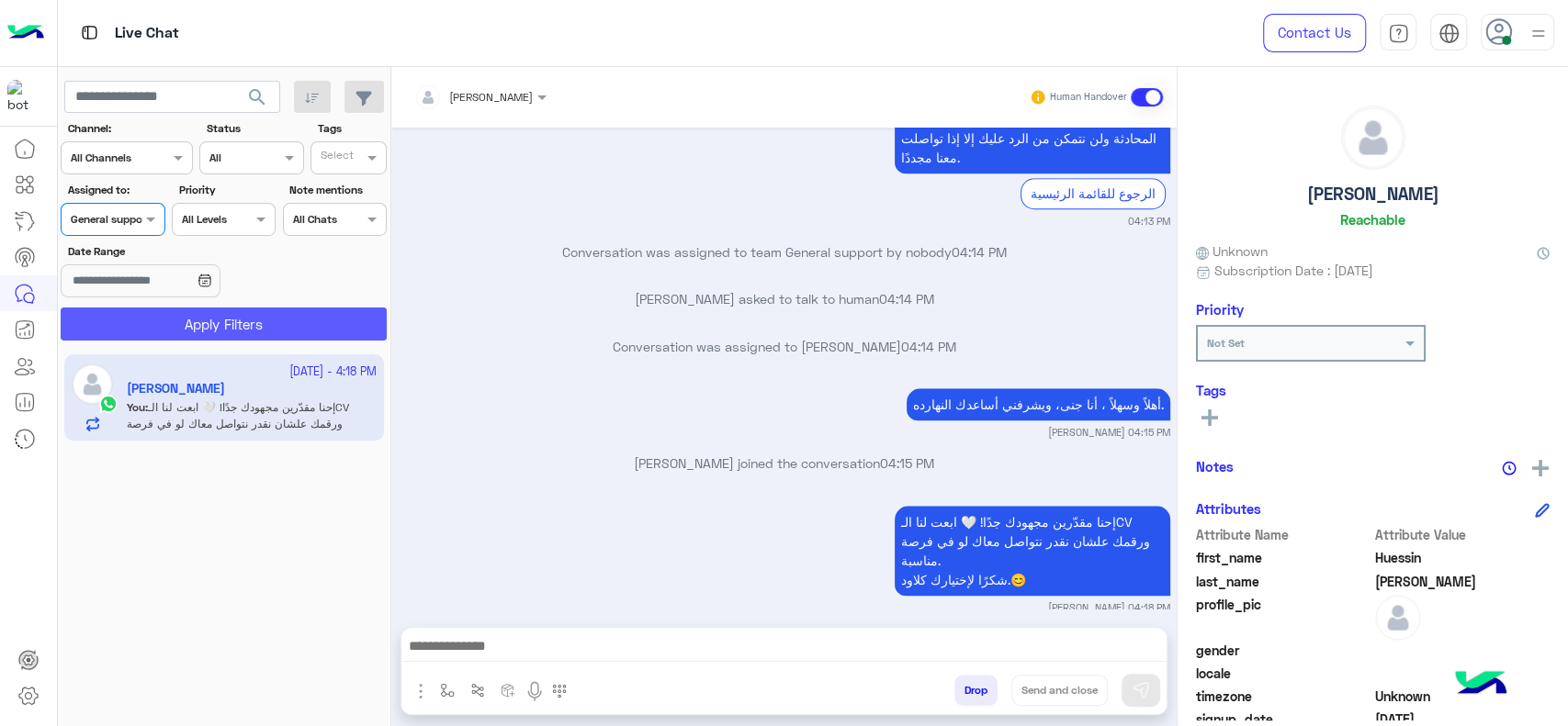
click at [156, 334] on button "Apply Filters" at bounding box center [223, 323] width 326 height 33
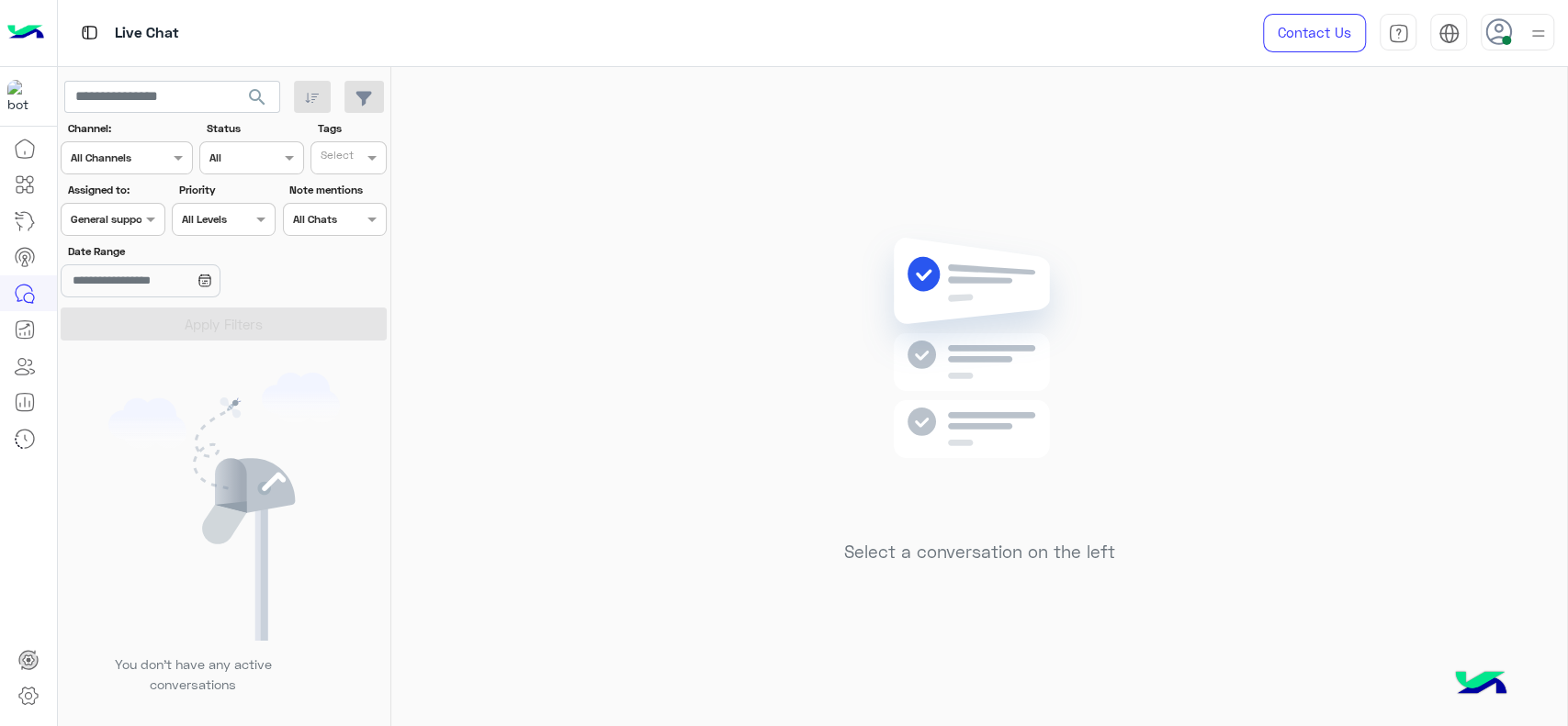
click at [125, 209] on div at bounding box center [112, 217] width 102 height 18
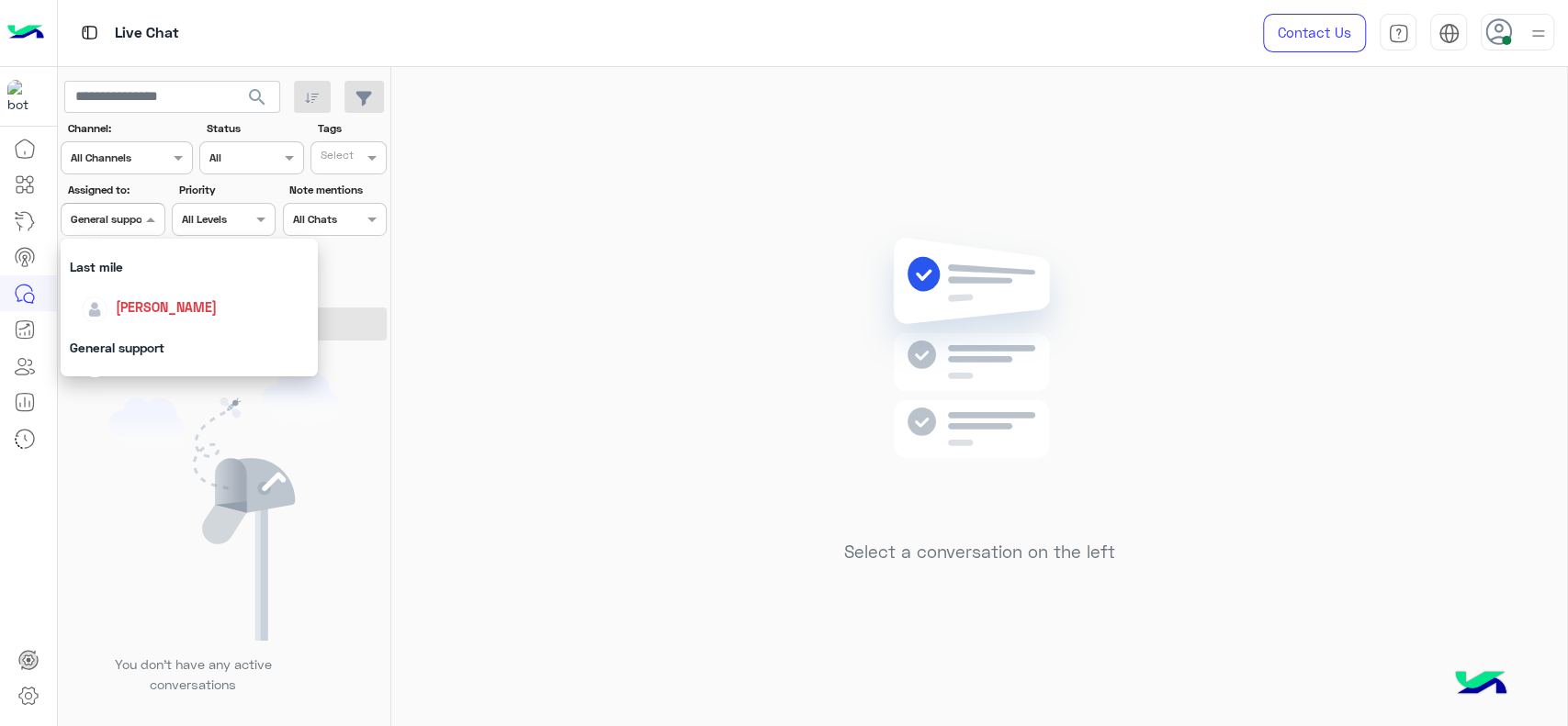
scroll to position [236, 0]
click at [147, 328] on div "[PERSON_NAME]" at bounding box center [194, 314] width 228 height 32
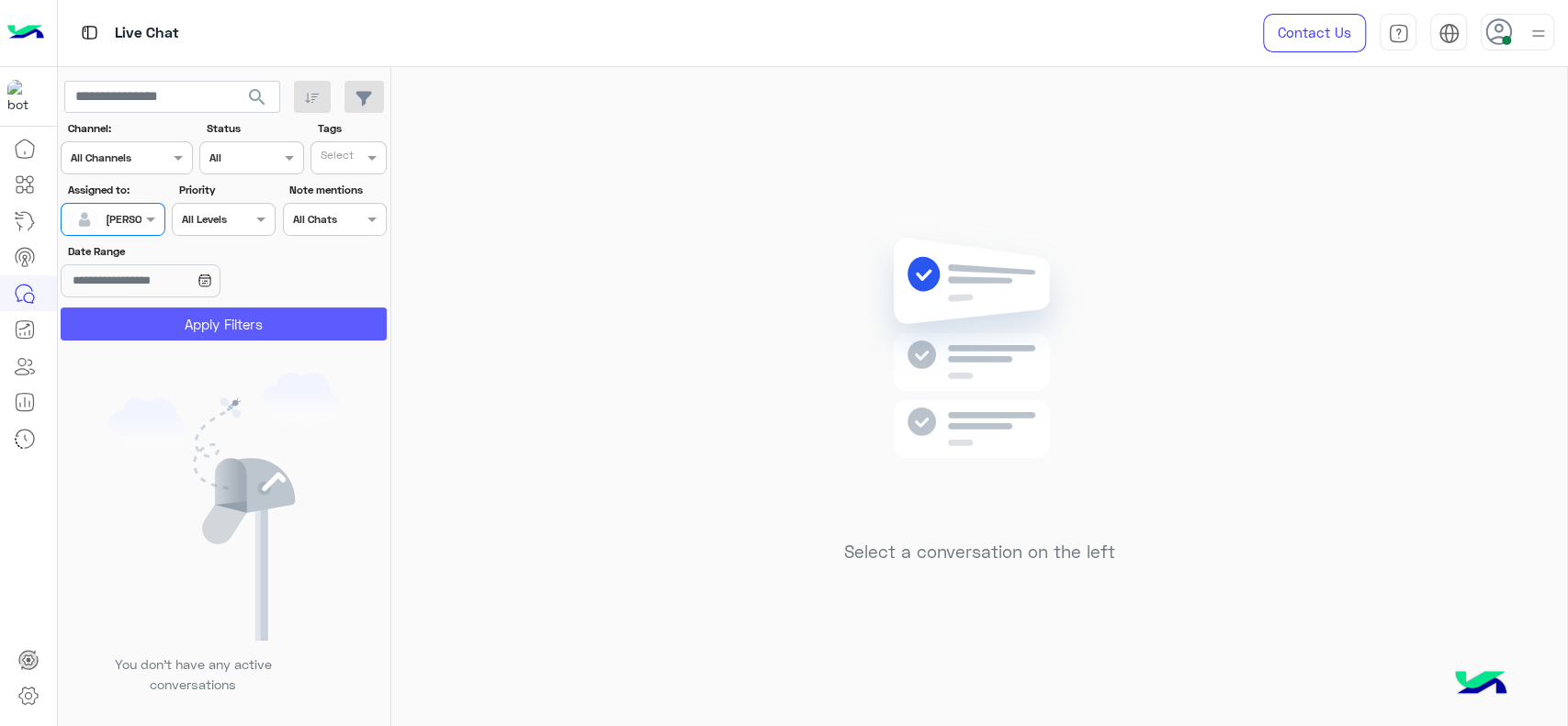
click at [147, 321] on button "Apply Filters" at bounding box center [223, 323] width 326 height 33
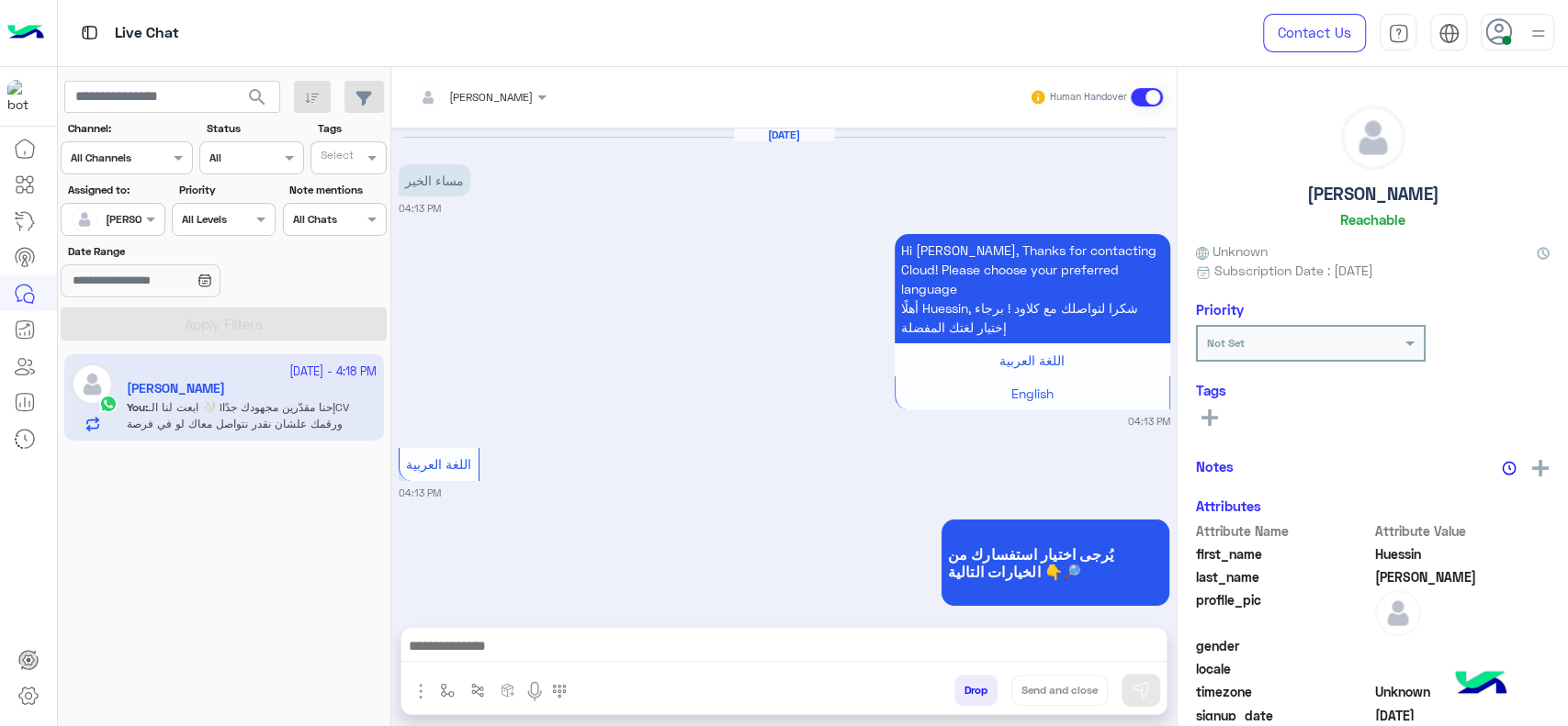
scroll to position [1068, 0]
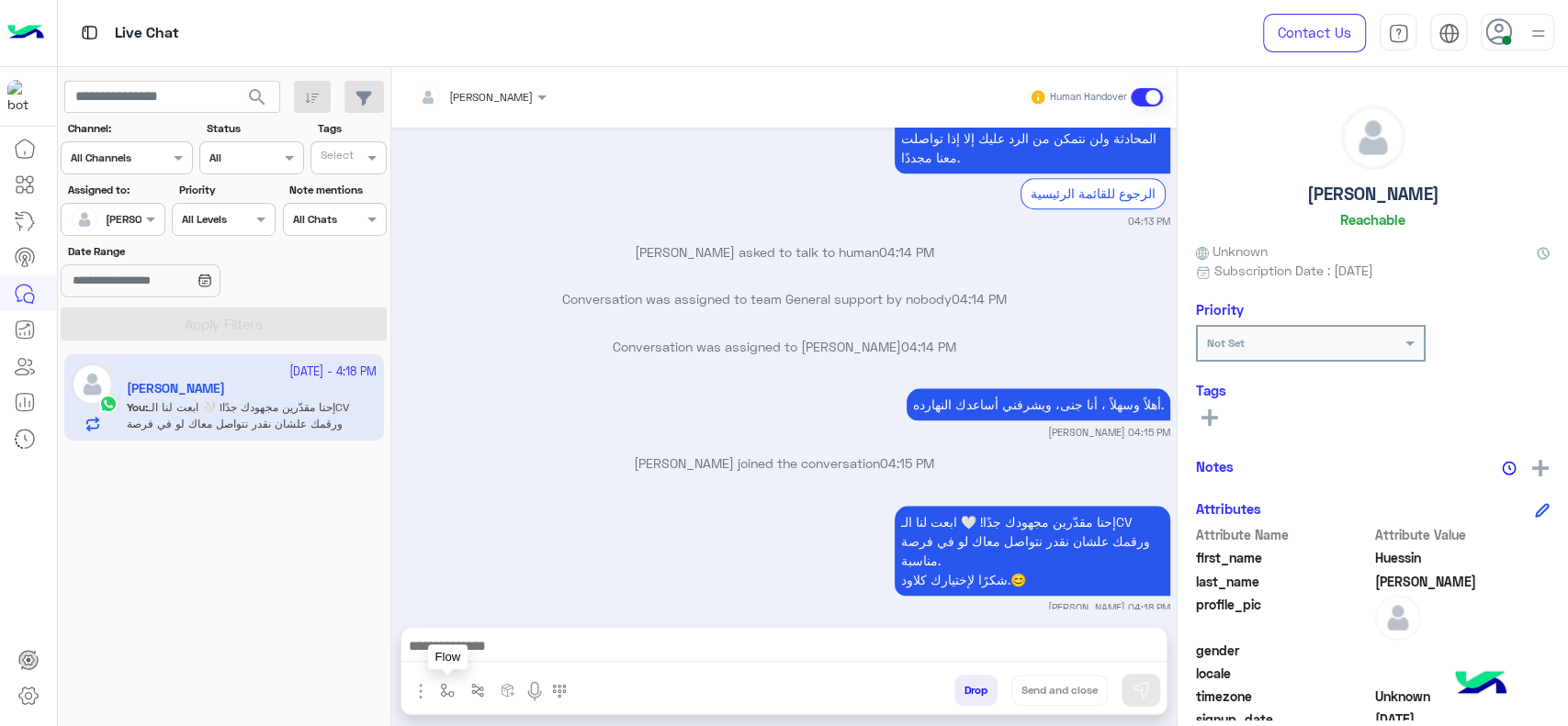
click at [439, 681] on button "button" at bounding box center [448, 690] width 30 height 30
click at [474, 641] on input "text" at bounding box center [480, 648] width 73 height 17
type input "**"
click at [534, 613] on div "close جانا" at bounding box center [501, 620] width 136 height 36
type textarea "**********"
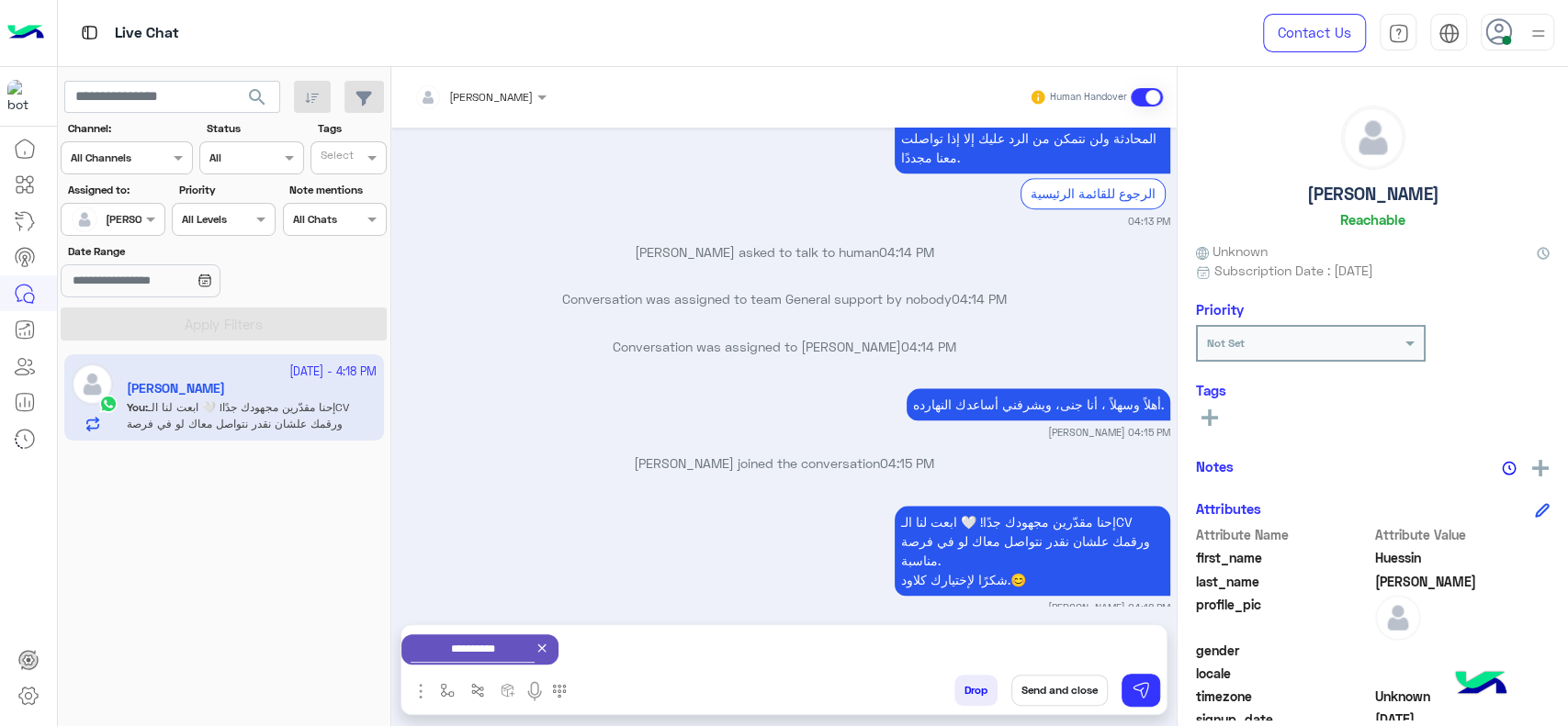
click at [1057, 684] on button "Send and close" at bounding box center [1059, 690] width 96 height 31
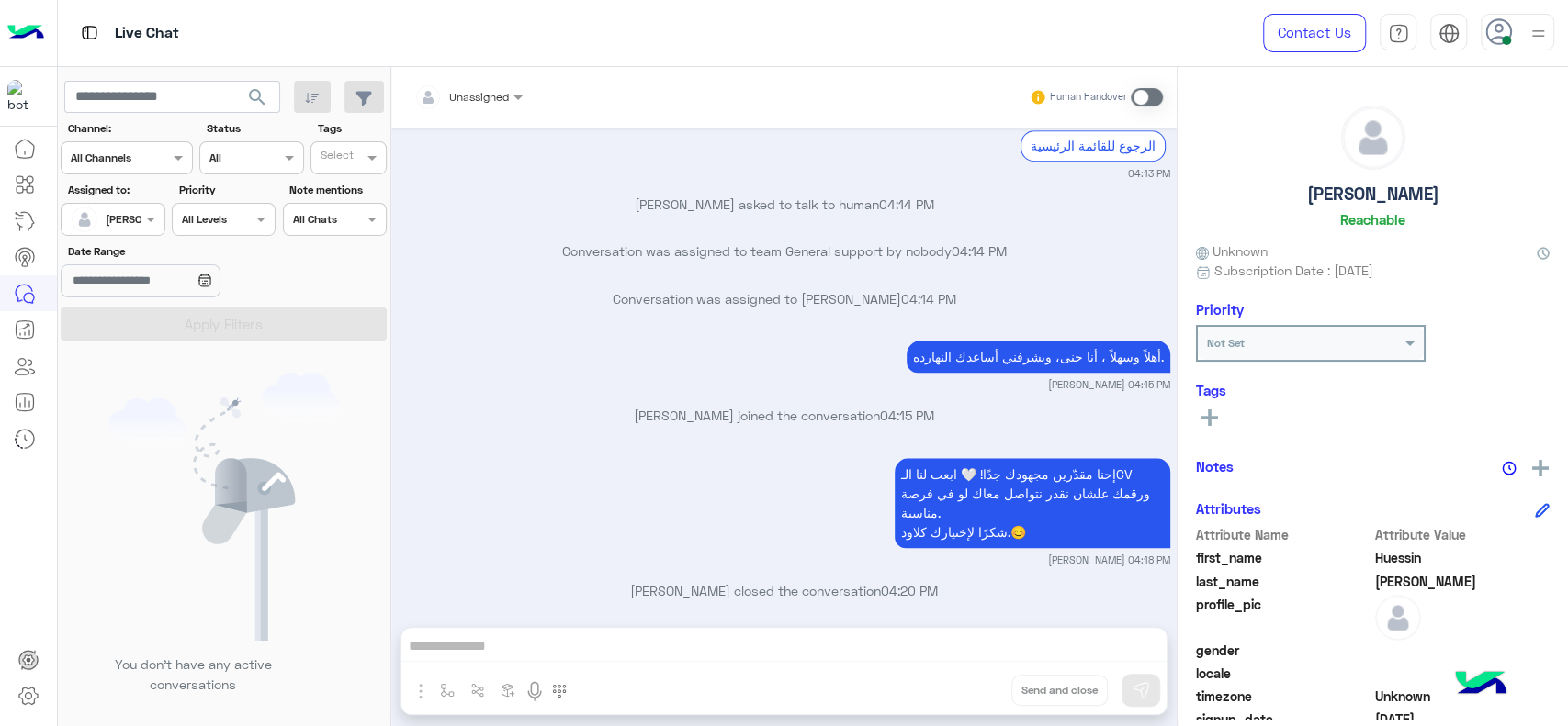
scroll to position [1353, 0]
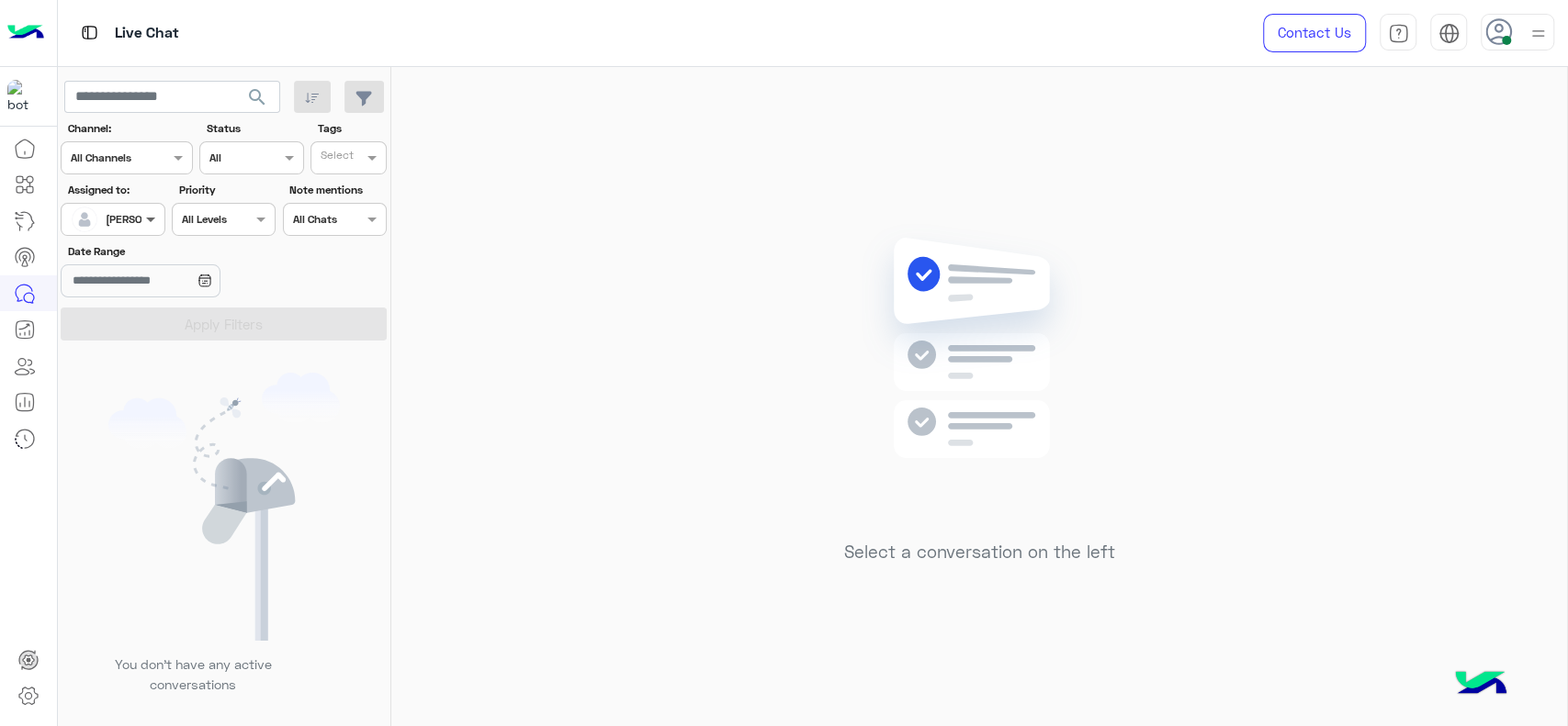
click at [142, 213] on span at bounding box center [152, 219] width 23 height 20
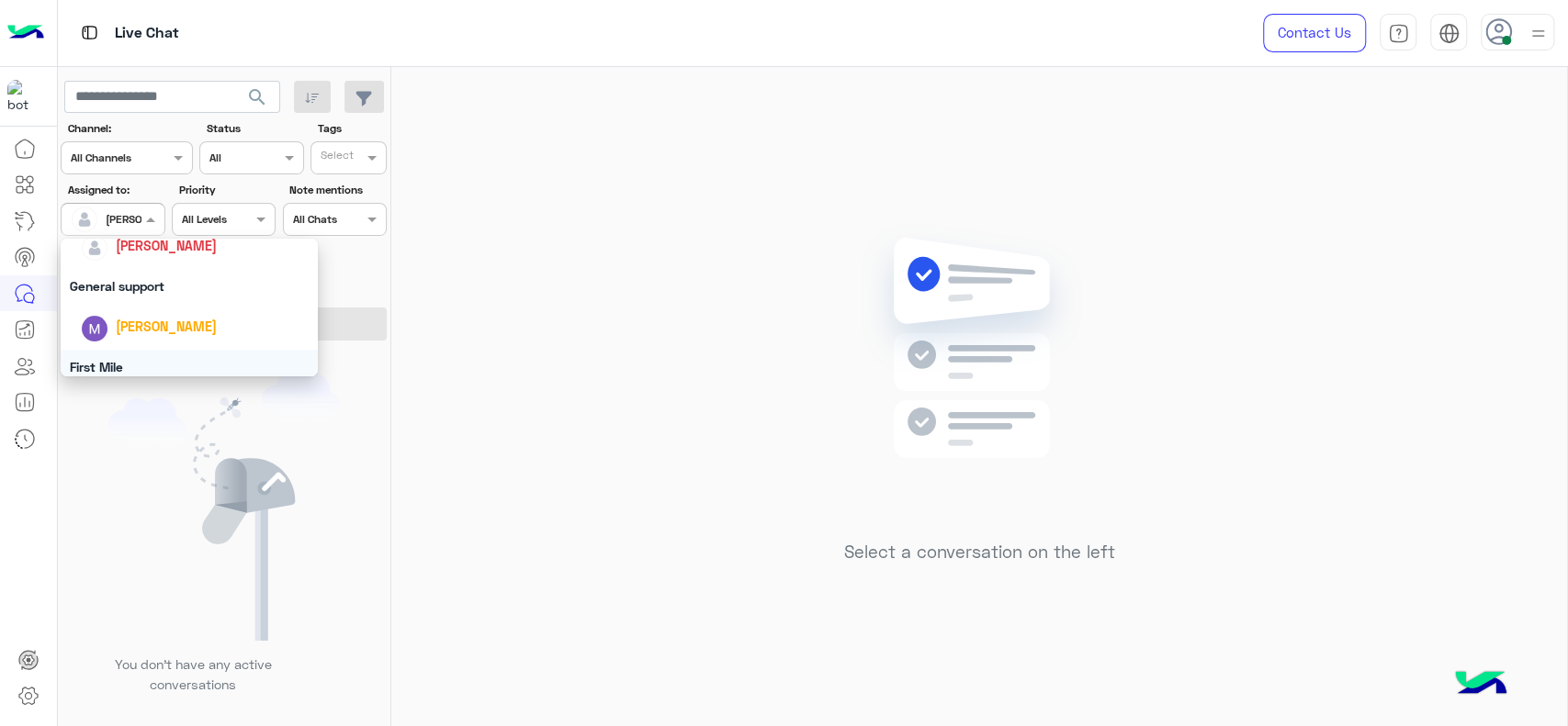
scroll to position [298, 0]
click at [136, 290] on div "General support" at bounding box center [189, 293] width 257 height 34
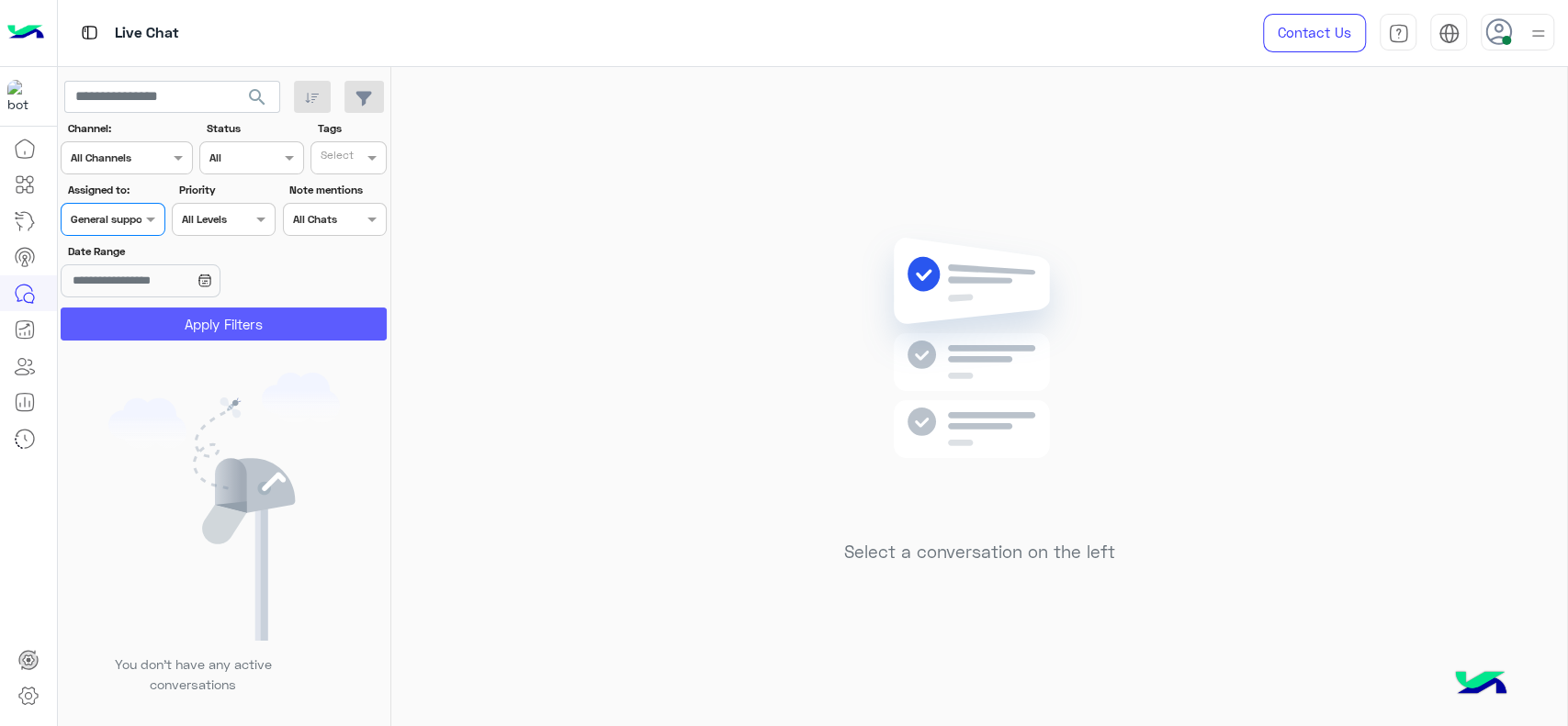
click at [136, 308] on button "Apply Filters" at bounding box center [223, 323] width 326 height 33
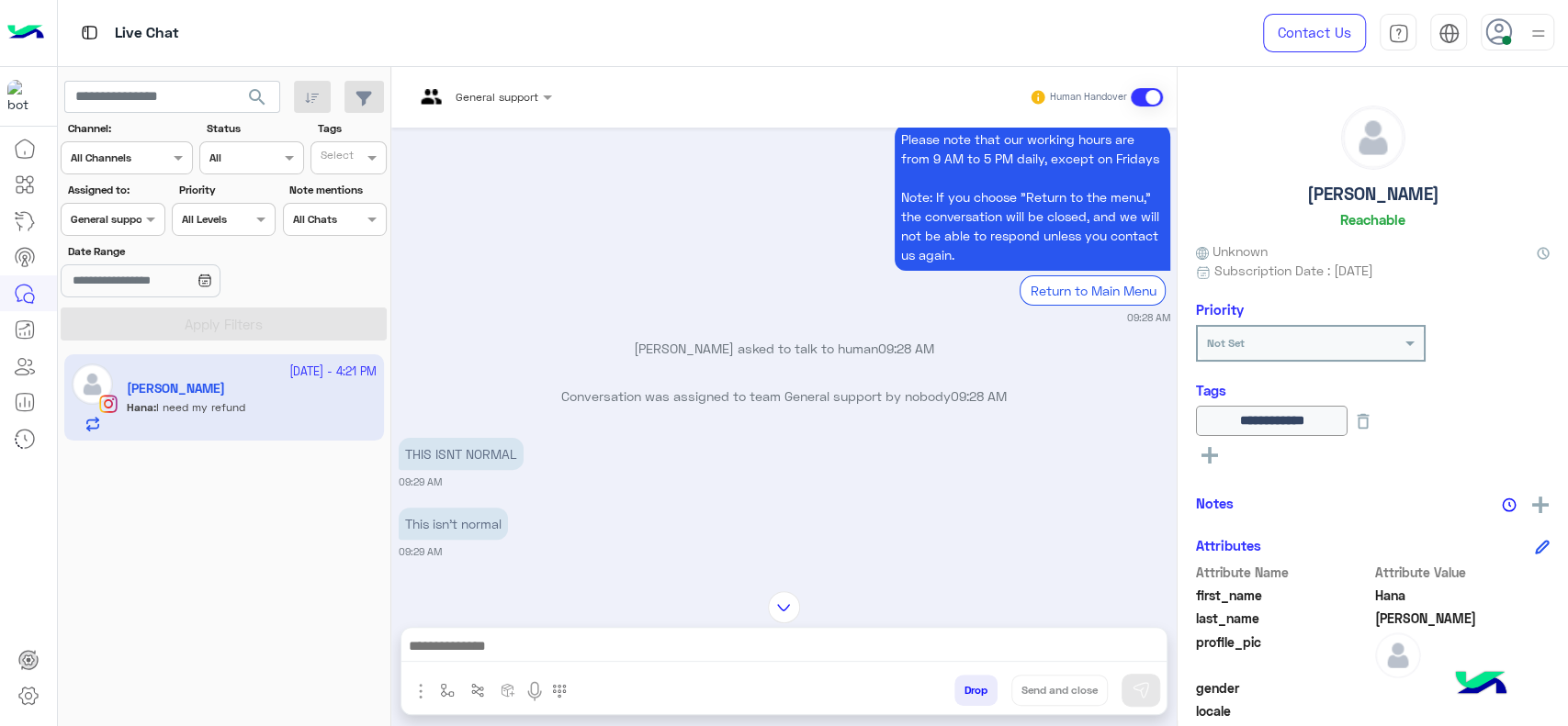
scroll to position [256, 0]
click at [110, 216] on input "text" at bounding box center [92, 218] width 42 height 17
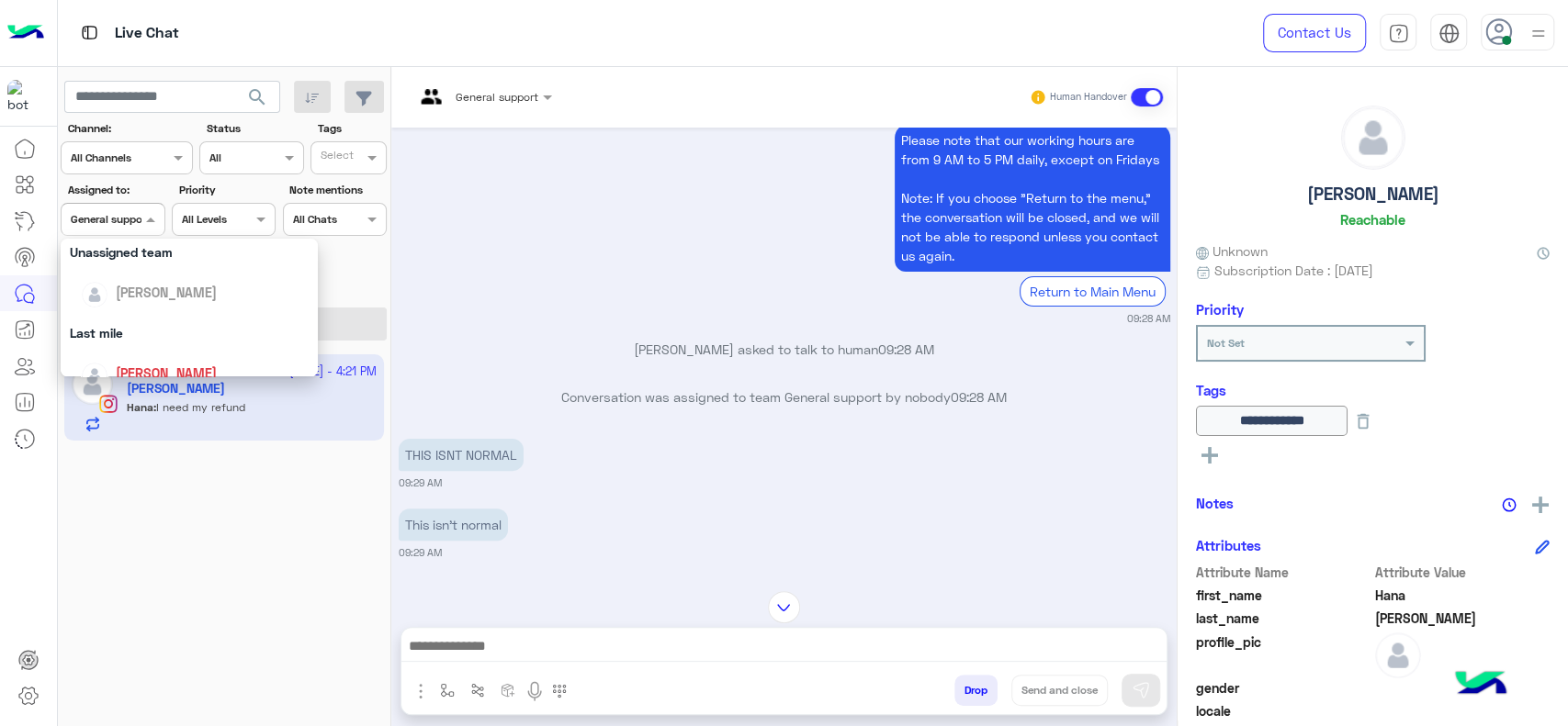
scroll to position [183, 0]
click at [151, 355] on div "[PERSON_NAME]" at bounding box center [194, 367] width 228 height 32
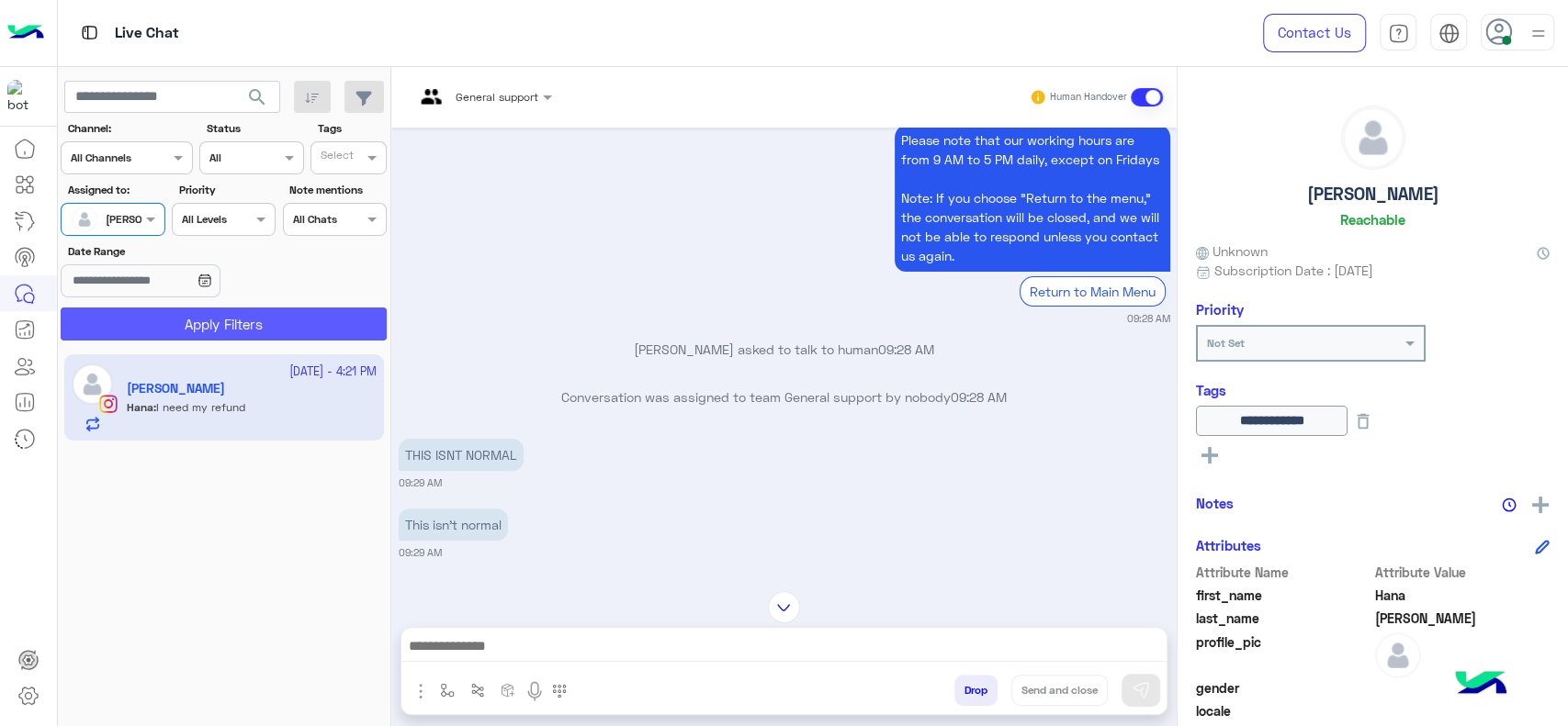
click at [175, 335] on button "Apply Filters" at bounding box center [223, 323] width 326 height 33
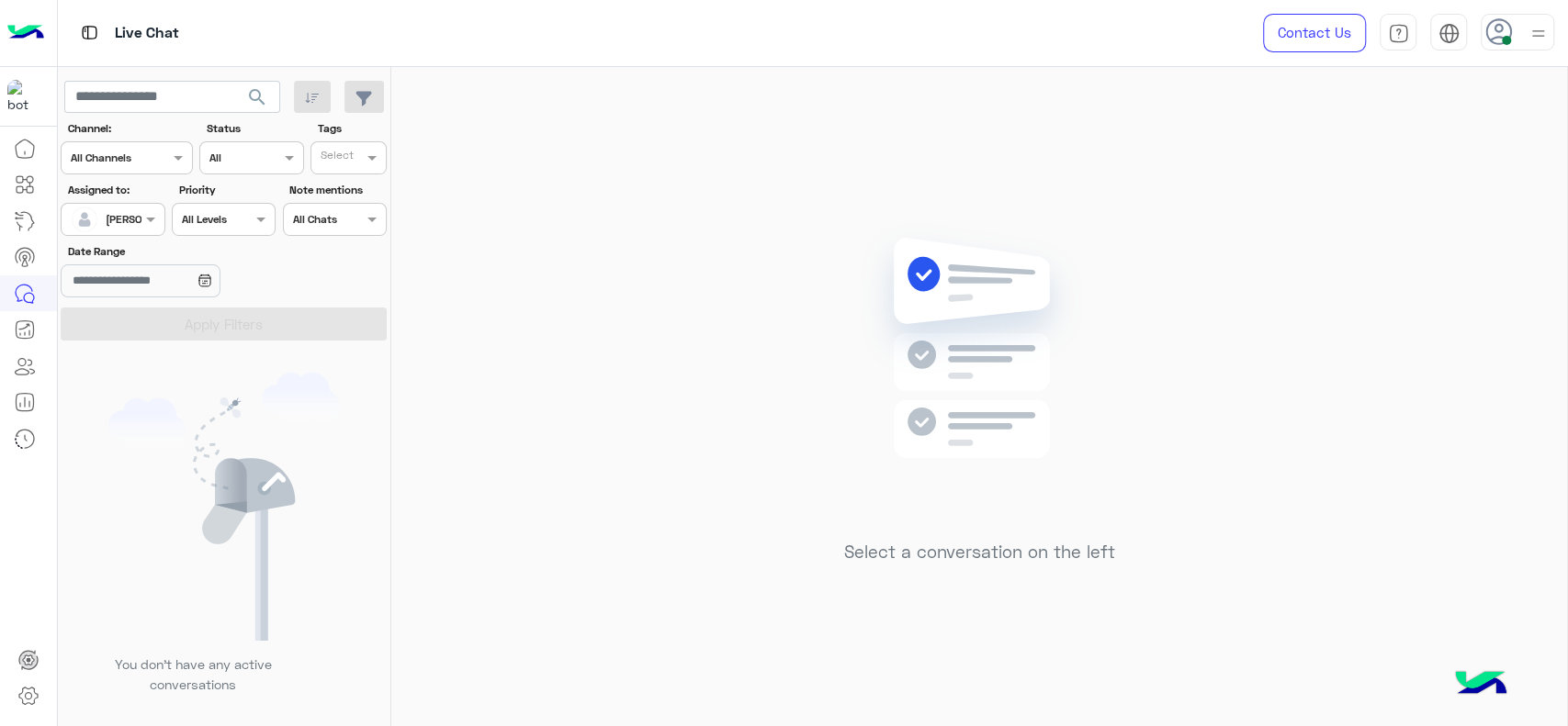
click at [164, 215] on div "Assigned on [PERSON_NAME]" at bounding box center [112, 219] width 104 height 33
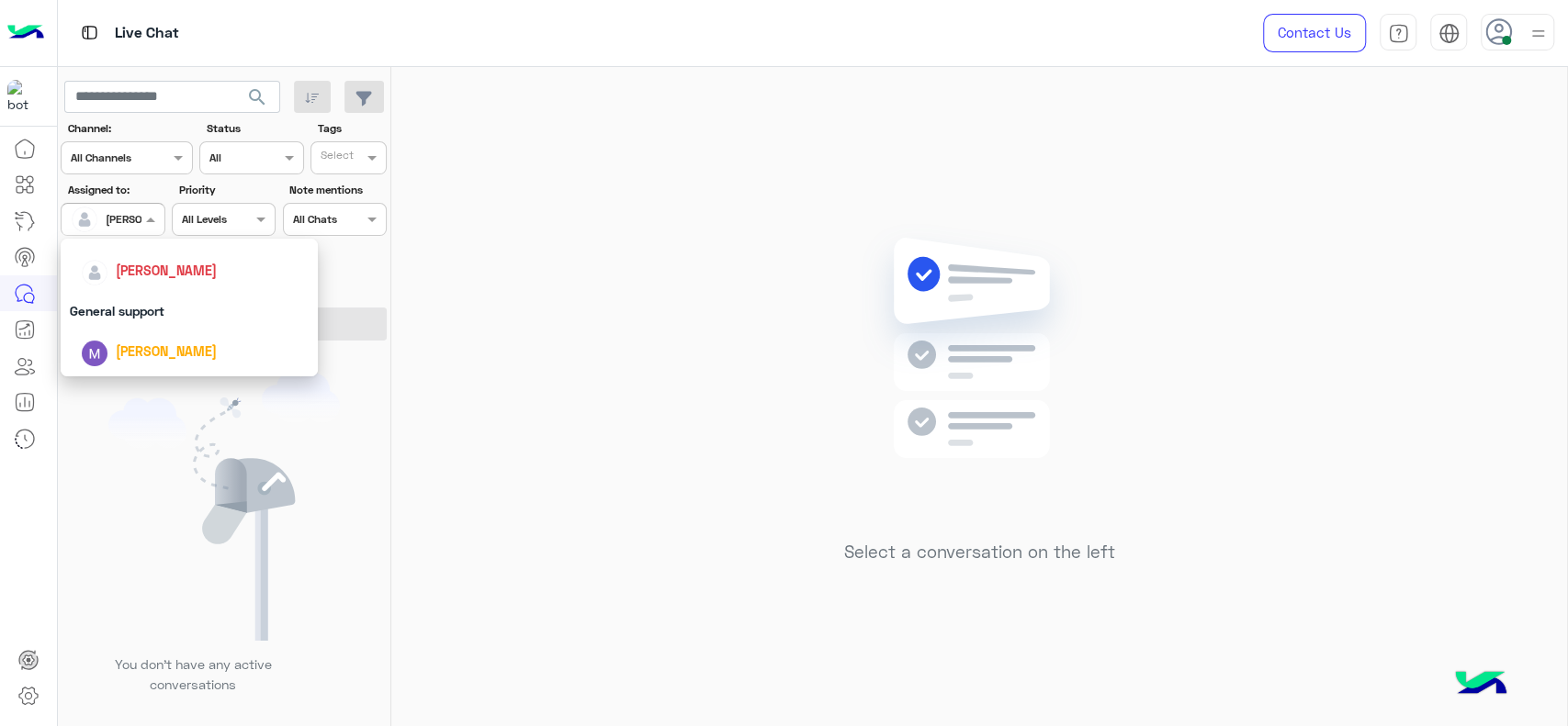
scroll to position [286, 0]
click at [165, 268] on span "[PERSON_NAME]" at bounding box center [166, 265] width 101 height 16
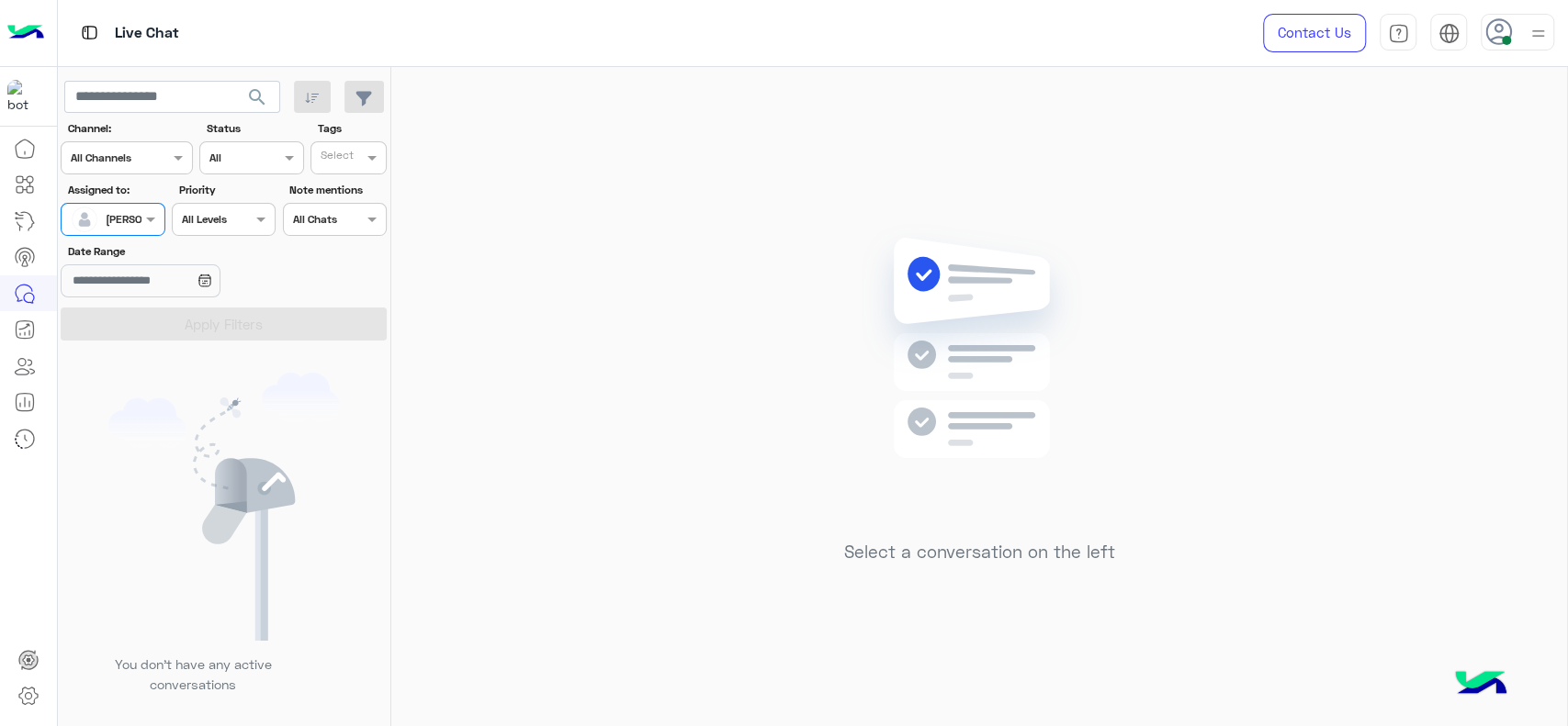
click at [134, 213] on div at bounding box center [112, 217] width 102 height 18
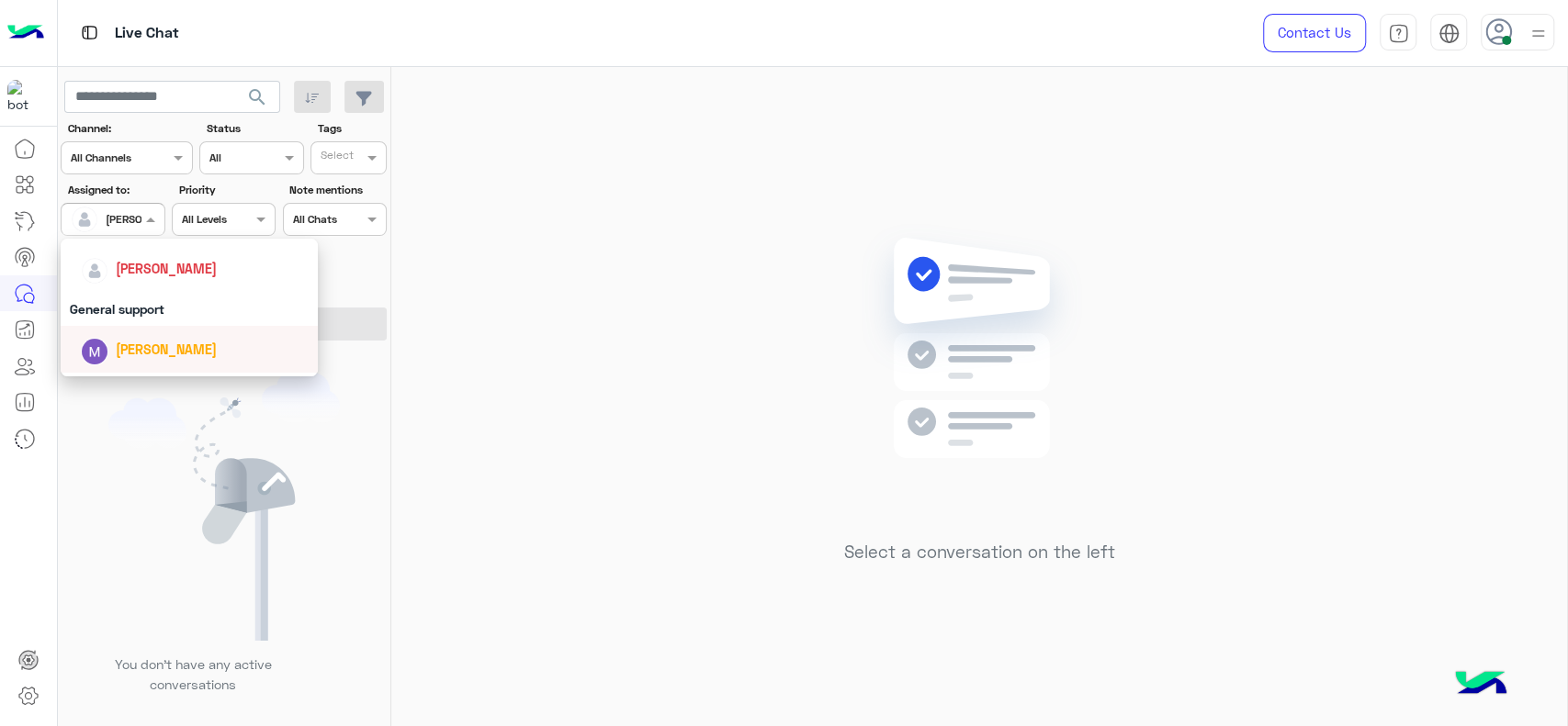
scroll to position [278, 0]
click at [142, 312] on div "General support" at bounding box center [189, 313] width 257 height 34
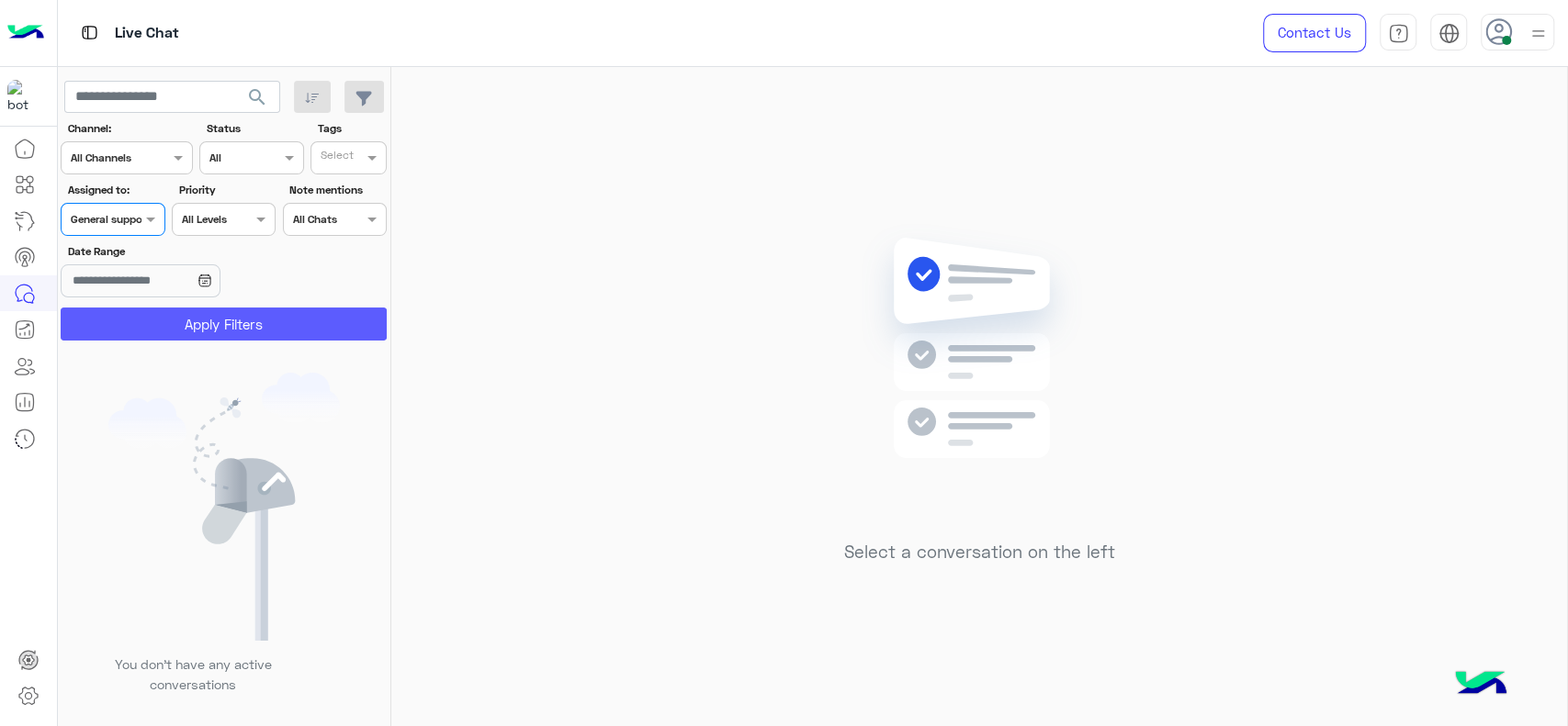
click at [142, 312] on button "Apply Filters" at bounding box center [223, 323] width 326 height 33
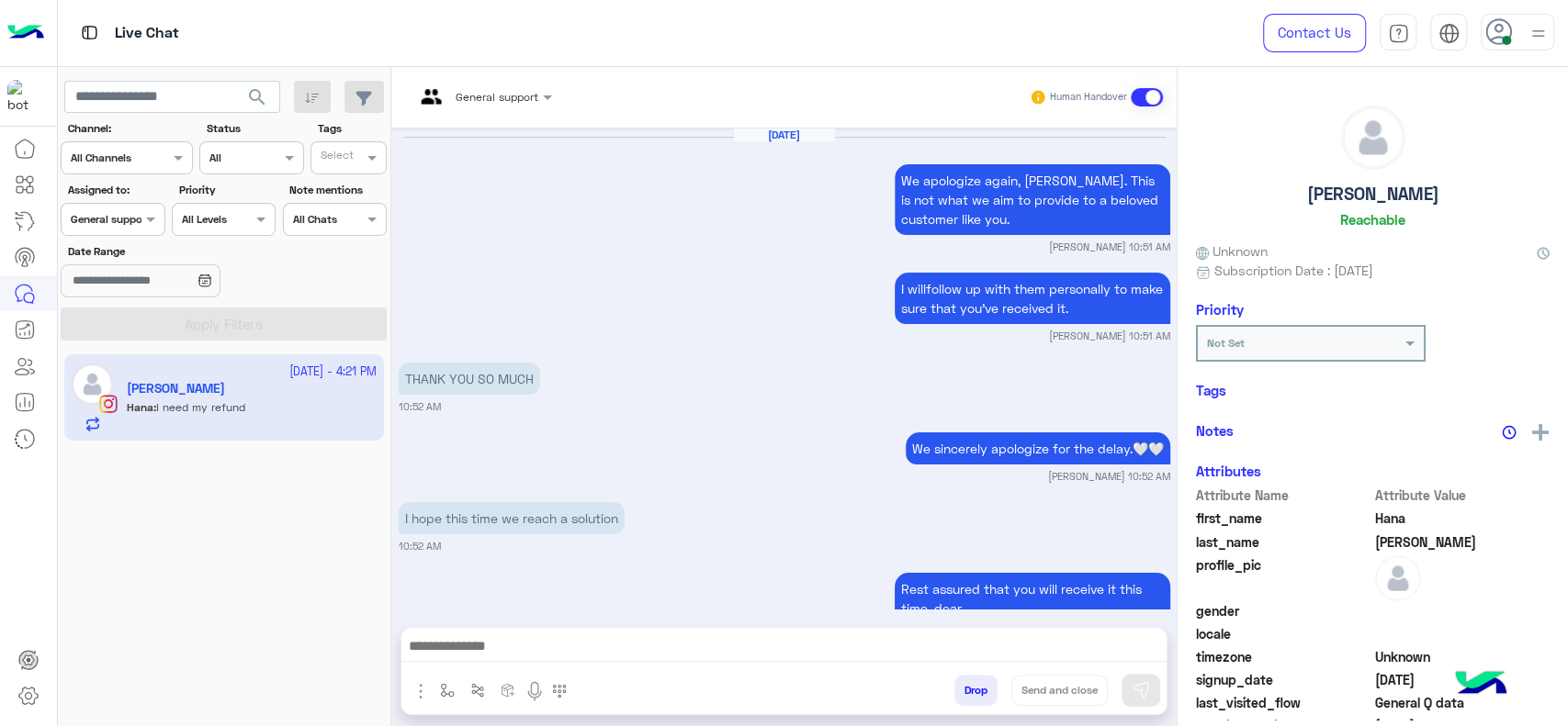
scroll to position [1654, 0]
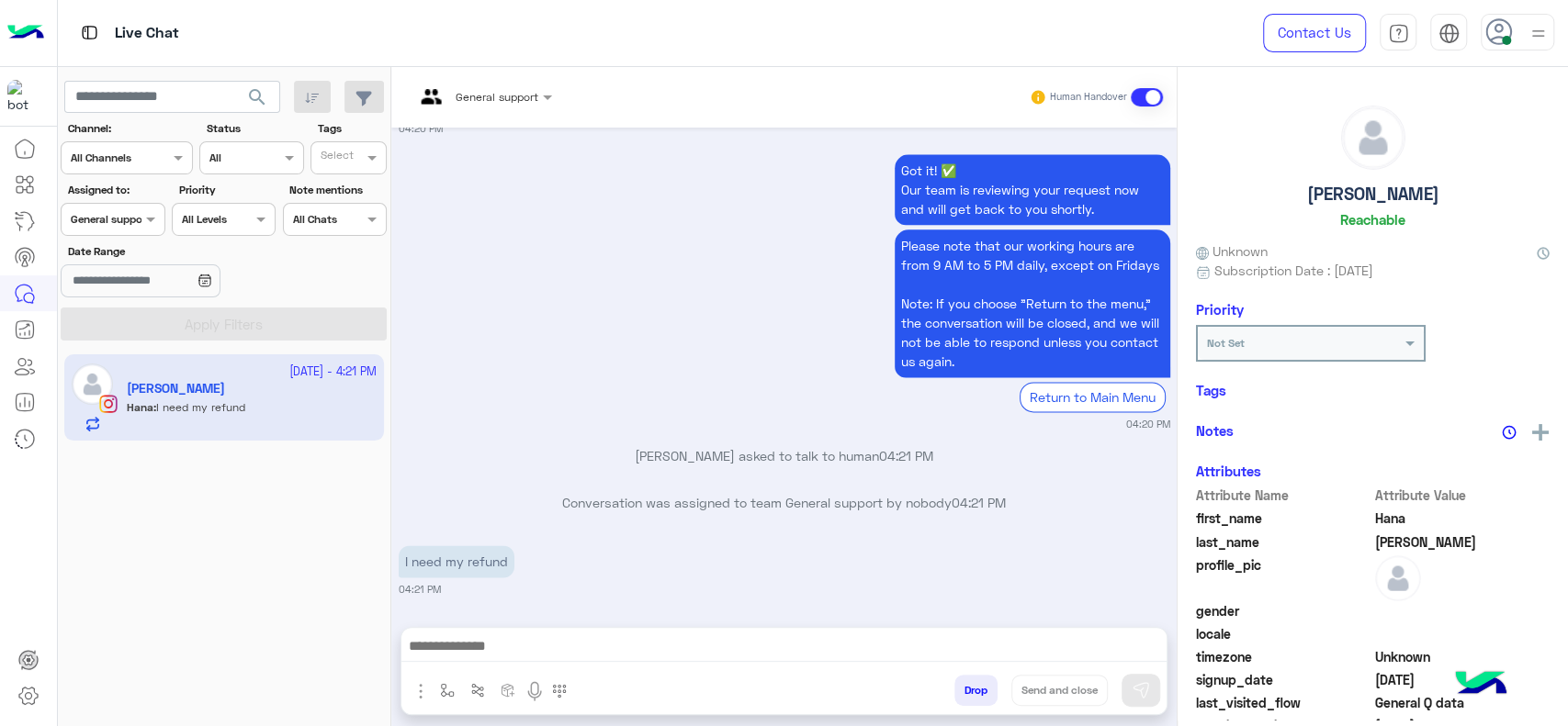
click at [515, 107] on div "General support" at bounding box center [476, 97] width 124 height 44
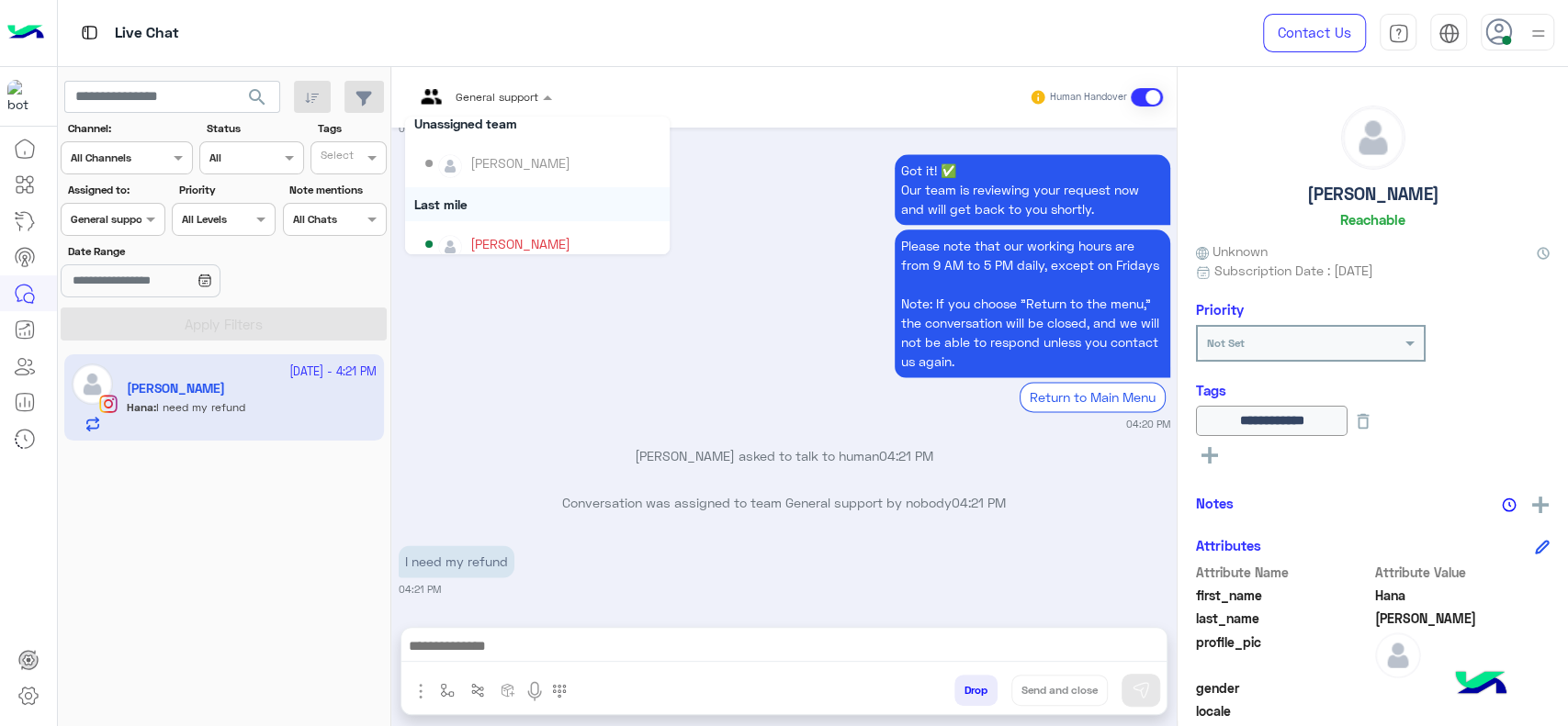
scroll to position [163, 0]
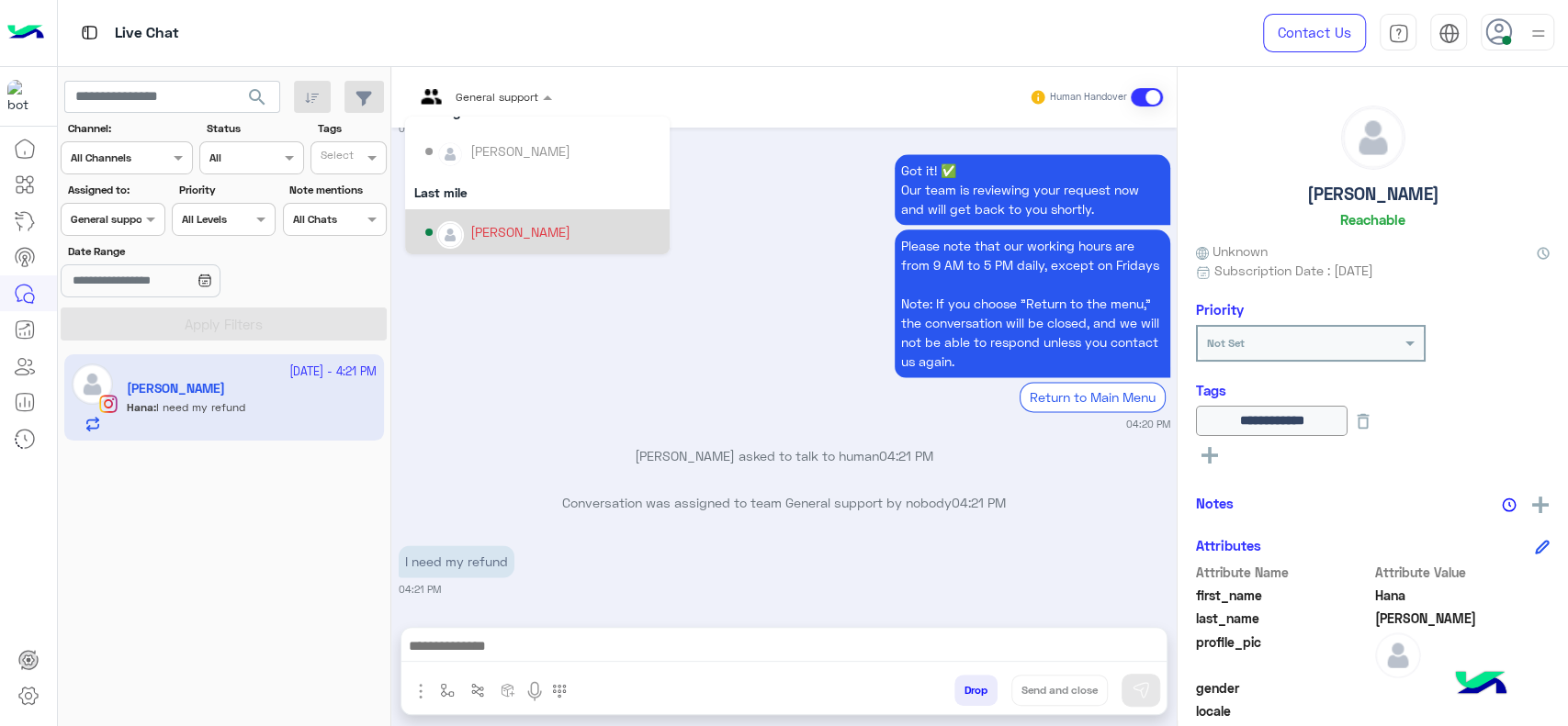
click at [525, 226] on div "[PERSON_NAME]" at bounding box center [520, 232] width 100 height 20
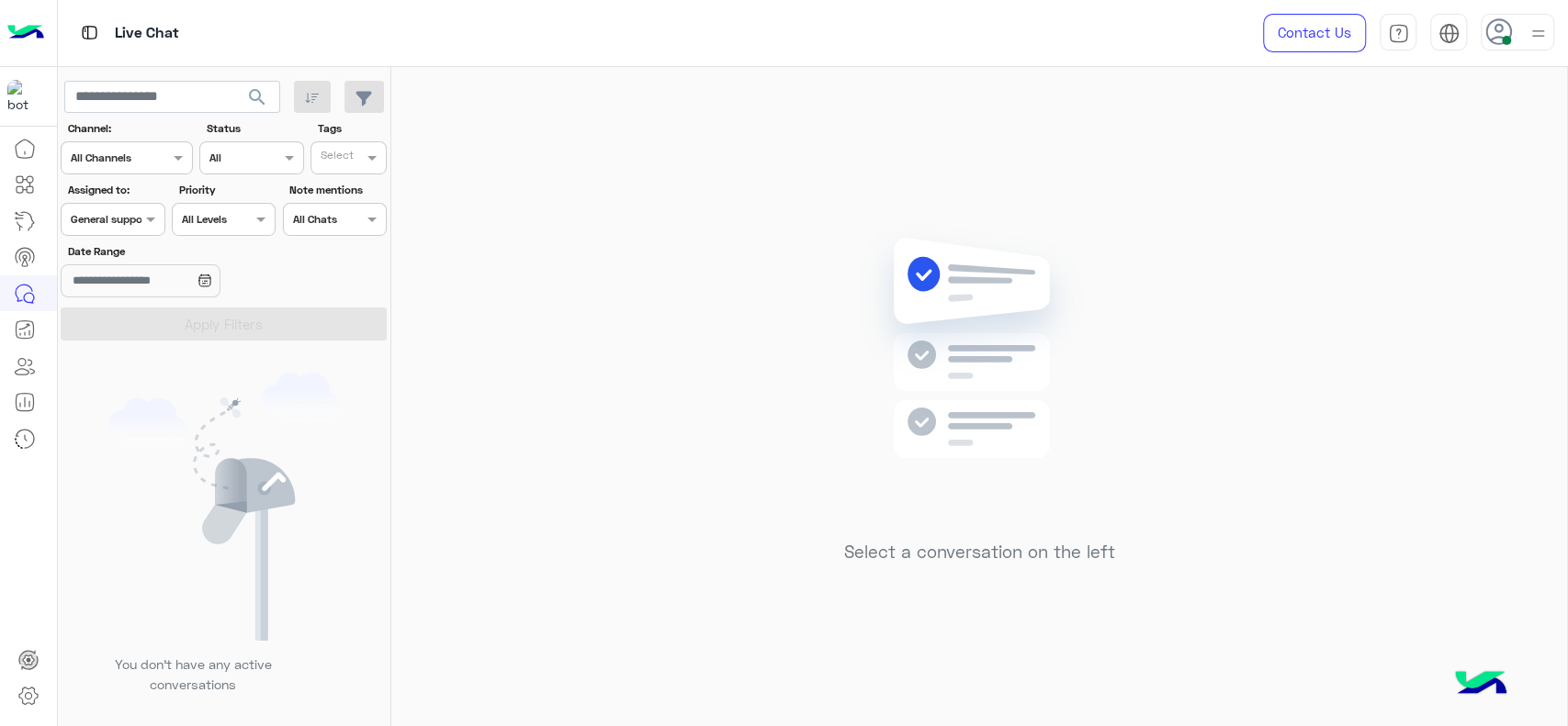
click at [101, 221] on input "text" at bounding box center [92, 218] width 42 height 17
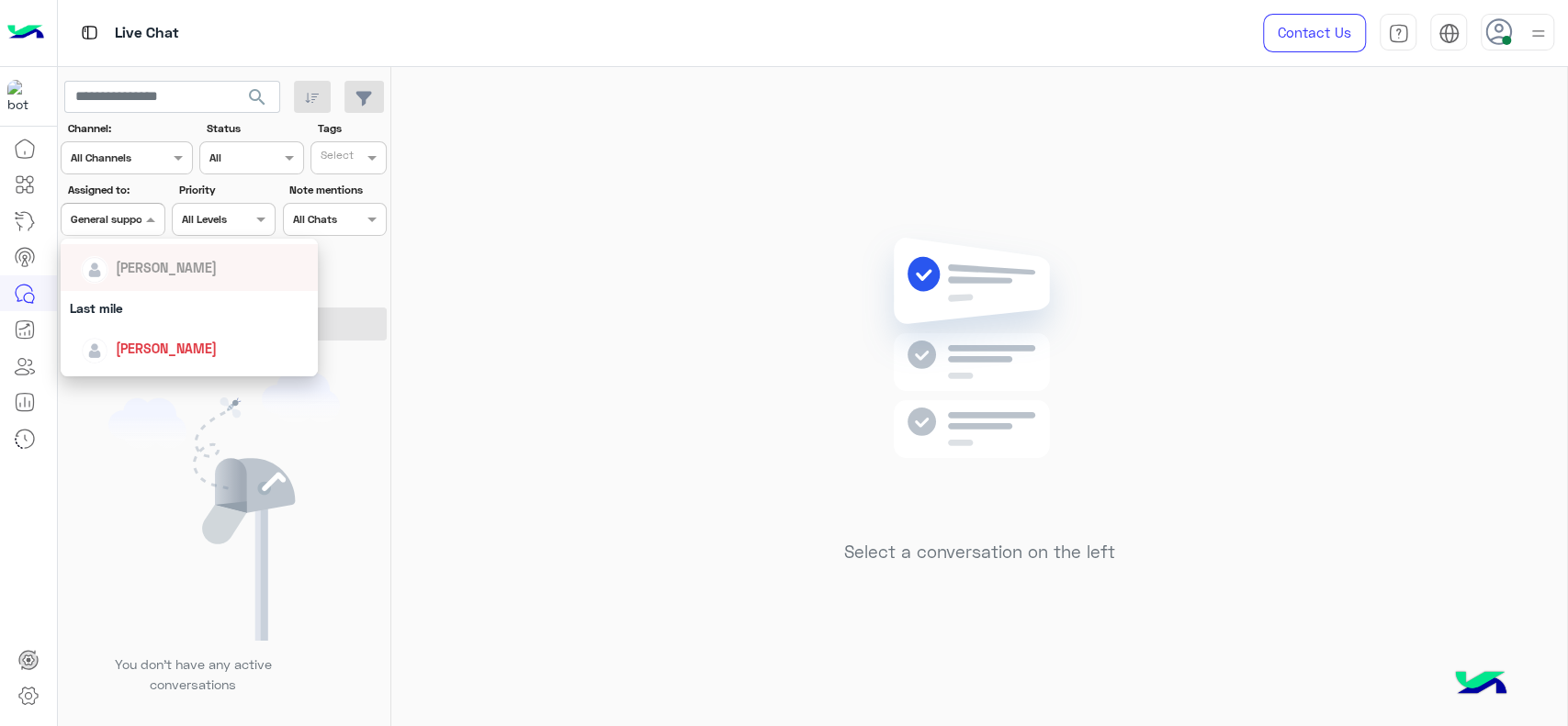
scroll to position [204, 0]
click at [131, 335] on div "[PERSON_NAME]" at bounding box center [194, 348] width 228 height 32
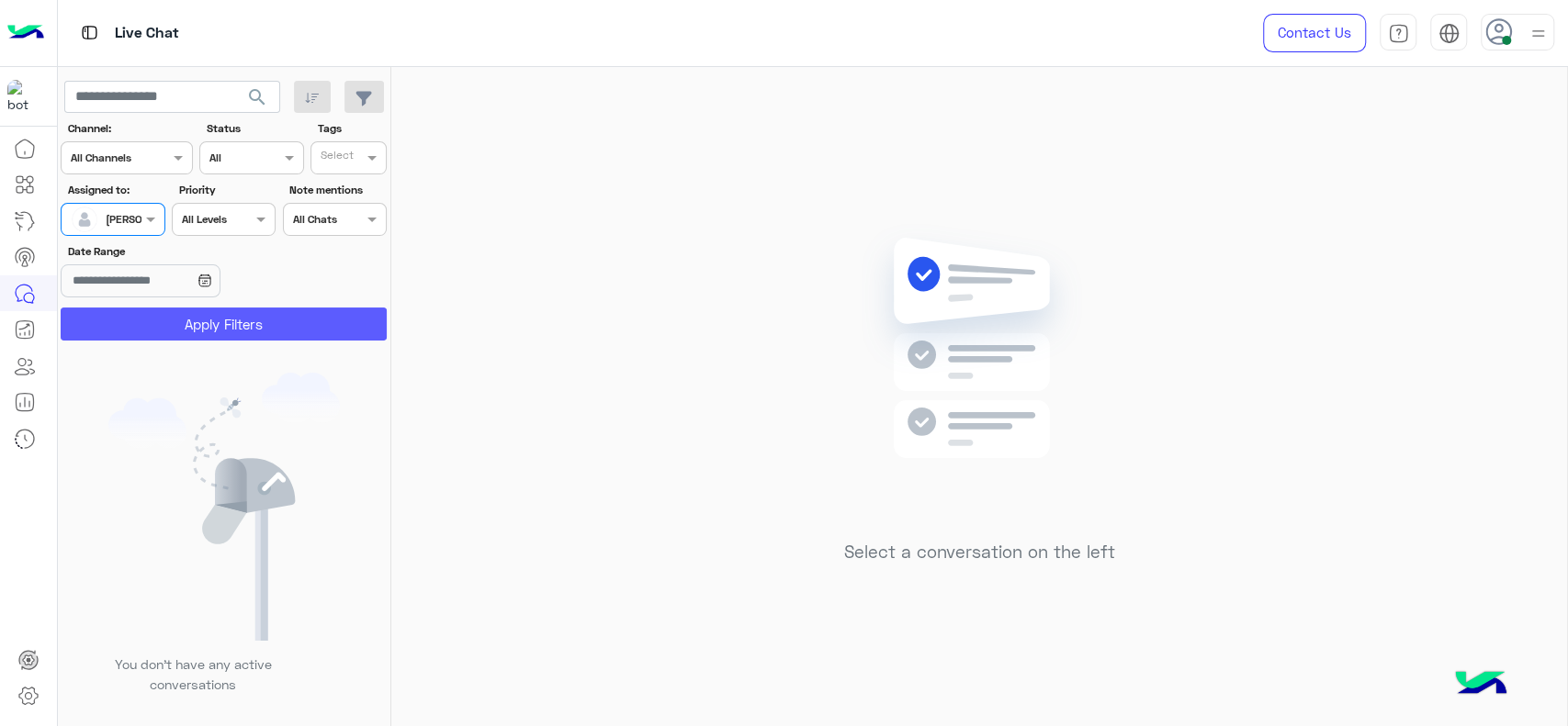
click at [133, 331] on button "Apply Filters" at bounding box center [223, 323] width 326 height 33
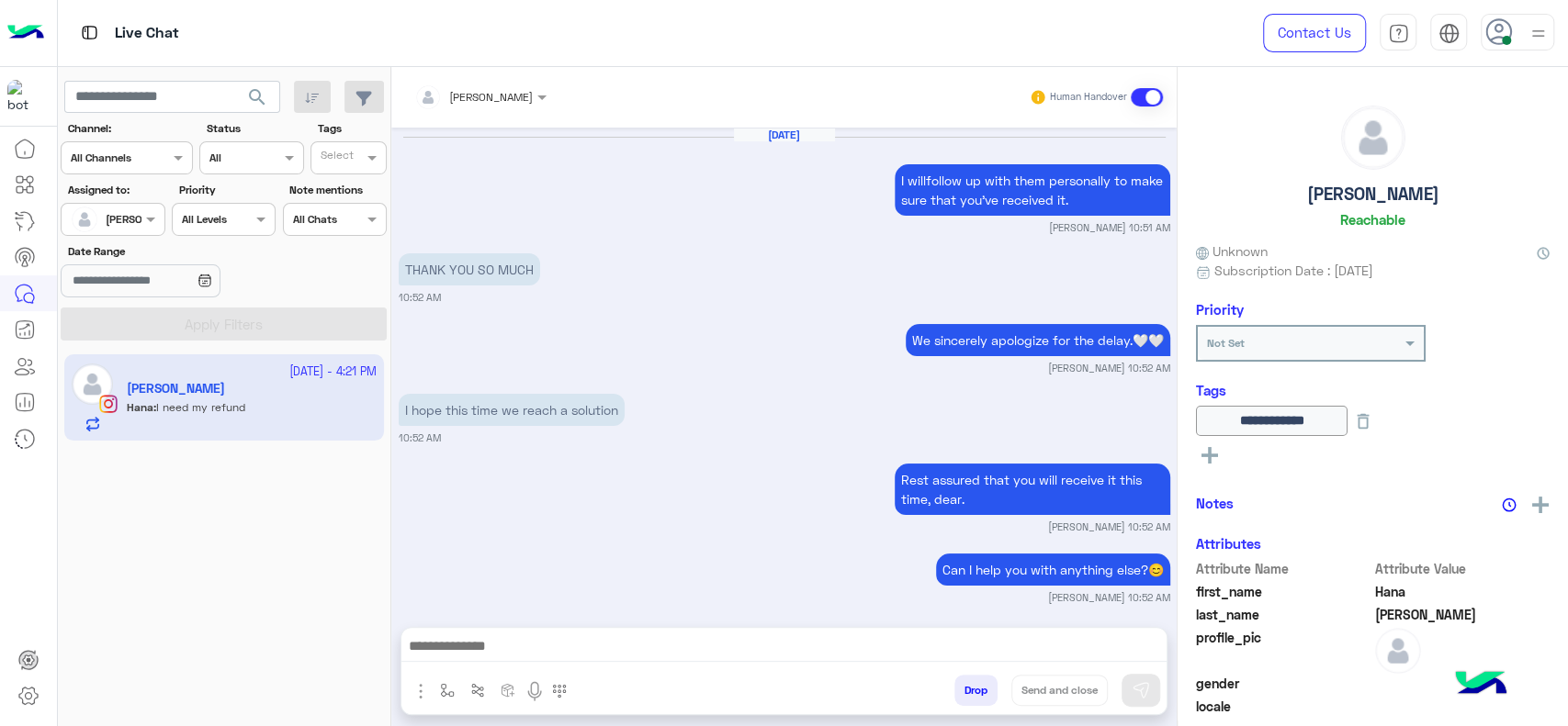
scroll to position [1593, 0]
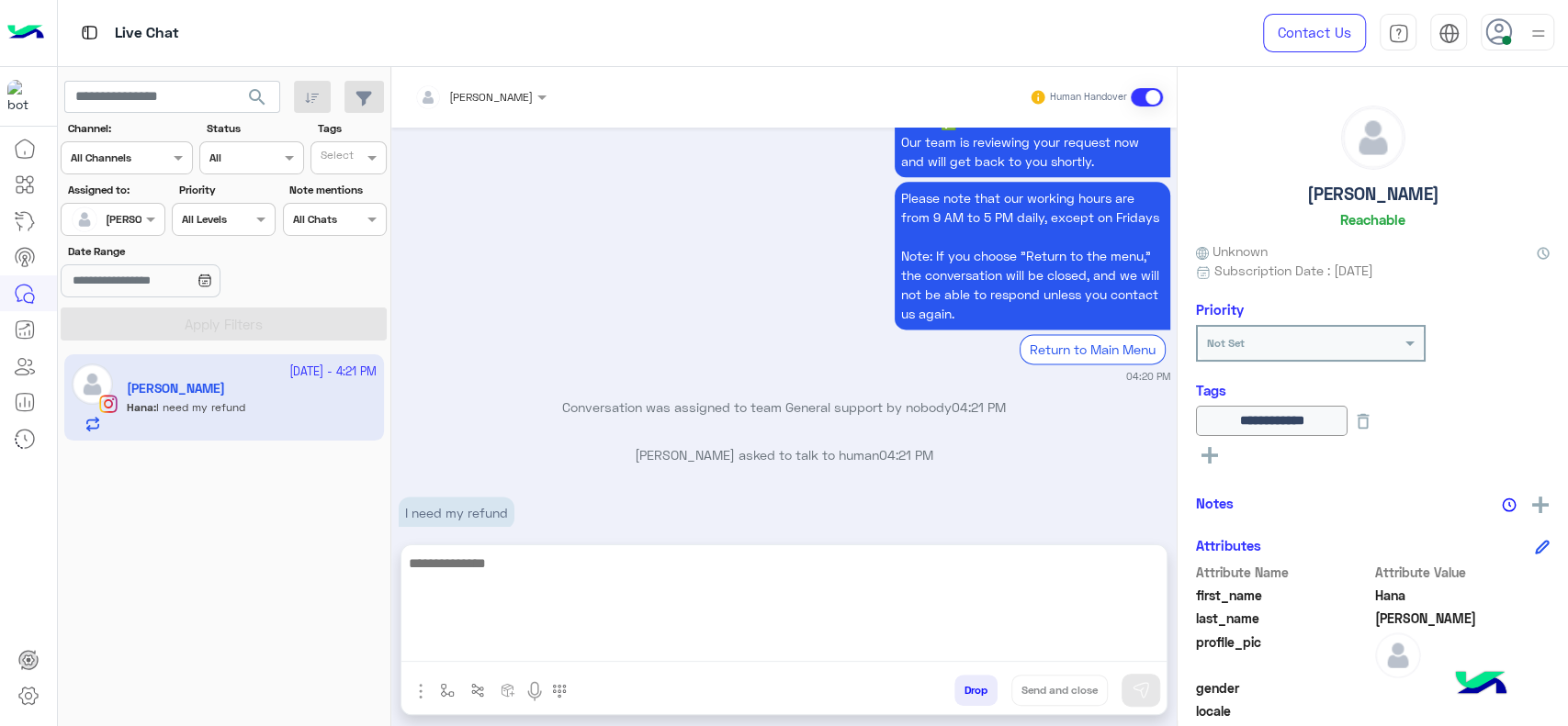
click at [600, 651] on textarea at bounding box center [784, 606] width 765 height 110
type textarea "*"
type textarea "**********"
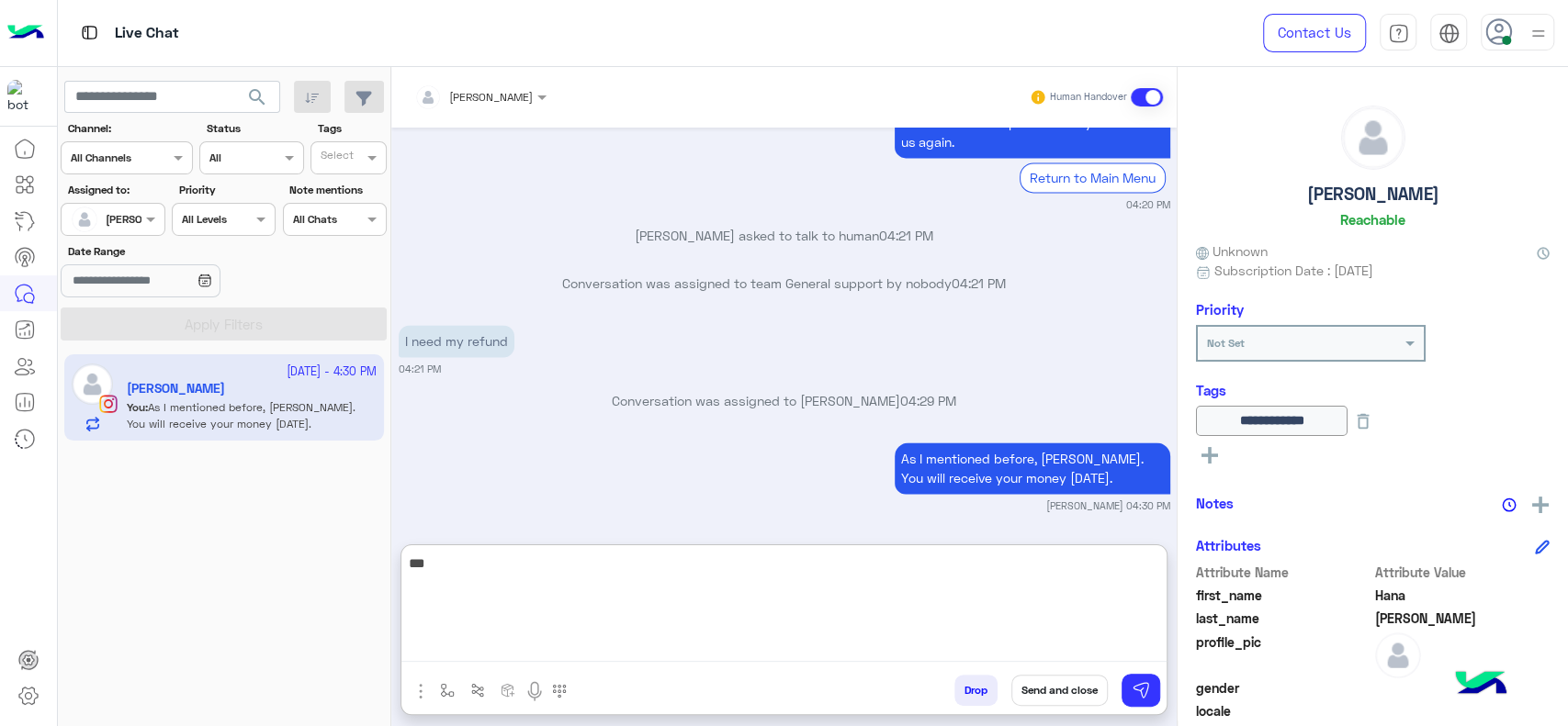
scroll to position [1812, 0]
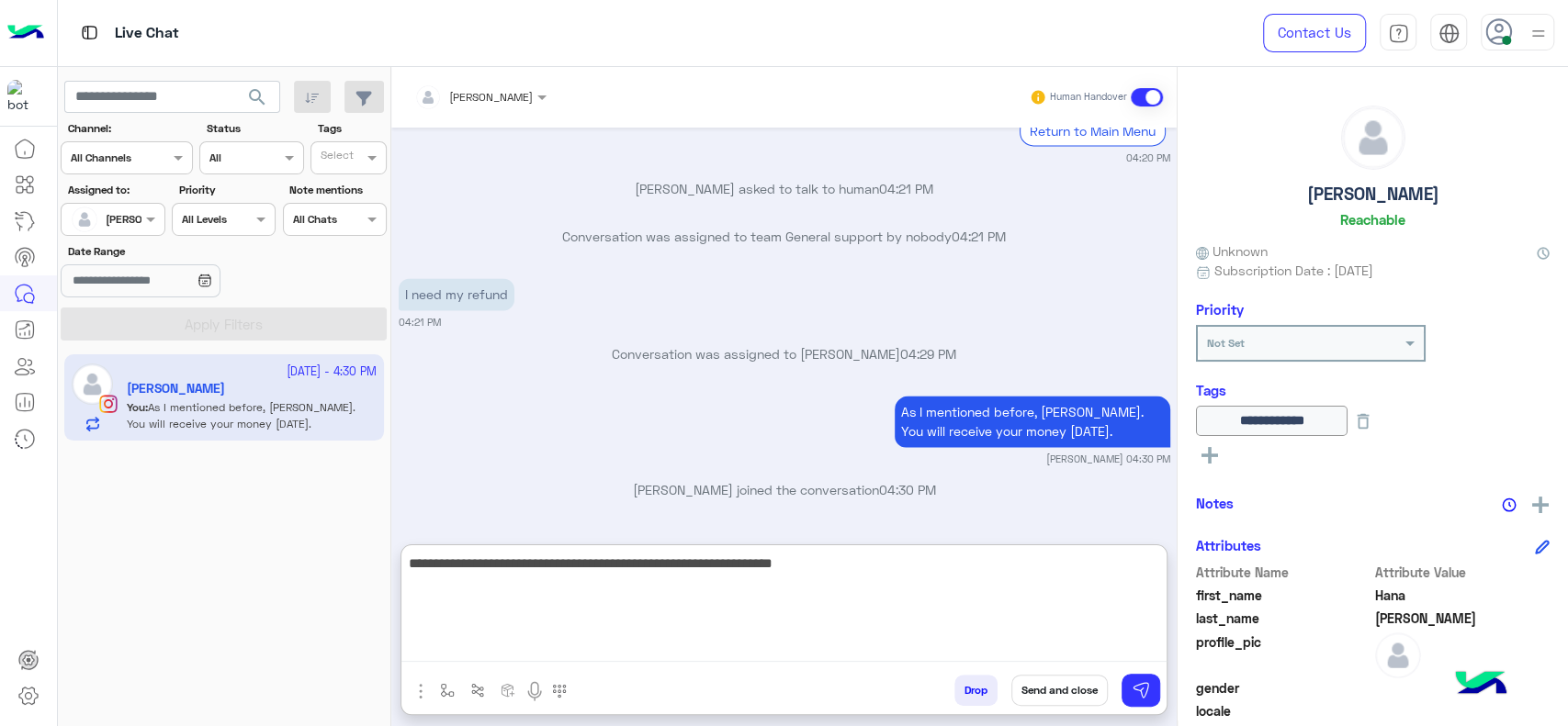
click at [605, 563] on textarea "**********" at bounding box center [784, 606] width 765 height 110
click at [901, 605] on textarea "**********" at bounding box center [784, 606] width 765 height 110
type textarea "**********"
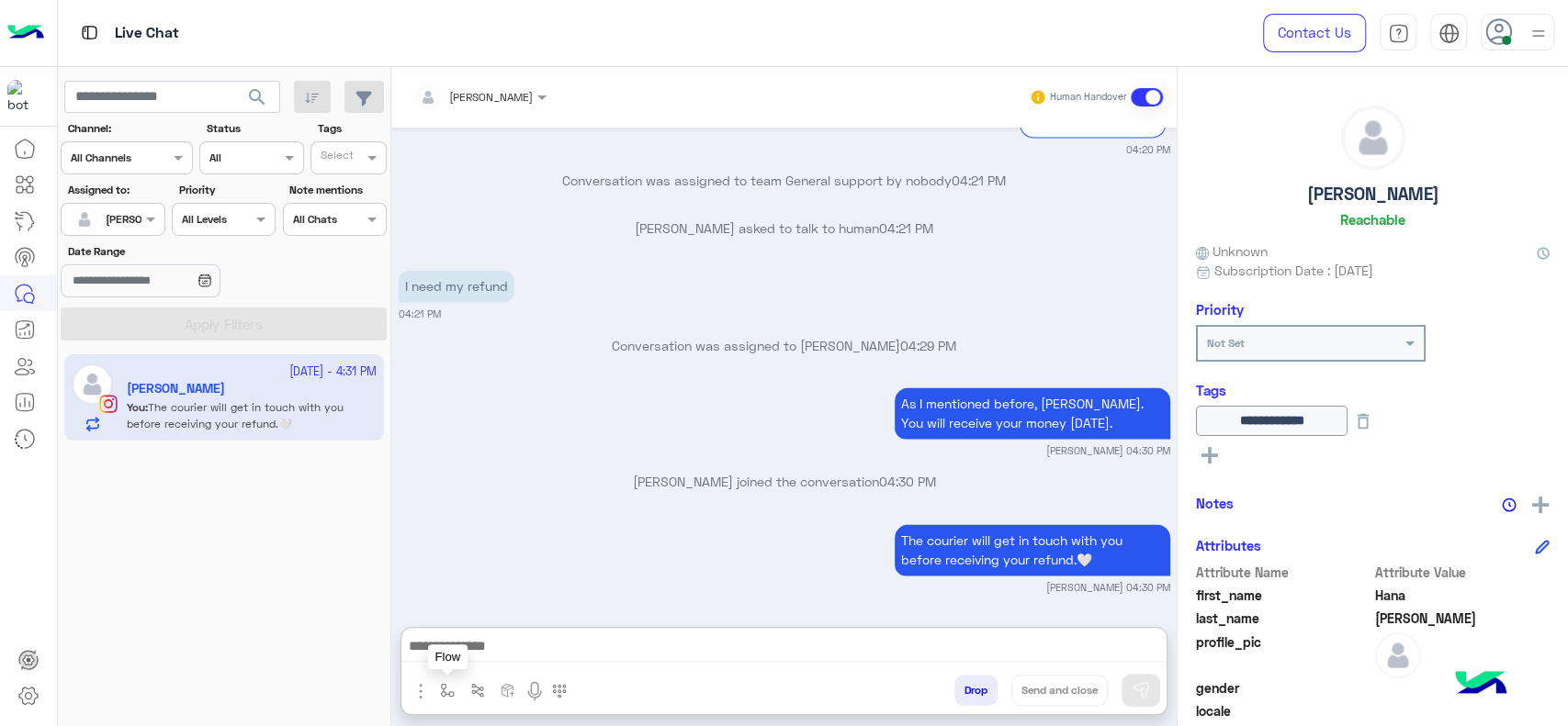
click at [457, 676] on button "button" at bounding box center [448, 690] width 30 height 30
click at [465, 658] on div "enter flow name" at bounding box center [485, 650] width 84 height 17
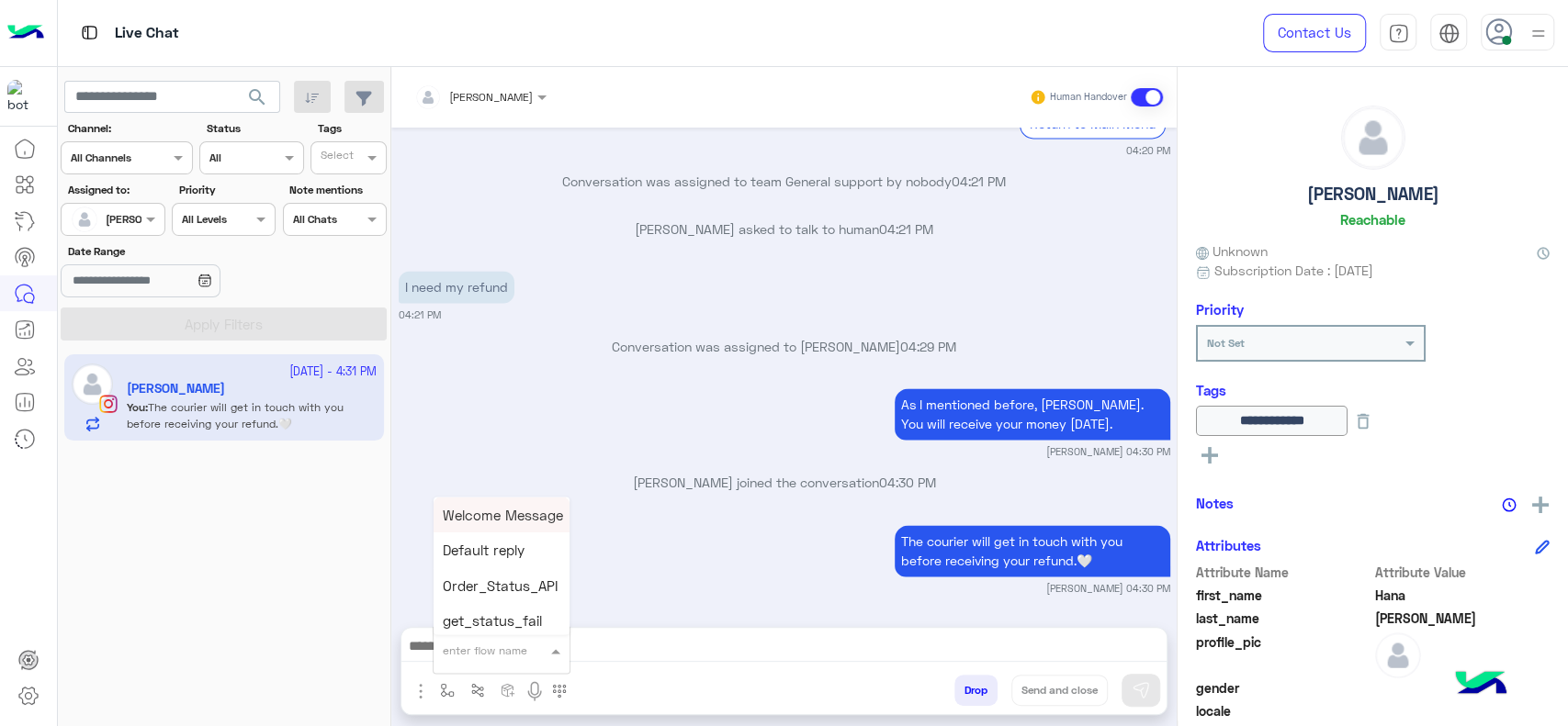
type input "*"
click at [489, 621] on span "[PERSON_NAME]" at bounding box center [496, 617] width 105 height 17
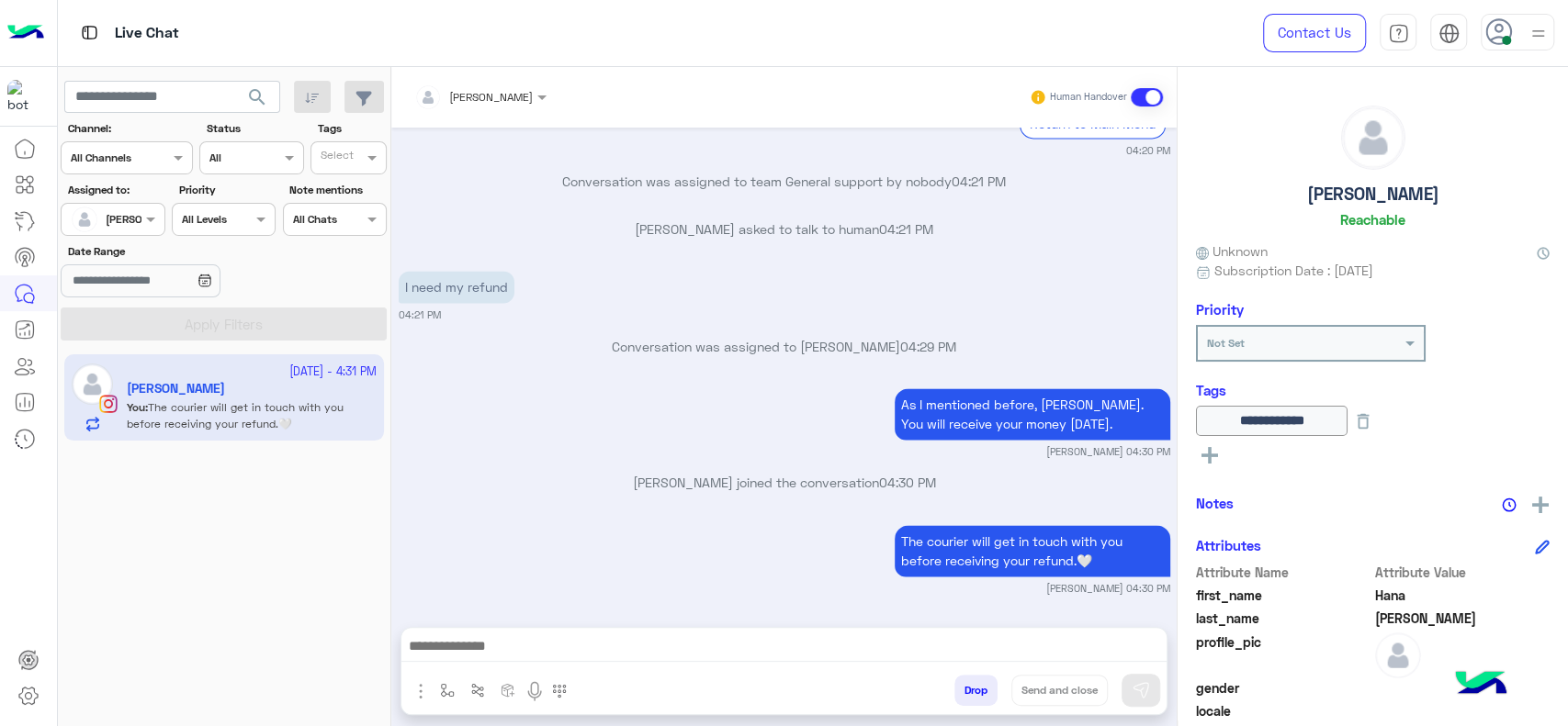
type textarea "**********"
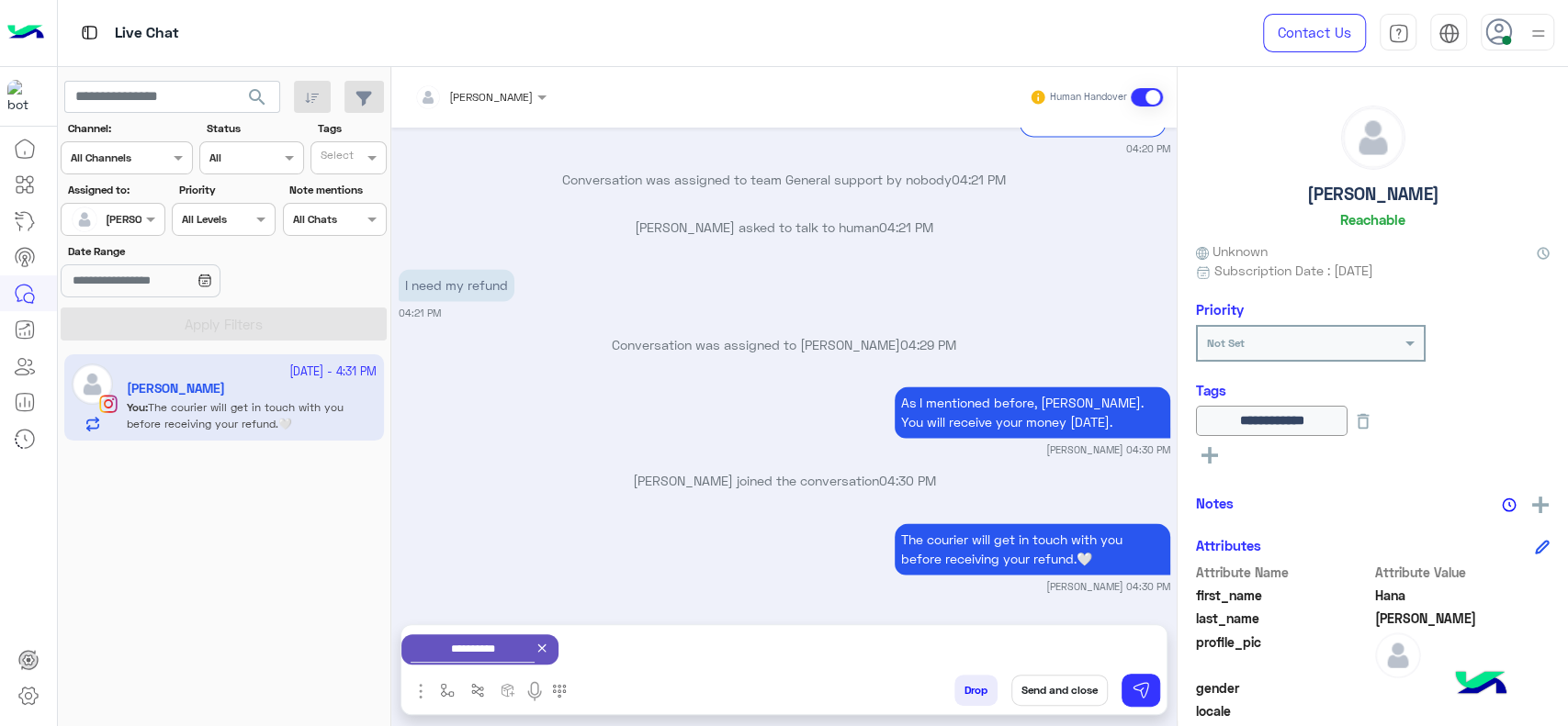
click at [1066, 694] on button "Send and close" at bounding box center [1059, 690] width 96 height 31
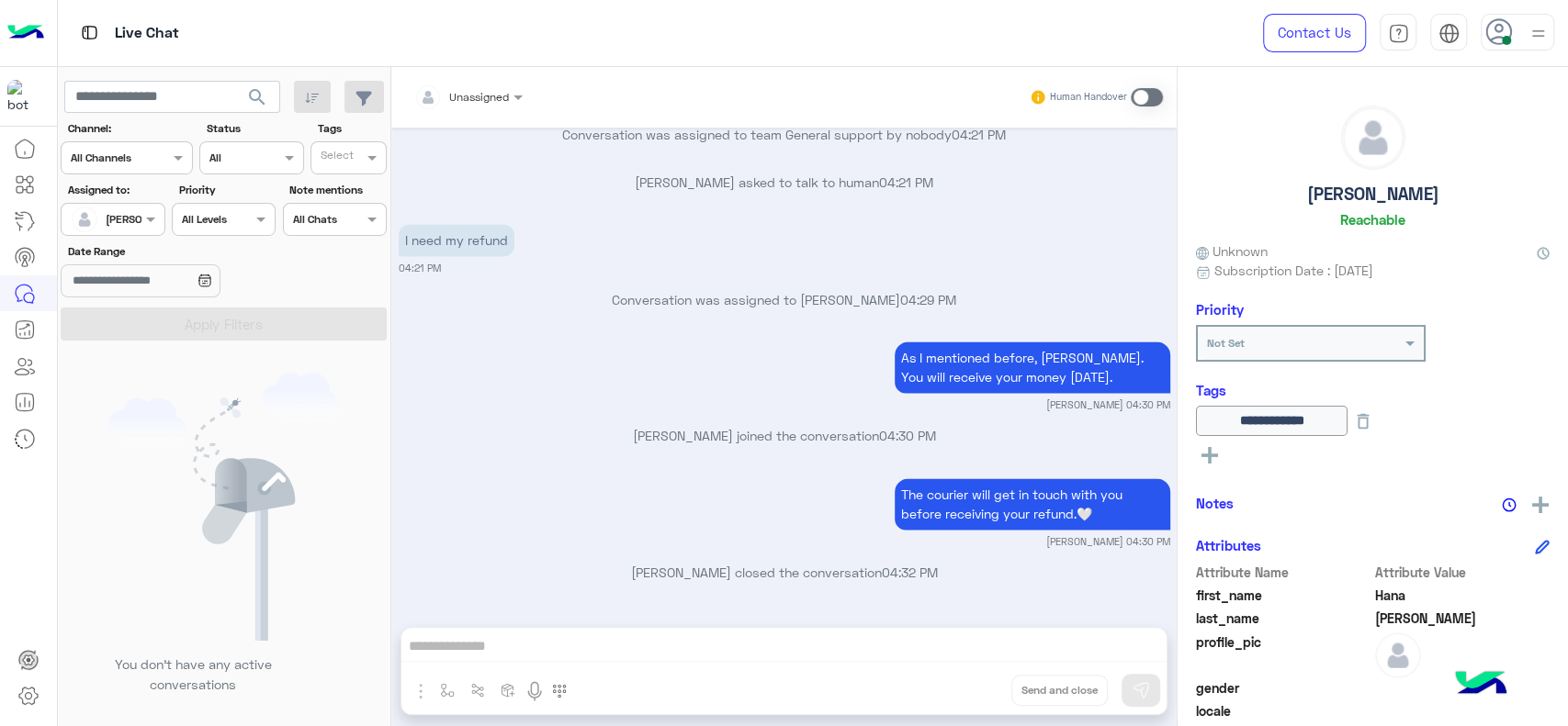
scroll to position [2104, 0]
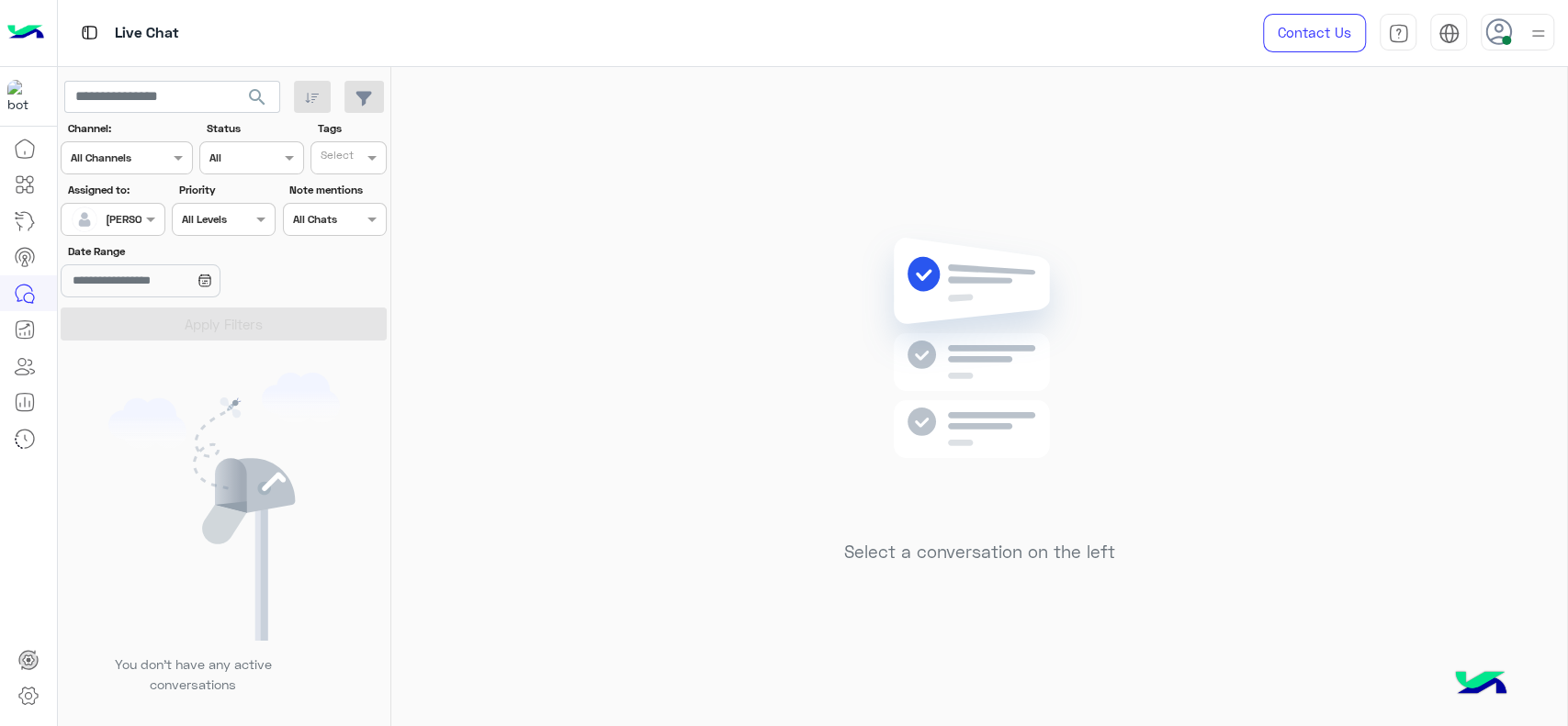
click at [129, 206] on div "[PERSON_NAME]" at bounding box center [106, 219] width 70 height 36
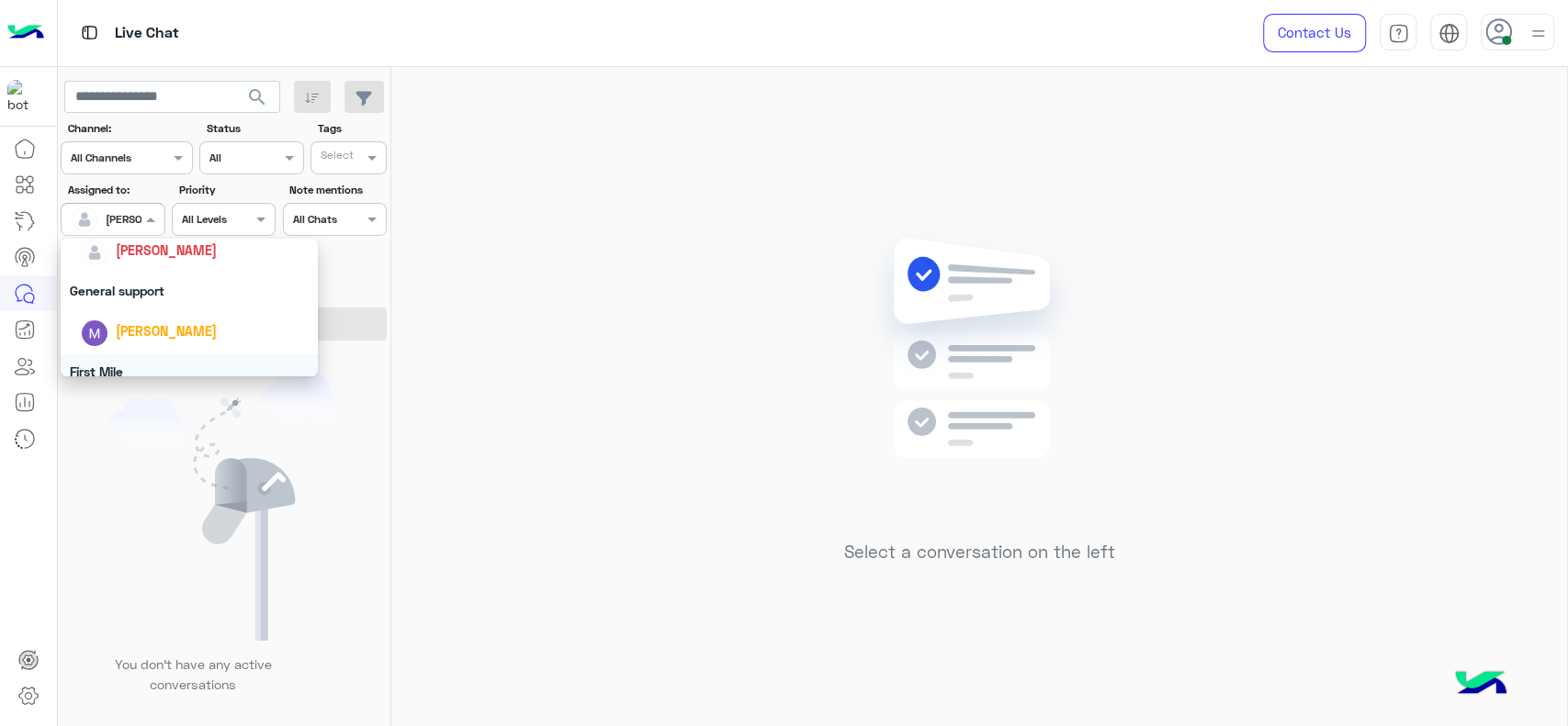
scroll to position [298, 0]
click at [149, 279] on div "General support" at bounding box center [189, 293] width 257 height 34
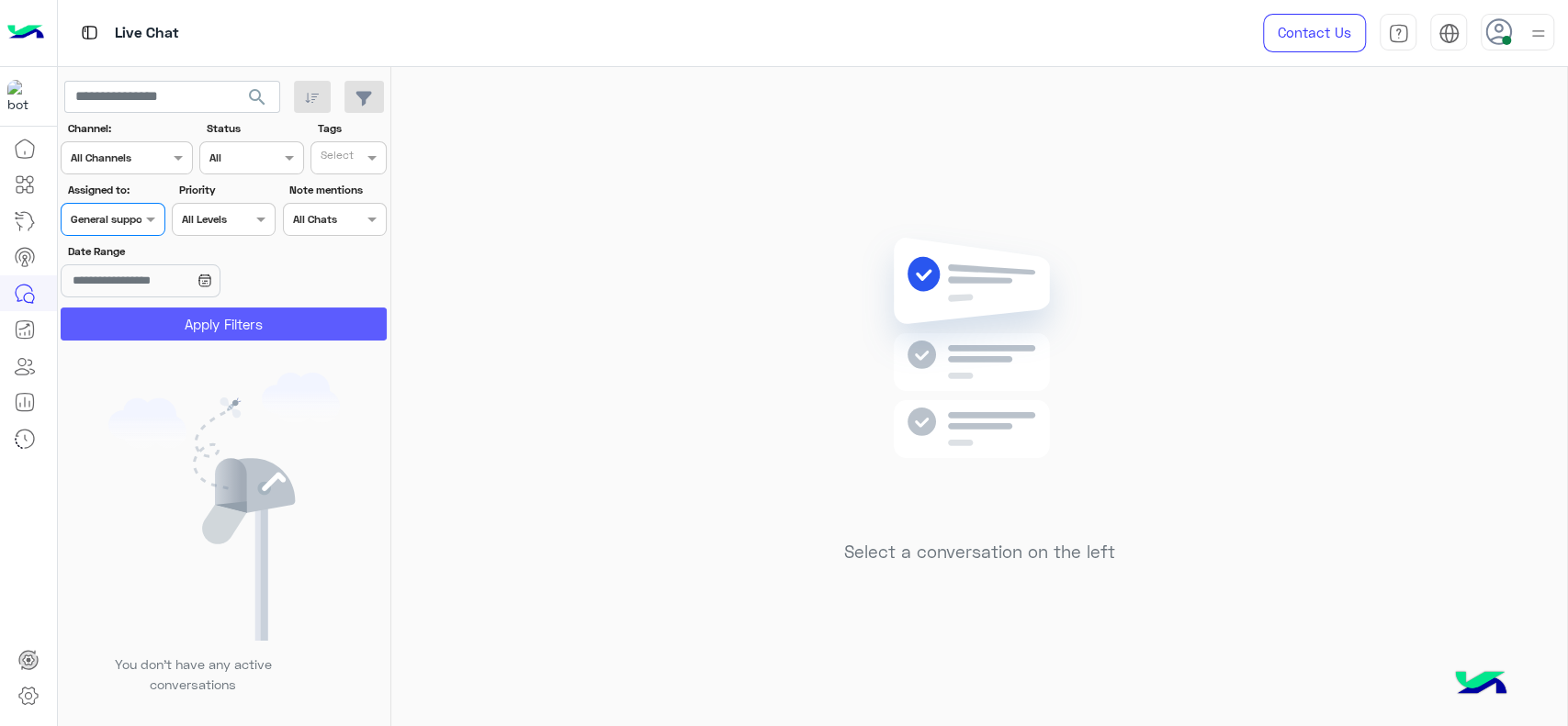
click at [153, 322] on button "Apply Filters" at bounding box center [223, 323] width 326 height 33
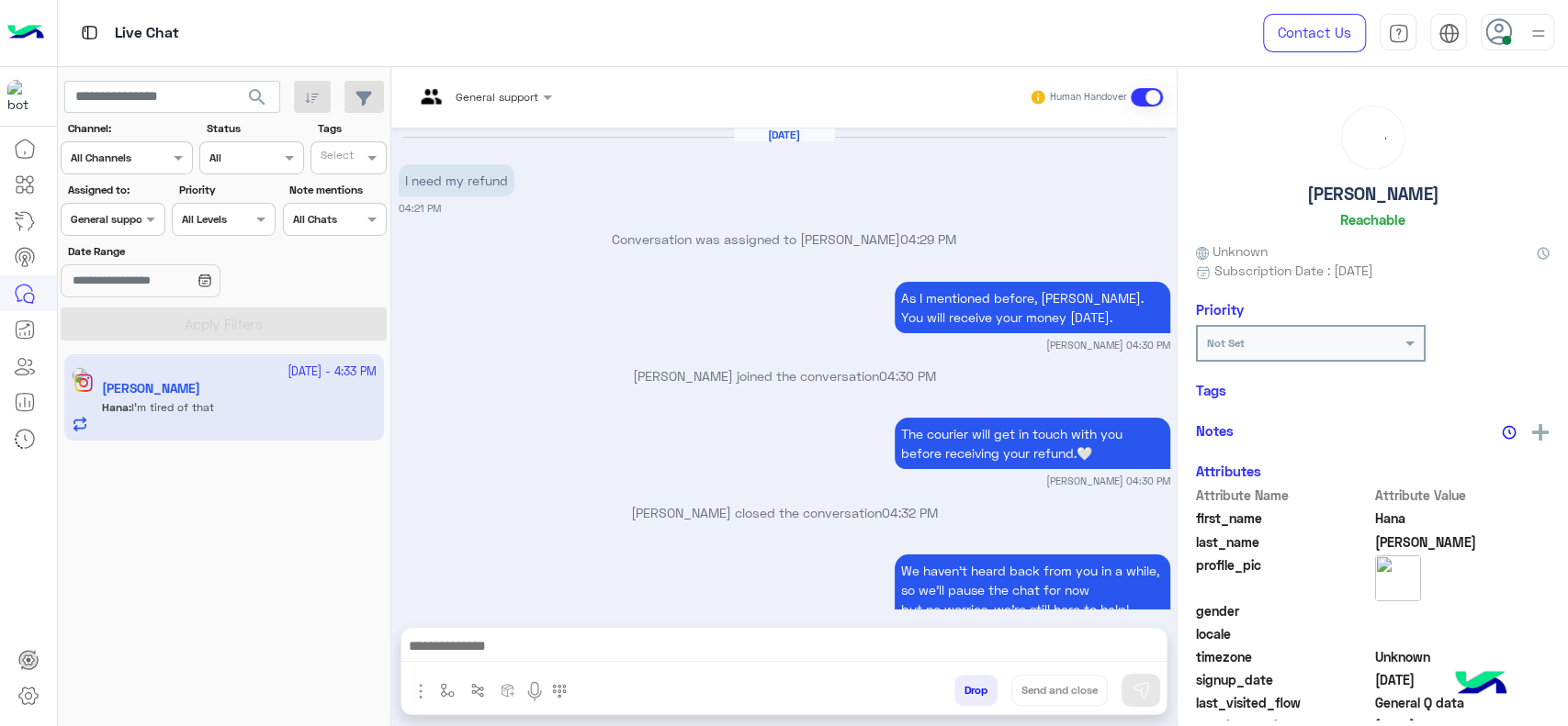
scroll to position [1641, 0]
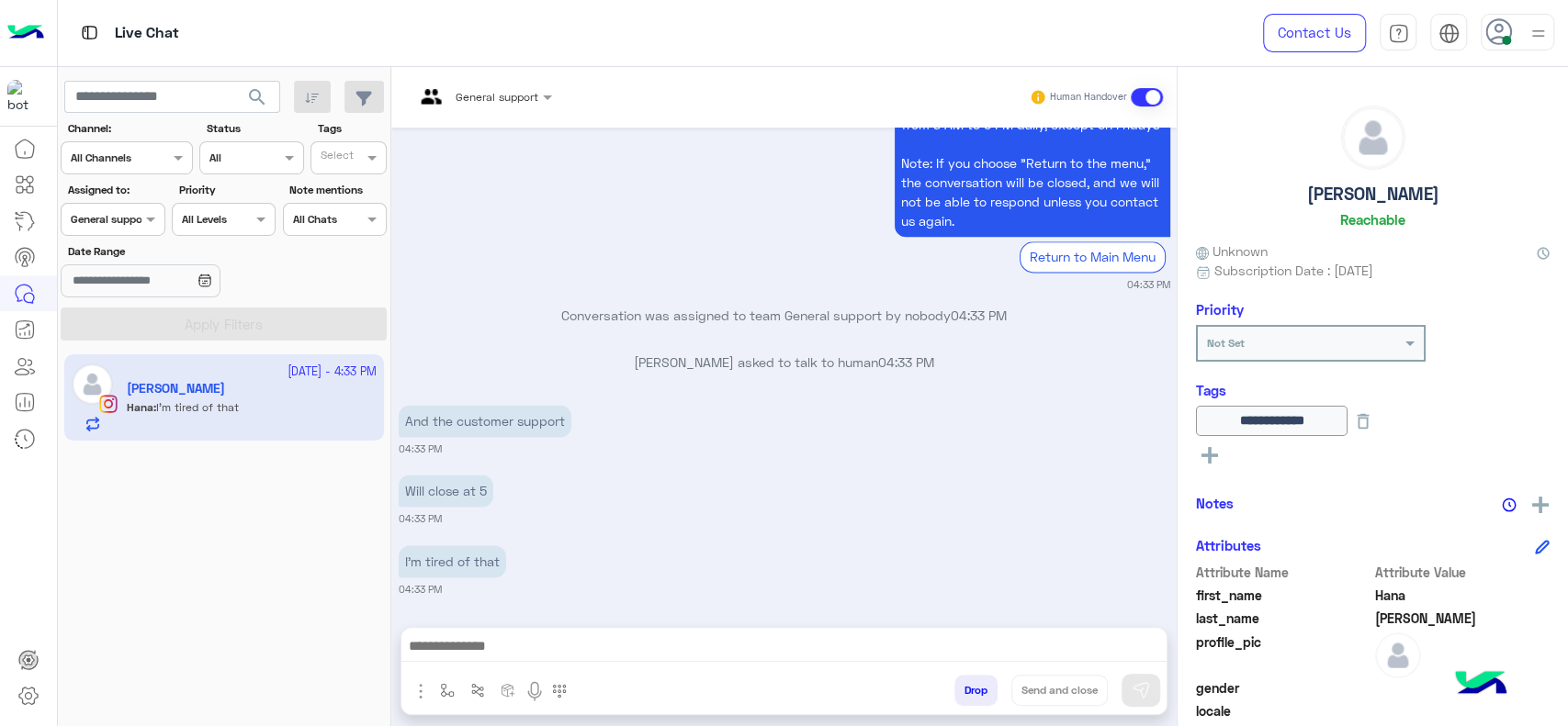
click at [604, 568] on div "I’m tired of that 04:33 PM" at bounding box center [784, 569] width 771 height 56
click at [507, 108] on div "General support" at bounding box center [476, 97] width 124 height 44
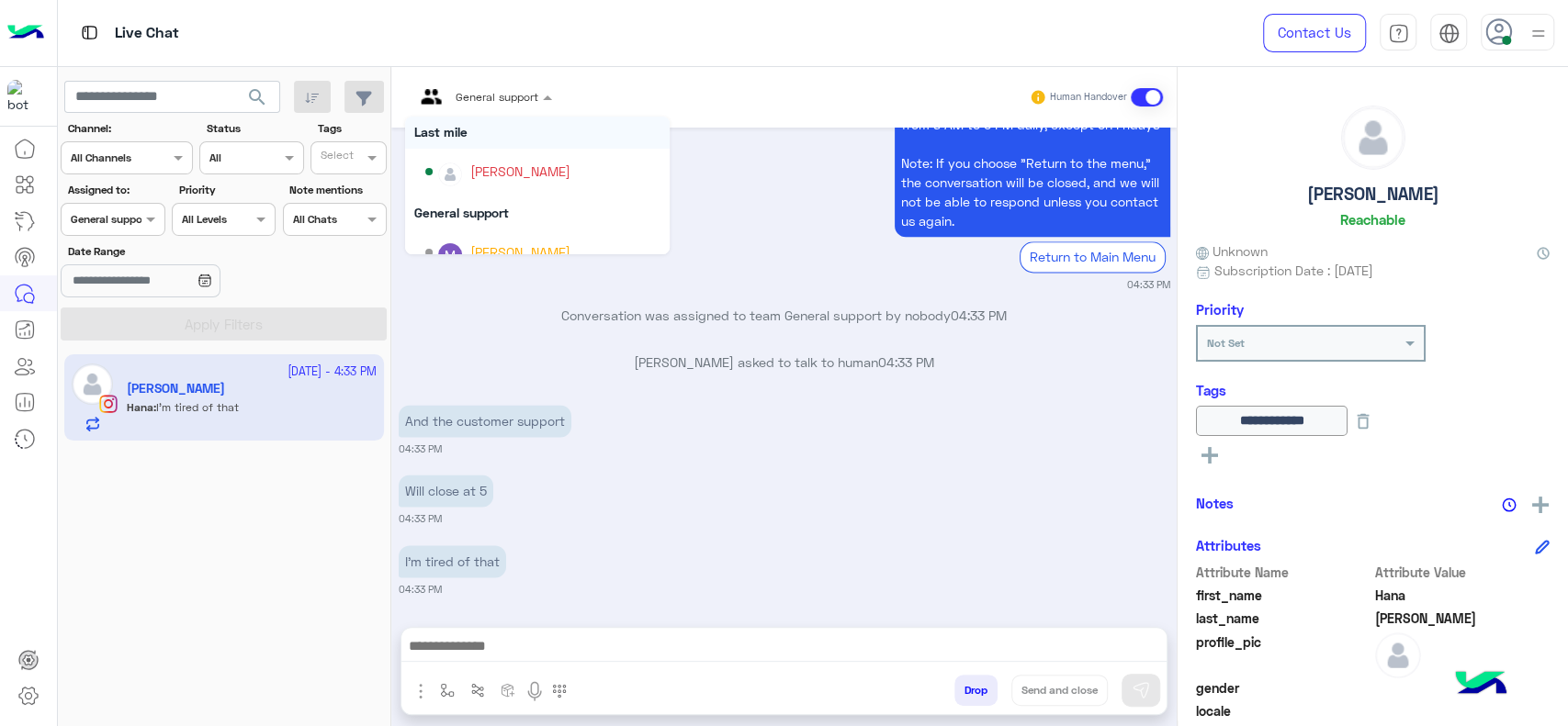
scroll to position [244, 0]
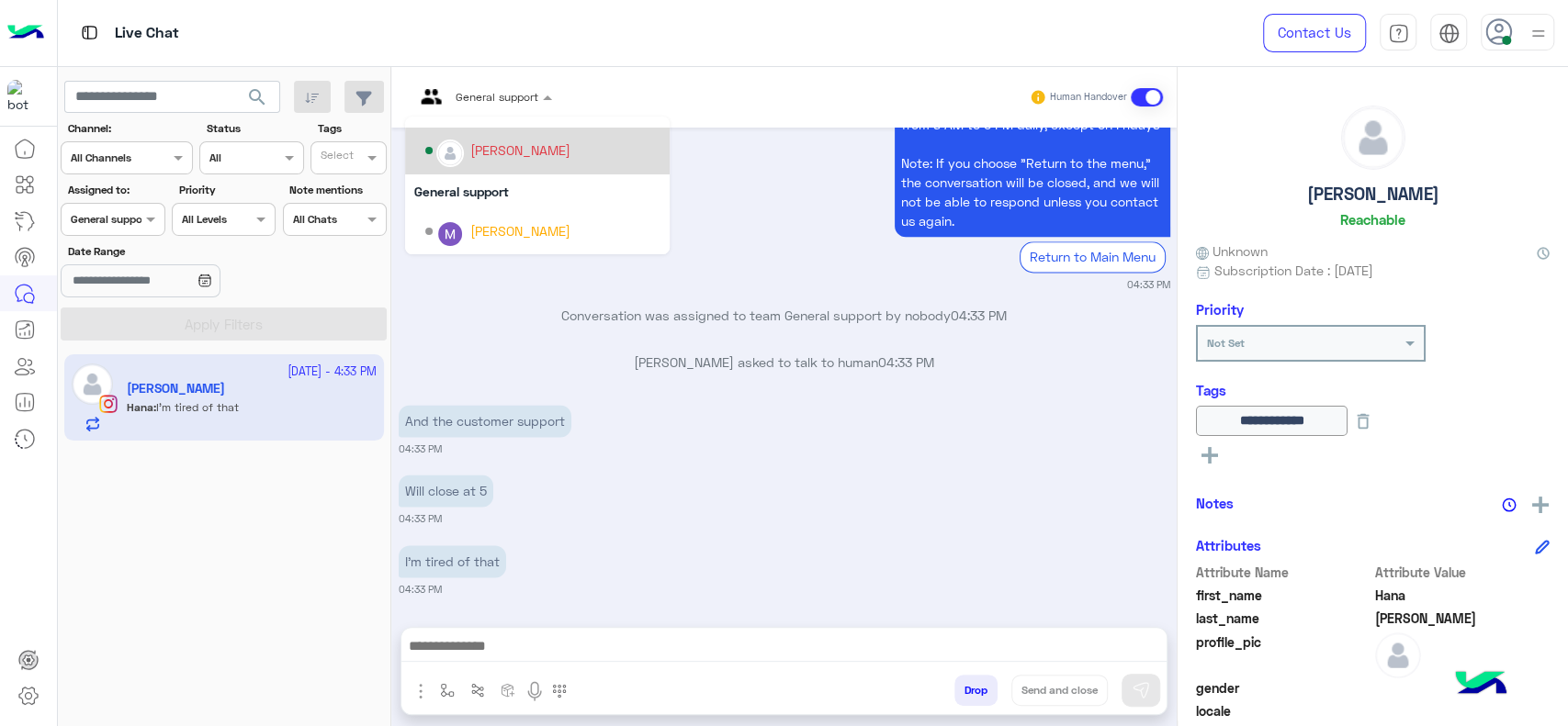
click at [517, 171] on div "[PERSON_NAME]" at bounding box center [537, 151] width 265 height 47
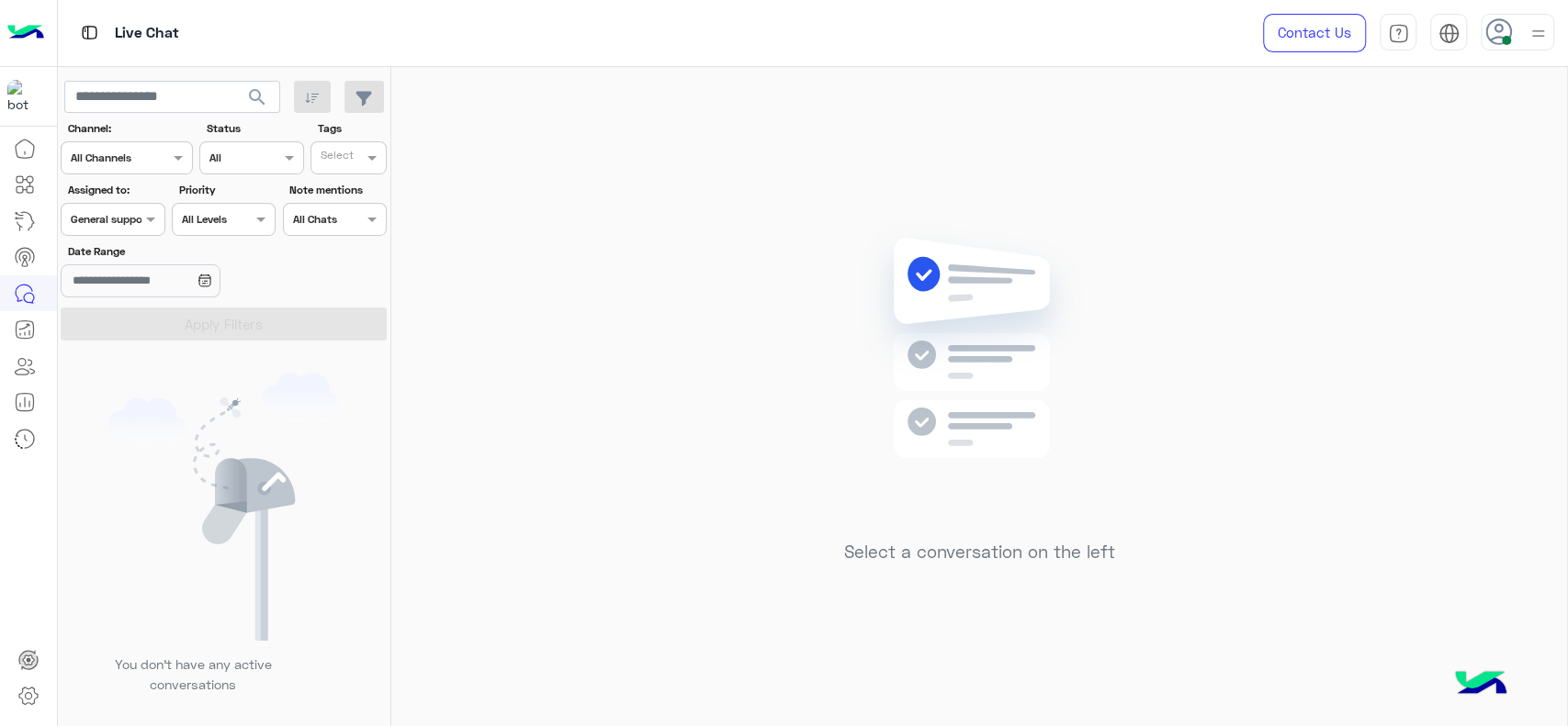
click at [132, 217] on div at bounding box center [112, 217] width 102 height 18
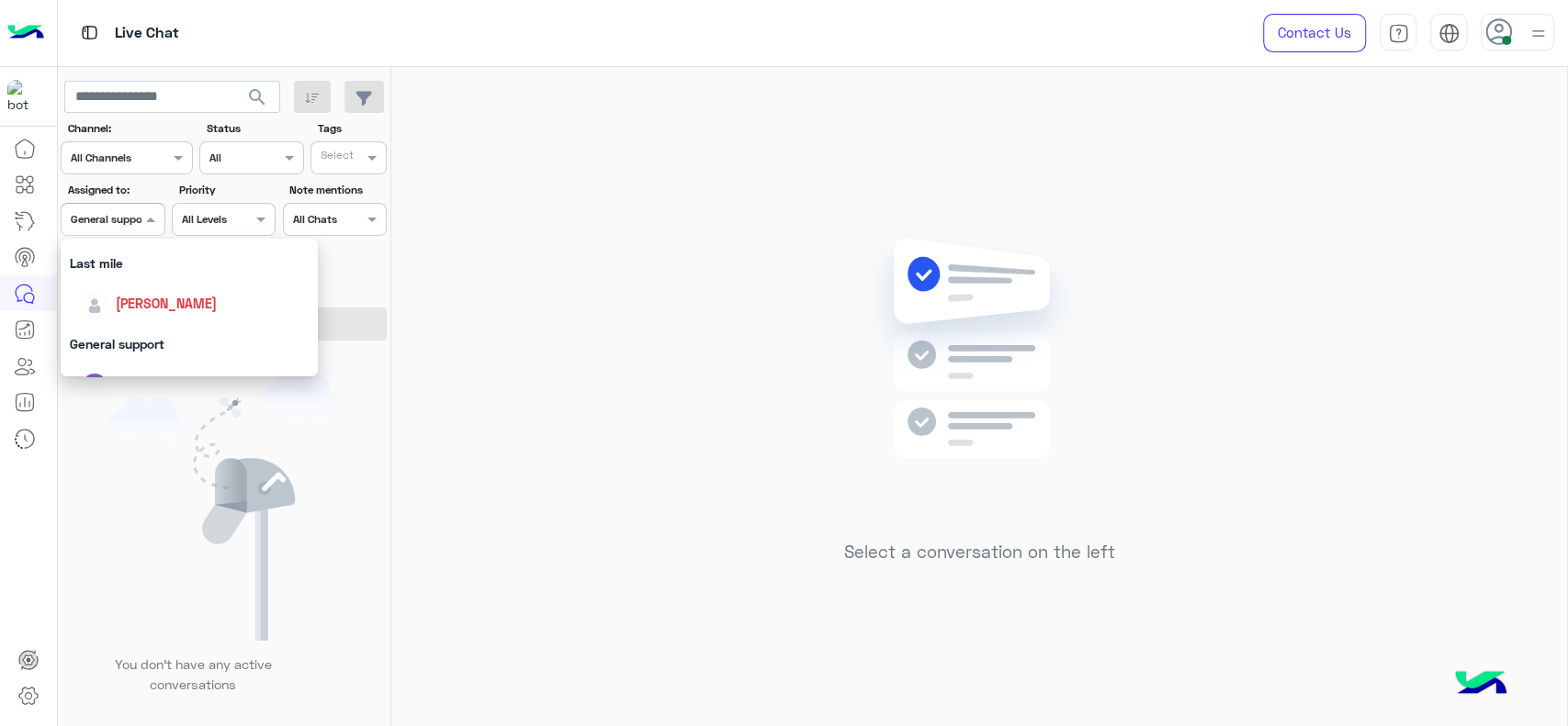
scroll to position [217, 0]
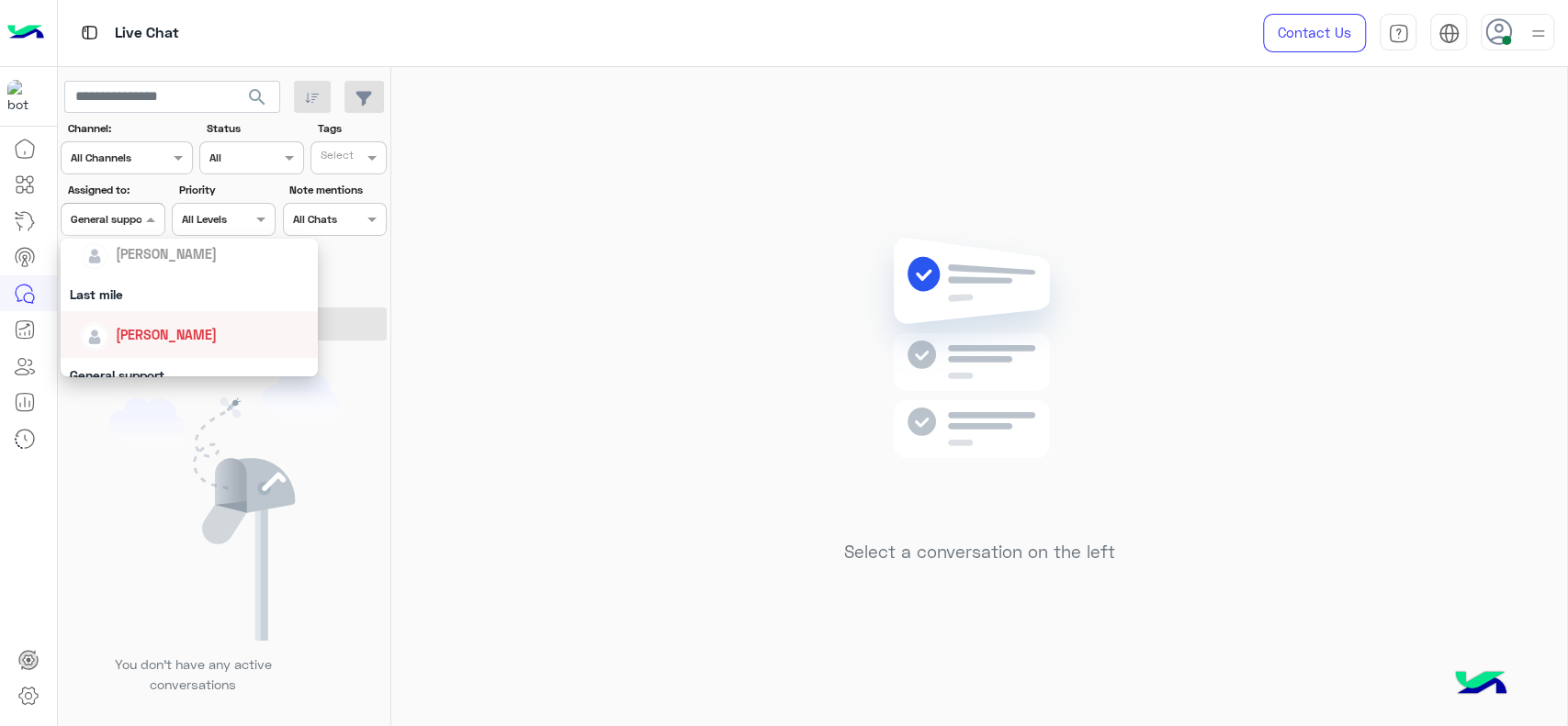
click at [151, 338] on span "[PERSON_NAME]" at bounding box center [166, 335] width 101 height 16
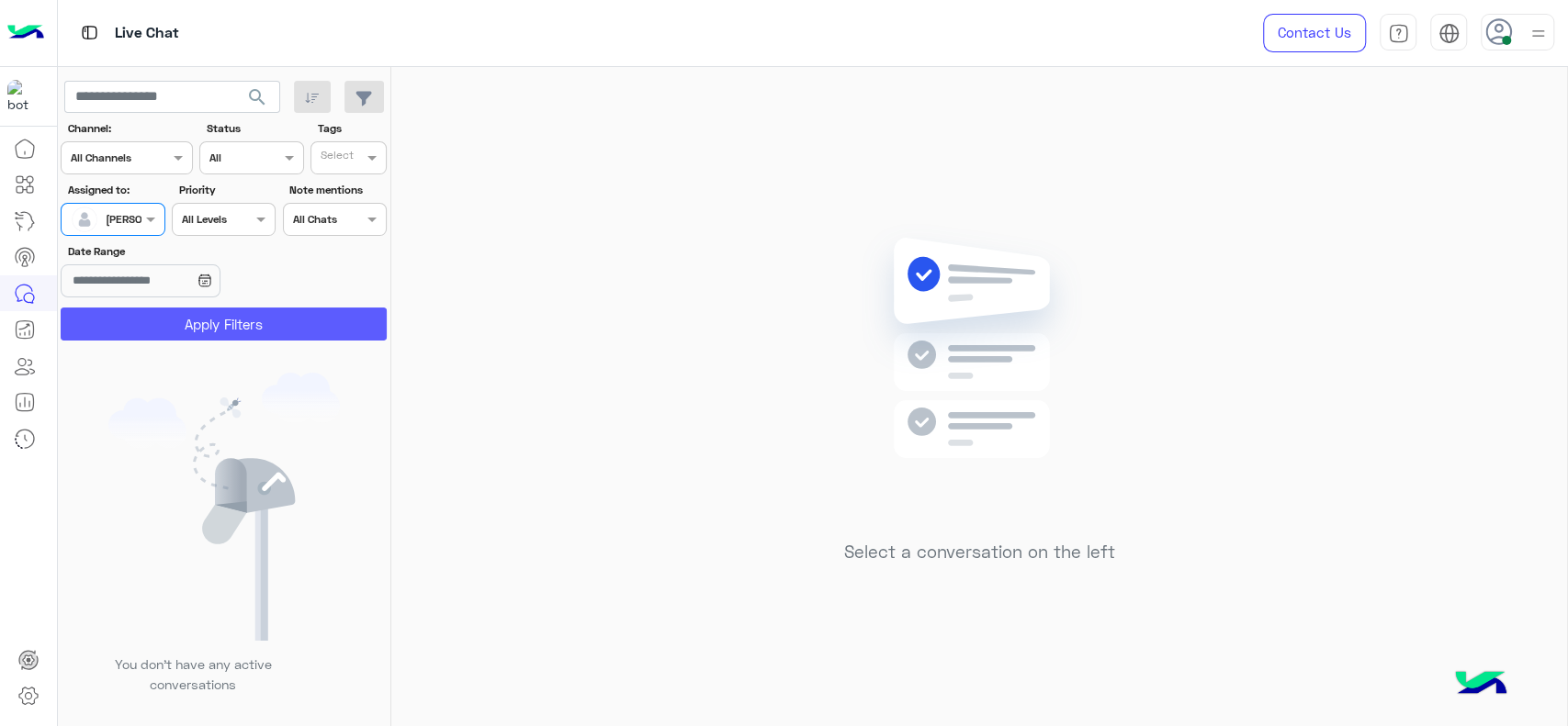
click at [171, 331] on button "Apply Filters" at bounding box center [223, 323] width 326 height 33
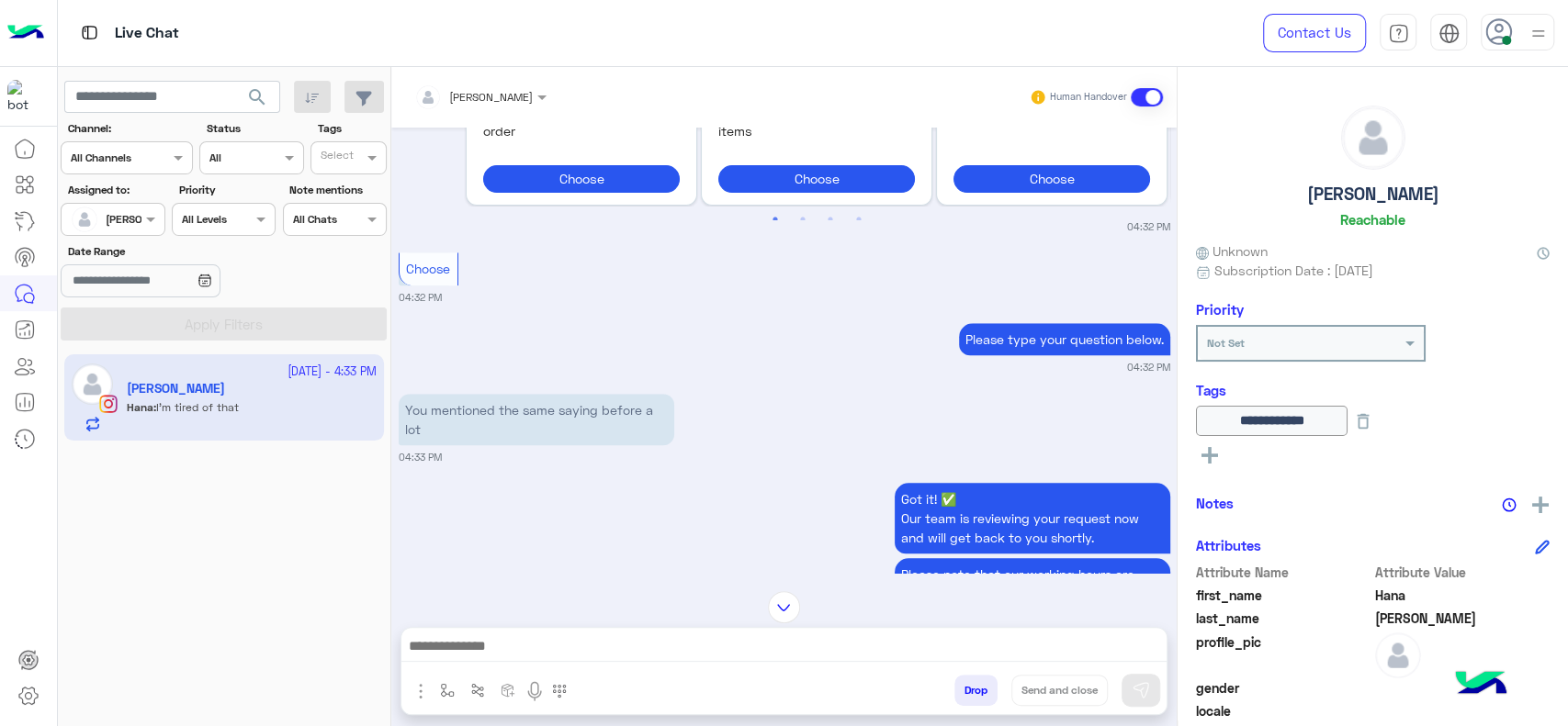
scroll to position [1108, 0]
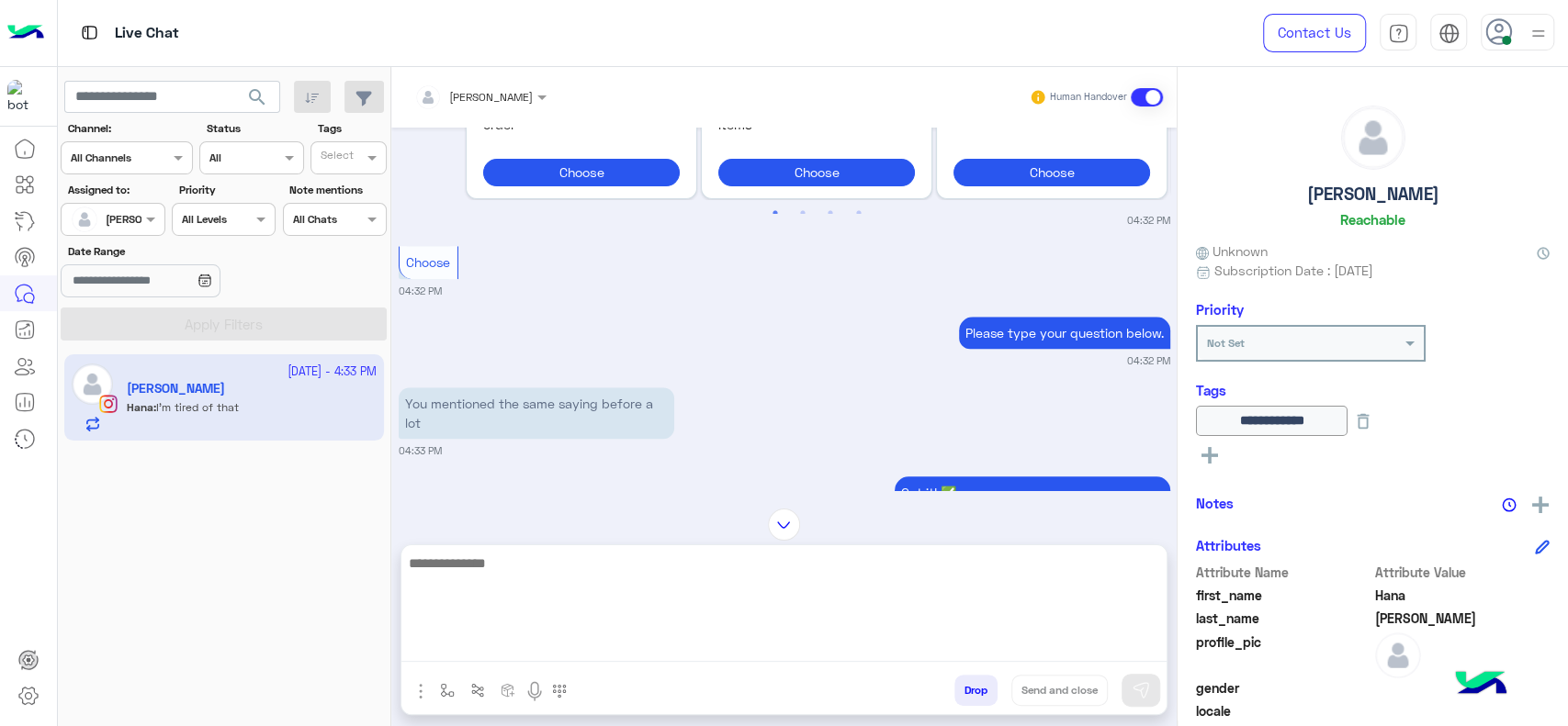
click at [662, 644] on textarea at bounding box center [784, 606] width 765 height 110
click at [750, 567] on textarea "**********" at bounding box center [784, 606] width 765 height 110
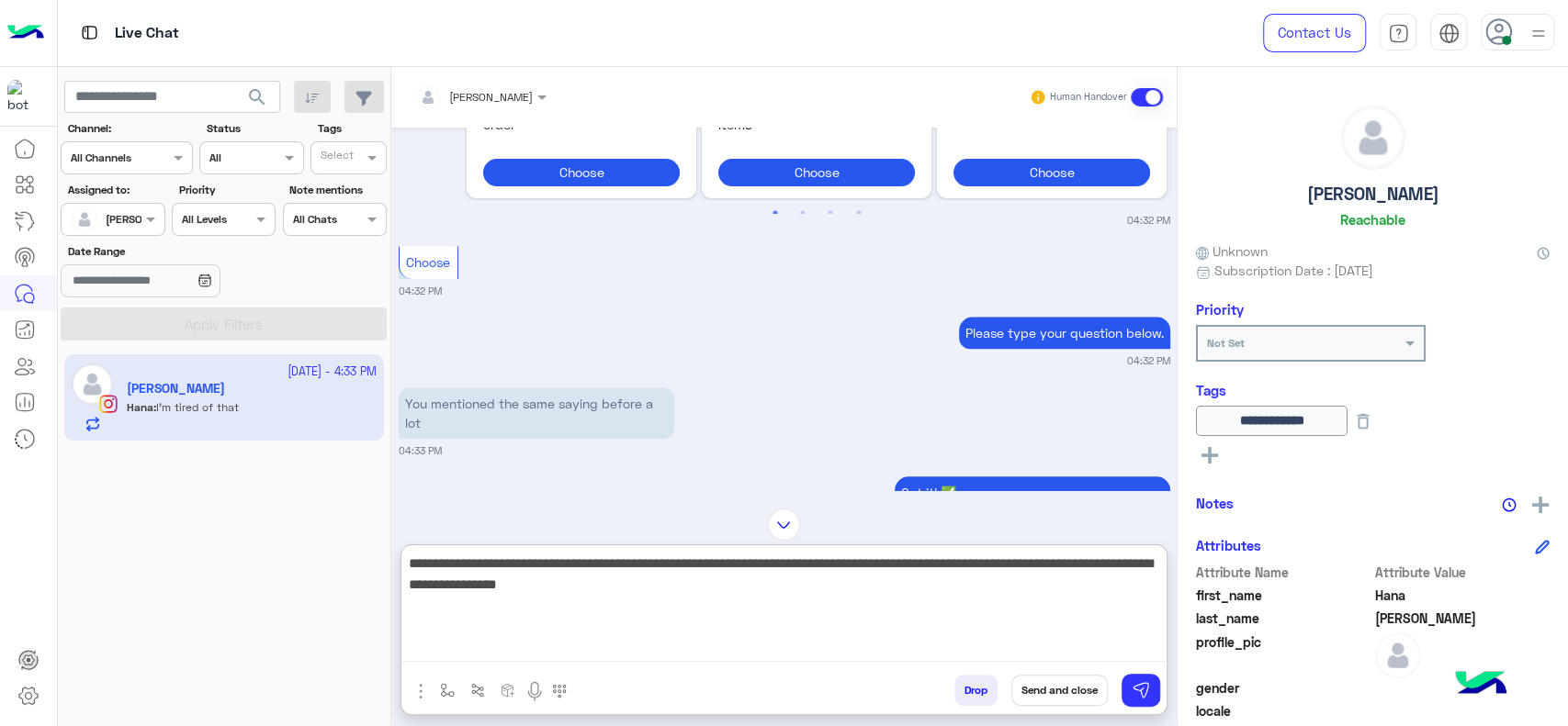
type textarea "**********"
click at [665, 606] on textarea "**********" at bounding box center [784, 606] width 765 height 110
click at [774, 576] on textarea "**********" at bounding box center [784, 606] width 765 height 110
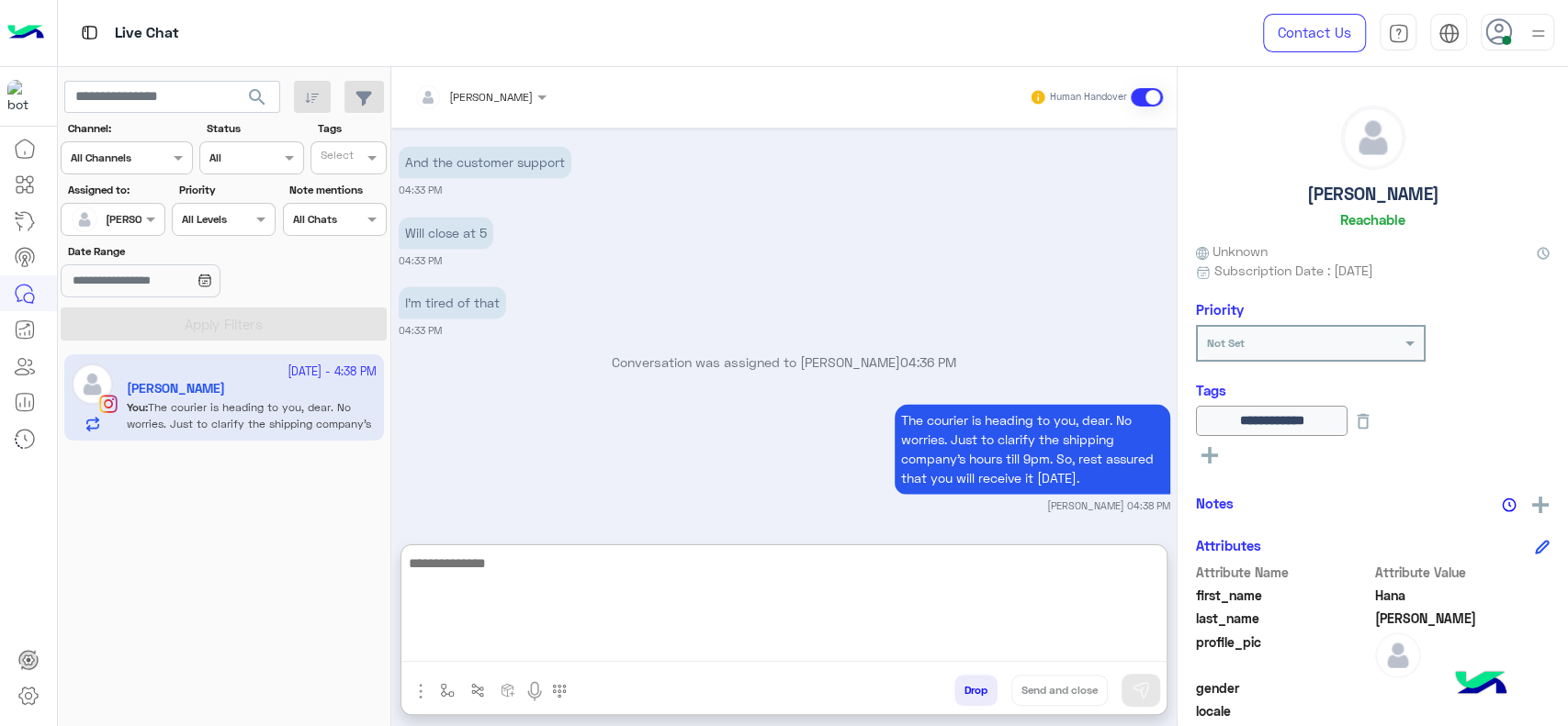
scroll to position [1875, 0]
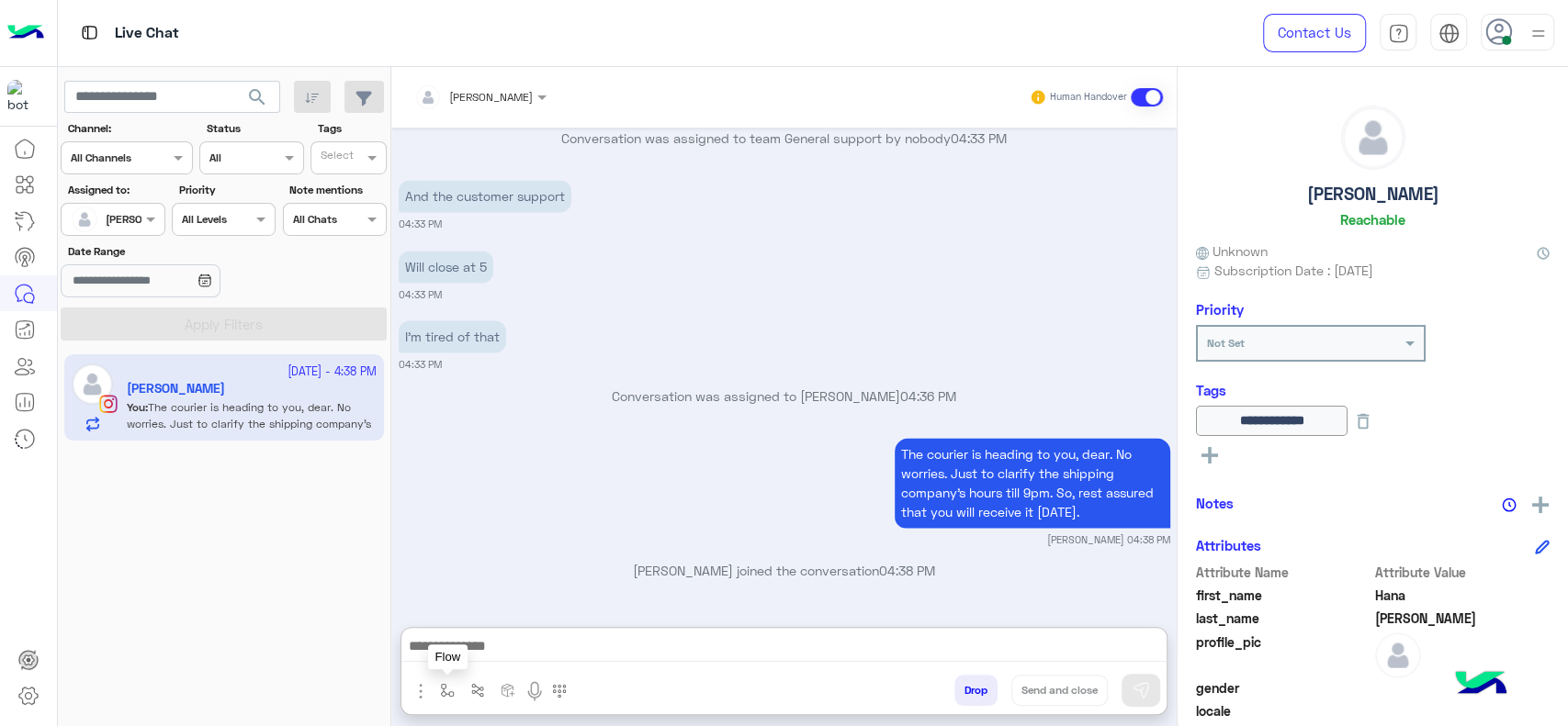
click at [447, 685] on img "button" at bounding box center [448, 690] width 15 height 15
click at [496, 645] on input "text" at bounding box center [480, 648] width 73 height 17
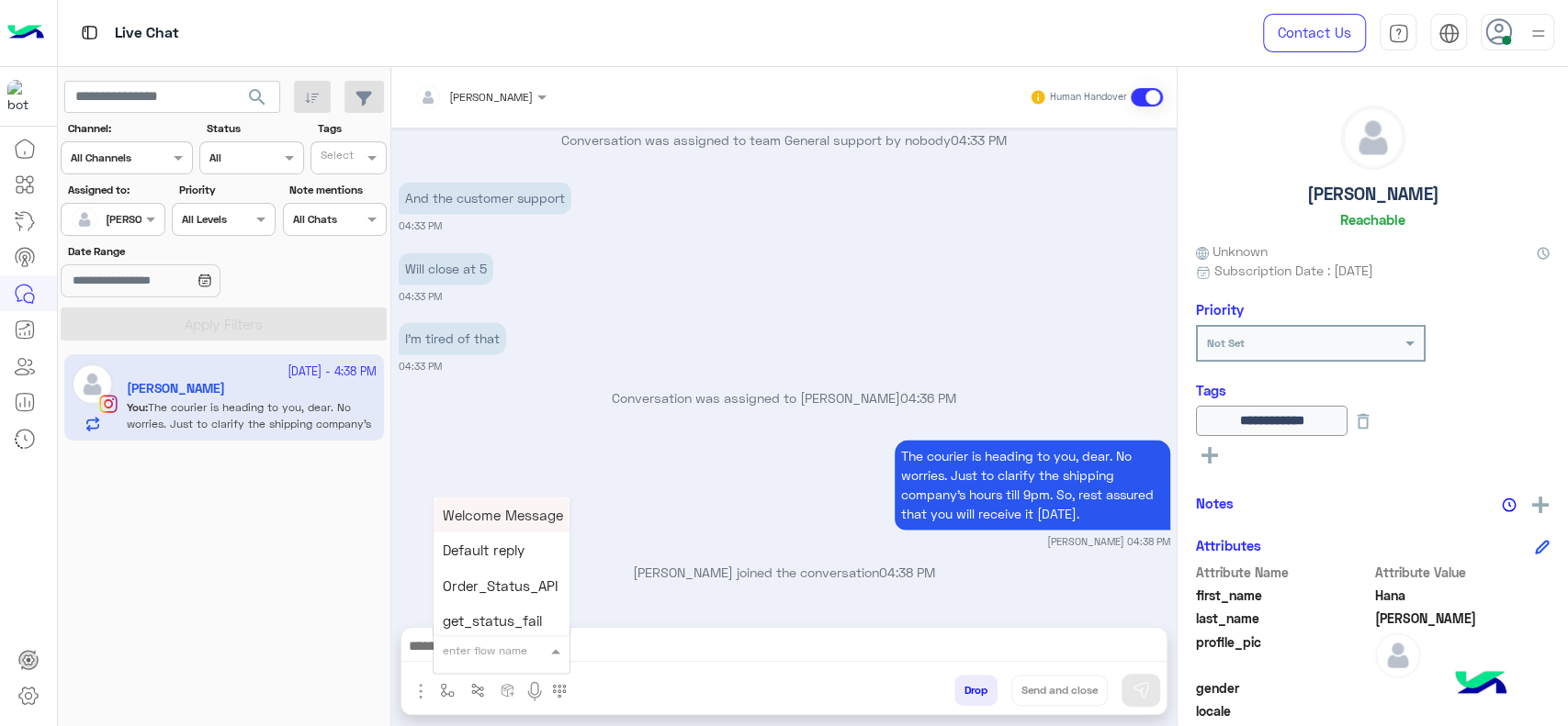
type input "*"
click at [489, 623] on span "[PERSON_NAME]" at bounding box center [496, 617] width 105 height 17
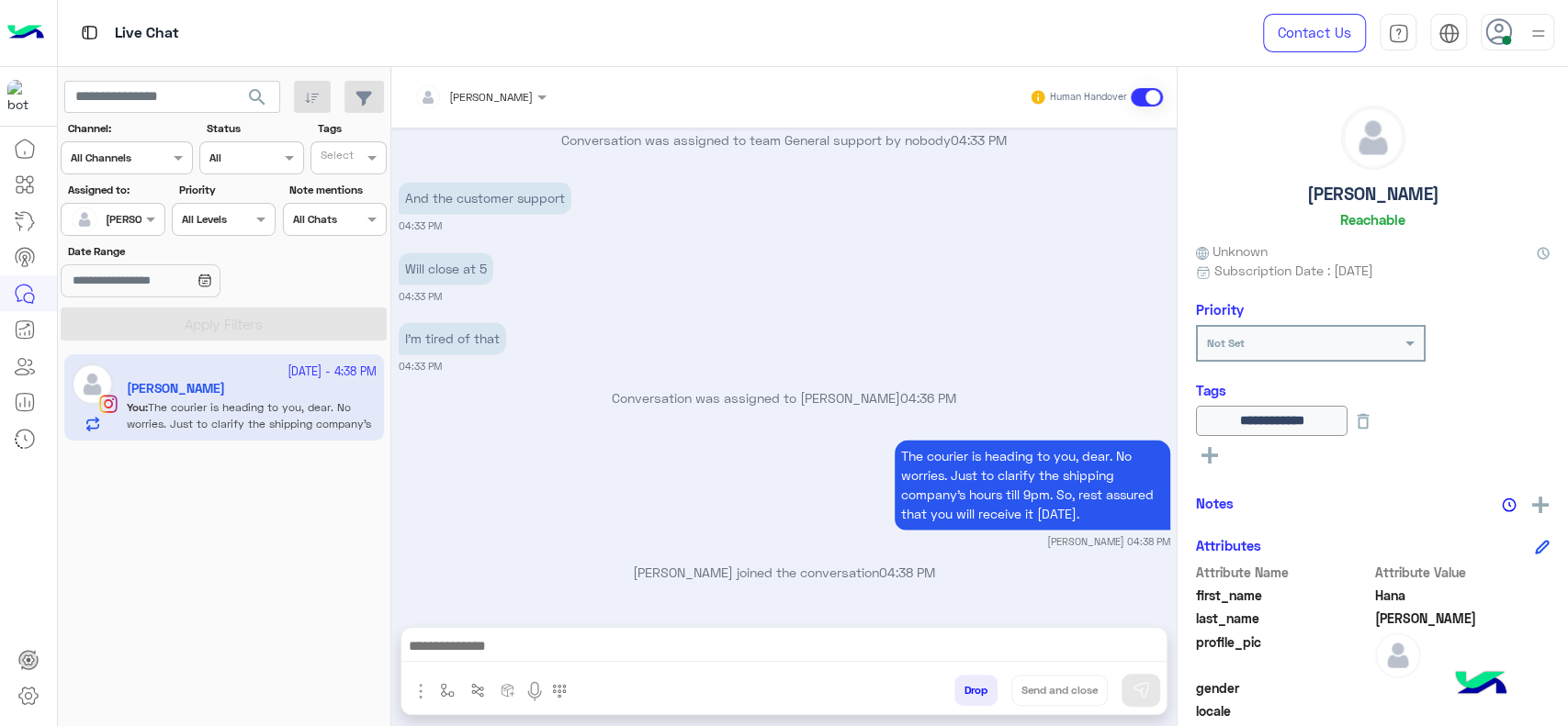
type textarea "**********"
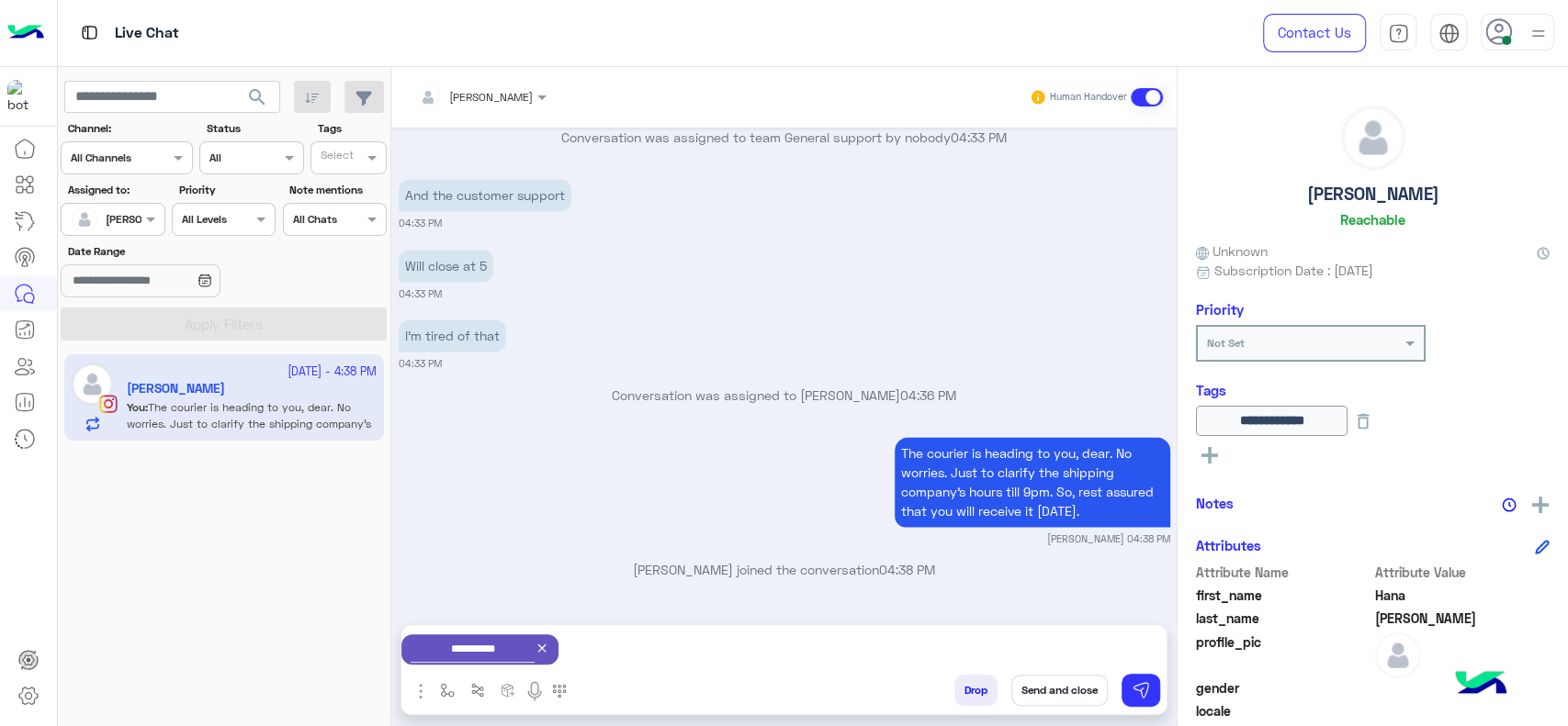
click at [1051, 694] on button "Send and close" at bounding box center [1059, 690] width 96 height 31
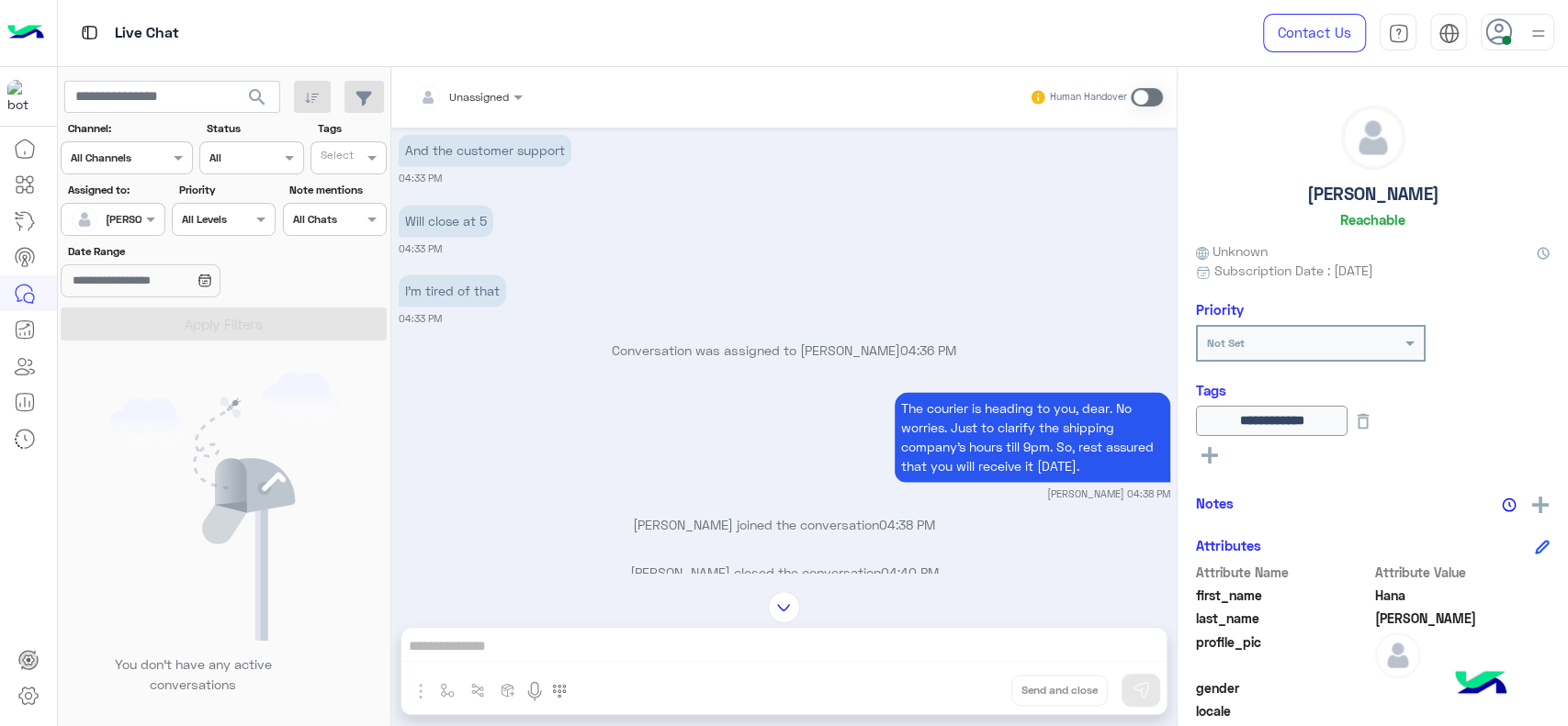
scroll to position [2078, 0]
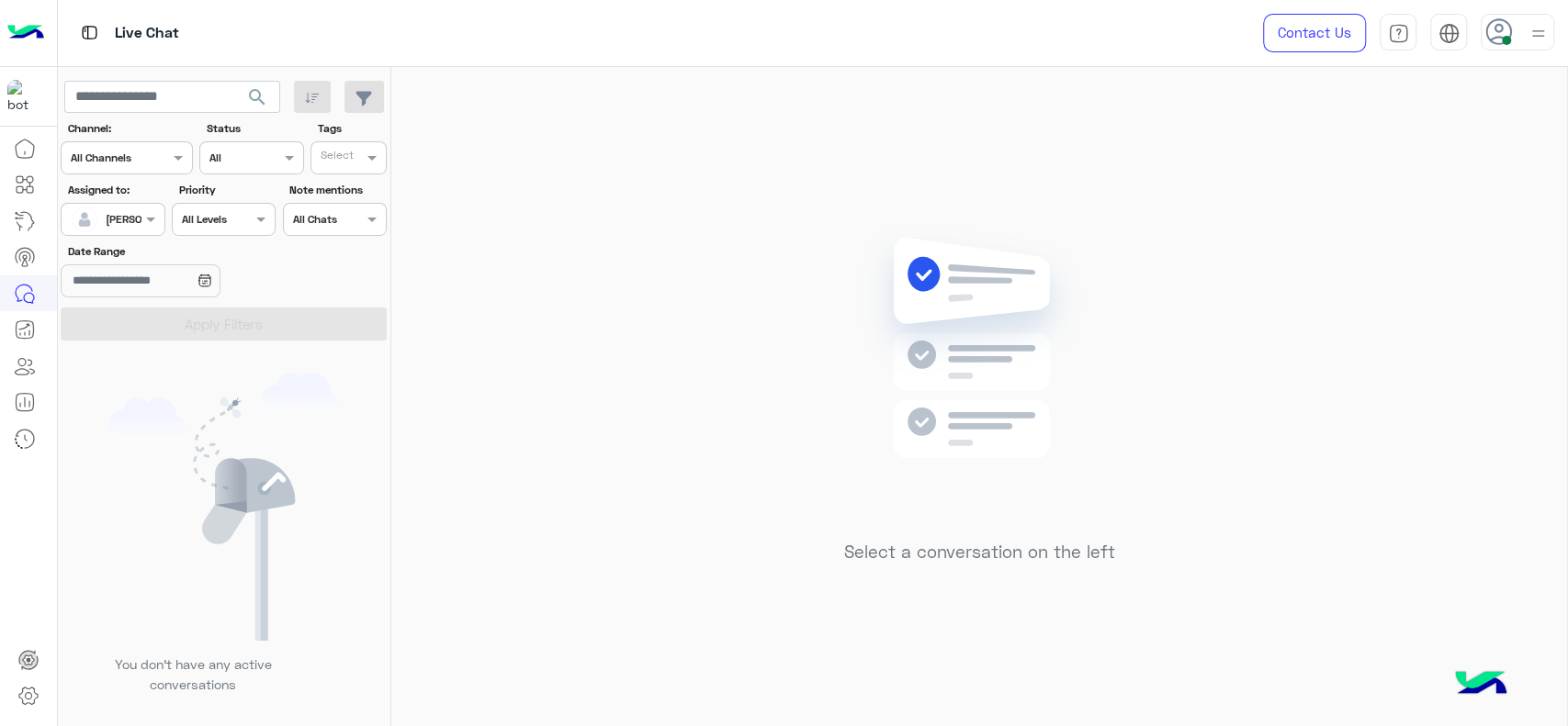
click at [146, 205] on div "Assigned on [PERSON_NAME]" at bounding box center [112, 219] width 104 height 33
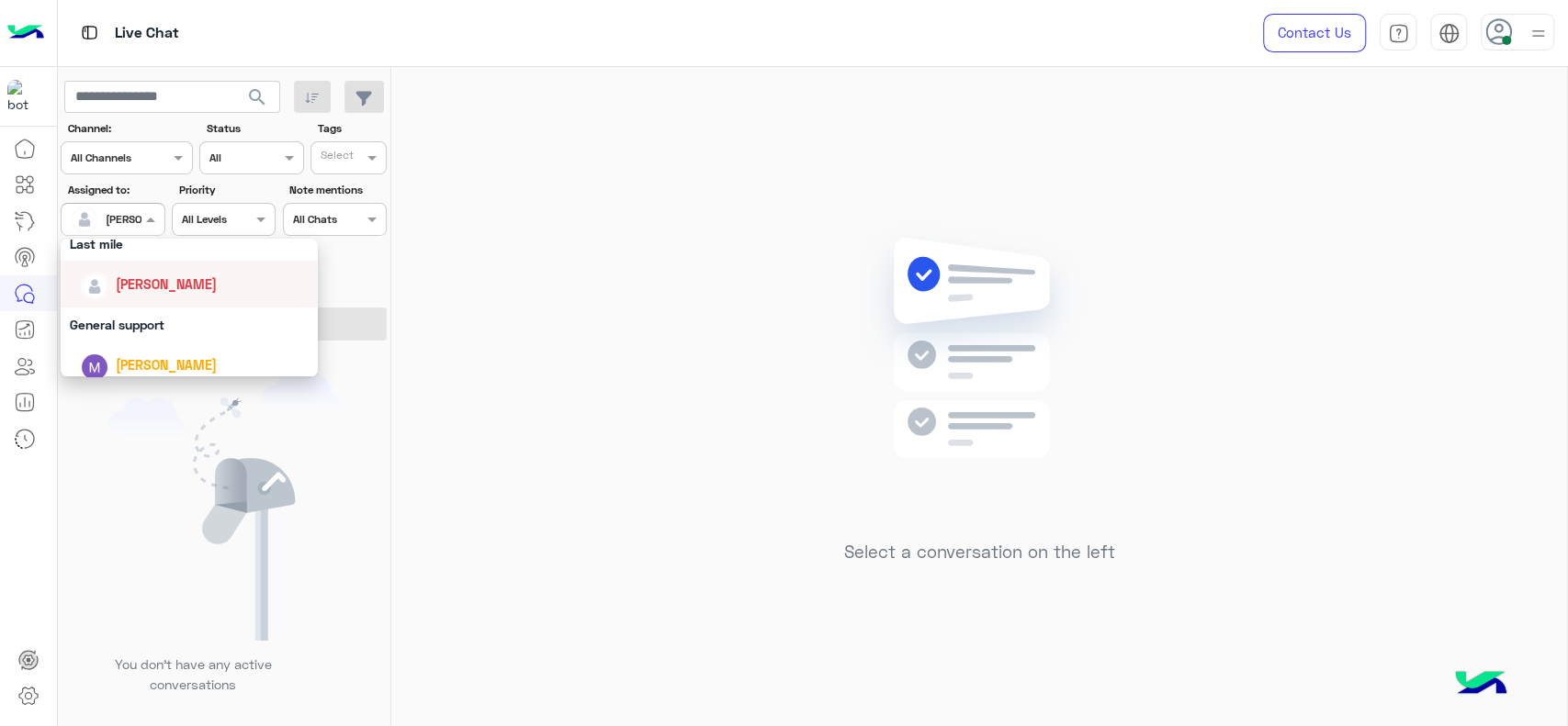
scroll to position [264, 0]
click at [193, 327] on div "General support" at bounding box center [189, 327] width 257 height 34
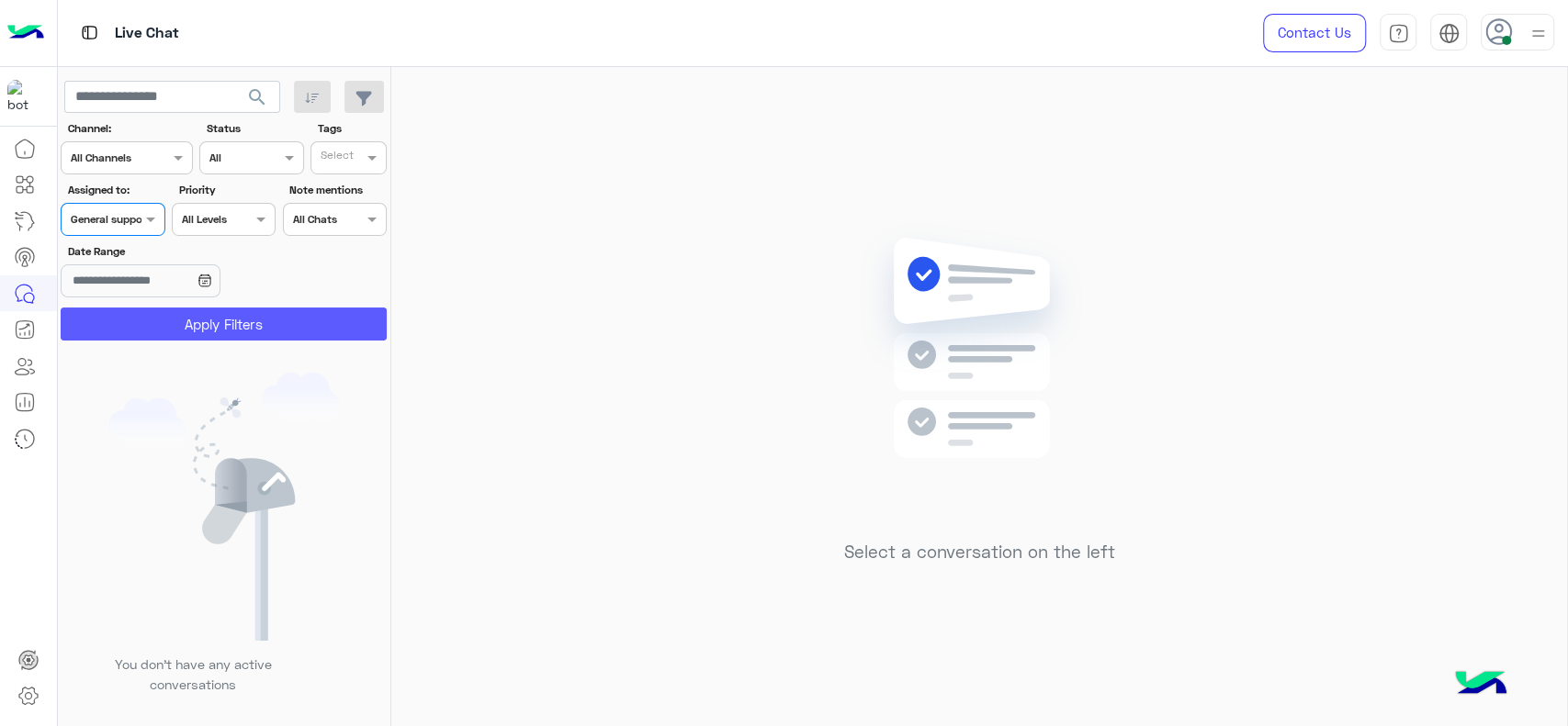
click at [193, 327] on button "Apply Filters" at bounding box center [223, 323] width 326 height 33
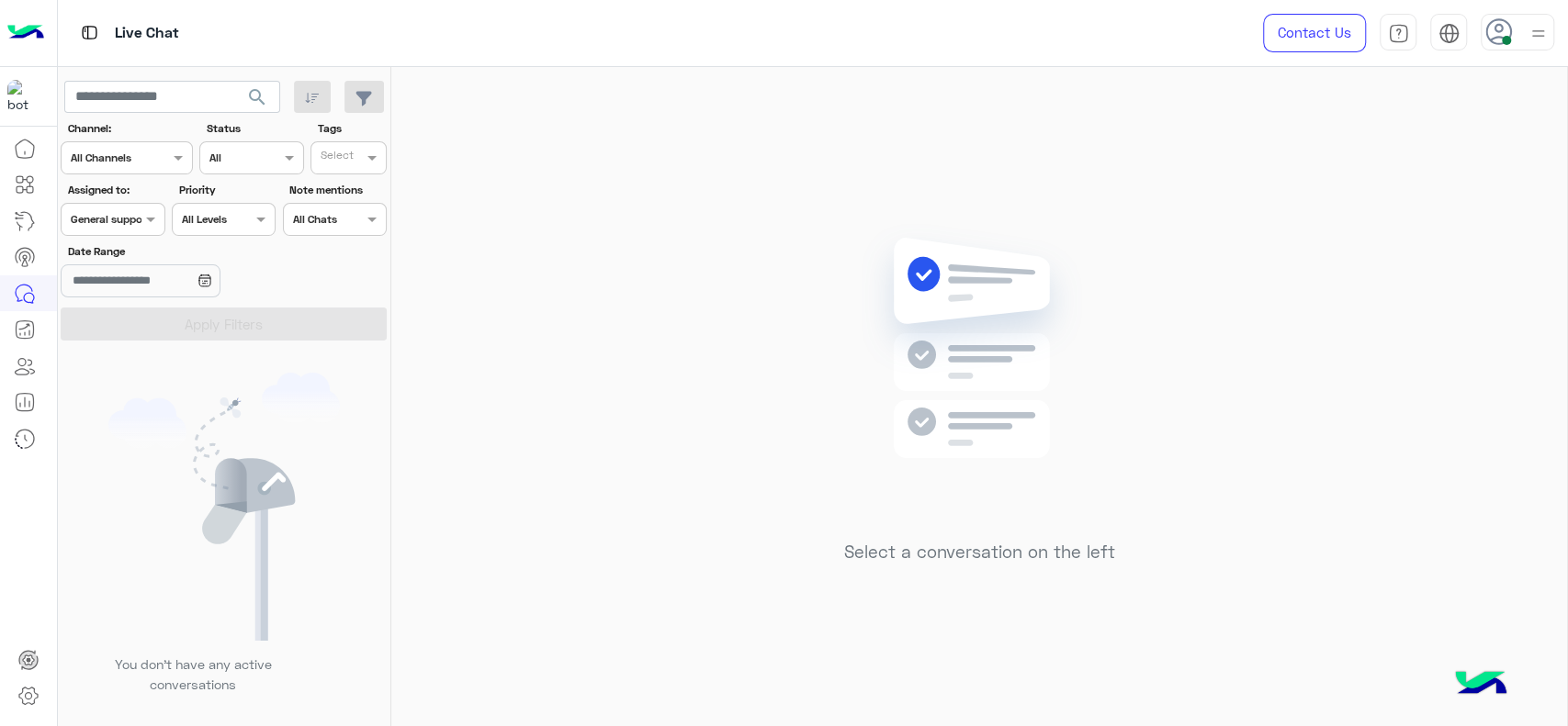
click at [131, 222] on div at bounding box center [112, 217] width 102 height 18
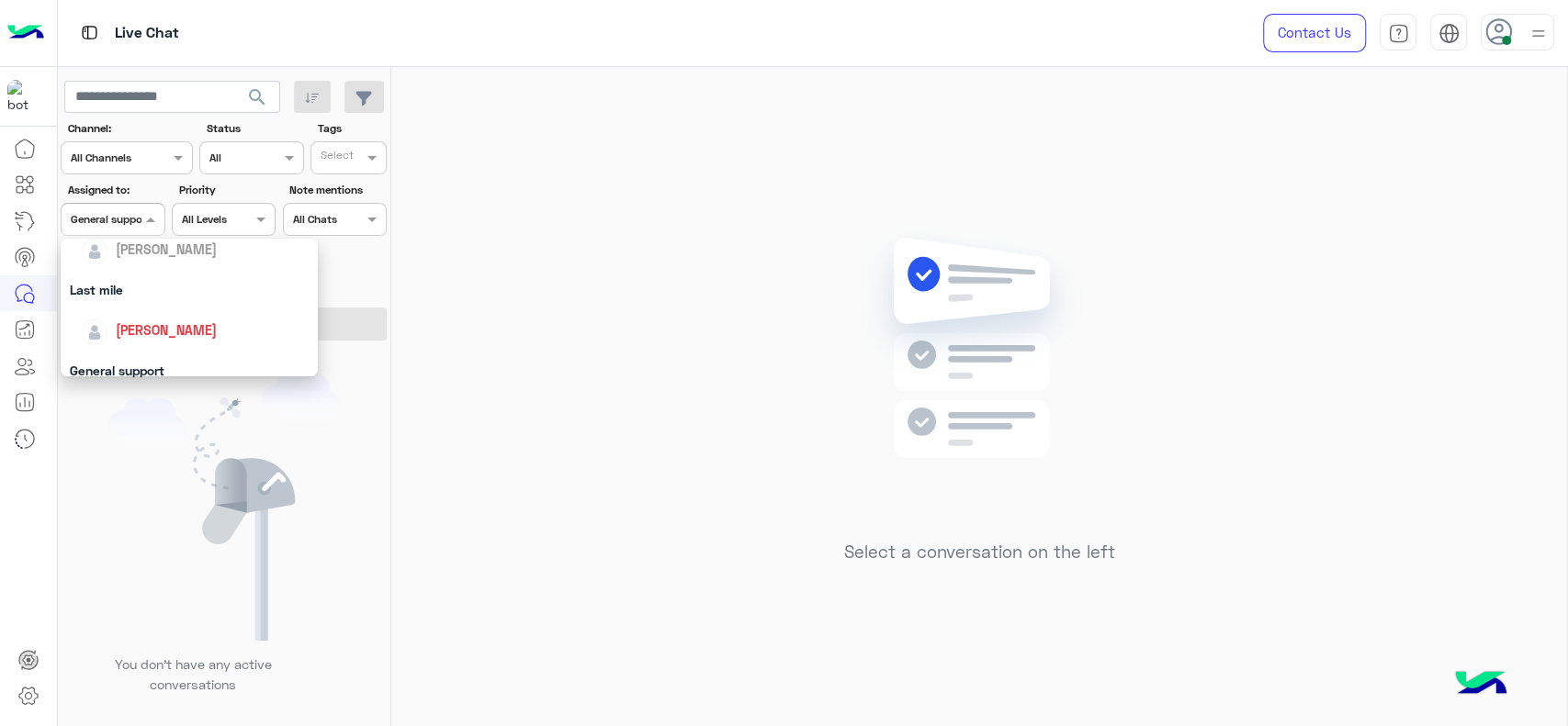
scroll to position [224, 0]
click at [145, 304] on div "[PERSON_NAME]" at bounding box center [189, 327] width 257 height 47
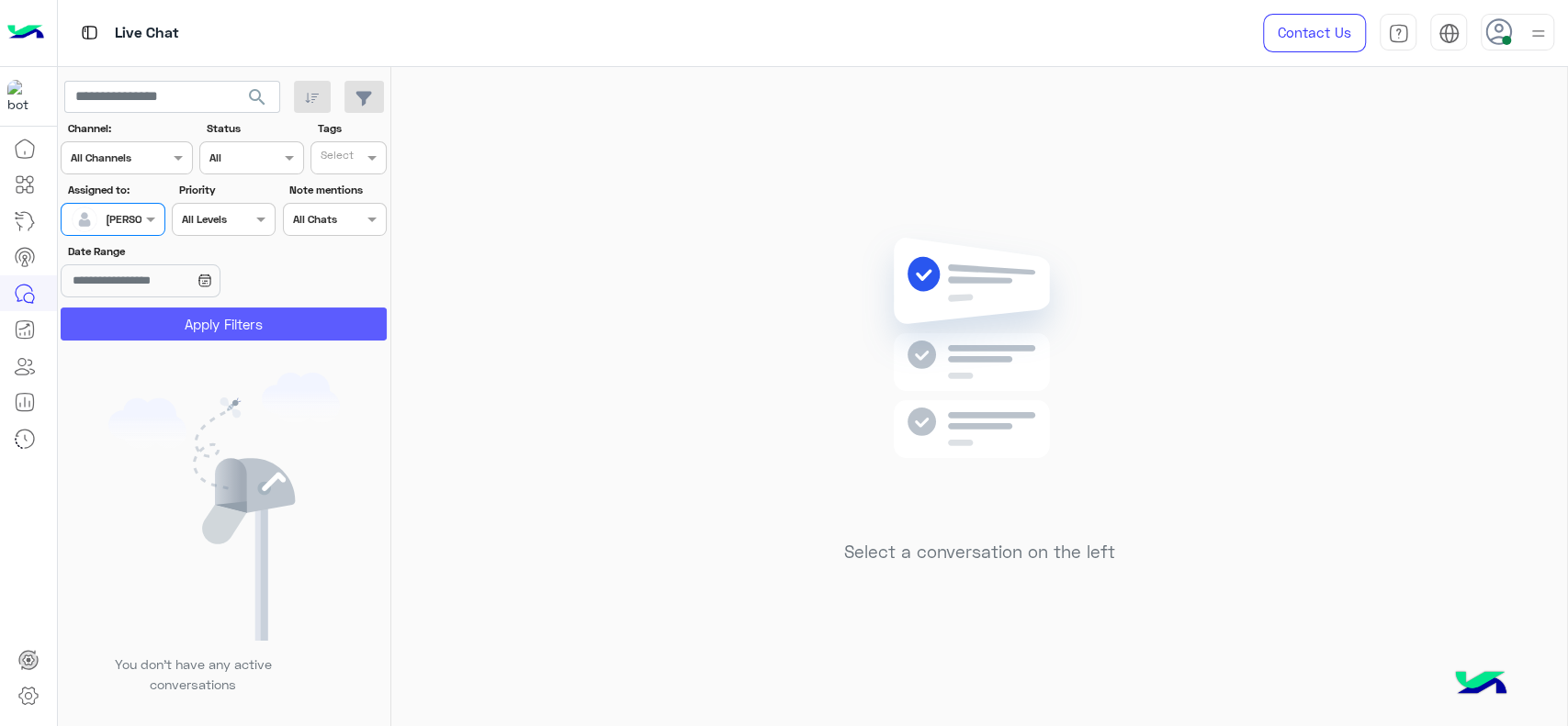
click at [152, 320] on button "Apply Filters" at bounding box center [223, 323] width 326 height 33
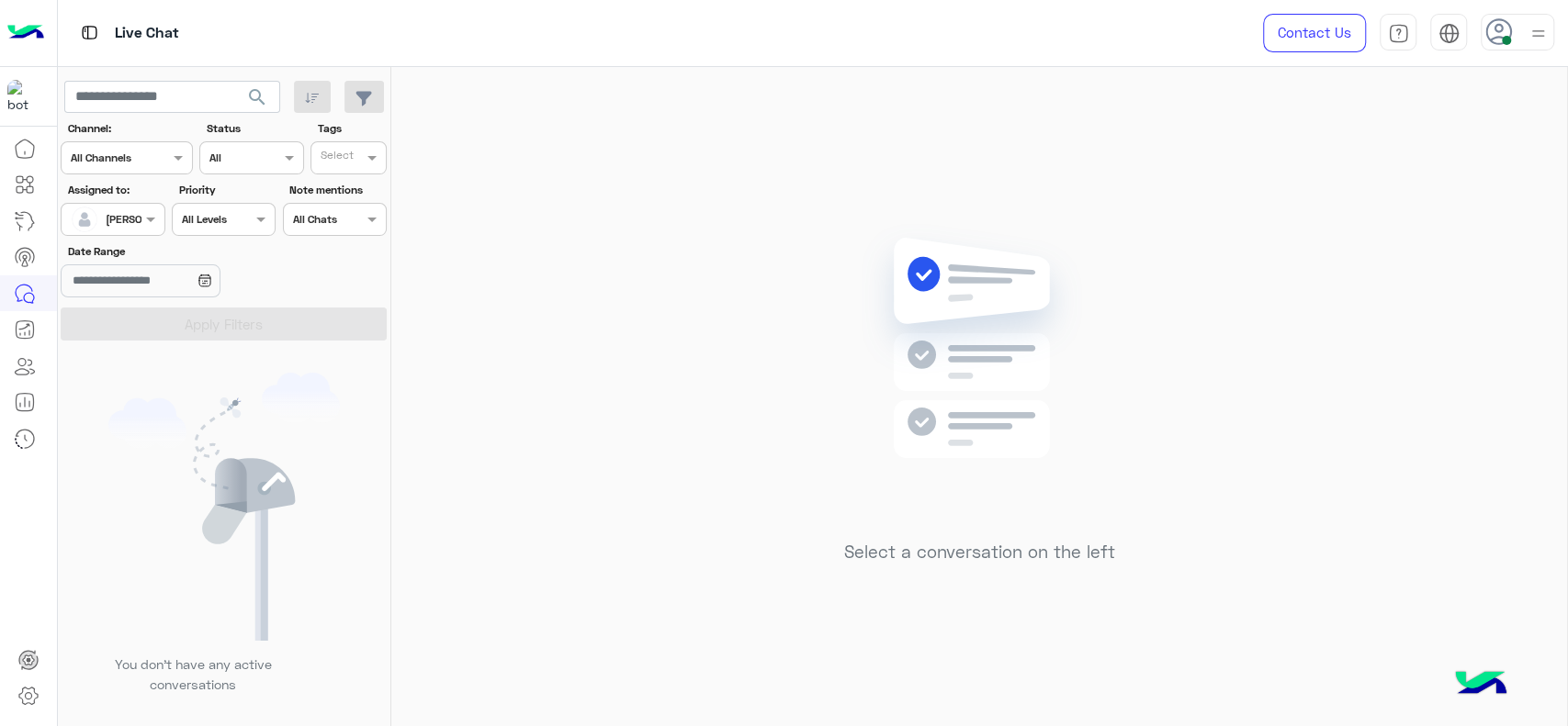
click at [102, 218] on input "text" at bounding box center [92, 218] width 42 height 17
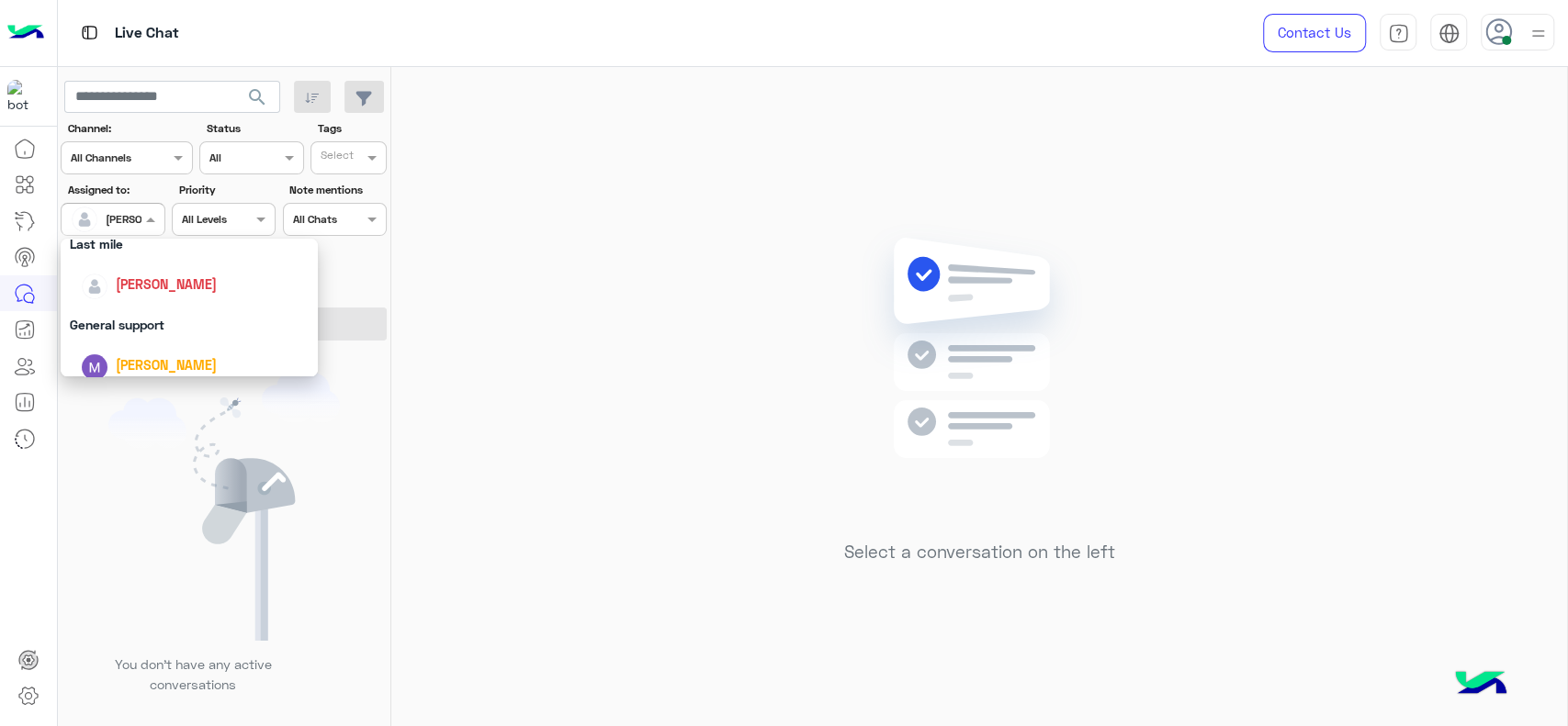
scroll to position [257, 0]
click at [131, 330] on div "General support" at bounding box center [189, 335] width 257 height 34
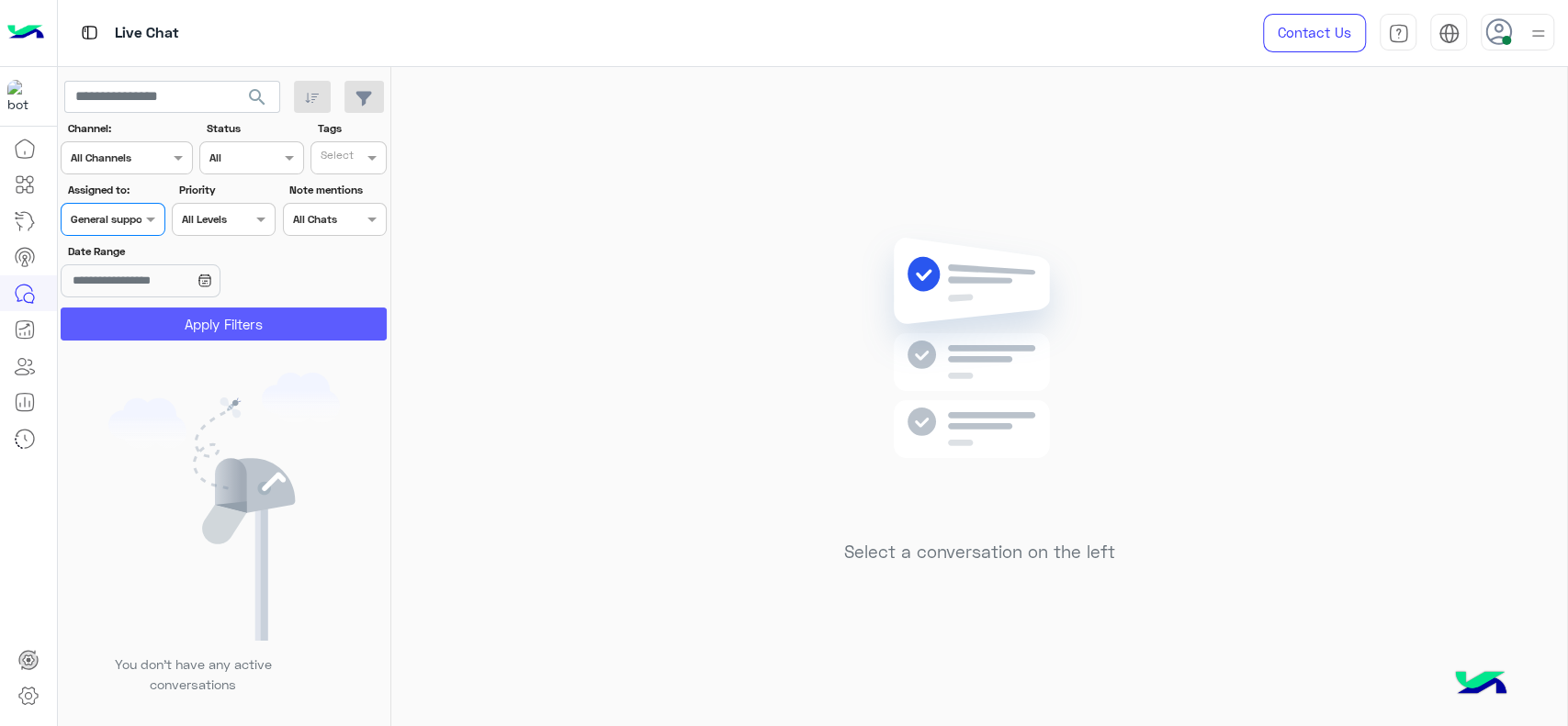
click at [131, 330] on button "Apply Filters" at bounding box center [223, 323] width 326 height 33
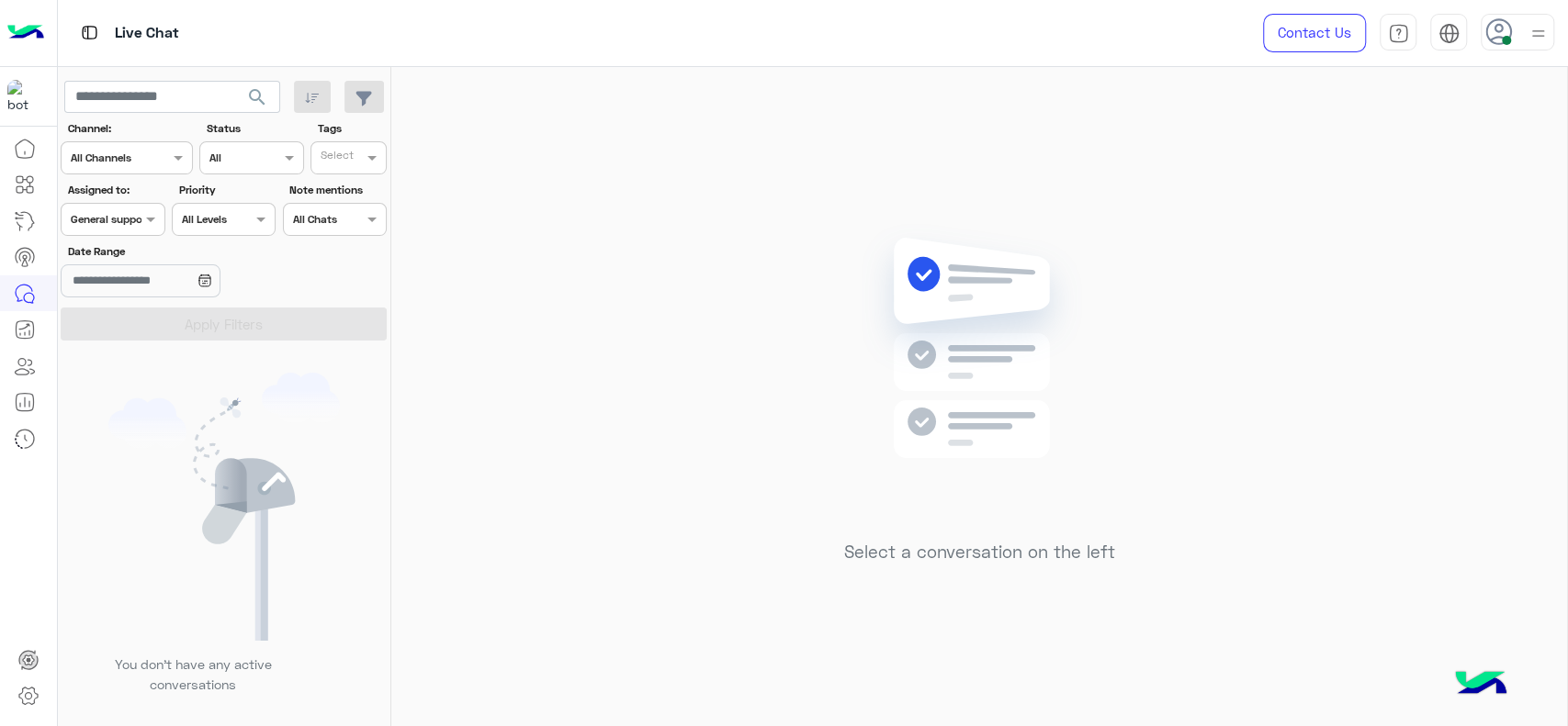
click at [115, 218] on div at bounding box center [112, 217] width 102 height 18
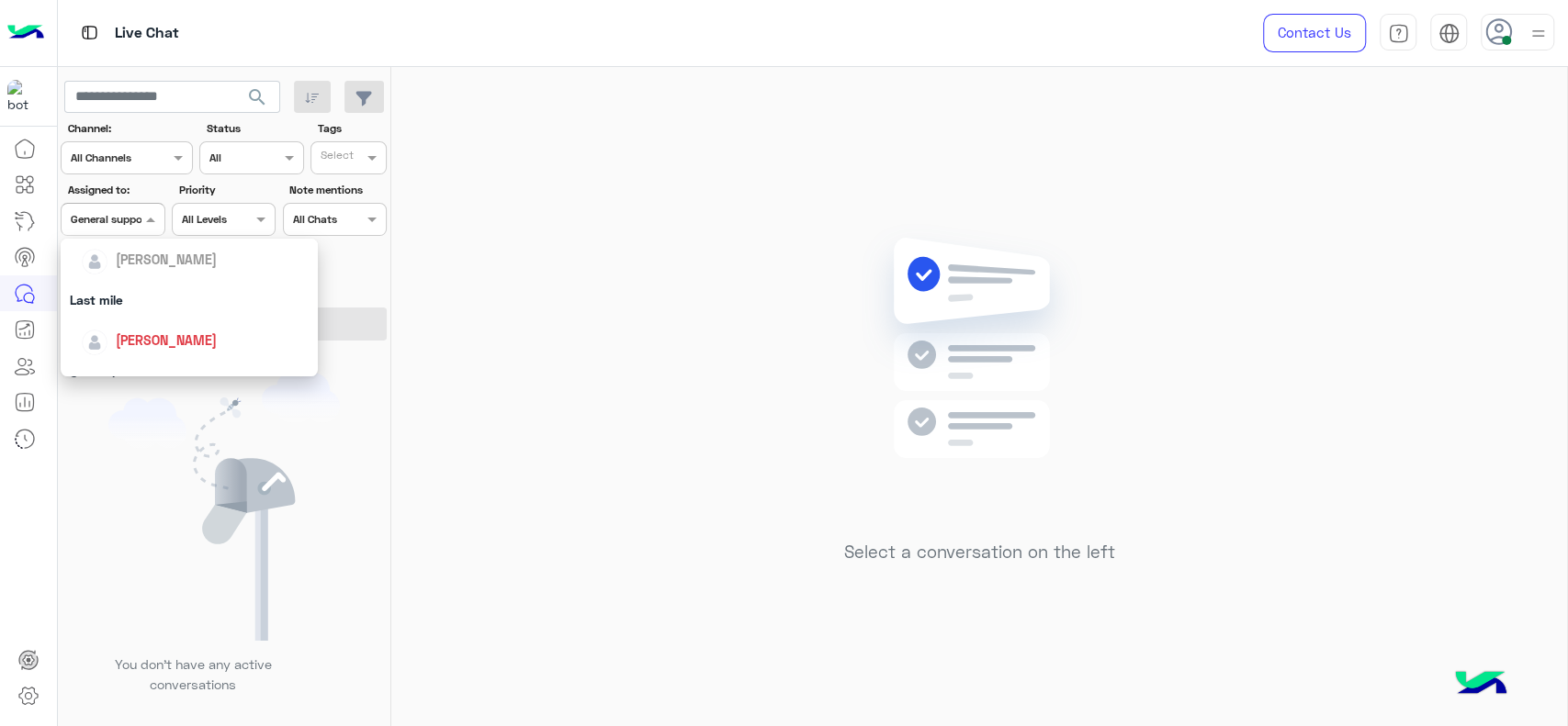
scroll to position [196, 0]
click at [151, 356] on span "[PERSON_NAME]" at bounding box center [166, 354] width 101 height 16
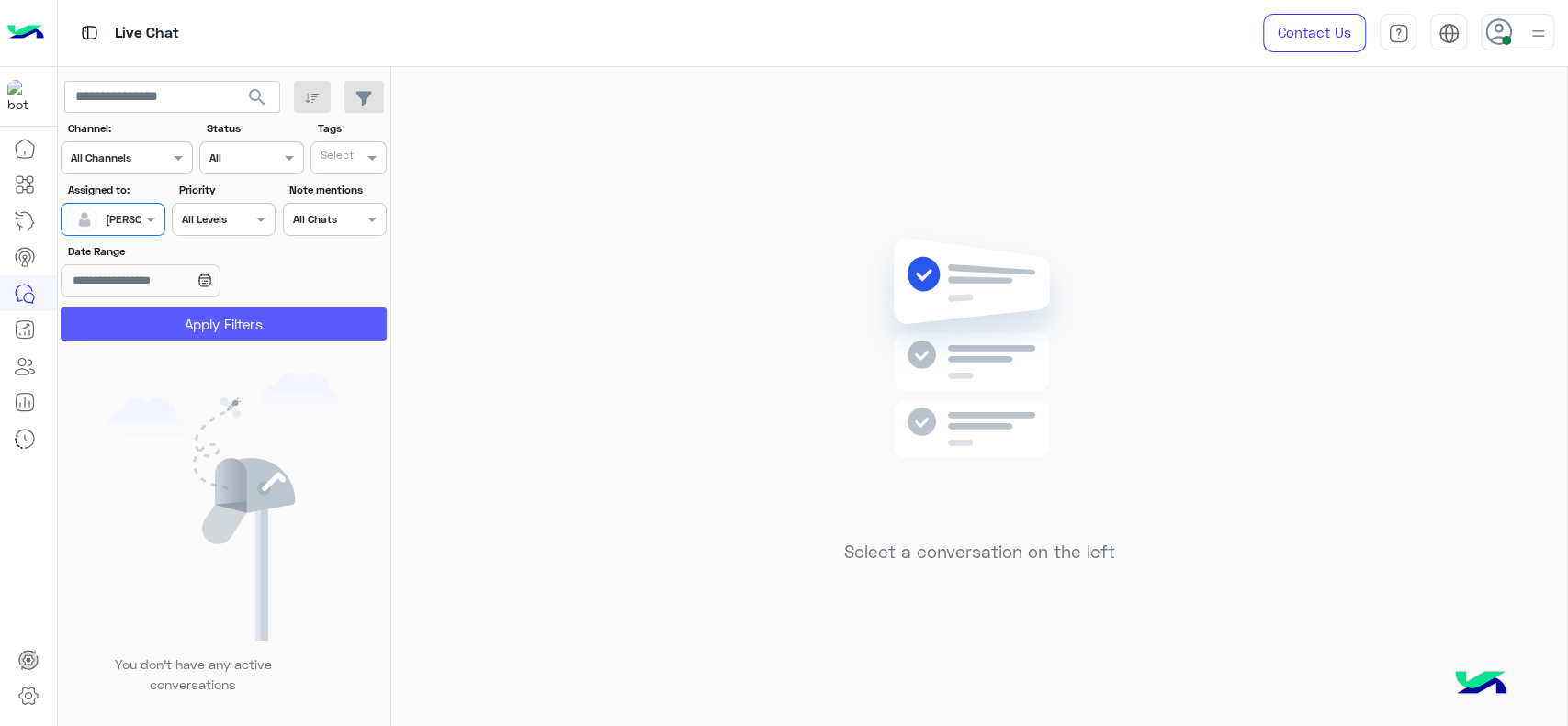
click at [181, 333] on button "Apply Filters" at bounding box center [223, 323] width 326 height 33
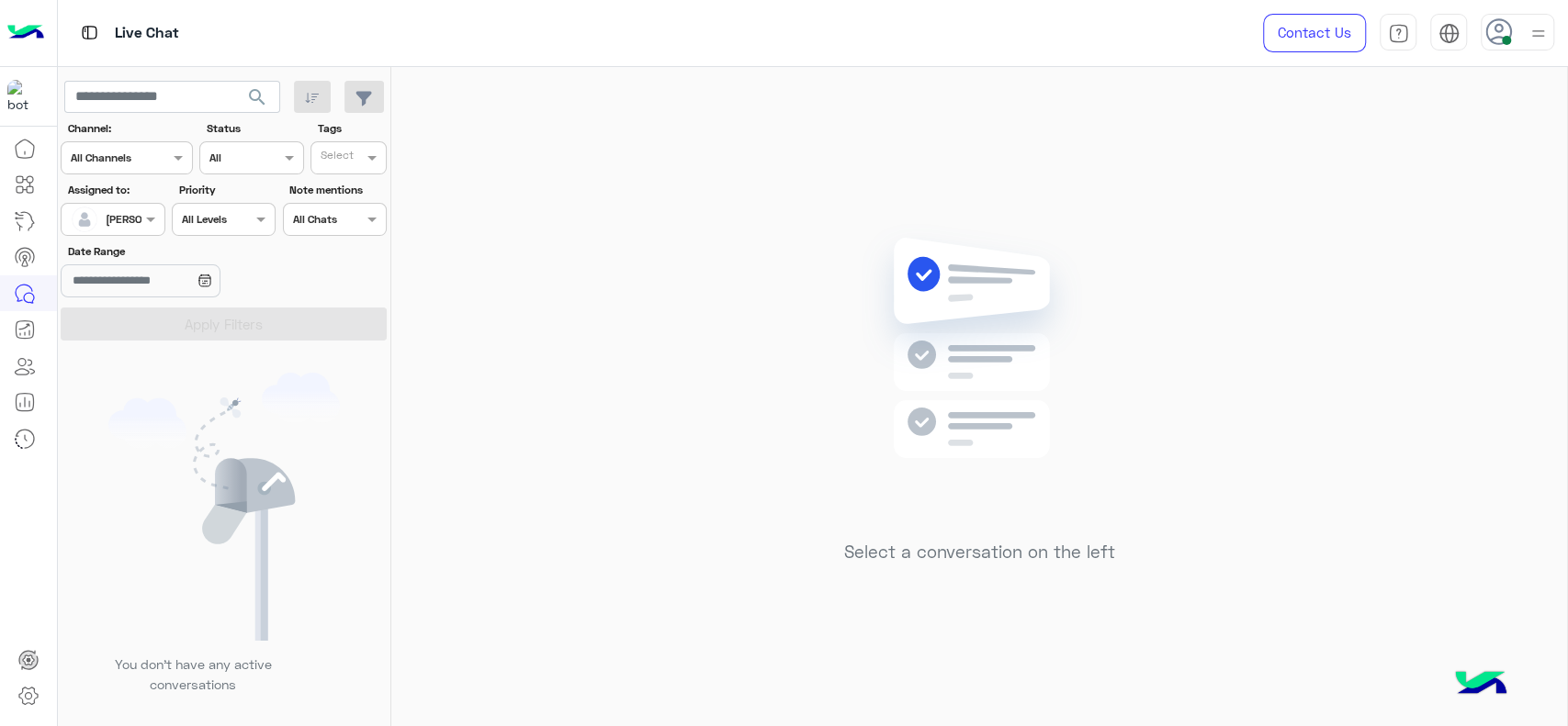
click at [130, 206] on div "[PERSON_NAME]" at bounding box center [106, 219] width 70 height 36
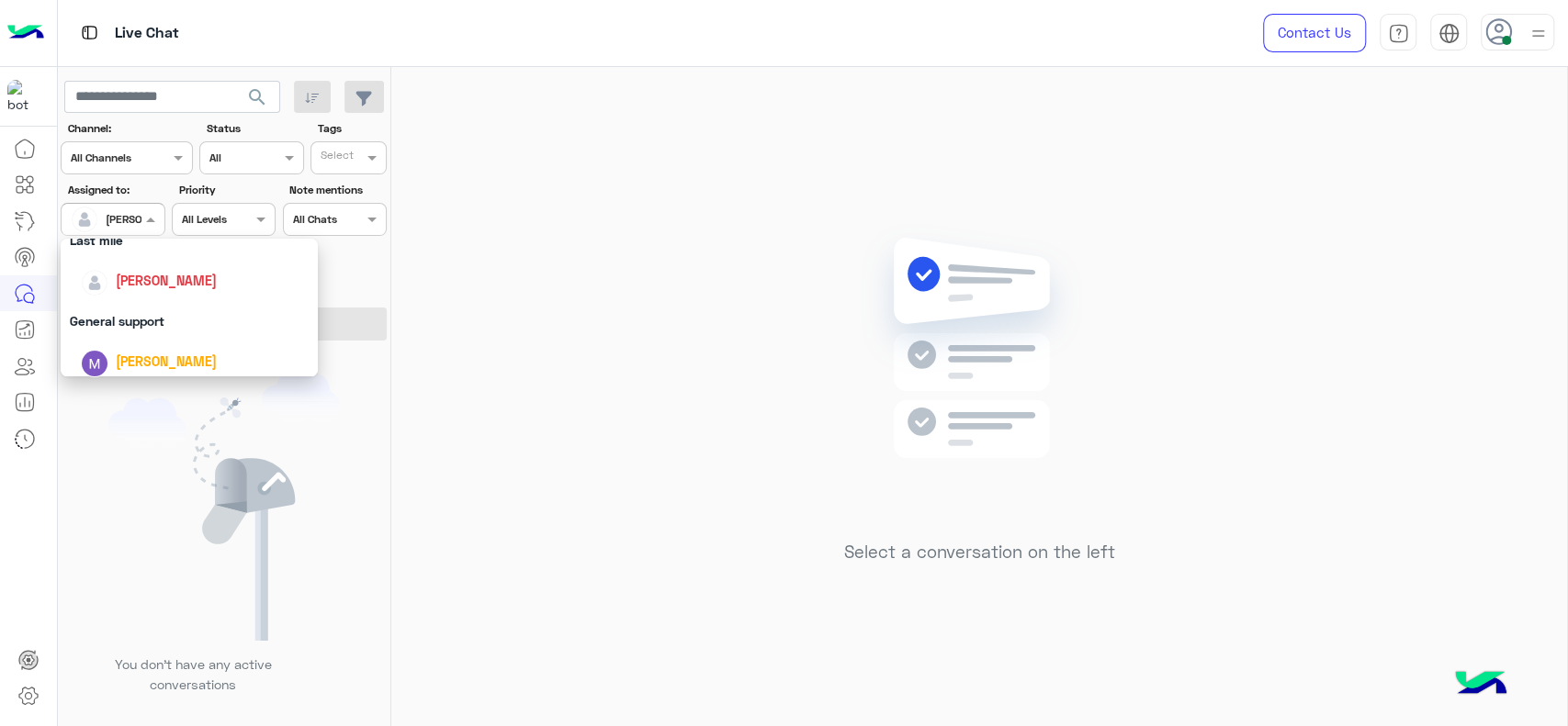
scroll to position [257, 0]
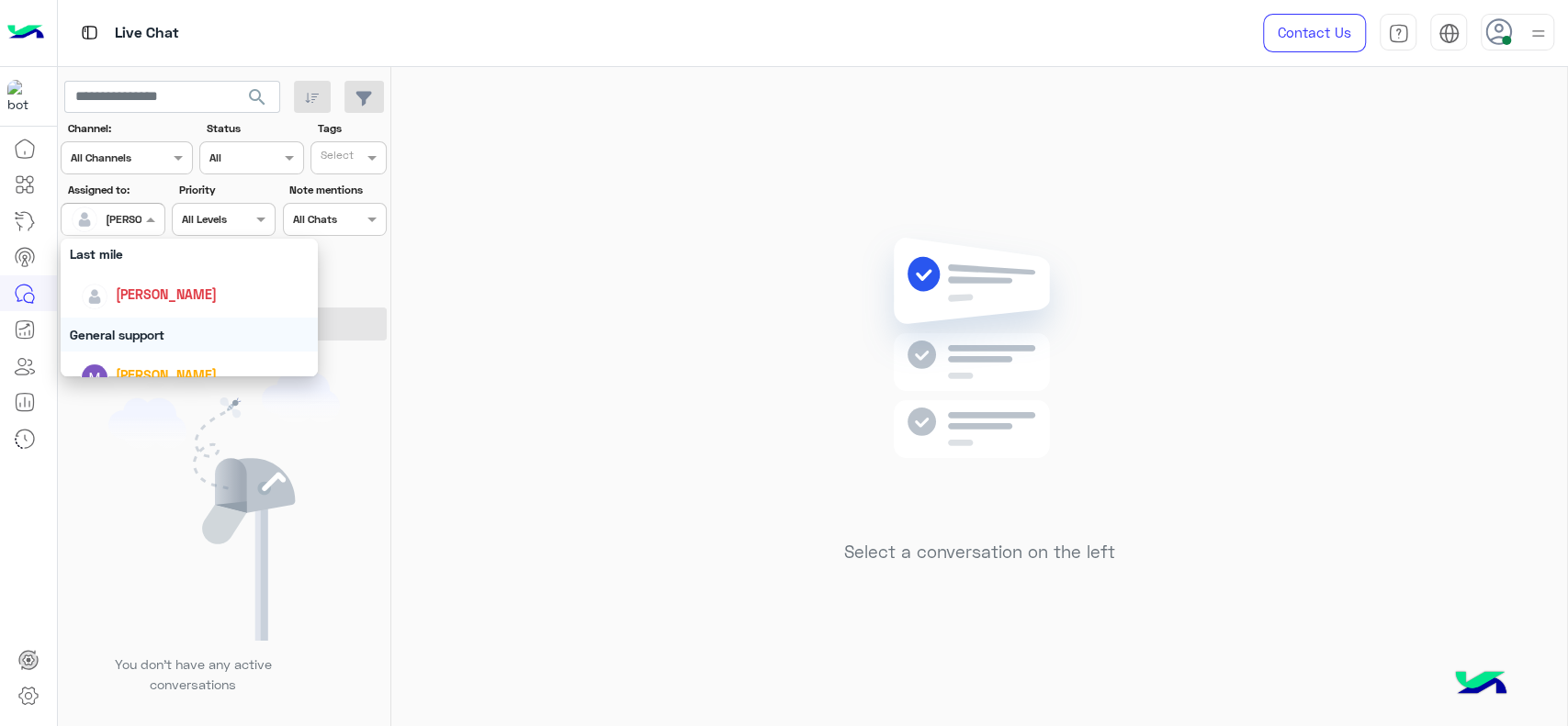
click at [165, 347] on div "General support" at bounding box center [189, 335] width 257 height 34
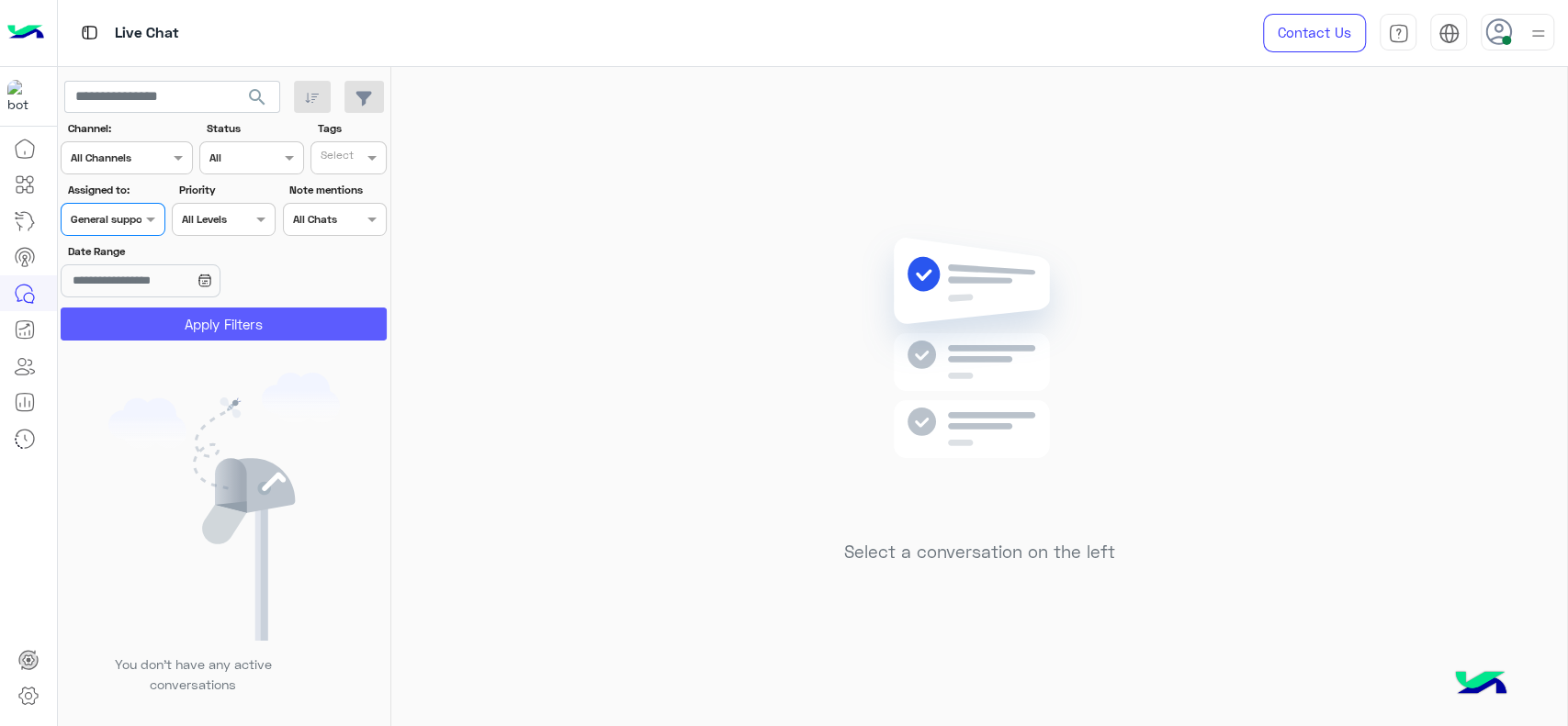
click at [158, 328] on button "Apply Filters" at bounding box center [223, 323] width 326 height 33
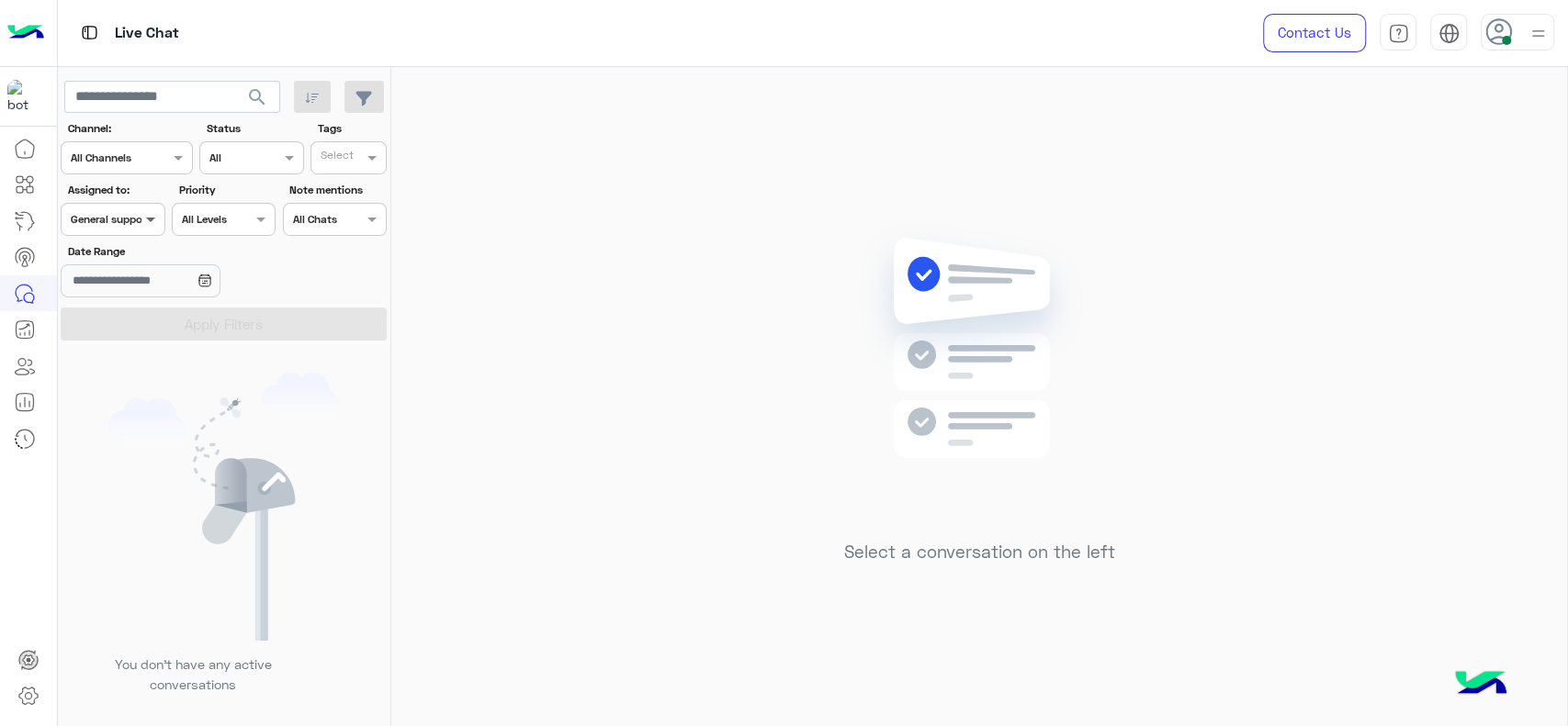
click at [146, 221] on span at bounding box center [152, 219] width 23 height 20
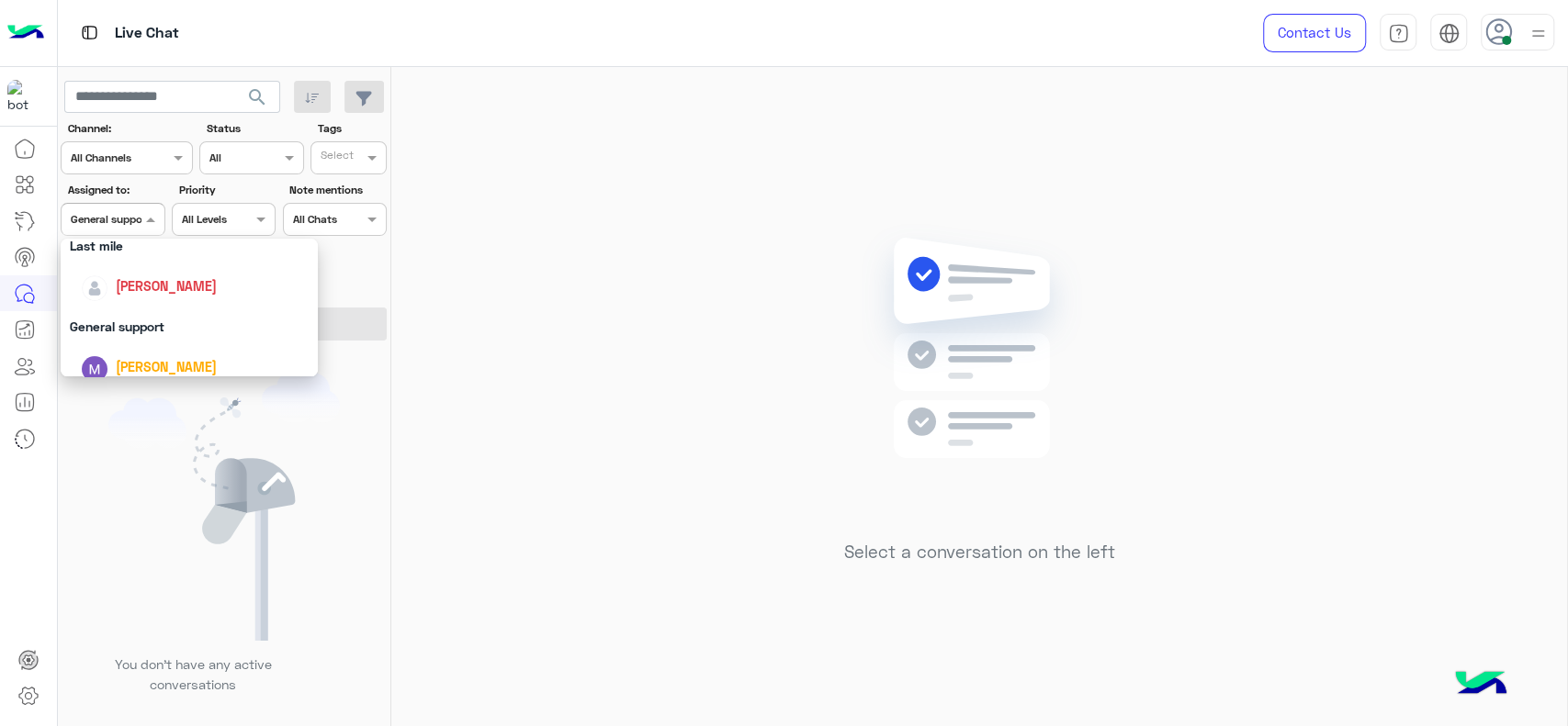
scroll to position [244, 0]
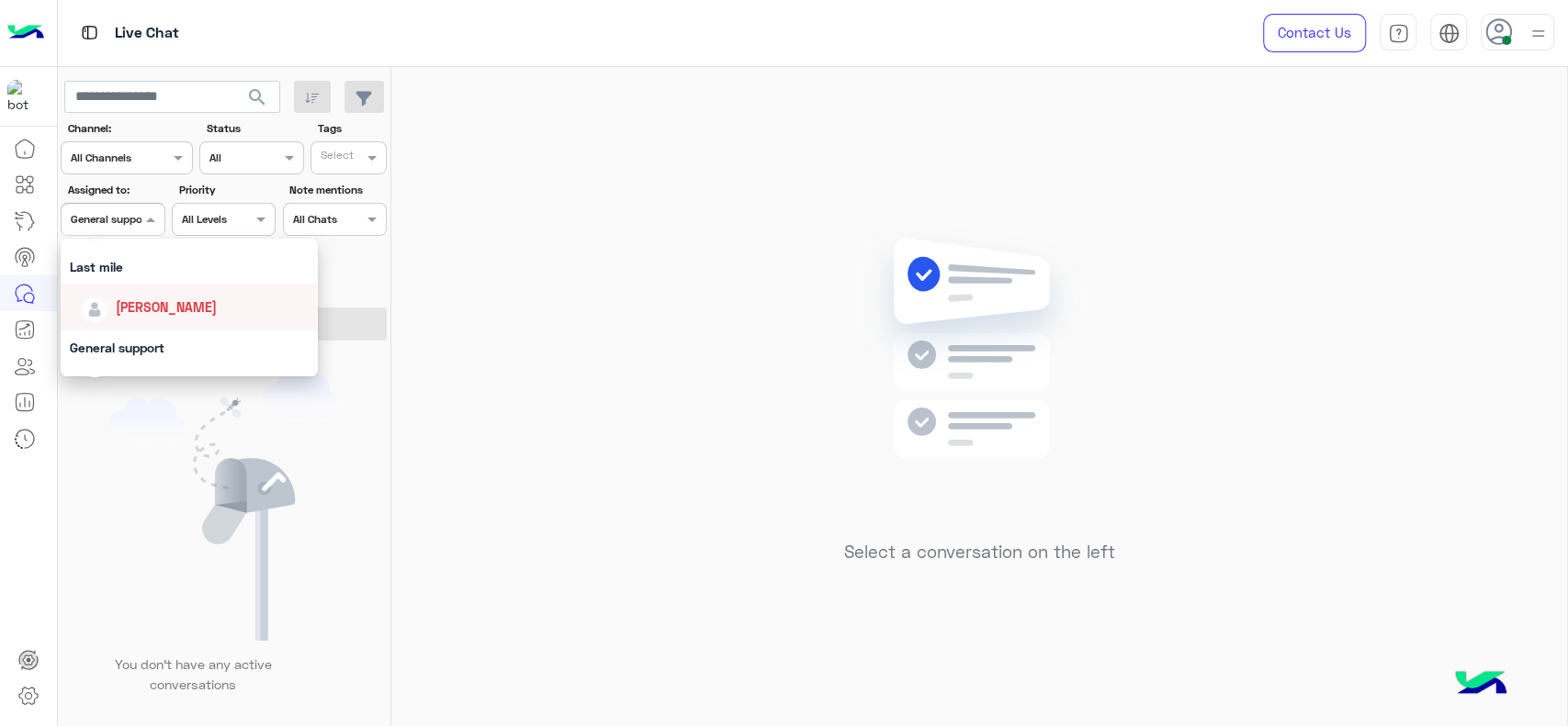
click at [151, 319] on div "[PERSON_NAME]" at bounding box center [194, 306] width 228 height 32
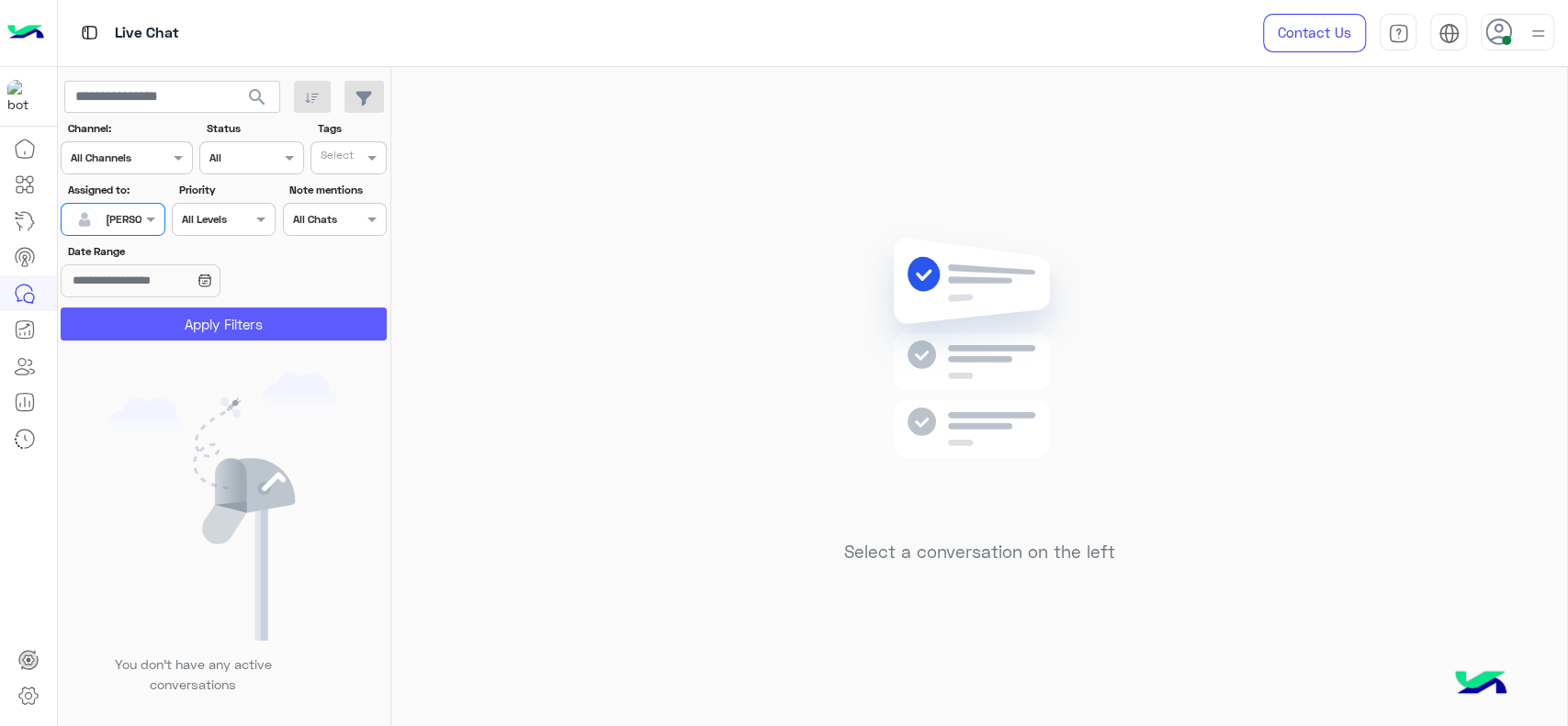
click at [151, 319] on button "Apply Filters" at bounding box center [223, 323] width 326 height 33
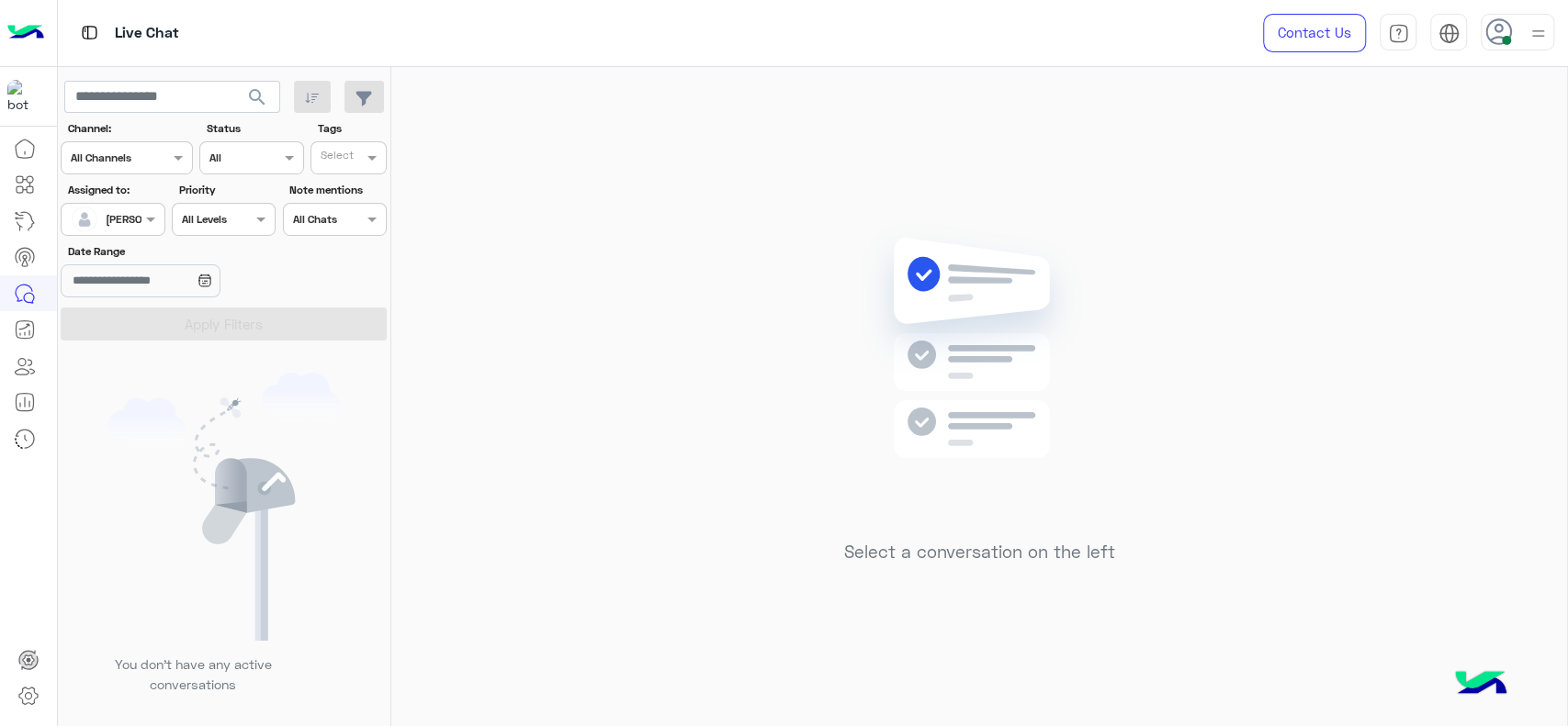
click at [1506, 40] on span at bounding box center [1506, 40] width 9 height 9
